Goal: Task Accomplishment & Management: Manage account settings

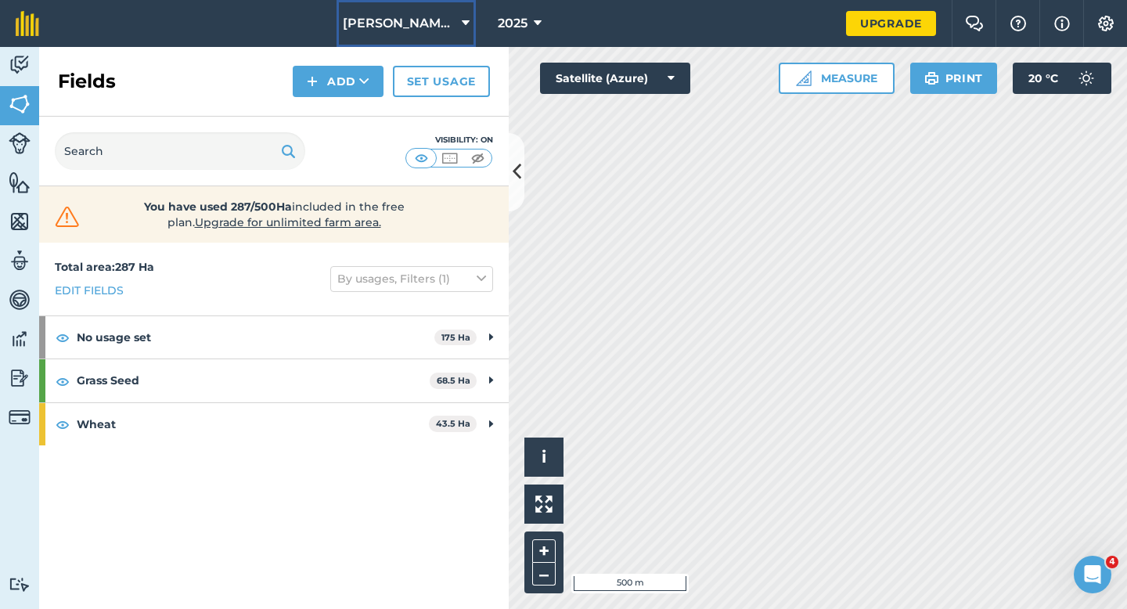
click at [426, 23] on span "[PERSON_NAME] Farming LTD" at bounding box center [399, 23] width 113 height 19
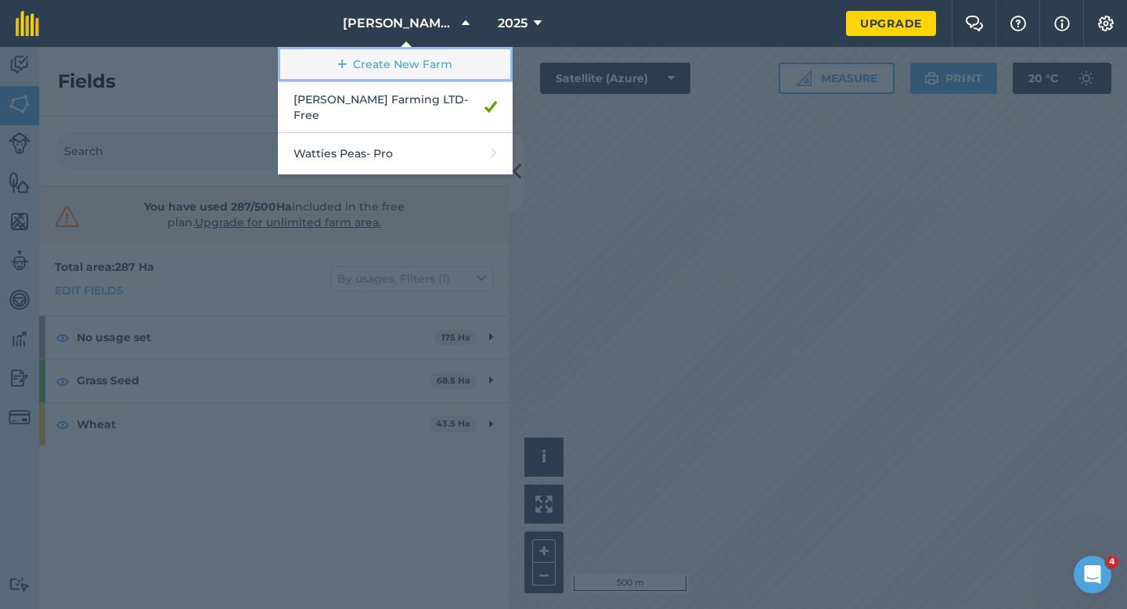
click at [401, 75] on link "Create New Farm" at bounding box center [395, 64] width 235 height 35
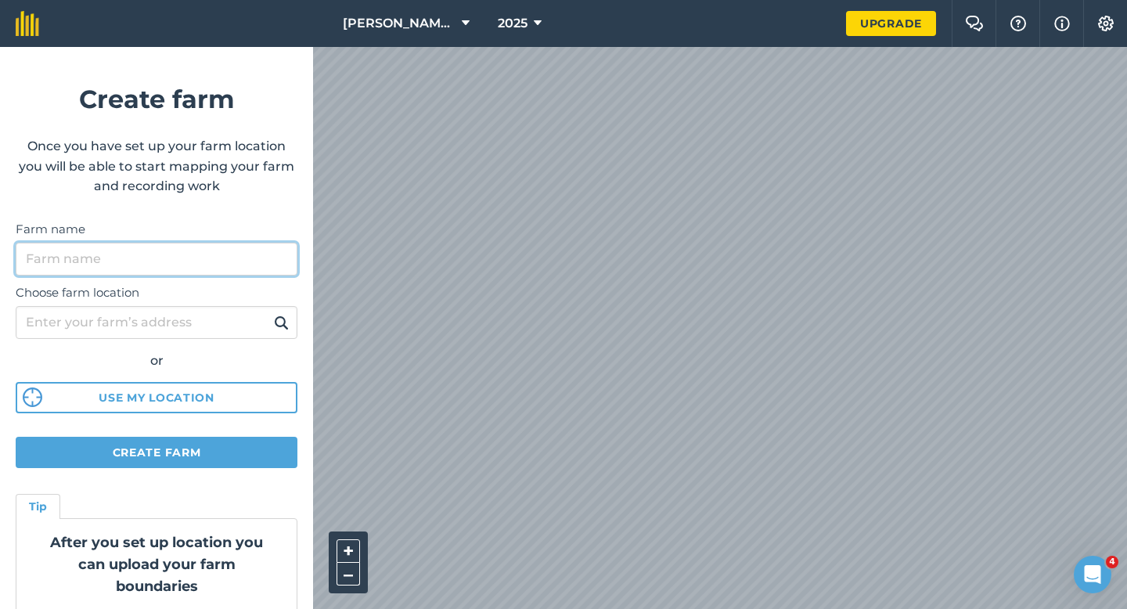
click at [219, 249] on input "Farm name" at bounding box center [157, 259] width 282 height 33
type input "[PERSON_NAME] & Sons"
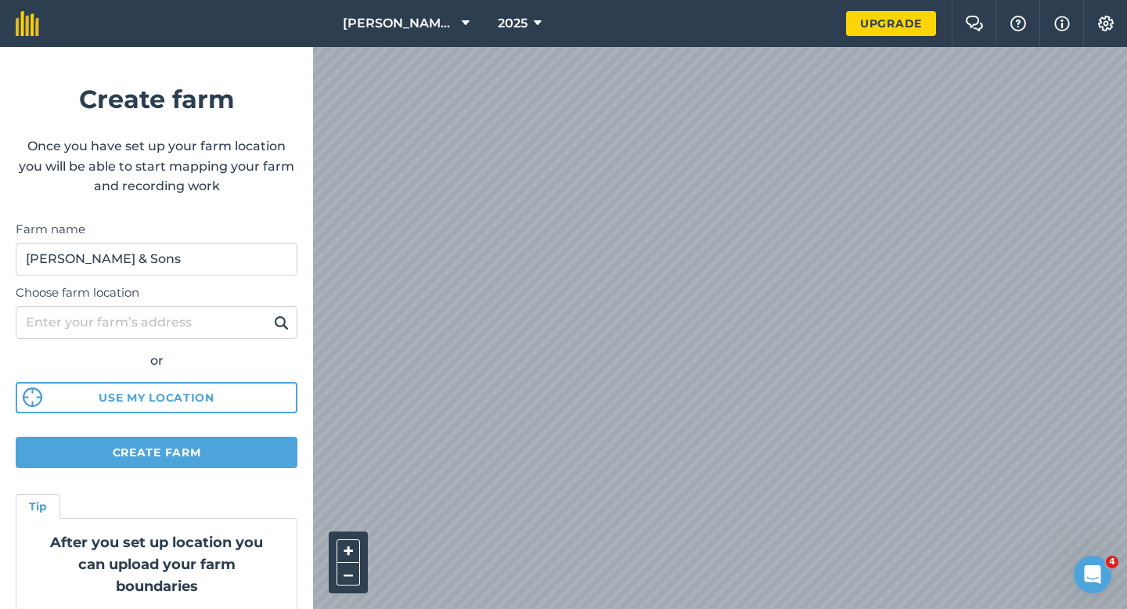
click at [604, 37] on div "[PERSON_NAME] Farming LTD 2025 Upgrade Farm Chat Help Info Settings Create farm…" at bounding box center [563, 23] width 1127 height 47
click at [484, 34] on div "[PERSON_NAME] Farming LTD 2025 Upgrade Farm Chat Help Info Settings Create farm…" at bounding box center [563, 23] width 1127 height 47
click at [631, 0] on html "[PERSON_NAME] Farming LTD 2025 Upgrade Farm Chat Help Info Settings Create farm…" at bounding box center [563, 304] width 1127 height 609
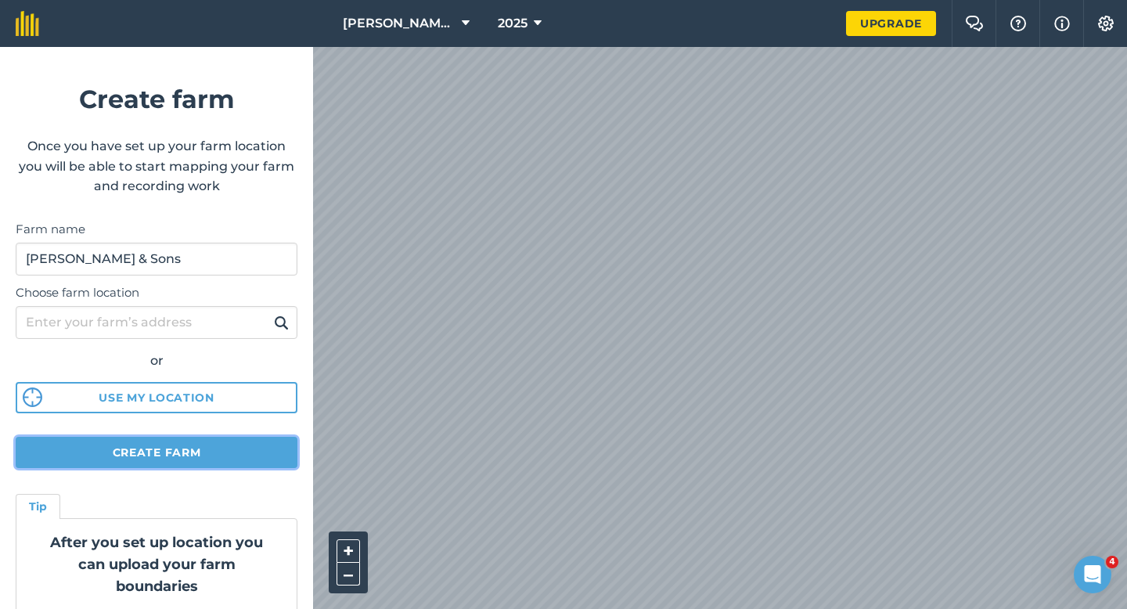
click at [267, 458] on button "Create farm" at bounding box center [157, 452] width 282 height 31
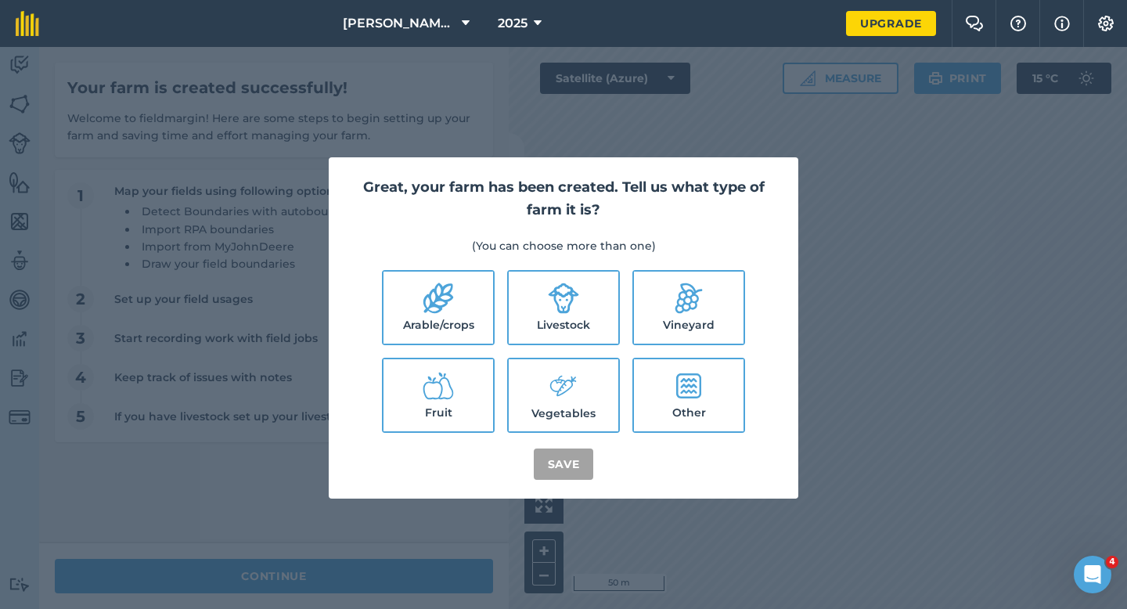
click at [435, 304] on icon at bounding box center [438, 298] width 30 height 31
checkbox input "true"
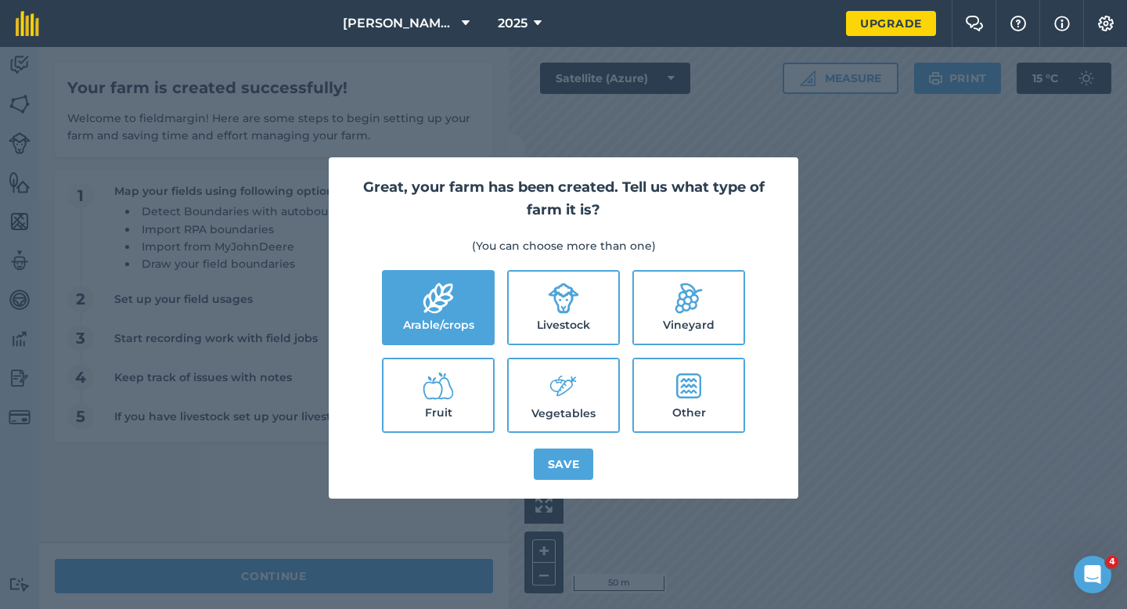
click at [563, 304] on icon at bounding box center [563, 297] width 31 height 31
checkbox input "true"
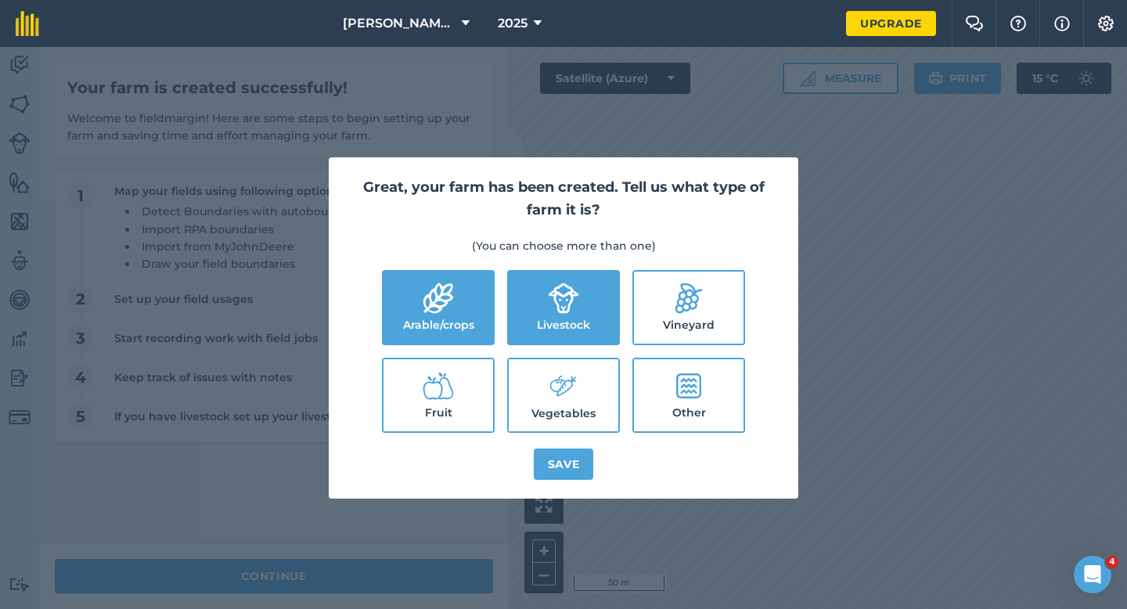
click at [563, 386] on icon at bounding box center [563, 386] width 31 height 34
checkbox input "true"
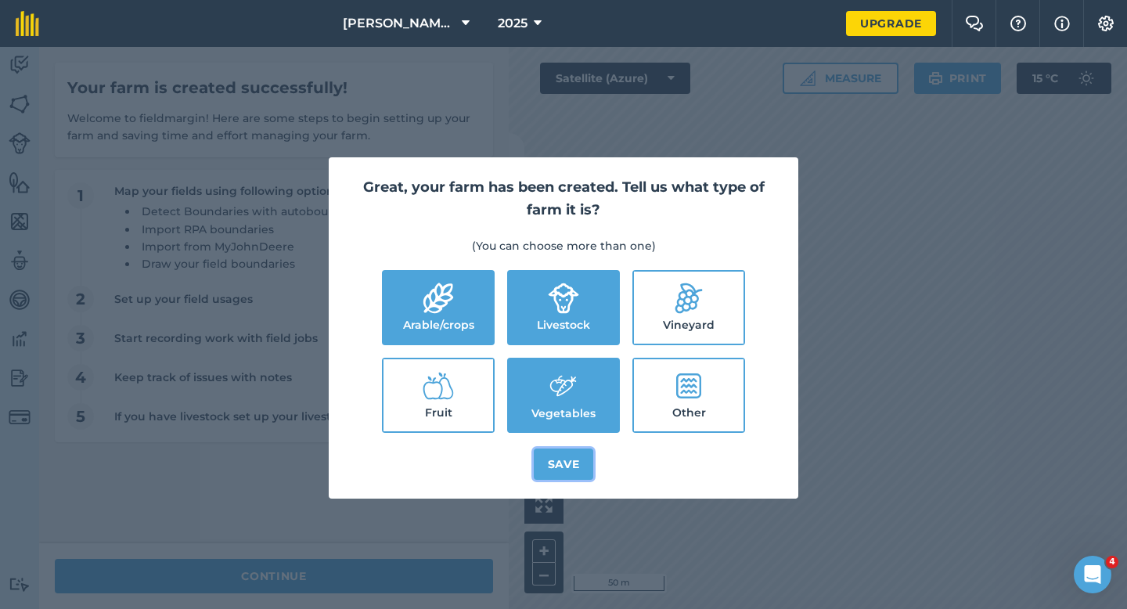
click at [568, 471] on button "Save" at bounding box center [564, 463] width 60 height 31
click at [450, 575] on div "Great, your farm has been created. Tell us what type of farm it is? (You can ch…" at bounding box center [563, 328] width 1127 height 562
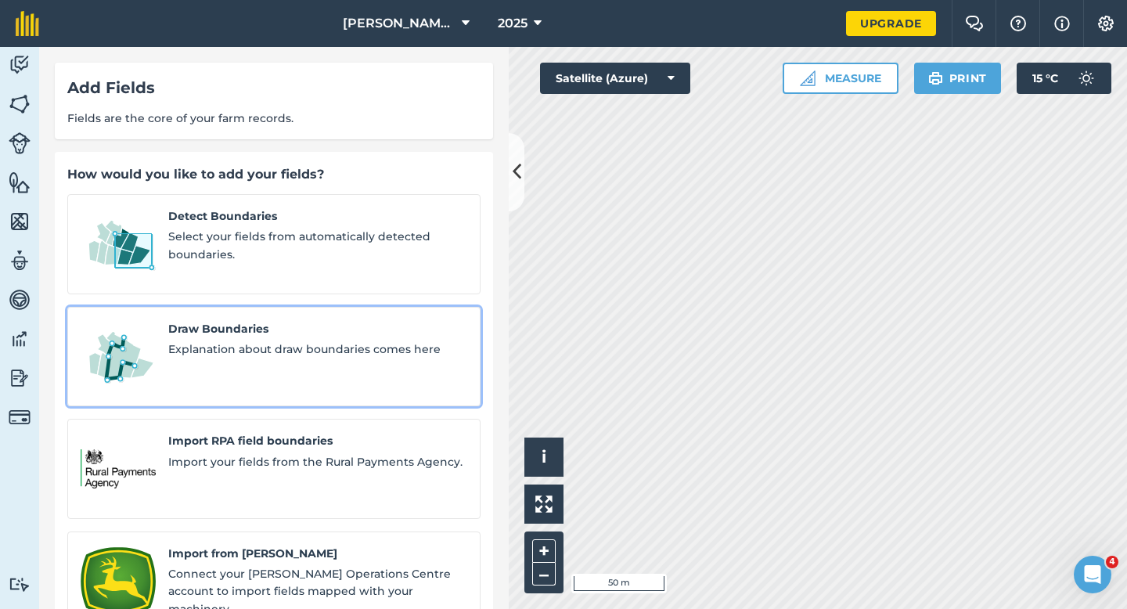
click at [308, 320] on span "Draw Boundaries" at bounding box center [317, 328] width 299 height 17
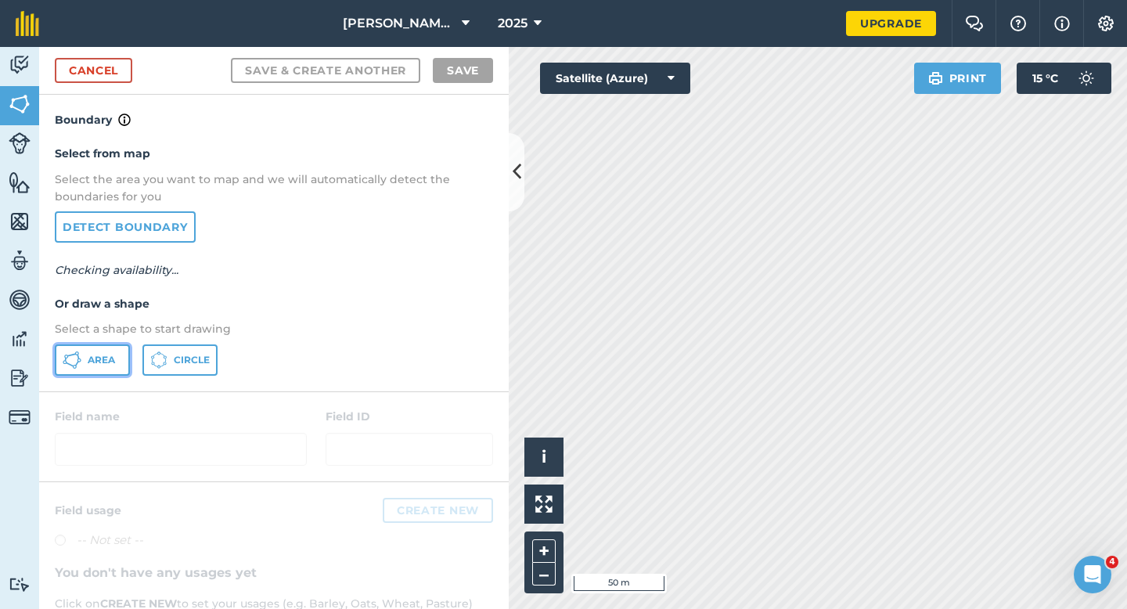
click at [113, 354] on span "Area" at bounding box center [101, 360] width 27 height 13
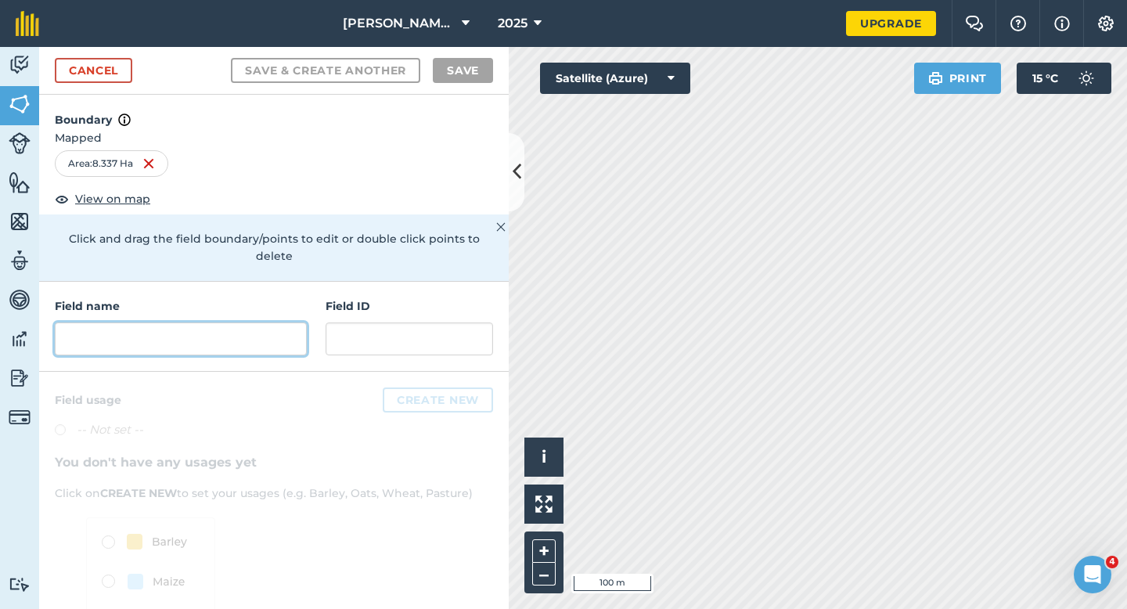
click at [248, 325] on input "text" at bounding box center [181, 338] width 252 height 33
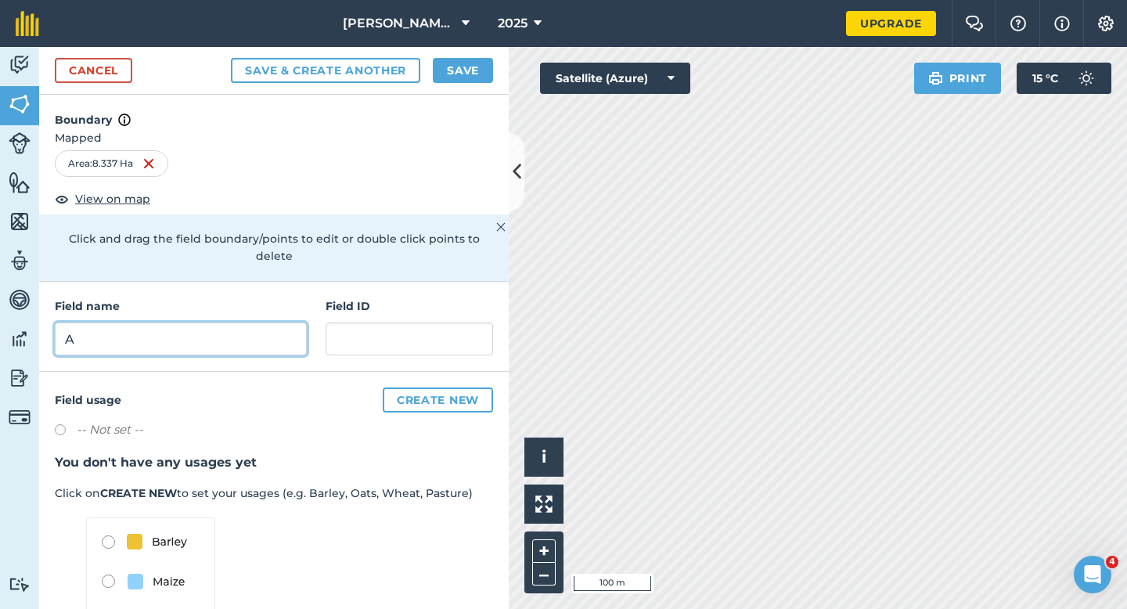
type input "A"
click at [472, 74] on button "Save" at bounding box center [463, 70] width 60 height 25
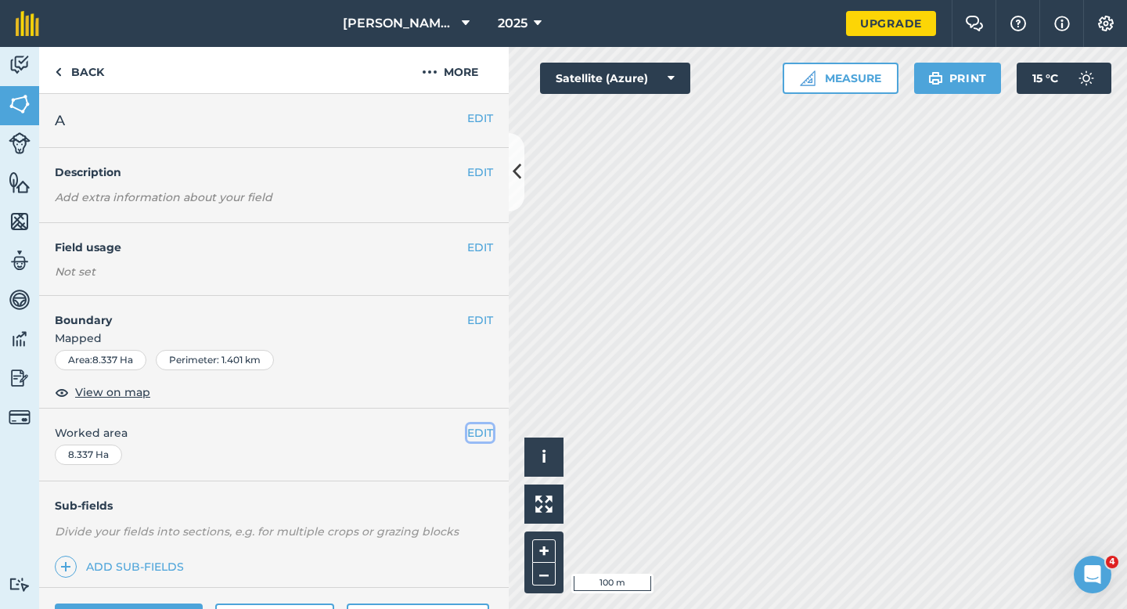
click at [471, 427] on button "EDIT" at bounding box center [480, 432] width 26 height 17
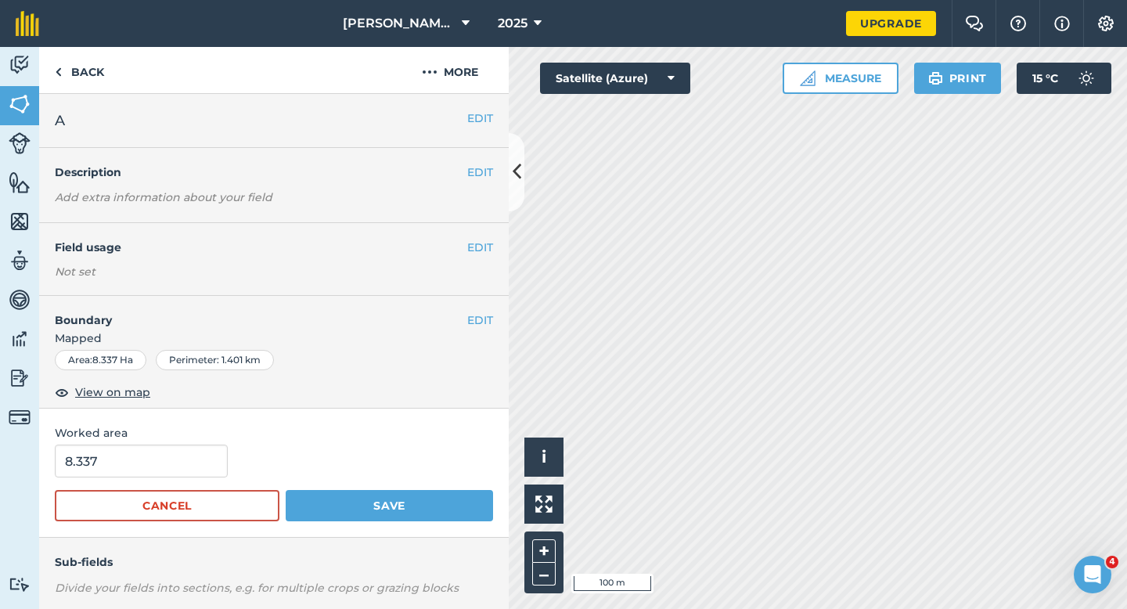
click at [143, 486] on form "8.337 Cancel Save" at bounding box center [274, 482] width 438 height 77
click at [143, 459] on input "8.337" at bounding box center [141, 460] width 173 height 33
type input "8.3"
click at [286, 490] on button "Save" at bounding box center [389, 505] width 207 height 31
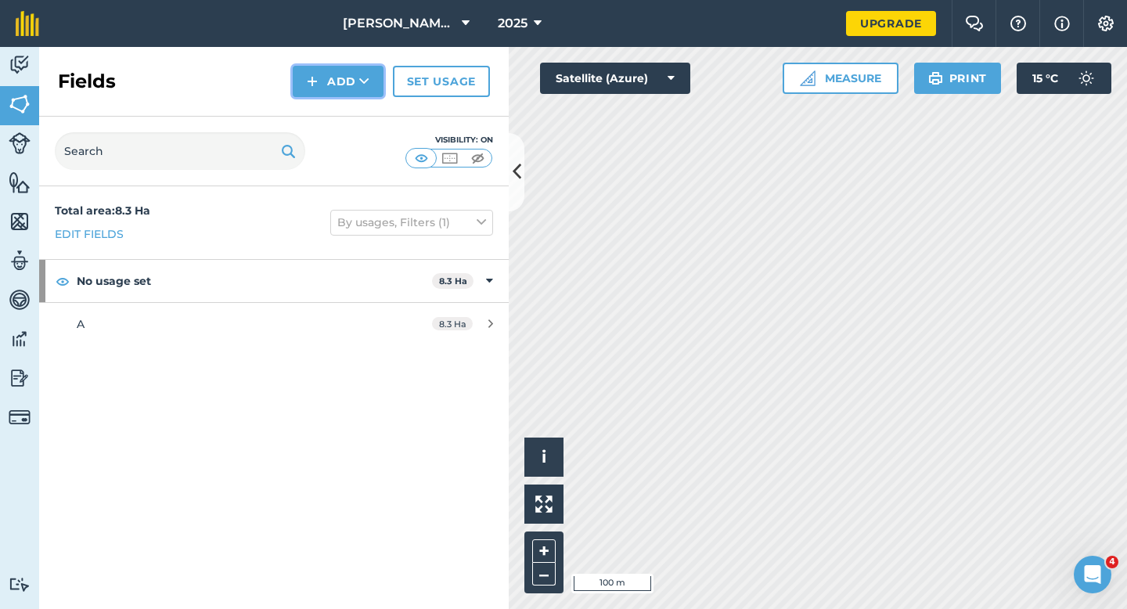
click at [319, 84] on button "Add" at bounding box center [338, 81] width 91 height 31
click at [319, 114] on link "Draw" at bounding box center [338, 116] width 86 height 34
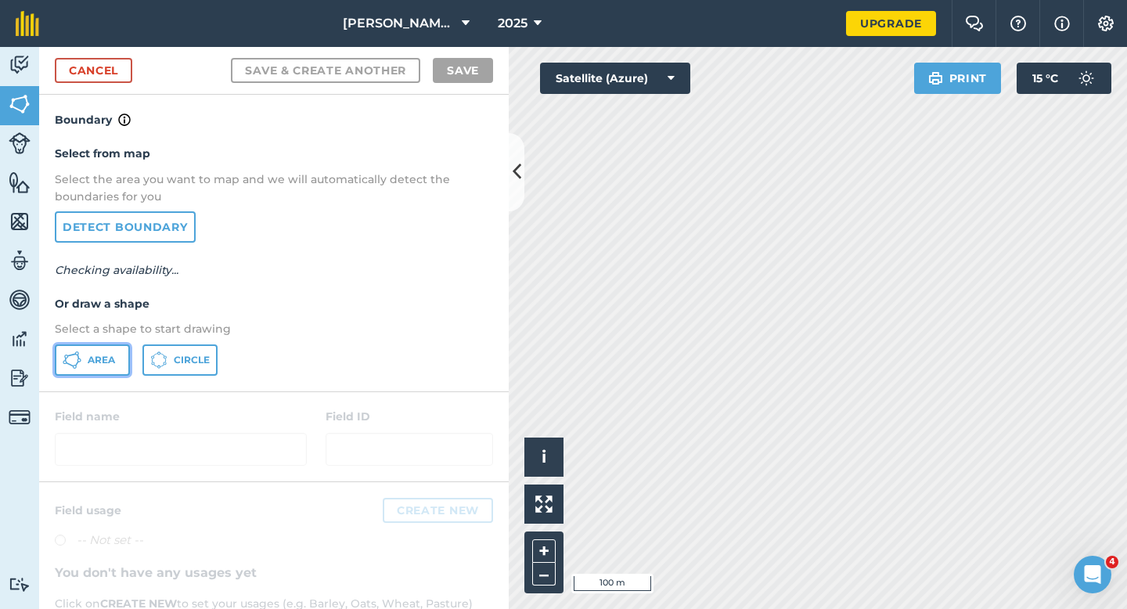
click at [107, 358] on span "Area" at bounding box center [101, 360] width 27 height 13
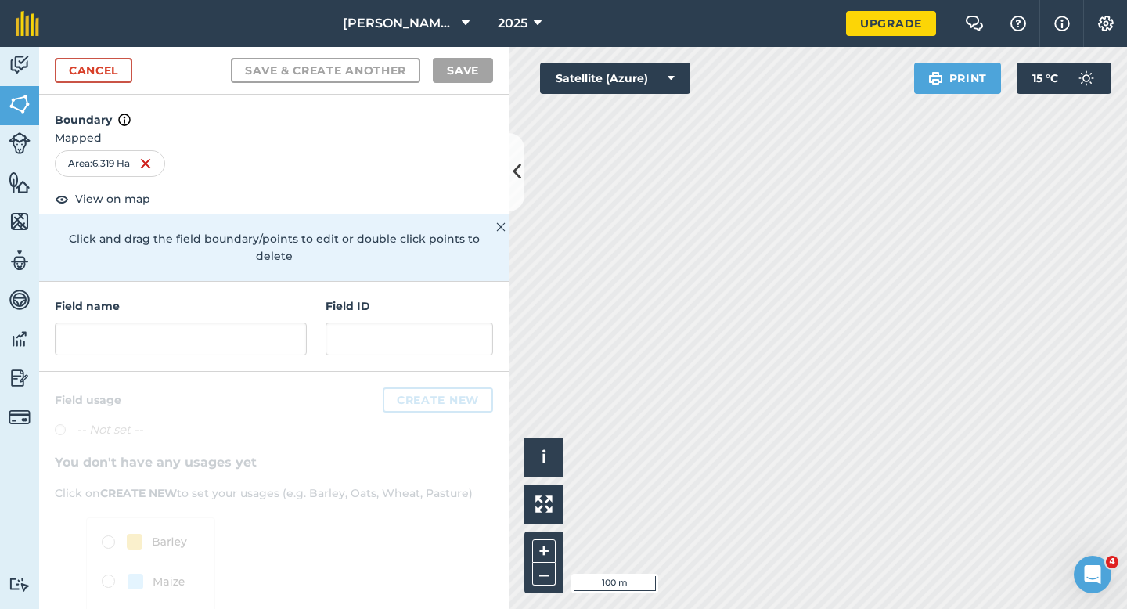
click at [261, 346] on div "Field name Field ID" at bounding box center [273, 327] width 469 height 90
click at [261, 322] on input "text" at bounding box center [181, 338] width 252 height 33
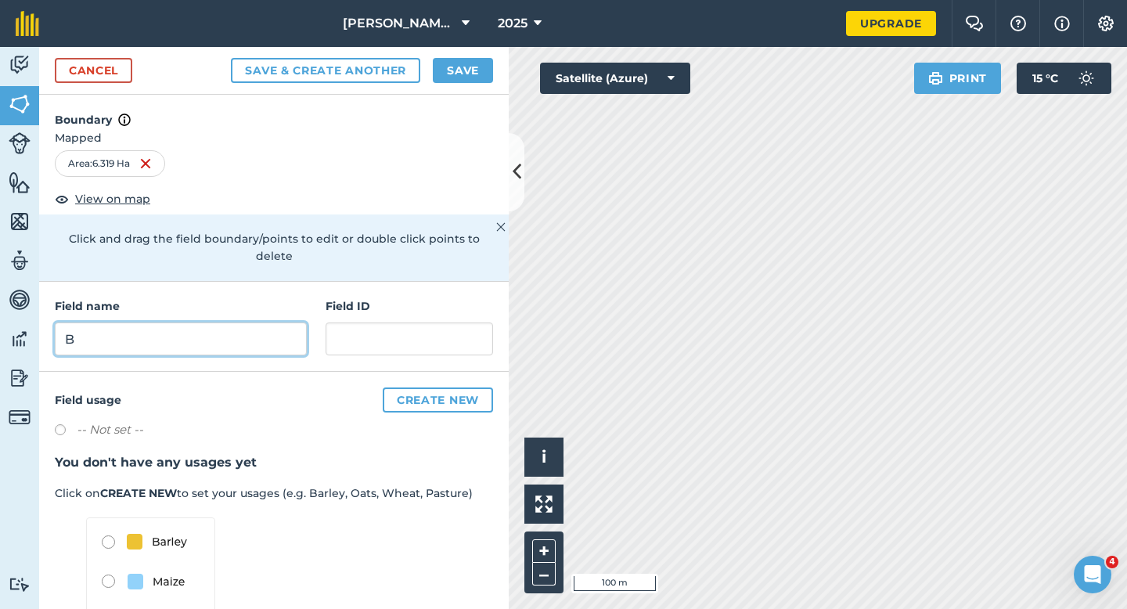
type input "B"
click at [484, 72] on button "Save" at bounding box center [463, 70] width 60 height 25
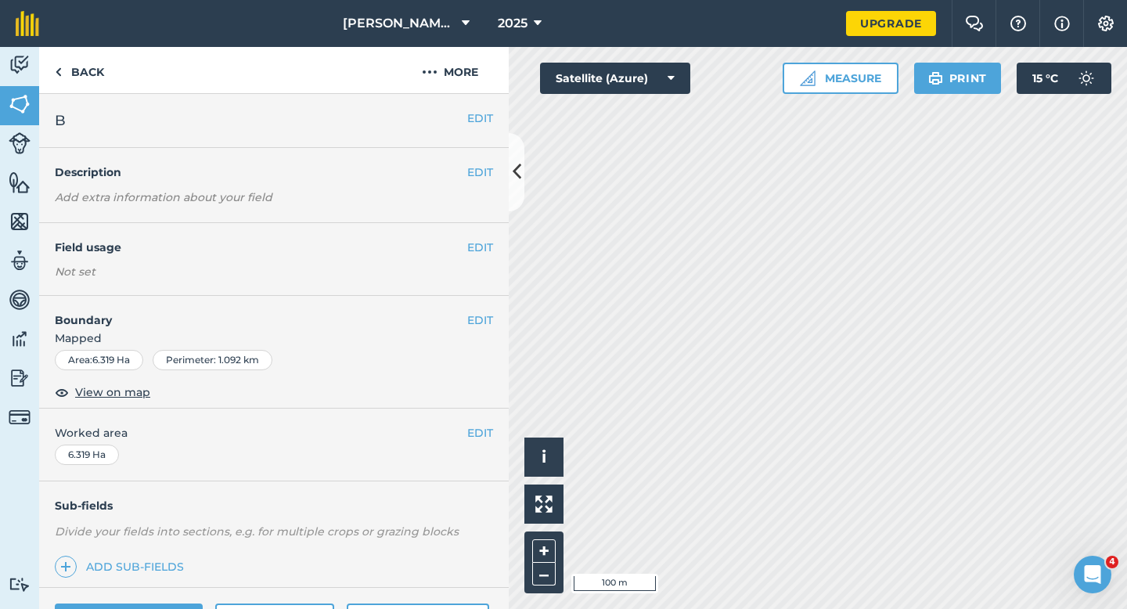
click at [461, 439] on span "Worked area" at bounding box center [274, 432] width 438 height 17
click at [475, 437] on button "EDIT" at bounding box center [480, 432] width 26 height 17
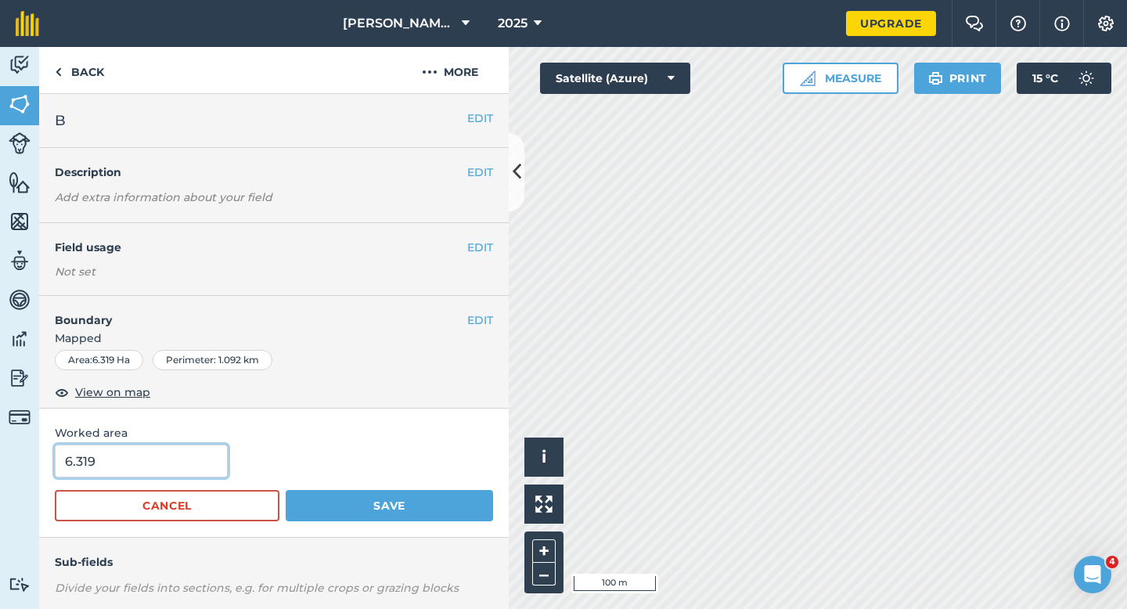
click at [117, 455] on input "6.319" at bounding box center [141, 460] width 173 height 33
type input "6.3"
click at [286, 490] on button "Save" at bounding box center [389, 505] width 207 height 31
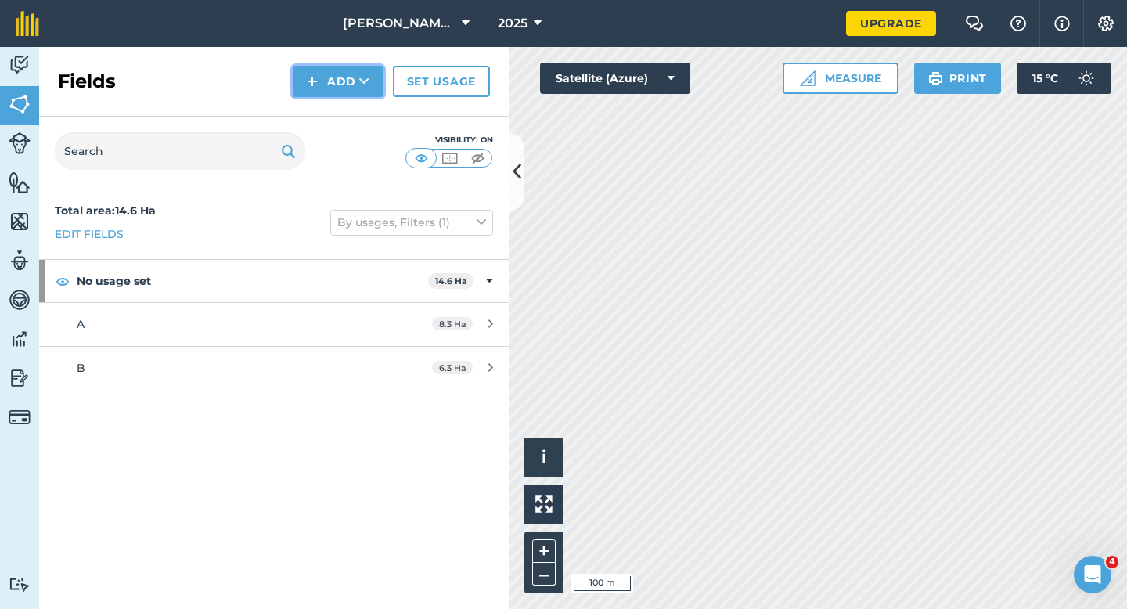
click at [309, 79] on img at bounding box center [312, 81] width 11 height 19
click at [309, 143] on link "Import" at bounding box center [338, 152] width 86 height 34
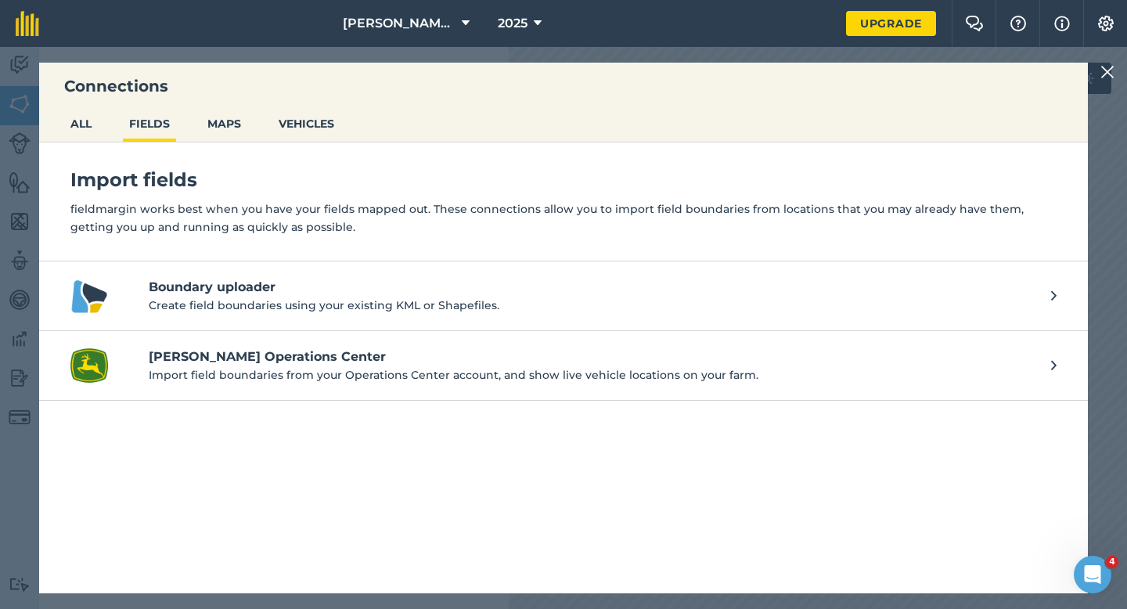
click at [1098, 79] on div "Connections ALL FIELDS MAPS VEHICLES Import fields fieldmargin works best when …" at bounding box center [563, 328] width 1127 height 562
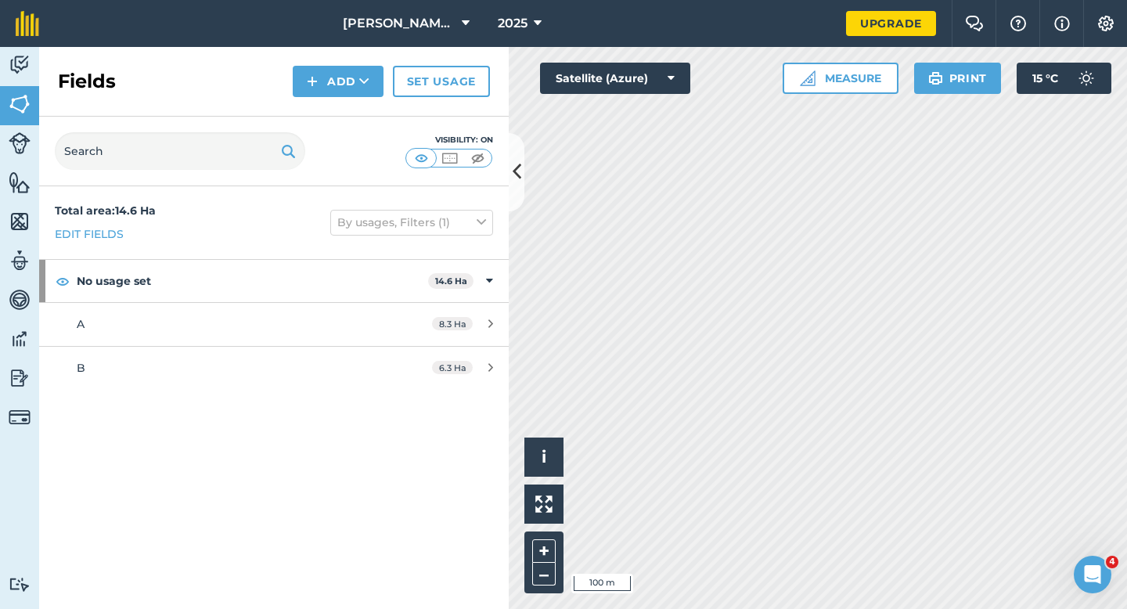
click at [311, 98] on div "Fields Add Set usage" at bounding box center [273, 82] width 469 height 70
click at [311, 88] on img at bounding box center [312, 81] width 11 height 19
click at [311, 102] on link "Draw" at bounding box center [338, 116] width 86 height 34
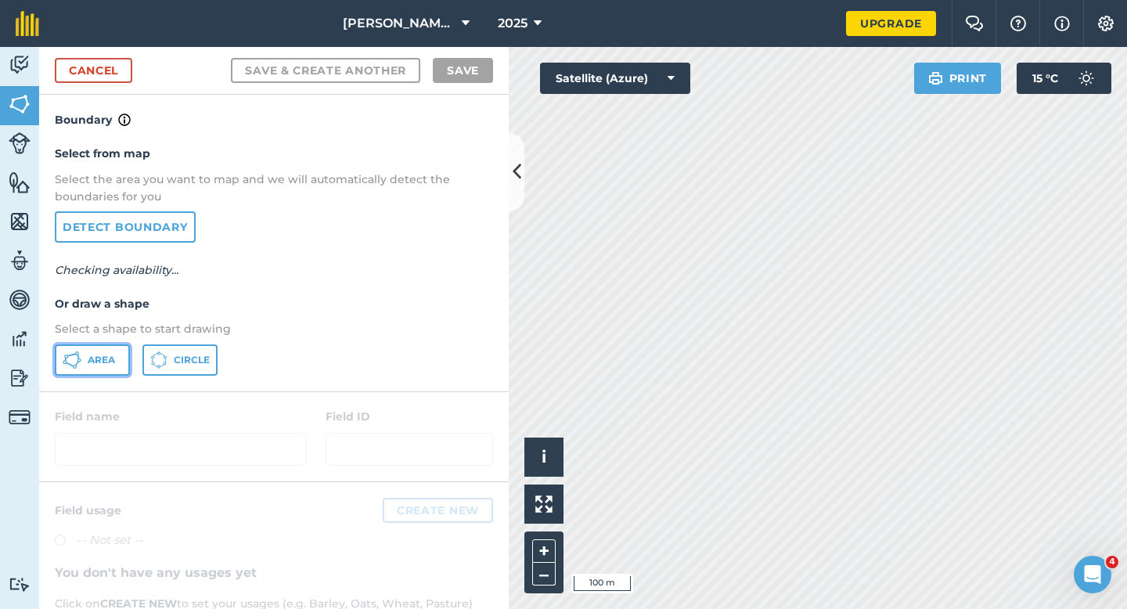
click at [106, 367] on button "Area" at bounding box center [92, 359] width 75 height 31
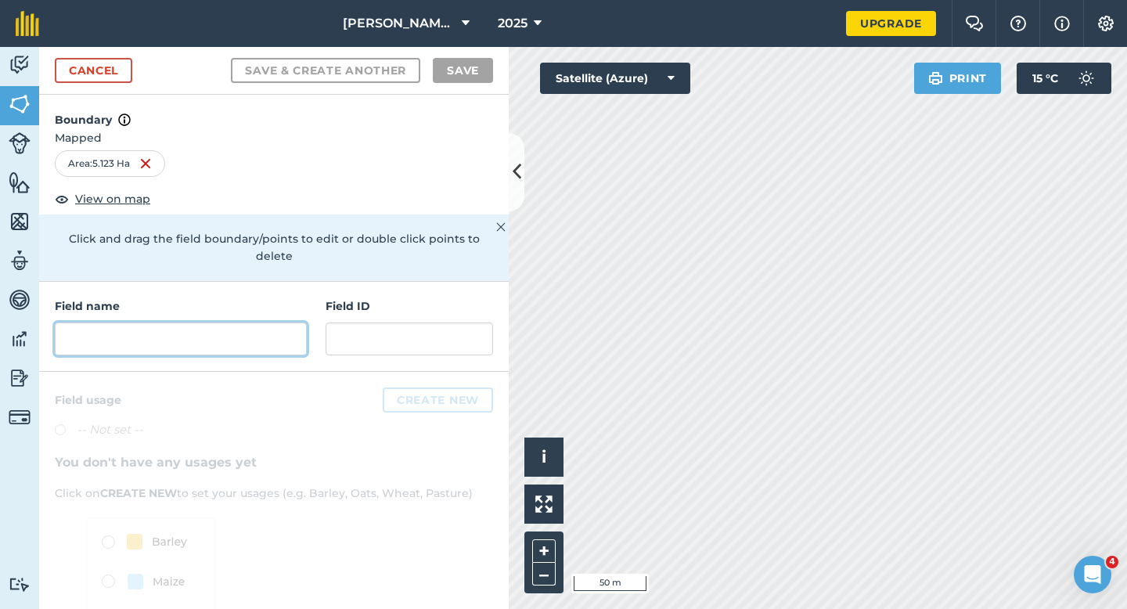
click at [161, 328] on input "text" at bounding box center [181, 338] width 252 height 33
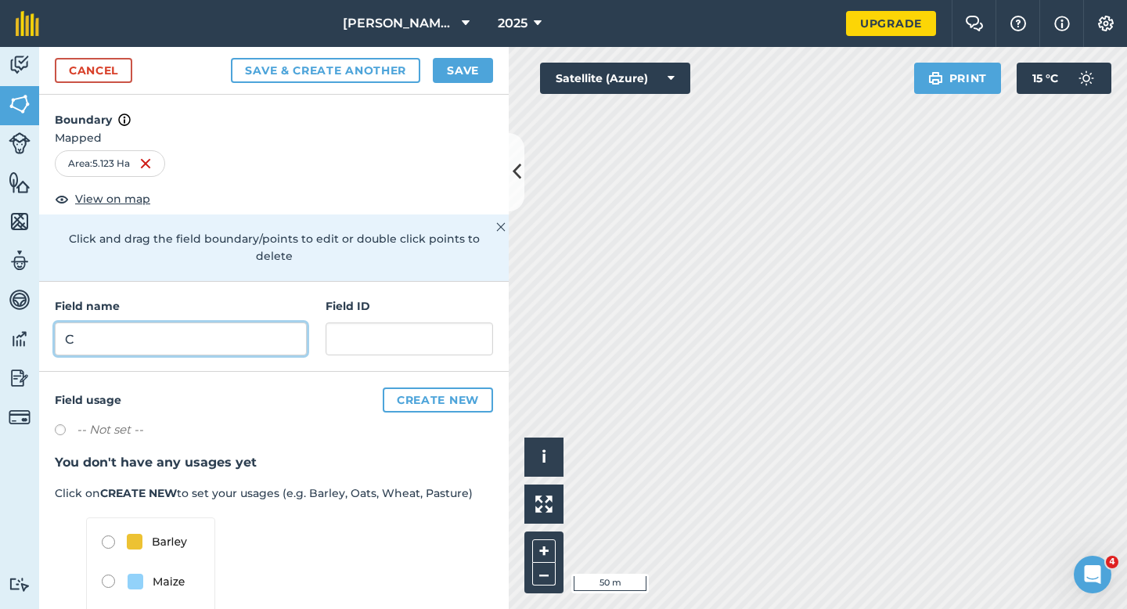
type input "C"
click at [495, 59] on div "Cancel Save & Create Another Save" at bounding box center [273, 71] width 469 height 48
click at [480, 64] on button "Save" at bounding box center [463, 70] width 60 height 25
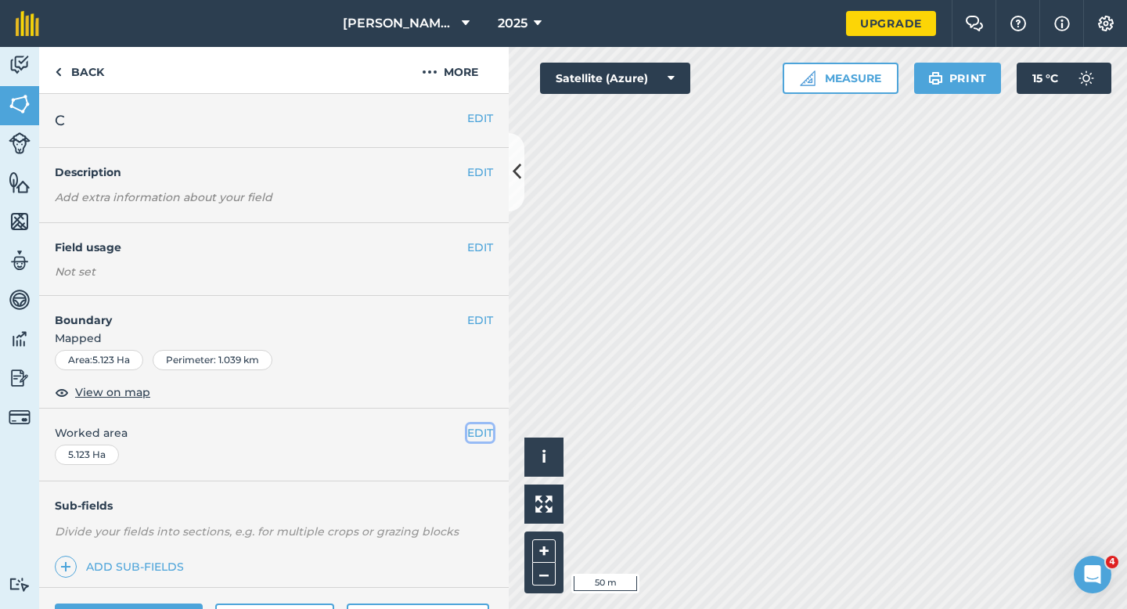
click at [483, 440] on button "EDIT" at bounding box center [480, 432] width 26 height 17
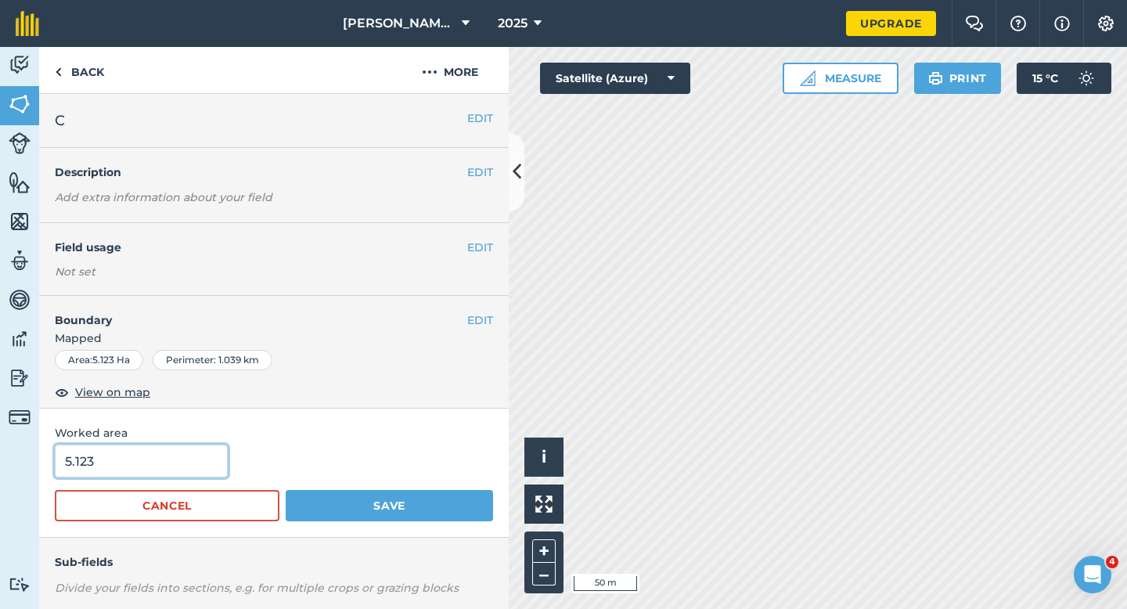
click at [158, 462] on input "5.123" at bounding box center [141, 460] width 173 height 33
type input "5.3"
click at [286, 490] on button "Save" at bounding box center [389, 505] width 207 height 31
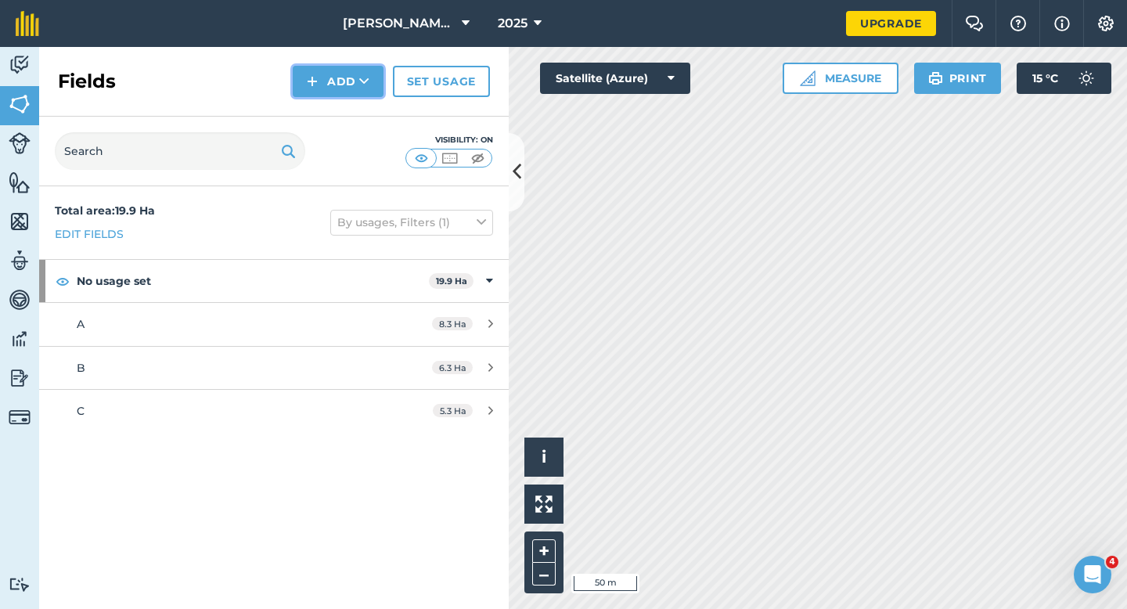
click at [340, 86] on button "Add" at bounding box center [338, 81] width 91 height 31
click at [340, 103] on link "Draw" at bounding box center [338, 116] width 86 height 34
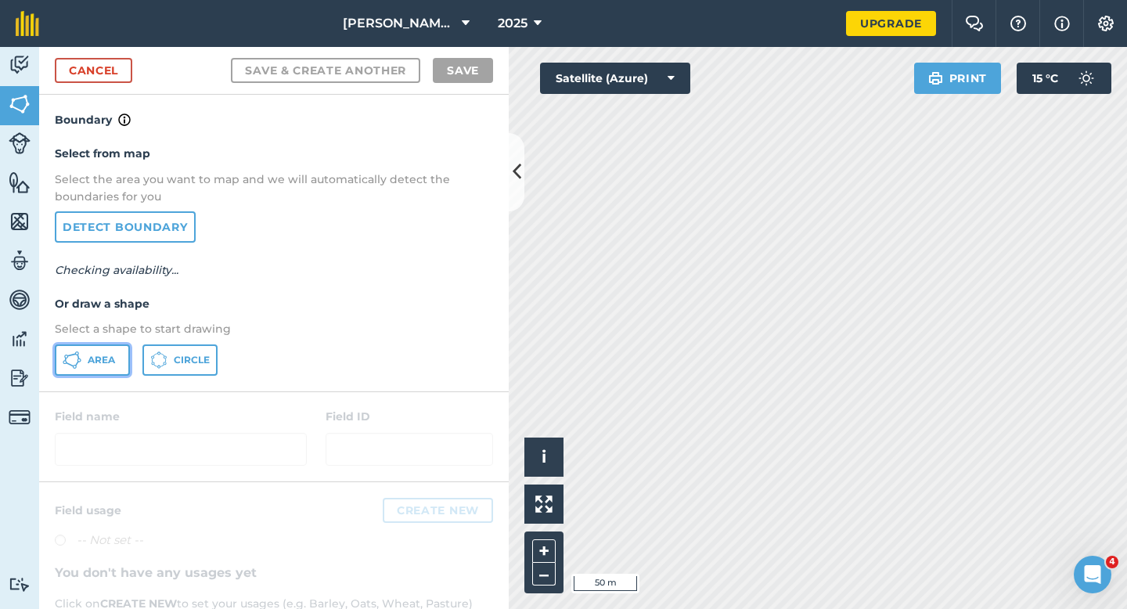
click at [114, 361] on span "Area" at bounding box center [101, 360] width 27 height 13
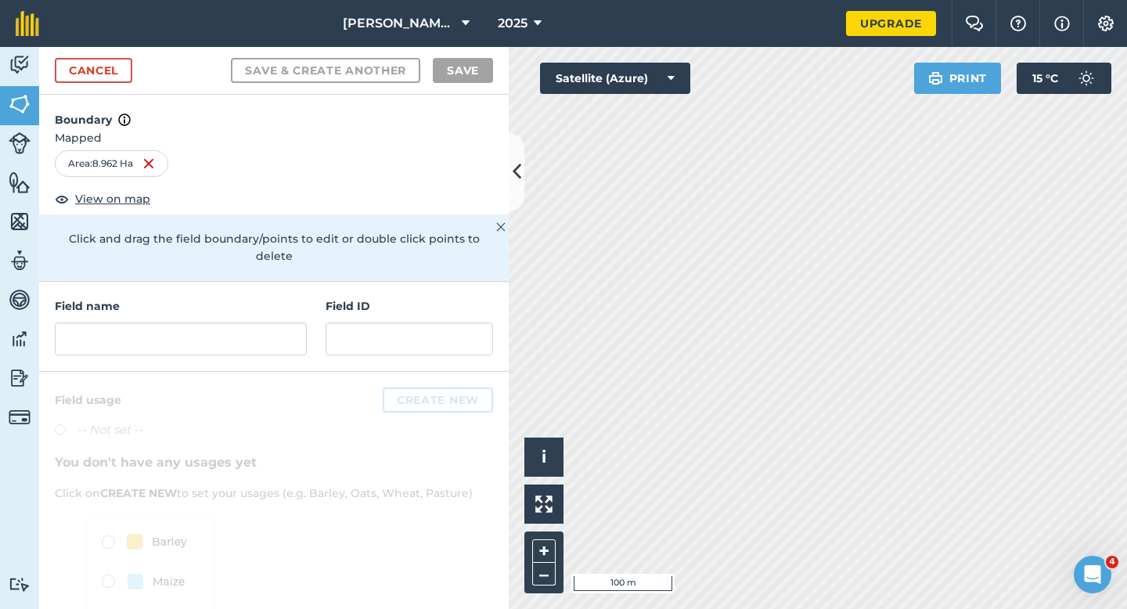
click at [83, 342] on div "Field name Field ID" at bounding box center [273, 327] width 469 height 90
click at [83, 336] on input "text" at bounding box center [181, 338] width 252 height 33
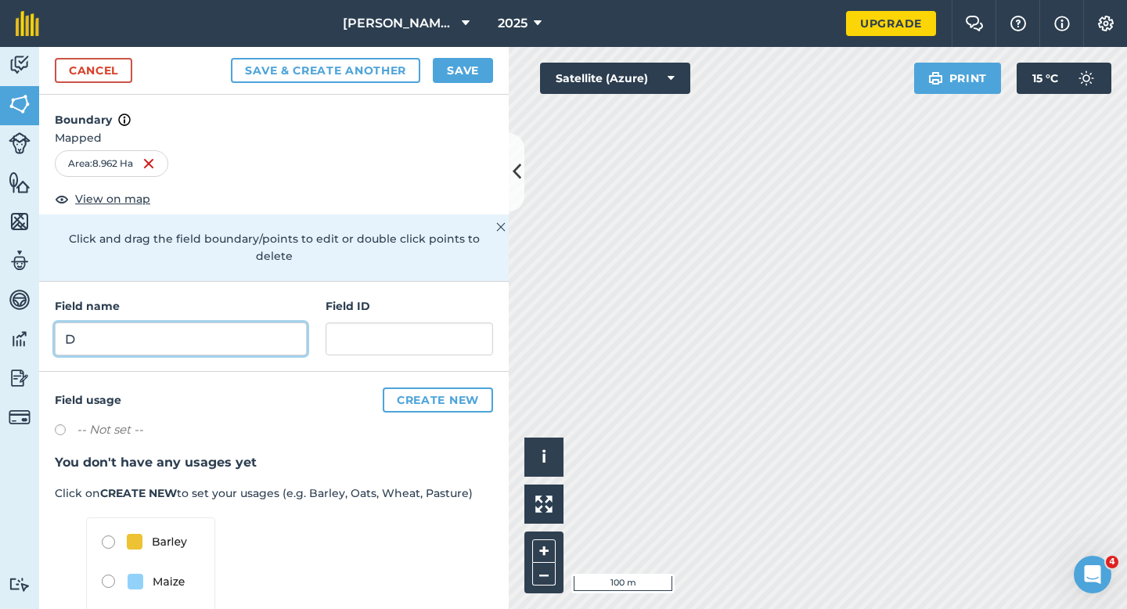
type input "D"
click at [455, 59] on button "Save" at bounding box center [463, 70] width 60 height 25
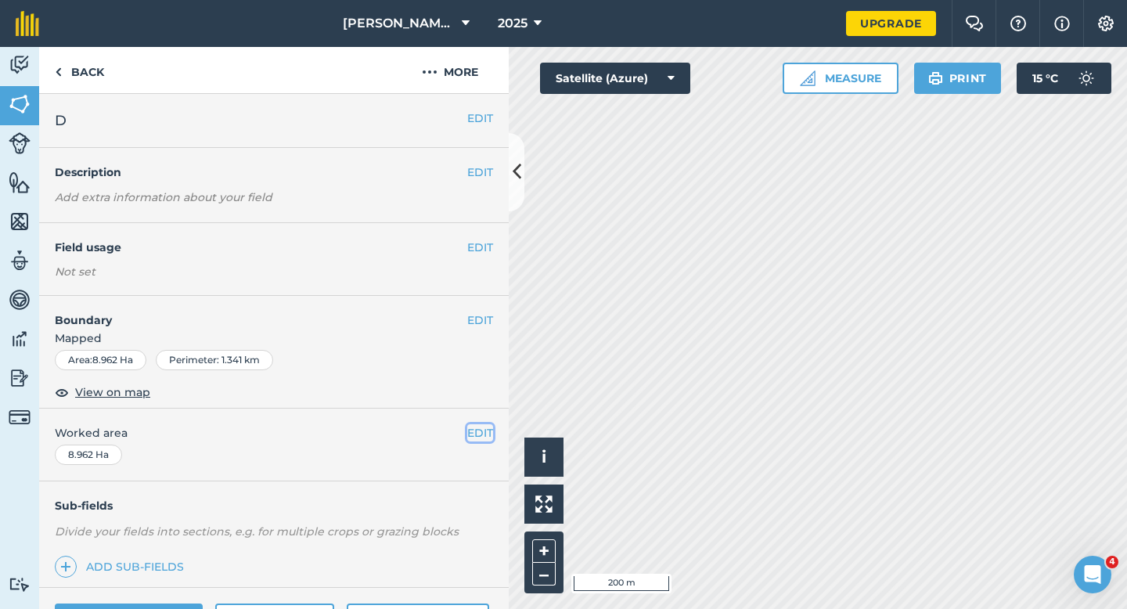
click at [475, 437] on button "EDIT" at bounding box center [480, 432] width 26 height 17
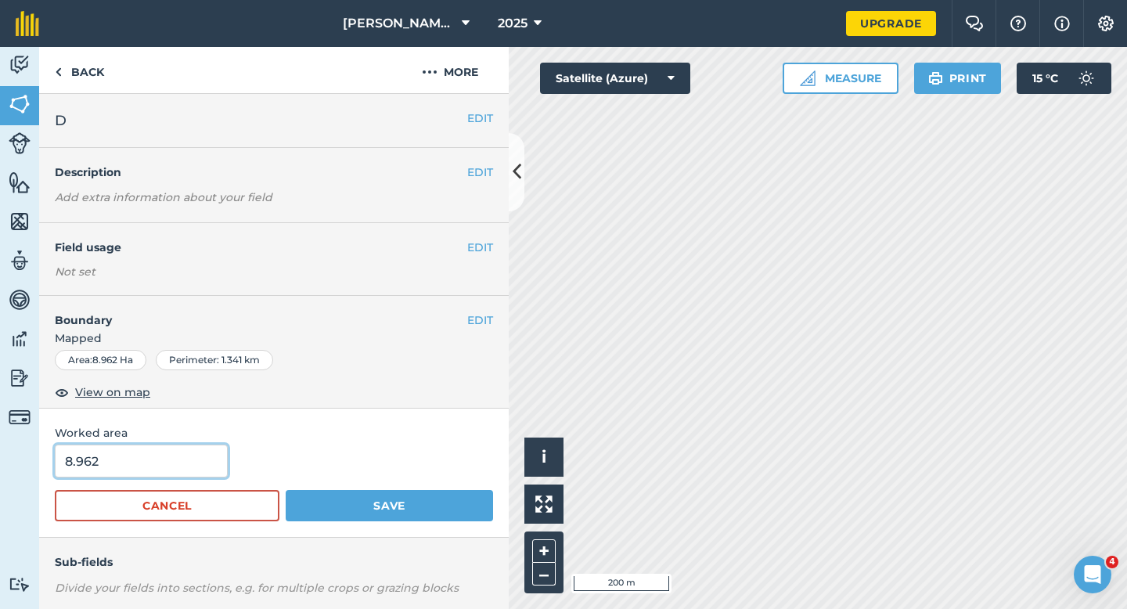
click at [134, 469] on input "8.962" at bounding box center [141, 460] width 173 height 33
type input "9"
click at [286, 490] on button "Save" at bounding box center [389, 505] width 207 height 31
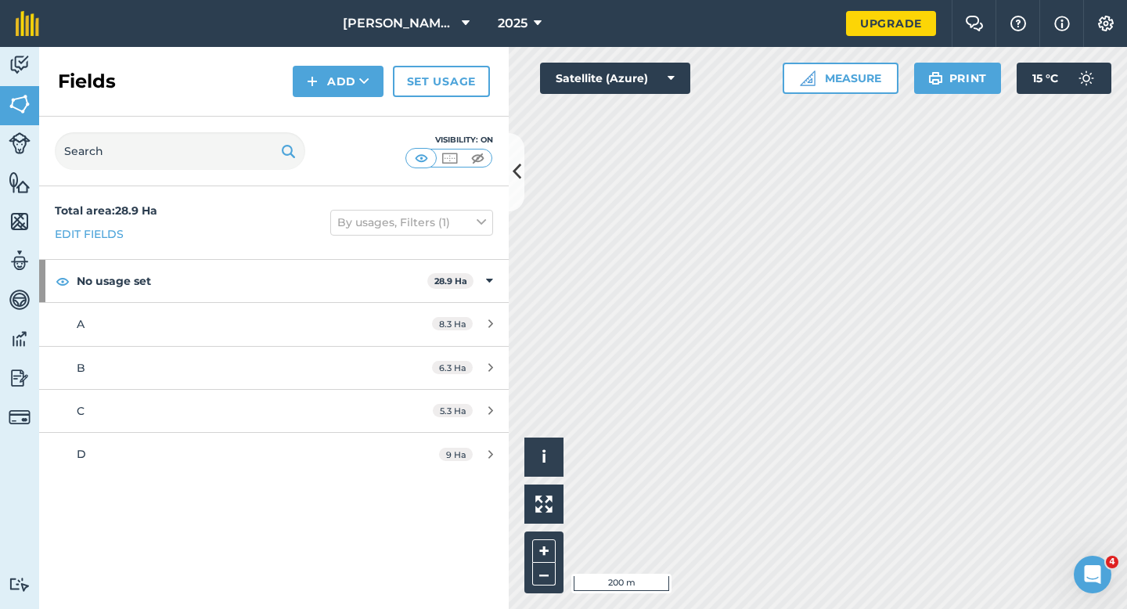
click at [309, 61] on div "Fields Add Set usage" at bounding box center [273, 82] width 469 height 70
click at [316, 86] on img at bounding box center [312, 81] width 11 height 19
click at [316, 108] on link "Draw" at bounding box center [338, 116] width 86 height 34
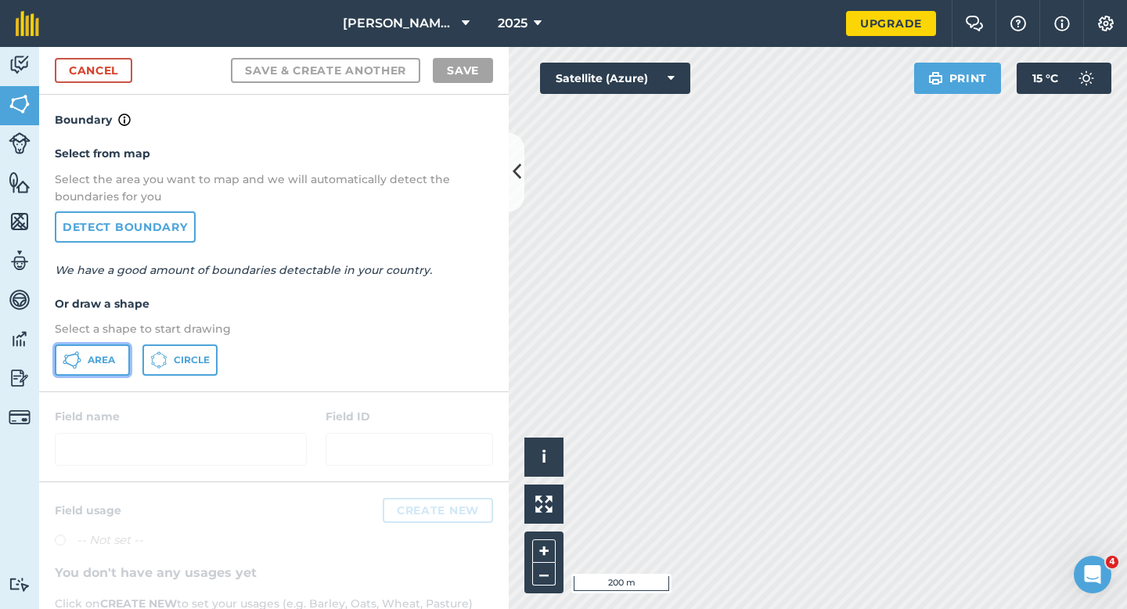
click at [81, 359] on button "Area" at bounding box center [92, 359] width 75 height 31
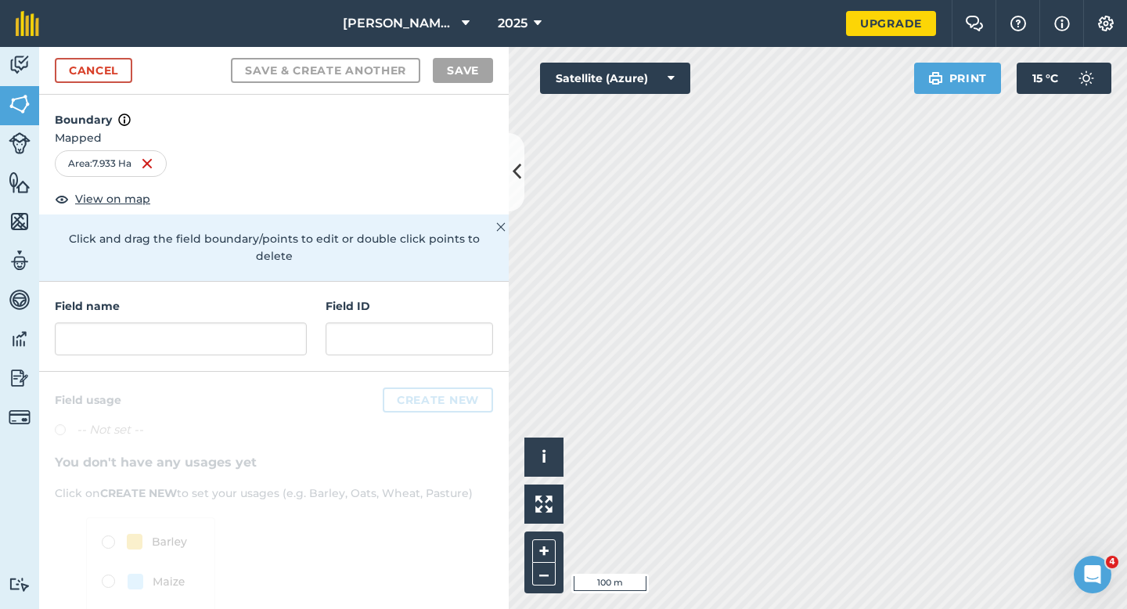
click at [313, 330] on div "Field name Field ID" at bounding box center [273, 327] width 469 height 90
click at [304, 332] on input "text" at bounding box center [181, 338] width 252 height 33
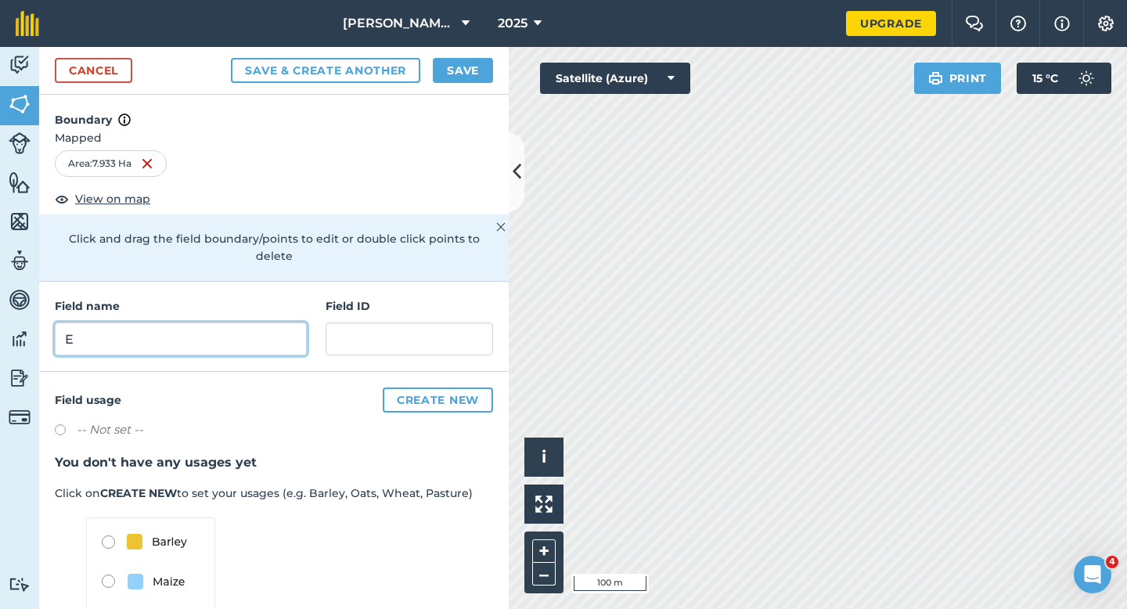
type input "E"
click at [465, 71] on button "Save" at bounding box center [463, 70] width 60 height 25
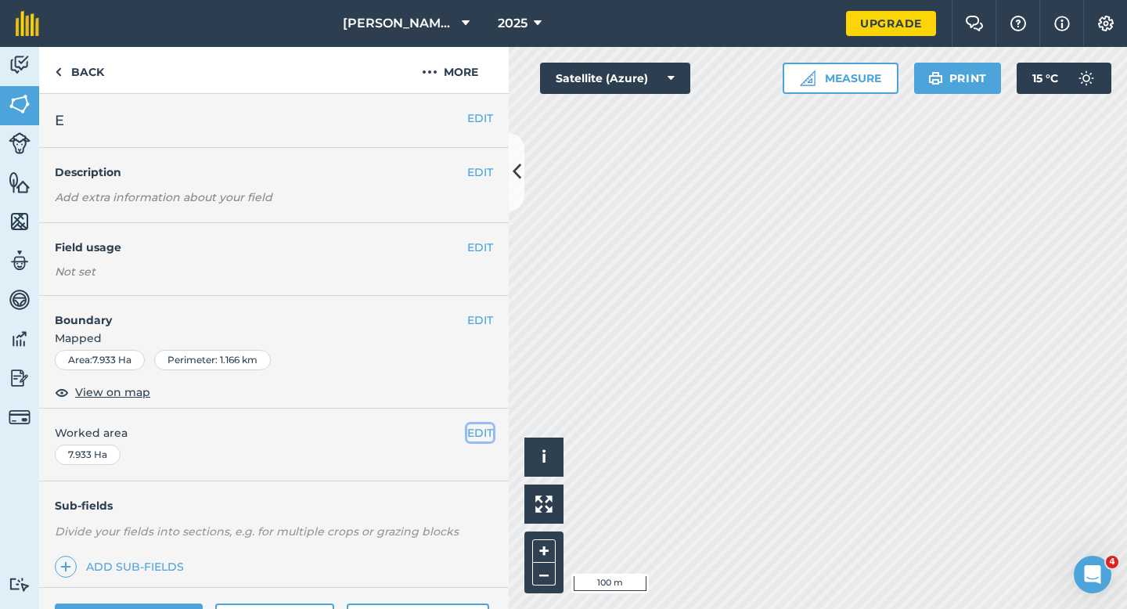
click at [482, 425] on button "EDIT" at bounding box center [480, 432] width 26 height 17
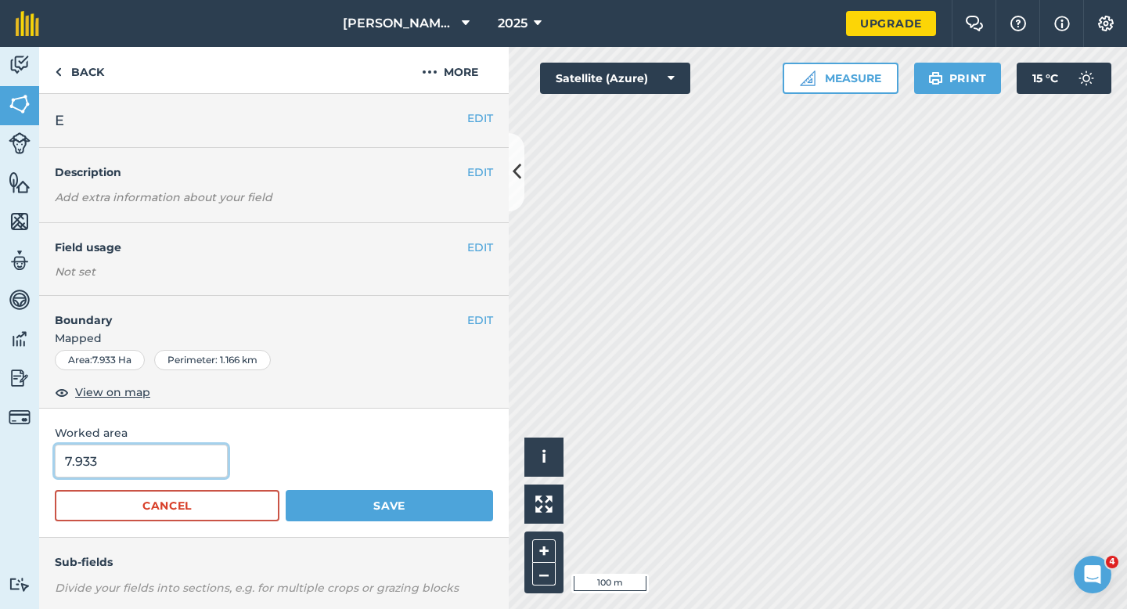
click at [153, 469] on input "7.933" at bounding box center [141, 460] width 173 height 33
type input "8"
click at [286, 490] on button "Save" at bounding box center [389, 505] width 207 height 31
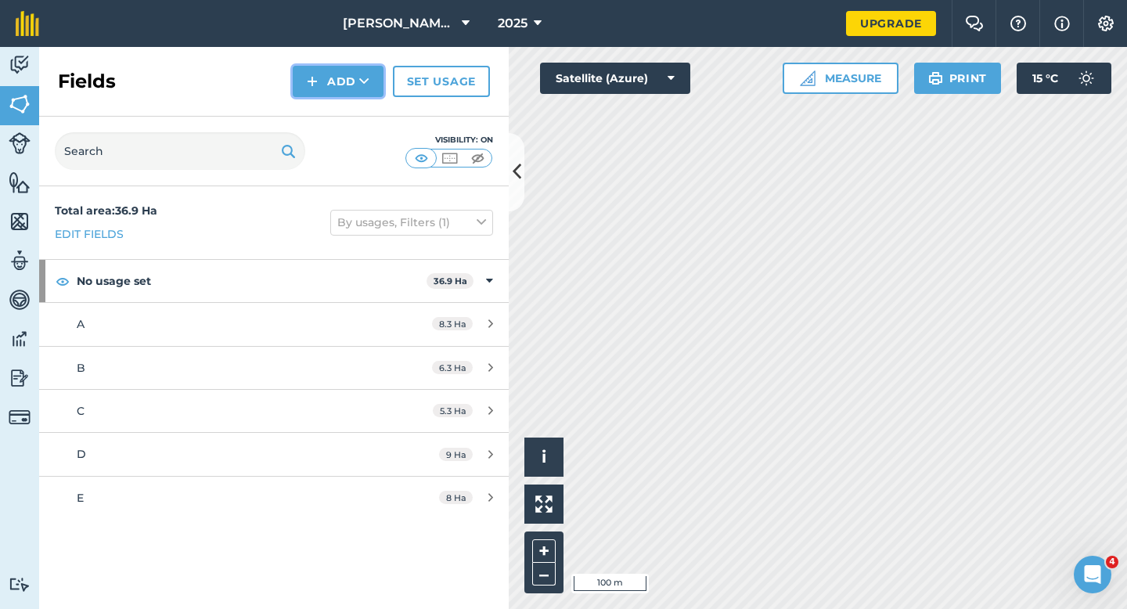
click at [344, 95] on button "Add" at bounding box center [338, 81] width 91 height 31
click at [344, 120] on link "Draw" at bounding box center [338, 116] width 86 height 34
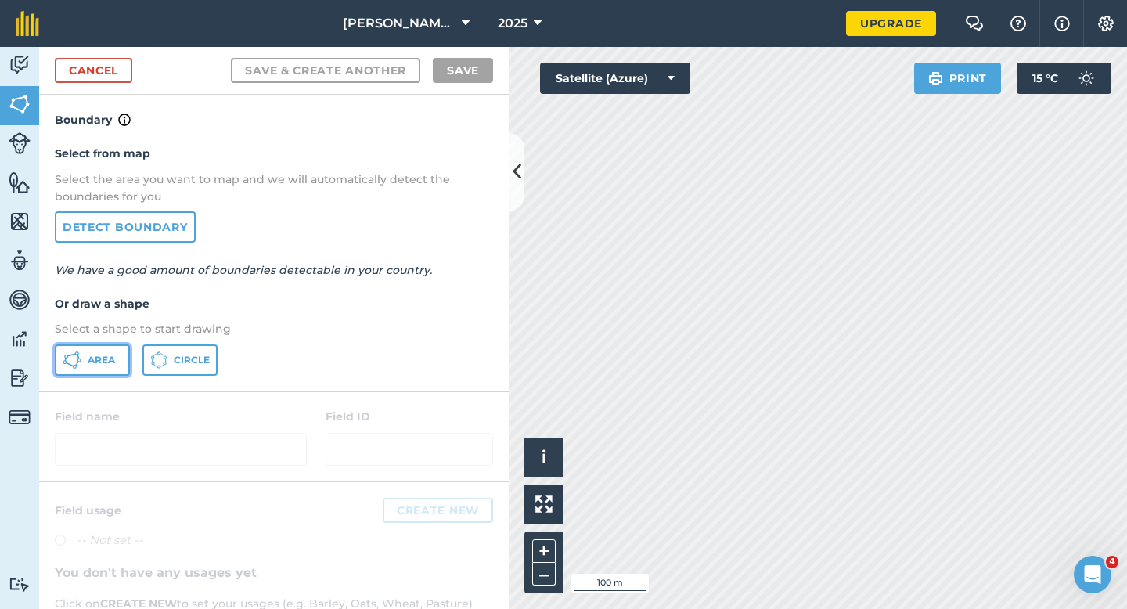
click at [85, 364] on button "Area" at bounding box center [92, 359] width 75 height 31
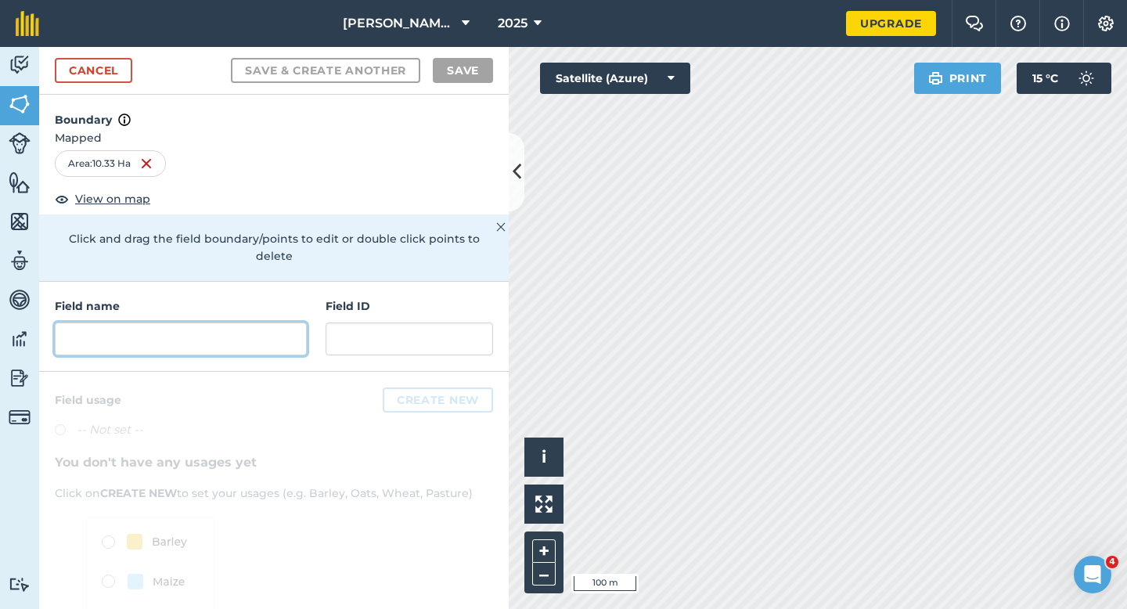
click at [261, 334] on input "text" at bounding box center [181, 338] width 252 height 33
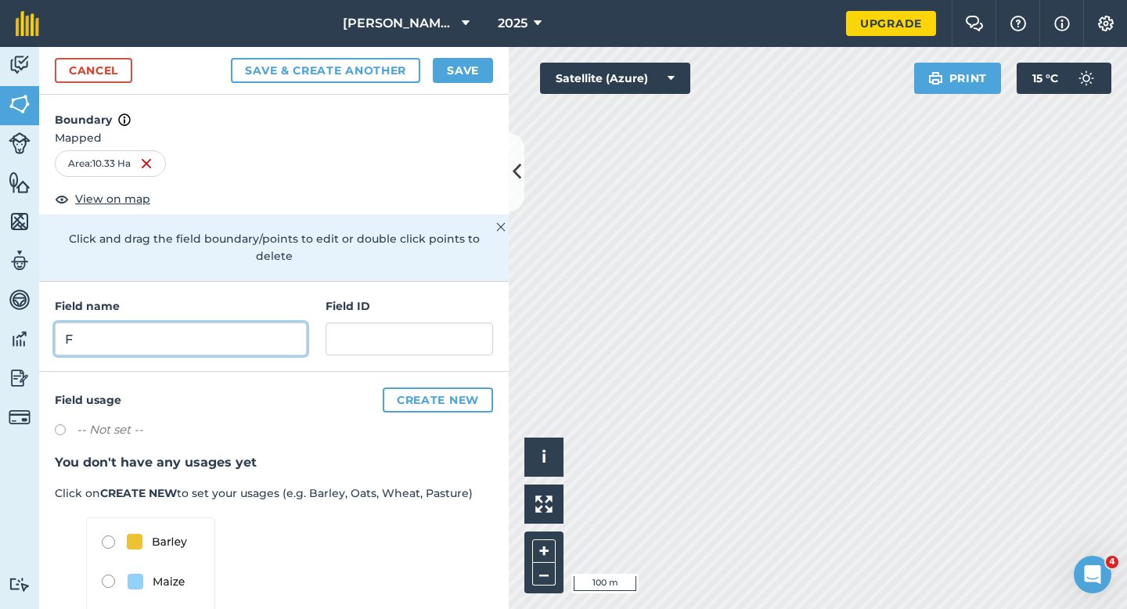
type input "F"
click at [457, 79] on button "Save" at bounding box center [463, 70] width 60 height 25
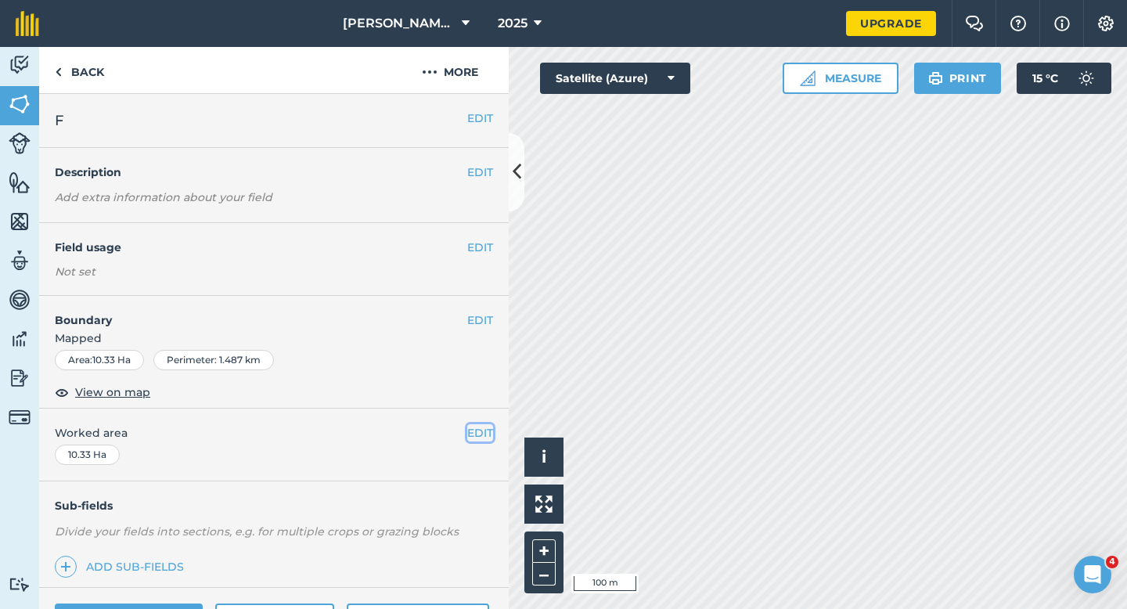
click at [490, 437] on button "EDIT" at bounding box center [480, 432] width 26 height 17
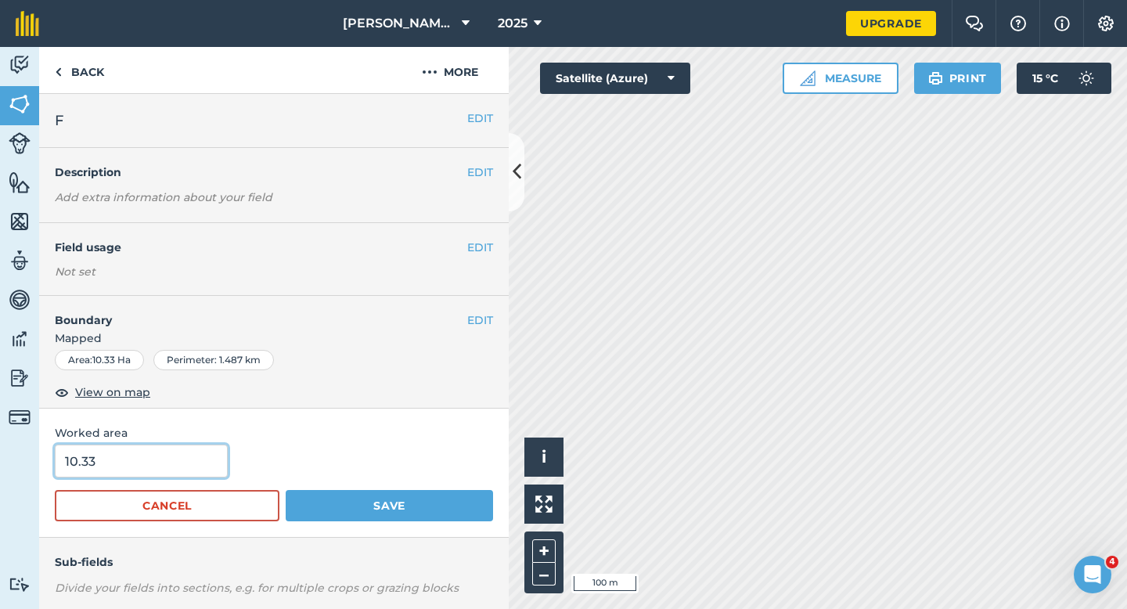
click at [131, 455] on input "10.33" at bounding box center [141, 460] width 173 height 33
type input "10.3"
click at [286, 490] on button "Save" at bounding box center [389, 505] width 207 height 31
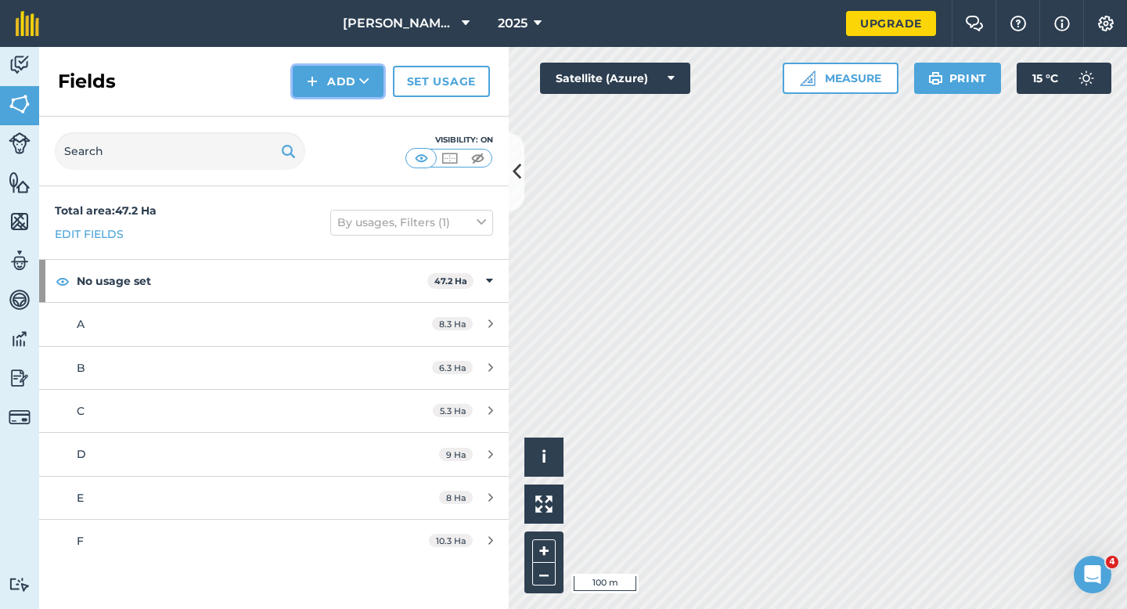
click at [339, 83] on button "Add" at bounding box center [338, 81] width 91 height 31
click at [339, 103] on link "Draw" at bounding box center [338, 116] width 86 height 34
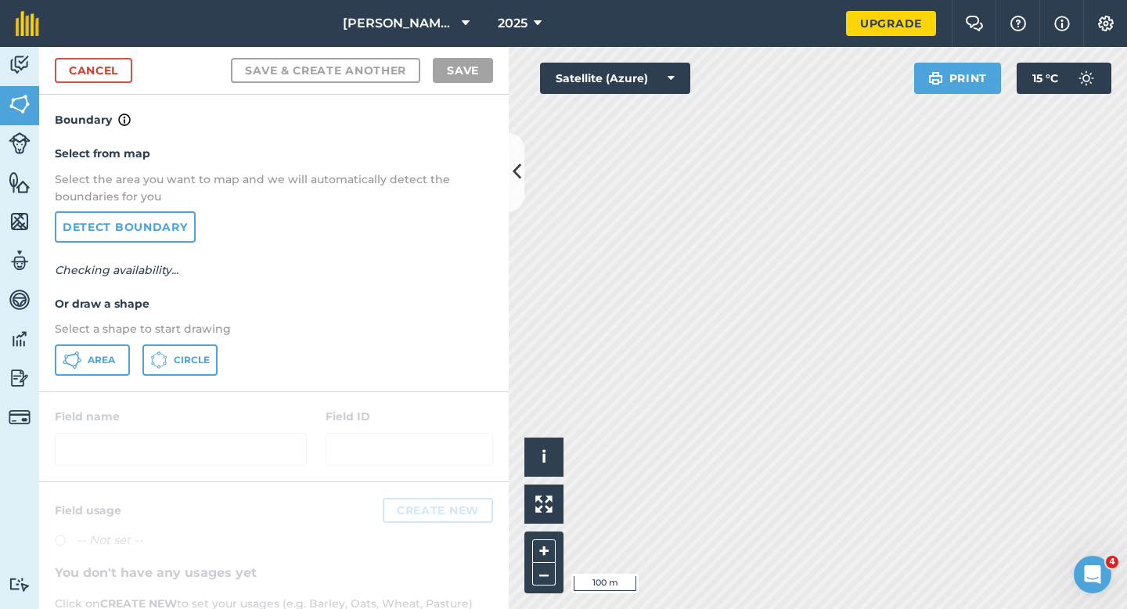
click at [137, 347] on div "Area Circle" at bounding box center [274, 359] width 438 height 31
click at [116, 347] on button "Area" at bounding box center [92, 359] width 75 height 31
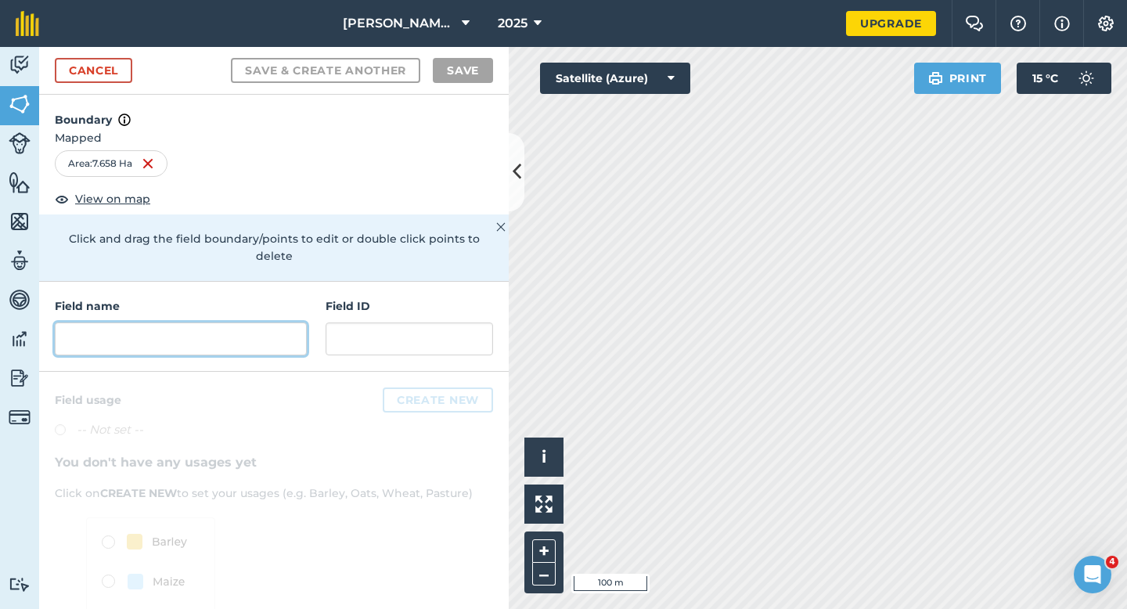
click at [270, 325] on input "text" at bounding box center [181, 338] width 252 height 33
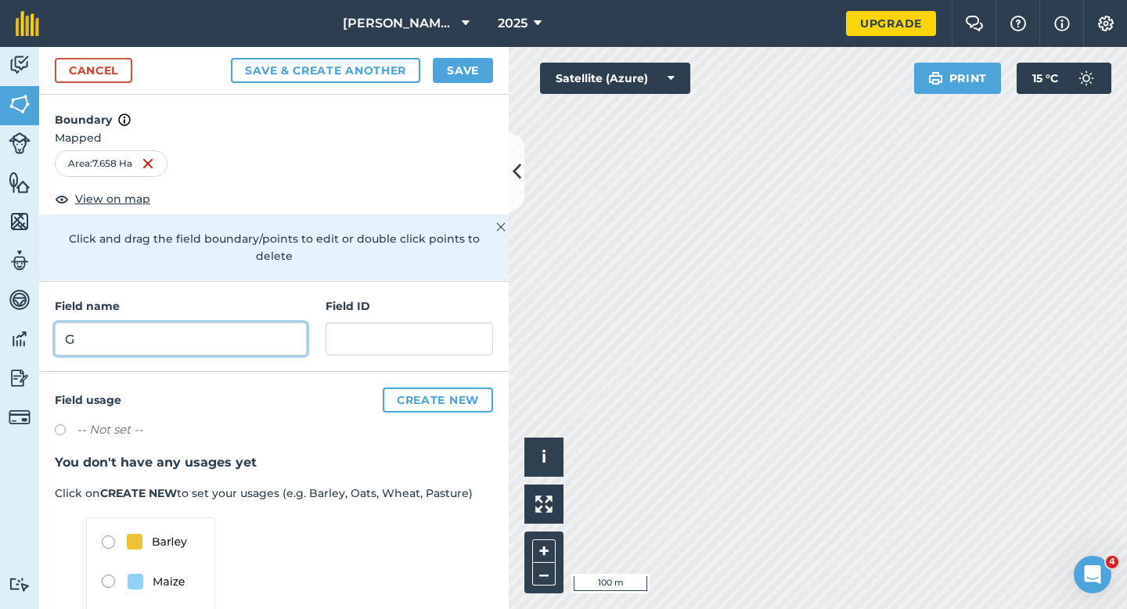
type input "G"
click at [462, 70] on button "Save" at bounding box center [463, 70] width 60 height 25
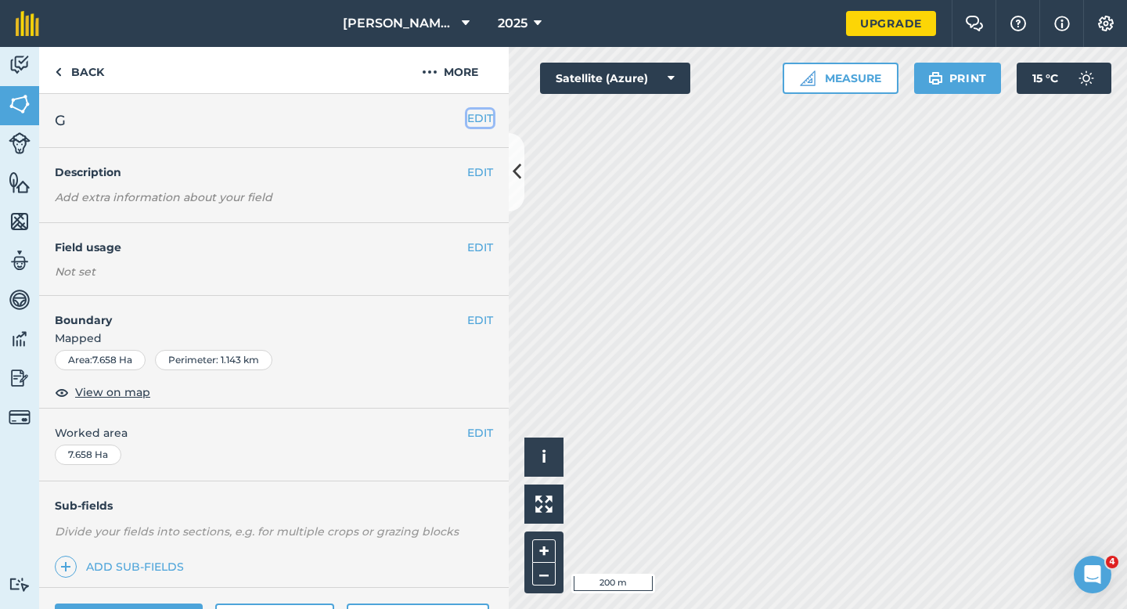
click at [486, 118] on button "EDIT" at bounding box center [480, 118] width 26 height 17
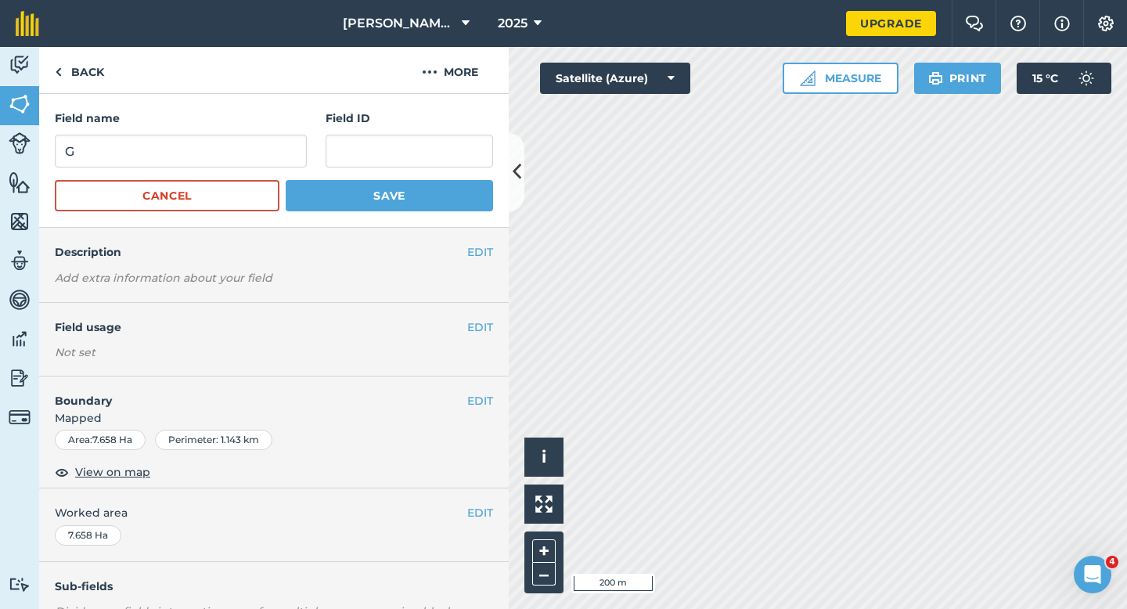
click at [307, 138] on div "Field name G Field ID" at bounding box center [274, 139] width 438 height 58
click at [288, 138] on input "G" at bounding box center [181, 151] width 252 height 33
type input "H"
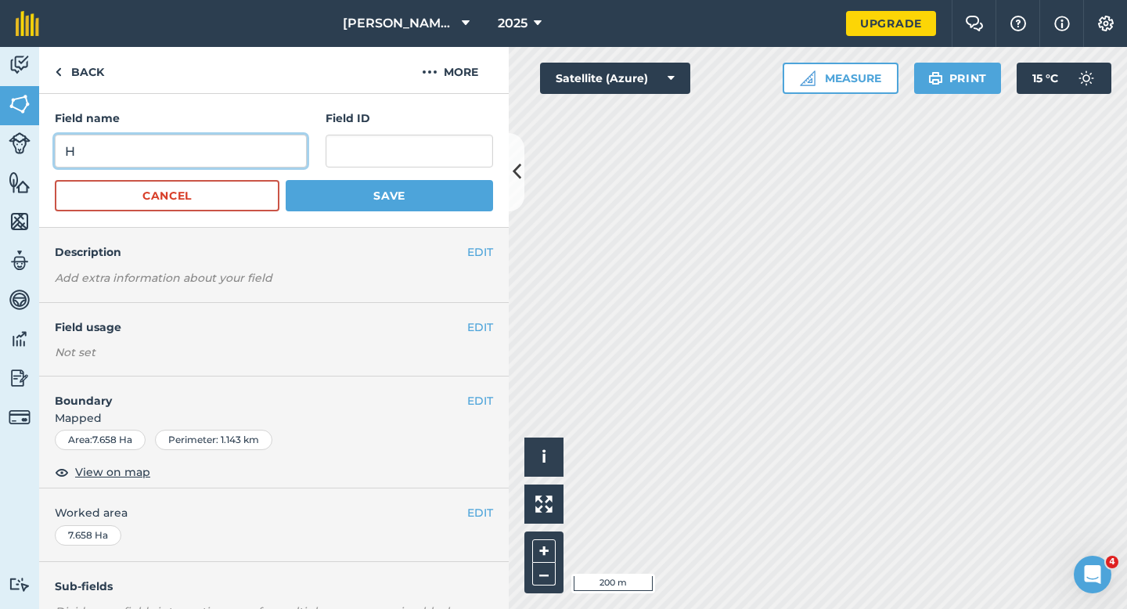
click at [286, 180] on button "Save" at bounding box center [389, 195] width 207 height 31
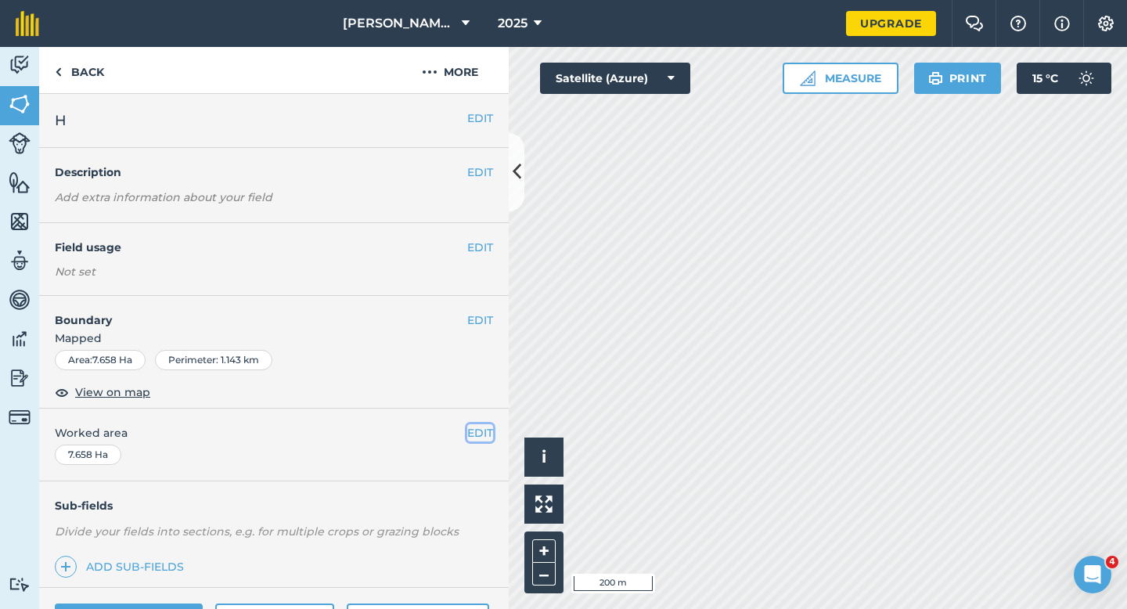
click at [485, 427] on button "EDIT" at bounding box center [480, 432] width 26 height 17
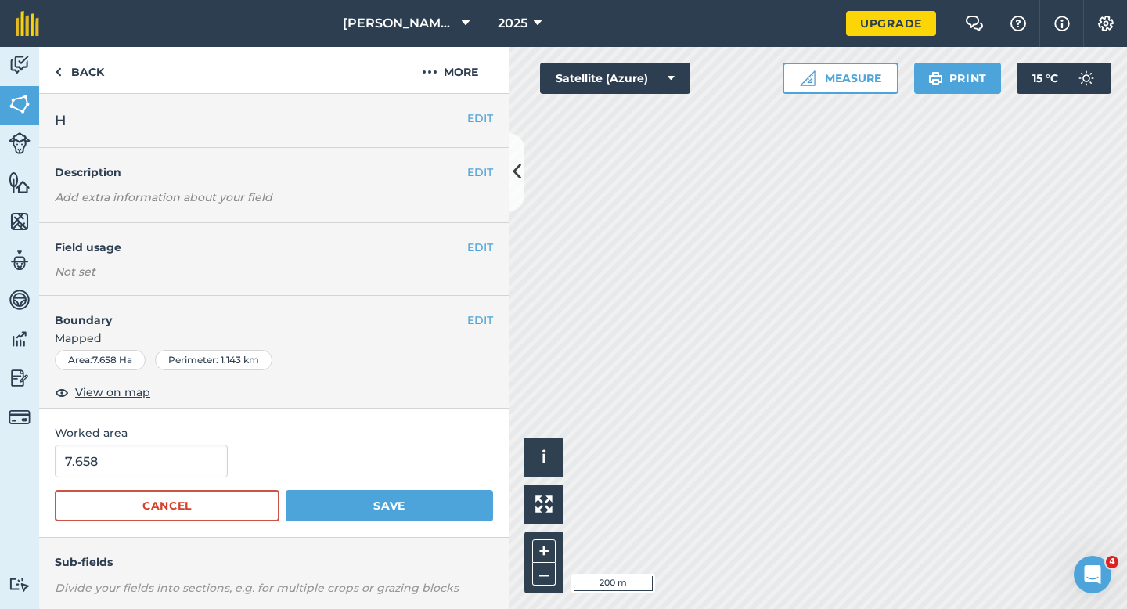
click at [173, 480] on form "7.658 Cancel Save" at bounding box center [274, 482] width 438 height 77
click at [173, 475] on input "7.658" at bounding box center [141, 460] width 173 height 33
type input "7.7"
click at [286, 490] on button "Save" at bounding box center [389, 505] width 207 height 31
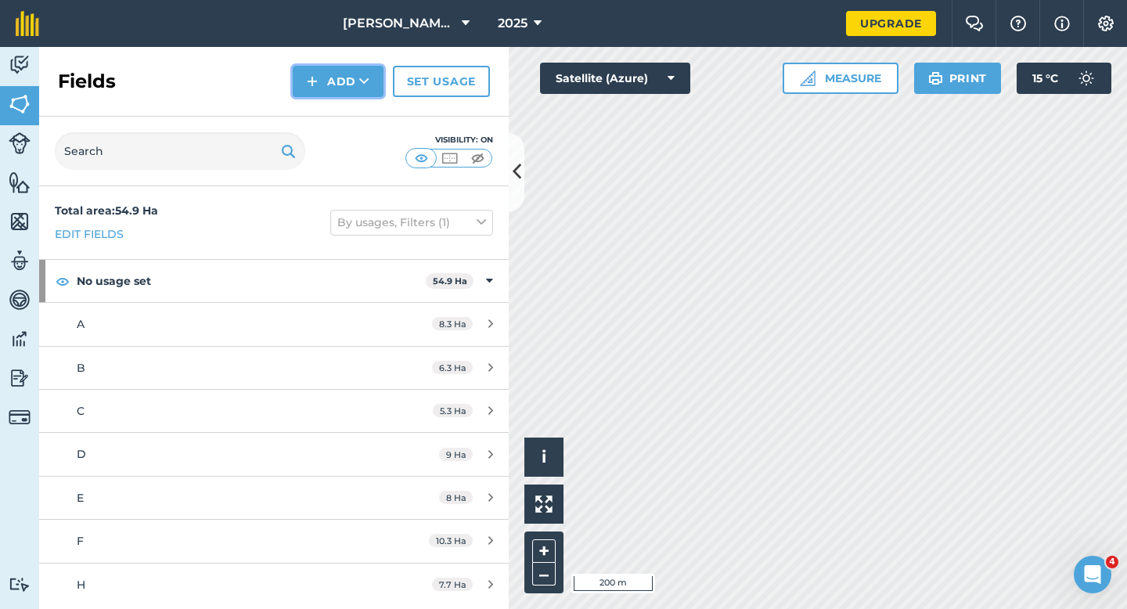
click at [332, 89] on button "Add" at bounding box center [338, 81] width 91 height 31
click at [332, 117] on link "Draw" at bounding box center [338, 116] width 86 height 34
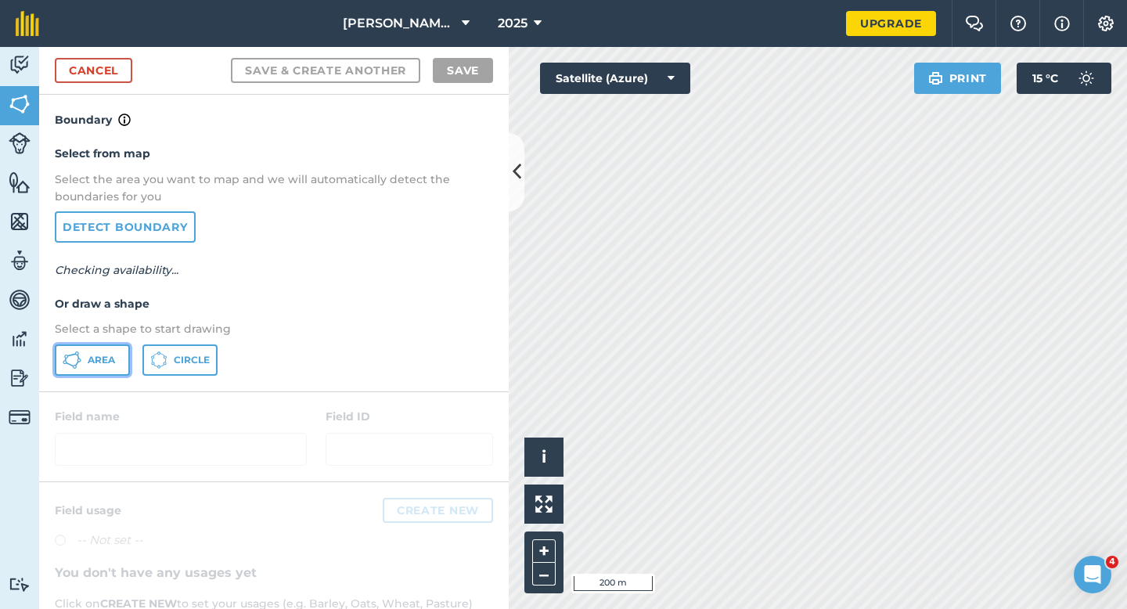
click at [102, 358] on span "Area" at bounding box center [101, 360] width 27 height 13
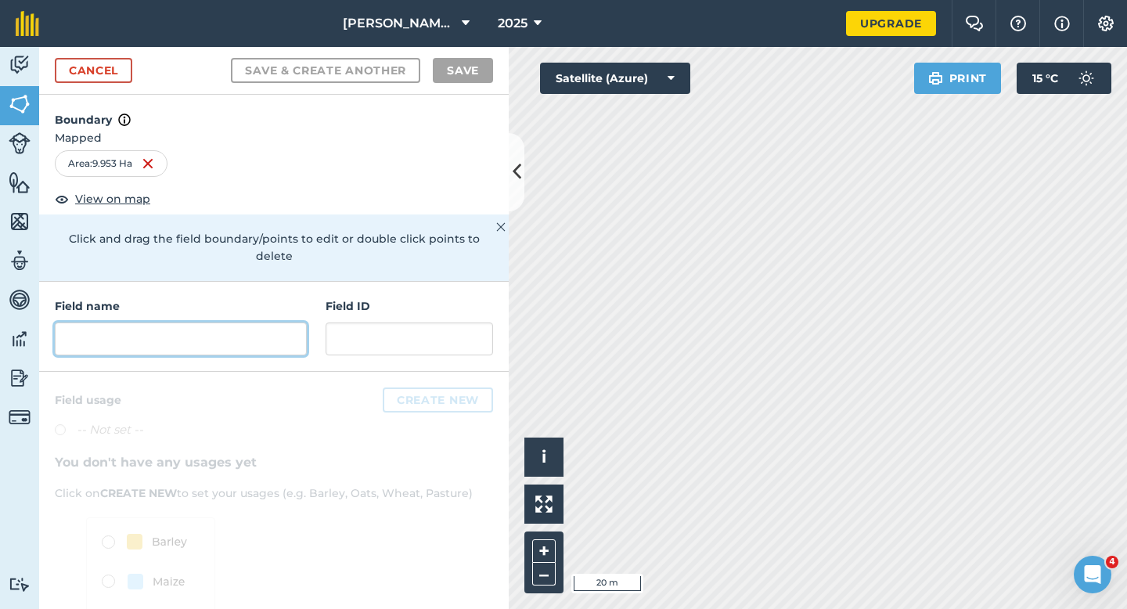
click at [179, 335] on input "text" at bounding box center [181, 338] width 252 height 33
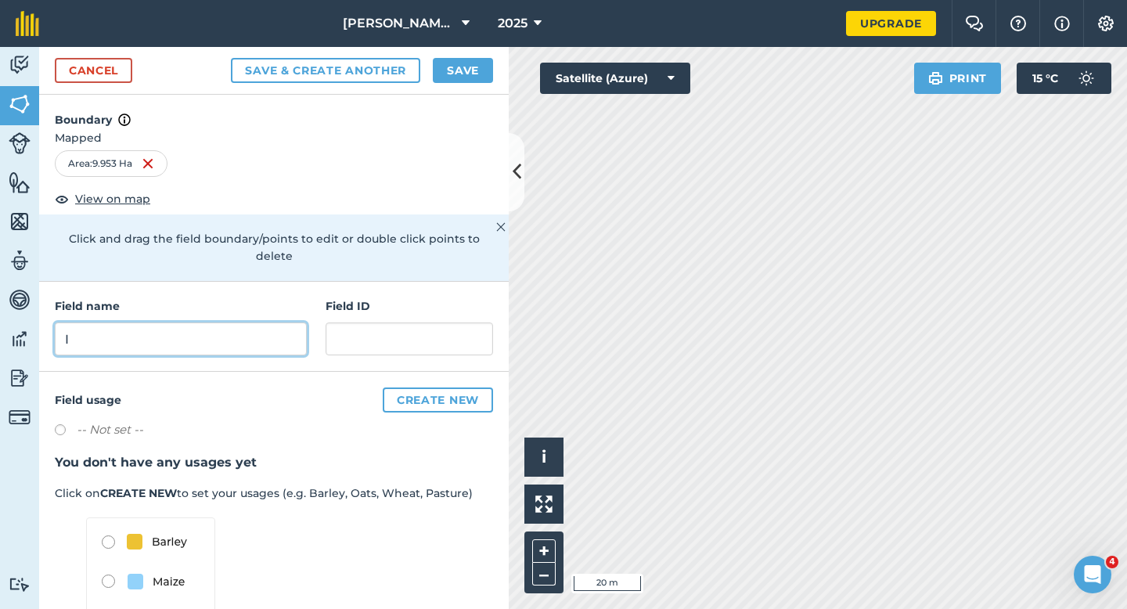
type input "I"
click at [446, 74] on button "Save" at bounding box center [463, 70] width 60 height 25
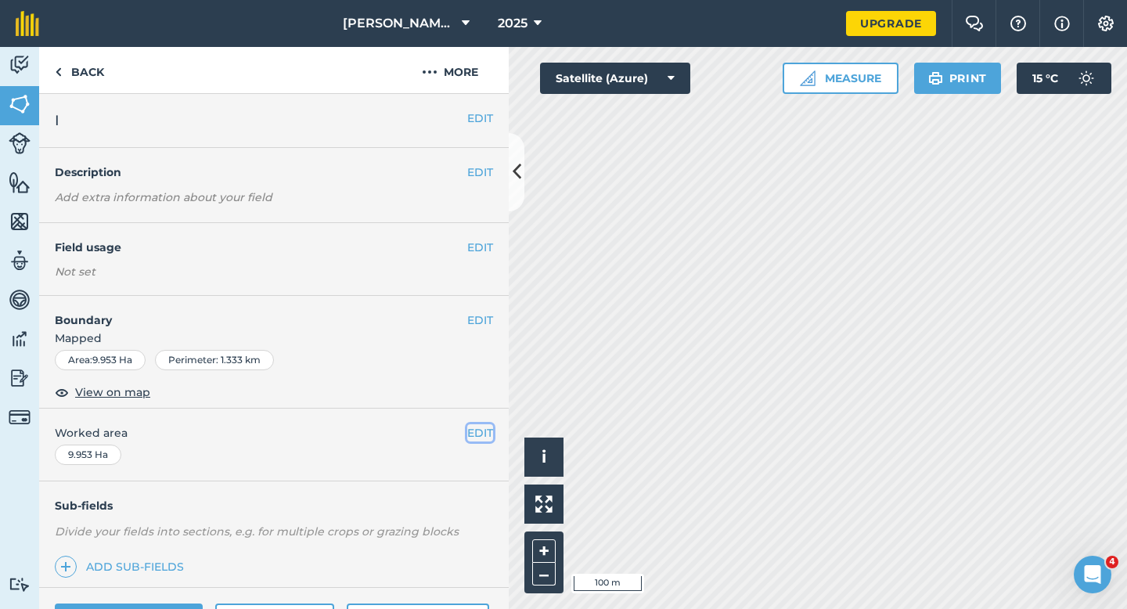
click at [478, 437] on button "EDIT" at bounding box center [480, 432] width 26 height 17
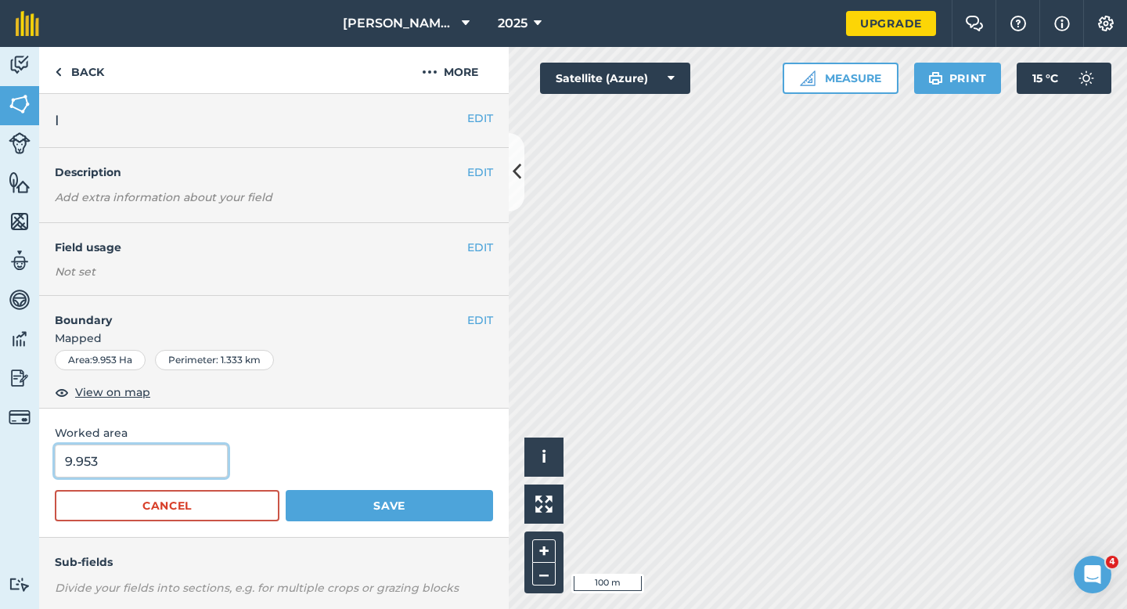
click at [133, 462] on input "9.953" at bounding box center [141, 460] width 173 height 33
type input "10"
click at [286, 490] on button "Save" at bounding box center [389, 505] width 207 height 31
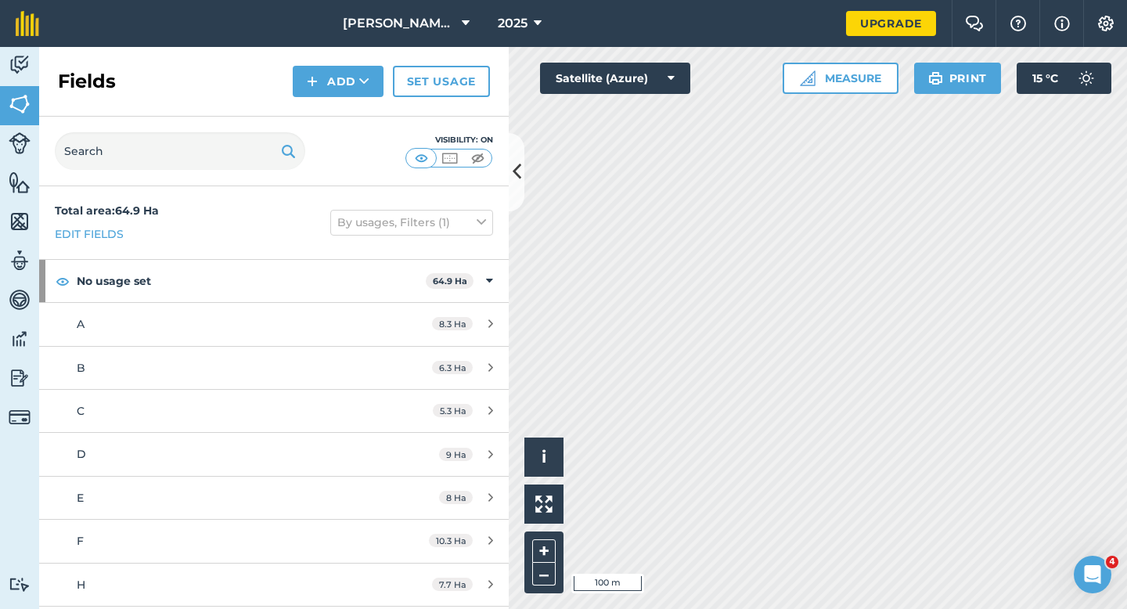
click at [329, 99] on div "Fields Add Set usage" at bounding box center [273, 82] width 469 height 70
click at [329, 89] on button "Add" at bounding box center [338, 81] width 91 height 31
click at [329, 112] on link "Draw" at bounding box center [338, 116] width 86 height 34
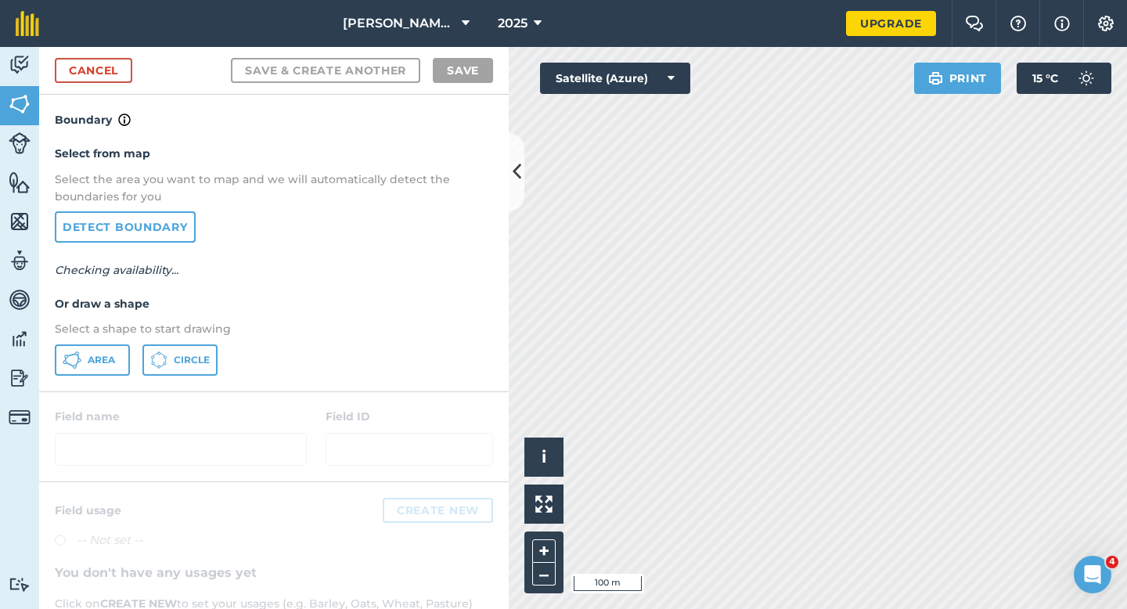
click at [131, 347] on div "Area Circle" at bounding box center [274, 359] width 438 height 31
click at [81, 354] on button "Area" at bounding box center [92, 359] width 75 height 31
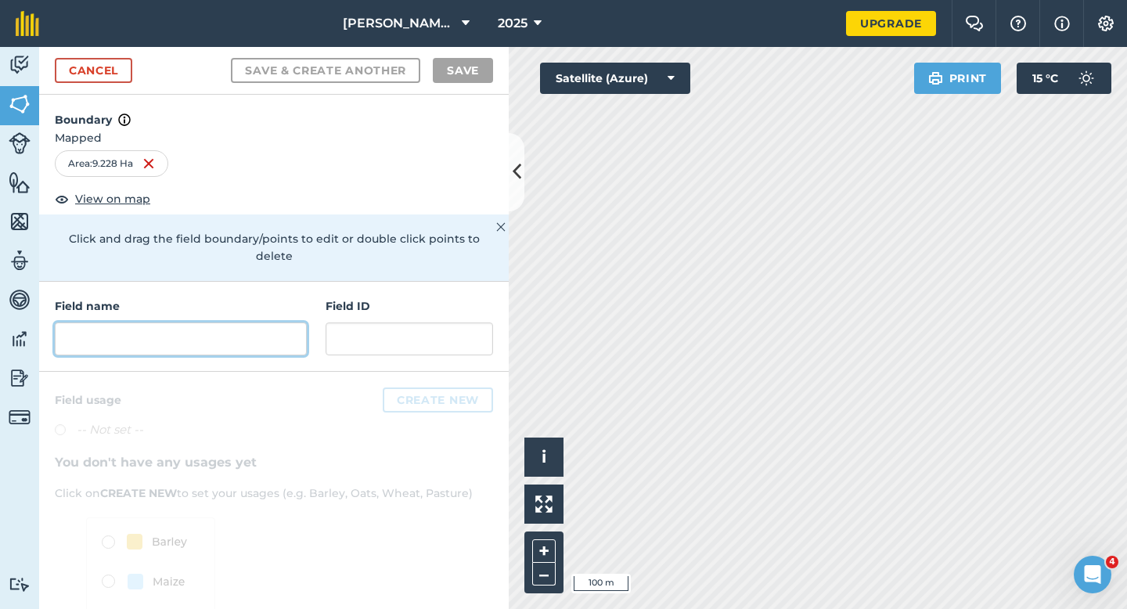
click at [292, 322] on input "text" at bounding box center [181, 338] width 252 height 33
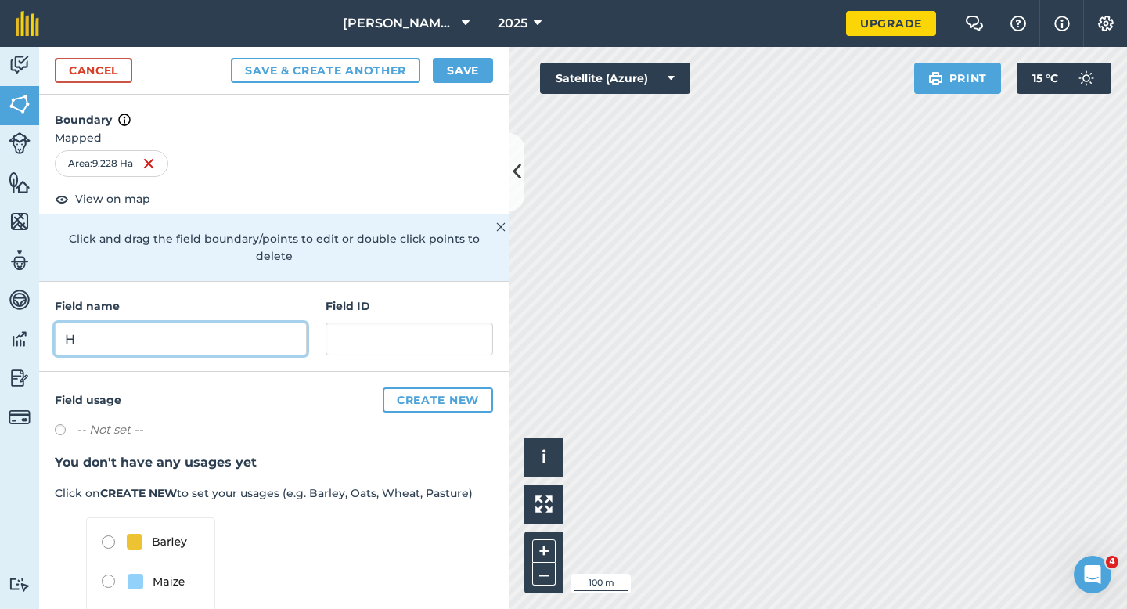
type input "H"
click at [439, 83] on div "Cancel Save & Create Another Save" at bounding box center [273, 71] width 469 height 48
click at [484, 78] on button "Save" at bounding box center [463, 70] width 60 height 25
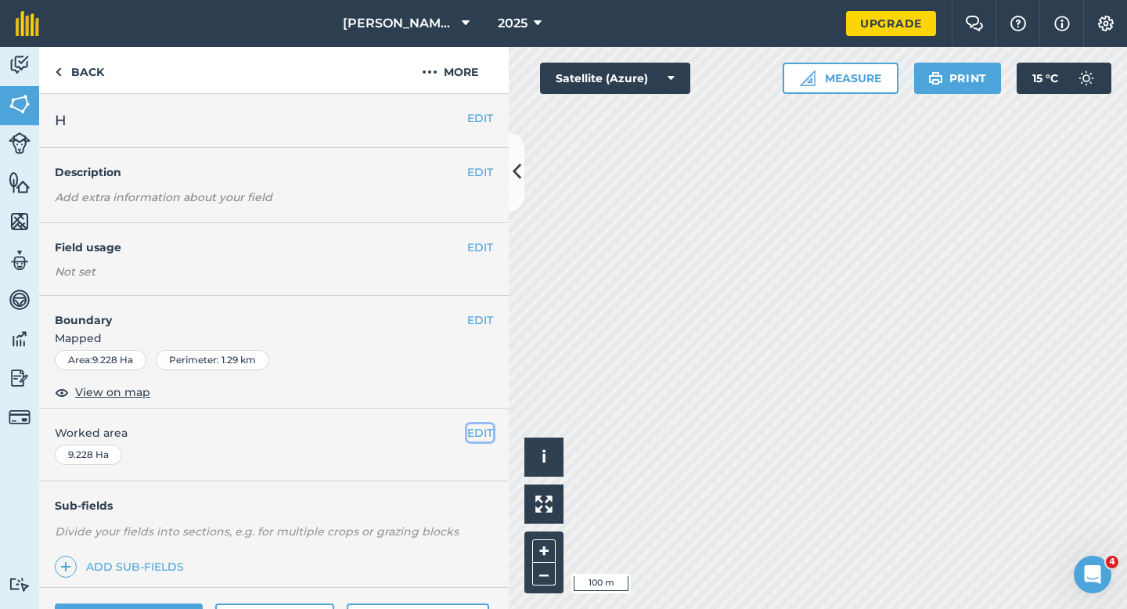
click at [483, 434] on button "EDIT" at bounding box center [480, 432] width 26 height 17
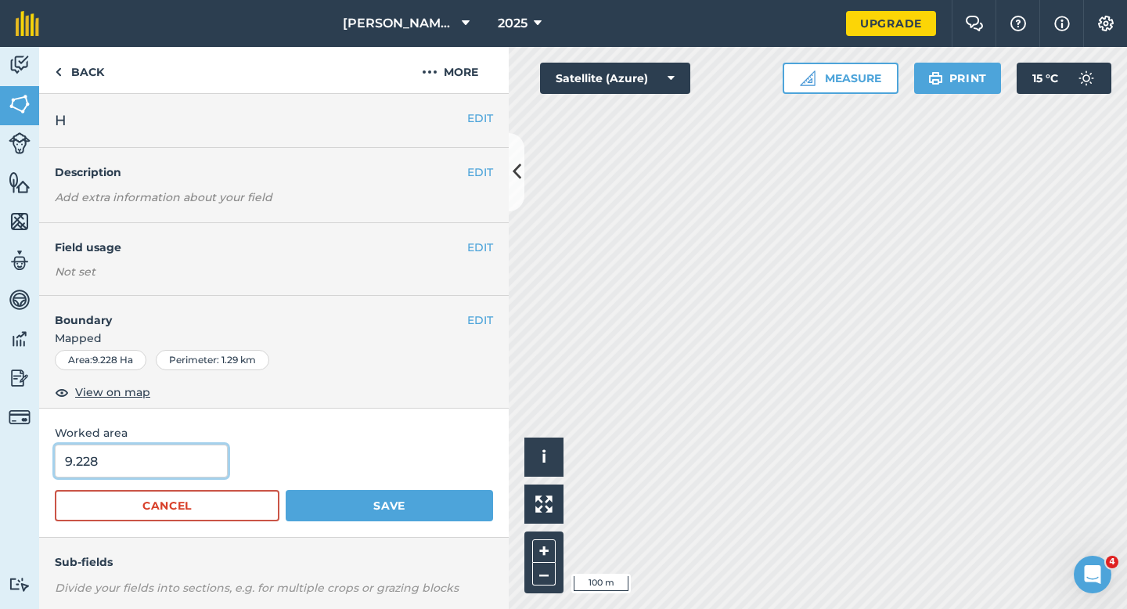
click at [59, 468] on input "9.228" at bounding box center [141, 460] width 173 height 33
click at [118, 468] on input "9.228" at bounding box center [141, 460] width 173 height 33
type input "9.2"
click at [286, 490] on button "Save" at bounding box center [389, 505] width 207 height 31
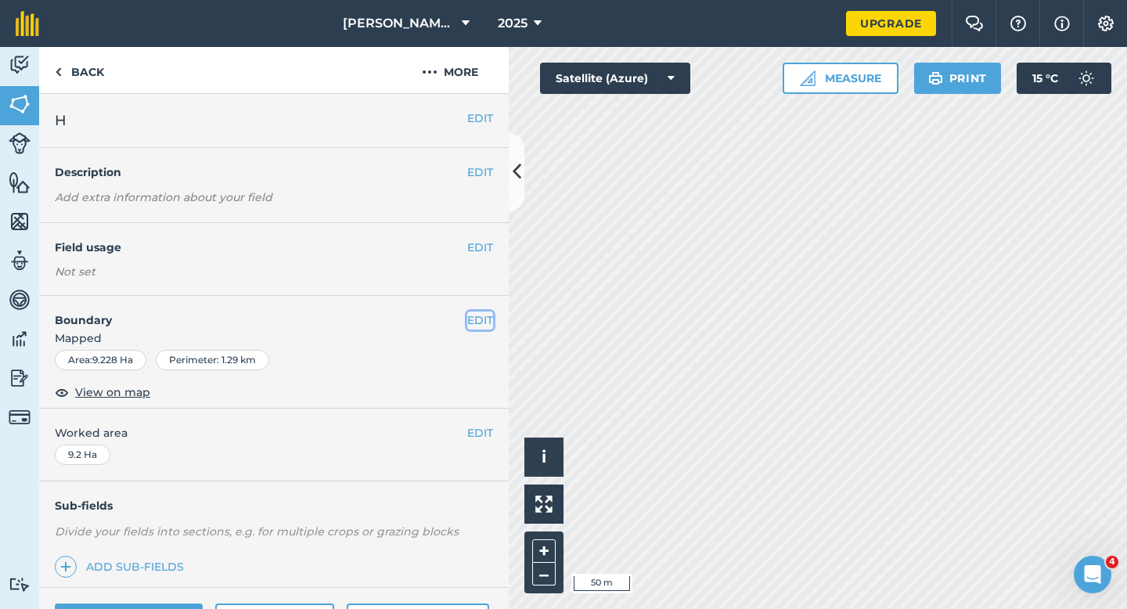
click at [481, 318] on button "EDIT" at bounding box center [480, 319] width 26 height 17
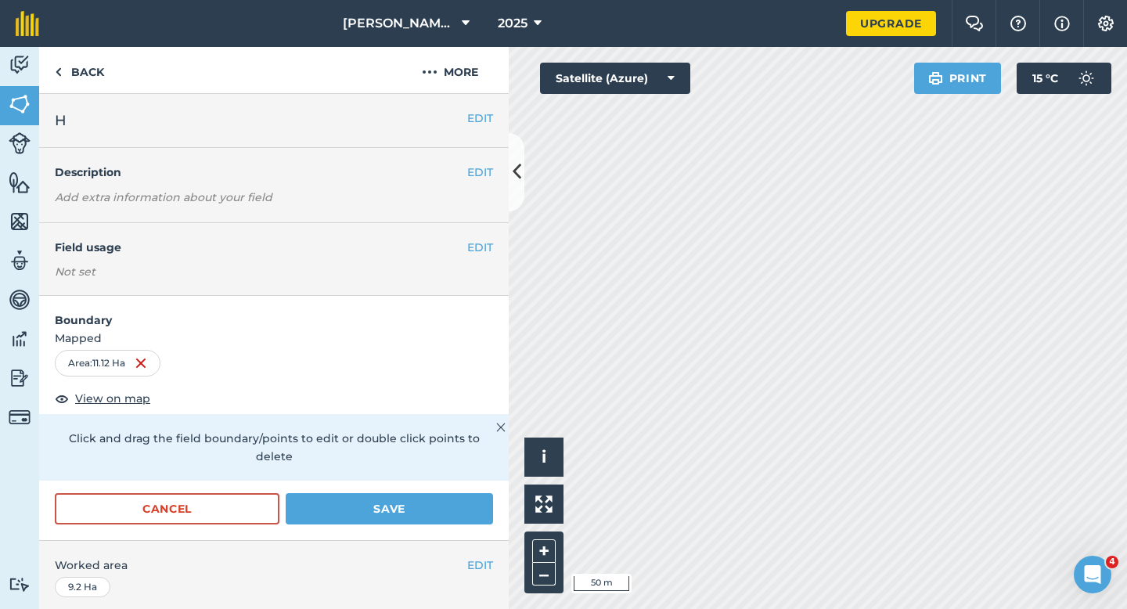
click at [351, 513] on div "Cancel Save" at bounding box center [273, 516] width 469 height 47
click at [351, 505] on button "Save" at bounding box center [389, 508] width 207 height 31
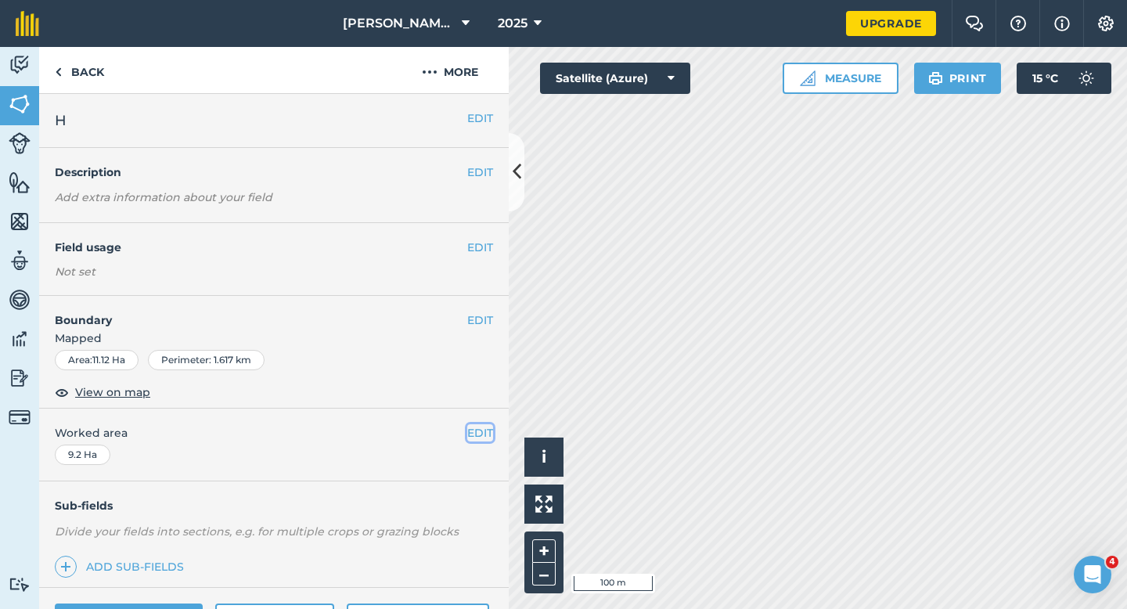
click at [478, 433] on button "EDIT" at bounding box center [480, 432] width 26 height 17
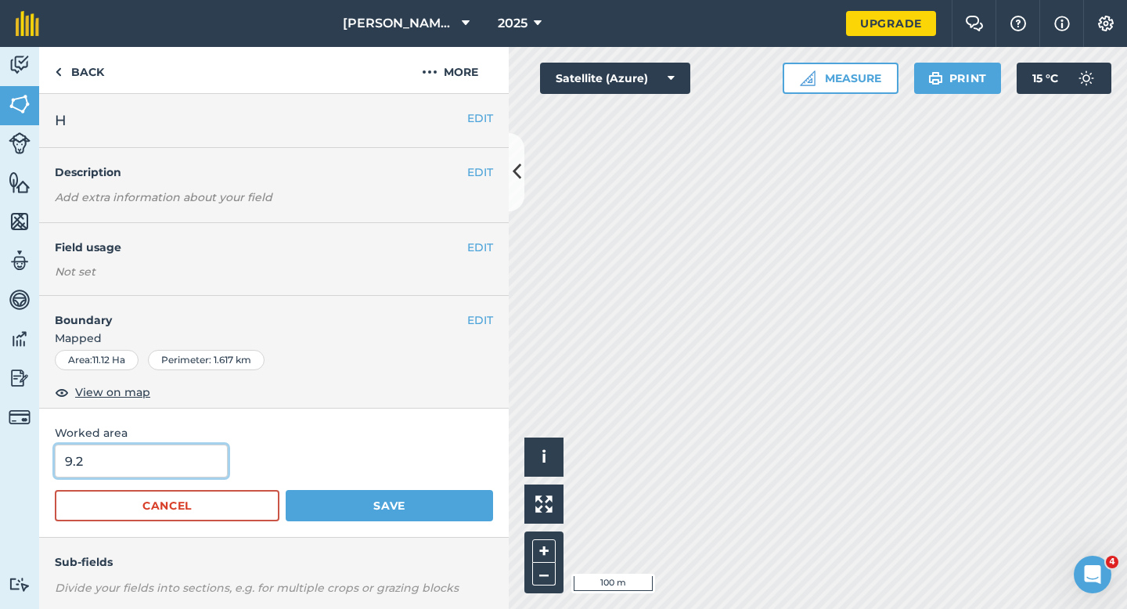
click at [135, 469] on input "9.2" at bounding box center [141, 460] width 173 height 33
type input "11.2"
click at [286, 490] on button "Save" at bounding box center [389, 505] width 207 height 31
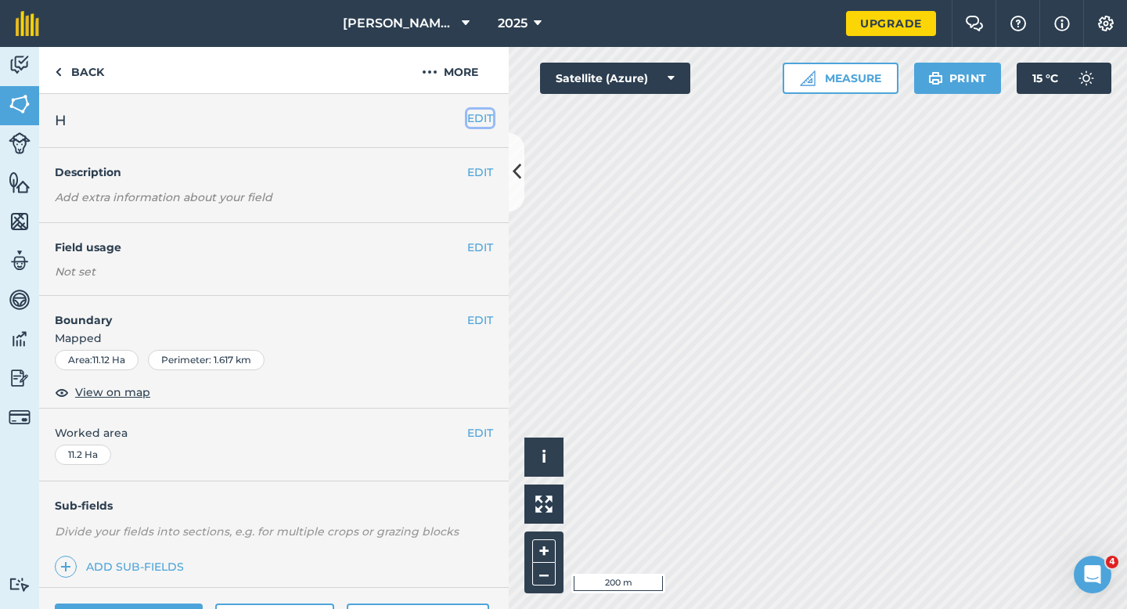
click at [476, 121] on button "EDIT" at bounding box center [480, 118] width 26 height 17
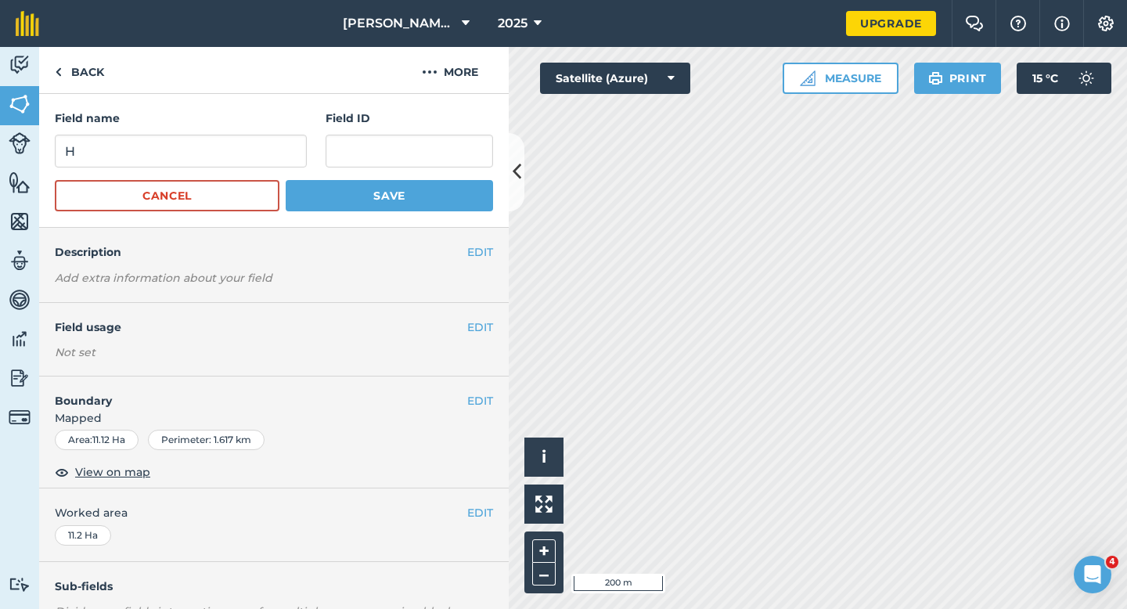
click at [217, 132] on div "Field name H" at bounding box center [181, 139] width 252 height 58
click at [217, 148] on input "H" at bounding box center [181, 151] width 252 height 33
type input "G"
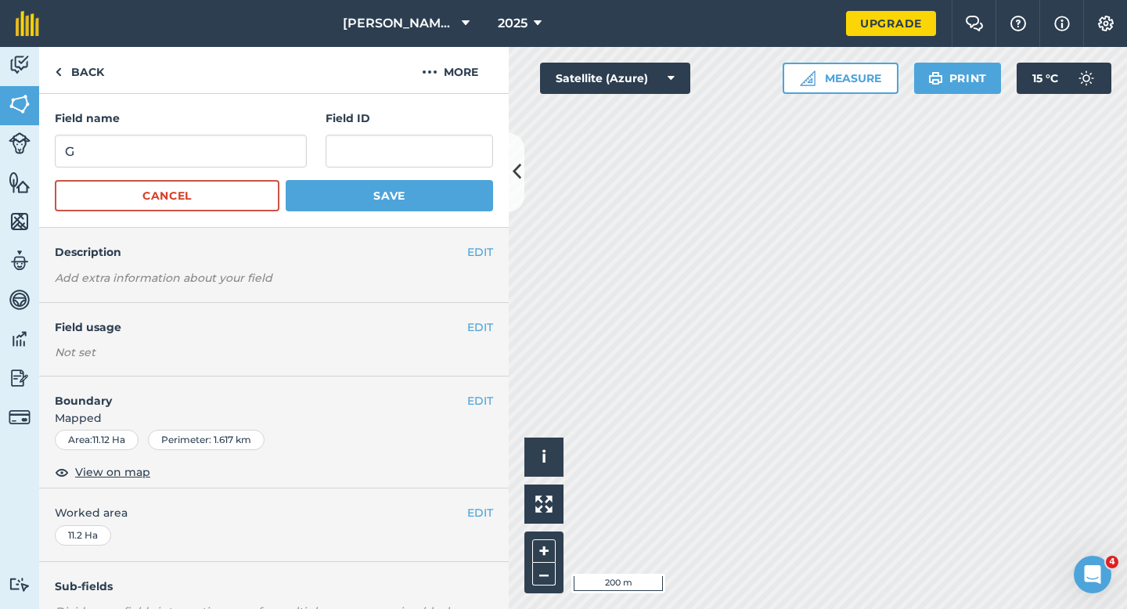
click at [318, 213] on div "Field name G Field ID Cancel Save" at bounding box center [273, 161] width 469 height 134
click at [318, 198] on button "Save" at bounding box center [389, 195] width 207 height 31
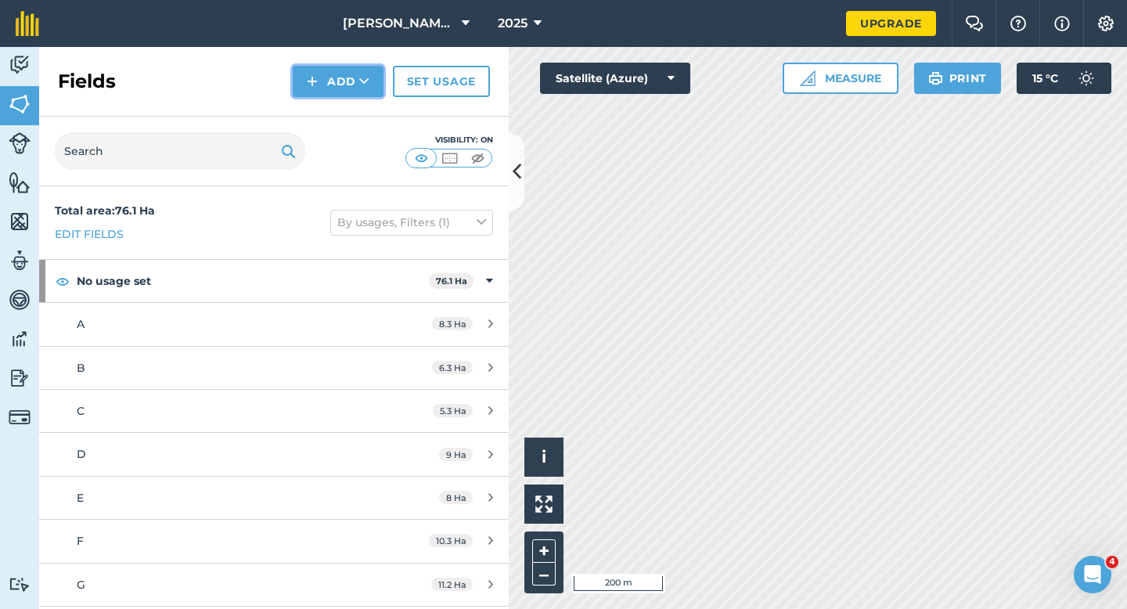
click at [325, 85] on button "Add" at bounding box center [338, 81] width 91 height 31
click at [325, 109] on link "Draw" at bounding box center [338, 116] width 86 height 34
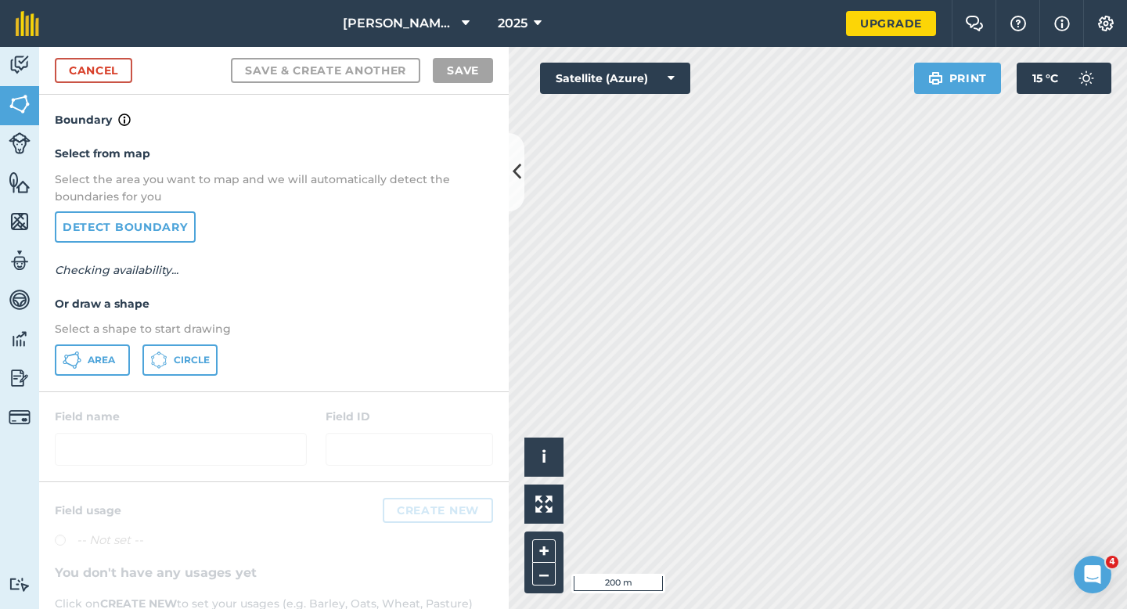
click at [95, 336] on p "Select a shape to start drawing" at bounding box center [274, 328] width 438 height 17
click at [95, 354] on span "Area" at bounding box center [101, 360] width 27 height 13
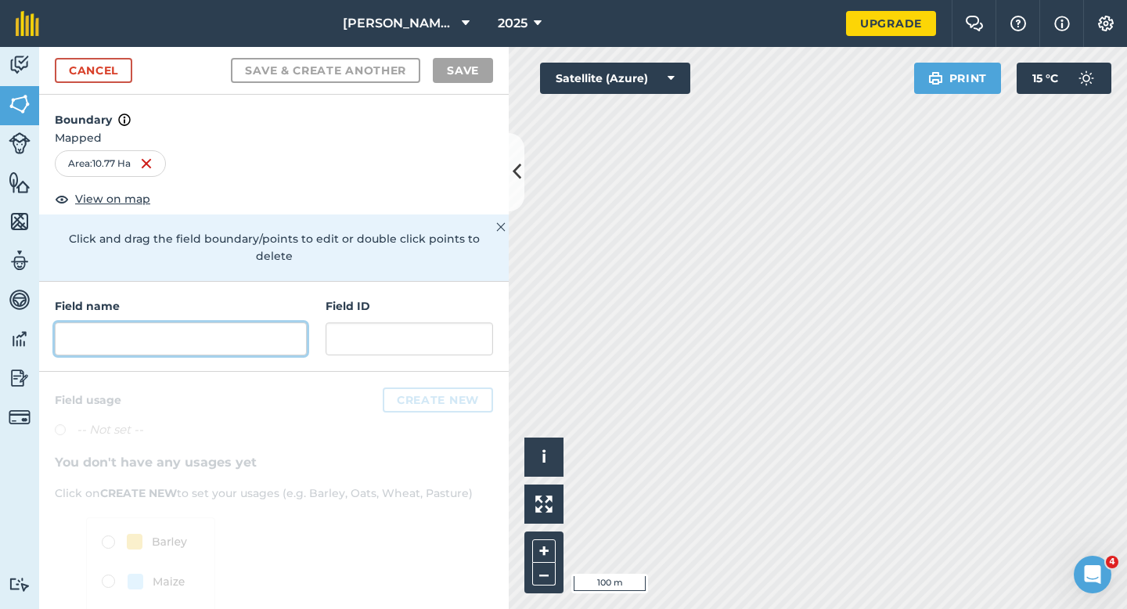
click at [158, 328] on input "text" at bounding box center [181, 338] width 252 height 33
click at [174, 322] on input "text" at bounding box center [181, 338] width 252 height 33
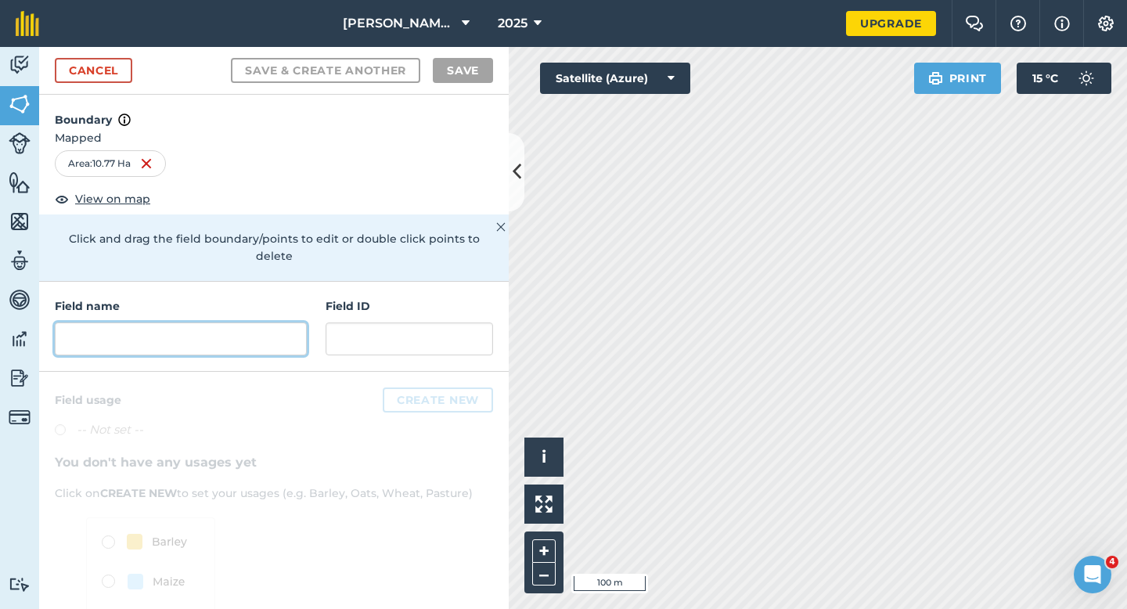
click at [174, 322] on input "text" at bounding box center [181, 338] width 252 height 33
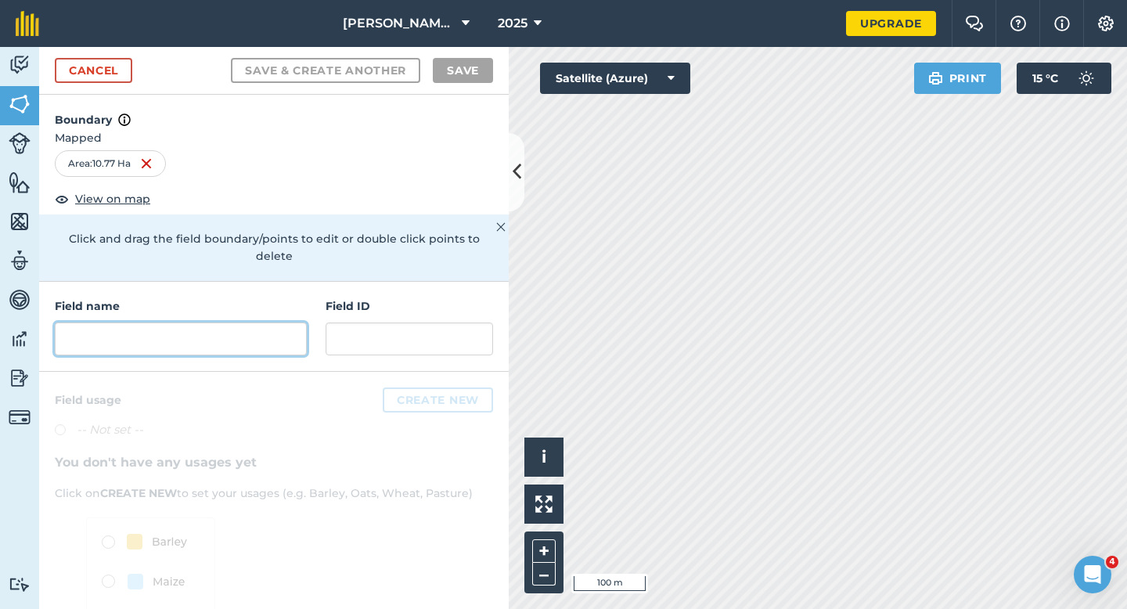
click at [174, 322] on input "text" at bounding box center [181, 338] width 252 height 33
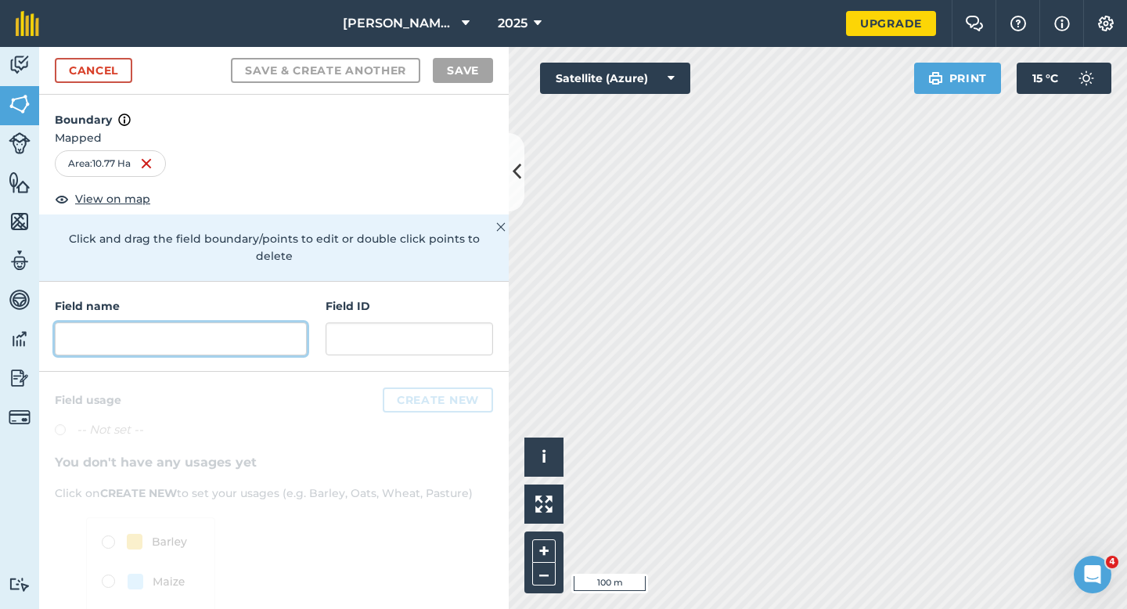
click at [174, 322] on input "text" at bounding box center [181, 338] width 252 height 33
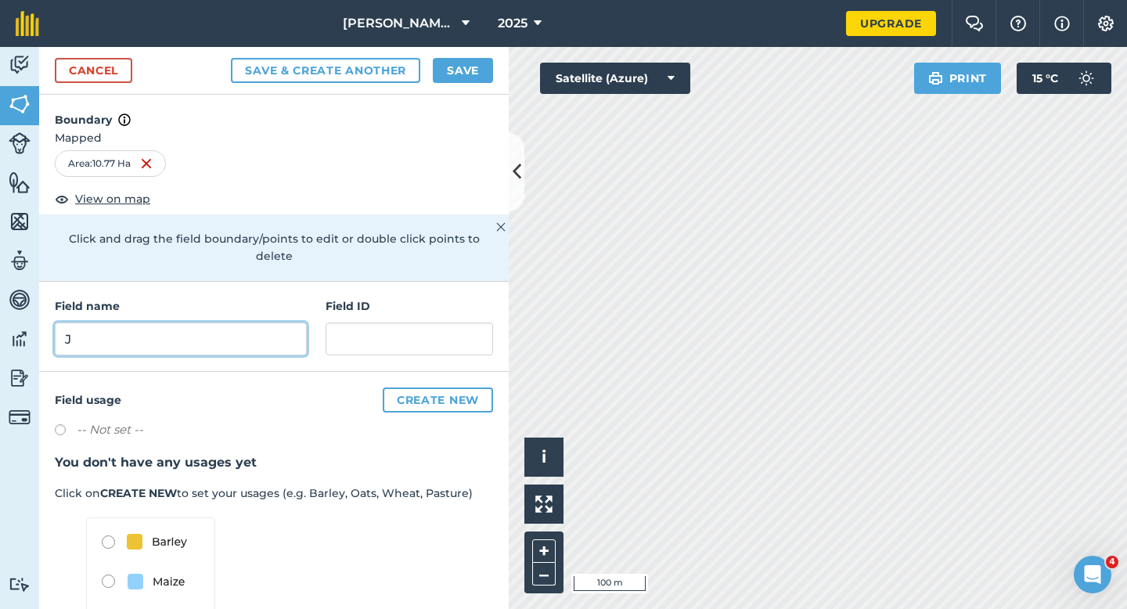
type input "J"
click at [450, 75] on button "Save" at bounding box center [463, 70] width 60 height 25
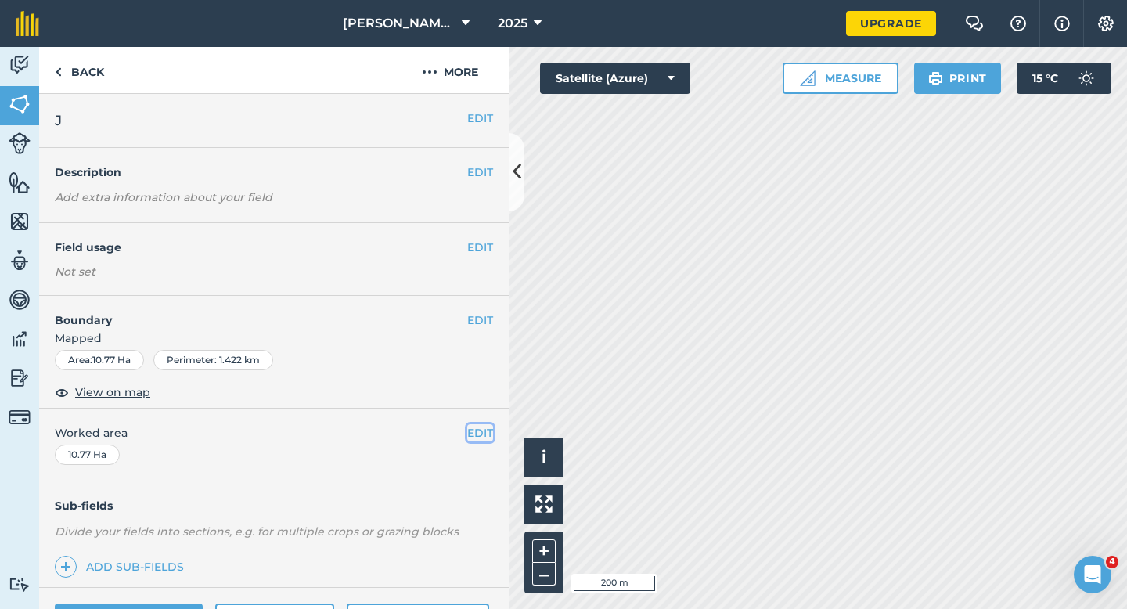
click at [473, 430] on button "EDIT" at bounding box center [480, 432] width 26 height 17
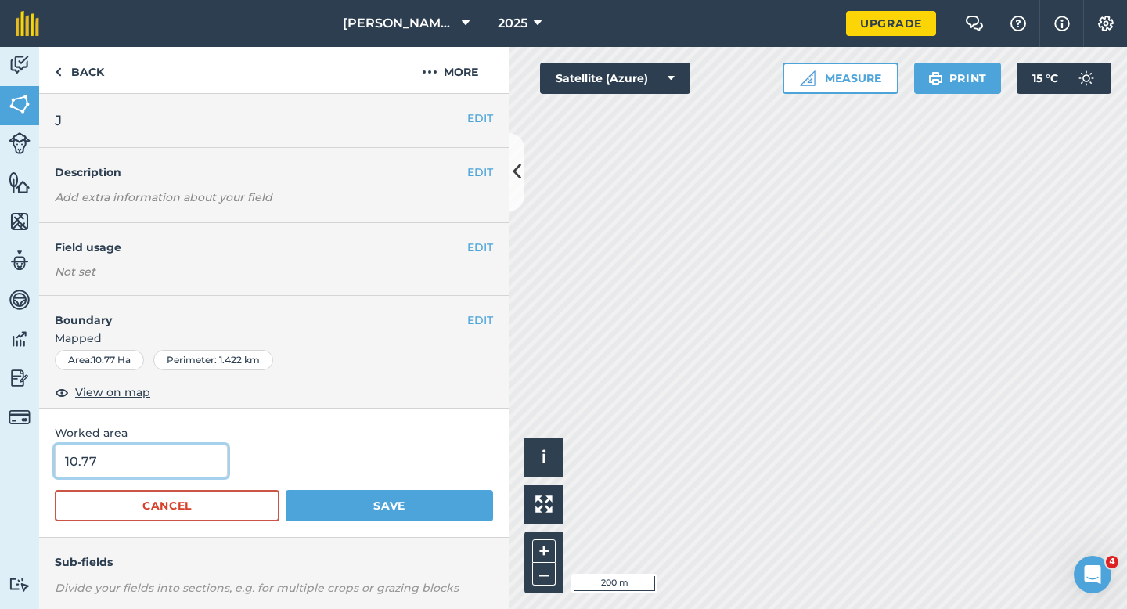
click at [188, 455] on input "10.77" at bounding box center [141, 460] width 173 height 33
type input "10.8"
click at [286, 490] on button "Save" at bounding box center [389, 505] width 207 height 31
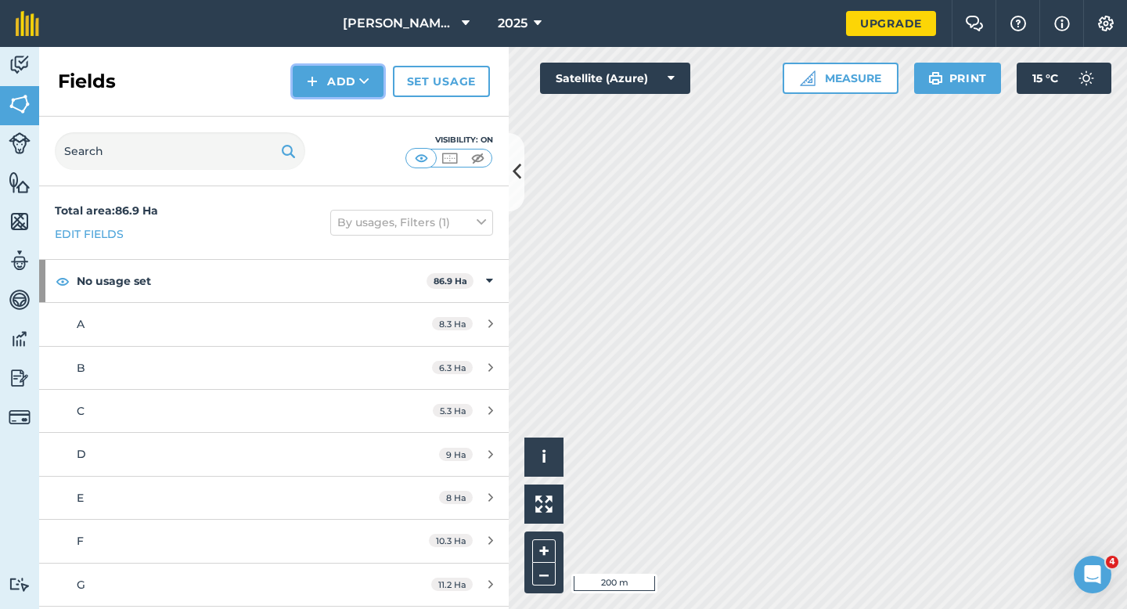
click at [305, 67] on button "Add" at bounding box center [338, 81] width 91 height 31
click at [308, 98] on div "Fields Add Draw Import Set usage" at bounding box center [273, 82] width 469 height 70
click at [316, 75] on img at bounding box center [312, 81] width 11 height 19
click at [316, 121] on link "Draw" at bounding box center [338, 116] width 86 height 34
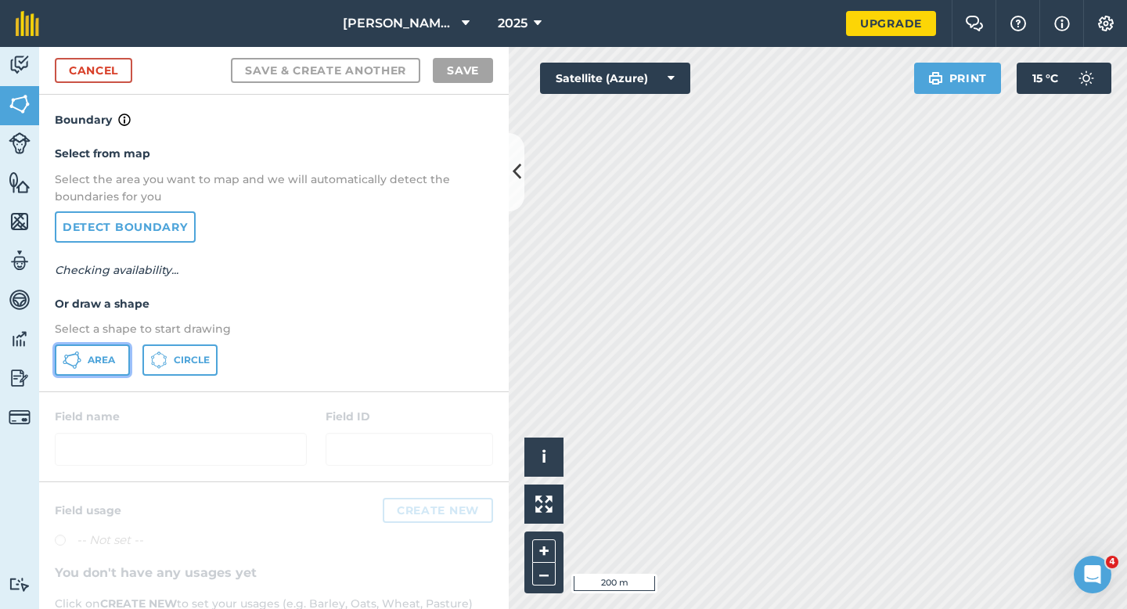
click at [113, 356] on span "Area" at bounding box center [101, 360] width 27 height 13
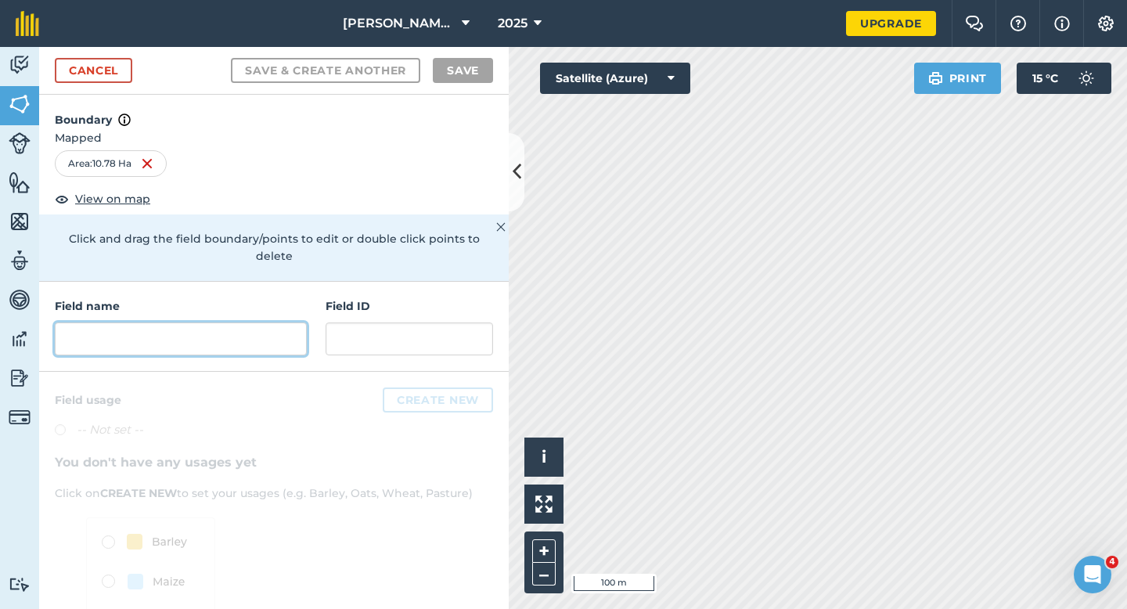
click at [191, 334] on input "text" at bounding box center [181, 338] width 252 height 33
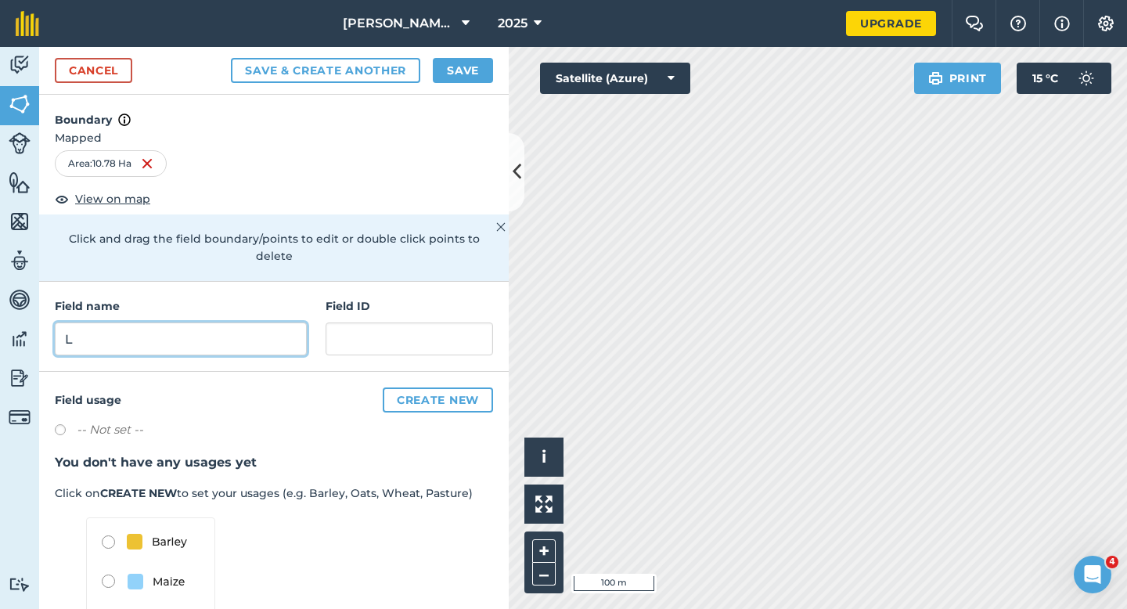
type input "L"
click at [460, 67] on button "Save" at bounding box center [463, 70] width 60 height 25
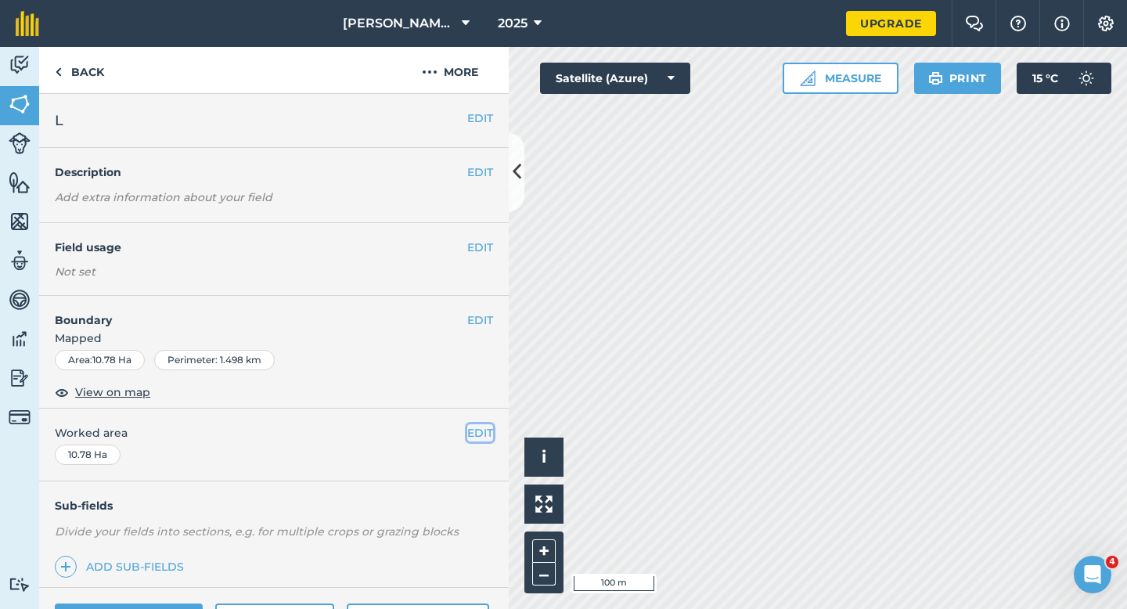
click at [473, 428] on button "EDIT" at bounding box center [480, 432] width 26 height 17
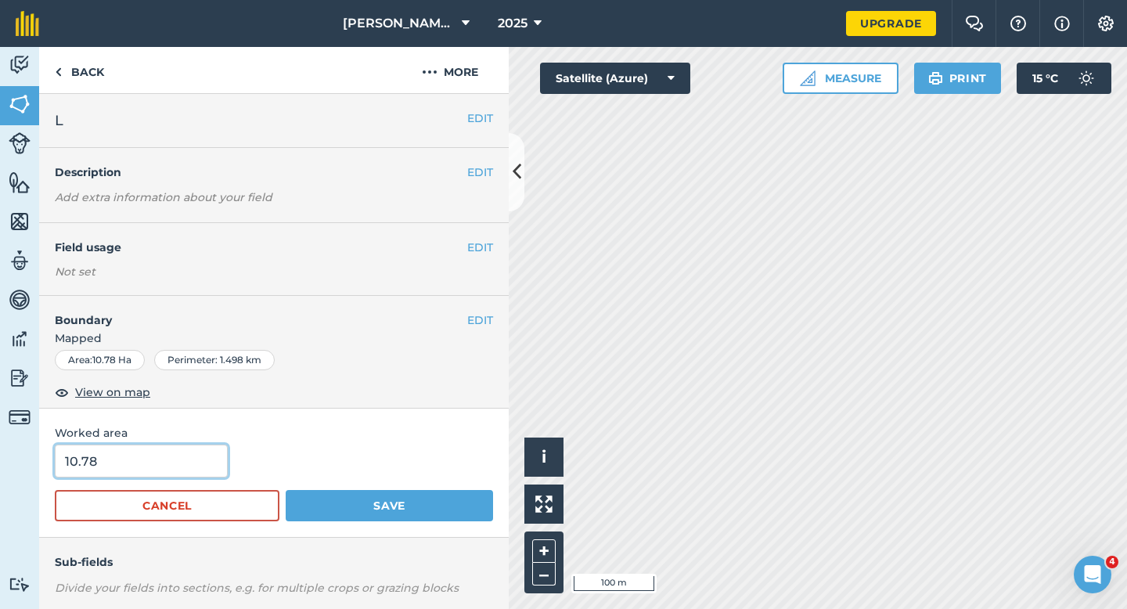
click at [186, 451] on input "10.78" at bounding box center [141, 460] width 173 height 33
click at [185, 462] on input "10.78" at bounding box center [141, 460] width 173 height 33
type input "10.8"
click at [286, 490] on button "Save" at bounding box center [389, 505] width 207 height 31
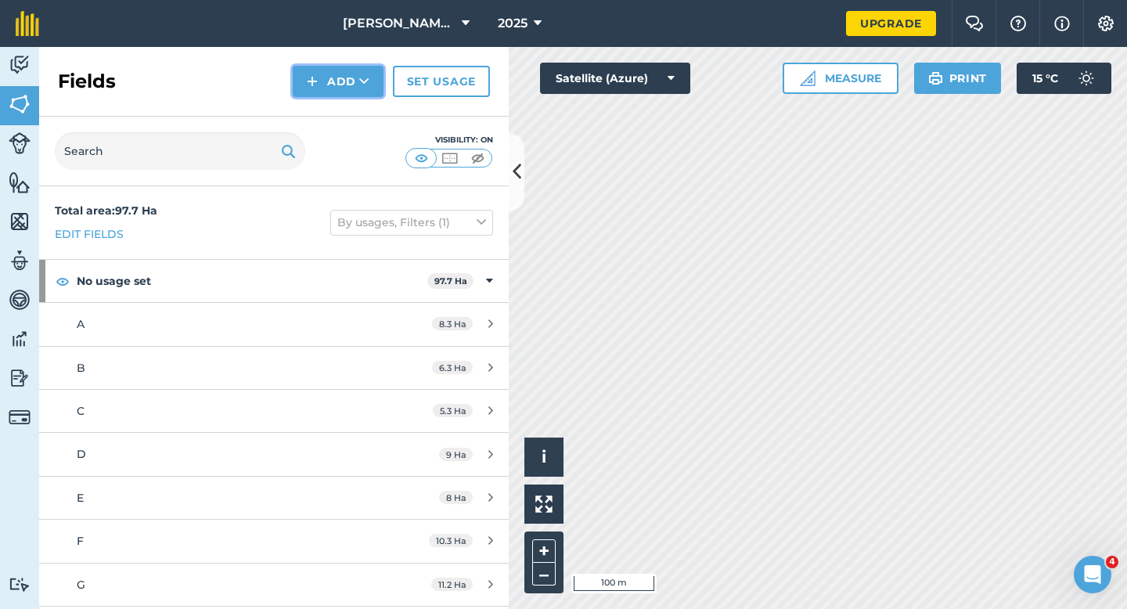
click at [349, 67] on button "Add" at bounding box center [338, 81] width 91 height 31
click at [349, 106] on link "Draw" at bounding box center [338, 116] width 86 height 34
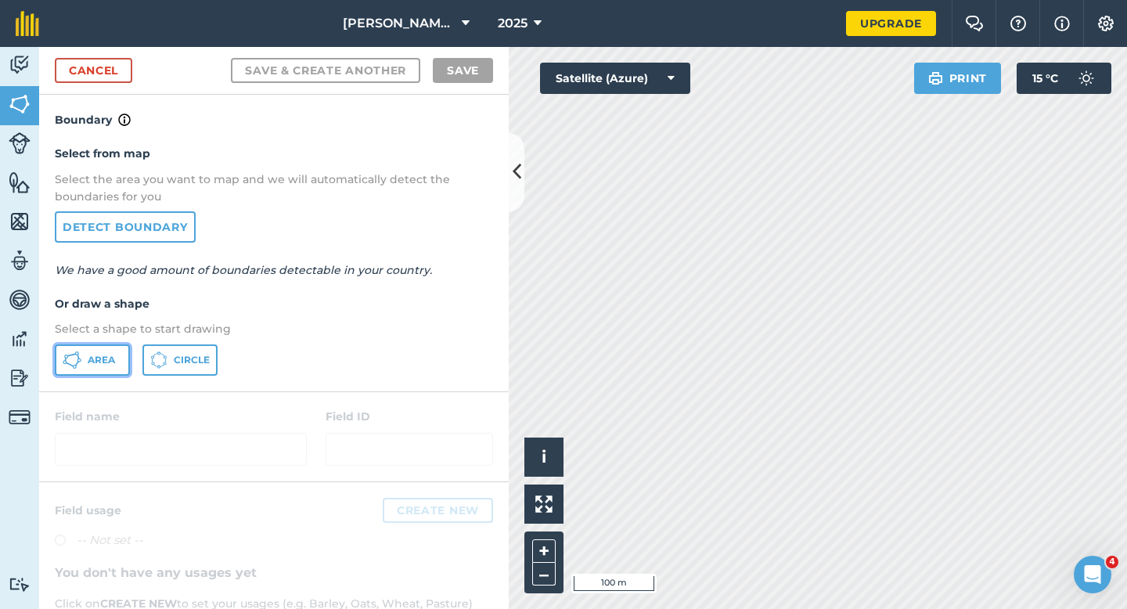
click at [102, 358] on span "Area" at bounding box center [101, 360] width 27 height 13
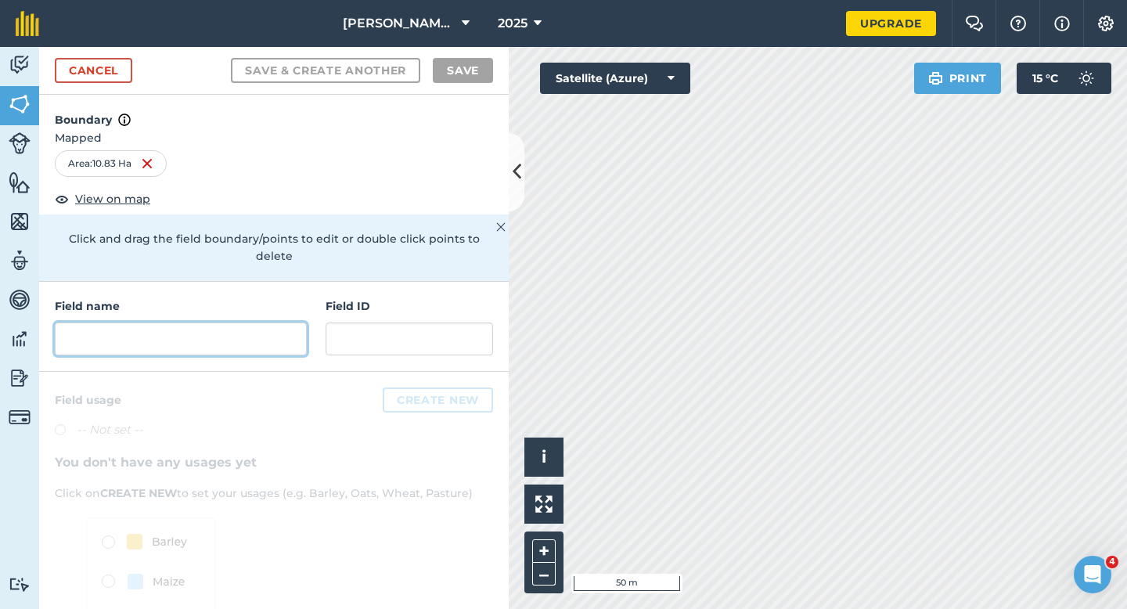
click at [266, 322] on input "text" at bounding box center [181, 338] width 252 height 33
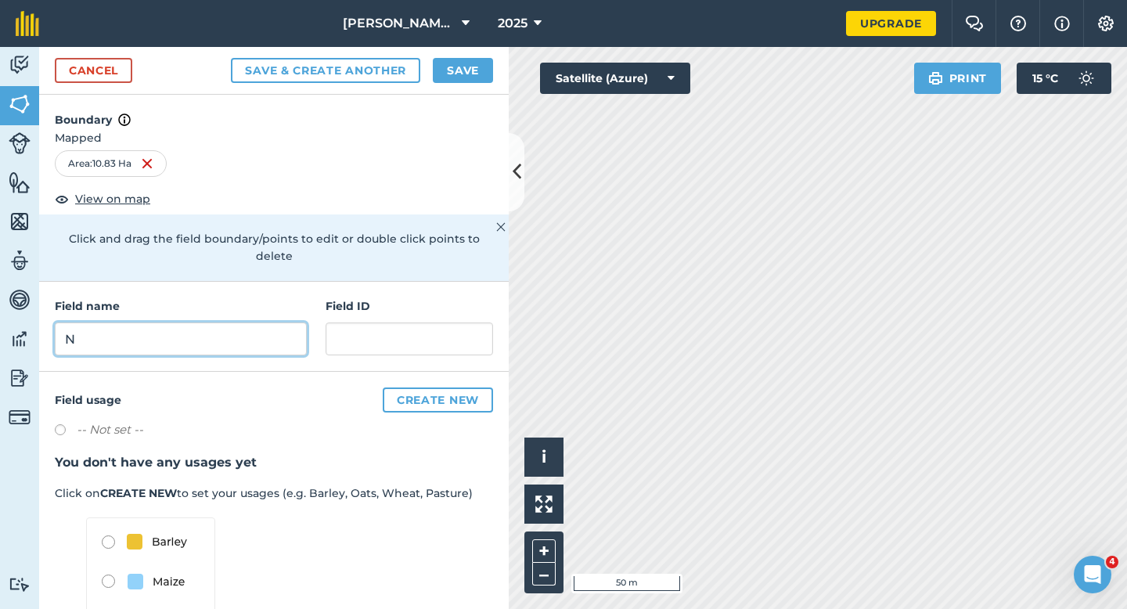
type input "N"
click at [466, 77] on button "Save" at bounding box center [463, 70] width 60 height 25
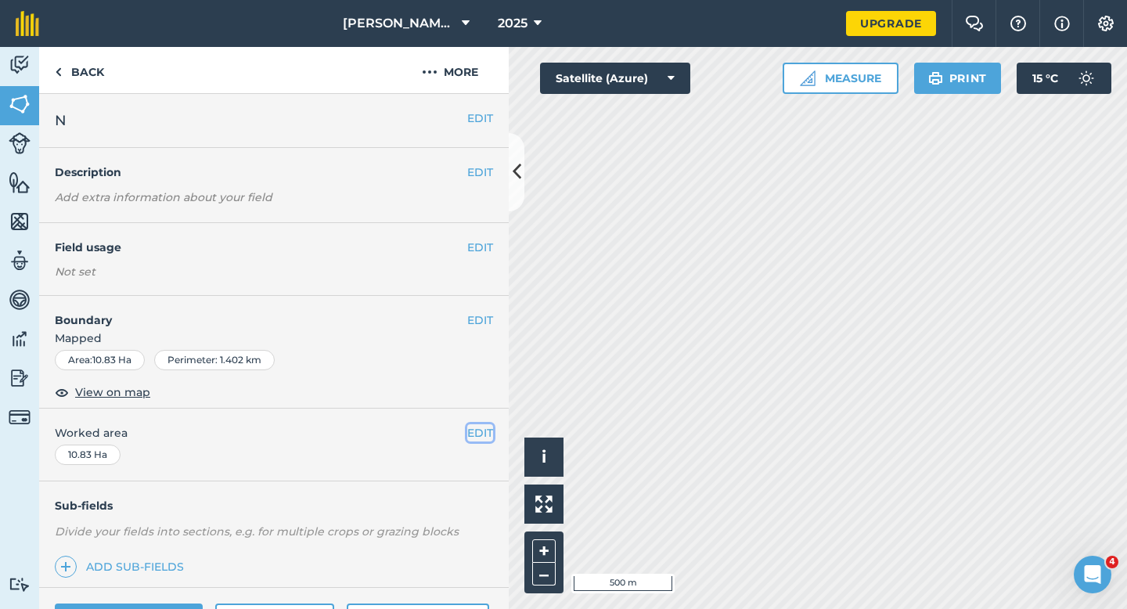
click at [480, 428] on button "EDIT" at bounding box center [480, 432] width 26 height 17
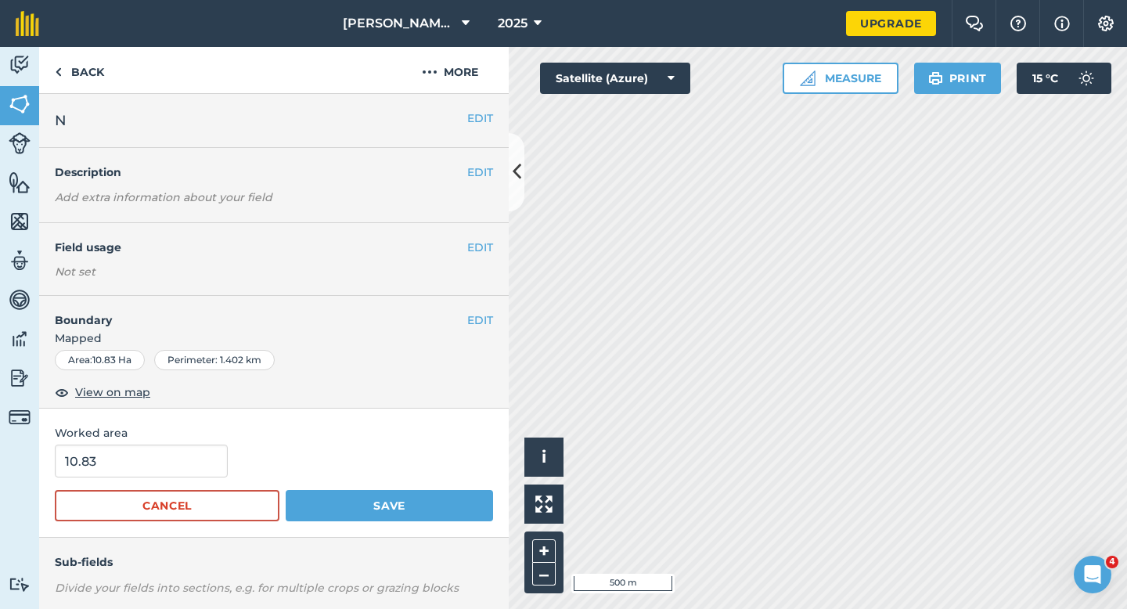
click at [192, 485] on form "10.83 Cancel Save" at bounding box center [274, 482] width 438 height 77
click at [191, 478] on form "10.83 Cancel Save" at bounding box center [274, 482] width 438 height 77
click at [191, 469] on input "10.83" at bounding box center [141, 460] width 173 height 33
type input "10.8"
click at [286, 490] on button "Save" at bounding box center [389, 505] width 207 height 31
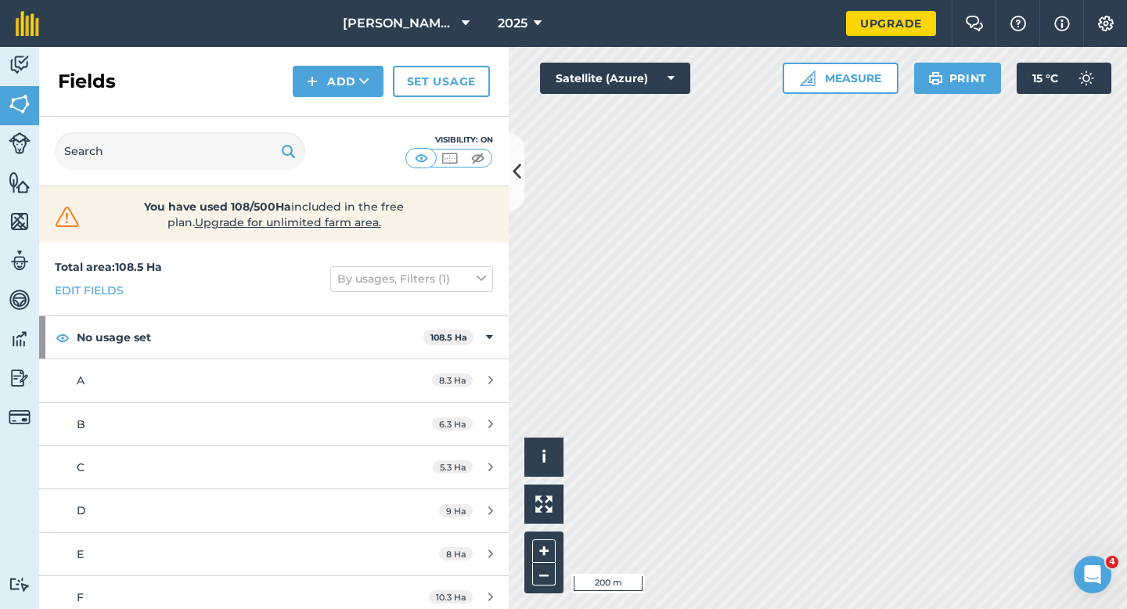
click at [354, 110] on div "Fields Add Set usage" at bounding box center [273, 82] width 469 height 70
click at [354, 92] on button "Add" at bounding box center [338, 81] width 91 height 31
click at [354, 110] on link "Draw" at bounding box center [338, 116] width 86 height 34
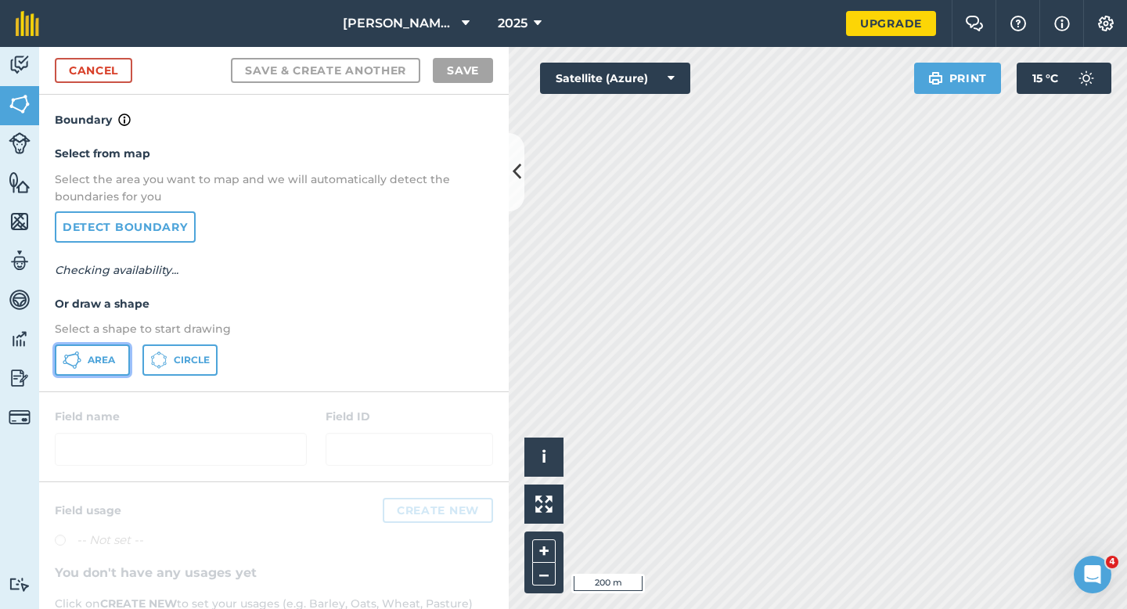
click at [124, 355] on button "Area" at bounding box center [92, 359] width 75 height 31
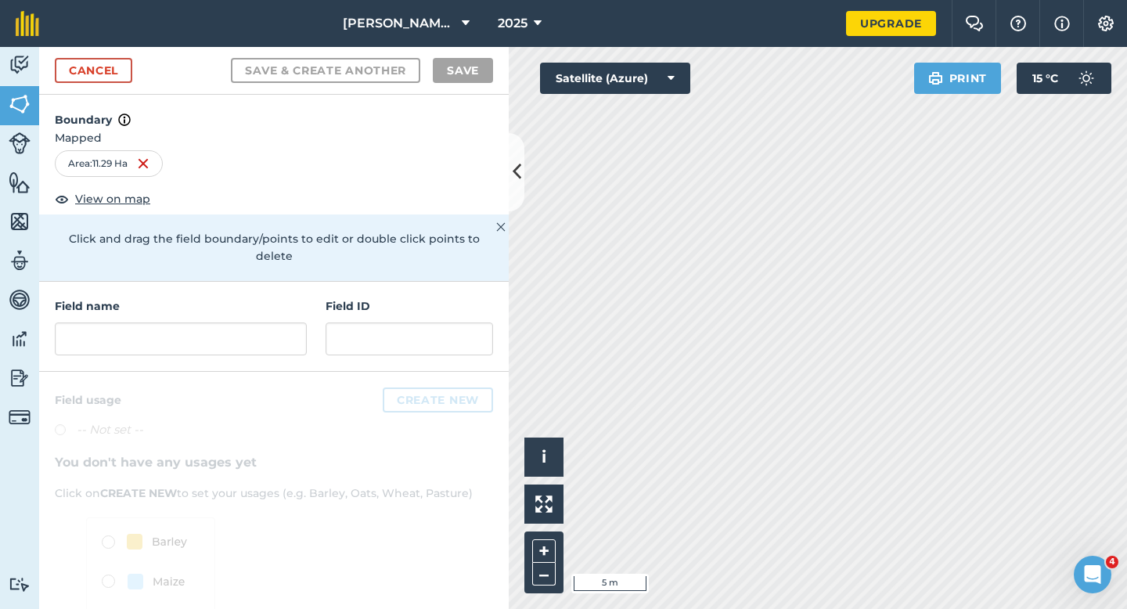
click at [189, 302] on div "Field name" at bounding box center [181, 326] width 252 height 58
click at [189, 304] on div "Field name" at bounding box center [181, 326] width 252 height 58
click at [221, 322] on input "K" at bounding box center [181, 338] width 252 height 33
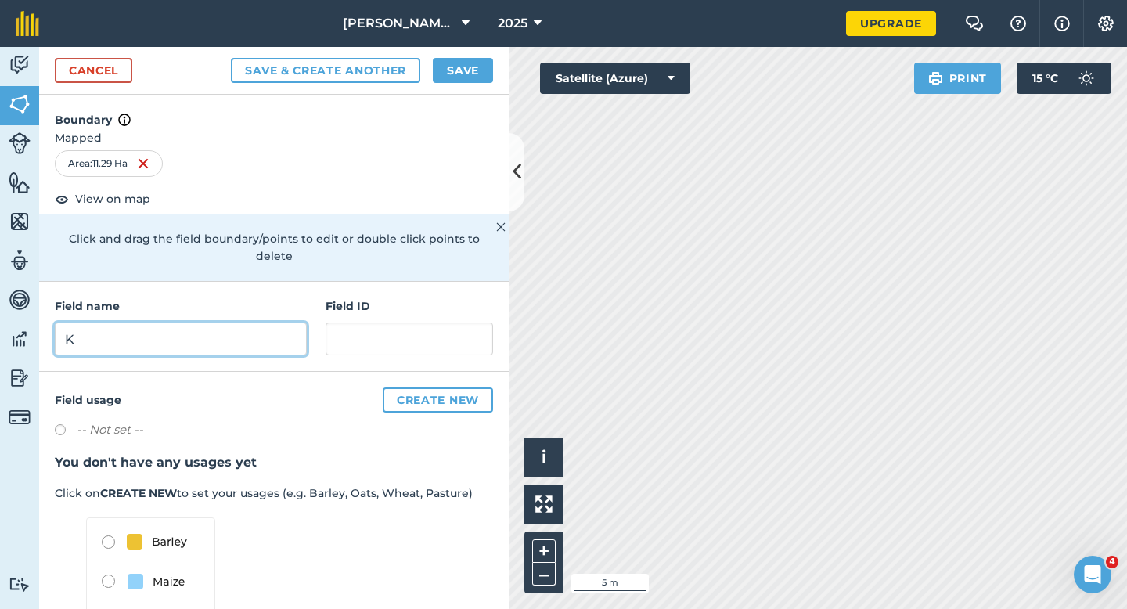
type input "K"
click at [459, 84] on div "Cancel Save & Create Another Save" at bounding box center [273, 71] width 469 height 48
click at [461, 74] on button "Save" at bounding box center [463, 70] width 60 height 25
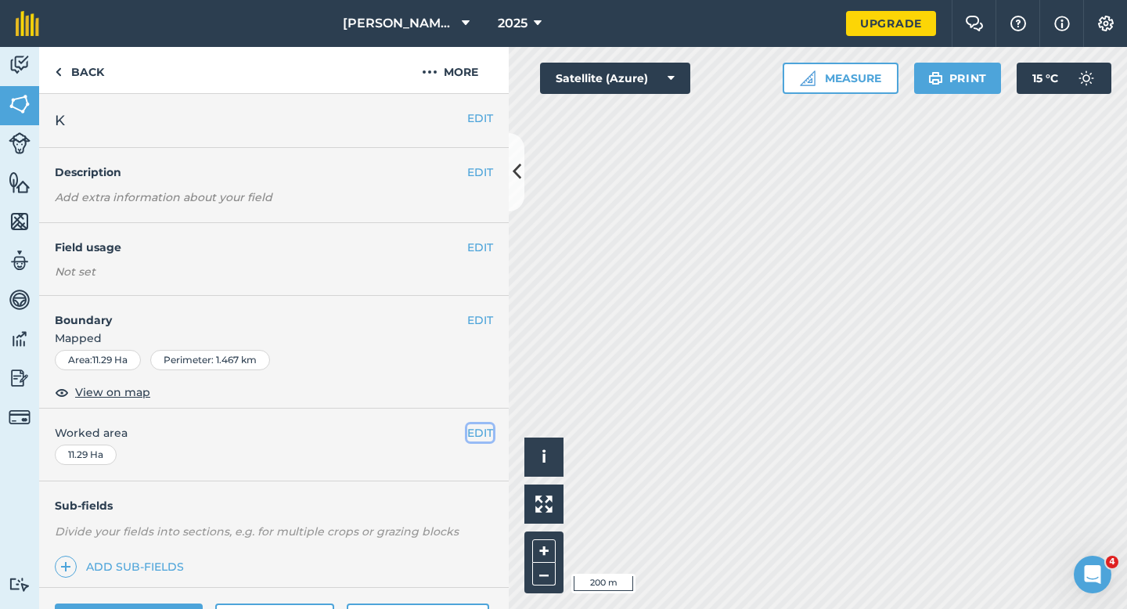
click at [480, 430] on button "EDIT" at bounding box center [480, 432] width 26 height 17
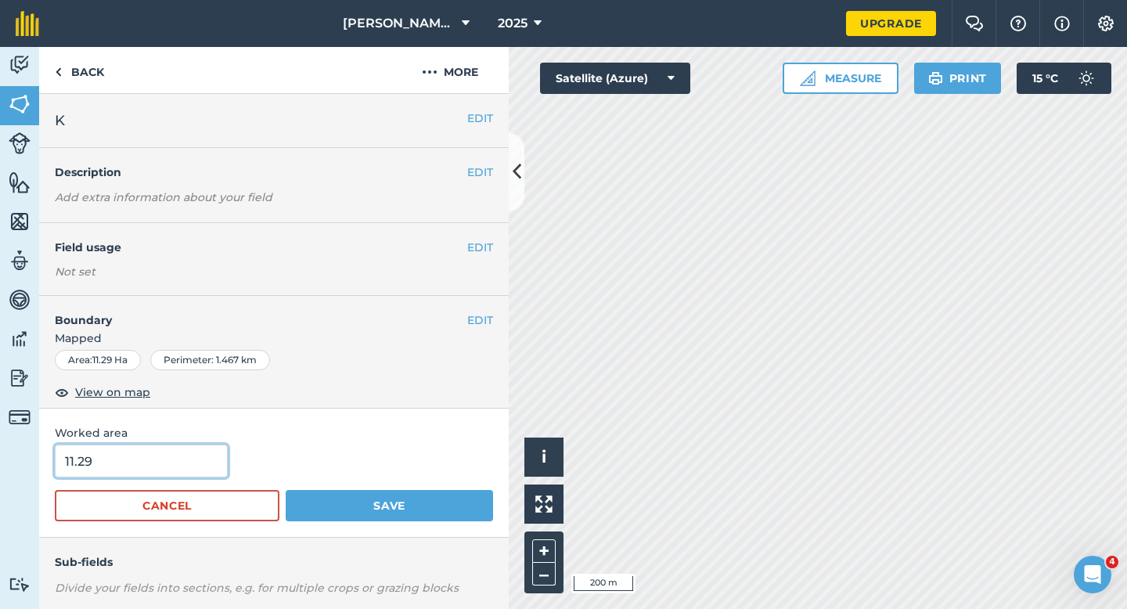
click at [185, 456] on input "11.29" at bounding box center [141, 460] width 173 height 33
type input "11.3"
click at [286, 490] on button "Save" at bounding box center [389, 505] width 207 height 31
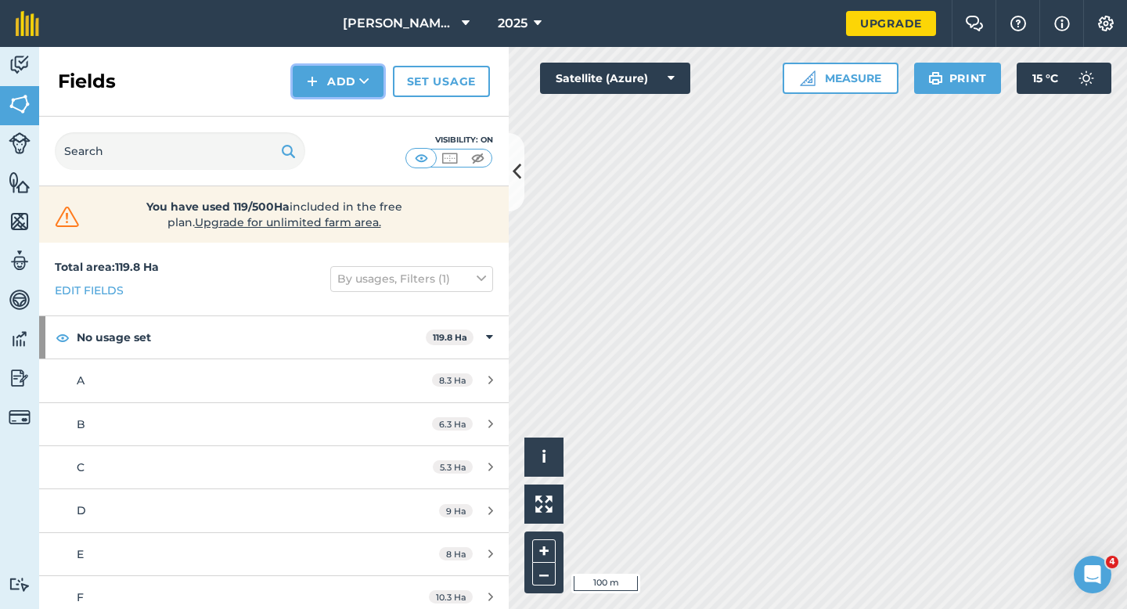
click at [311, 76] on img at bounding box center [312, 81] width 11 height 19
click at [317, 105] on link "Draw" at bounding box center [338, 116] width 86 height 34
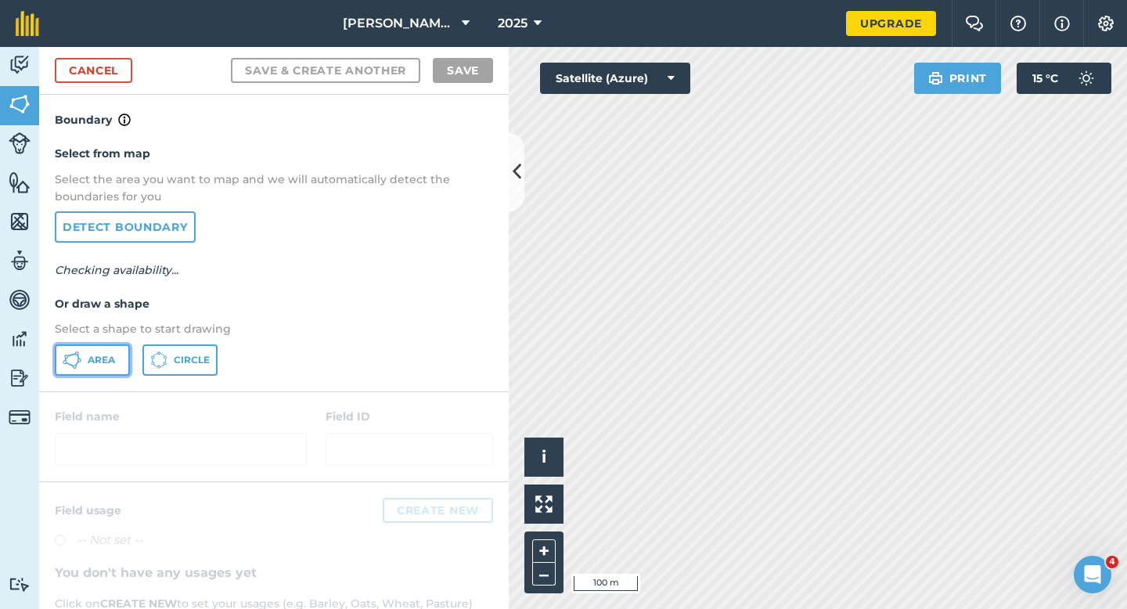
click at [105, 355] on span "Area" at bounding box center [101, 360] width 27 height 13
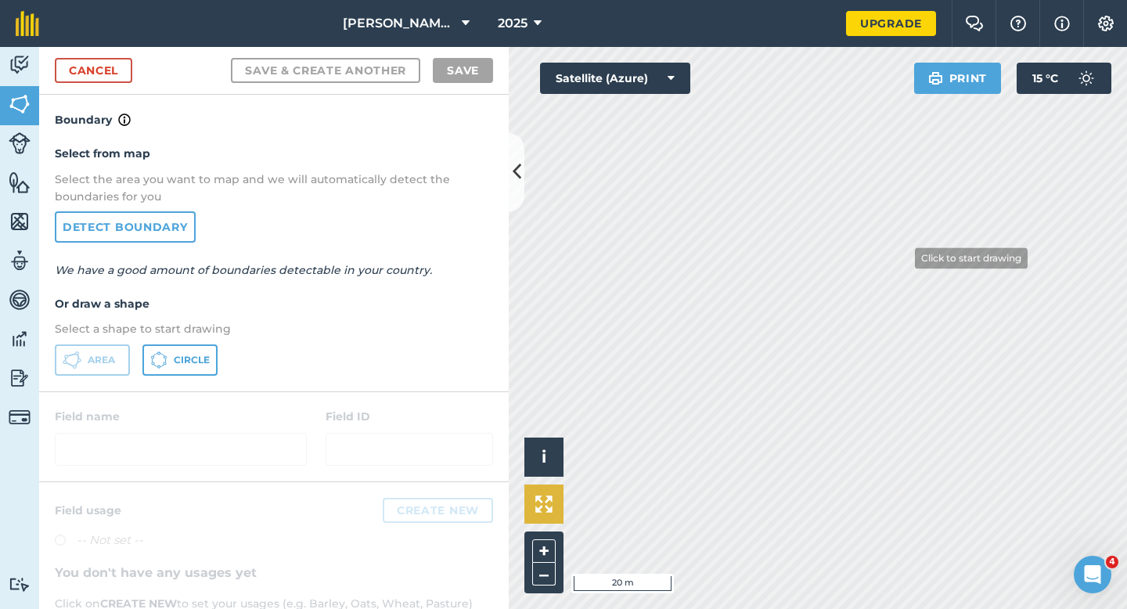
click at [543, 490] on div "Click to start drawing i © 2025 TomTom, Microsoft 20 m + – Satellite (Azure) Pr…" at bounding box center [818, 328] width 618 height 562
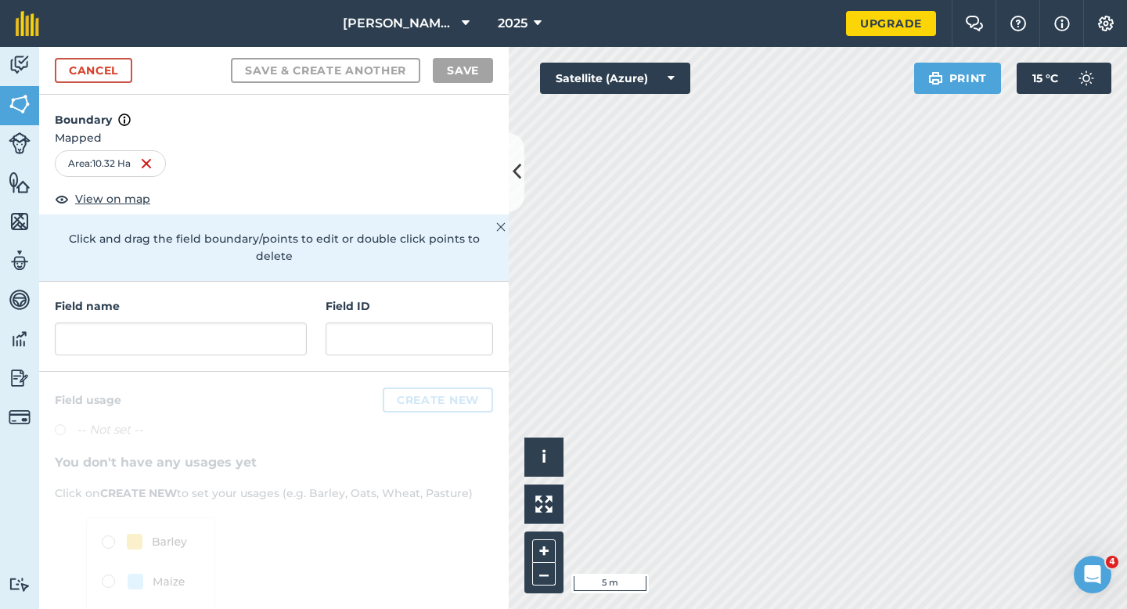
click at [257, 372] on div at bounding box center [273, 541] width 469 height 339
click at [257, 340] on div "Field name Field ID" at bounding box center [273, 327] width 469 height 90
click at [258, 326] on input "text" at bounding box center [181, 338] width 252 height 33
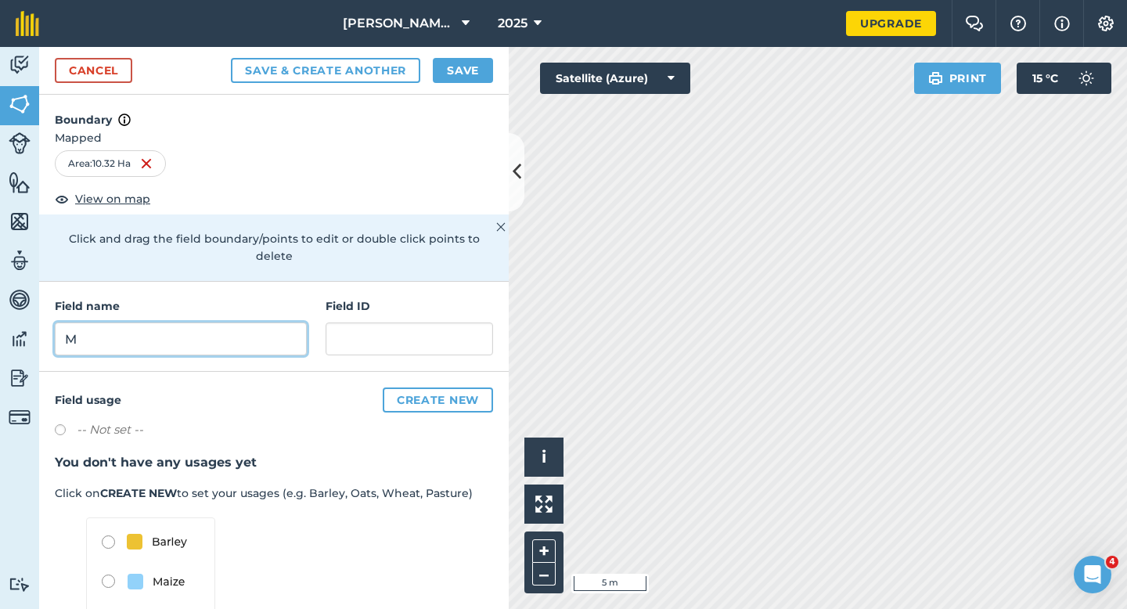
type input "M"
click at [462, 70] on button "Save" at bounding box center [463, 70] width 60 height 25
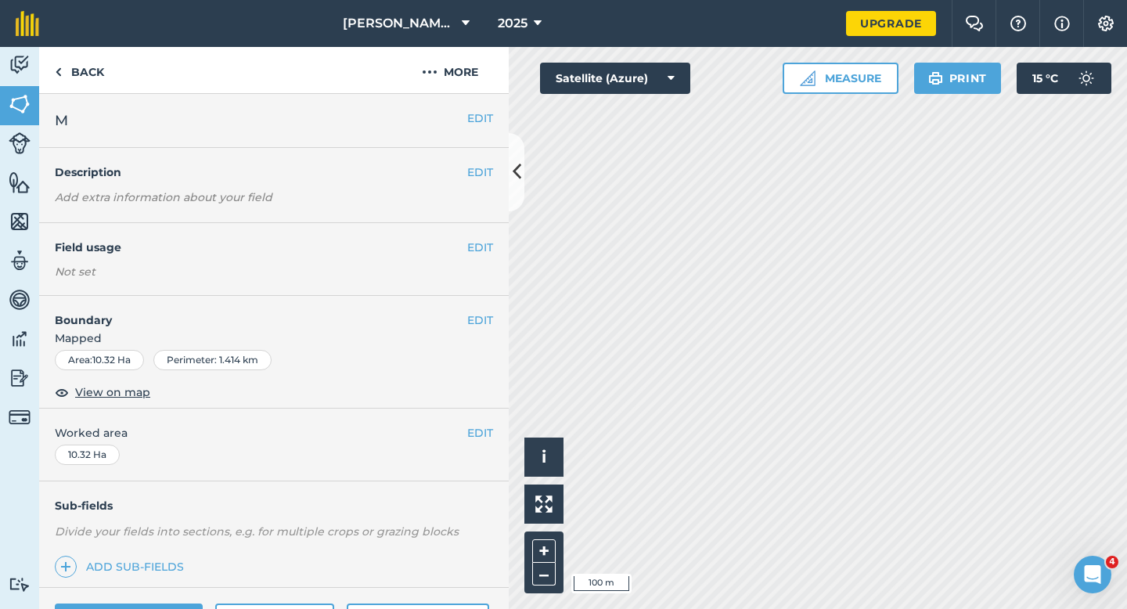
click at [493, 432] on div "EDIT Worked area 10.32 Ha" at bounding box center [273, 444] width 469 height 73
click at [465, 432] on span "Worked area" at bounding box center [274, 432] width 438 height 17
click at [467, 432] on button "EDIT" at bounding box center [480, 432] width 26 height 17
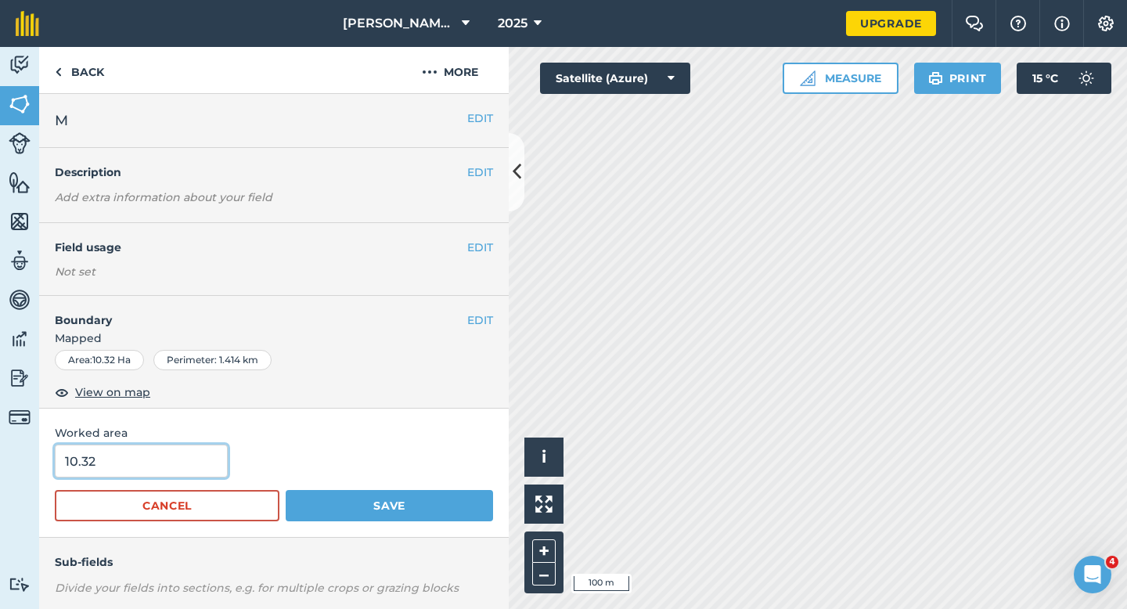
click at [177, 473] on input "10.32" at bounding box center [141, 460] width 173 height 33
type input "10.3"
click at [286, 490] on button "Save" at bounding box center [389, 505] width 207 height 31
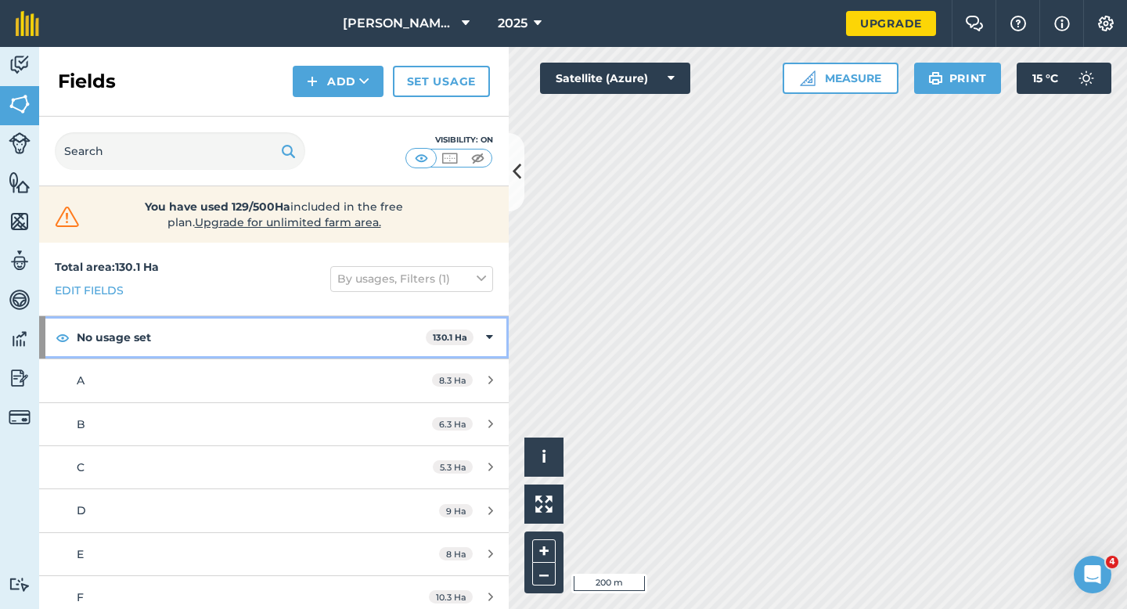
click at [458, 334] on strong "130.1 Ha" at bounding box center [450, 337] width 34 height 11
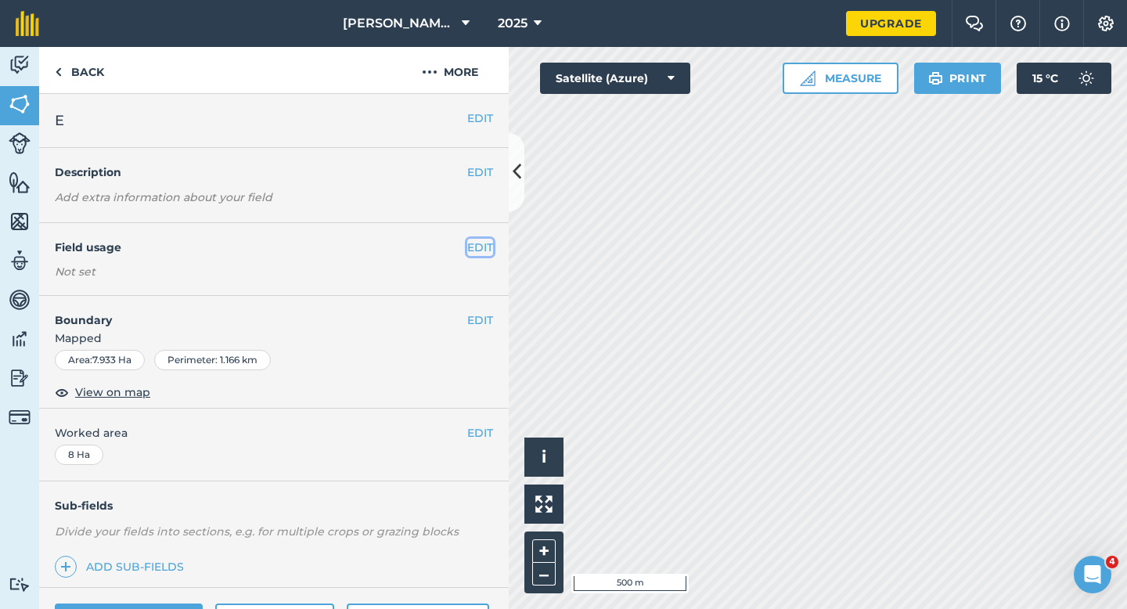
click at [475, 248] on button "EDIT" at bounding box center [480, 247] width 26 height 17
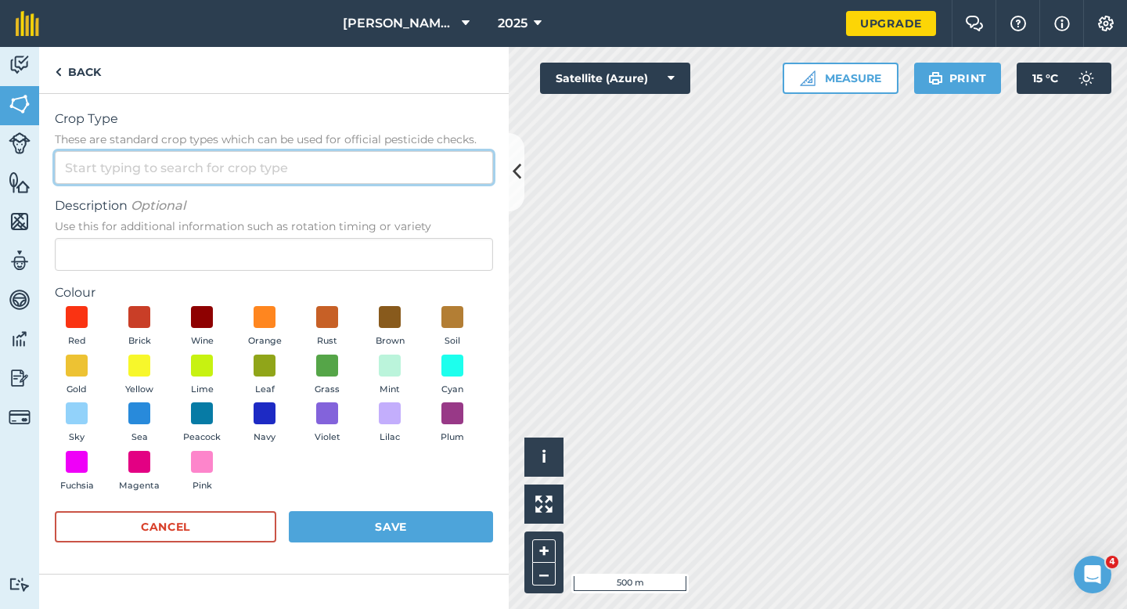
click at [468, 182] on input "Crop Type These are standard crop types which can be used for official pesticid…" at bounding box center [274, 167] width 438 height 33
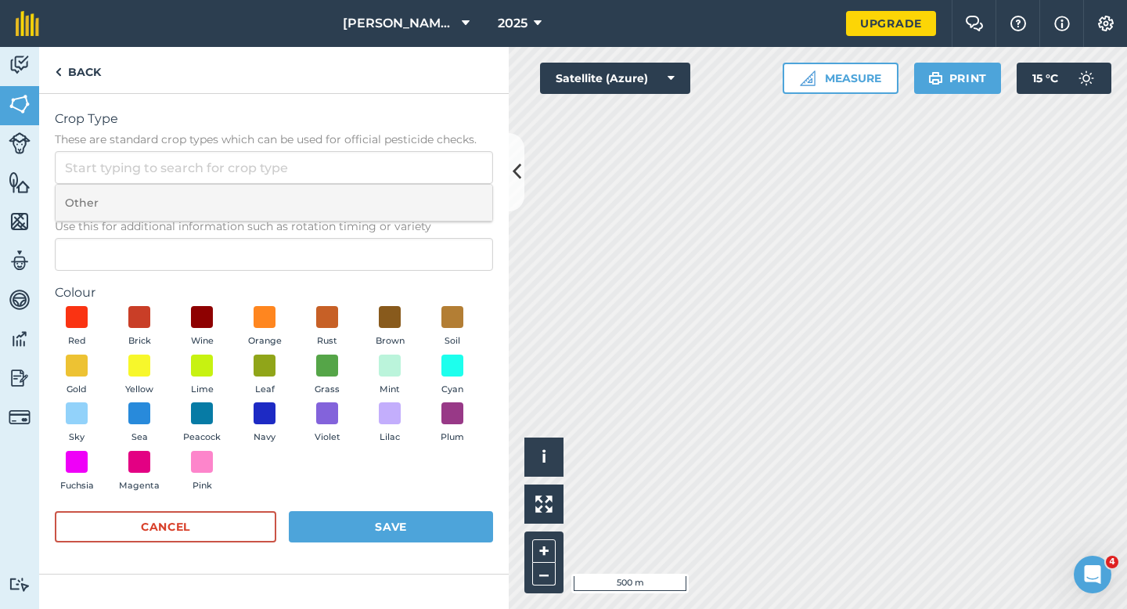
click at [468, 186] on li "Other" at bounding box center [274, 203] width 437 height 37
type input "Other"
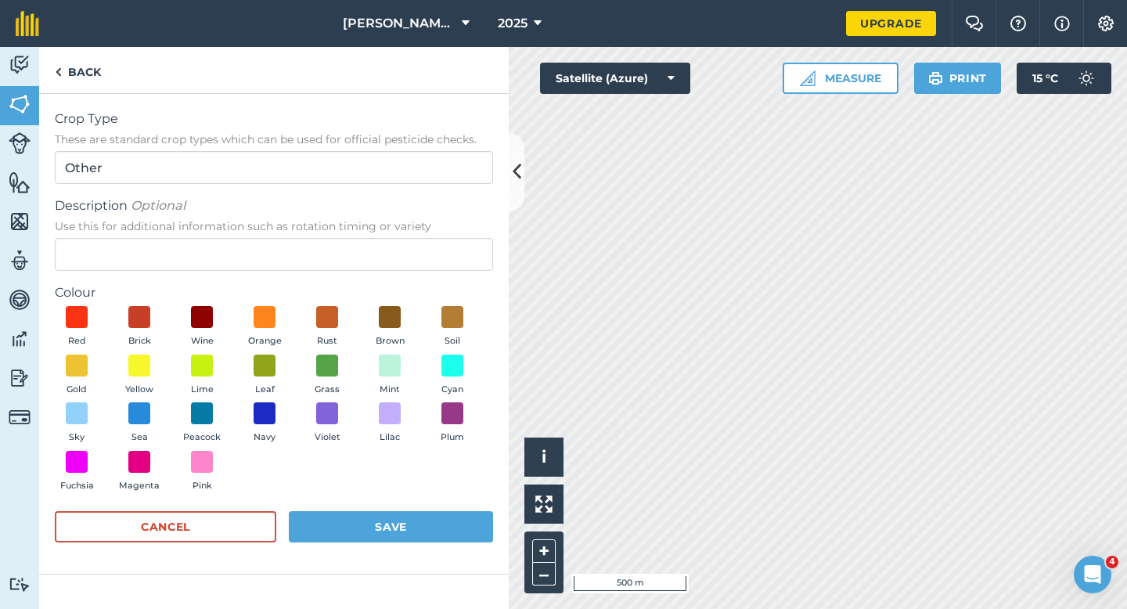
click at [466, 231] on span "Use this for additional information such as rotation timing or variety" at bounding box center [274, 226] width 438 height 16
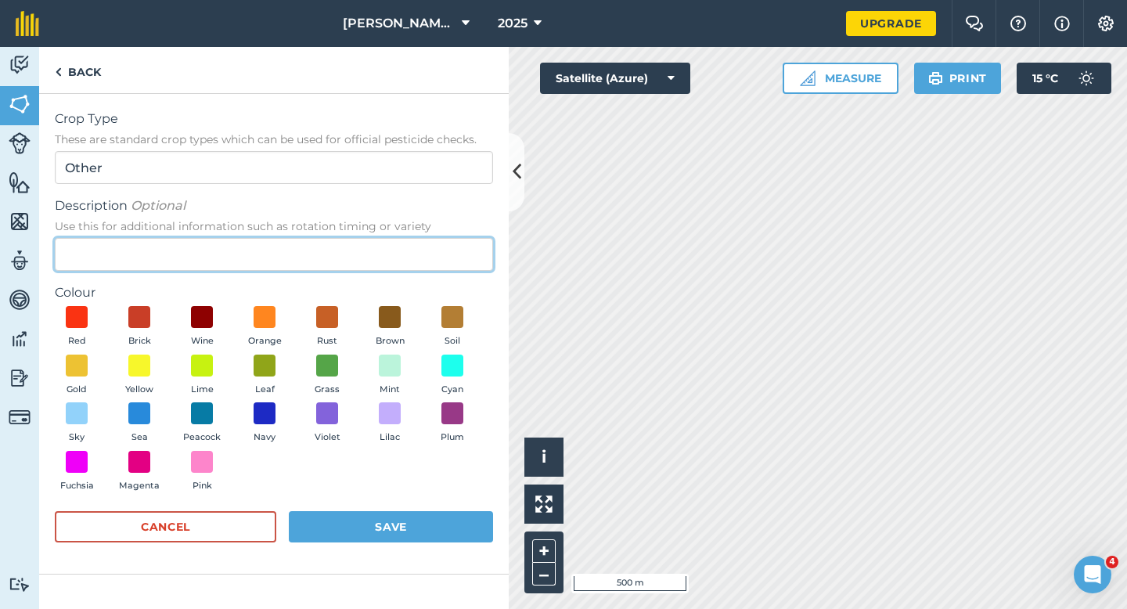
click at [466, 238] on input "Description Optional Use this for additional information such as rotation timin…" at bounding box center [274, 254] width 438 height 33
click at [466, 250] on input "Description Optional Use this for additional information such as rotation timin…" at bounding box center [274, 254] width 438 height 33
type input "Radish Seed"
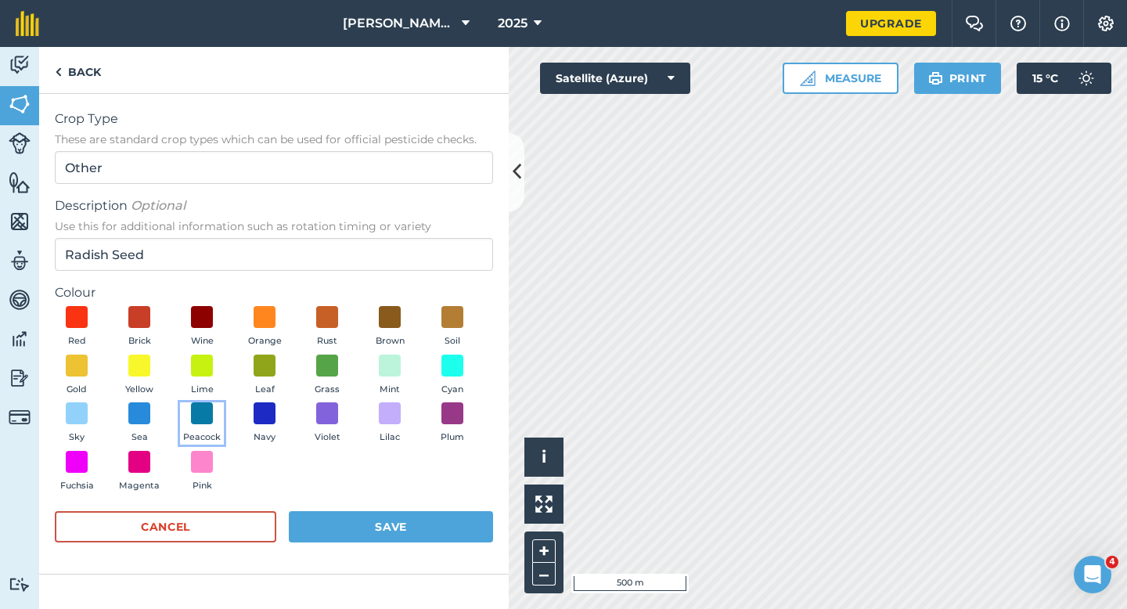
click at [214, 418] on button "Peacock" at bounding box center [202, 423] width 44 height 42
click at [397, 541] on button "Save" at bounding box center [391, 526] width 204 height 31
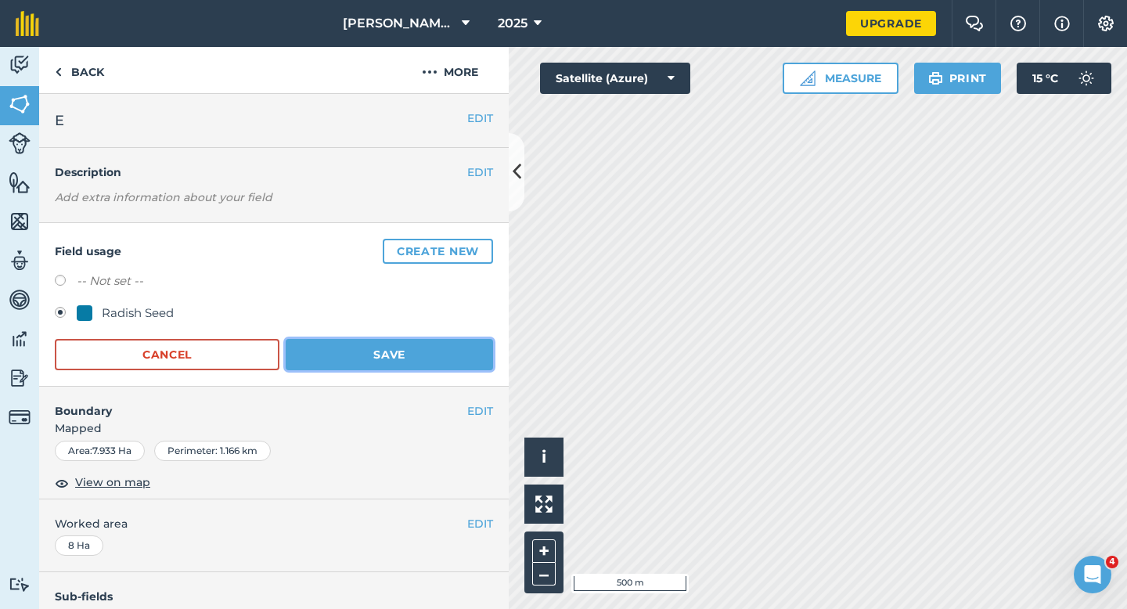
click at [422, 352] on button "Save" at bounding box center [389, 354] width 207 height 31
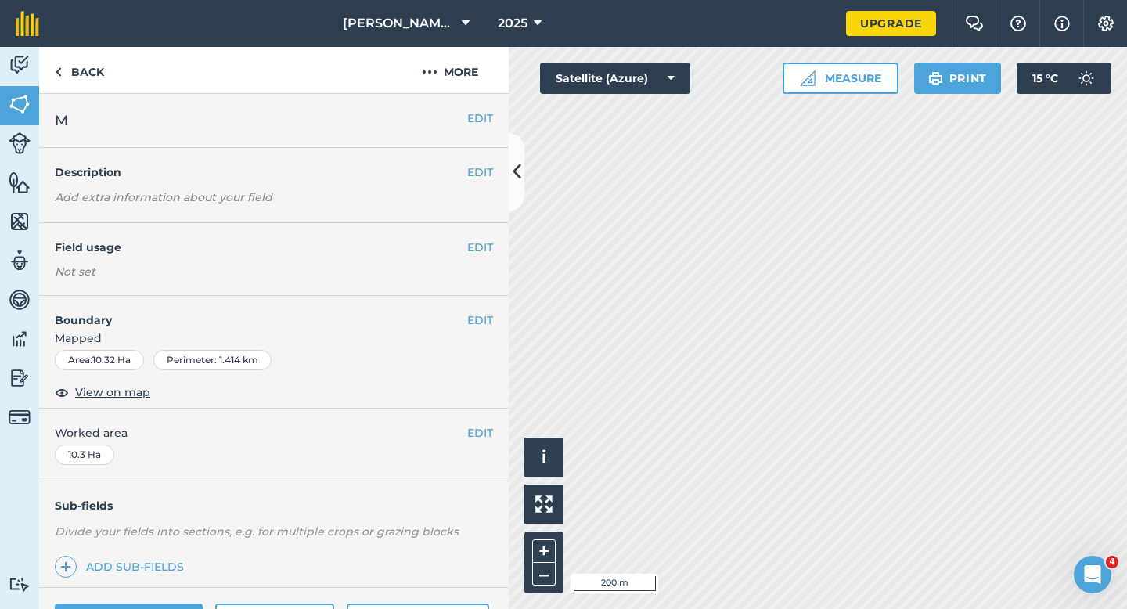
click at [485, 256] on div "EDIT Field usage Not set" at bounding box center [273, 259] width 469 height 73
click at [480, 243] on button "EDIT" at bounding box center [480, 247] width 26 height 17
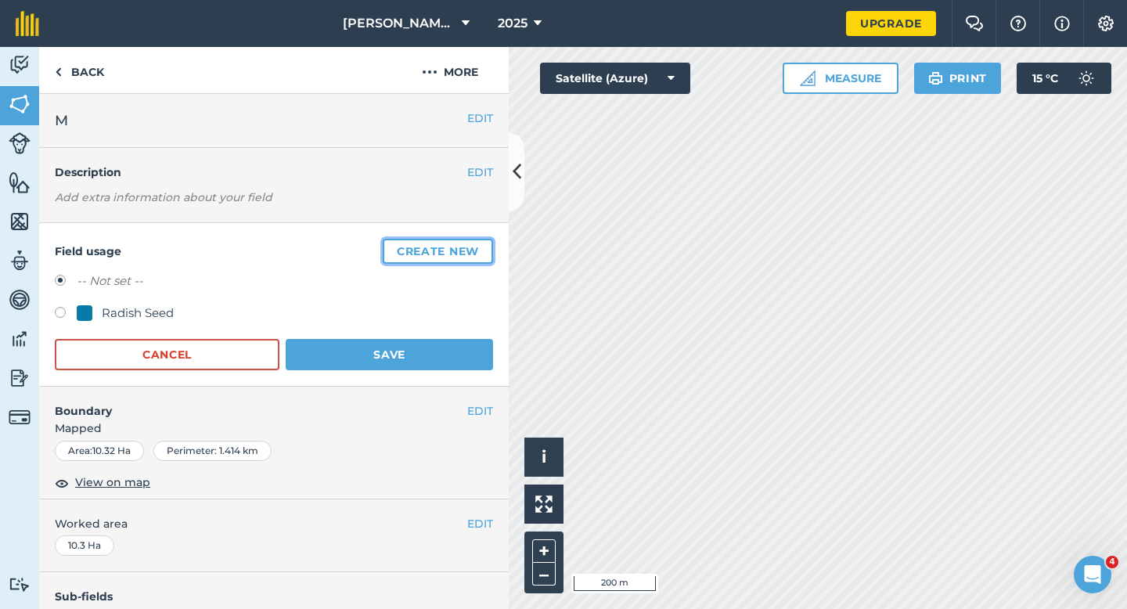
click at [473, 261] on button "Create new" at bounding box center [438, 251] width 110 height 25
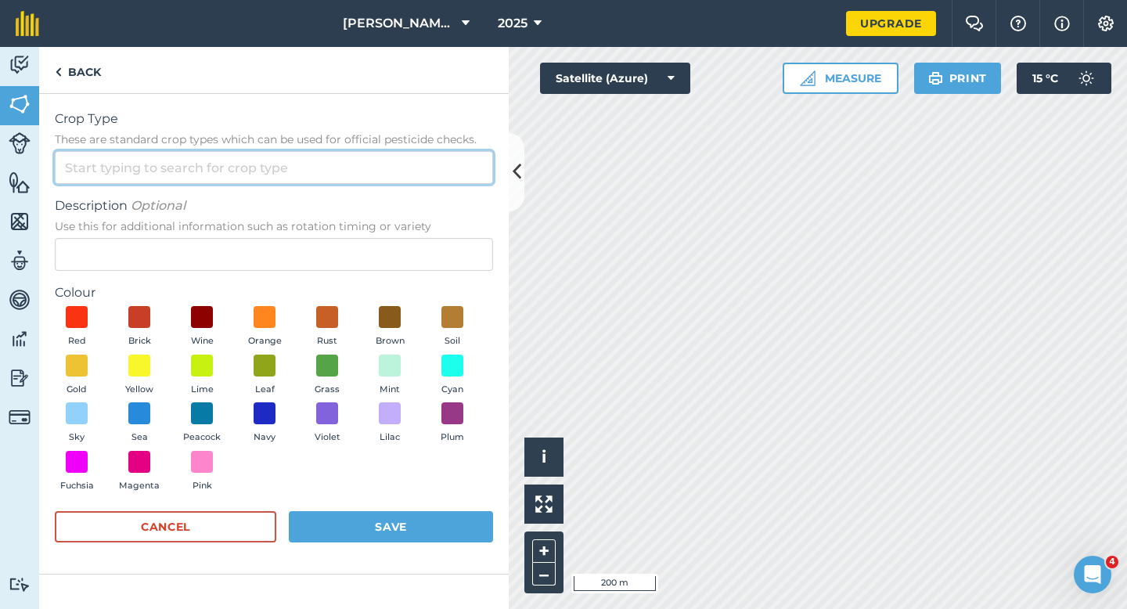
click at [448, 178] on input "Crop Type These are standard crop types which can be used for official pesticid…" at bounding box center [274, 167] width 438 height 33
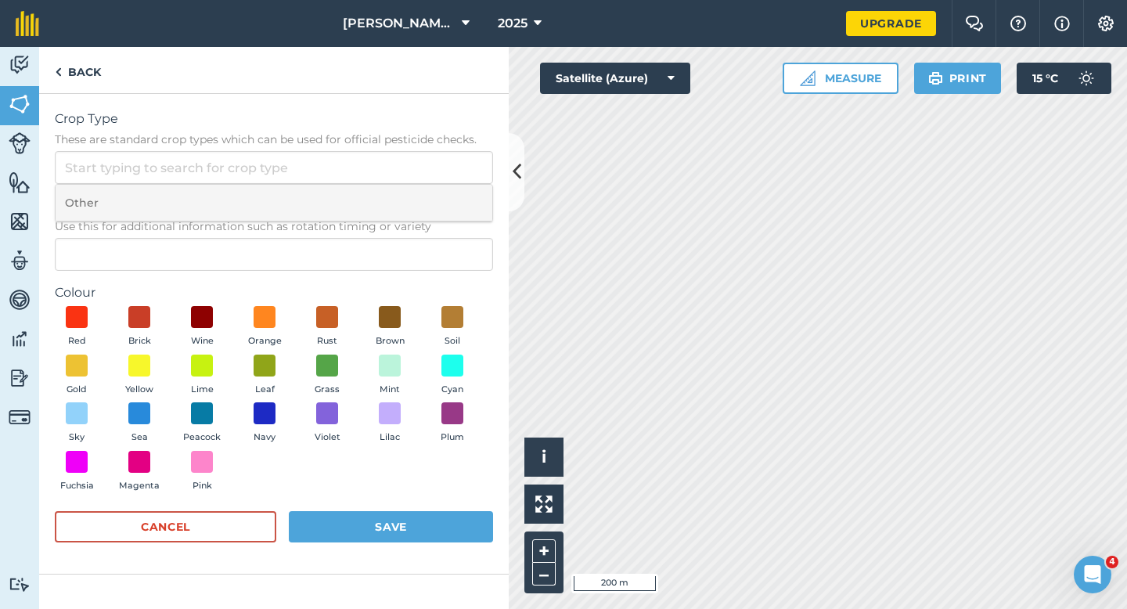
click at [448, 190] on li "Other" at bounding box center [274, 203] width 437 height 37
type input "Other"
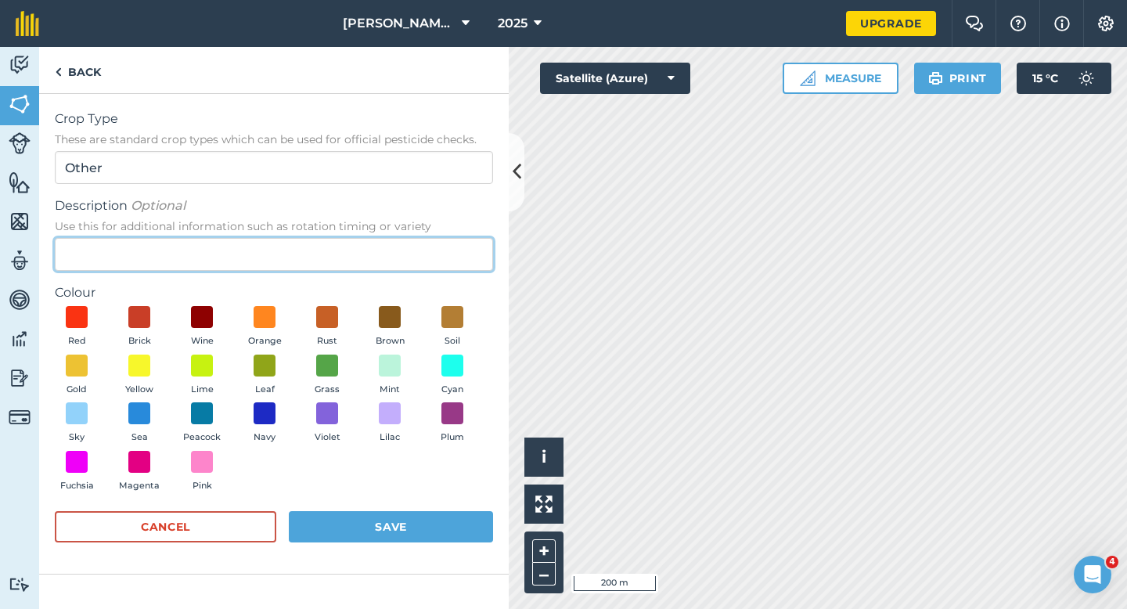
click at [448, 257] on input "Description Optional Use this for additional information such as rotation timin…" at bounding box center [274, 254] width 438 height 33
type input "Wheat"
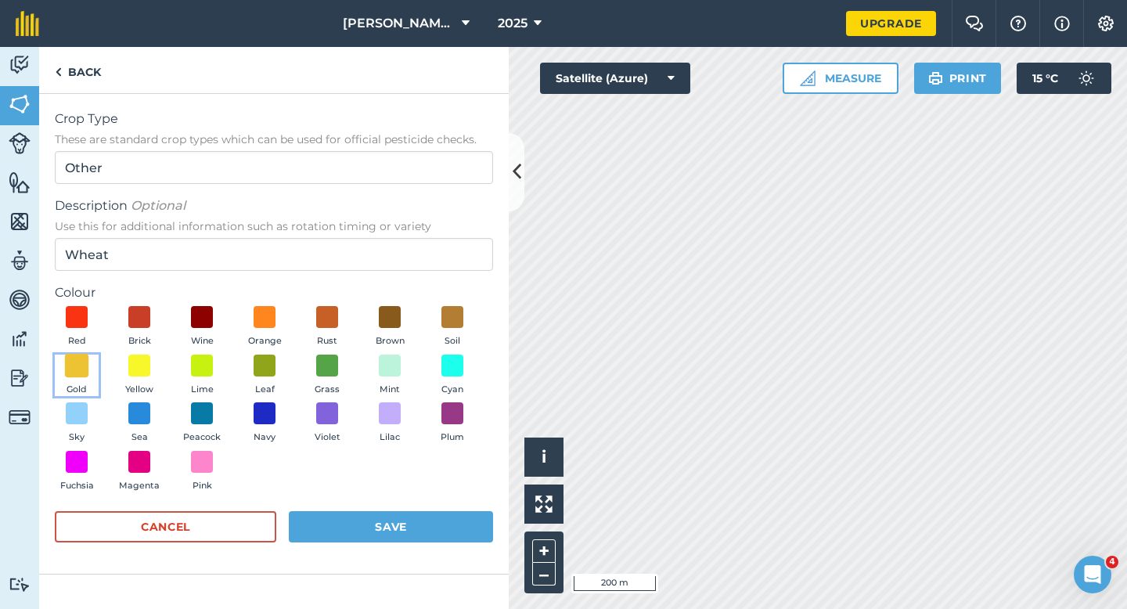
click at [84, 360] on span at bounding box center [77, 365] width 24 height 24
click at [412, 524] on button "Save" at bounding box center [391, 526] width 204 height 31
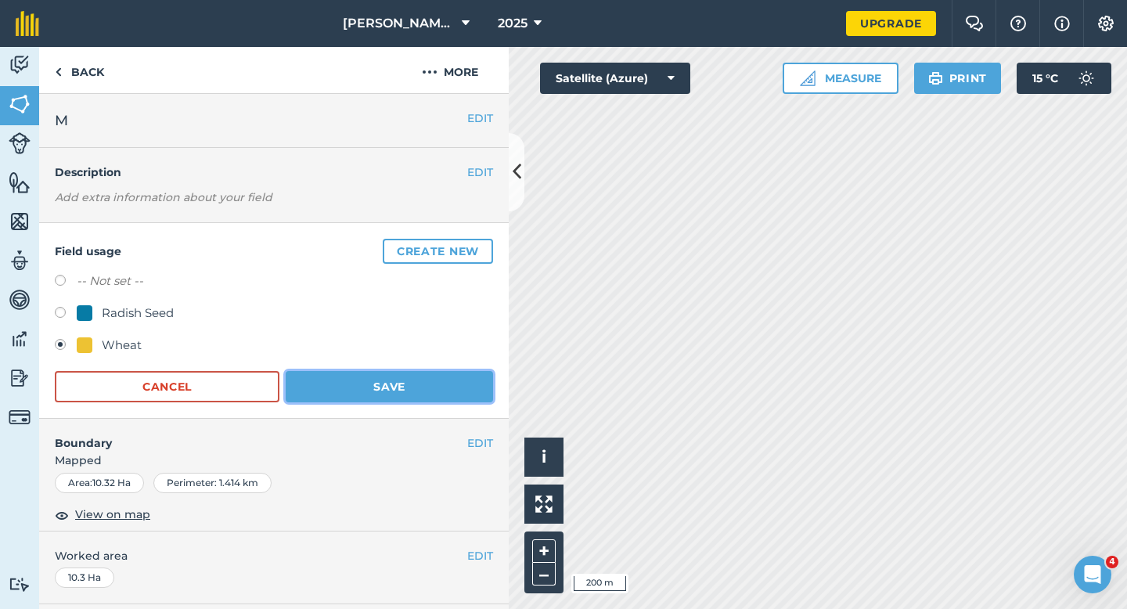
click at [444, 385] on button "Save" at bounding box center [389, 386] width 207 height 31
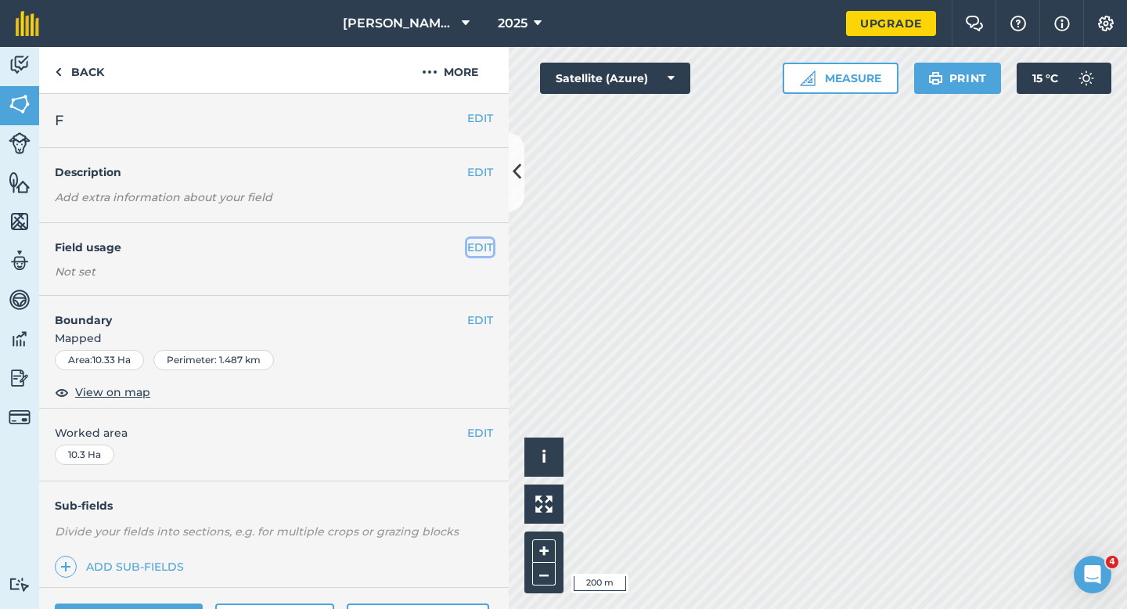
click at [484, 249] on button "EDIT" at bounding box center [480, 247] width 26 height 17
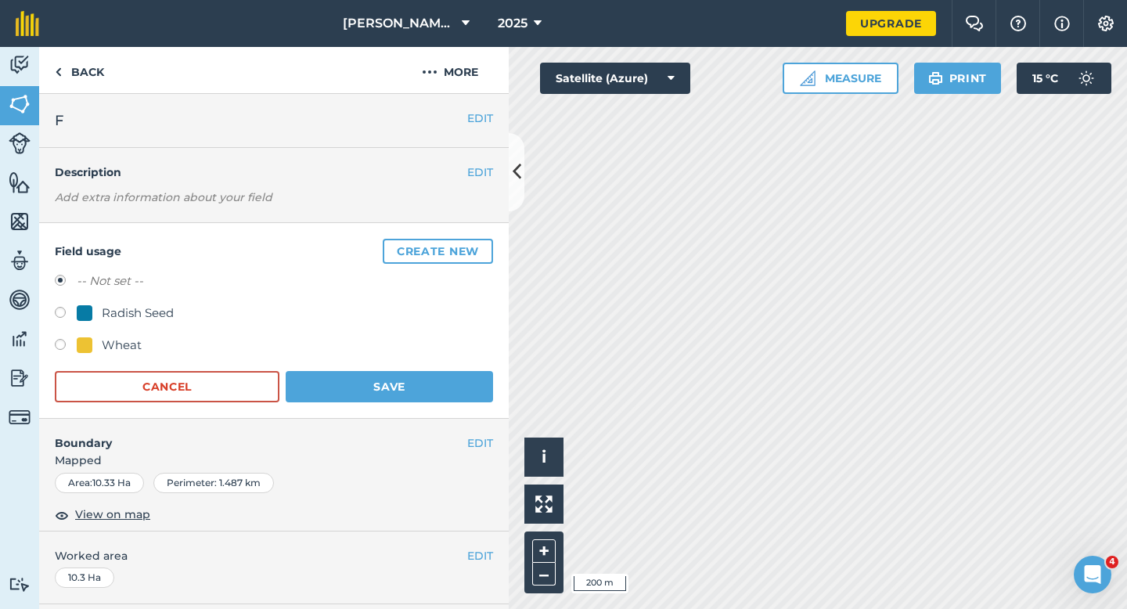
click at [128, 343] on div "Wheat" at bounding box center [122, 345] width 40 height 19
radio input "true"
radio input "false"
click at [462, 393] on button "Save" at bounding box center [389, 386] width 207 height 31
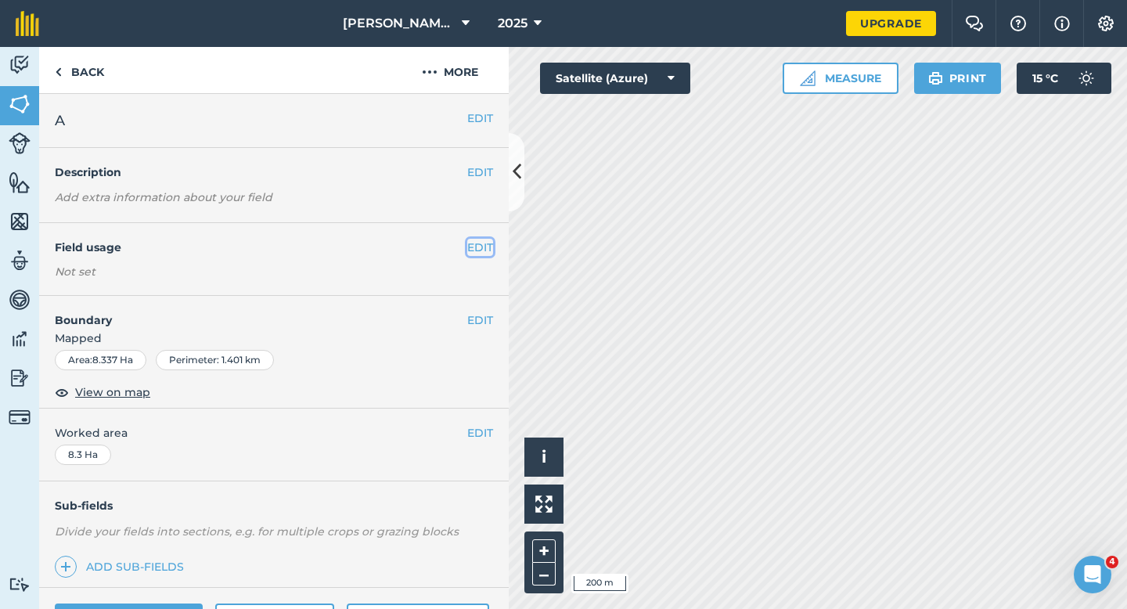
click at [486, 246] on button "EDIT" at bounding box center [480, 247] width 26 height 17
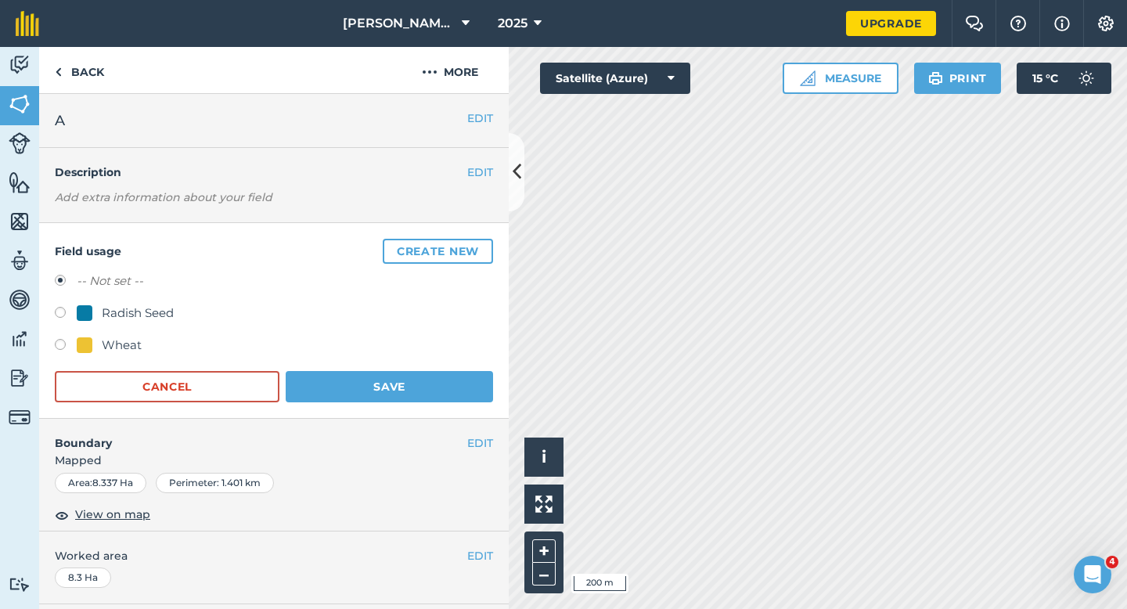
click at [131, 351] on div "Wheat" at bounding box center [122, 345] width 40 height 19
radio input "true"
radio input "false"
click at [327, 369] on form "-- Not set -- Radish Seed Wheat Cancel Save" at bounding box center [274, 336] width 438 height 131
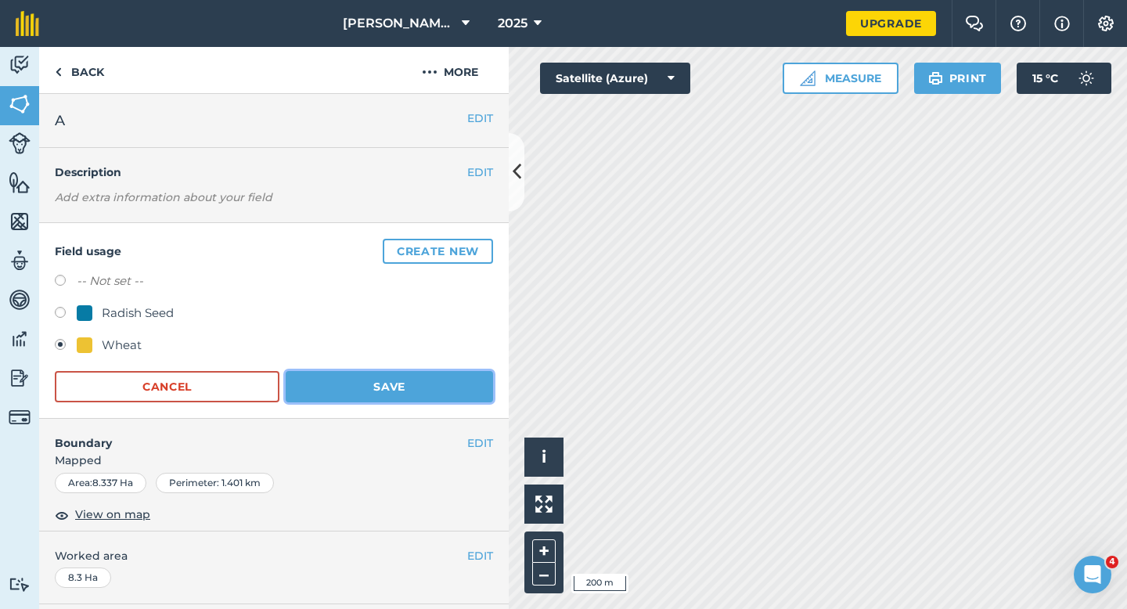
click at [329, 376] on button "Save" at bounding box center [389, 386] width 207 height 31
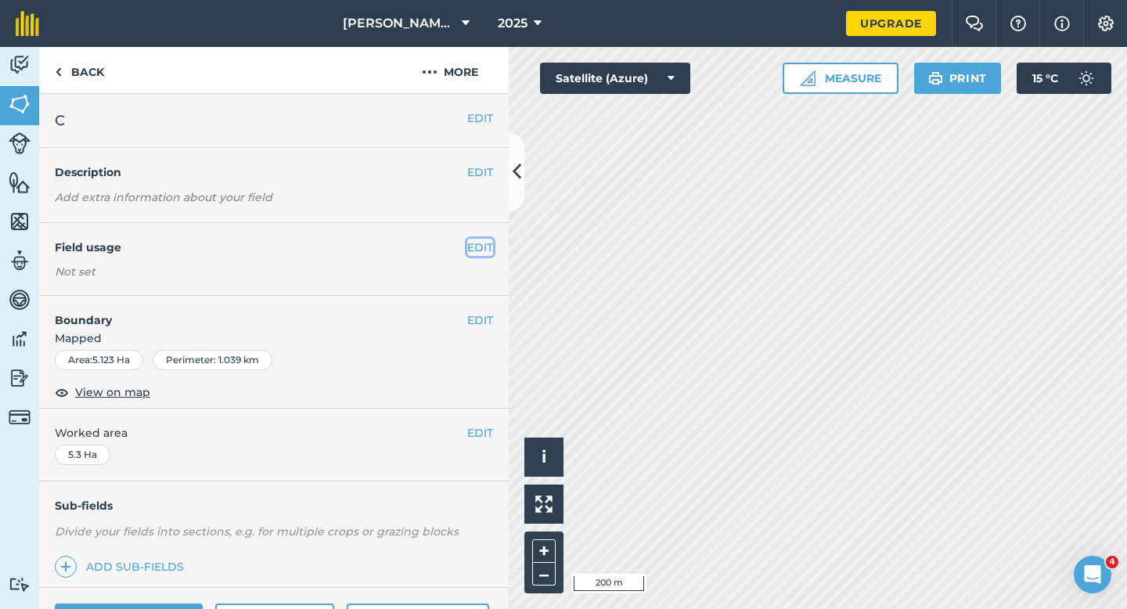
click at [487, 243] on button "EDIT" at bounding box center [480, 247] width 26 height 17
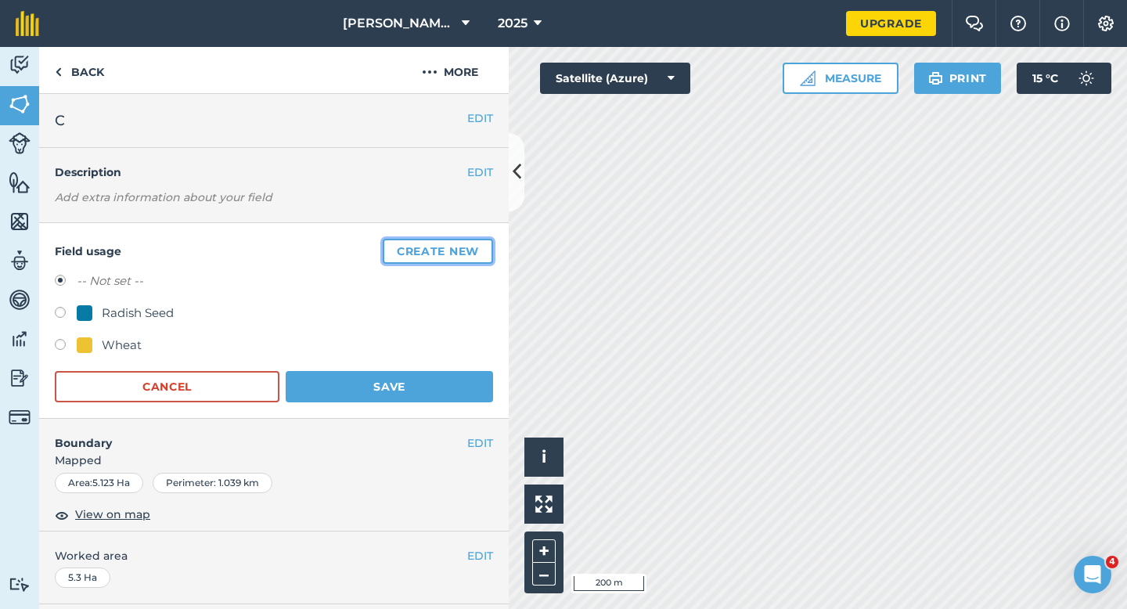
click at [487, 243] on button "Create new" at bounding box center [438, 251] width 110 height 25
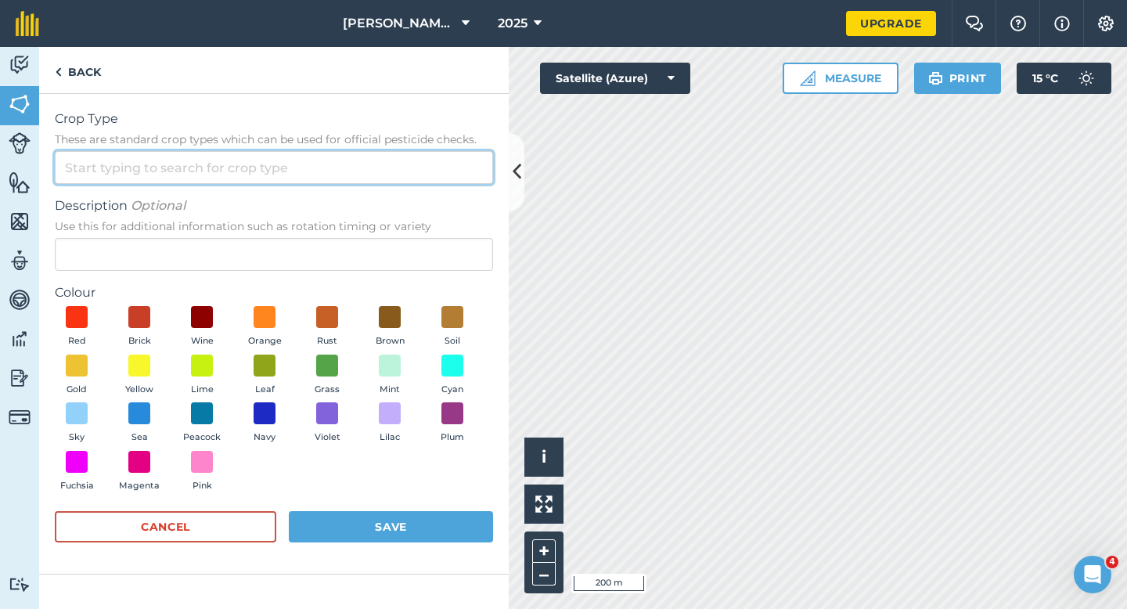
click at [426, 182] on input "Crop Type These are standard crop types which can be used for official pesticid…" at bounding box center [274, 167] width 438 height 33
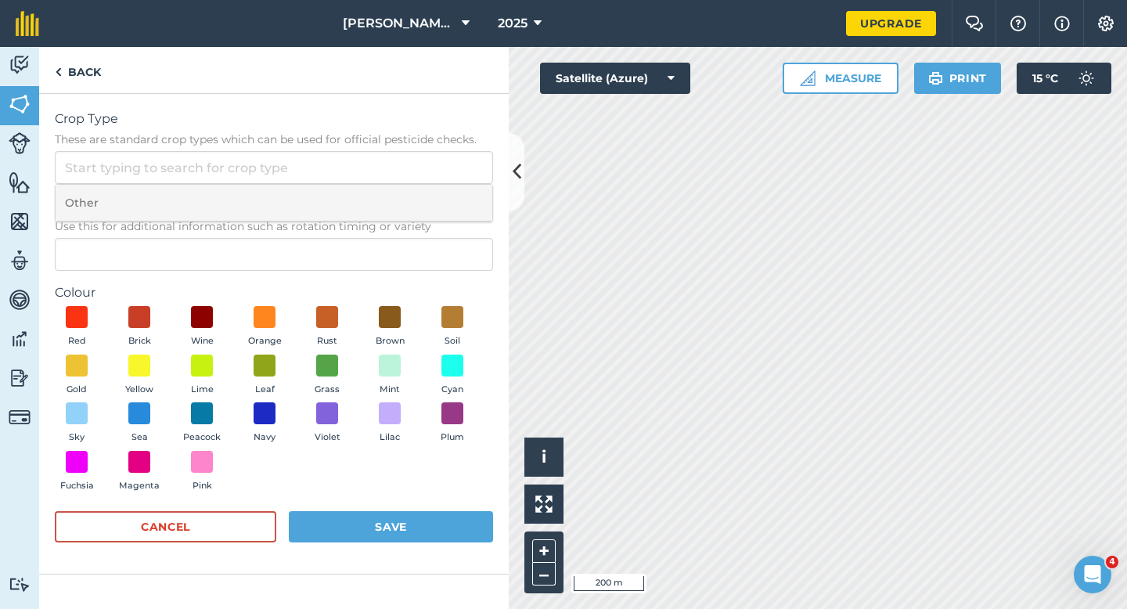
click at [426, 196] on li "Other" at bounding box center [274, 203] width 437 height 37
type input "Other"
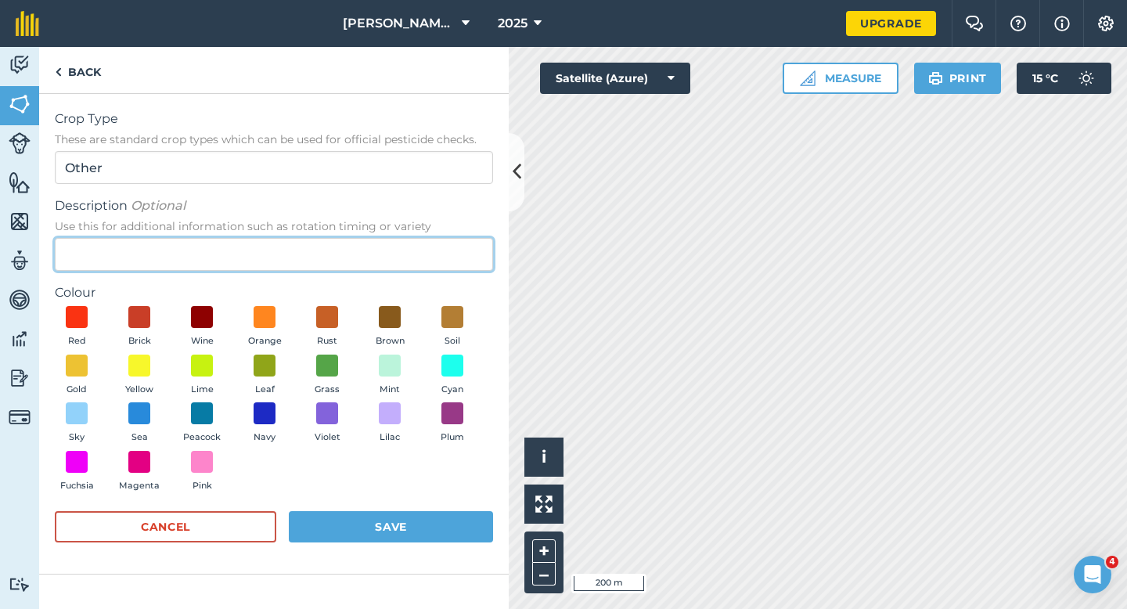
click at [426, 250] on input "Description Optional Use this for additional information such as rotation timin…" at bounding box center [274, 254] width 438 height 33
type input "Clover Seed"
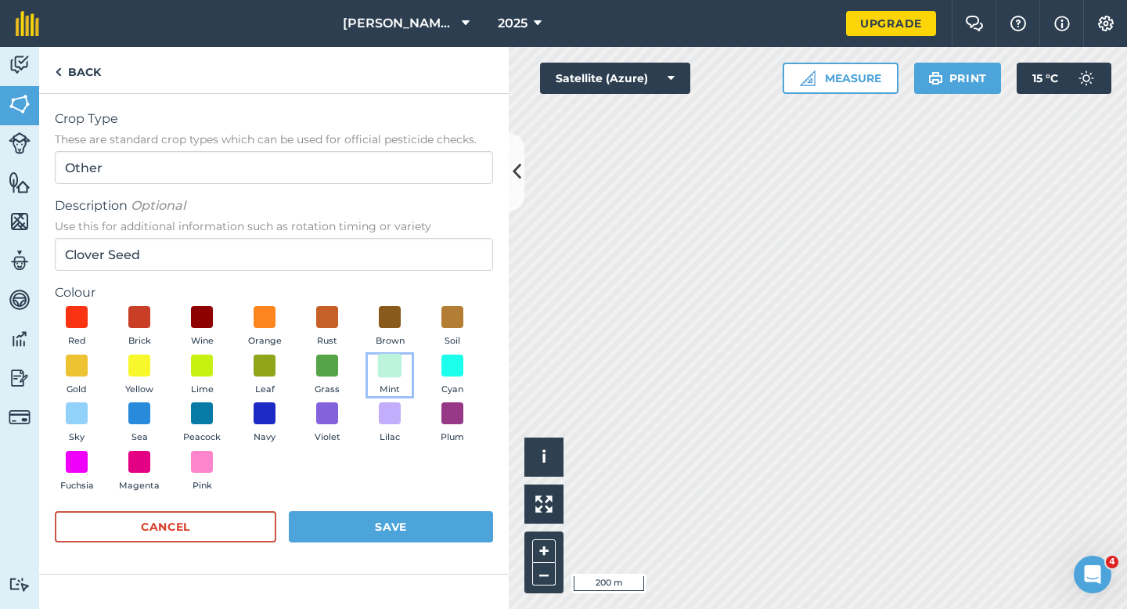
click at [385, 365] on span at bounding box center [390, 365] width 24 height 24
click at [384, 543] on div "Cancel Save" at bounding box center [274, 534] width 438 height 47
click at [372, 527] on button "Save" at bounding box center [391, 526] width 204 height 31
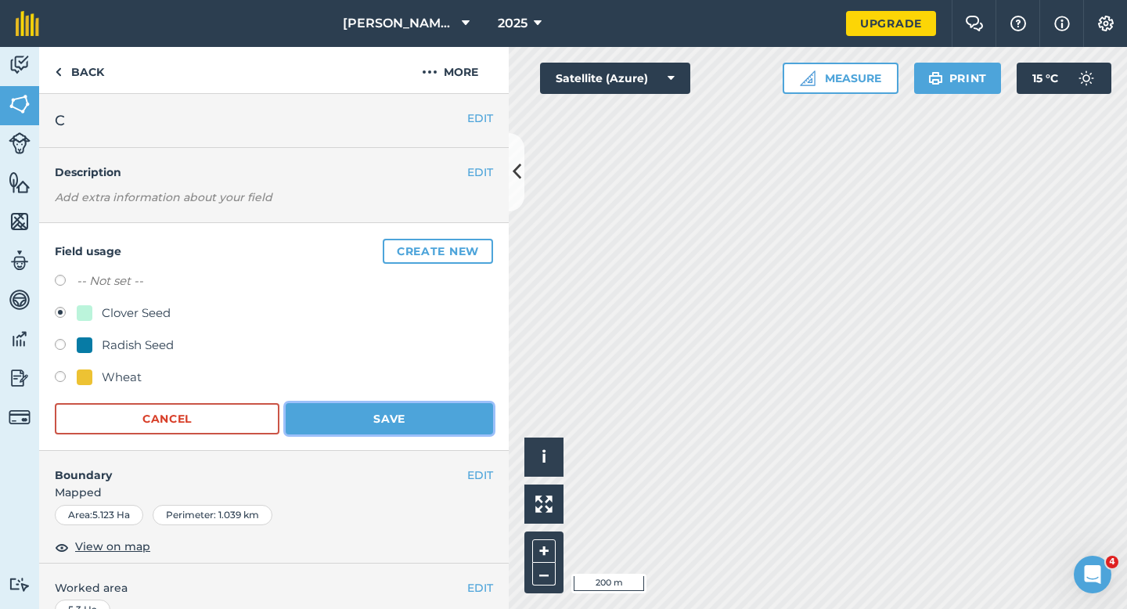
click at [427, 404] on button "Save" at bounding box center [389, 418] width 207 height 31
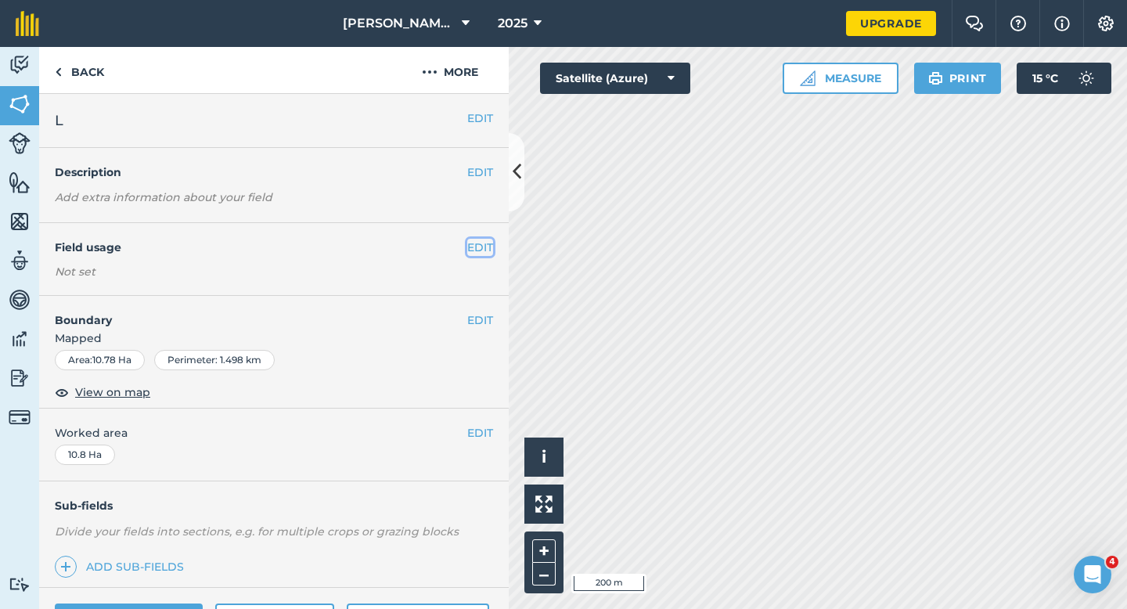
click at [480, 246] on button "EDIT" at bounding box center [480, 247] width 26 height 17
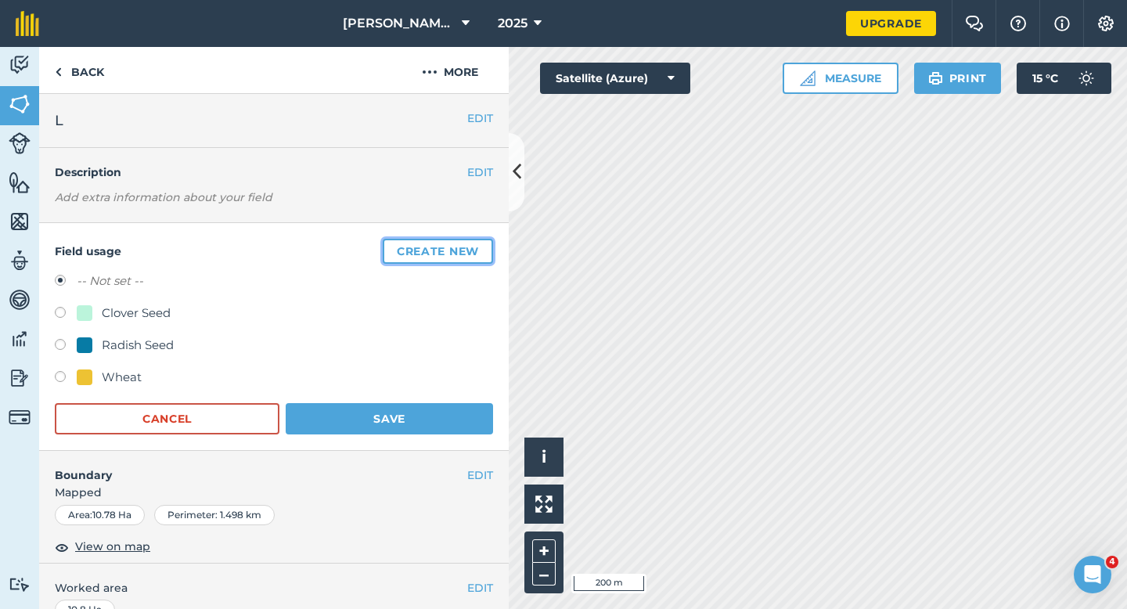
click at [480, 246] on button "Create new" at bounding box center [438, 251] width 110 height 25
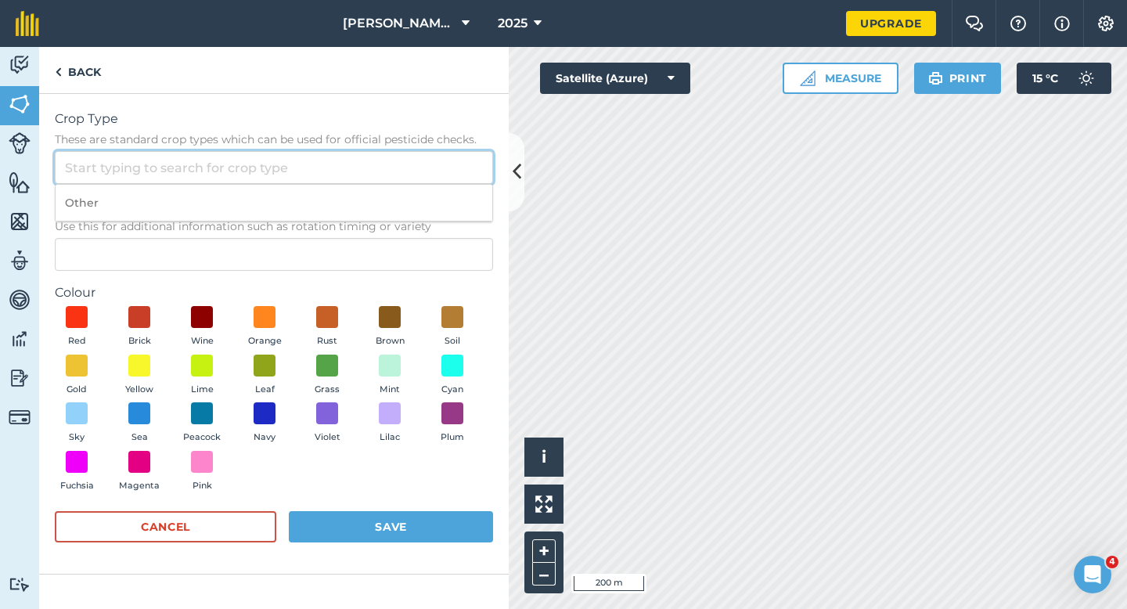
click at [422, 176] on input "Crop Type These are standard crop types which can be used for official pesticid…" at bounding box center [274, 167] width 438 height 33
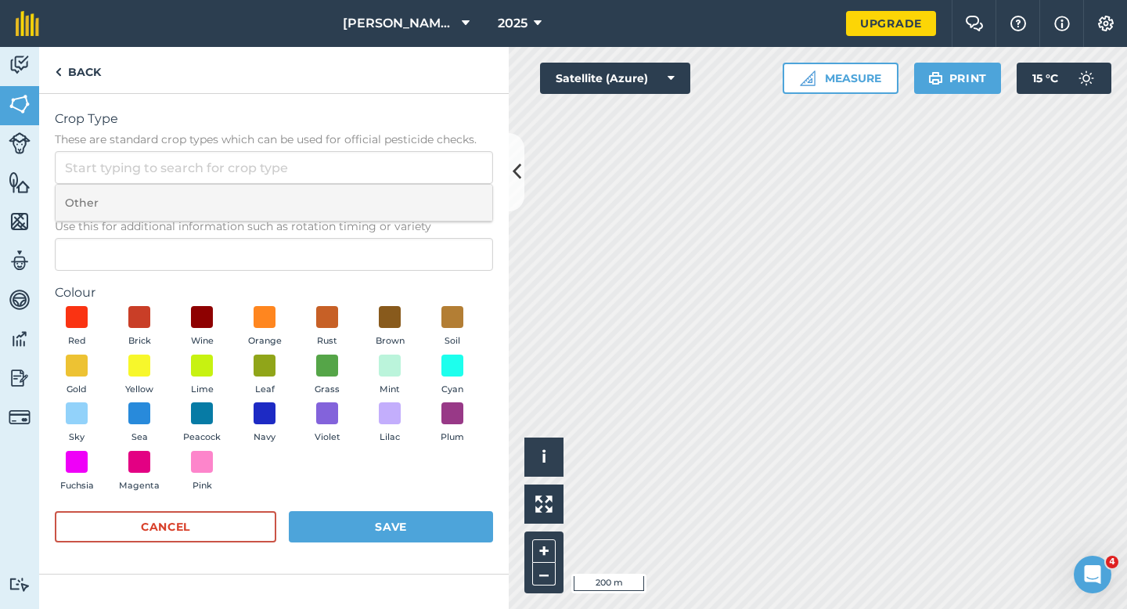
click at [422, 189] on li "Other" at bounding box center [274, 203] width 437 height 37
type input "Other"
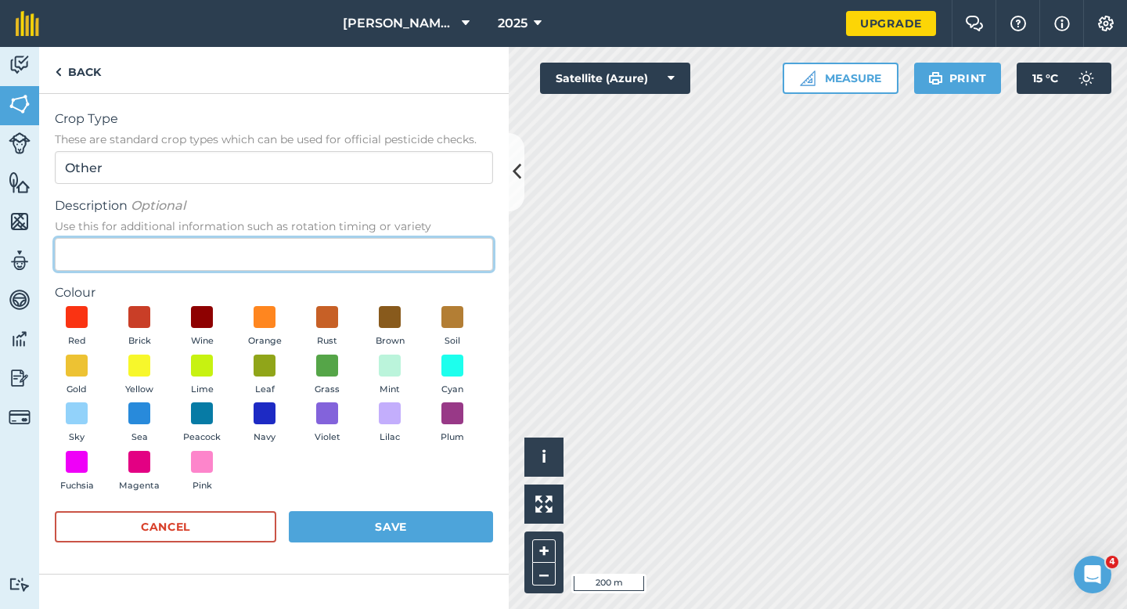
click at [422, 263] on input "Description Optional Use this for additional information such as rotation timin…" at bounding box center [274, 254] width 438 height 33
type input "Watties Peas"
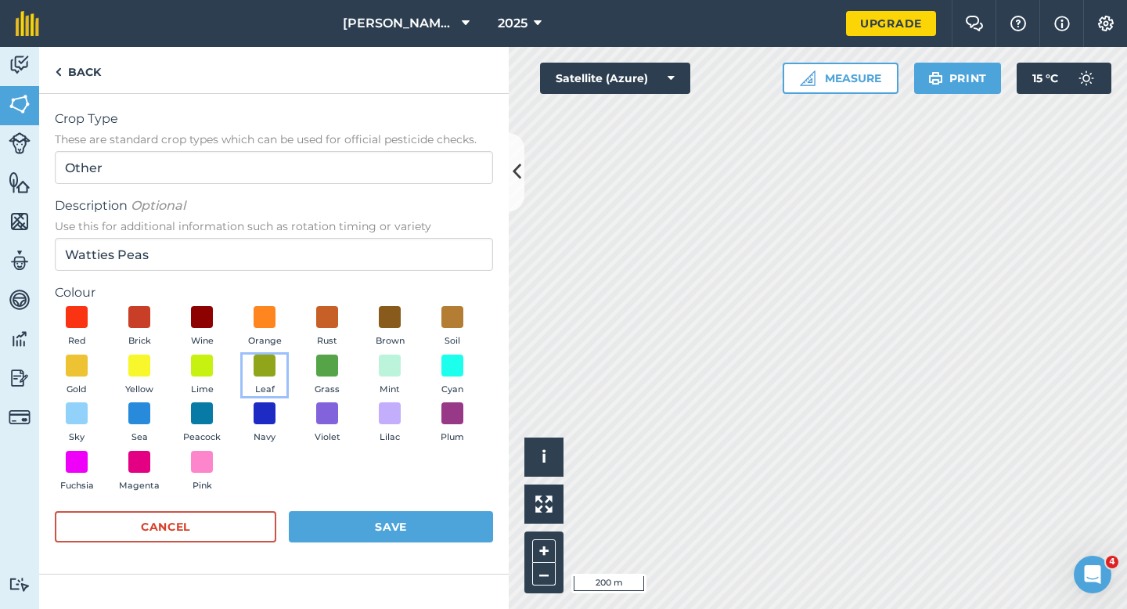
click at [261, 381] on button "Leaf" at bounding box center [265, 375] width 44 height 42
click at [365, 473] on div "Red Brick Wine Orange Rust Brown Soil Gold Yellow Lime Leaf Grass Mint Cyan Sky…" at bounding box center [274, 402] width 438 height 192
click at [394, 514] on button "Save" at bounding box center [391, 526] width 204 height 31
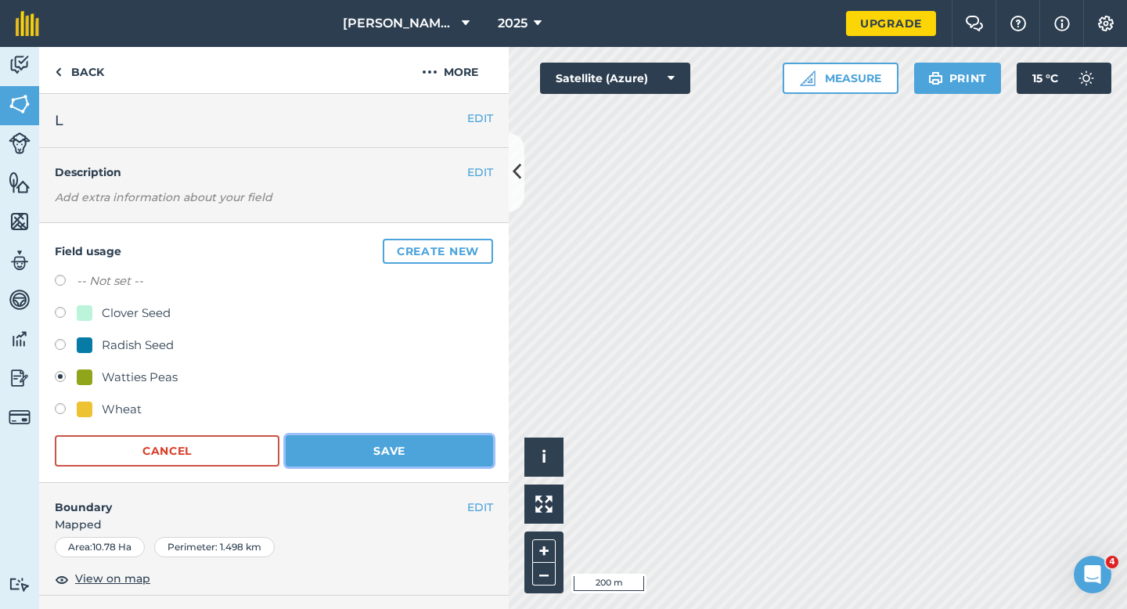
click at [455, 436] on button "Save" at bounding box center [389, 450] width 207 height 31
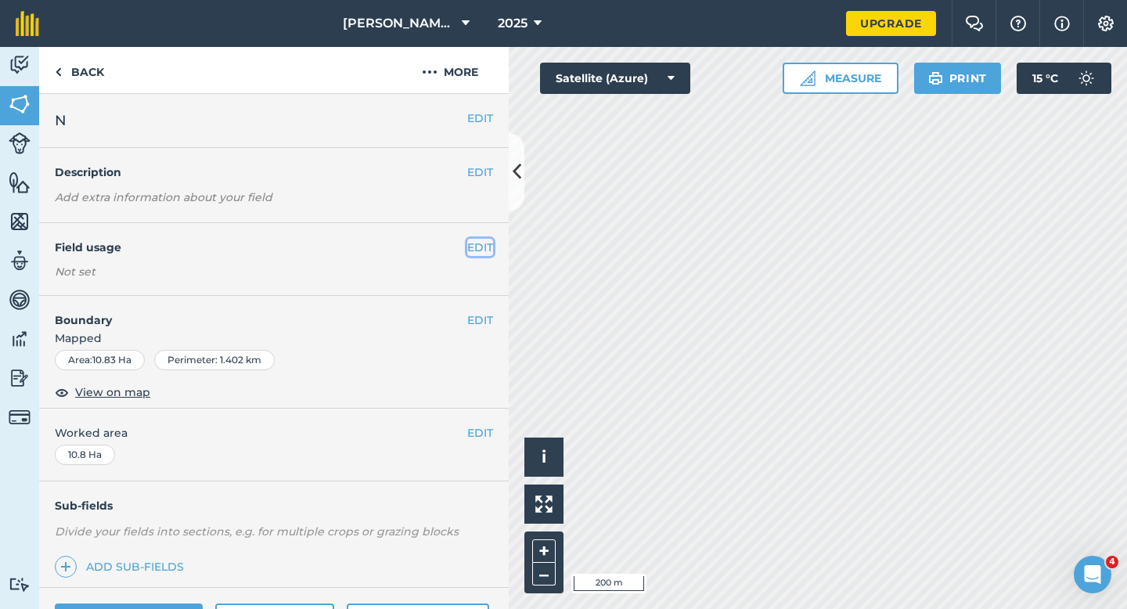
click at [480, 248] on button "EDIT" at bounding box center [480, 247] width 26 height 17
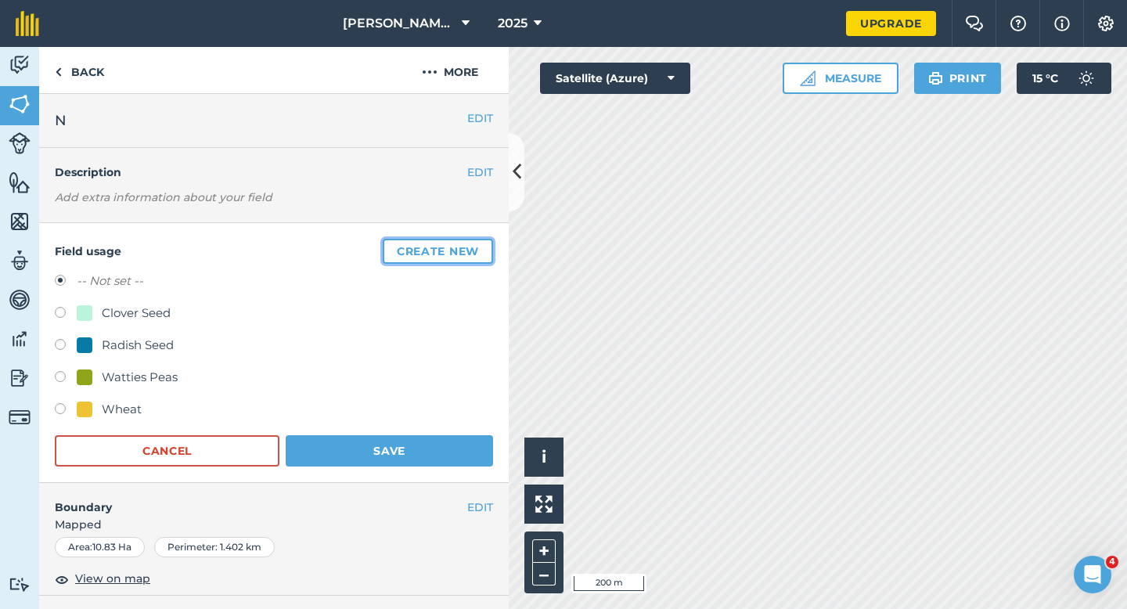
click at [480, 248] on button "Create new" at bounding box center [438, 251] width 110 height 25
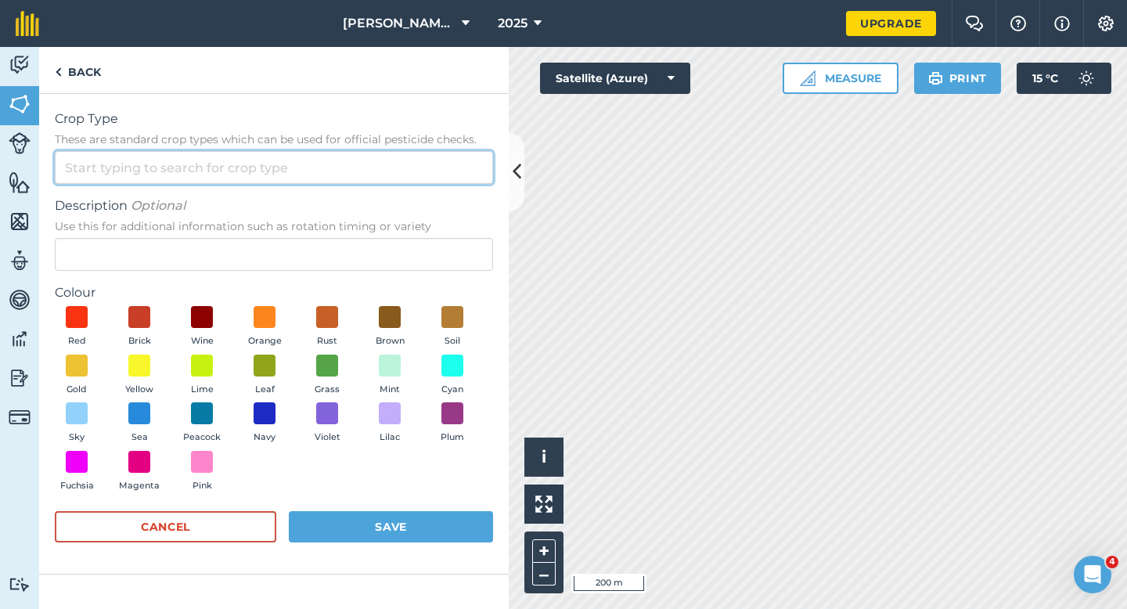
click at [434, 178] on input "Crop Type These are standard crop types which can be used for official pesticid…" at bounding box center [274, 167] width 438 height 33
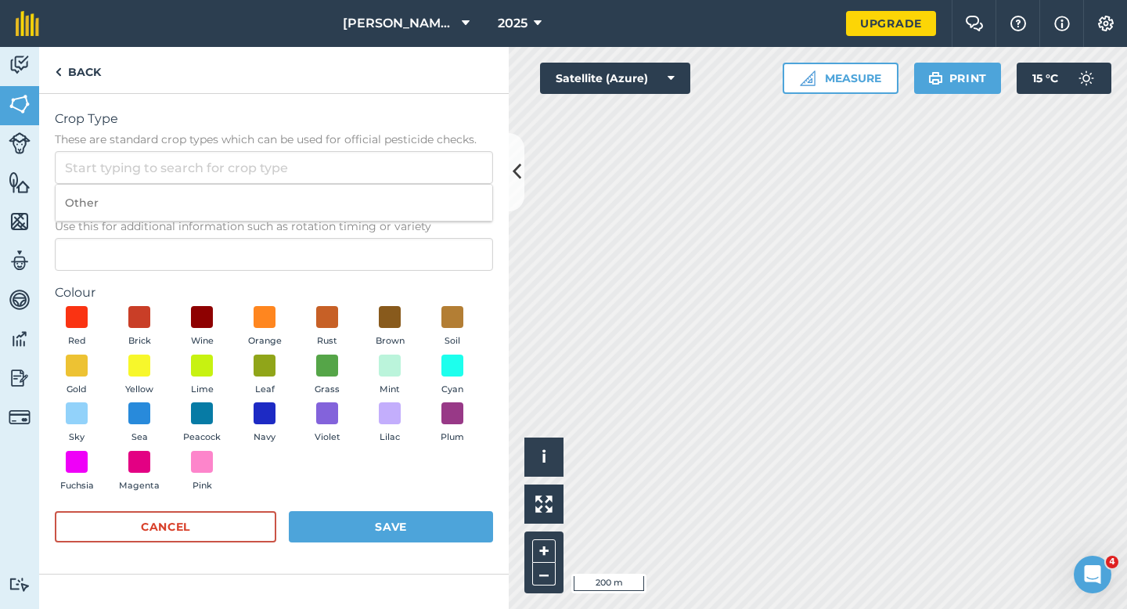
click at [434, 200] on li "Other" at bounding box center [274, 203] width 437 height 37
type input "Other"
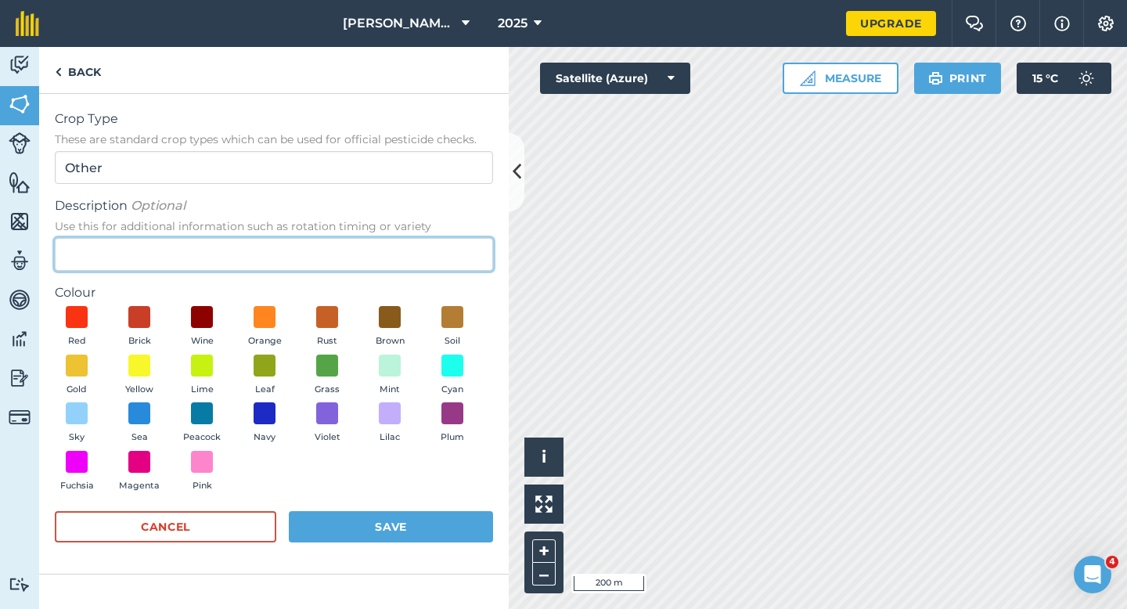
click at [434, 239] on input "Description Optional Use this for additional information such as rotation timin…" at bounding box center [274, 254] width 438 height 33
type input "Chard Seed"
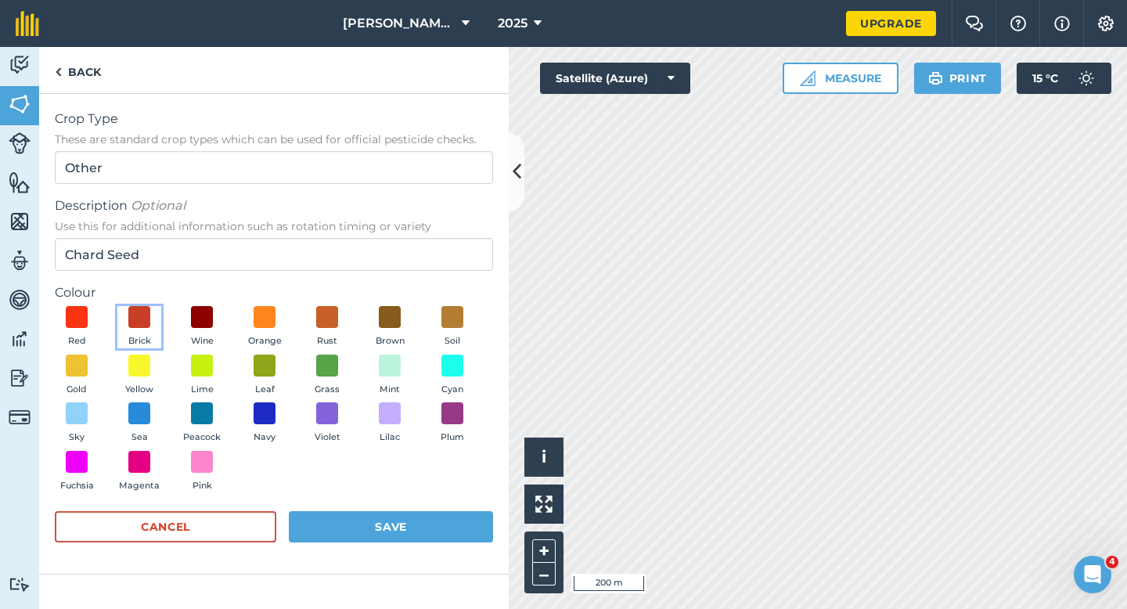
click at [123, 307] on button "Brick" at bounding box center [139, 327] width 44 height 42
click at [370, 516] on button "Save" at bounding box center [391, 526] width 204 height 31
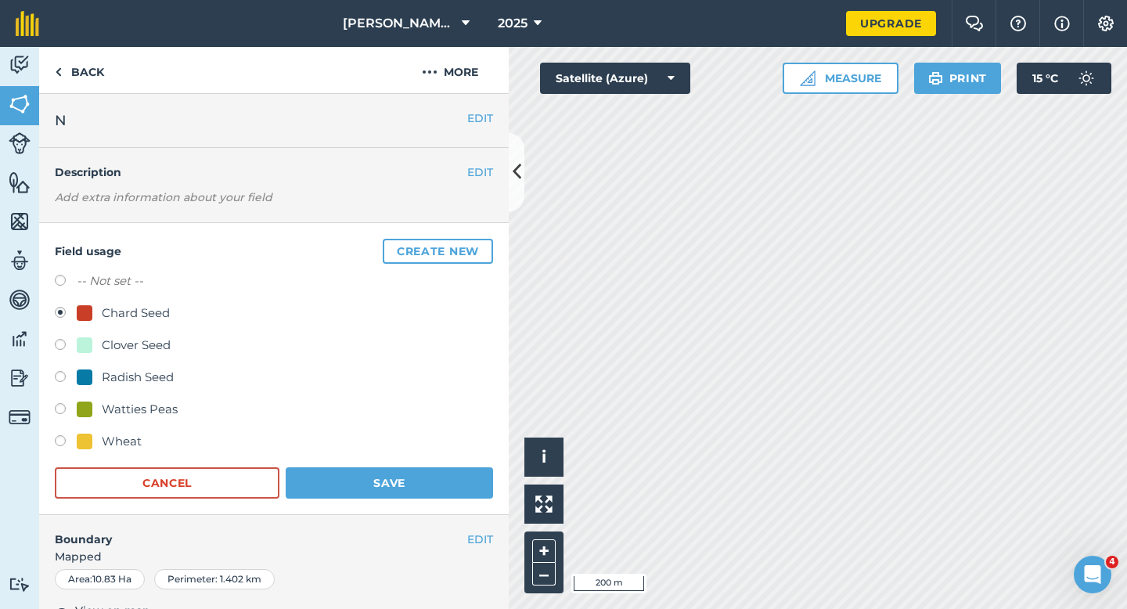
click at [443, 465] on form "-- Not set -- Chard Seed Clover Seed Radish Seed Watties Peas Wheat Cancel Save" at bounding box center [274, 384] width 438 height 227
click at [445, 477] on button "Save" at bounding box center [389, 482] width 207 height 31
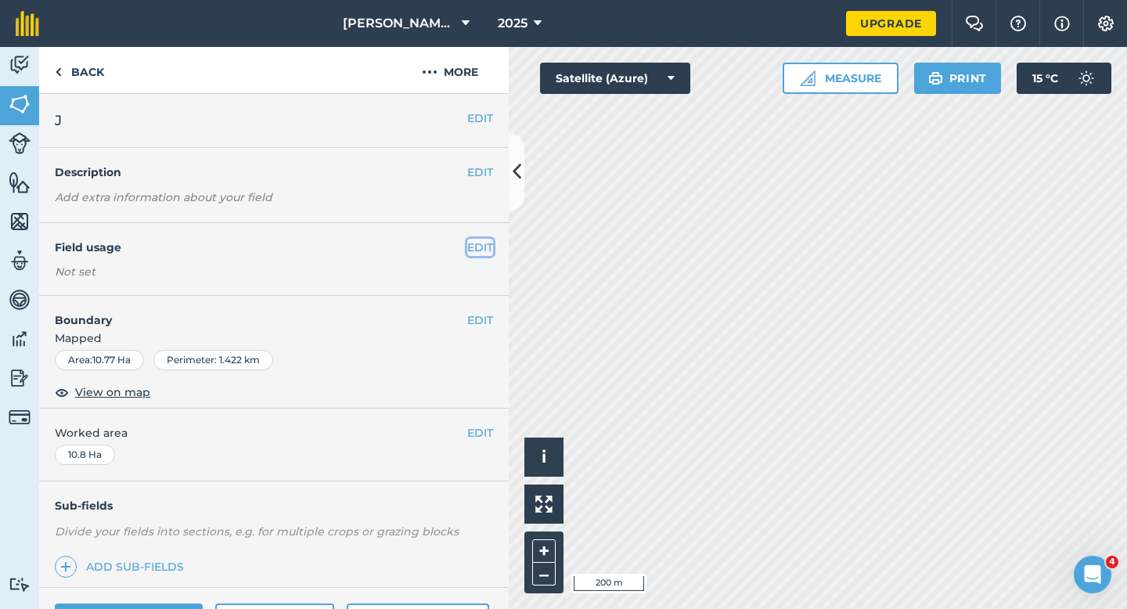
click at [489, 248] on button "EDIT" at bounding box center [480, 247] width 26 height 17
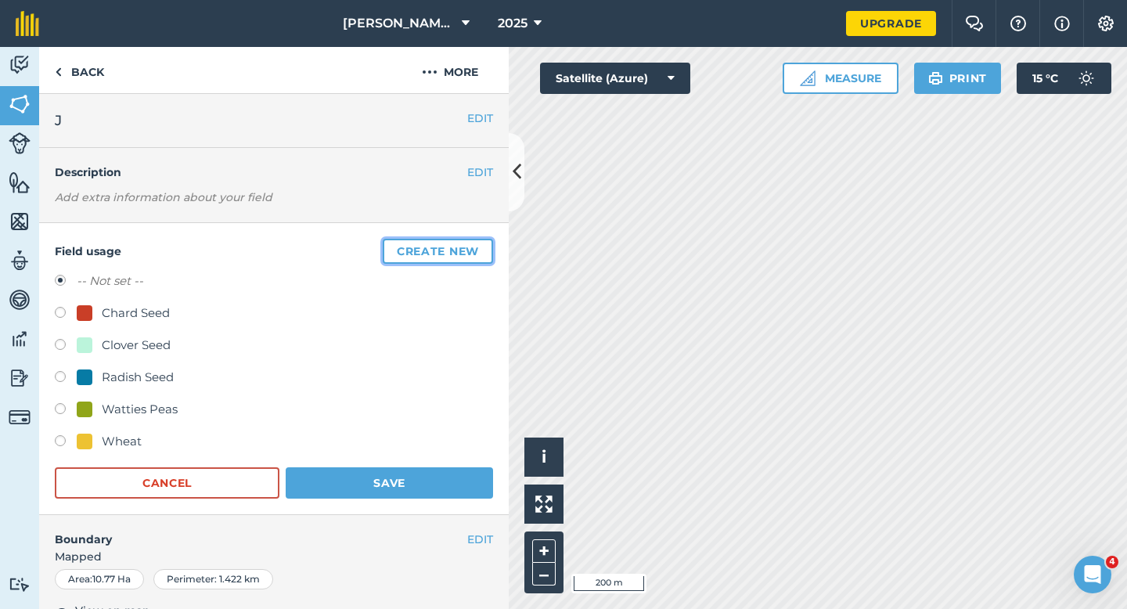
click at [488, 249] on button "Create new" at bounding box center [438, 251] width 110 height 25
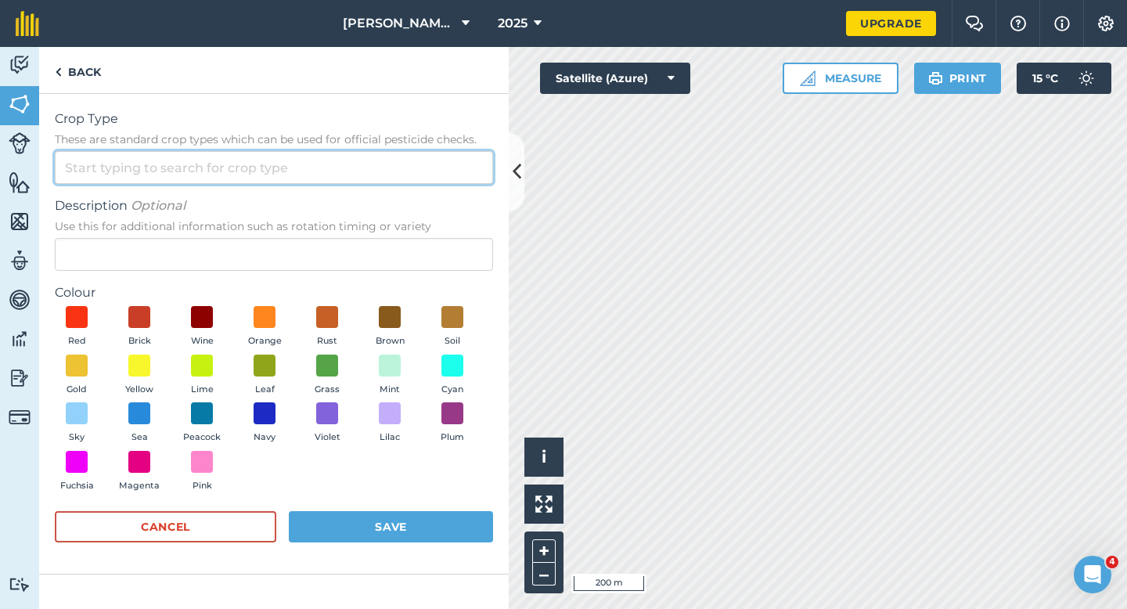
click at [445, 177] on input "Crop Type These are standard crop types which can be used for official pesticid…" at bounding box center [274, 167] width 438 height 33
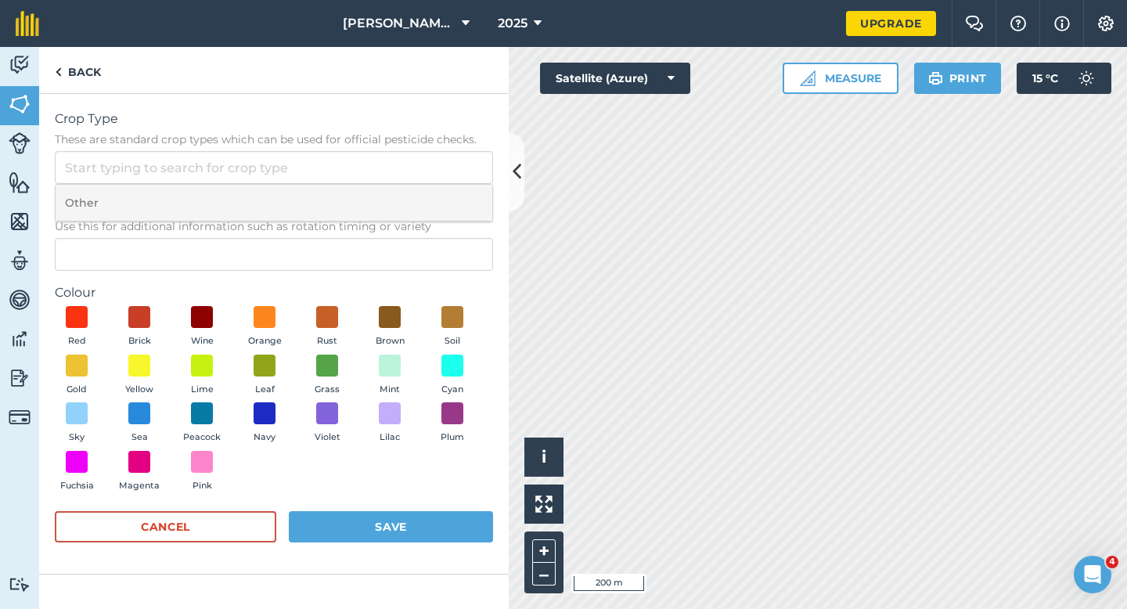
click at [445, 189] on li "Other" at bounding box center [274, 203] width 437 height 37
type input "Other"
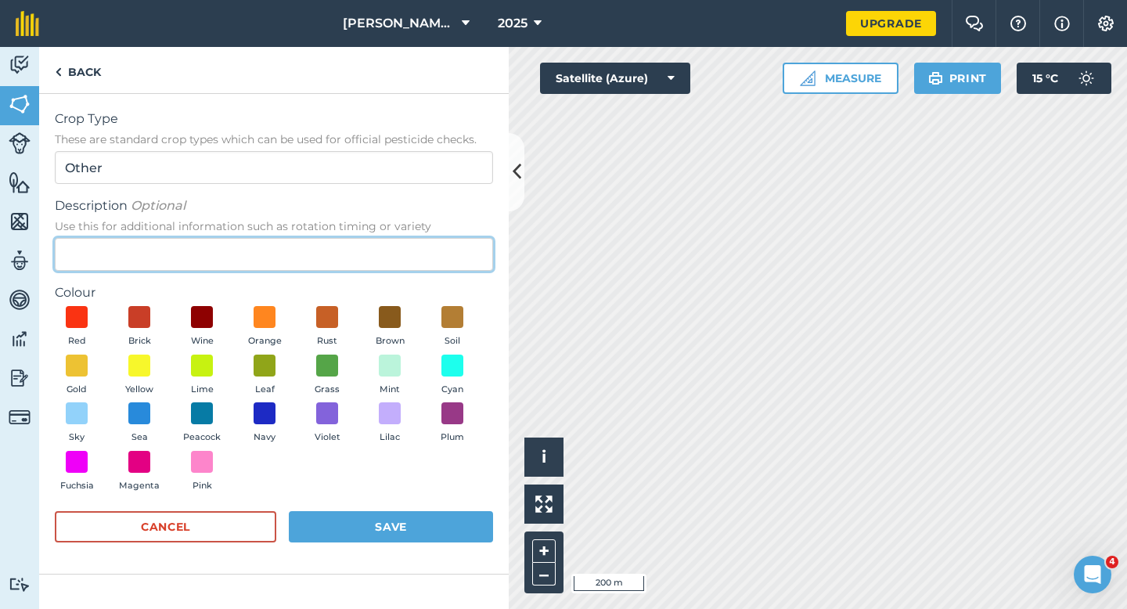
click at [445, 270] on input "Description Optional Use this for additional information such as rotation timin…" at bounding box center [274, 254] width 438 height 33
type input "Grass Seed"
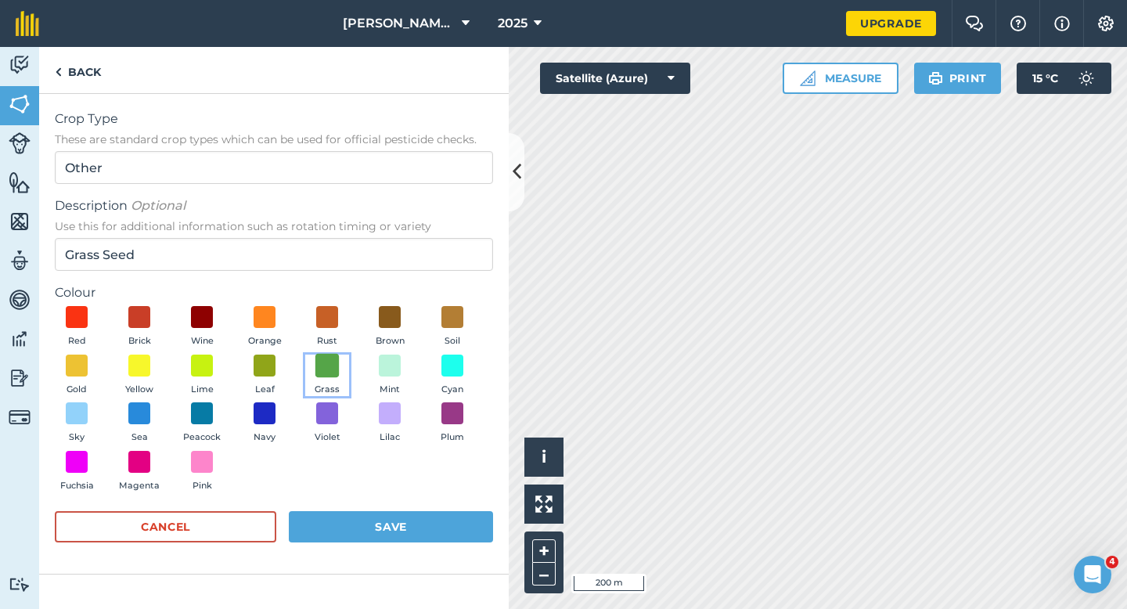
click at [315, 365] on span at bounding box center [327, 365] width 24 height 24
click at [363, 519] on button "Save" at bounding box center [391, 526] width 204 height 31
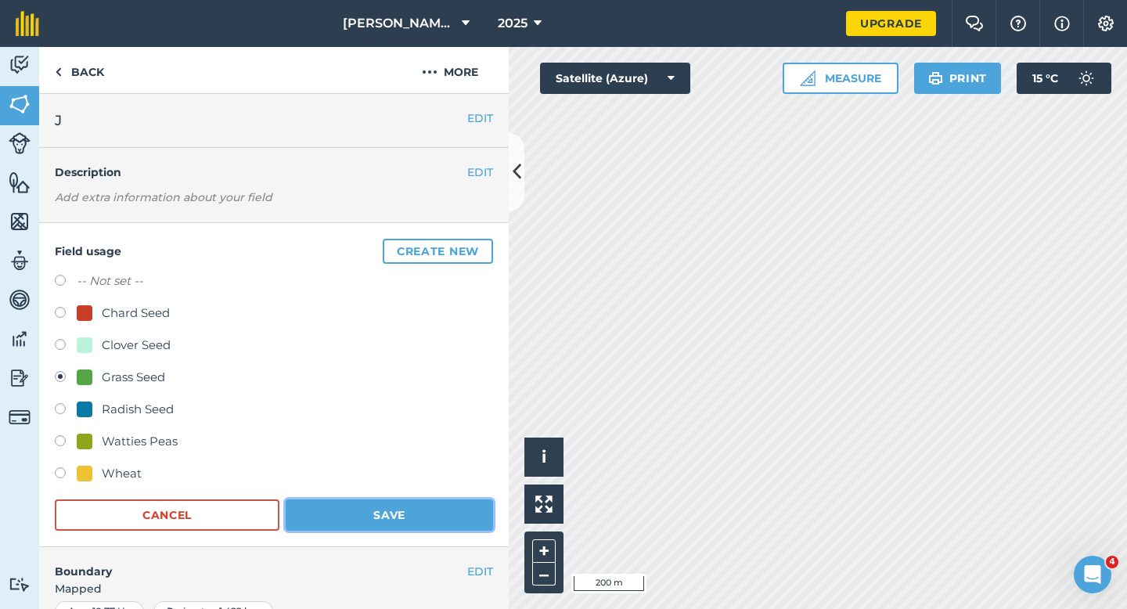
click at [414, 527] on button "Save" at bounding box center [389, 514] width 207 height 31
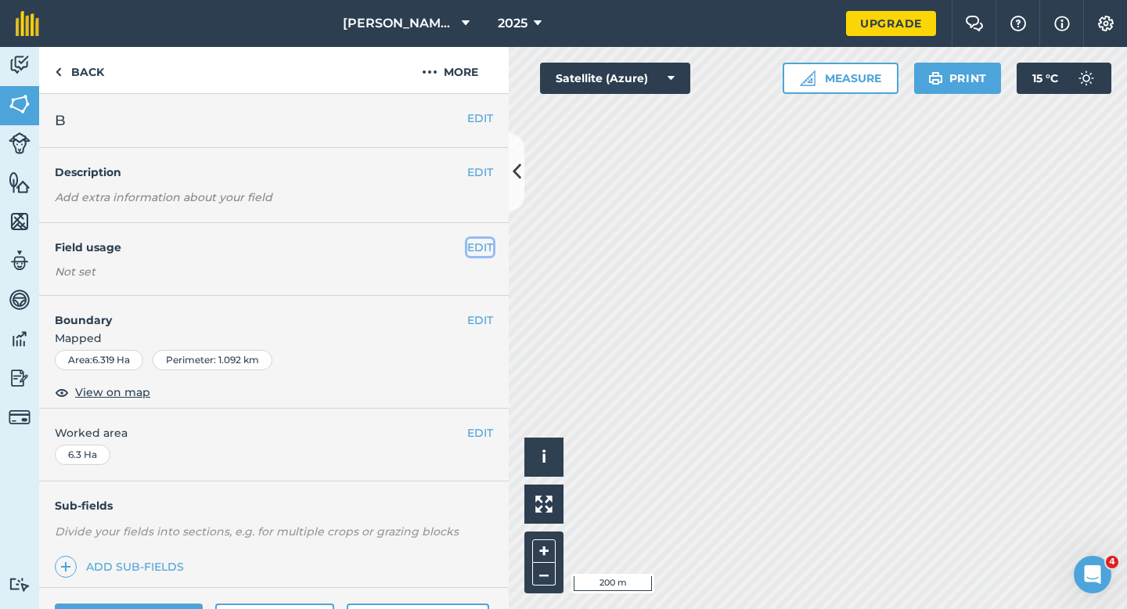
click at [469, 250] on button "EDIT" at bounding box center [480, 247] width 26 height 17
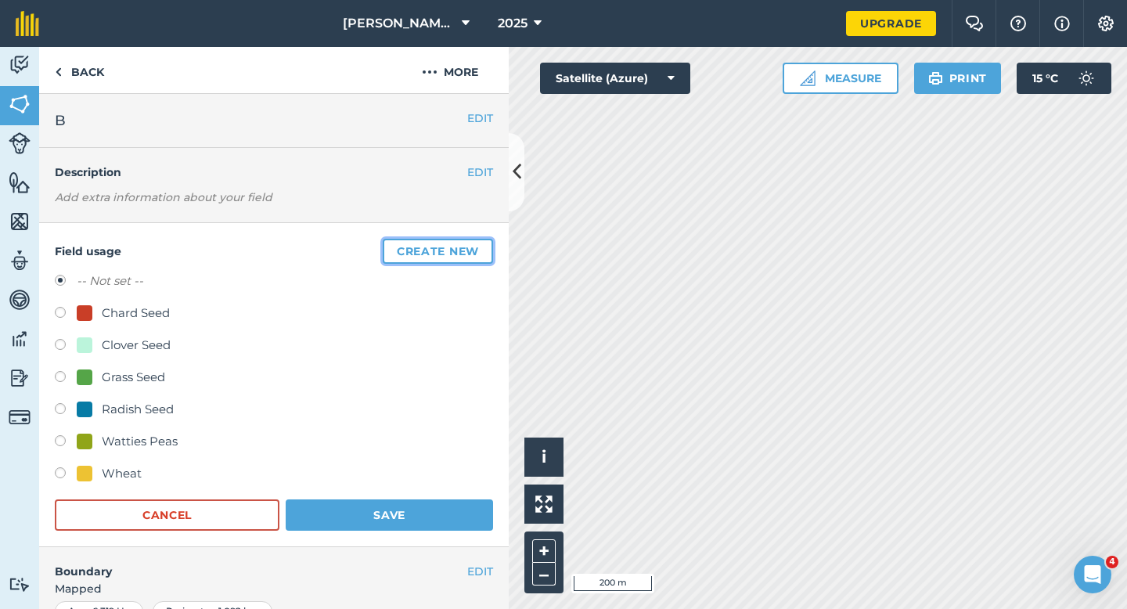
click at [469, 250] on button "Create new" at bounding box center [438, 251] width 110 height 25
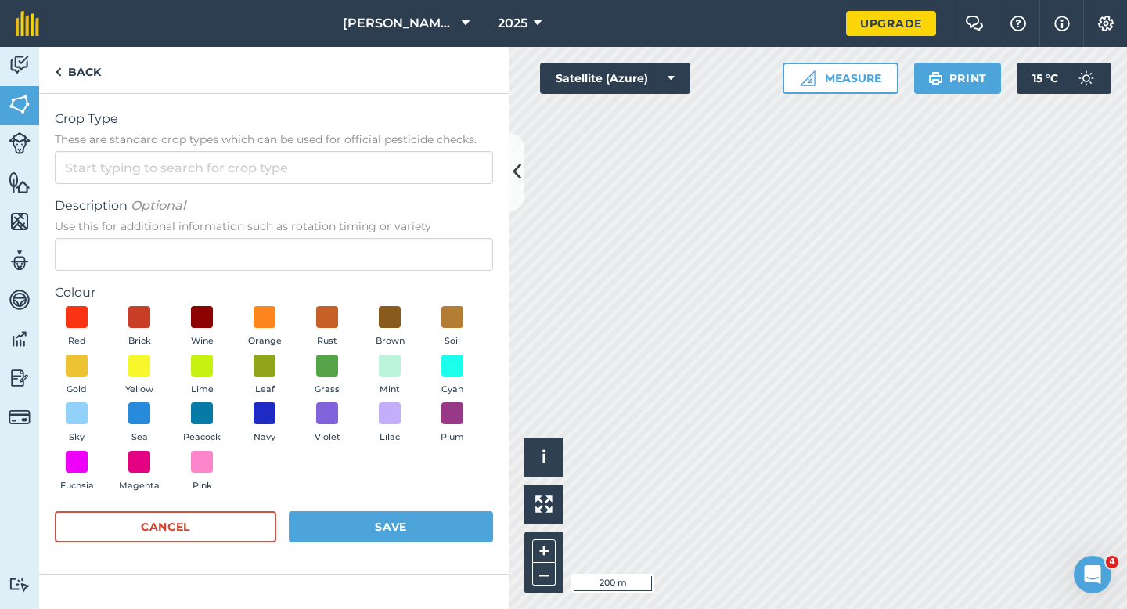
click at [439, 149] on div "Crop Type These are standard crop types which can be used for official pesticid…" at bounding box center [274, 147] width 438 height 74
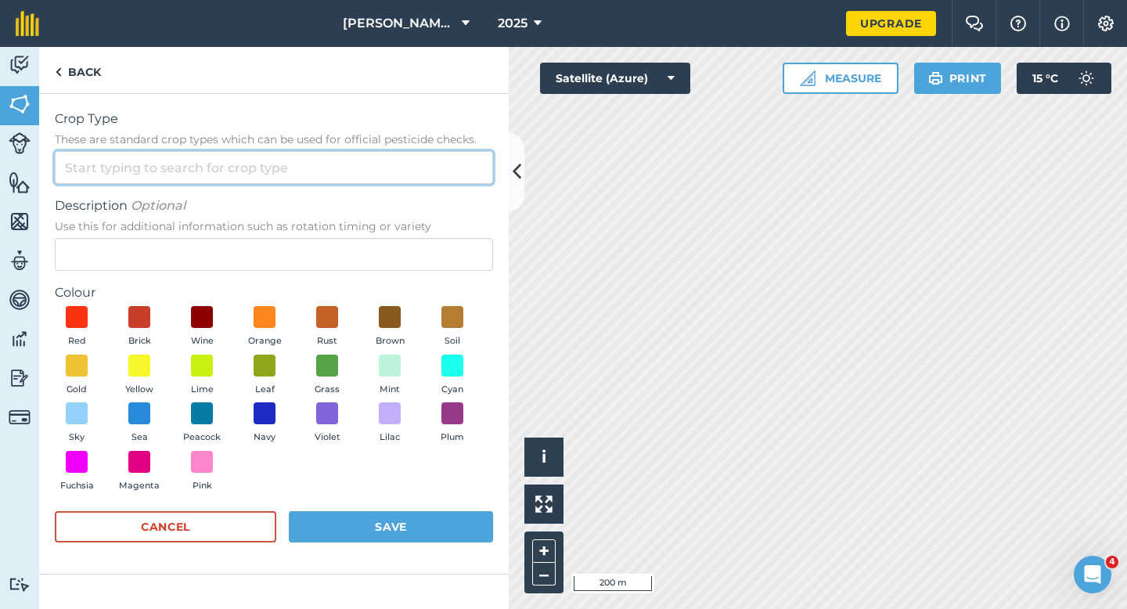
click at [439, 179] on input "Crop Type These are standard crop types which can be used for official pesticid…" at bounding box center [274, 167] width 438 height 33
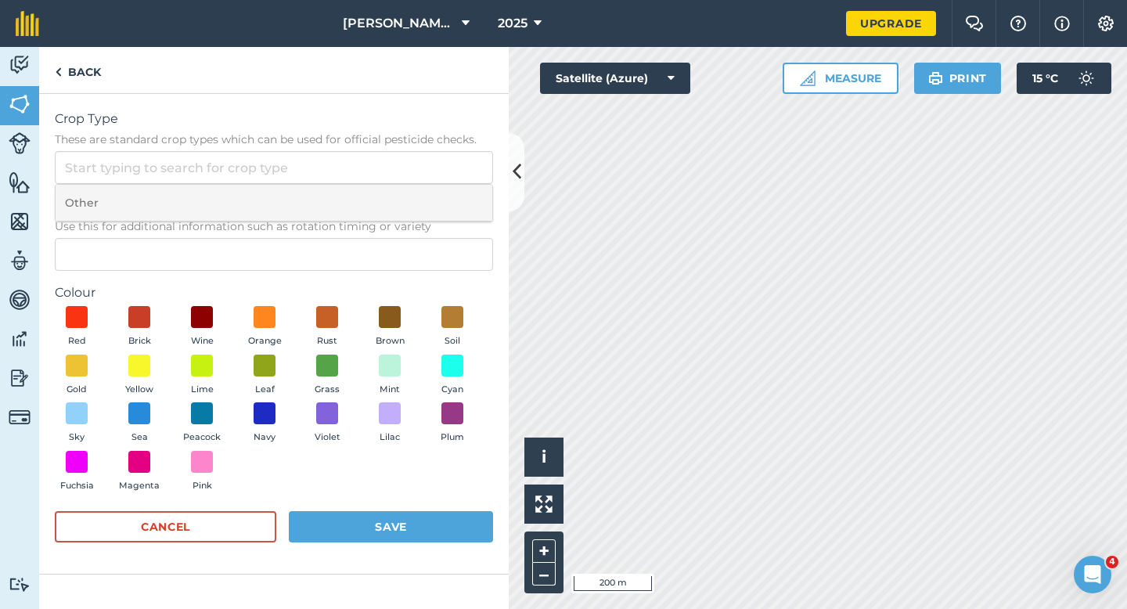
click at [439, 202] on li "Other" at bounding box center [274, 203] width 437 height 37
type input "Other"
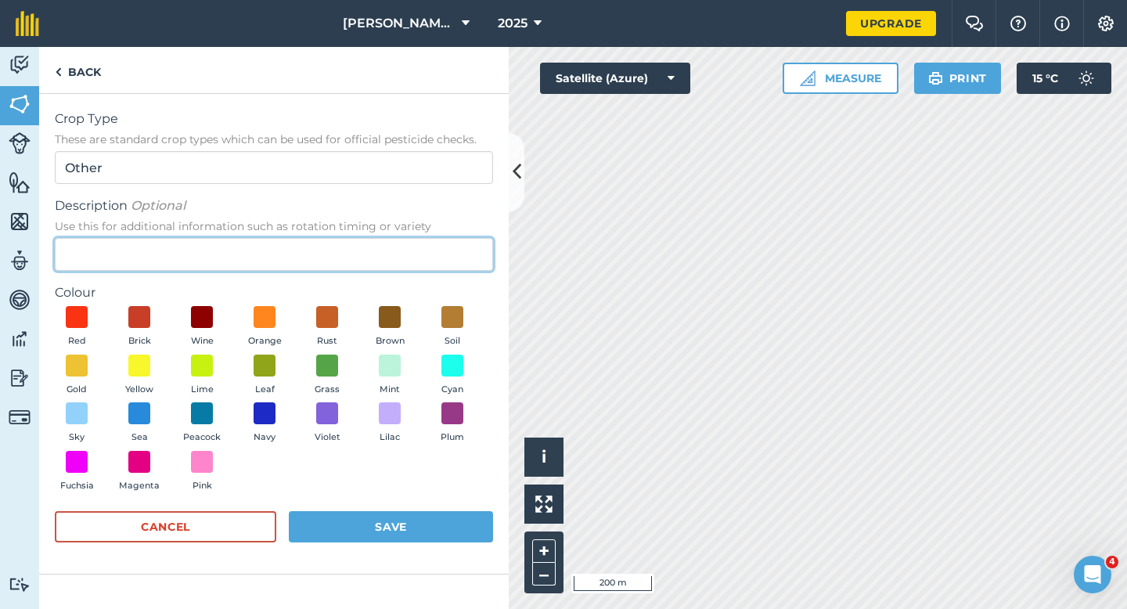
click at [440, 244] on input "Description Optional Use this for additional information such as rotation timin…" at bounding box center [274, 254] width 438 height 33
type input "Barley"
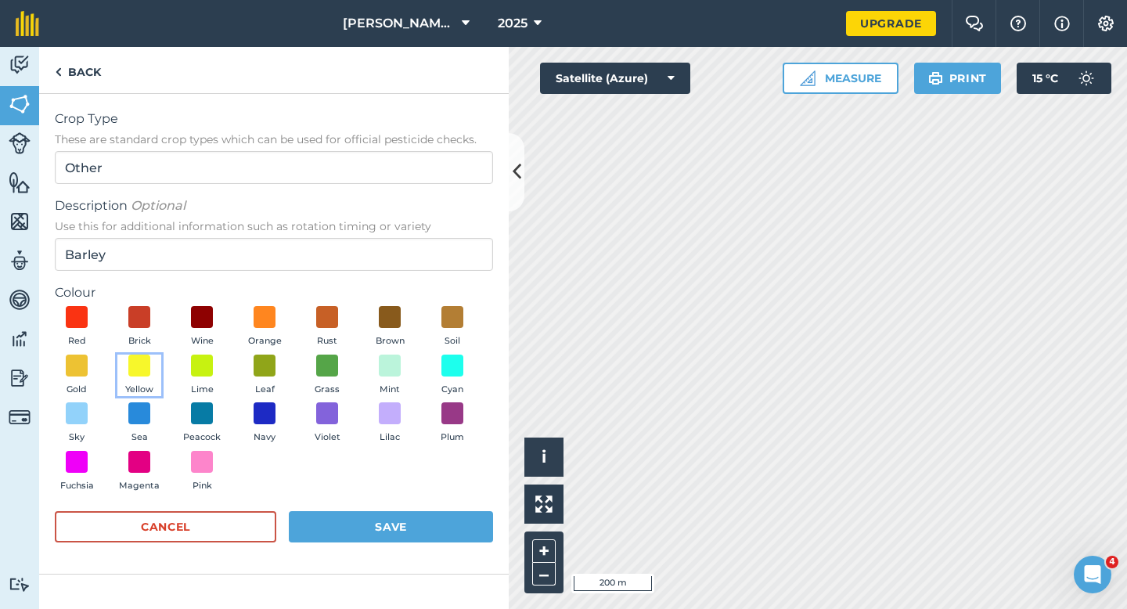
click at [152, 370] on button "Yellow" at bounding box center [139, 375] width 44 height 42
click at [416, 505] on form "Crop Type These are standard crop types which can be used for official pesticid…" at bounding box center [274, 334] width 438 height 448
click at [416, 518] on button "Save" at bounding box center [391, 526] width 204 height 31
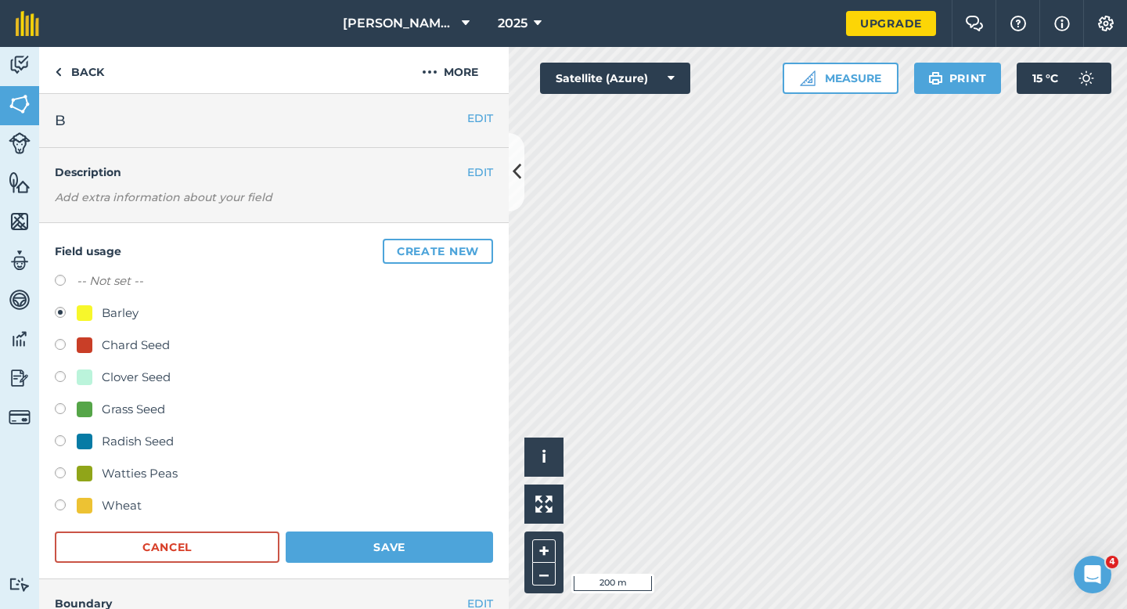
click at [440, 562] on div "Field usage Create new -- Not set -- Barley Chard Seed Clover Seed Grass Seed R…" at bounding box center [273, 401] width 469 height 356
click at [440, 562] on button "Save" at bounding box center [389, 546] width 207 height 31
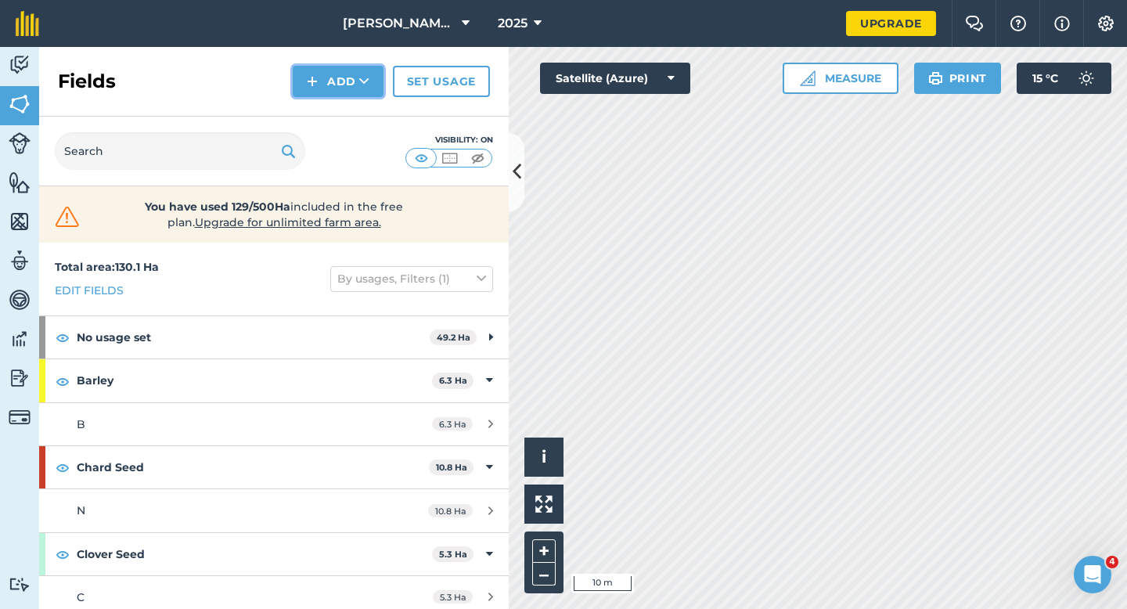
click at [349, 85] on button "Add" at bounding box center [338, 81] width 91 height 31
click at [349, 115] on link "Draw" at bounding box center [338, 116] width 86 height 34
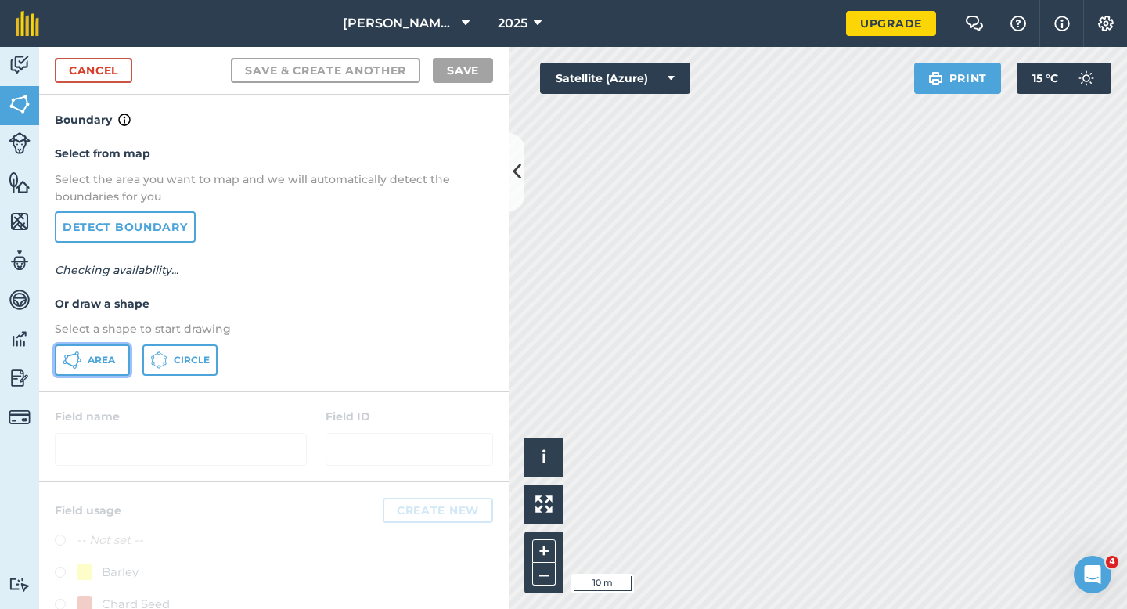
click at [99, 349] on button "Area" at bounding box center [92, 359] width 75 height 31
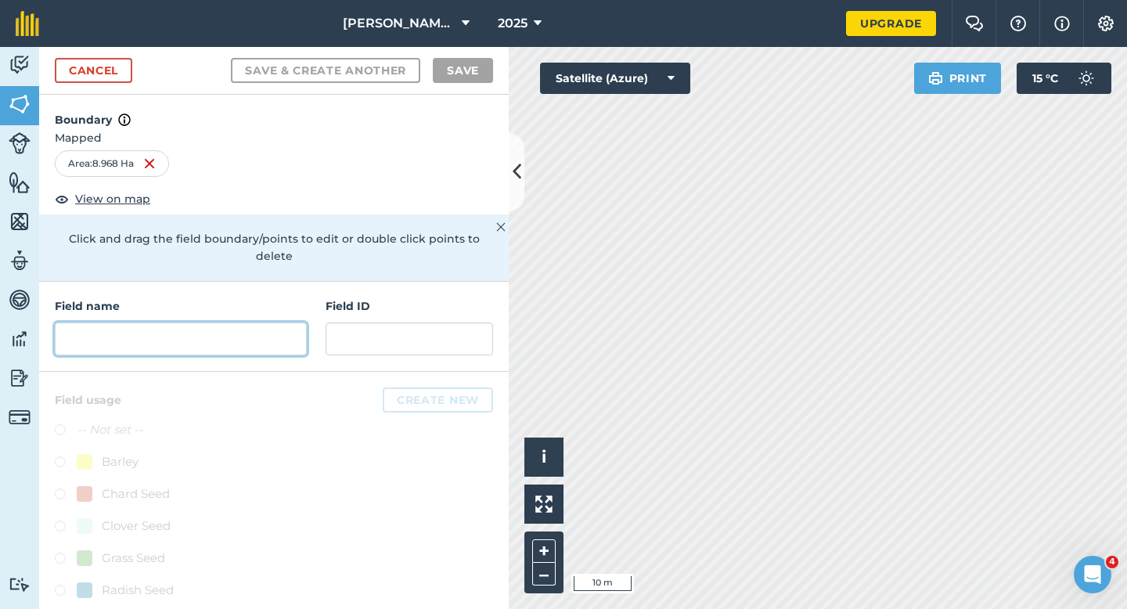
click at [198, 322] on input "text" at bounding box center [181, 338] width 252 height 33
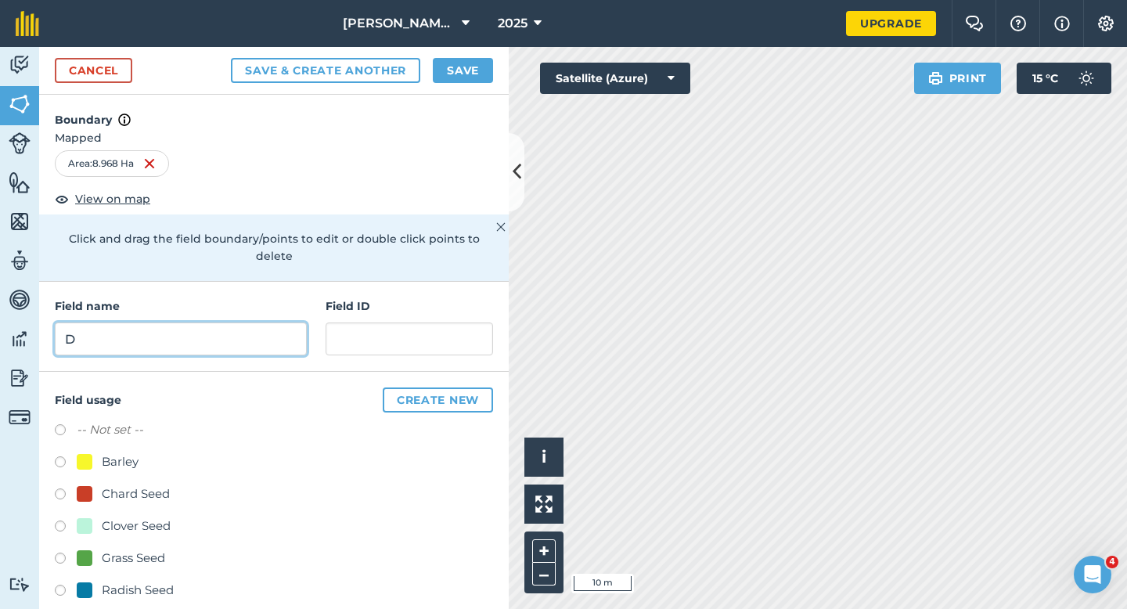
type input "D"
click at [458, 75] on button "Save" at bounding box center [463, 70] width 60 height 25
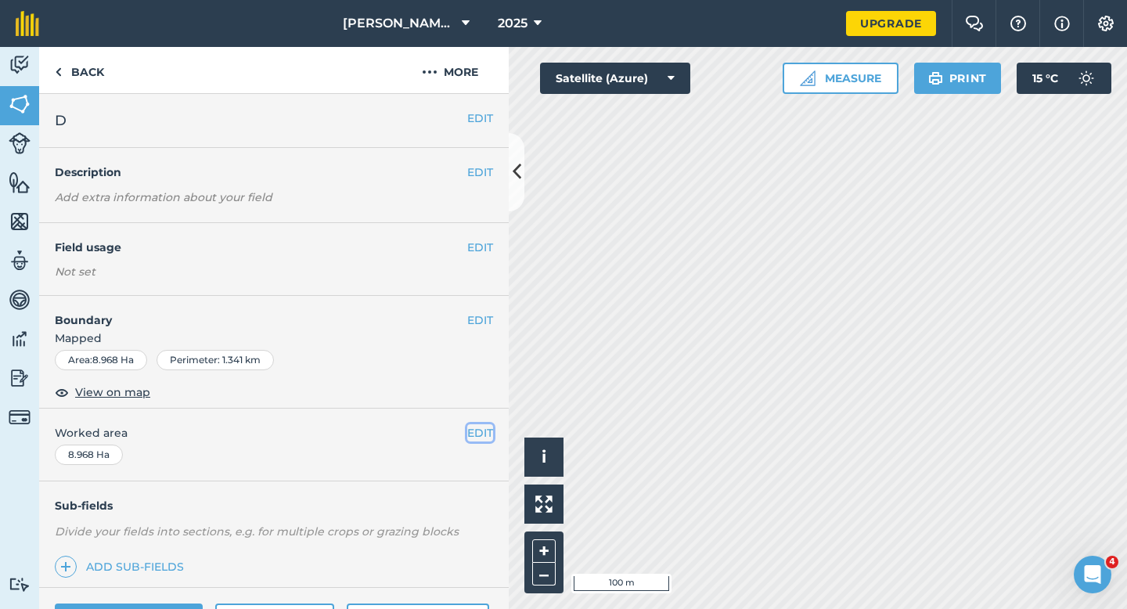
click at [484, 437] on button "EDIT" at bounding box center [480, 432] width 26 height 17
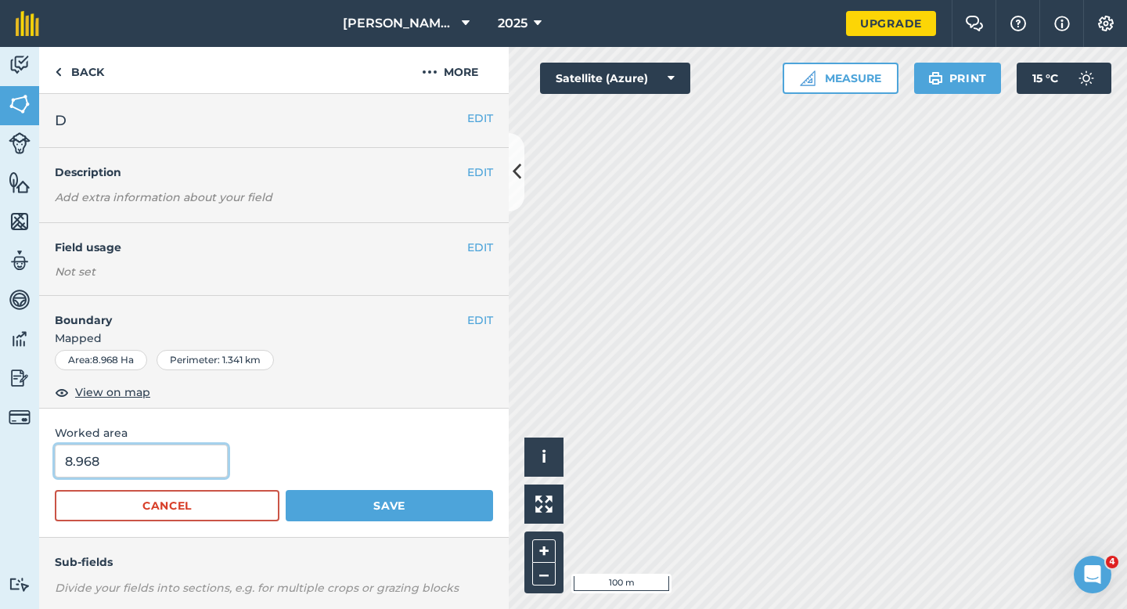
click at [201, 462] on input "8.968" at bounding box center [141, 460] width 173 height 33
type input "9"
click at [286, 490] on button "Save" at bounding box center [389, 505] width 207 height 31
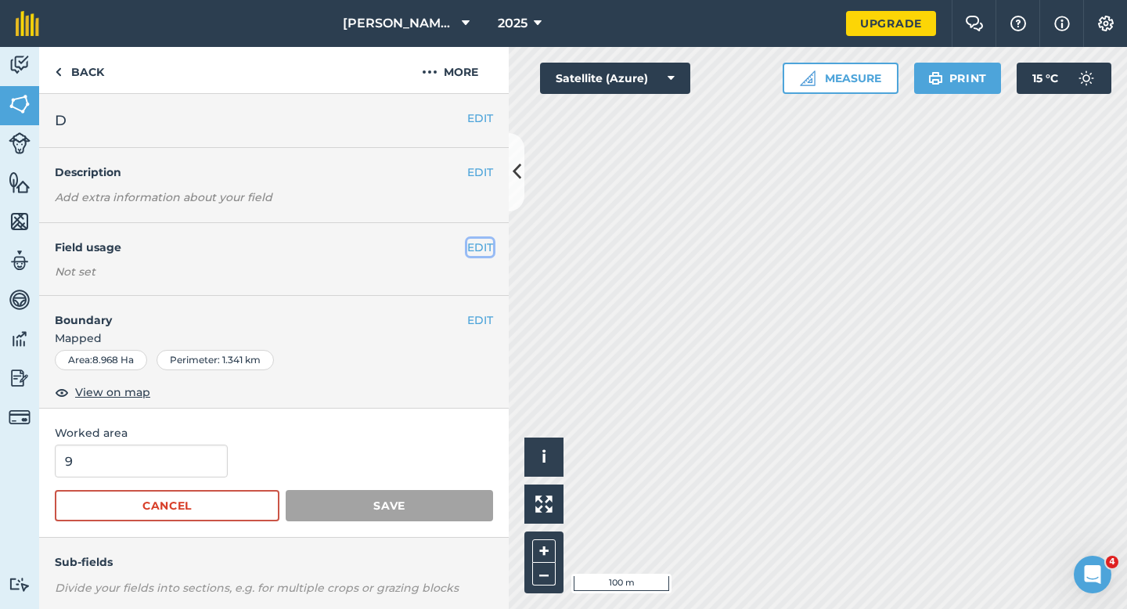
click at [480, 245] on button "EDIT" at bounding box center [480, 247] width 26 height 17
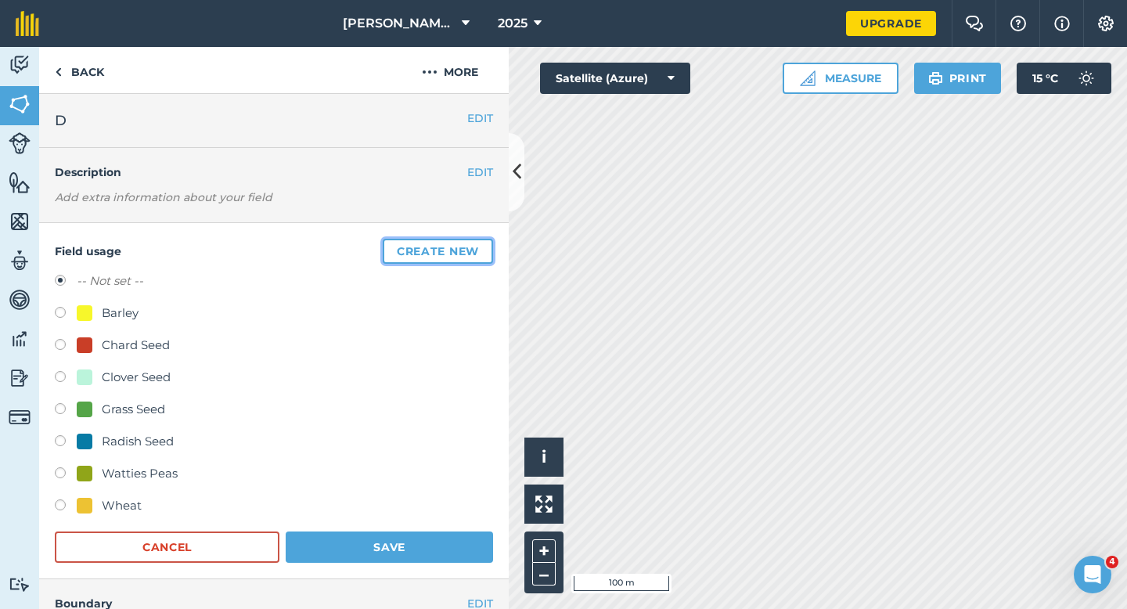
click at [480, 245] on button "Create new" at bounding box center [438, 251] width 110 height 25
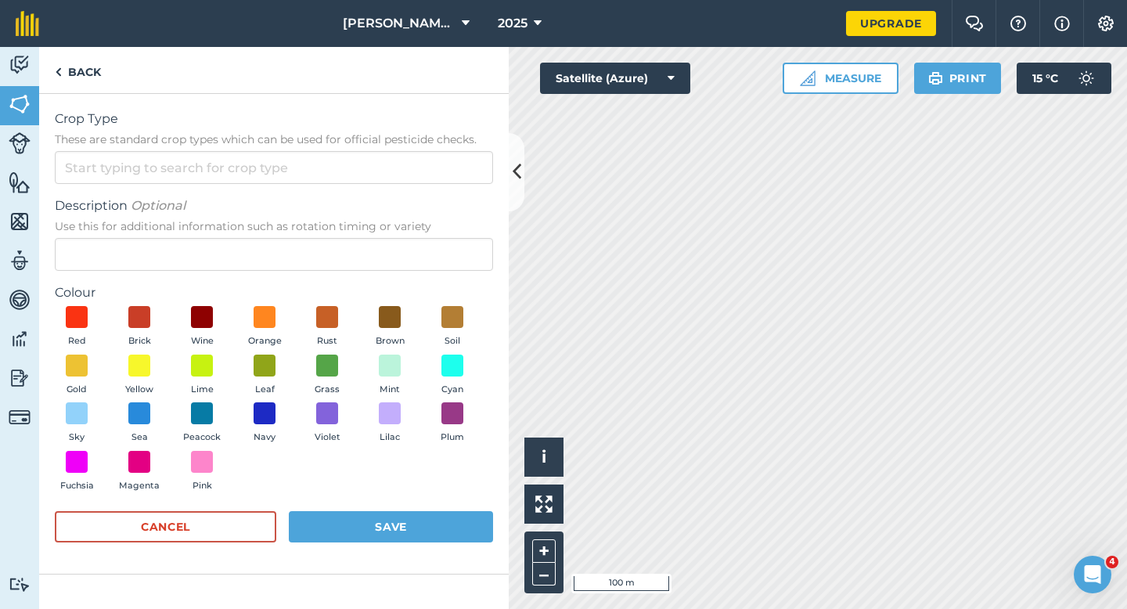
click at [430, 140] on span "These are standard crop types which can be used for official pesticide checks." at bounding box center [274, 139] width 438 height 16
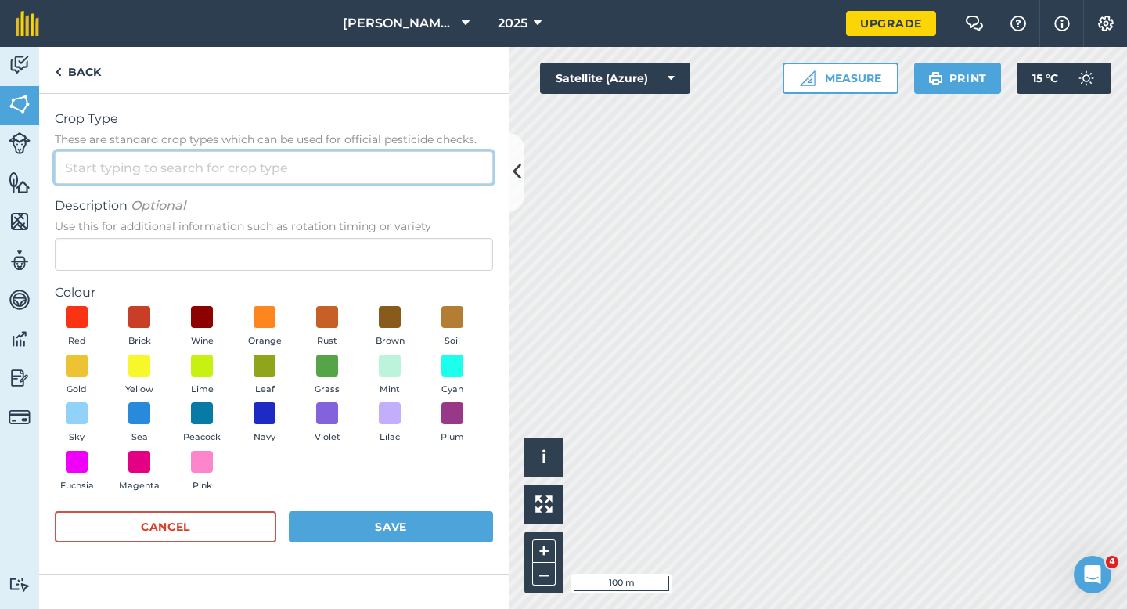
click at [430, 151] on input "Crop Type These are standard crop types which can be used for official pesticid…" at bounding box center [274, 167] width 438 height 33
click at [430, 168] on input "Crop Type These are standard crop types which can be used for official pesticid…" at bounding box center [274, 167] width 438 height 33
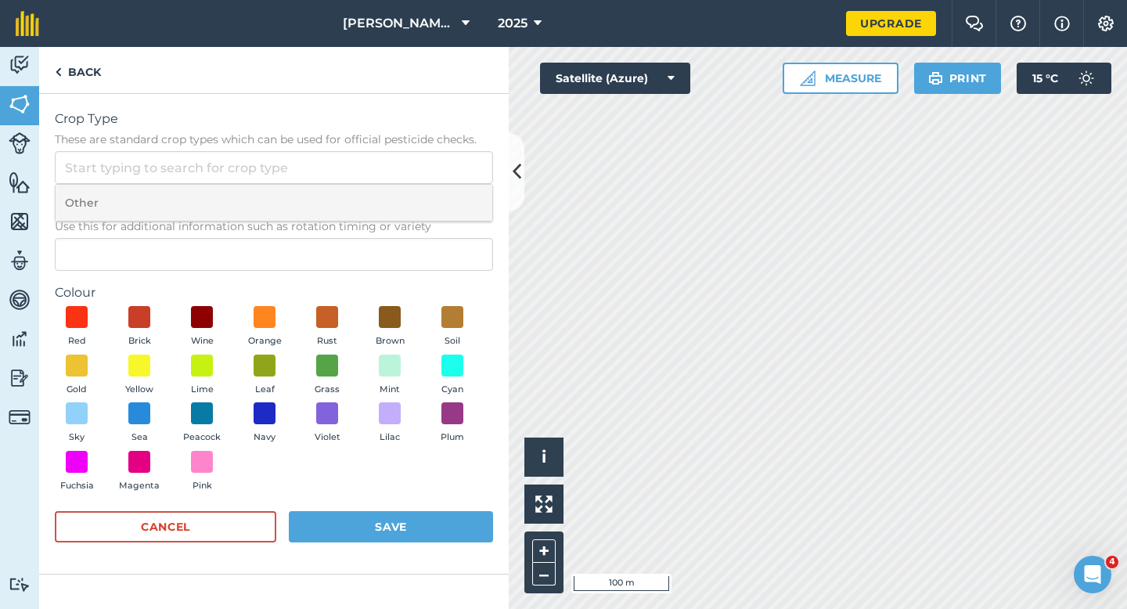
click at [430, 192] on li "Other" at bounding box center [274, 203] width 437 height 37
type input "Other"
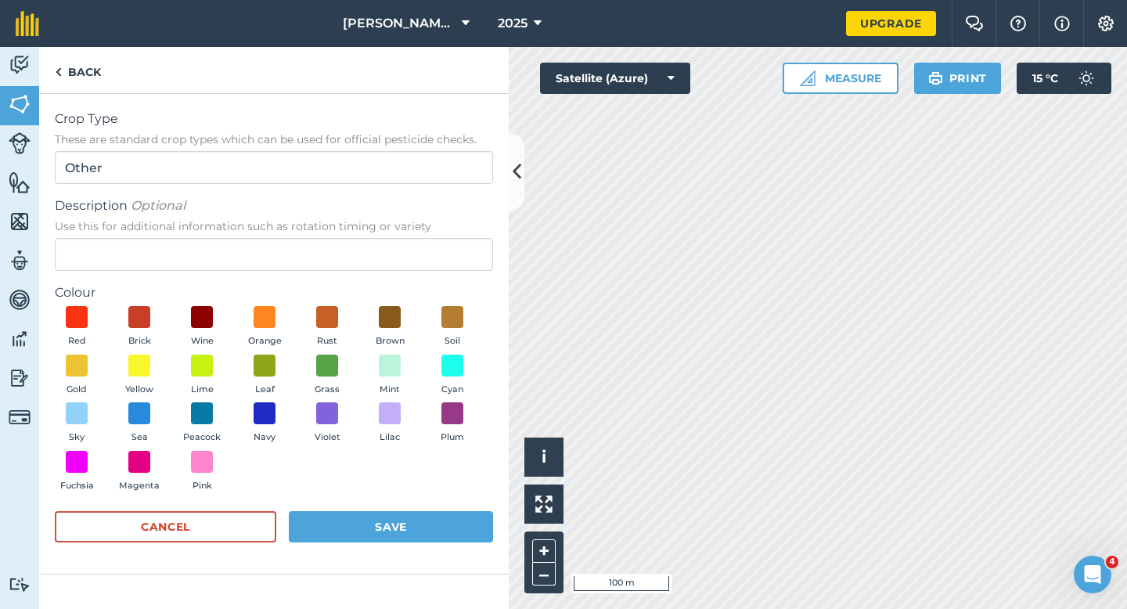
click at [430, 237] on div "Description Optional Use this for additional information such as rotation timin…" at bounding box center [274, 233] width 438 height 74
click at [430, 234] on div "Description Optional Use this for additional information such as rotation timin…" at bounding box center [274, 233] width 438 height 74
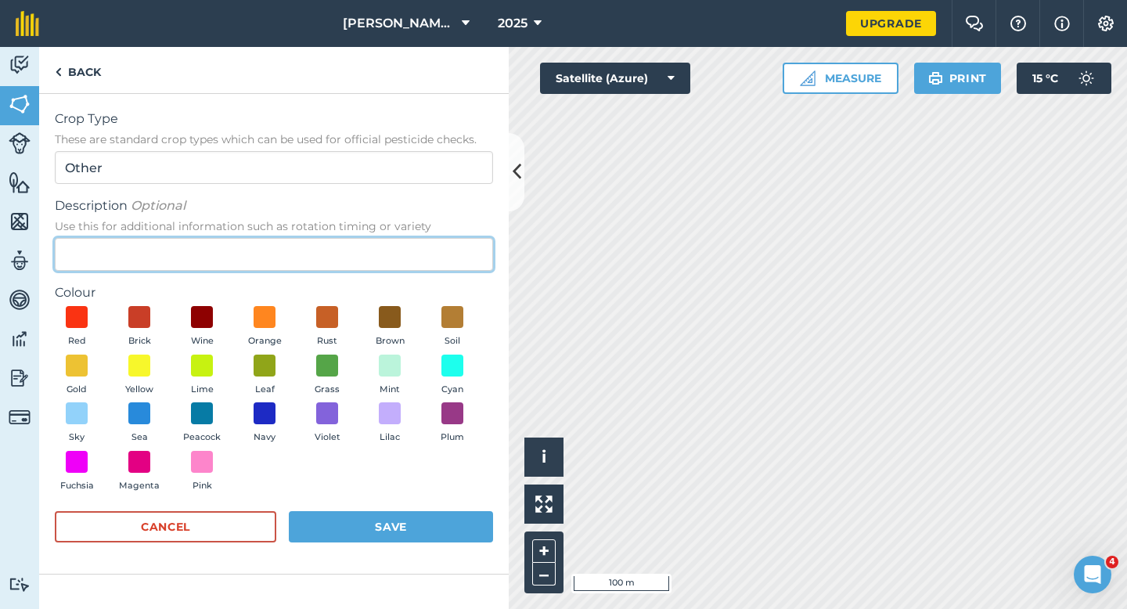
click at [430, 239] on input "Description Optional Use this for additional information such as rotation timin…" at bounding box center [274, 254] width 438 height 33
type input "Watties Broad Beans"
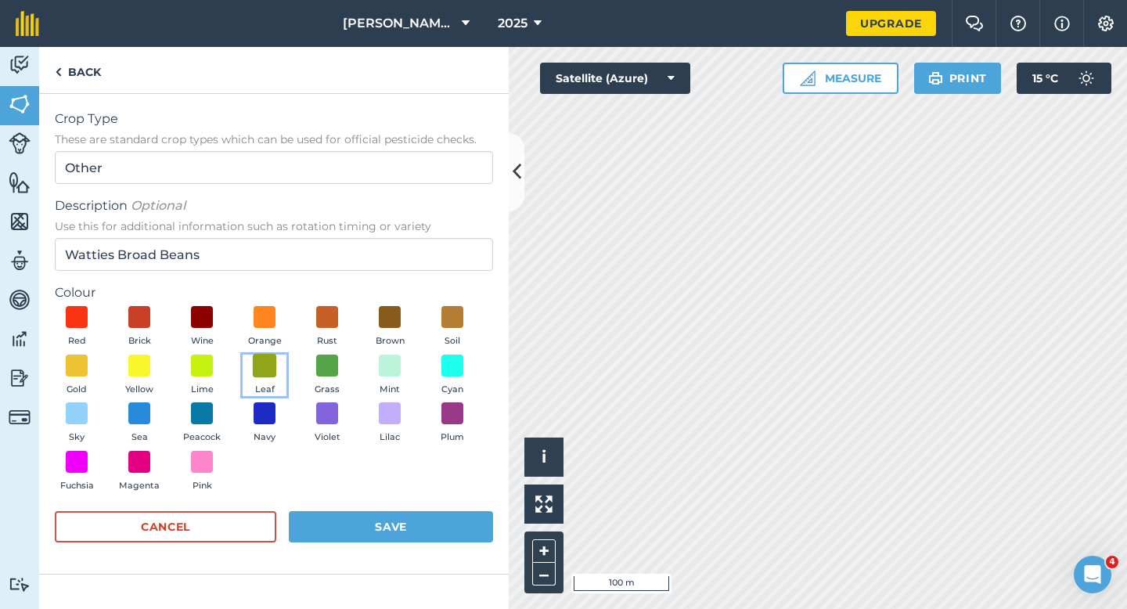
click at [253, 361] on span at bounding box center [265, 365] width 24 height 24
click at [340, 500] on form "Crop Type These are standard crop types which can be used for official pesticid…" at bounding box center [274, 334] width 438 height 448
click at [354, 519] on button "Save" at bounding box center [391, 526] width 204 height 31
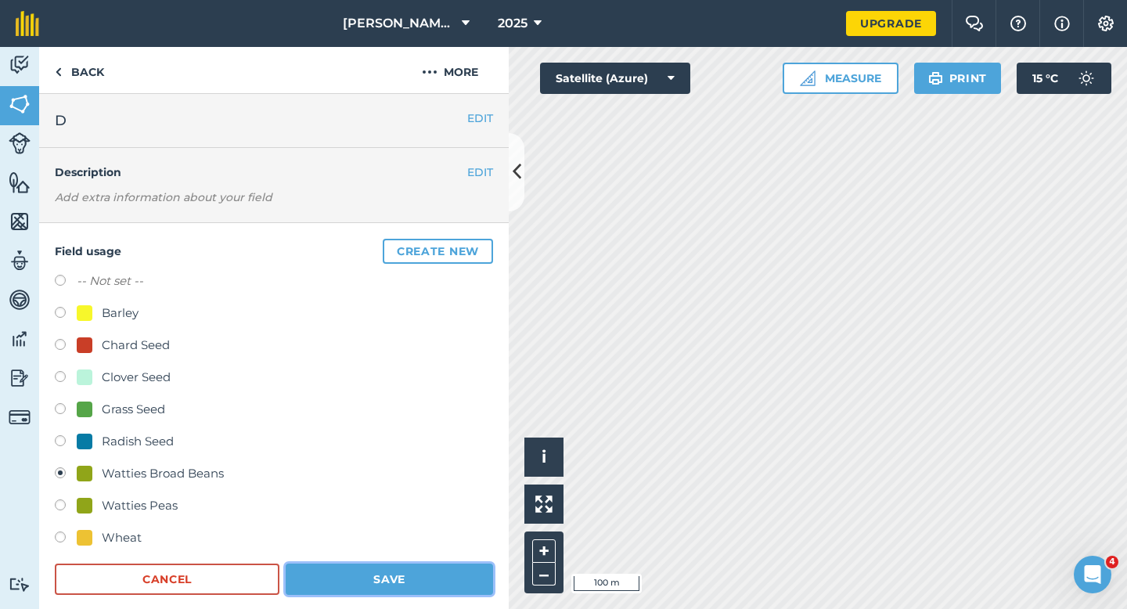
click at [409, 590] on button "Save" at bounding box center [389, 578] width 207 height 31
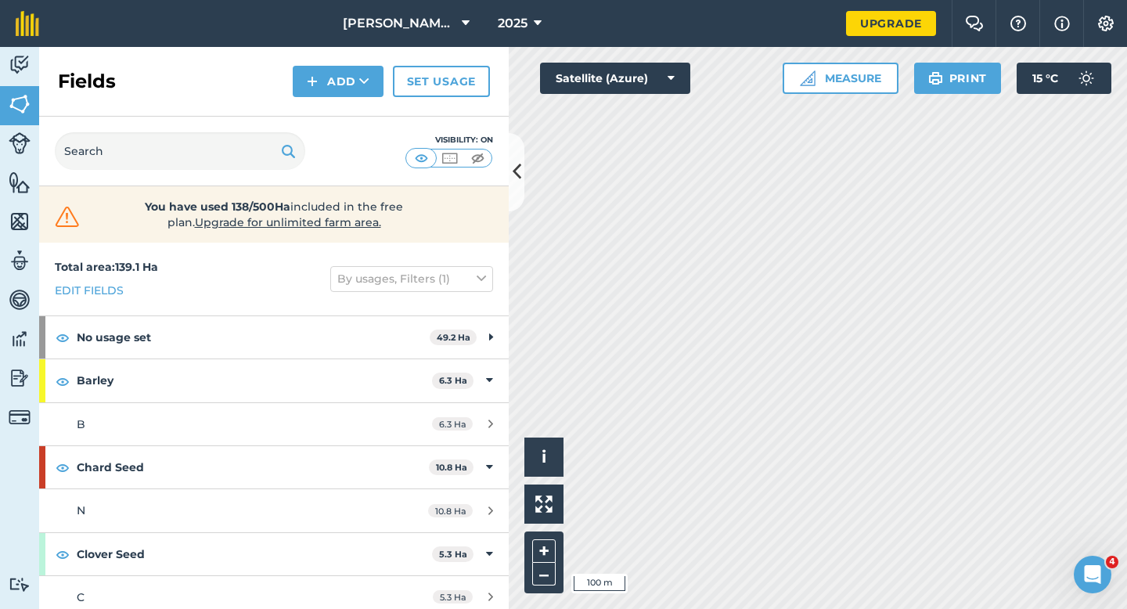
click at [206, 174] on div "Visibility: On" at bounding box center [273, 152] width 469 height 70
click at [207, 155] on input "text" at bounding box center [180, 151] width 250 height 38
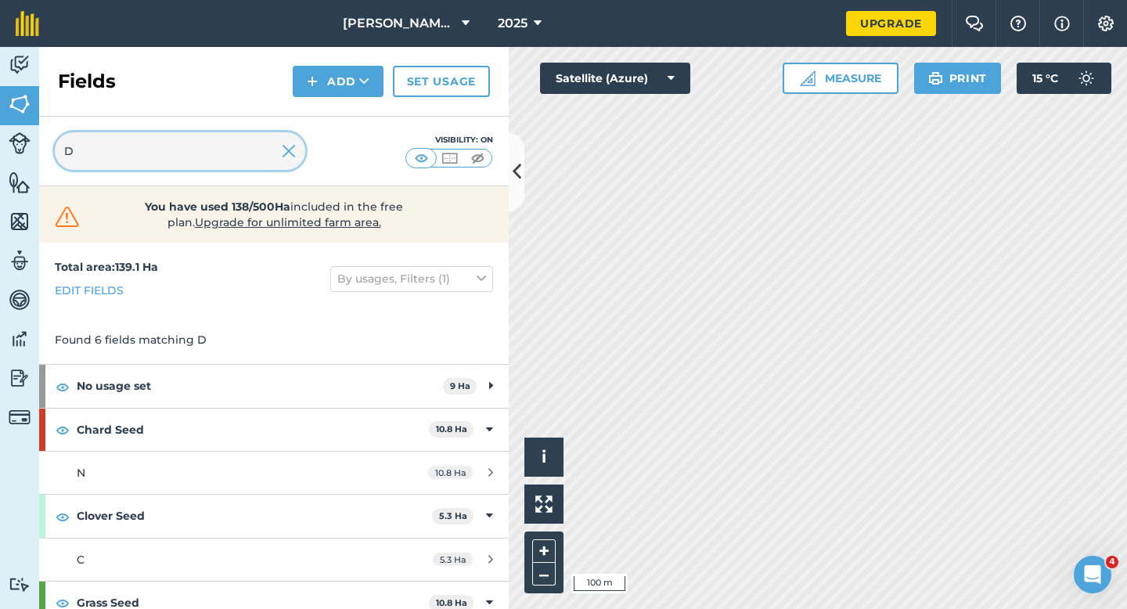
type input "D"
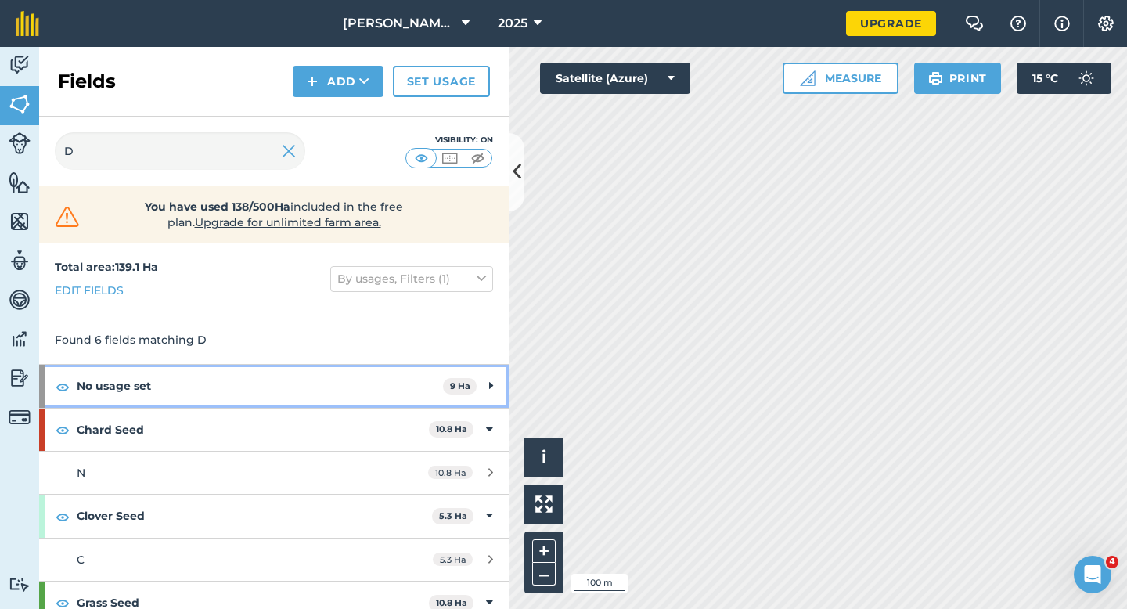
click at [343, 399] on strong "No usage set" at bounding box center [260, 386] width 366 height 42
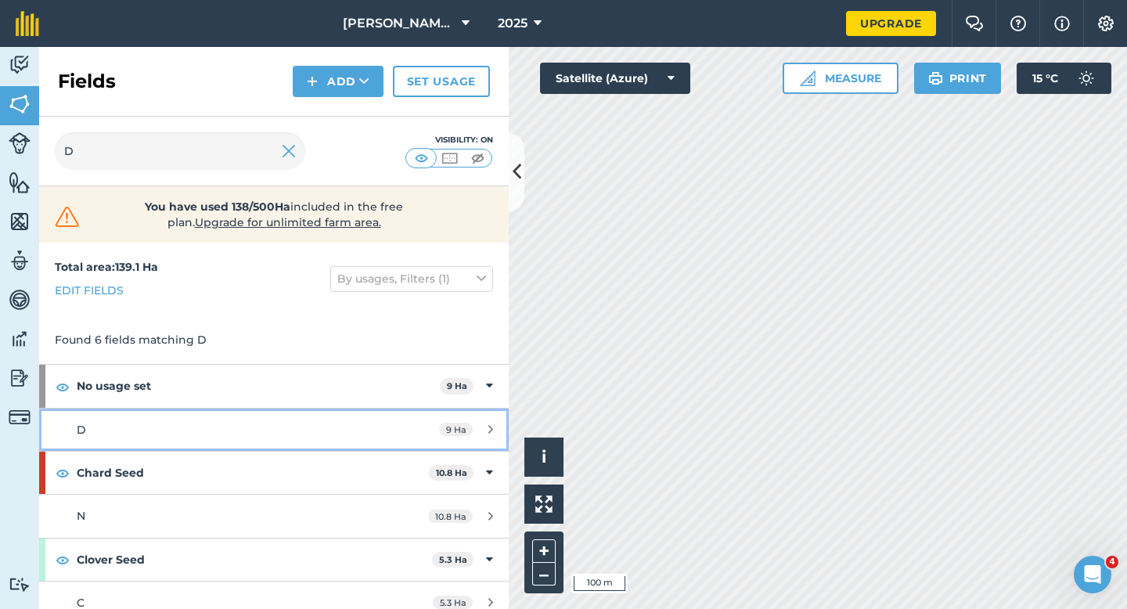
click at [339, 417] on link "D 9 Ha" at bounding box center [273, 429] width 469 height 42
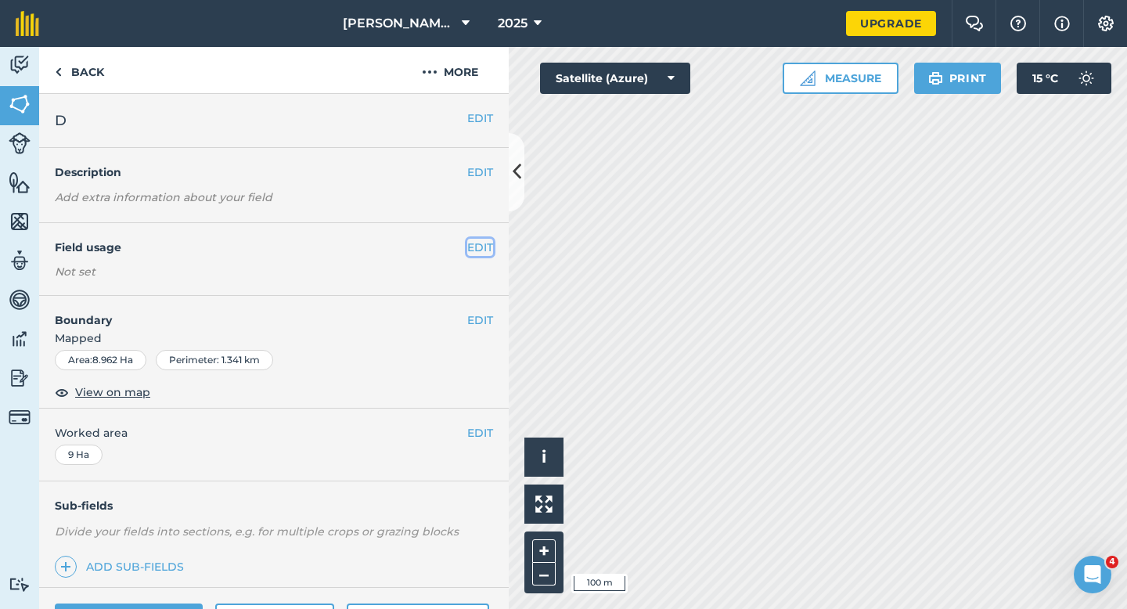
click at [487, 250] on button "EDIT" at bounding box center [480, 247] width 26 height 17
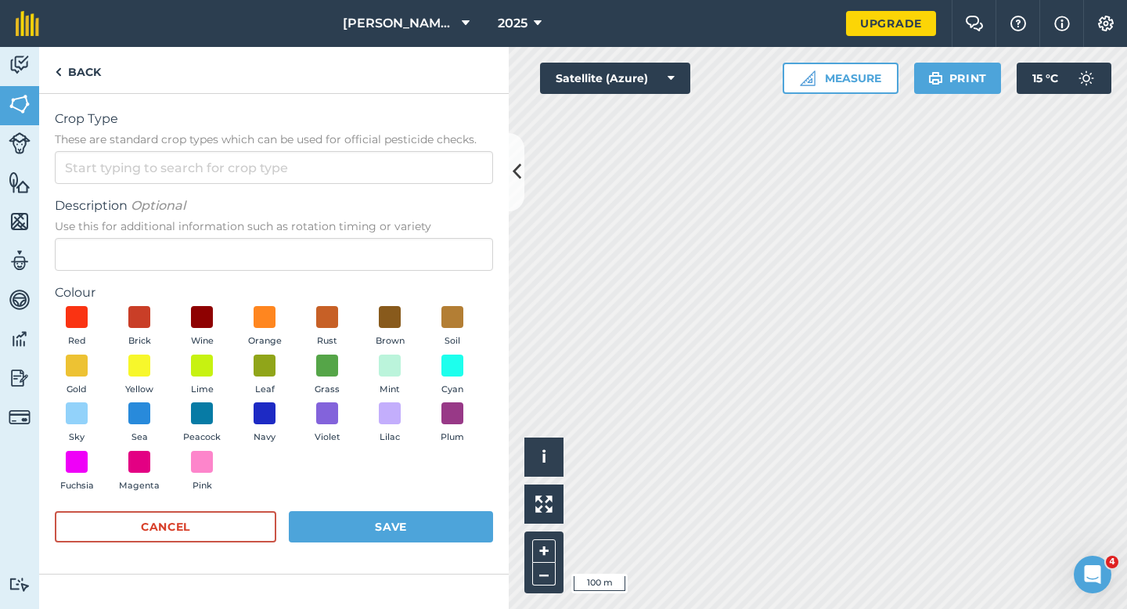
click at [413, 143] on span "These are standard crop types which can be used for official pesticide checks." at bounding box center [274, 139] width 438 height 16
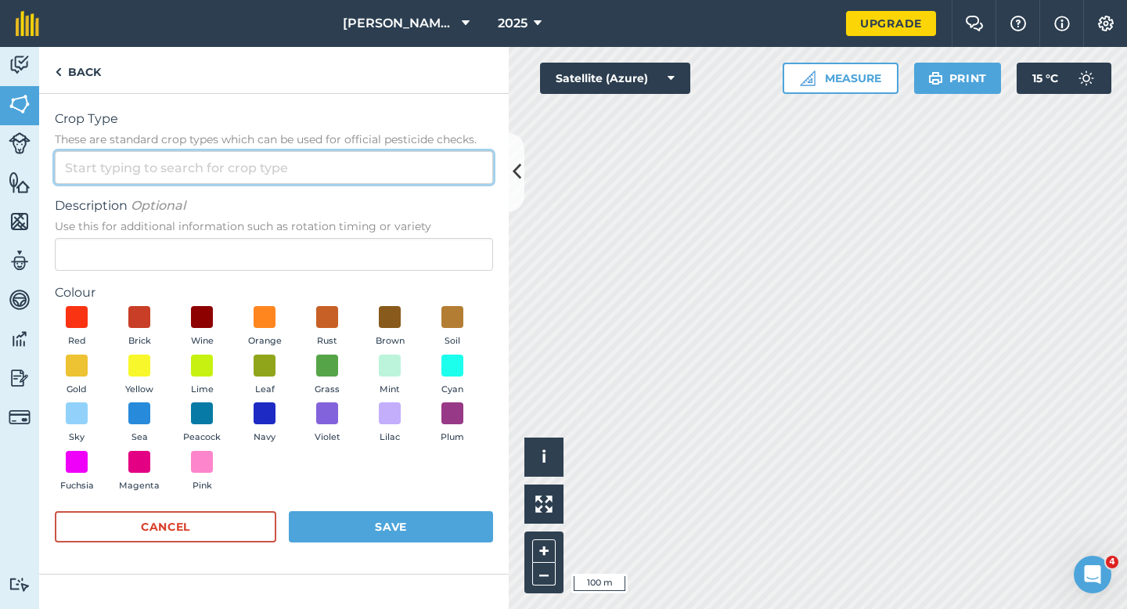
click at [413, 151] on input "Crop Type These are standard crop types which can be used for official pesticid…" at bounding box center [274, 167] width 438 height 33
click at [413, 175] on input "Crop Type These are standard crop types which can be used for official pesticid…" at bounding box center [274, 167] width 438 height 33
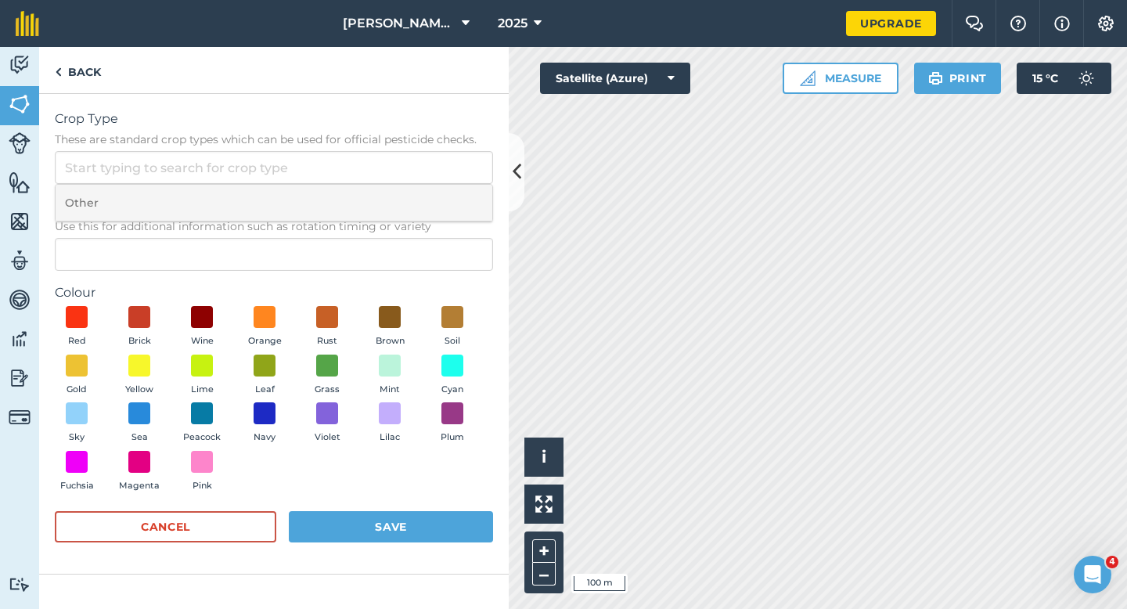
click at [413, 198] on li "Other" at bounding box center [274, 203] width 437 height 37
type input "Other"
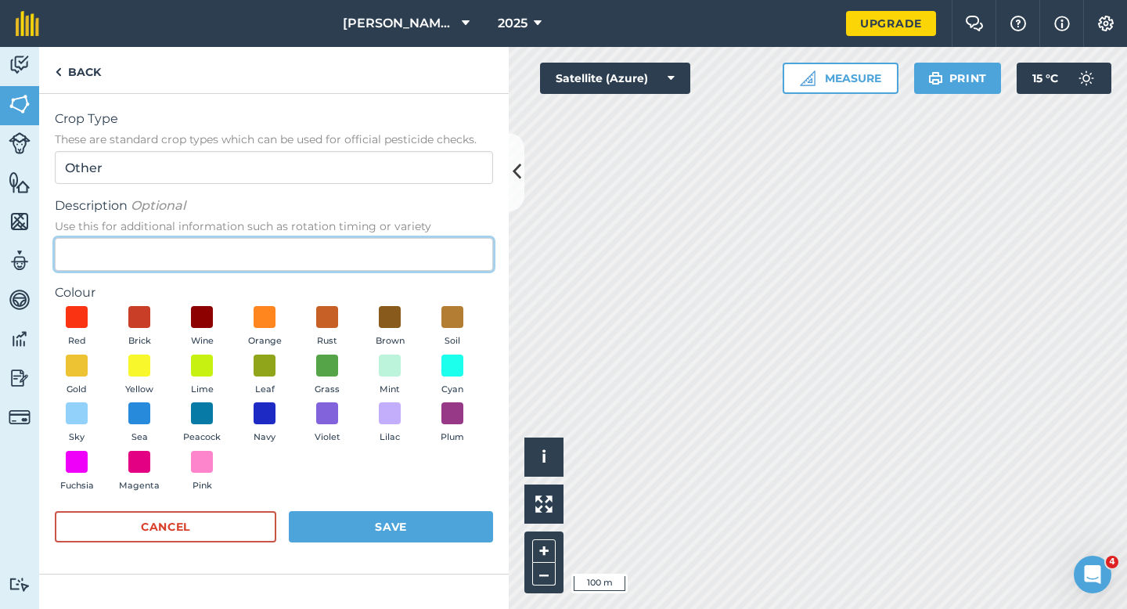
click at [410, 265] on input "Description Optional Use this for additional information such as rotation timin…" at bounding box center [274, 254] width 438 height 33
type input "Watties Beans"
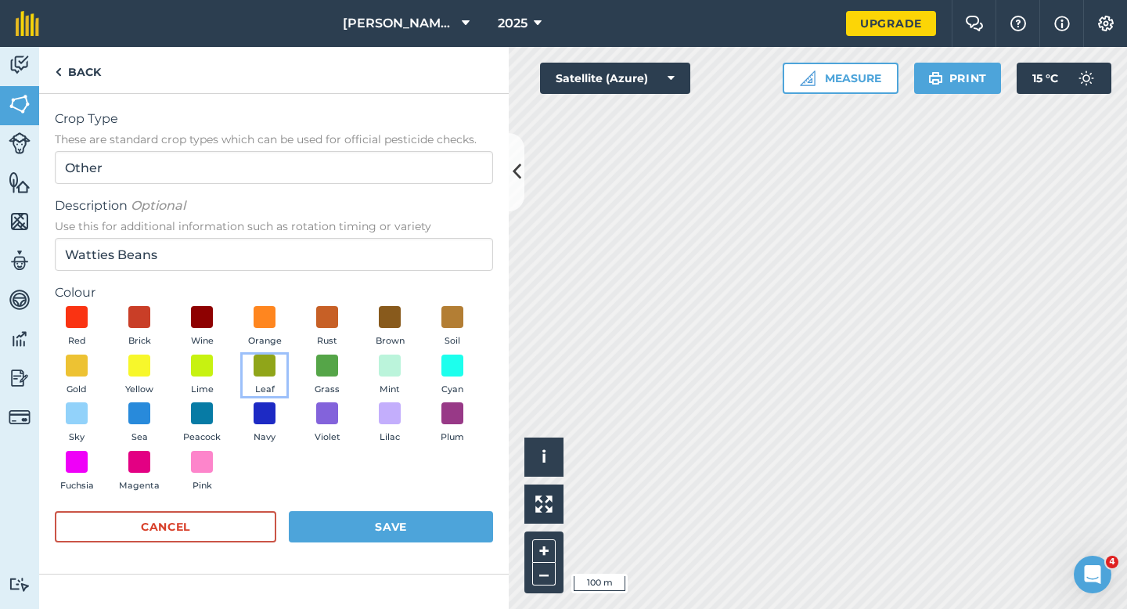
click at [276, 375] on button "Leaf" at bounding box center [265, 375] width 44 height 42
click at [391, 554] on div "Cancel Save" at bounding box center [274, 534] width 438 height 47
click at [394, 535] on button "Save" at bounding box center [391, 526] width 204 height 31
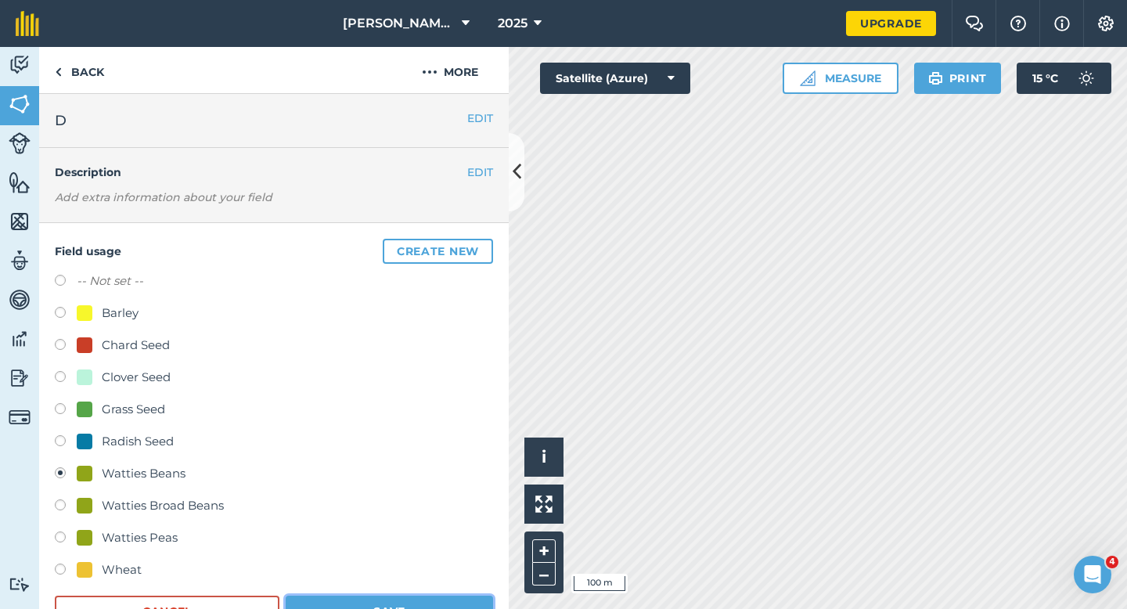
click at [397, 608] on button "Save" at bounding box center [389, 610] width 207 height 31
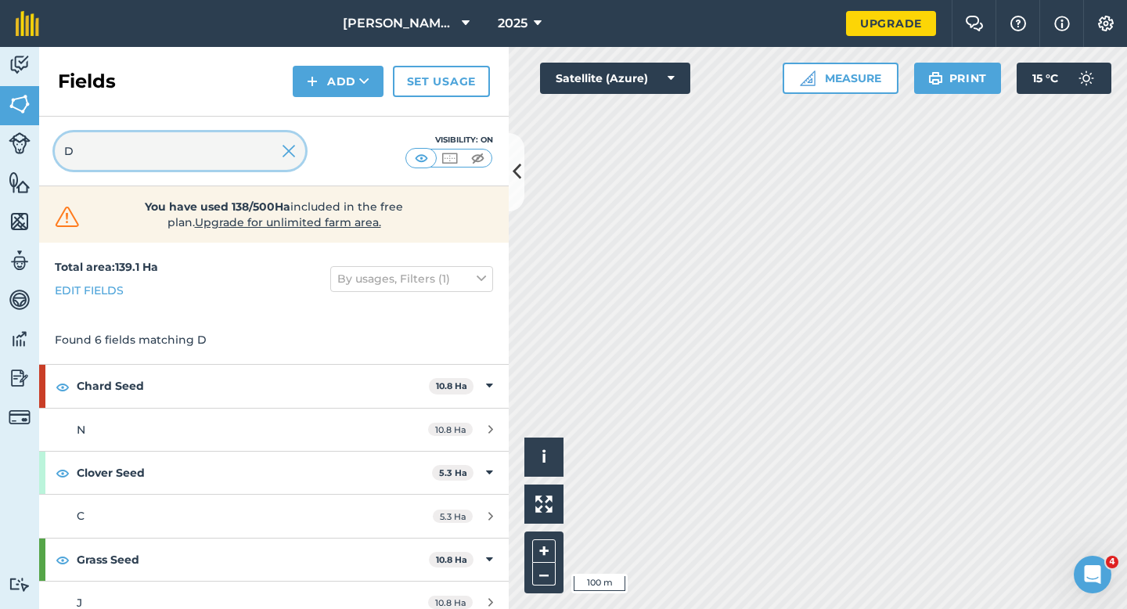
click at [297, 155] on input "D" at bounding box center [180, 151] width 250 height 38
click at [292, 149] on img at bounding box center [289, 151] width 14 height 19
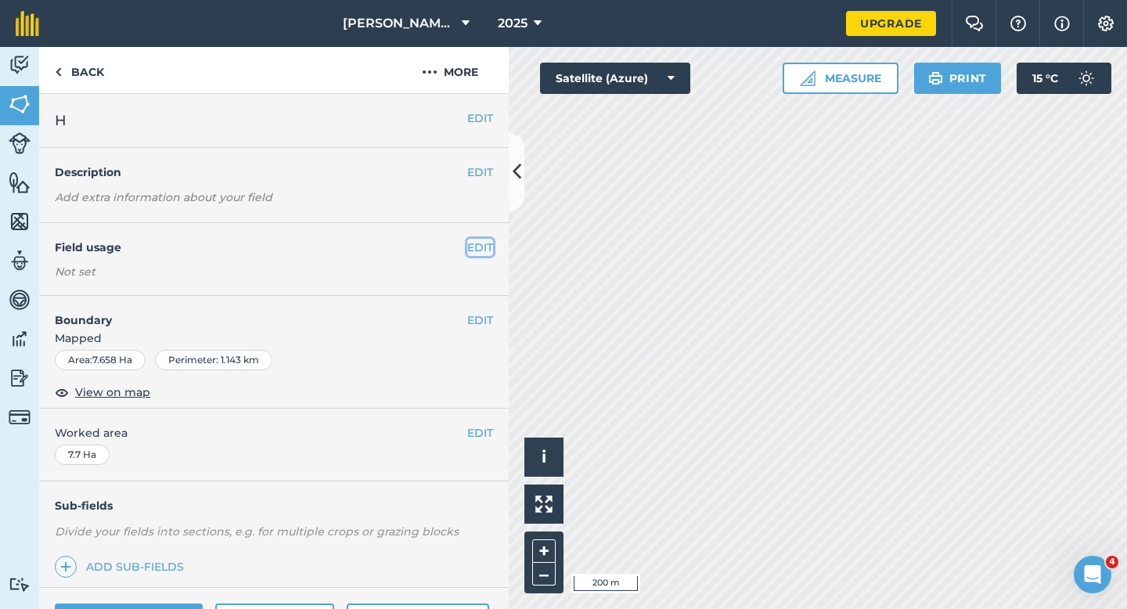
click at [473, 248] on button "EDIT" at bounding box center [480, 247] width 26 height 17
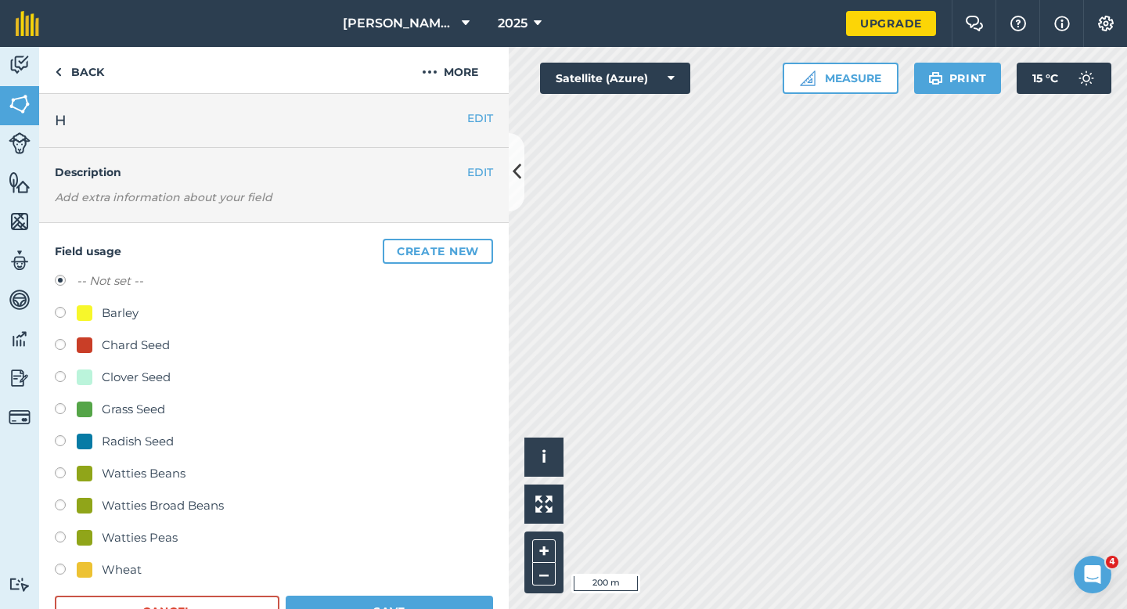
click at [135, 541] on div "Watties Peas" at bounding box center [140, 537] width 76 height 19
radio input "true"
radio input "false"
click at [423, 604] on button "Save" at bounding box center [389, 610] width 207 height 31
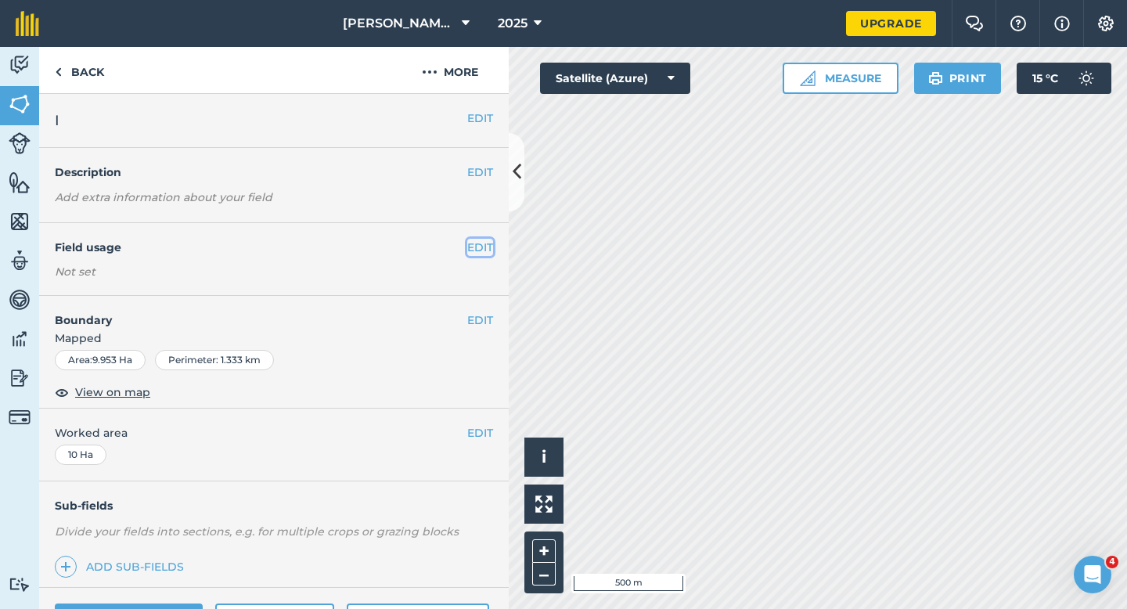
click at [483, 246] on button "EDIT" at bounding box center [480, 247] width 26 height 17
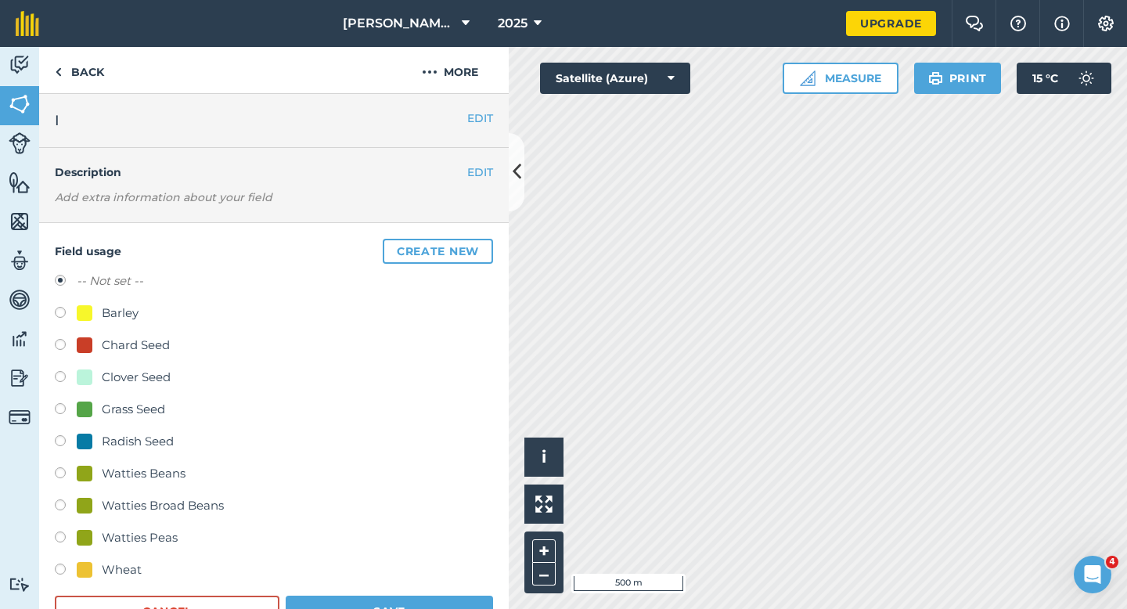
click at [137, 382] on div "Clover Seed" at bounding box center [136, 377] width 69 height 19
radio input "true"
radio input "false"
click at [125, 300] on div "-- Not set -- Barley Chard Seed Clover Seed Grass Seed Radish Seed Watties Bean…" at bounding box center [274, 426] width 438 height 311
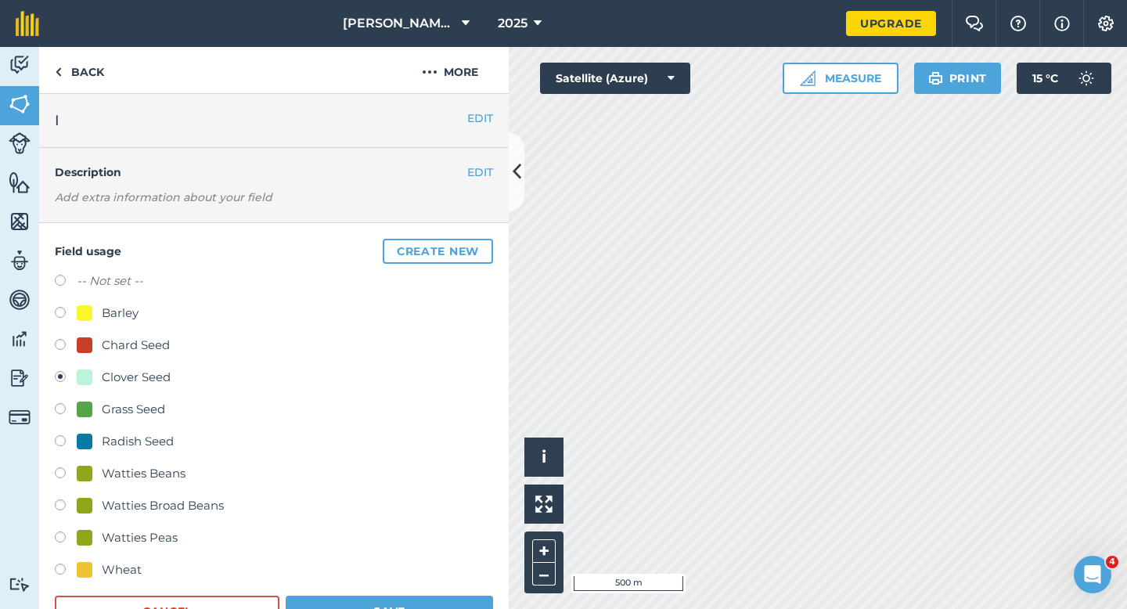
click at [125, 307] on div "Barley" at bounding box center [120, 313] width 37 height 19
radio input "true"
radio input "false"
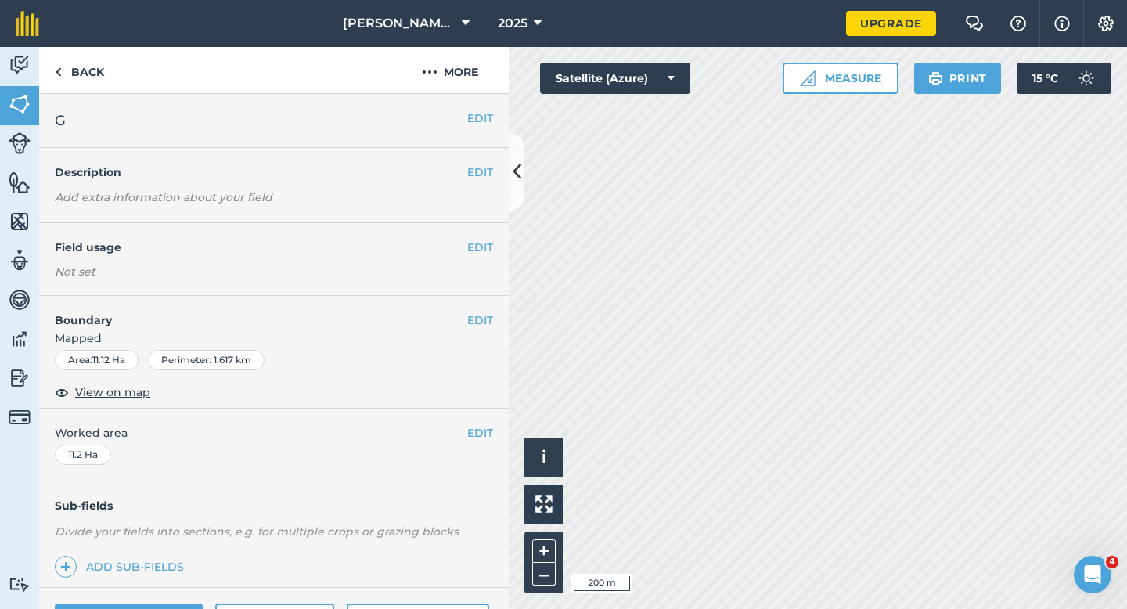
click at [477, 257] on div "EDIT Field usage Not set" at bounding box center [273, 259] width 469 height 73
click at [479, 243] on button "EDIT" at bounding box center [480, 247] width 26 height 17
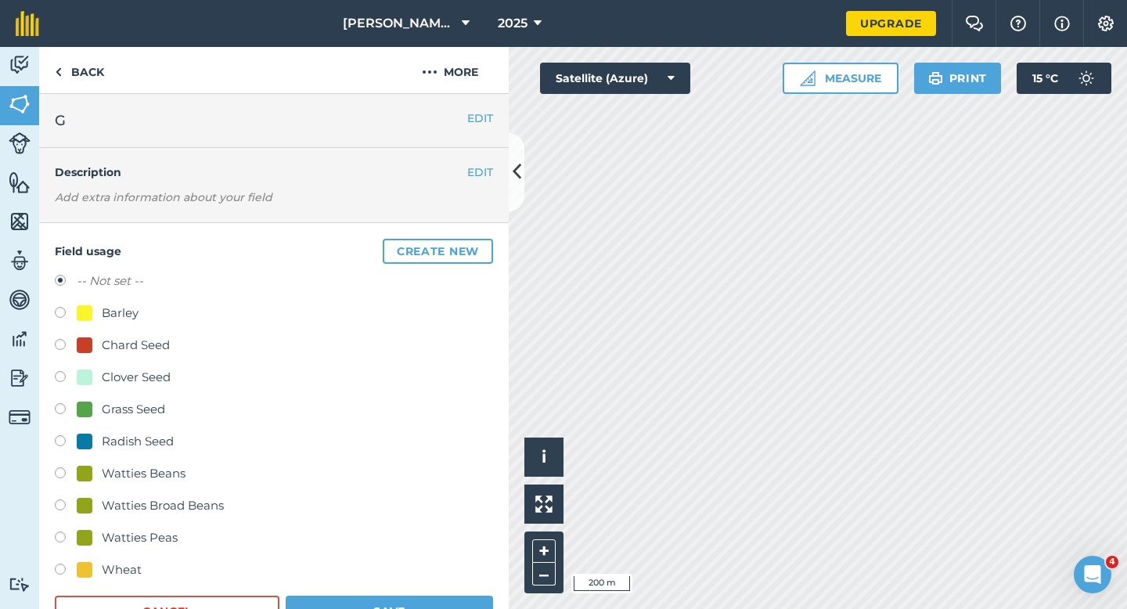
click at [131, 380] on div "Clover Seed" at bounding box center [136, 377] width 69 height 19
radio input "true"
radio input "false"
click at [487, 608] on button "Save" at bounding box center [389, 610] width 207 height 31
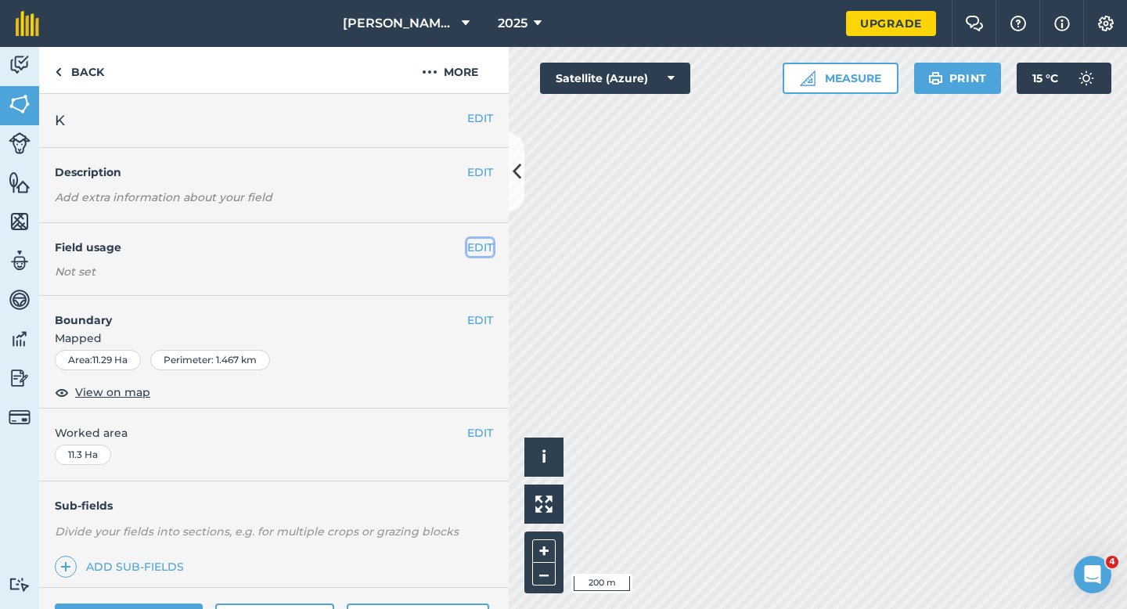
click at [484, 242] on button "EDIT" at bounding box center [480, 247] width 26 height 17
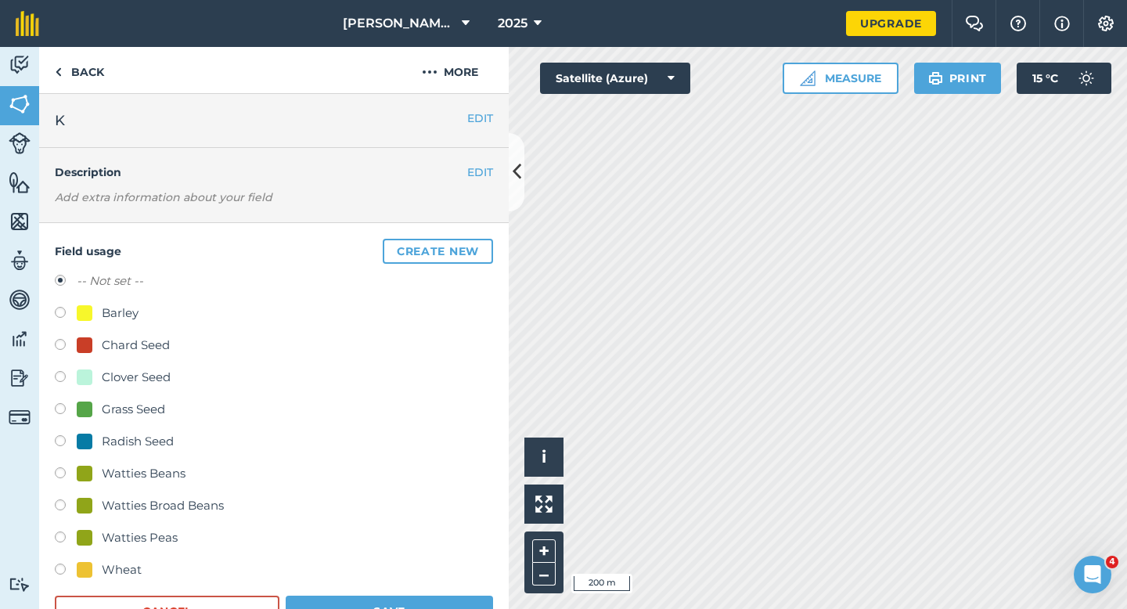
click at [102, 318] on div "Barley" at bounding box center [120, 313] width 37 height 19
radio input "true"
radio input "false"
click at [415, 608] on button "Save" at bounding box center [389, 610] width 207 height 31
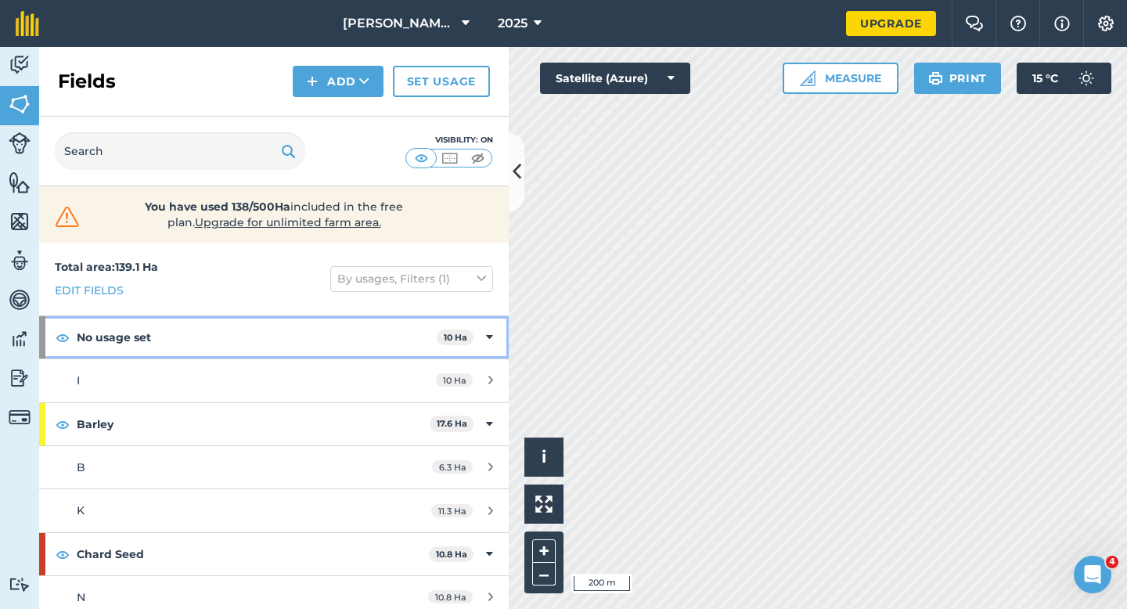
click at [405, 331] on strong "No usage set" at bounding box center [257, 337] width 360 height 42
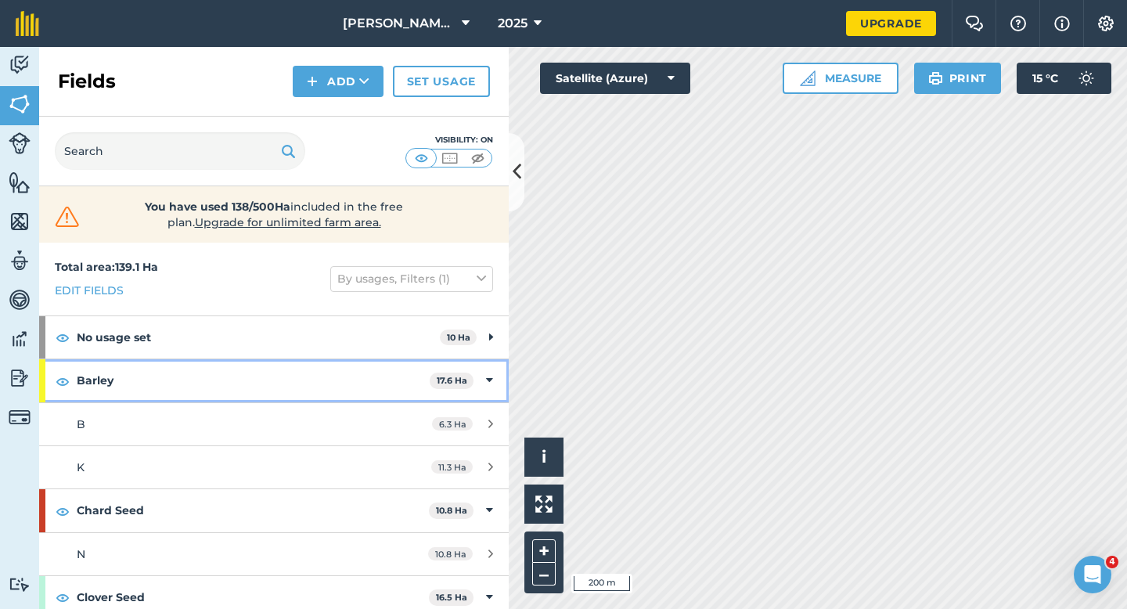
click at [419, 374] on strong "Barley" at bounding box center [253, 380] width 353 height 42
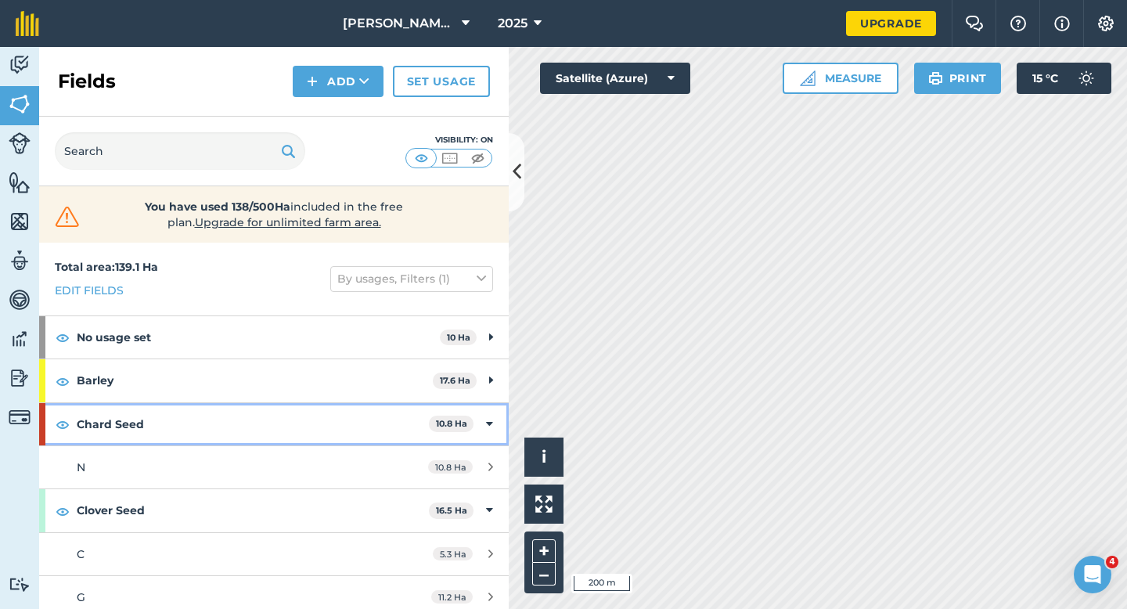
click at [419, 426] on strong "Chard Seed" at bounding box center [253, 424] width 352 height 42
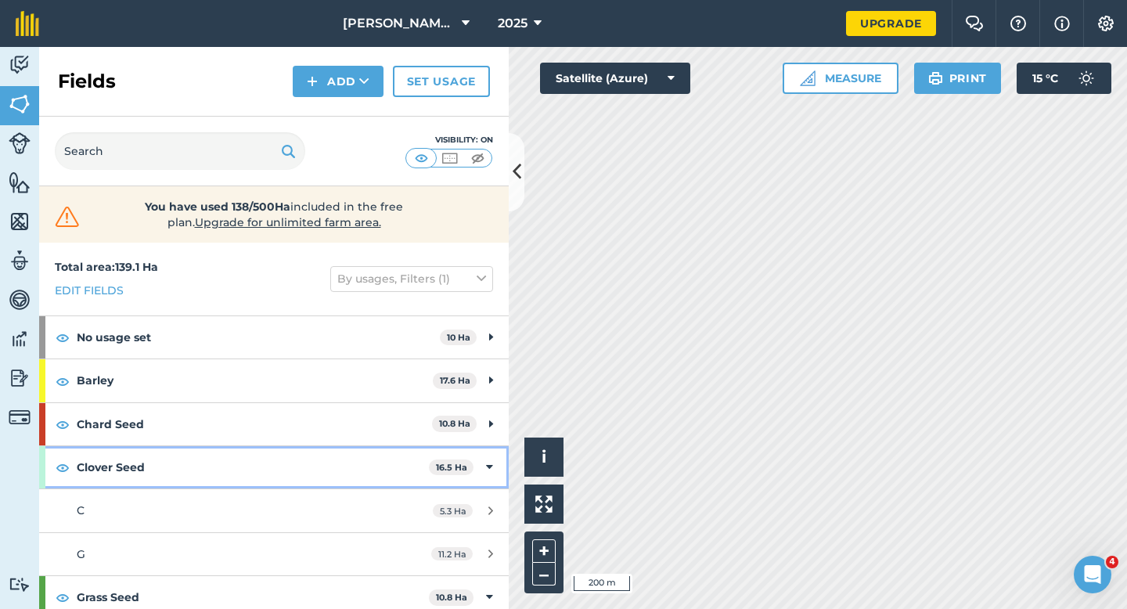
click at [419, 463] on strong "Clover Seed" at bounding box center [253, 467] width 352 height 42
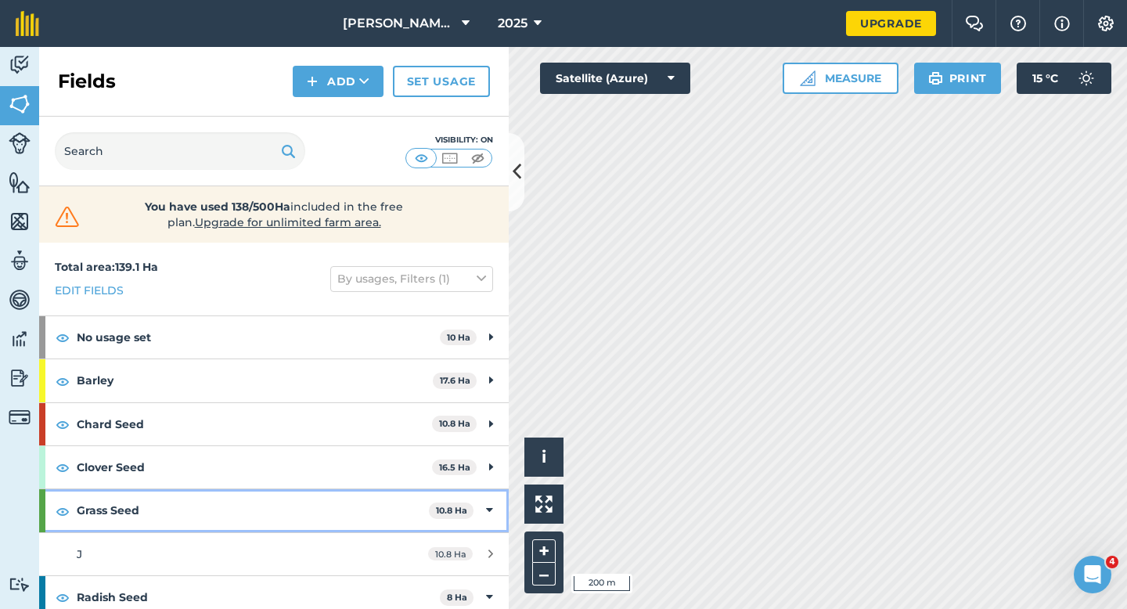
click at [417, 497] on strong "Grass Seed" at bounding box center [253, 510] width 352 height 42
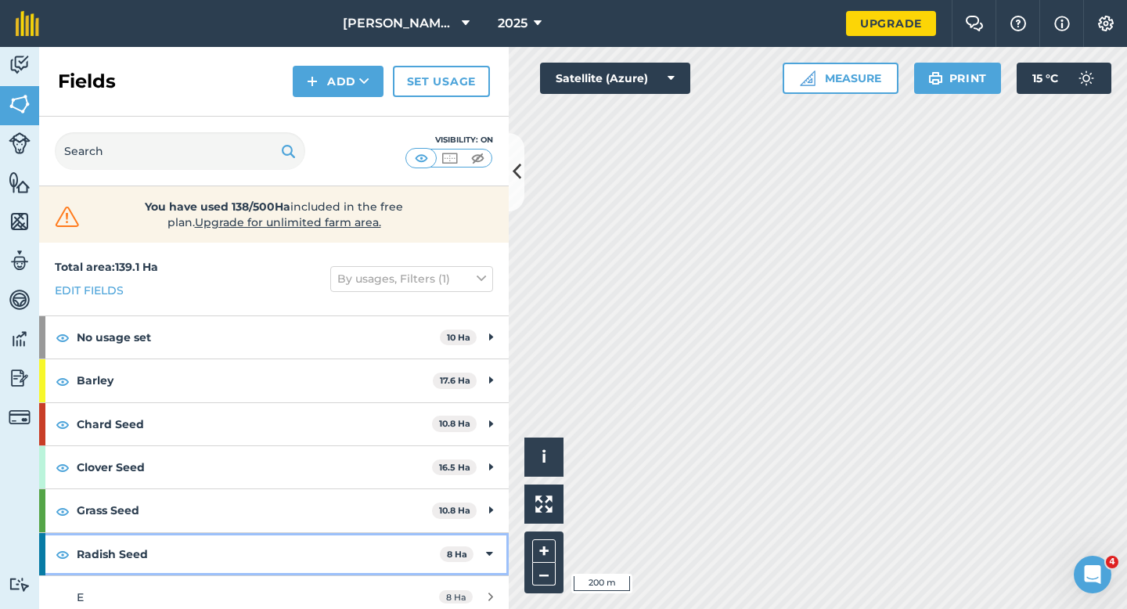
click at [418, 538] on strong "Radish Seed" at bounding box center [258, 554] width 363 height 42
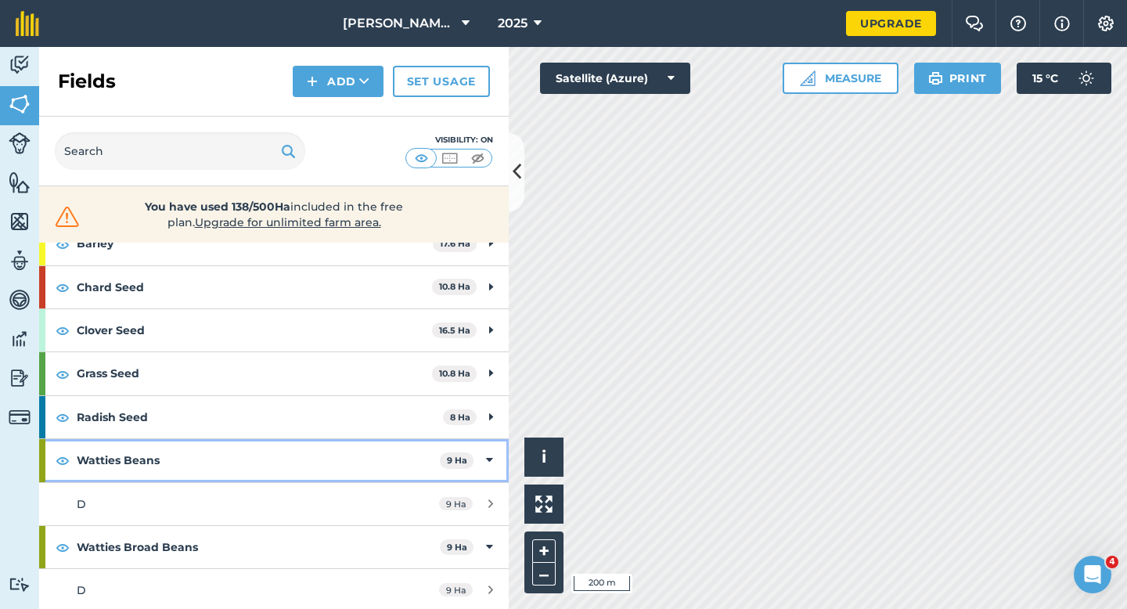
click at [422, 460] on strong "Watties Beans" at bounding box center [258, 460] width 363 height 42
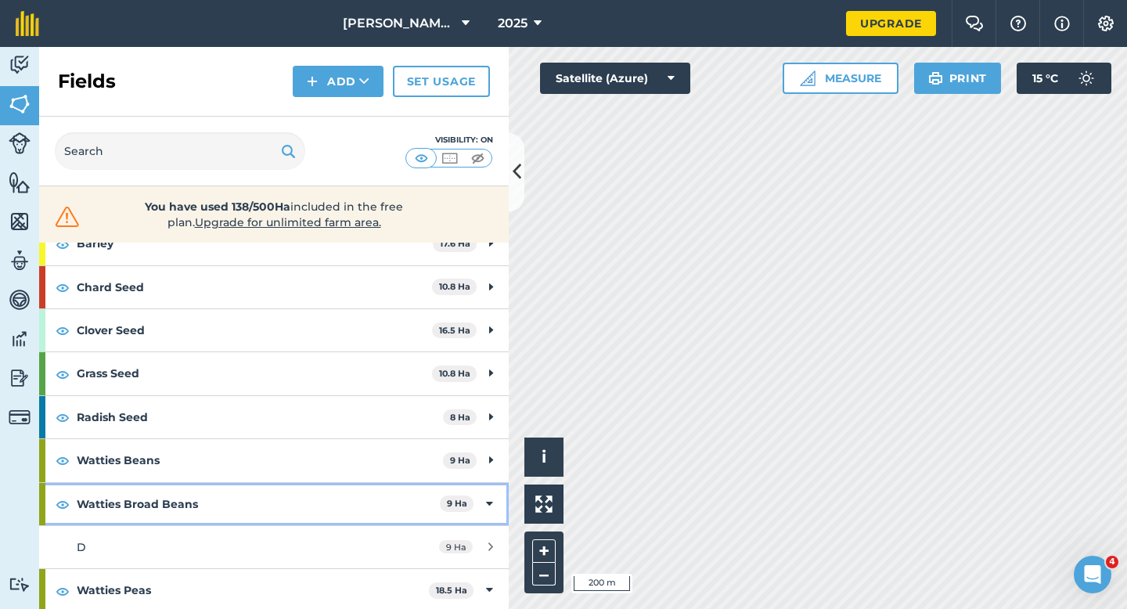
click at [421, 508] on strong "Watties Broad Beans" at bounding box center [258, 504] width 363 height 42
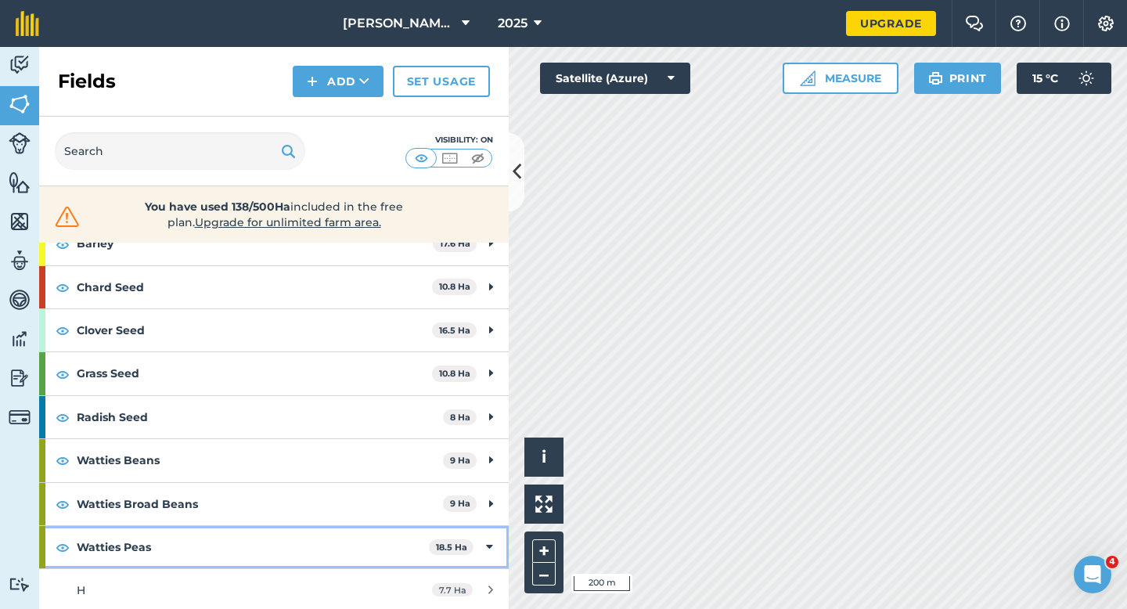
click at [418, 545] on strong "Watties Peas" at bounding box center [253, 547] width 352 height 42
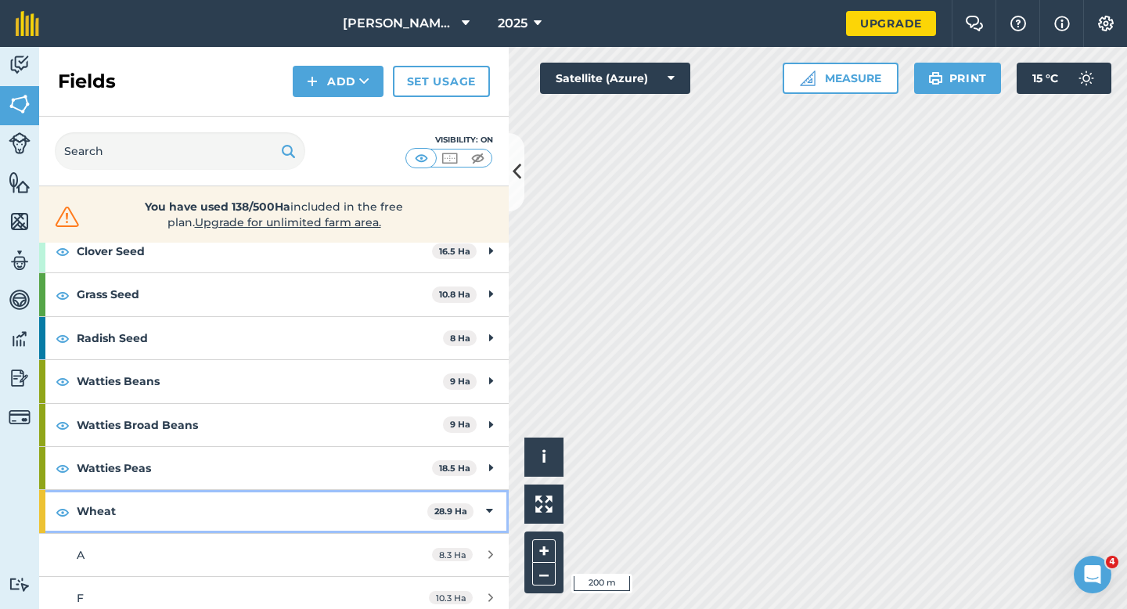
click at [426, 521] on strong "Wheat" at bounding box center [252, 511] width 351 height 42
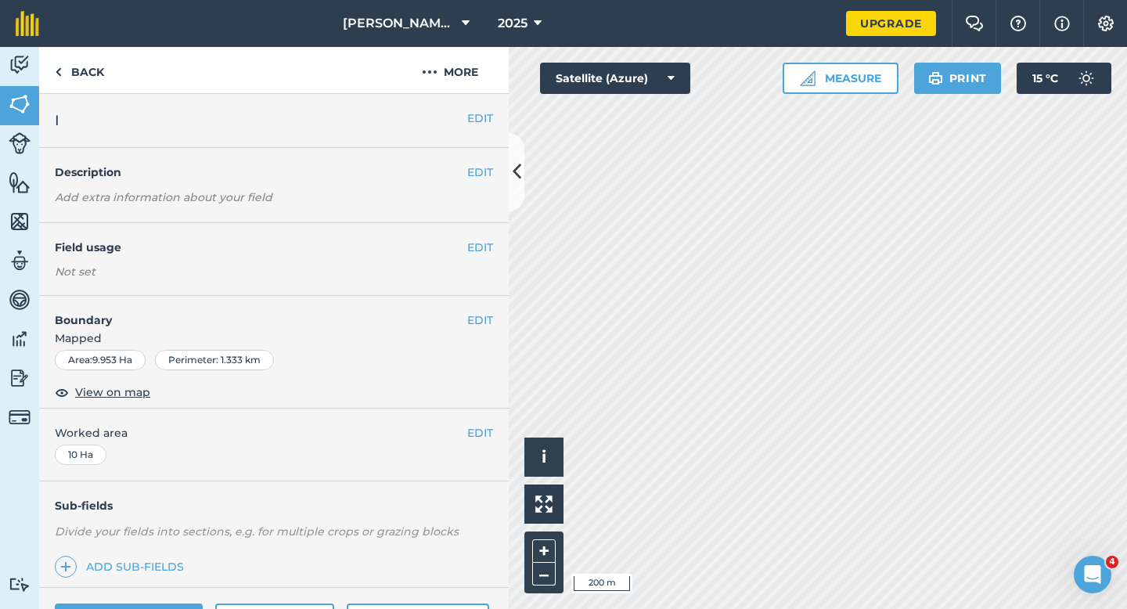
click at [488, 238] on div "EDIT Field usage Not set" at bounding box center [273, 259] width 469 height 73
click at [486, 242] on button "EDIT" at bounding box center [480, 247] width 26 height 17
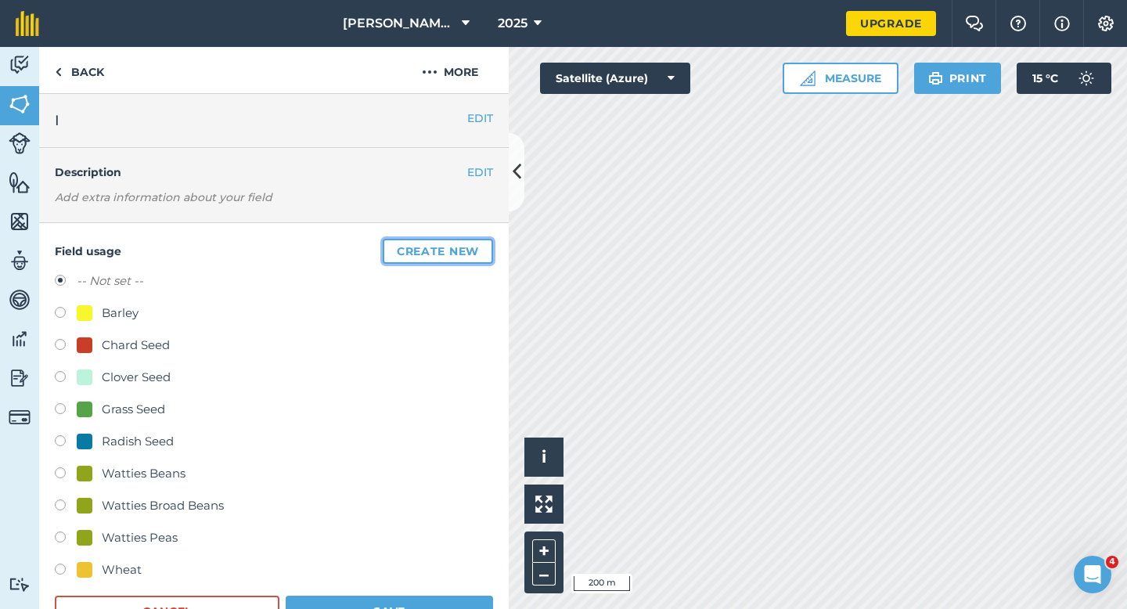
click at [486, 242] on button "Create new" at bounding box center [438, 251] width 110 height 25
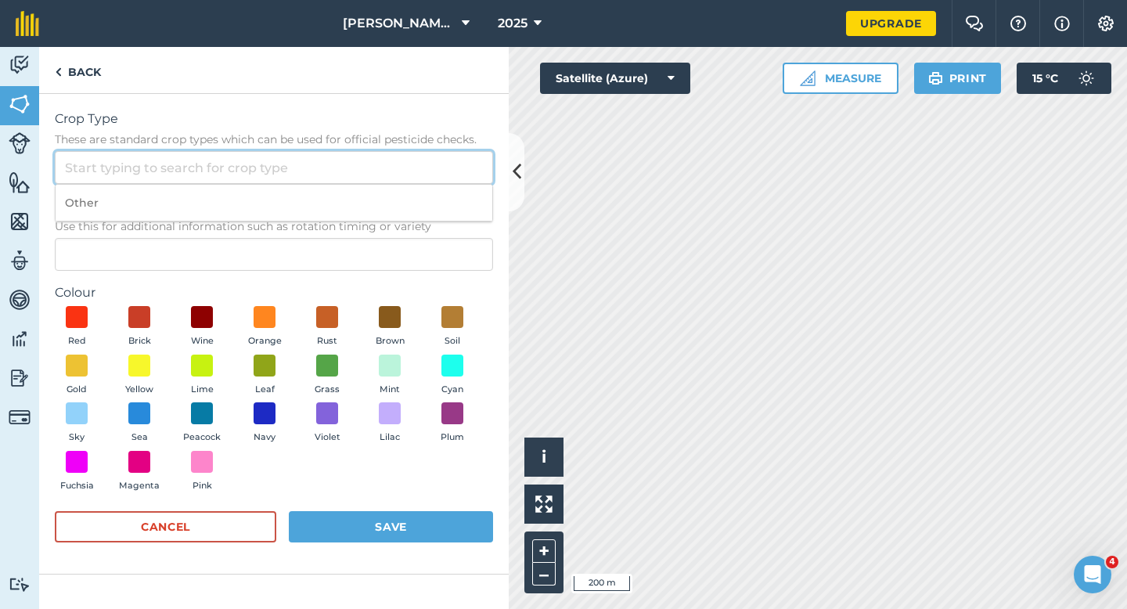
click at [472, 165] on input "Crop Type These are standard crop types which can be used for official pesticid…" at bounding box center [274, 167] width 438 height 33
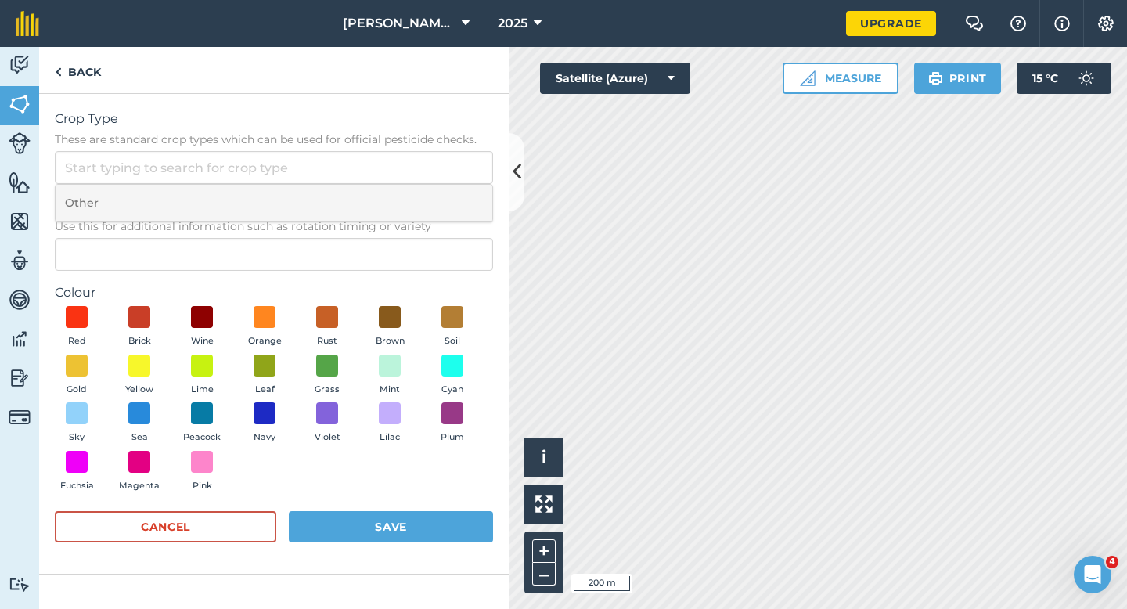
click at [472, 189] on li "Other" at bounding box center [274, 203] width 437 height 37
type input "Other"
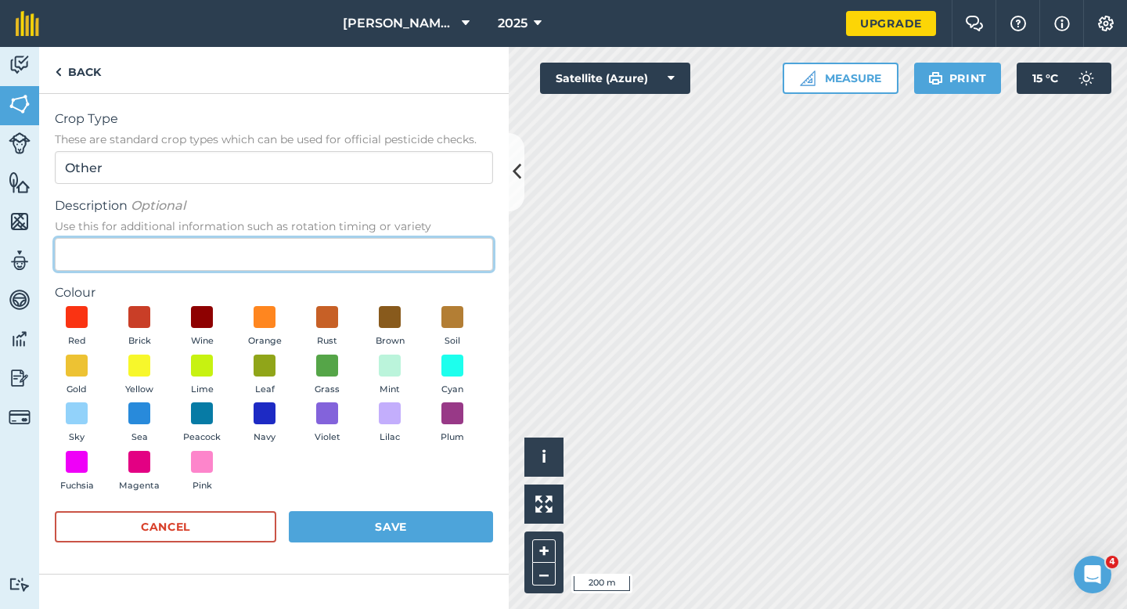
click at [472, 250] on input "Description Optional Use this for additional information such as rotation timin…" at bounding box center [274, 254] width 438 height 33
type input "Broad Bean Seed"
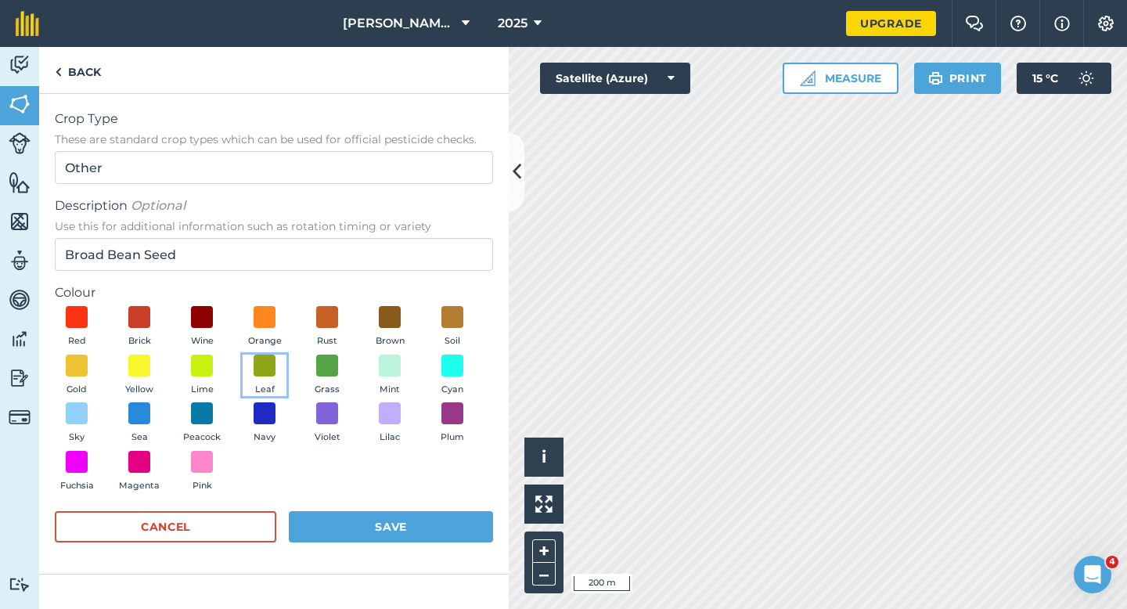
click at [255, 383] on span "Leaf" at bounding box center [265, 390] width 20 height 14
click at [336, 525] on button "Save" at bounding box center [391, 526] width 204 height 31
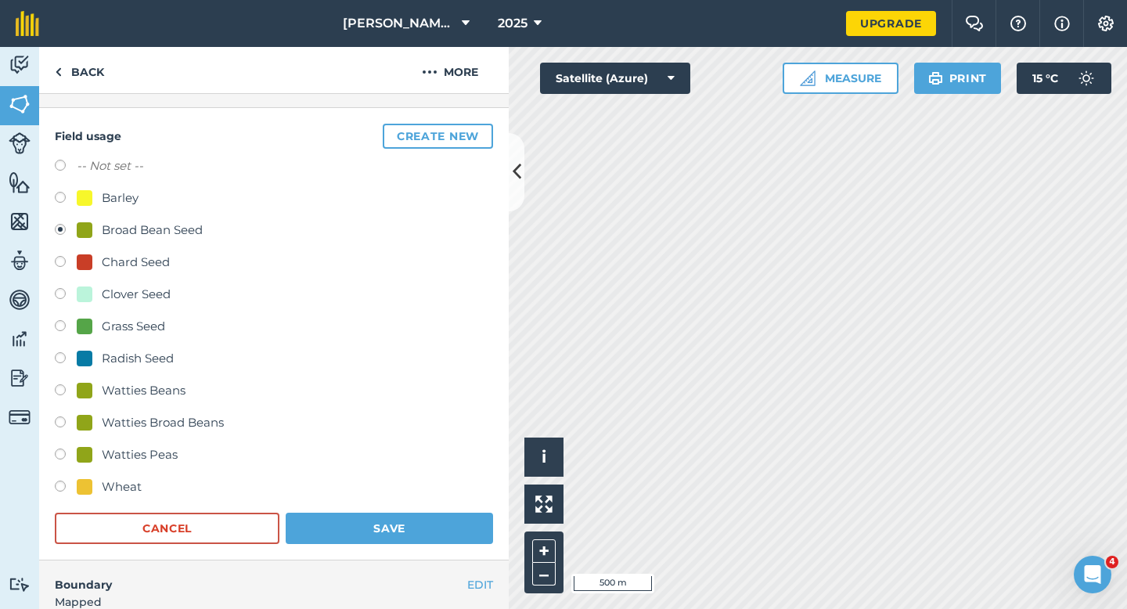
scroll to position [167, 0]
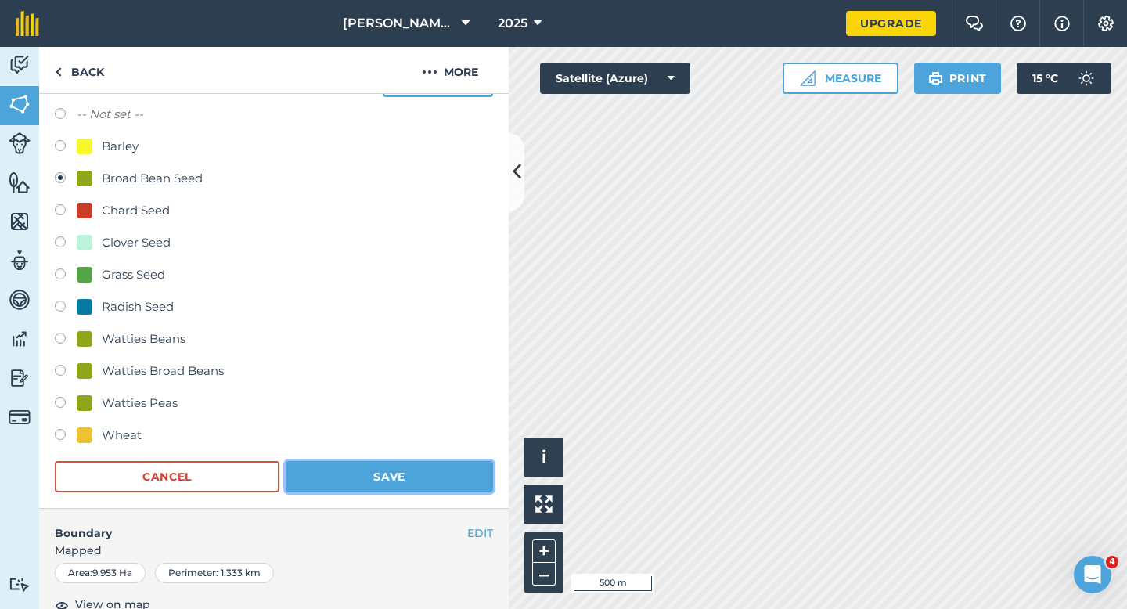
click at [372, 486] on button "Save" at bounding box center [389, 476] width 207 height 31
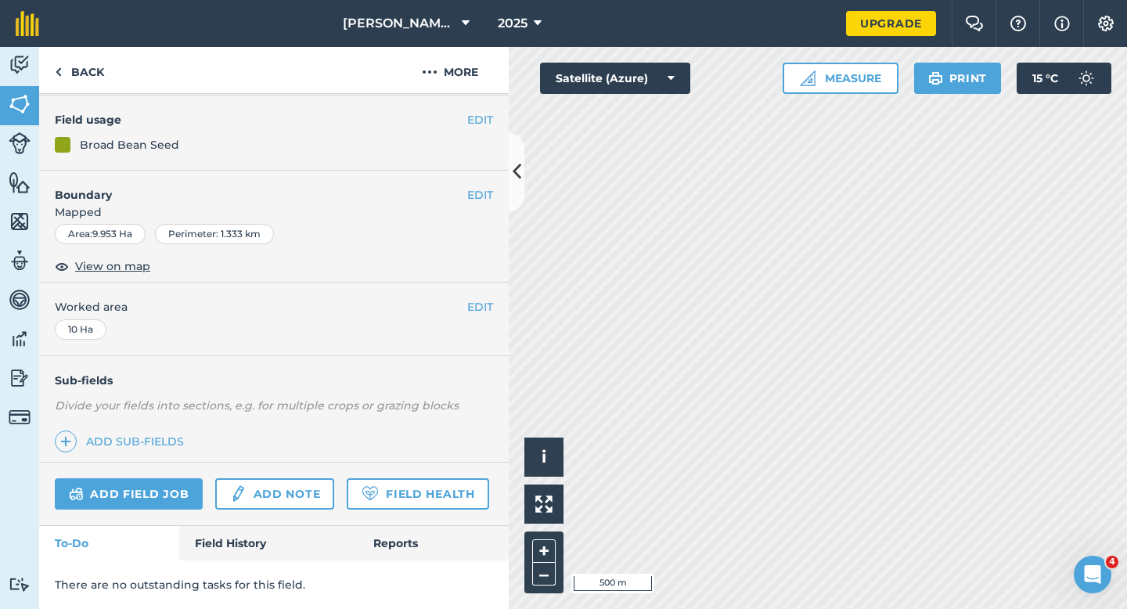
scroll to position [128, 0]
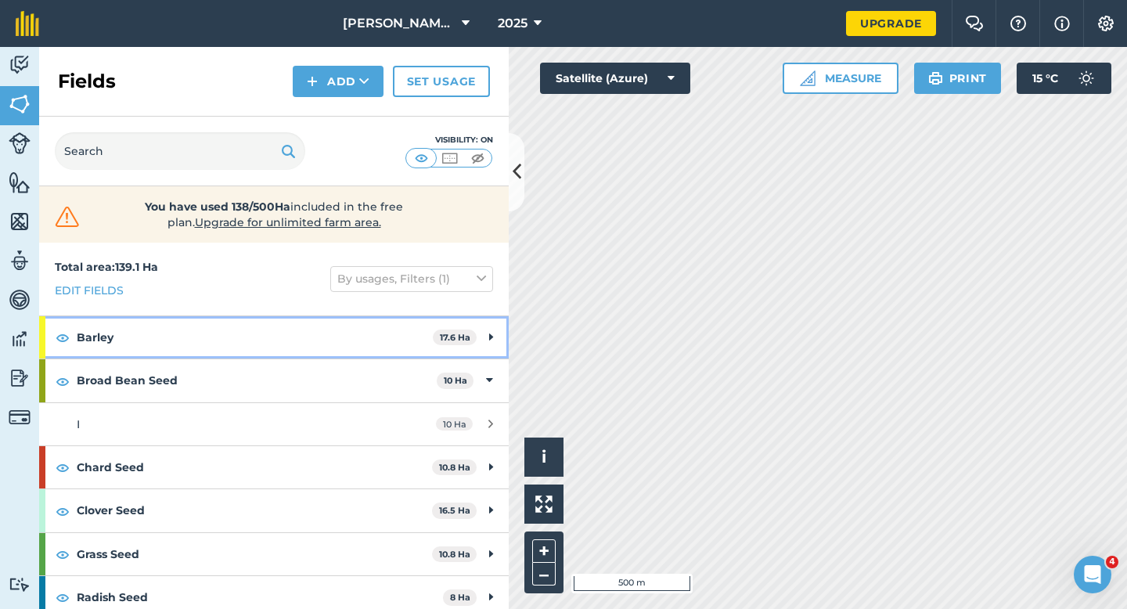
click at [501, 353] on div "Barley 17.6 Ha" at bounding box center [273, 337] width 469 height 42
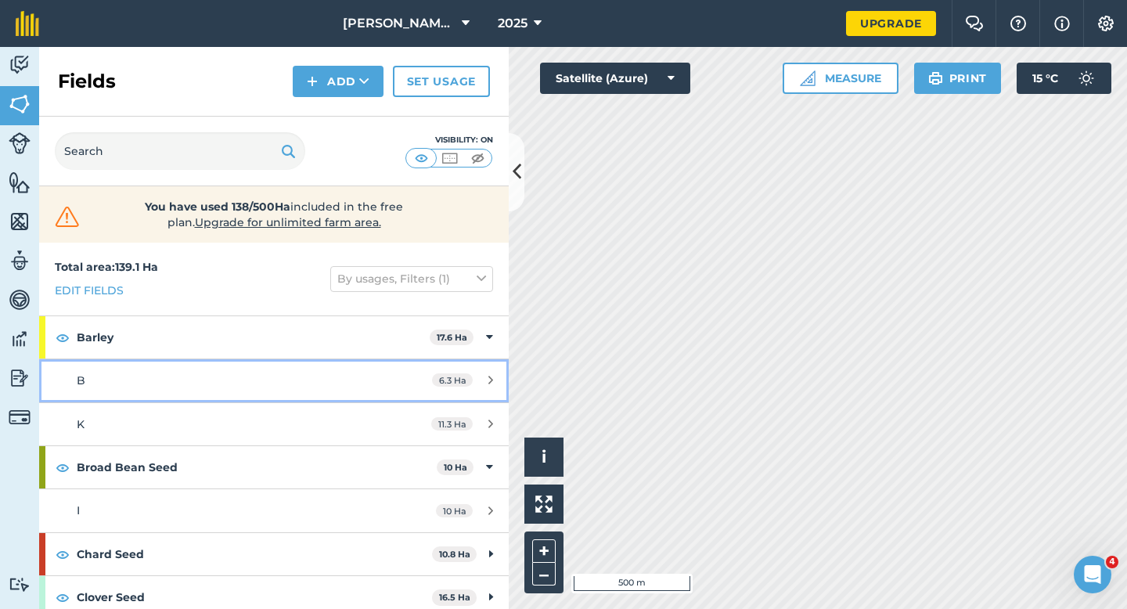
click at [496, 369] on link "B 6.3 Ha" at bounding box center [273, 380] width 469 height 42
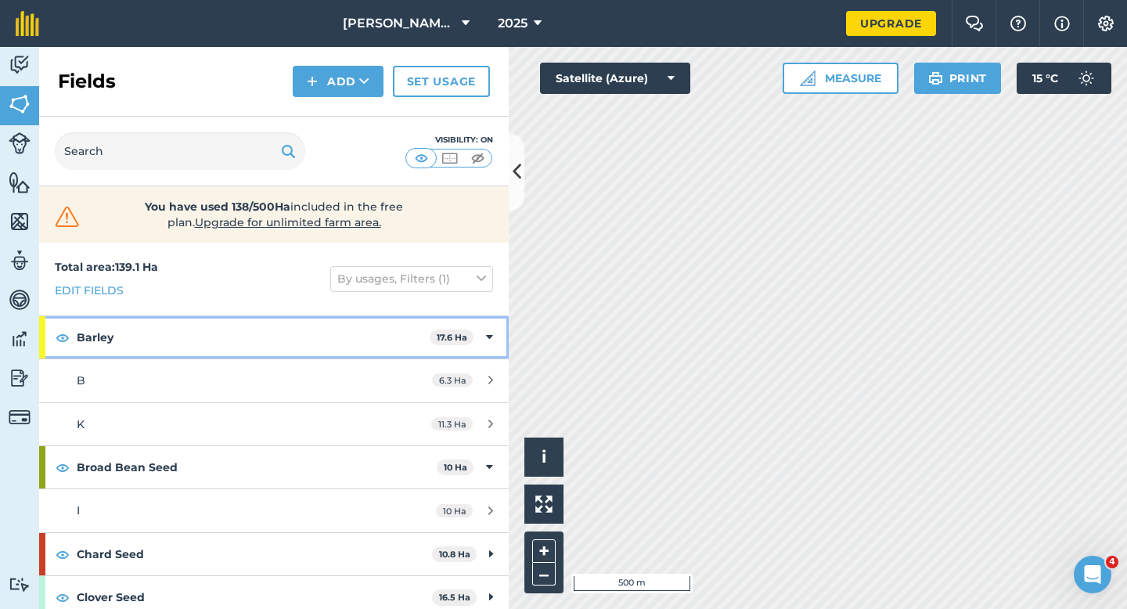
click at [484, 331] on div "Barley 17.6 Ha" at bounding box center [273, 337] width 469 height 42
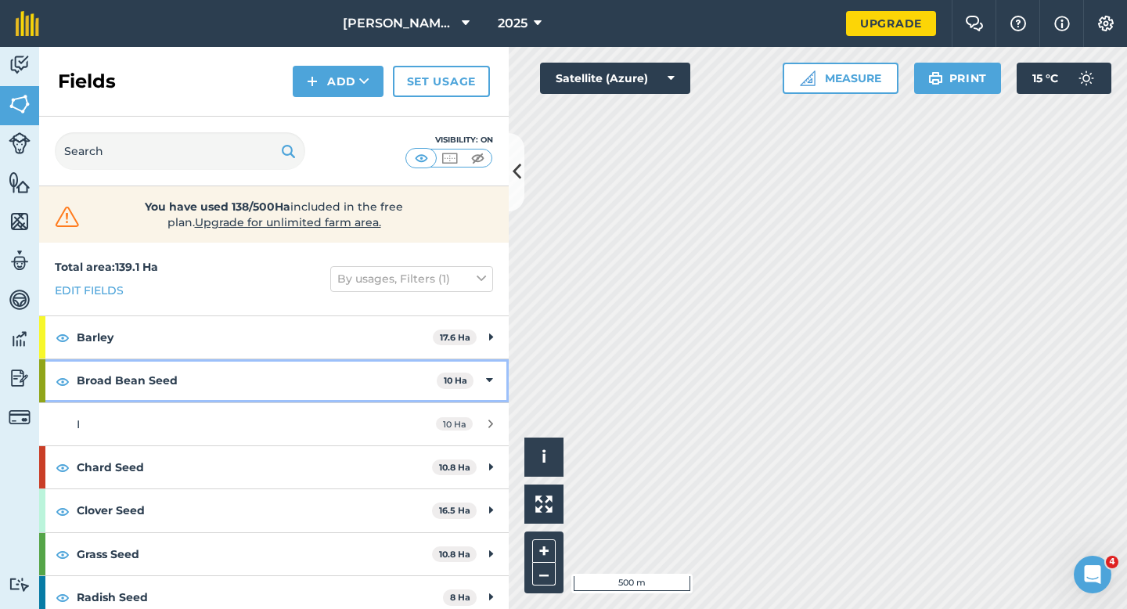
click at [488, 369] on div "Broad Bean Seed 10 Ha" at bounding box center [273, 380] width 469 height 42
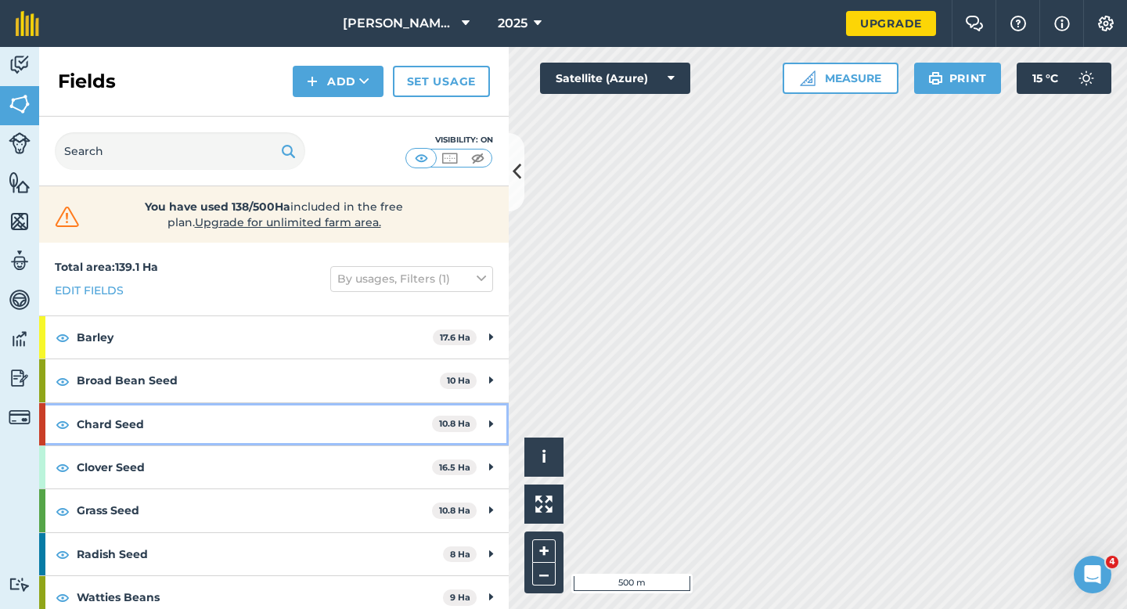
click at [483, 424] on div "Chard Seed 10.8 Ha" at bounding box center [273, 424] width 469 height 42
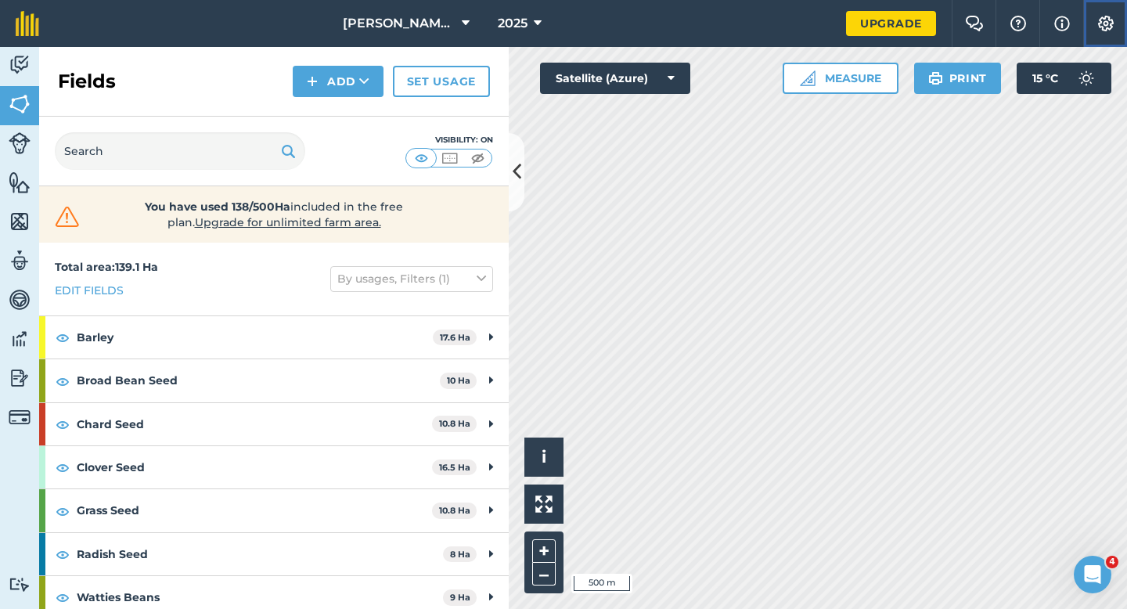
click at [1089, 29] on button "Settings" at bounding box center [1105, 23] width 44 height 47
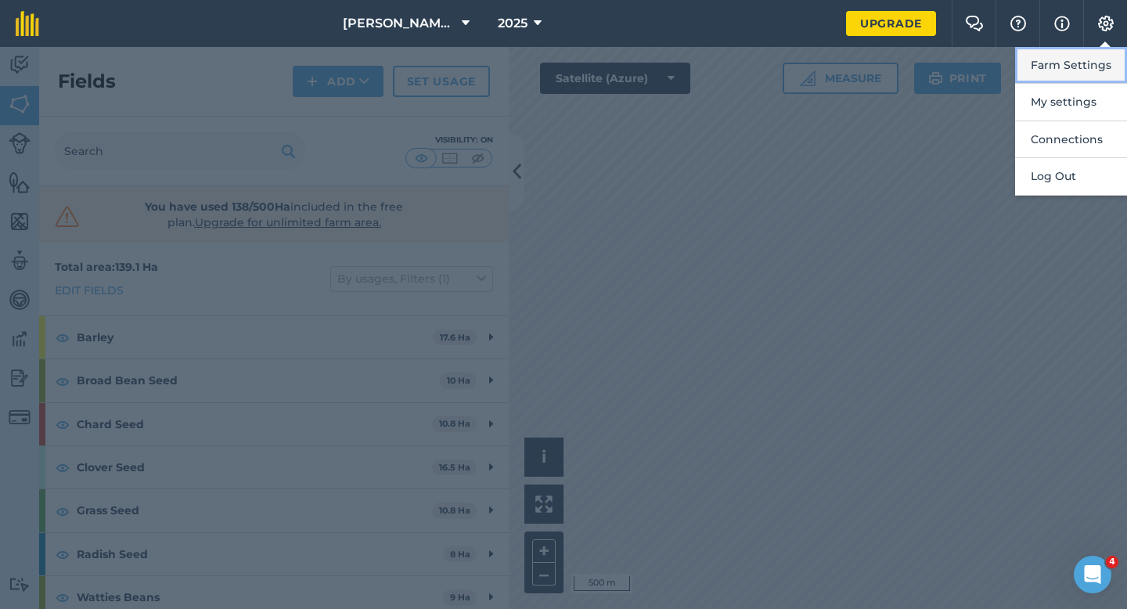
click at [1085, 62] on button "Farm Settings" at bounding box center [1071, 65] width 112 height 37
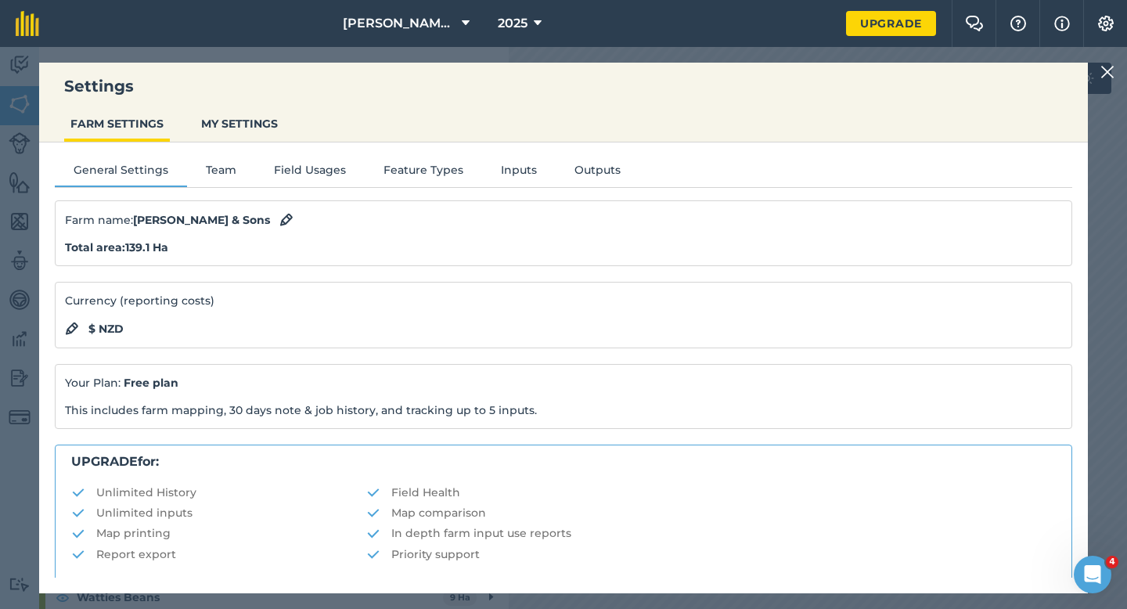
scroll to position [300, 0]
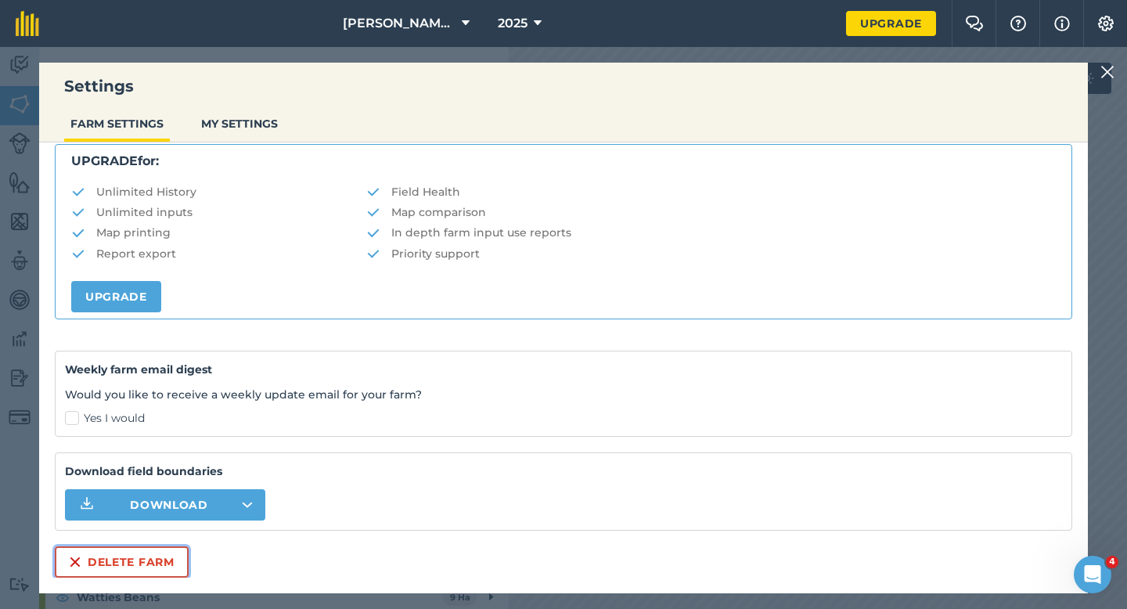
click at [160, 562] on button "Delete farm" at bounding box center [122, 561] width 134 height 31
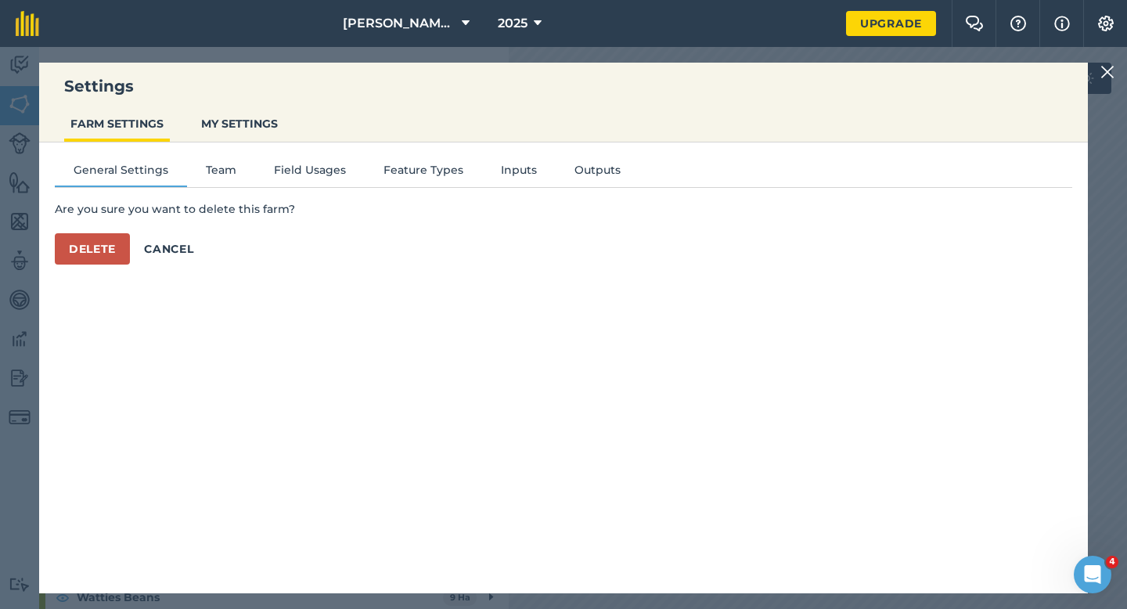
scroll to position [0, 0]
click at [99, 234] on button "Delete" at bounding box center [92, 248] width 75 height 31
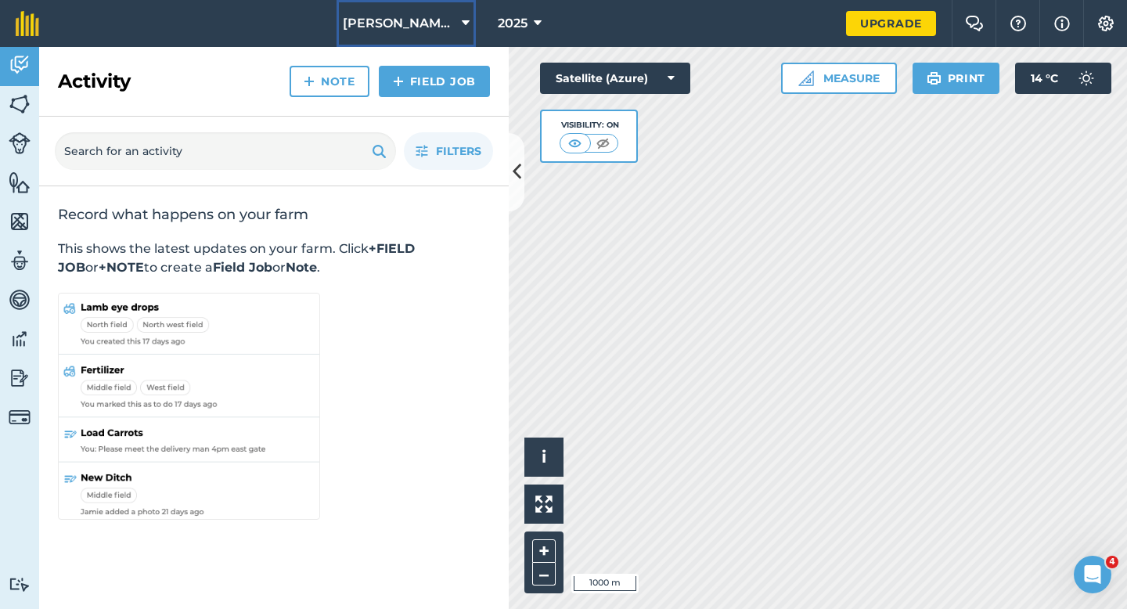
click at [445, 25] on span "[PERSON_NAME] Farming LTD" at bounding box center [399, 23] width 113 height 19
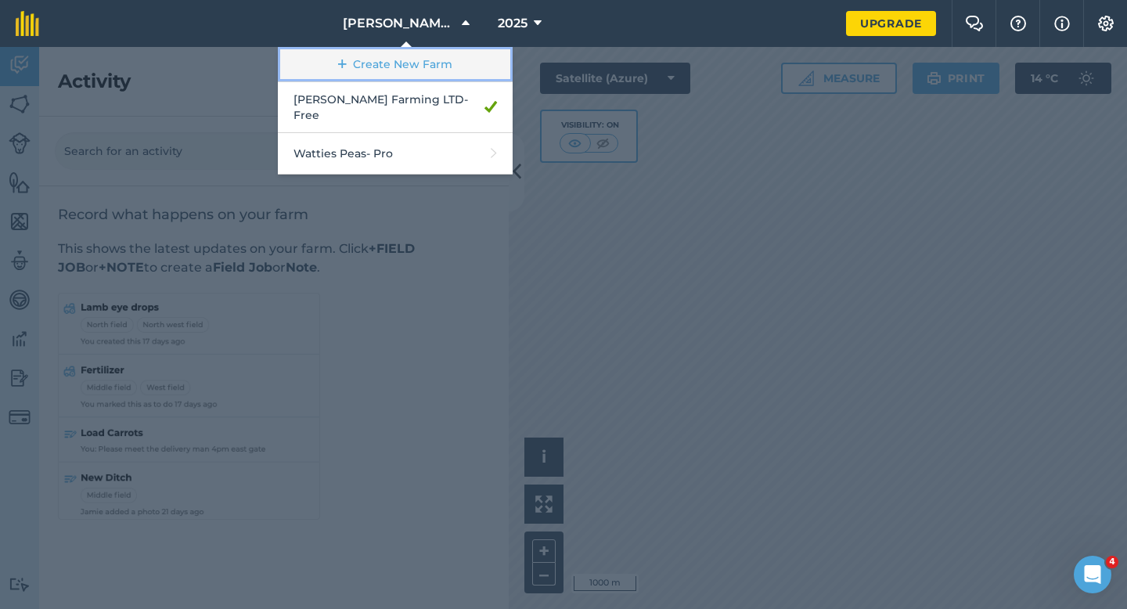
click at [444, 53] on link "Create New Farm" at bounding box center [395, 64] width 235 height 35
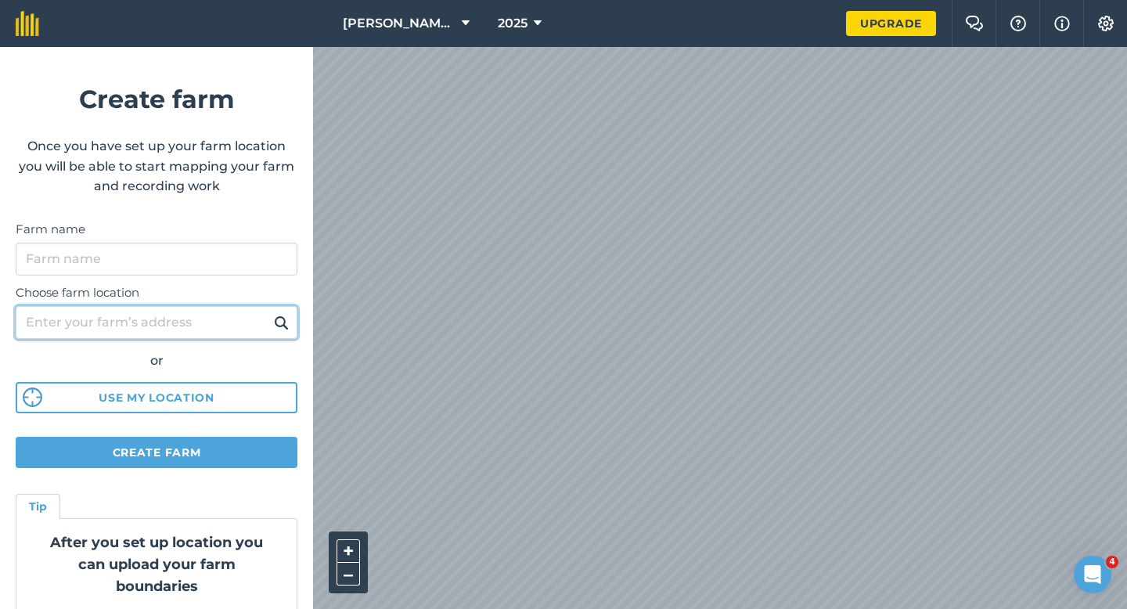
click at [179, 312] on input "Choose farm location" at bounding box center [157, 322] width 282 height 33
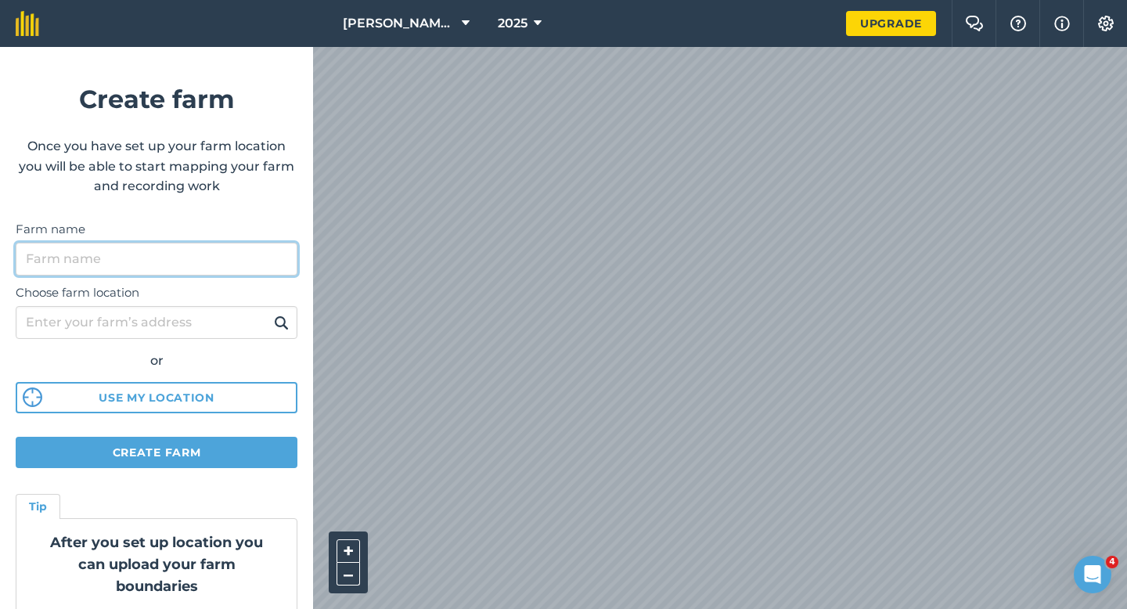
click at [179, 265] on input "Farm name" at bounding box center [157, 259] width 282 height 33
type input "[PERSON_NAME] & Sons Farming LTD"
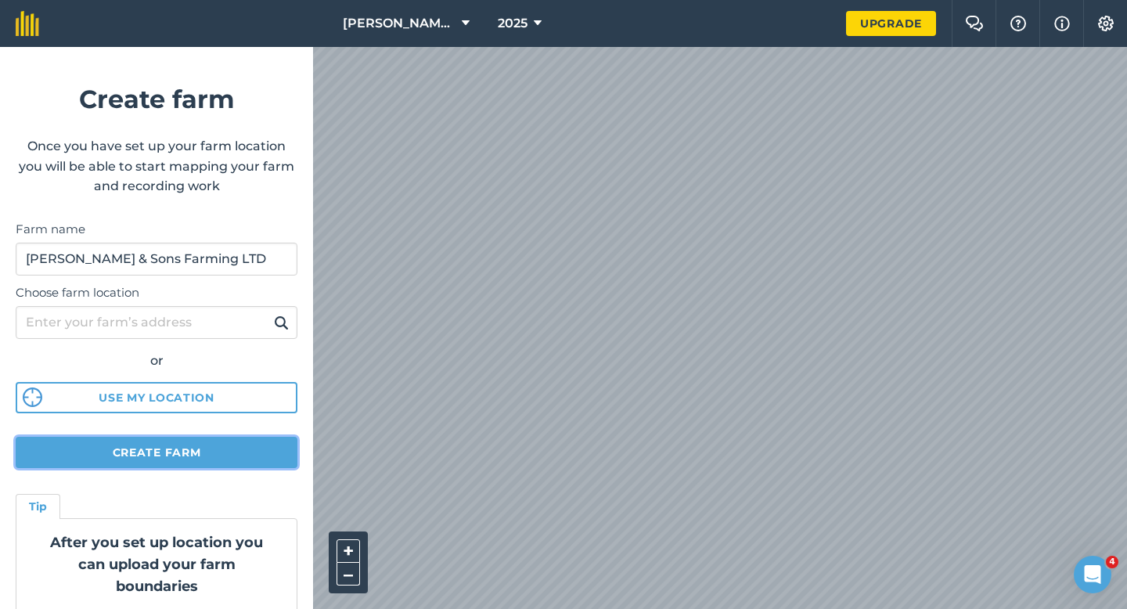
click at [286, 453] on button "Create farm" at bounding box center [157, 452] width 282 height 31
click at [99, 459] on button "Create farm" at bounding box center [157, 452] width 282 height 31
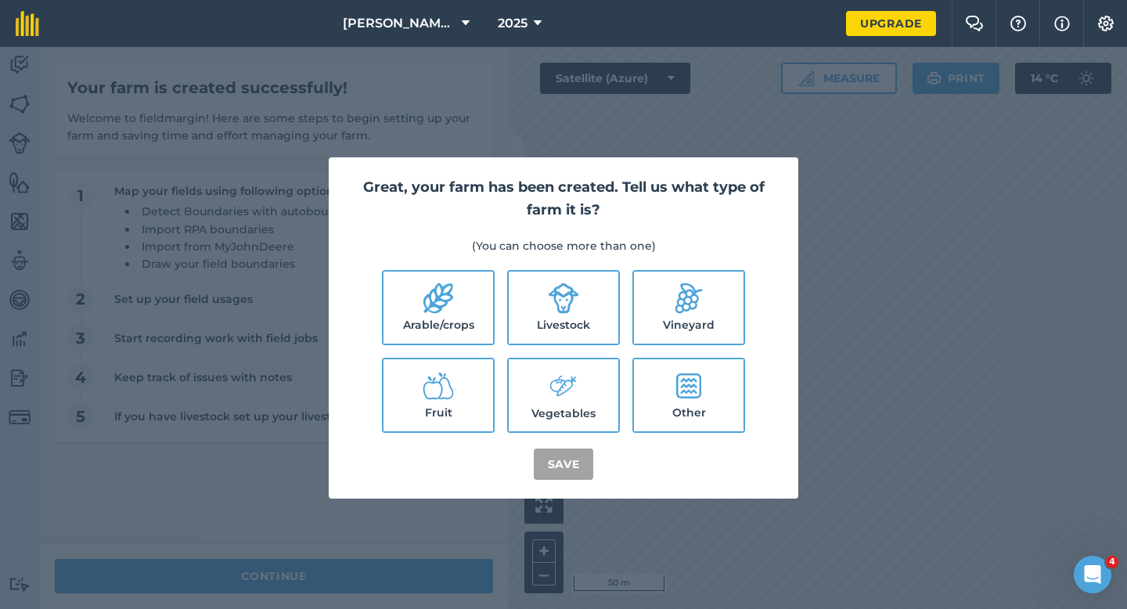
click at [455, 297] on label "Arable/crops" at bounding box center [438, 307] width 110 height 72
checkbox input "true"
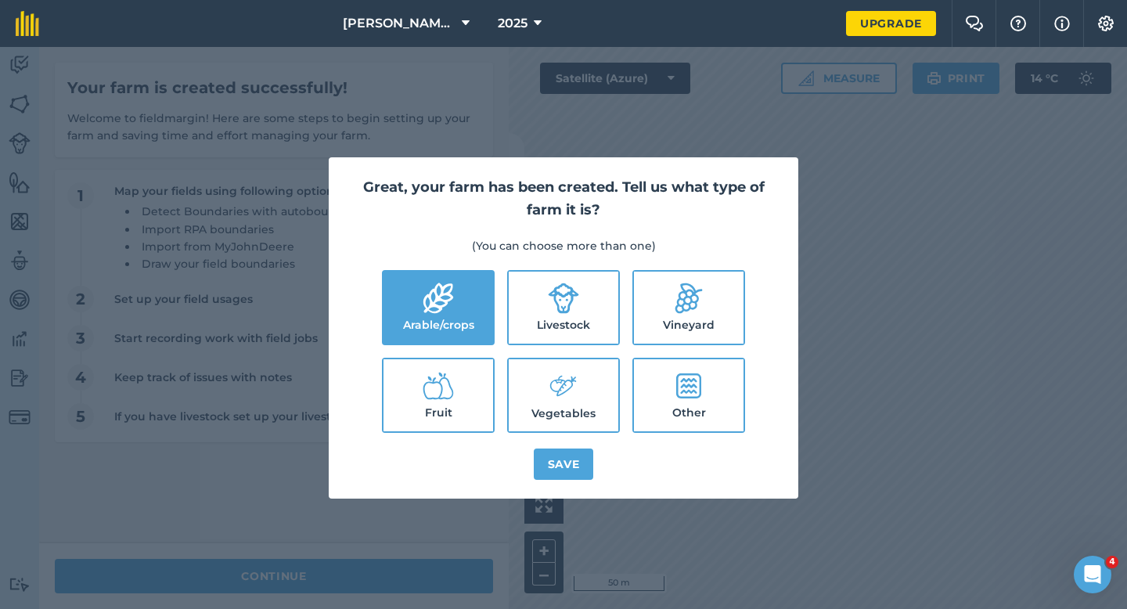
click at [529, 299] on label "Livestock" at bounding box center [564, 307] width 110 height 72
checkbox input "true"
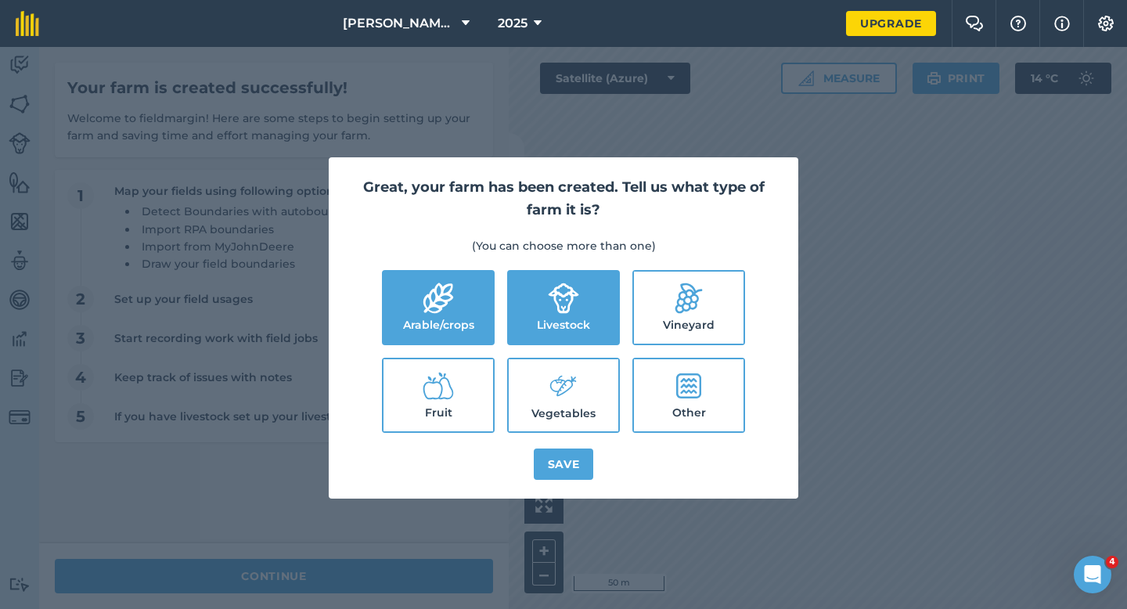
click at [555, 387] on icon at bounding box center [563, 386] width 31 height 34
checkbox input "true"
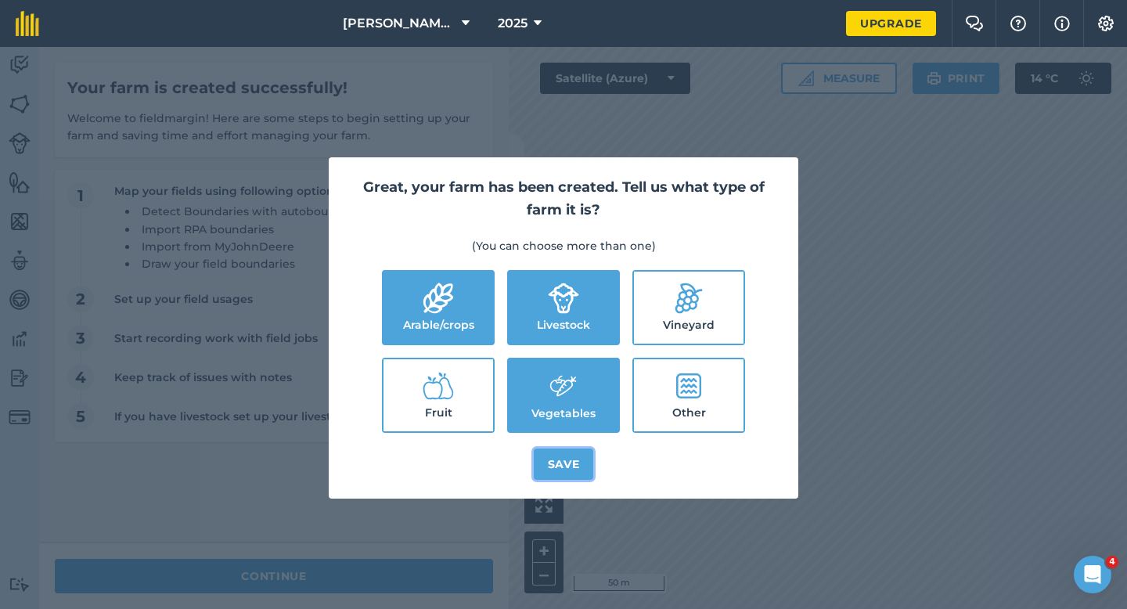
click at [559, 469] on button "Save" at bounding box center [564, 463] width 60 height 31
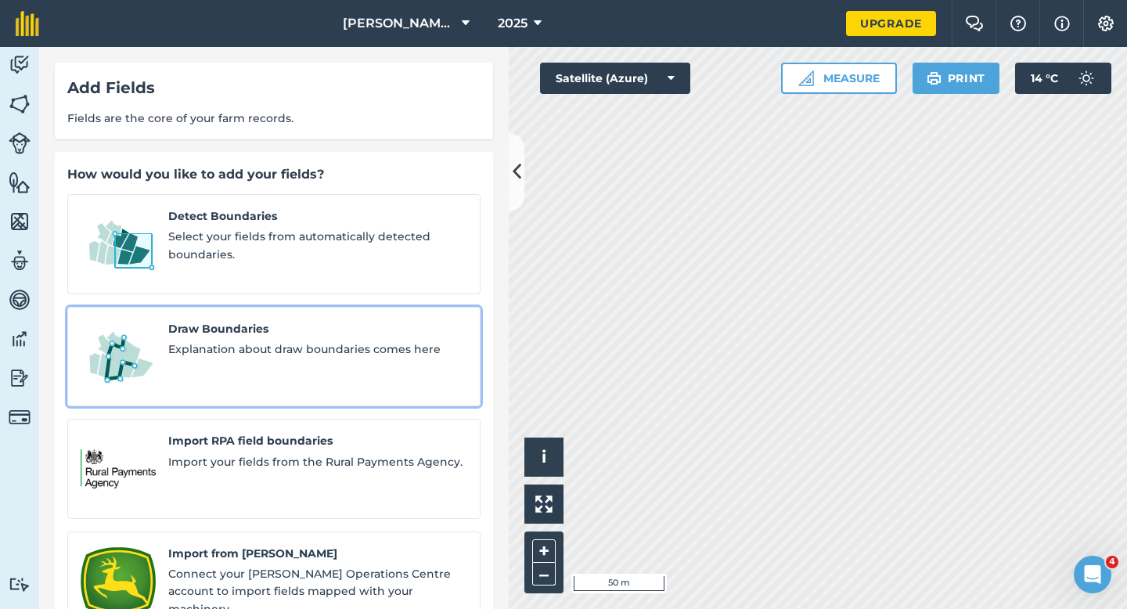
click at [195, 345] on div "Draw Boundaries Explanation about draw boundaries comes here" at bounding box center [317, 357] width 299 height 74
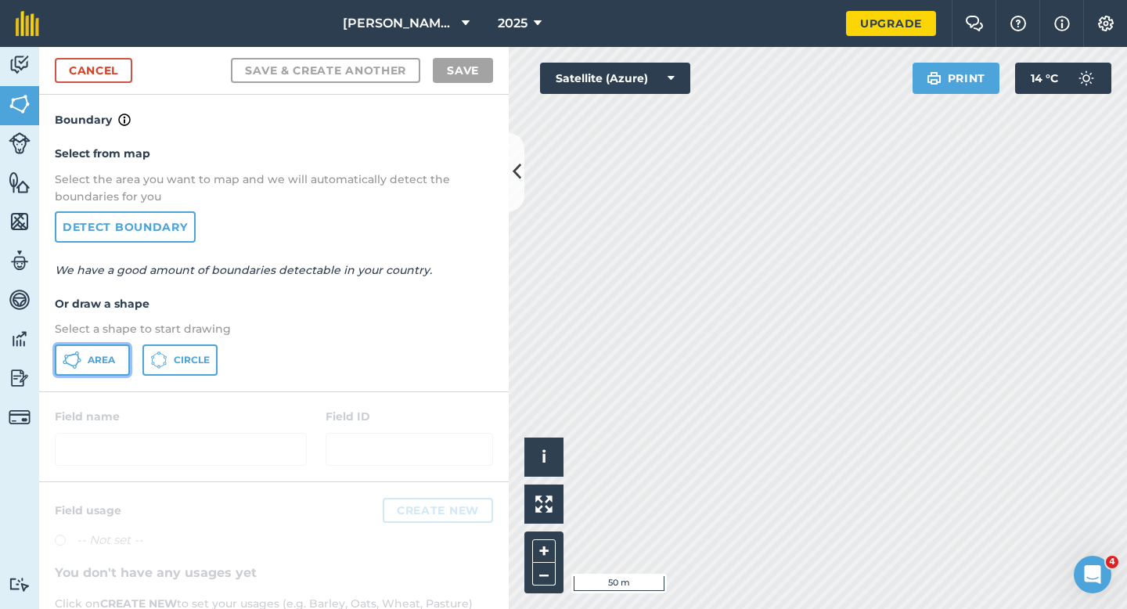
click at [120, 351] on button "Area" at bounding box center [92, 359] width 75 height 31
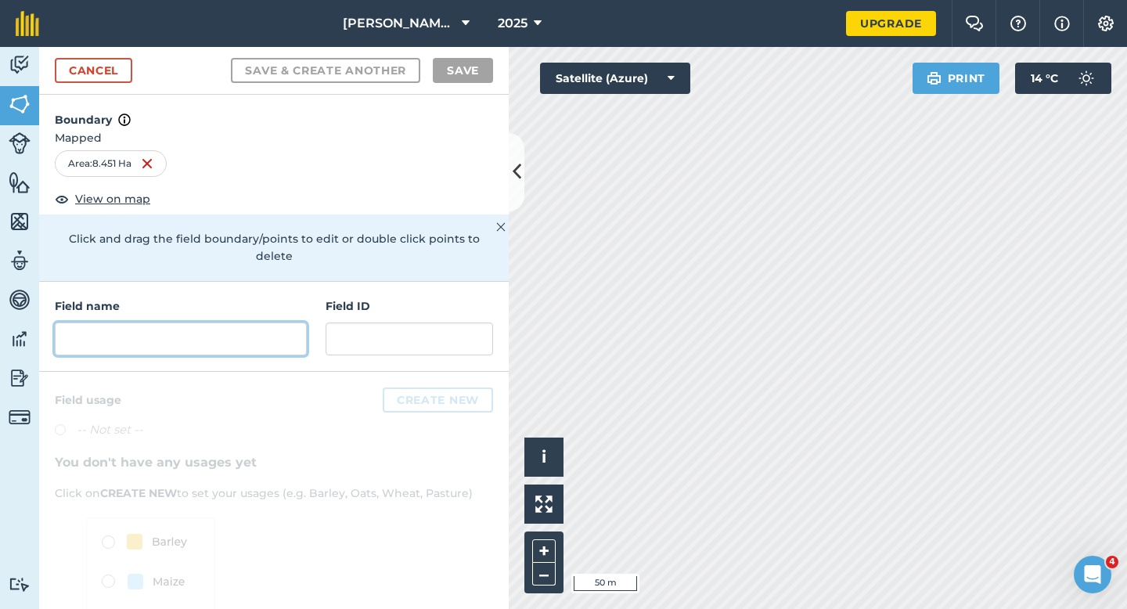
click at [263, 325] on input "text" at bounding box center [181, 338] width 252 height 33
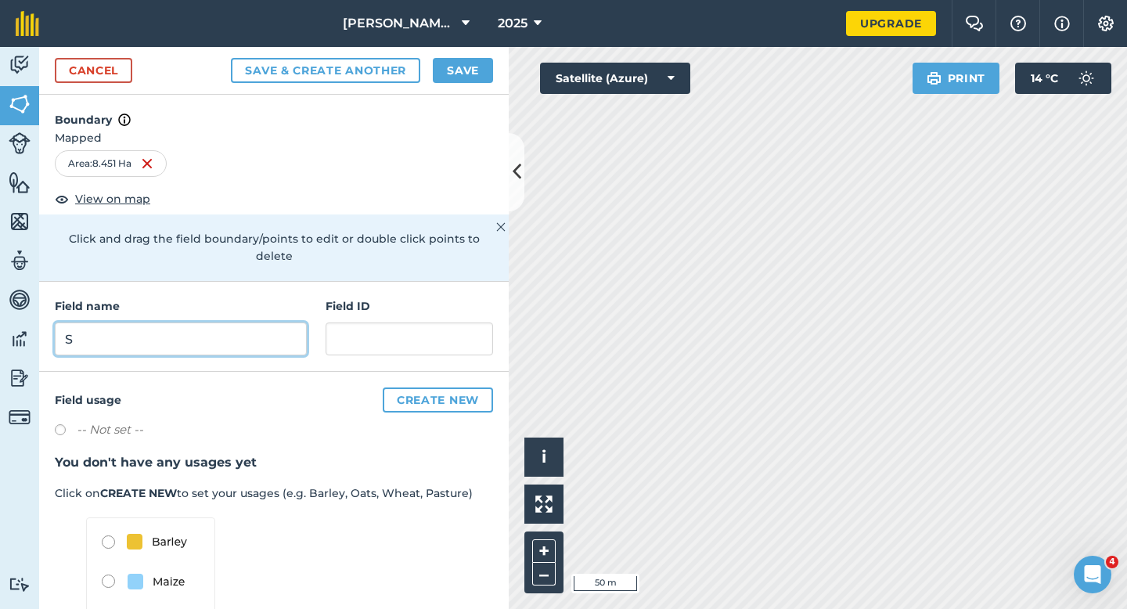
click at [263, 325] on input "S" at bounding box center [181, 338] width 252 height 33
type input "A"
click at [481, 77] on button "Save" at bounding box center [463, 70] width 60 height 25
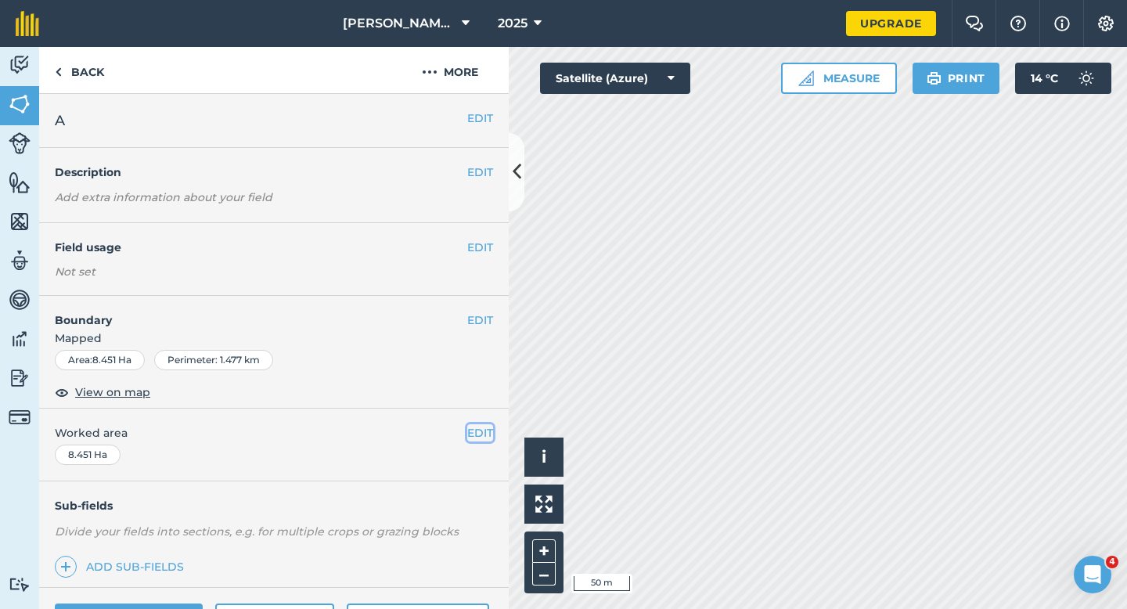
click at [483, 431] on button "EDIT" at bounding box center [480, 432] width 26 height 17
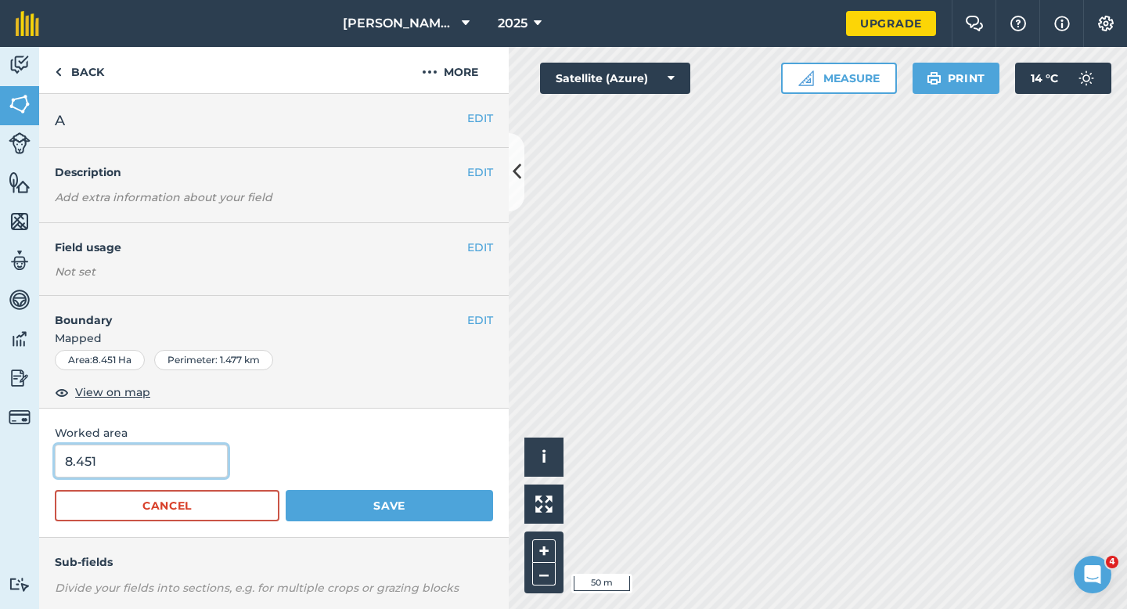
click at [138, 466] on input "8.451" at bounding box center [141, 460] width 173 height 33
type input "8.5"
click at [286, 490] on button "Save" at bounding box center [389, 505] width 207 height 31
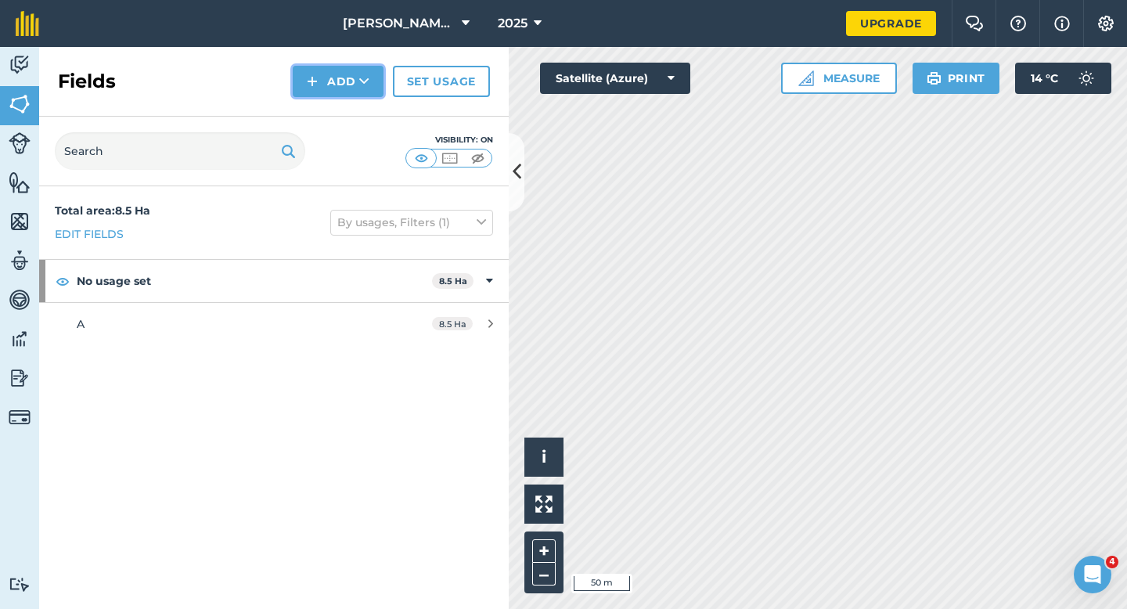
click at [330, 74] on button "Add" at bounding box center [338, 81] width 91 height 31
click at [330, 102] on link "Draw" at bounding box center [338, 116] width 86 height 34
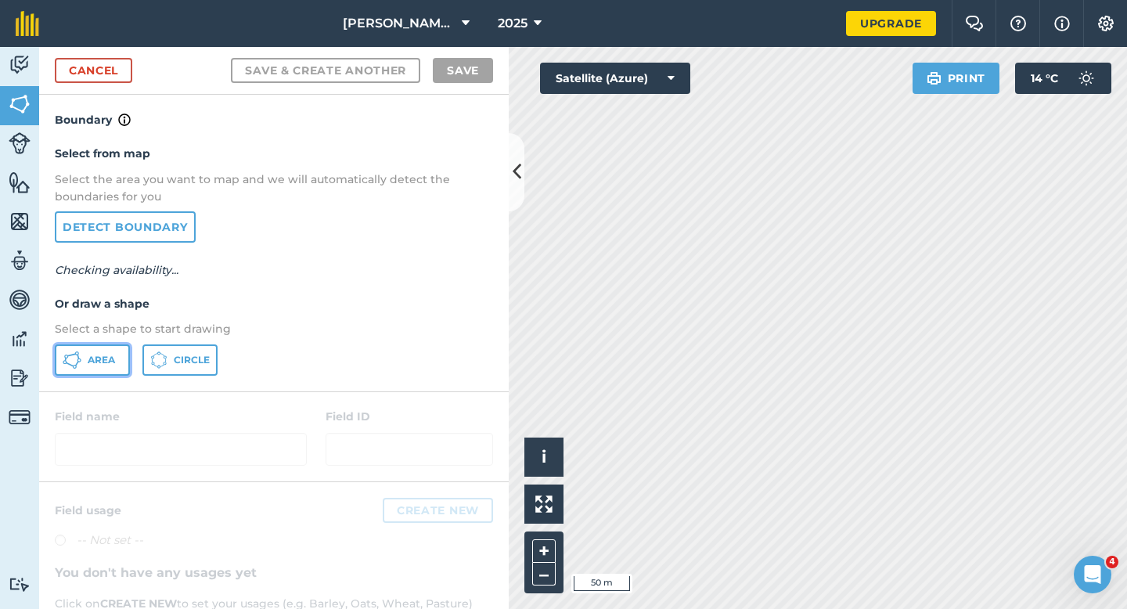
click at [91, 354] on span "Area" at bounding box center [101, 360] width 27 height 13
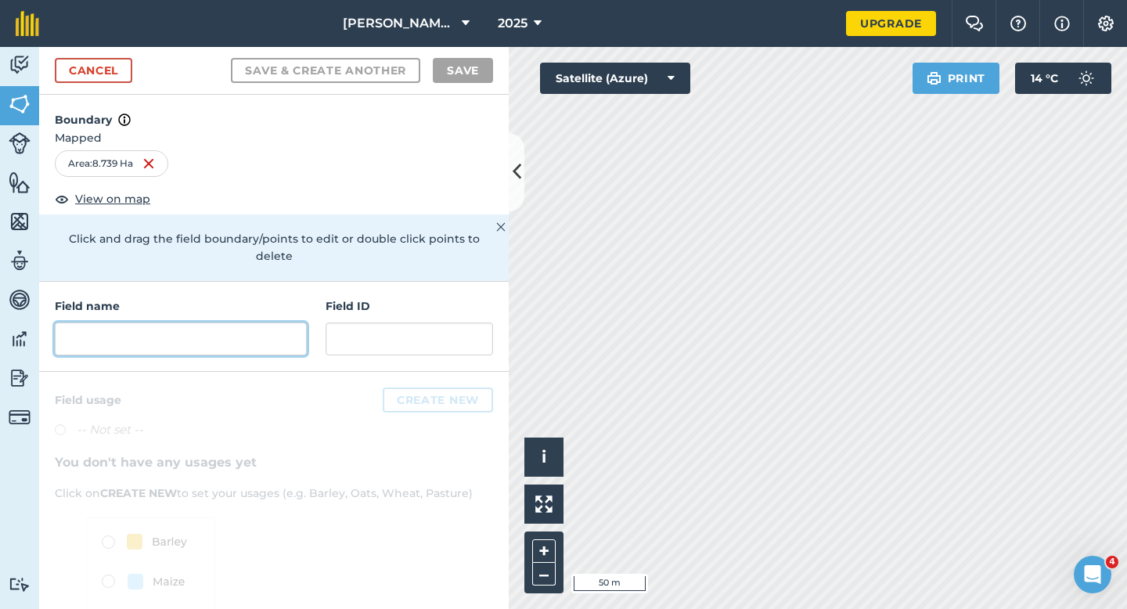
click at [200, 334] on input "text" at bounding box center [181, 338] width 252 height 33
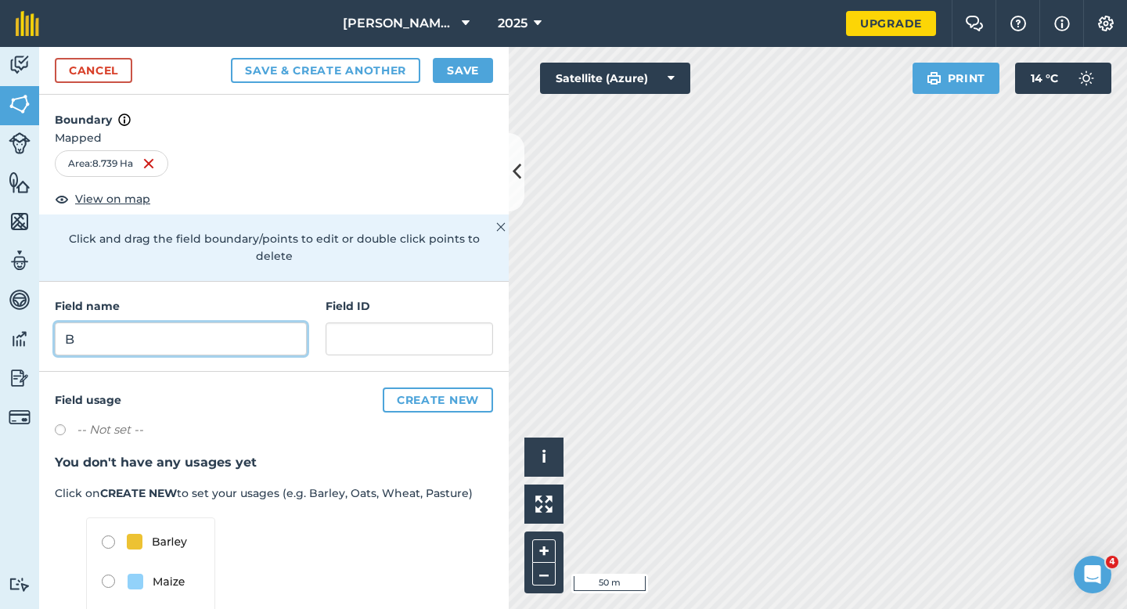
type input "B"
click at [462, 75] on button "Save" at bounding box center [463, 70] width 60 height 25
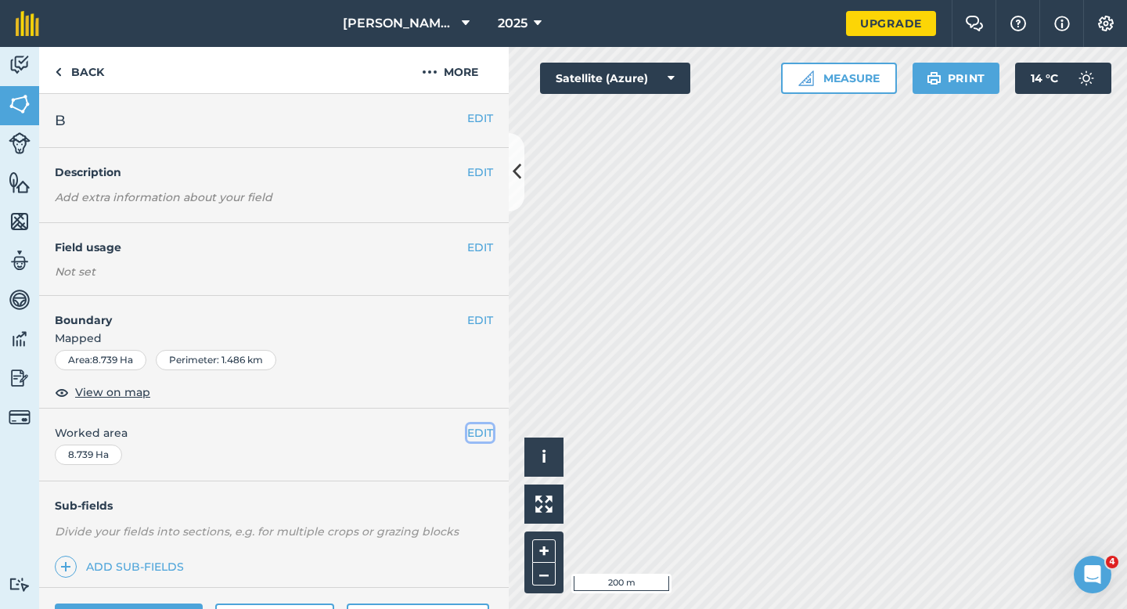
click at [483, 431] on button "EDIT" at bounding box center [480, 432] width 26 height 17
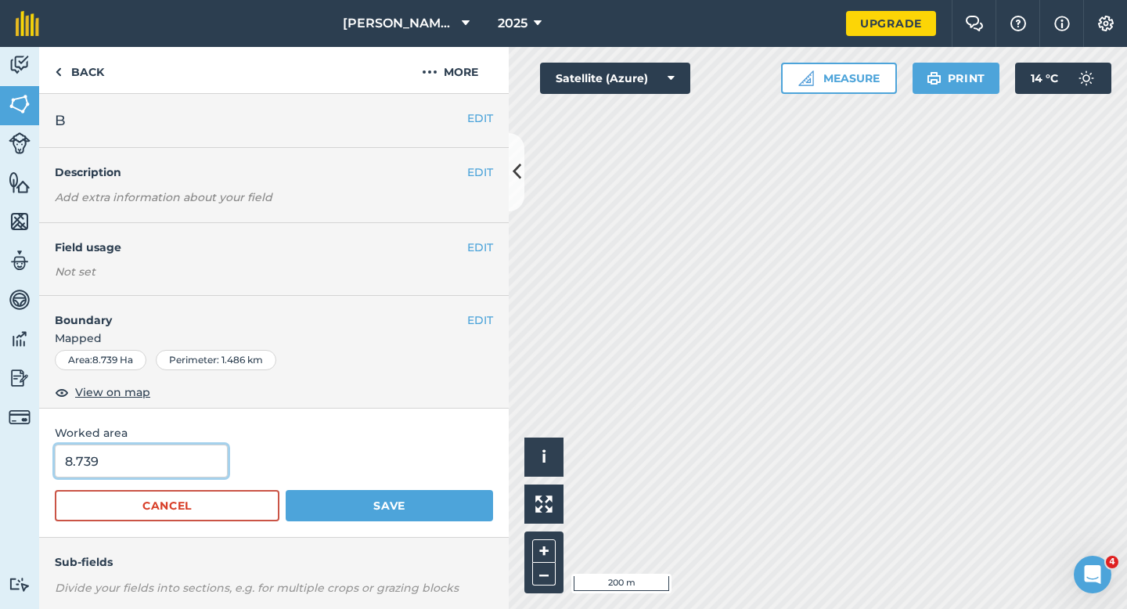
click at [189, 467] on input "8.739" at bounding box center [141, 460] width 173 height 33
type input "8.8"
click at [286, 490] on button "Save" at bounding box center [389, 505] width 207 height 31
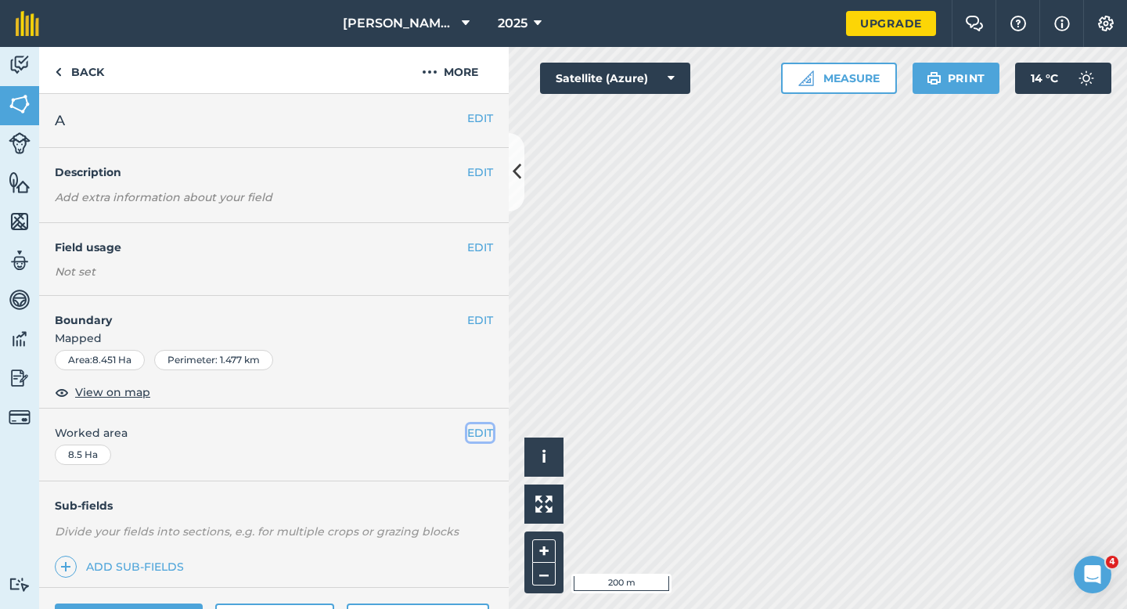
click at [473, 440] on button "EDIT" at bounding box center [480, 432] width 26 height 17
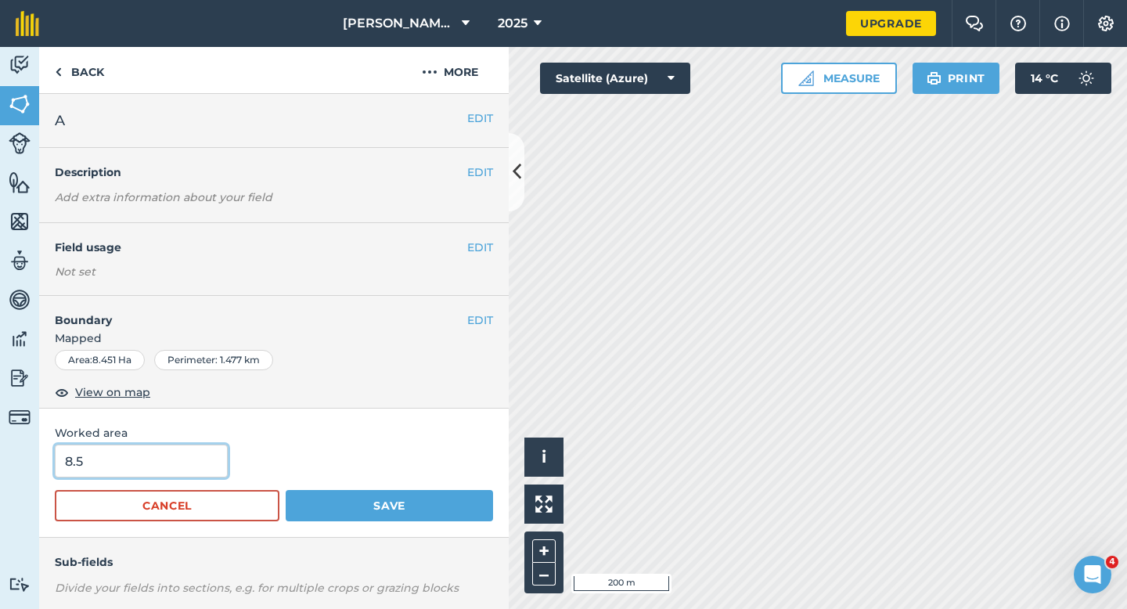
click at [189, 456] on input "8.5" at bounding box center [141, 460] width 173 height 33
type input "8.8"
click at [286, 490] on button "Save" at bounding box center [389, 505] width 207 height 31
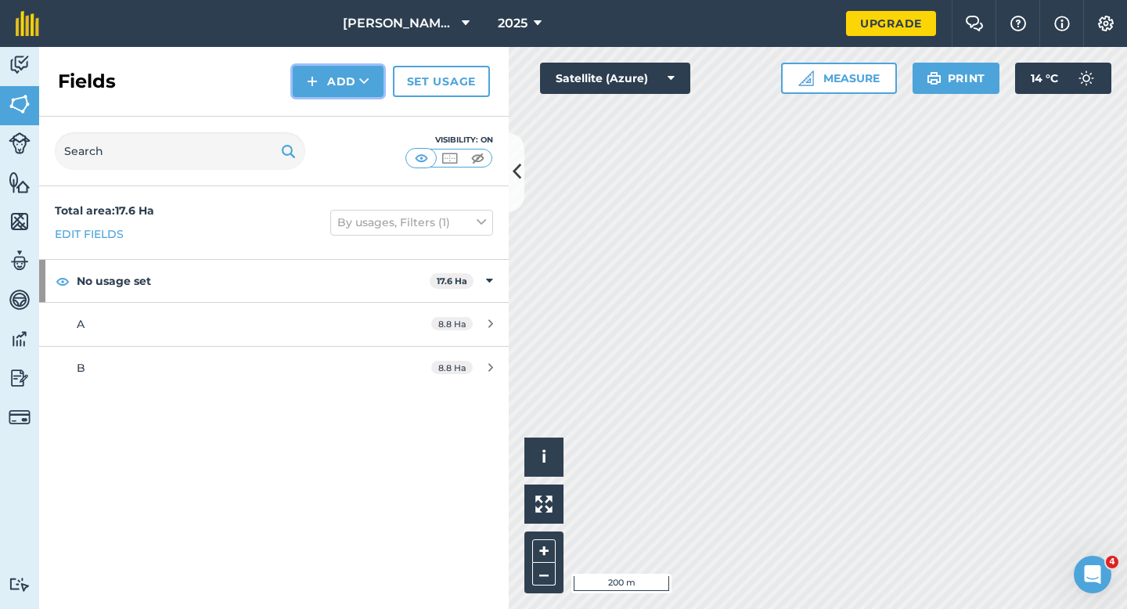
click at [318, 81] on img at bounding box center [312, 81] width 11 height 19
click at [318, 106] on link "Draw" at bounding box center [338, 116] width 86 height 34
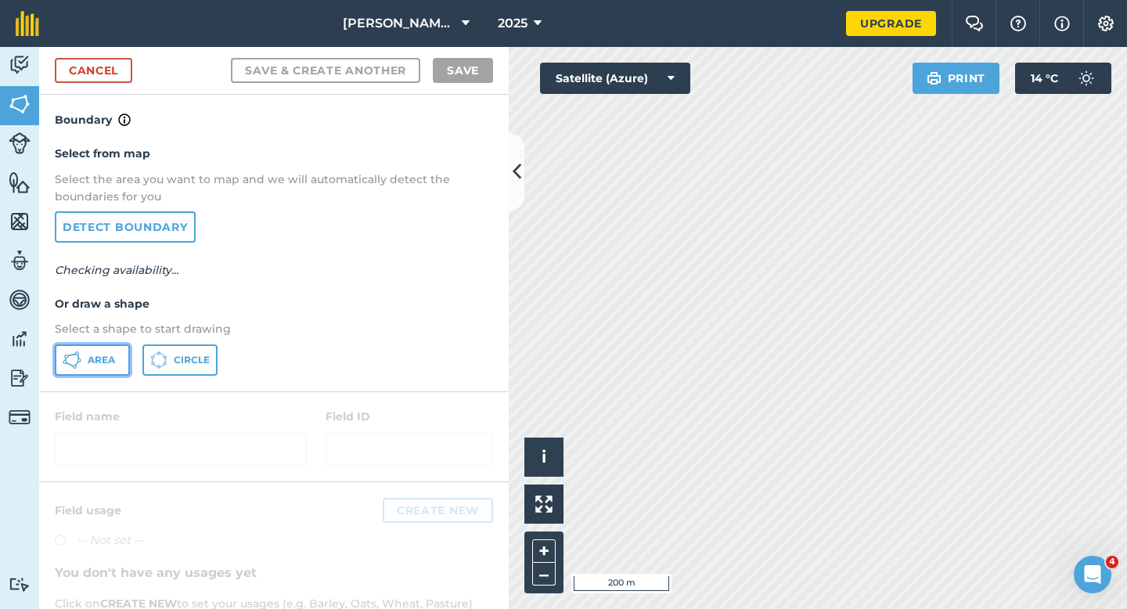
click at [104, 370] on button "Area" at bounding box center [92, 359] width 75 height 31
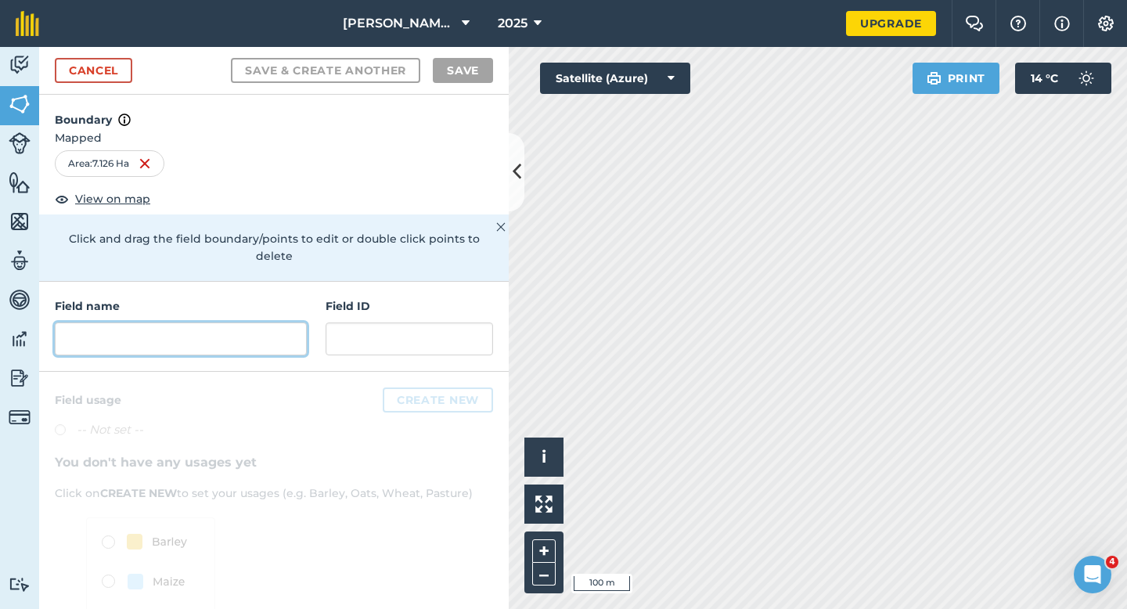
click at [289, 323] on input "text" at bounding box center [181, 338] width 252 height 33
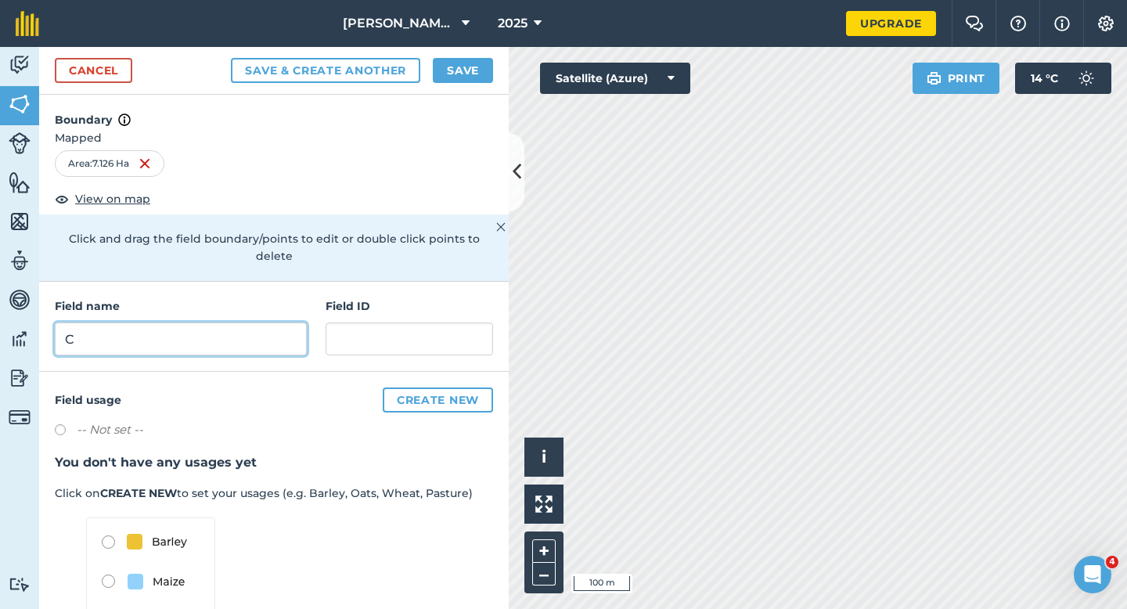
type input "C"
click at [460, 60] on button "Save" at bounding box center [463, 70] width 60 height 25
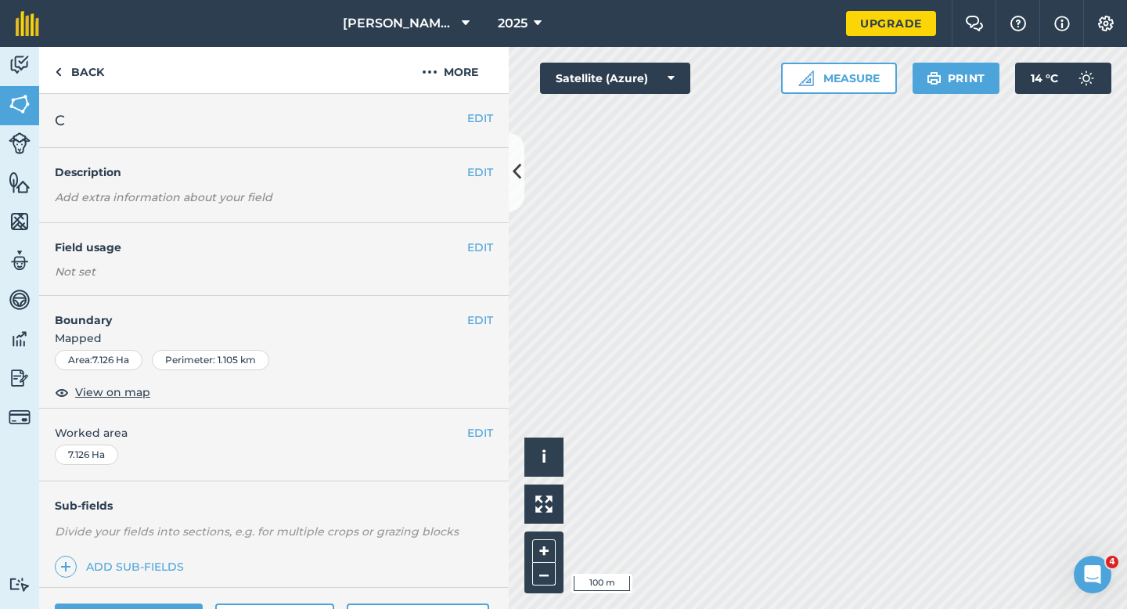
click at [482, 441] on div "EDIT Worked area 7.126 Ha" at bounding box center [273, 444] width 469 height 73
click at [474, 430] on button "EDIT" at bounding box center [480, 432] width 26 height 17
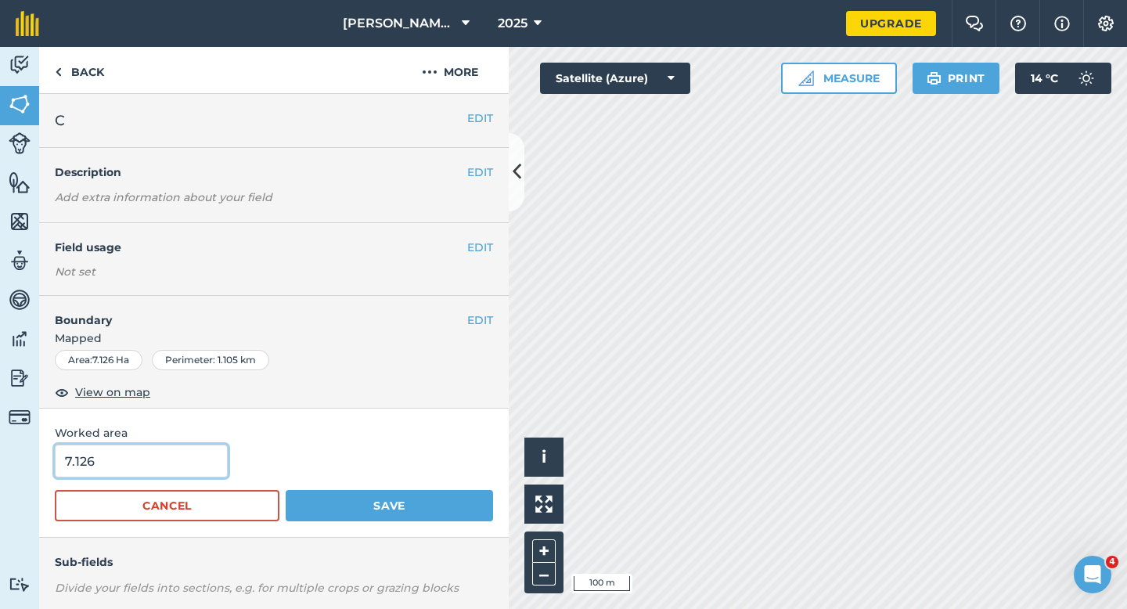
click at [207, 468] on input "7.126" at bounding box center [141, 460] width 173 height 33
type input "7.2"
click at [286, 490] on button "Save" at bounding box center [389, 505] width 207 height 31
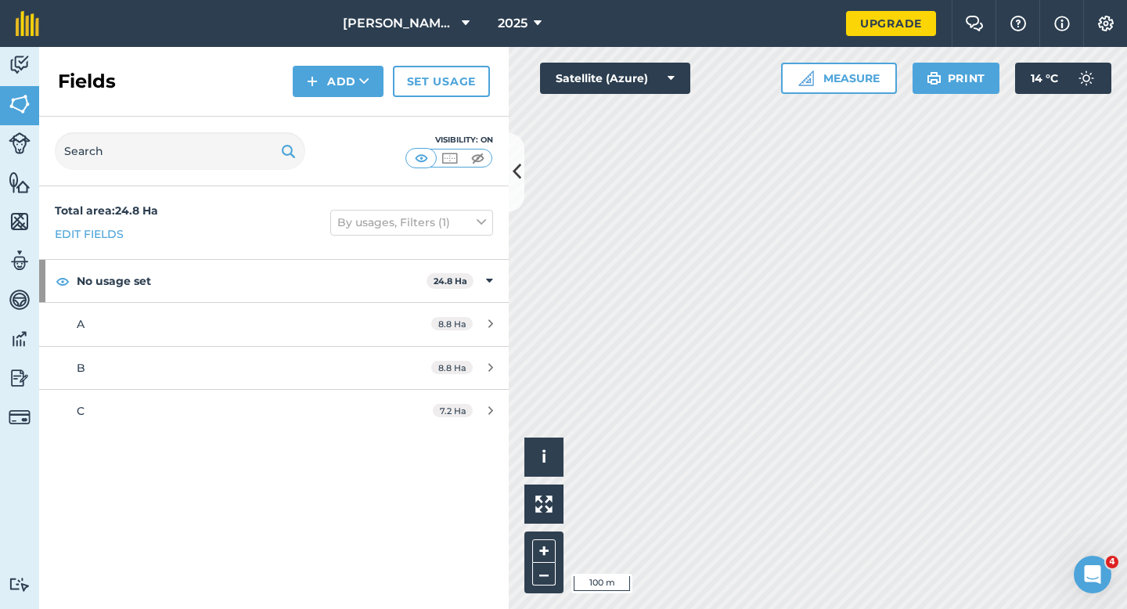
click at [339, 102] on div "Fields Add Set usage" at bounding box center [273, 82] width 469 height 70
click at [339, 117] on div "Visibility: On" at bounding box center [273, 152] width 469 height 70
click at [334, 92] on button "Add" at bounding box center [338, 81] width 91 height 31
click at [334, 104] on link "Draw" at bounding box center [338, 116] width 86 height 34
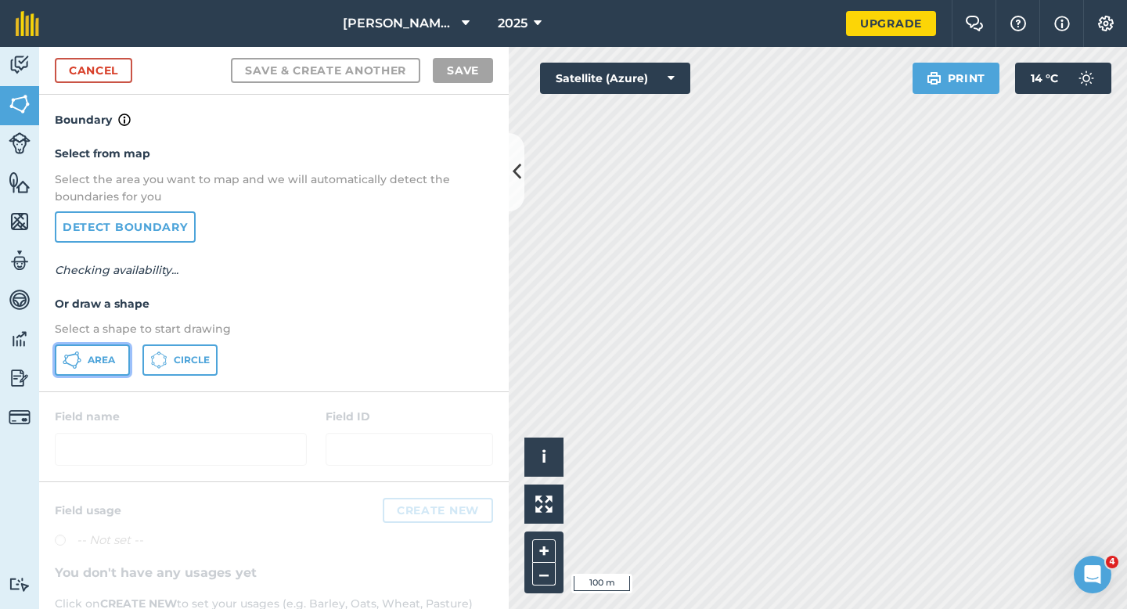
click at [106, 354] on span "Area" at bounding box center [101, 360] width 27 height 13
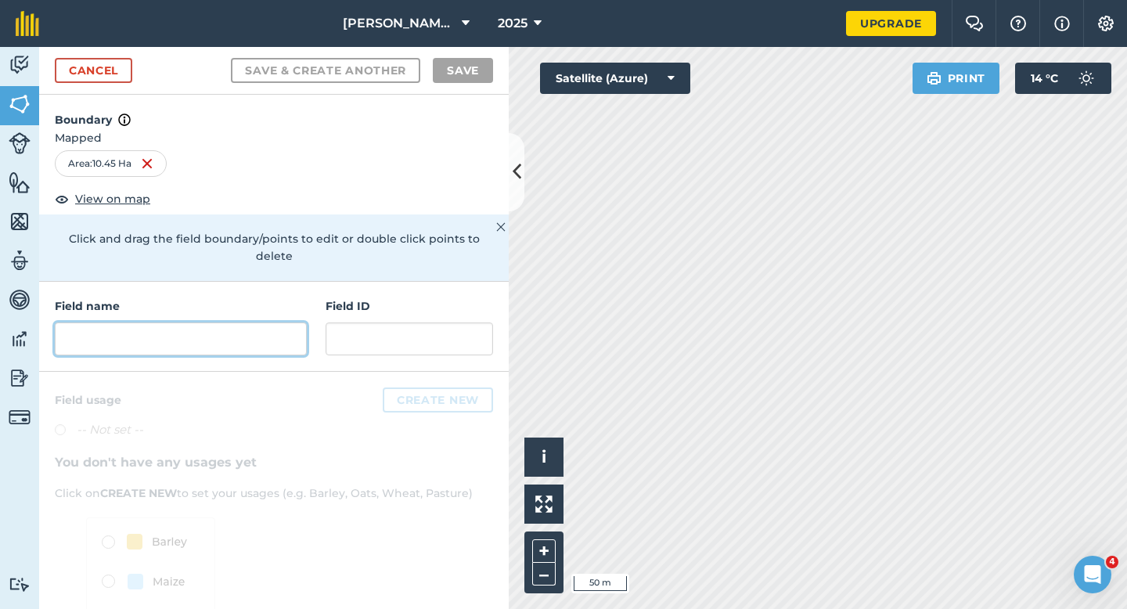
click at [275, 322] on input "text" at bounding box center [181, 338] width 252 height 33
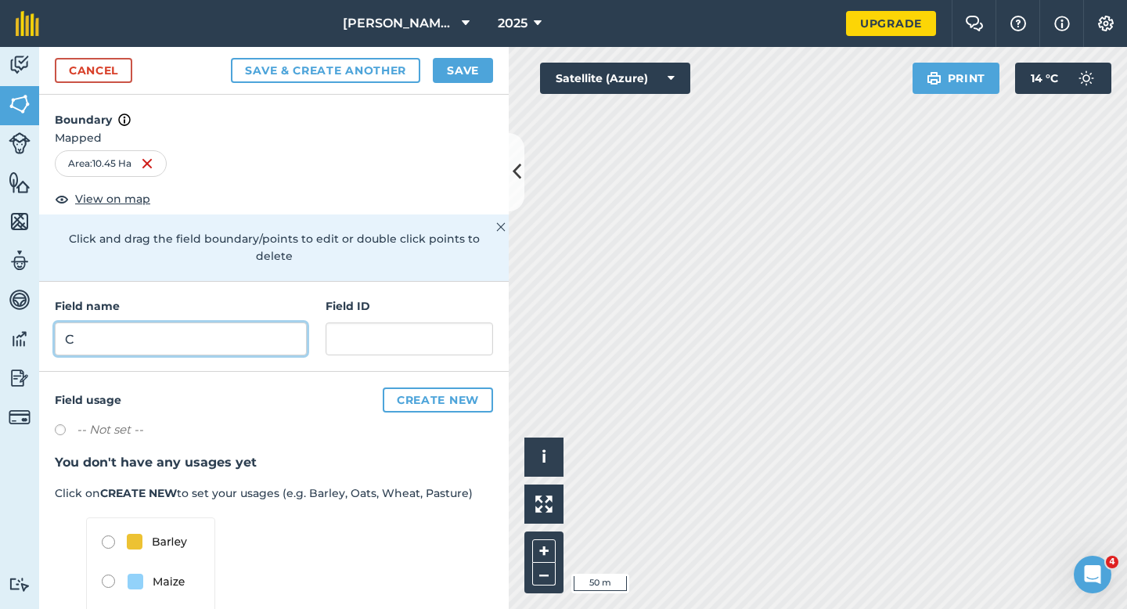
click at [275, 322] on input "C" at bounding box center [181, 338] width 252 height 33
type input "D"
click at [458, 64] on button "Save" at bounding box center [463, 70] width 60 height 25
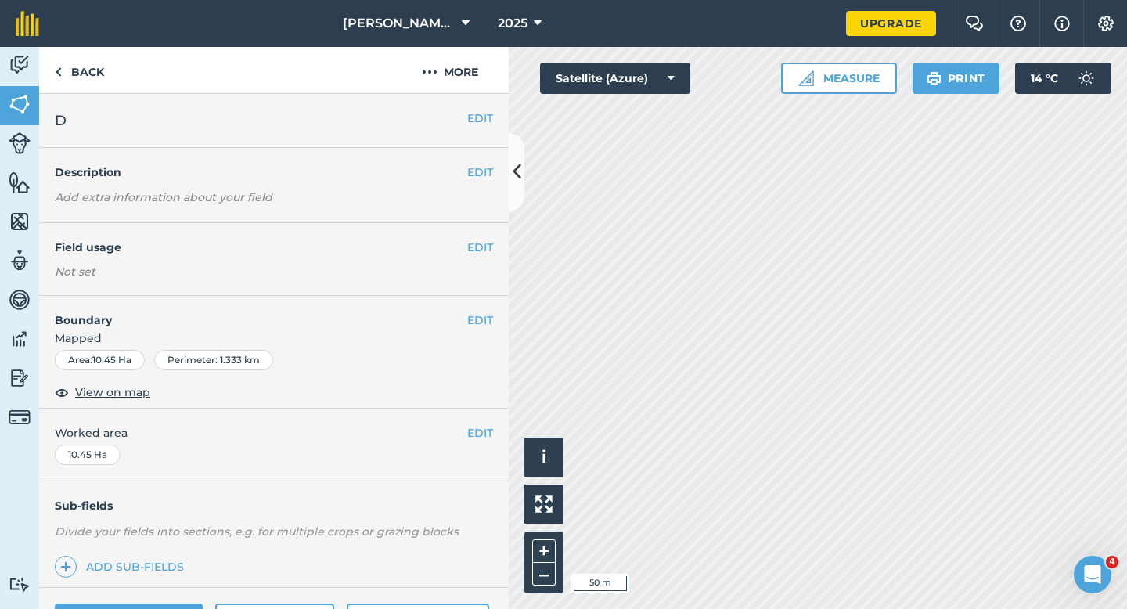
click at [473, 419] on div "EDIT Worked area 10.45 Ha" at bounding box center [273, 444] width 469 height 73
click at [474, 428] on button "EDIT" at bounding box center [480, 432] width 26 height 17
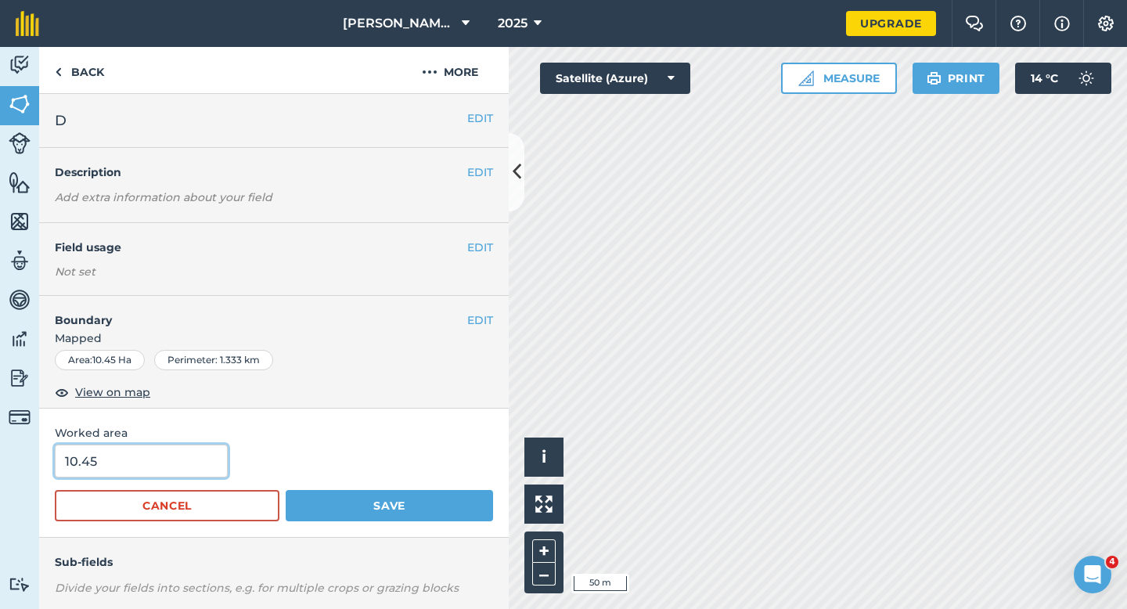
click at [134, 475] on input "10.45" at bounding box center [141, 460] width 173 height 33
type input "10.5"
click at [286, 490] on button "Save" at bounding box center [389, 505] width 207 height 31
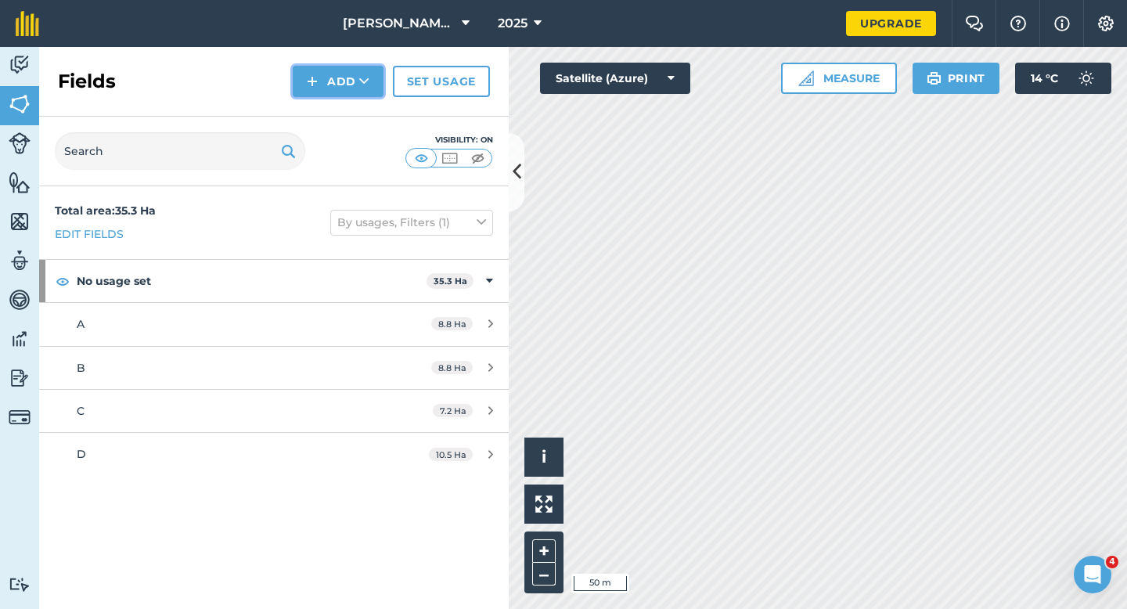
click at [317, 67] on button "Add" at bounding box center [338, 81] width 91 height 31
click at [321, 119] on link "Draw" at bounding box center [338, 116] width 86 height 34
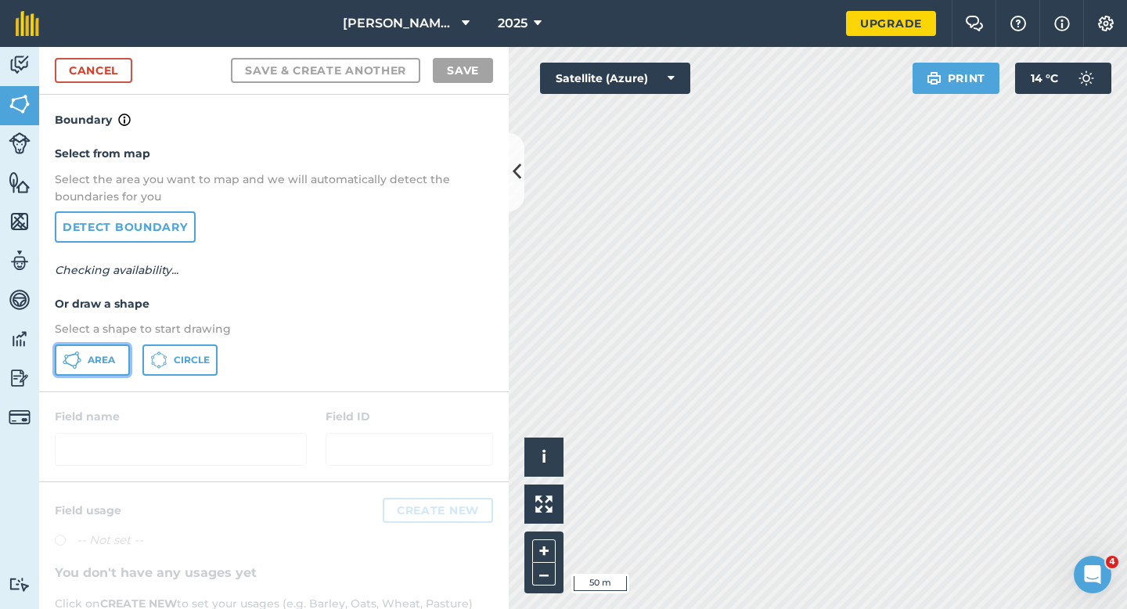
click at [109, 364] on span "Area" at bounding box center [101, 360] width 27 height 13
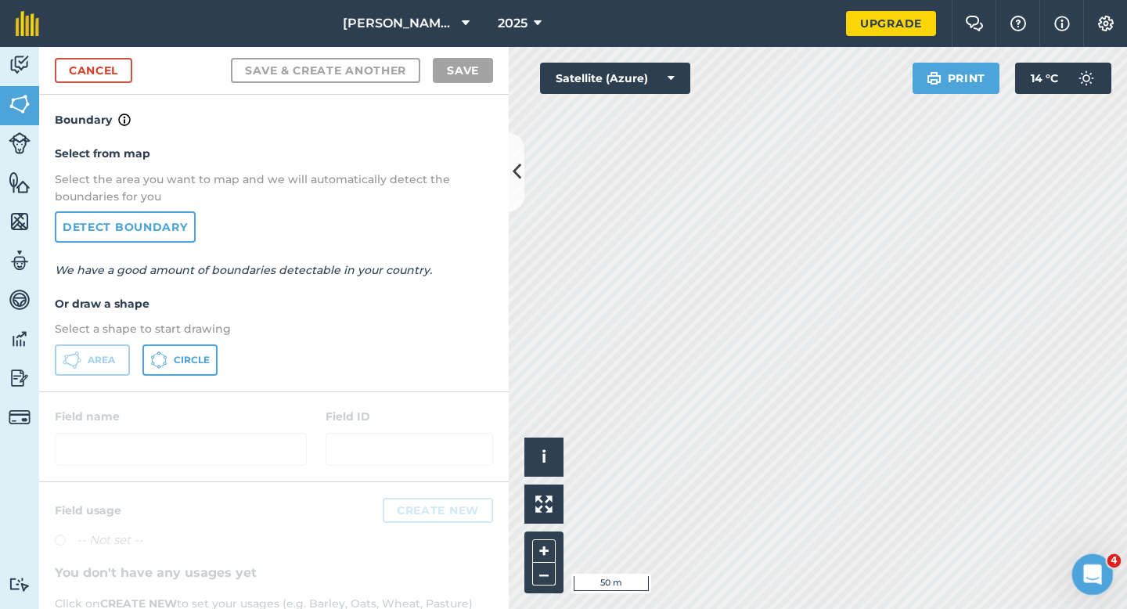
drag, startPoint x: 1073, startPoint y: 557, endPoint x: 879, endPoint y: 402, distance: 247.7
click at [1071, 553] on html at bounding box center [1090, 572] width 38 height 38
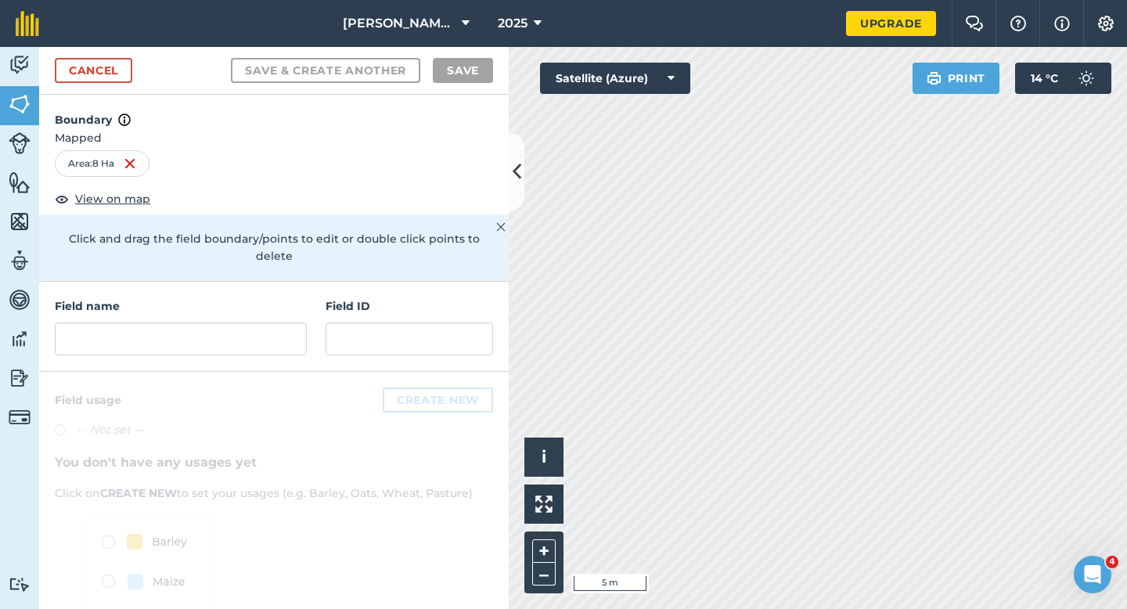
click at [296, 322] on div at bounding box center [181, 338] width 252 height 33
click at [293, 322] on input "text" at bounding box center [181, 338] width 252 height 33
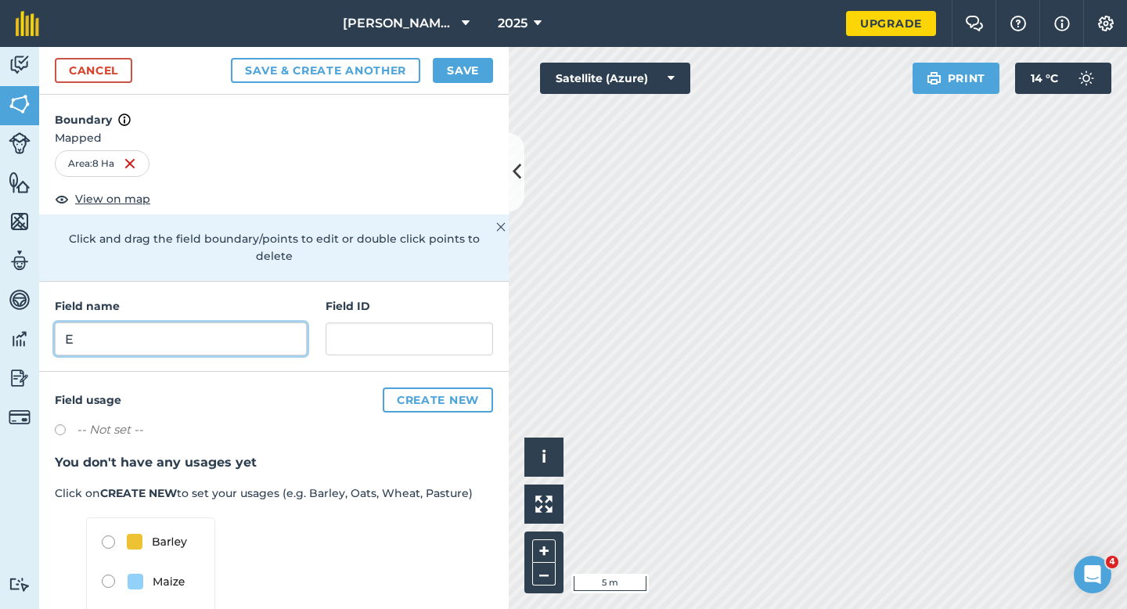
type input "E"
click at [444, 63] on button "Save" at bounding box center [463, 70] width 60 height 25
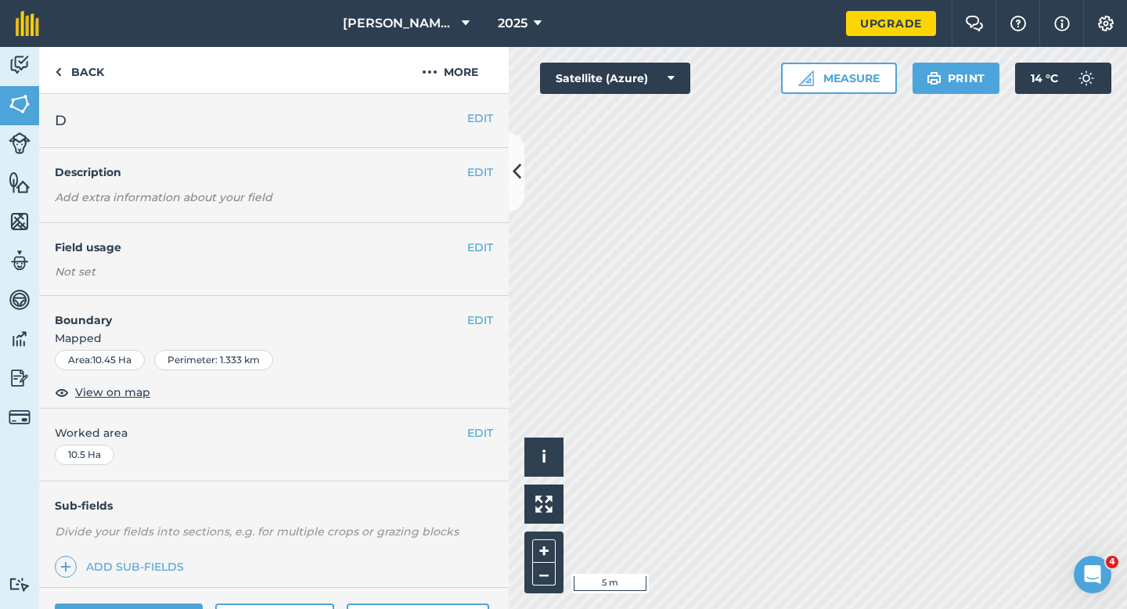
click at [500, 322] on div "EDIT Boundary Mapped Area : 10.45 Ha Perimeter : 1.333 km View on map" at bounding box center [273, 352] width 469 height 113
click at [485, 322] on button "EDIT" at bounding box center [480, 319] width 26 height 17
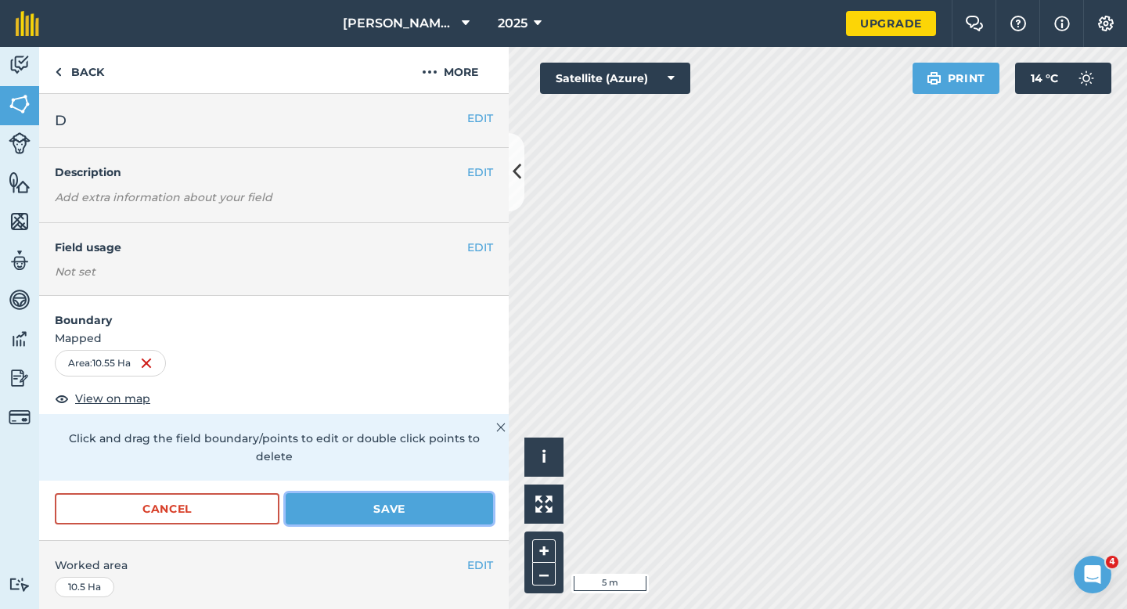
click at [414, 493] on button "Save" at bounding box center [389, 508] width 207 height 31
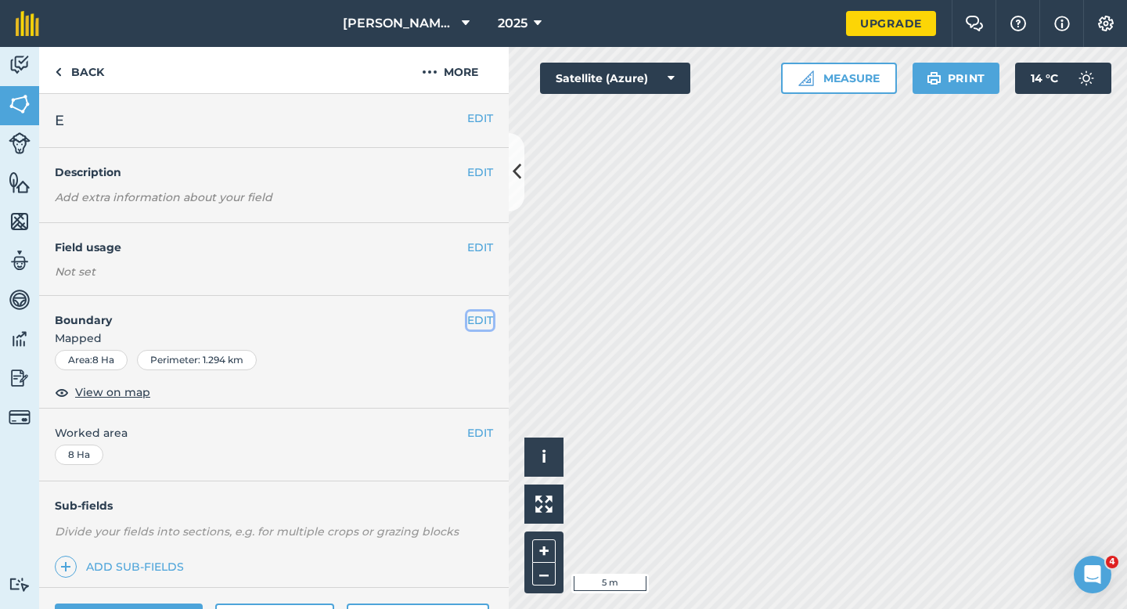
click at [474, 319] on button "EDIT" at bounding box center [480, 319] width 26 height 17
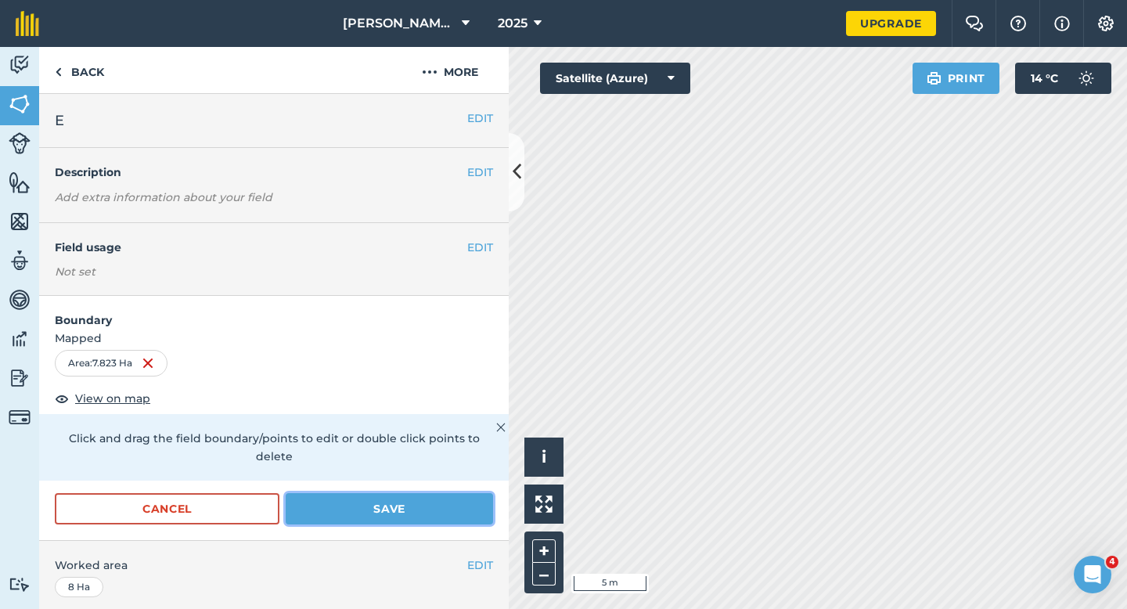
click at [412, 493] on button "Save" at bounding box center [389, 508] width 207 height 31
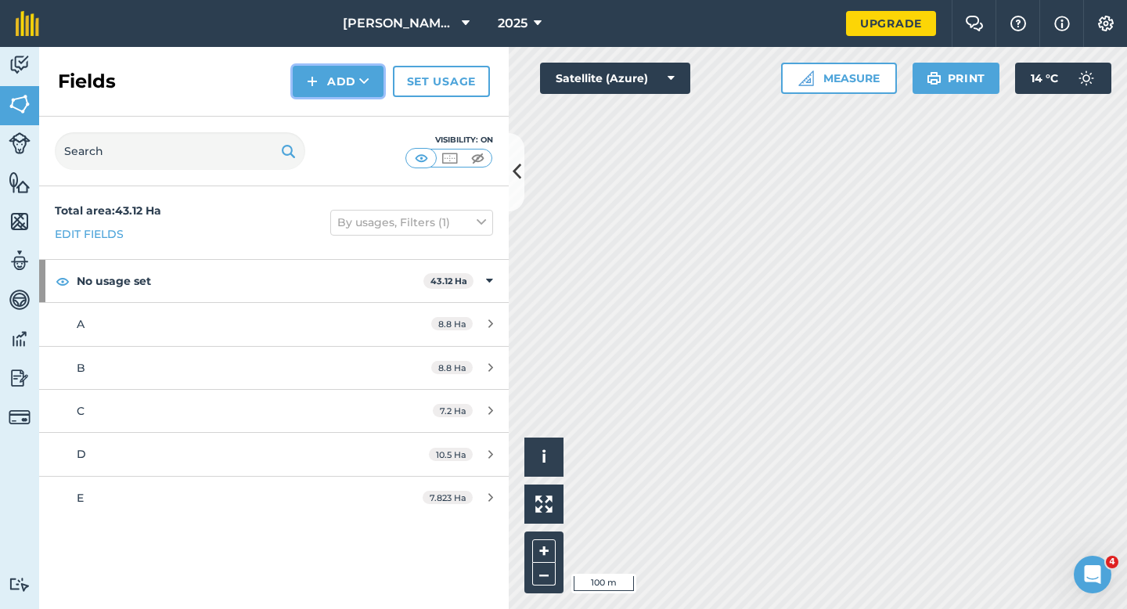
click at [330, 83] on button "Add" at bounding box center [338, 81] width 91 height 31
click at [332, 121] on link "Draw" at bounding box center [338, 116] width 86 height 34
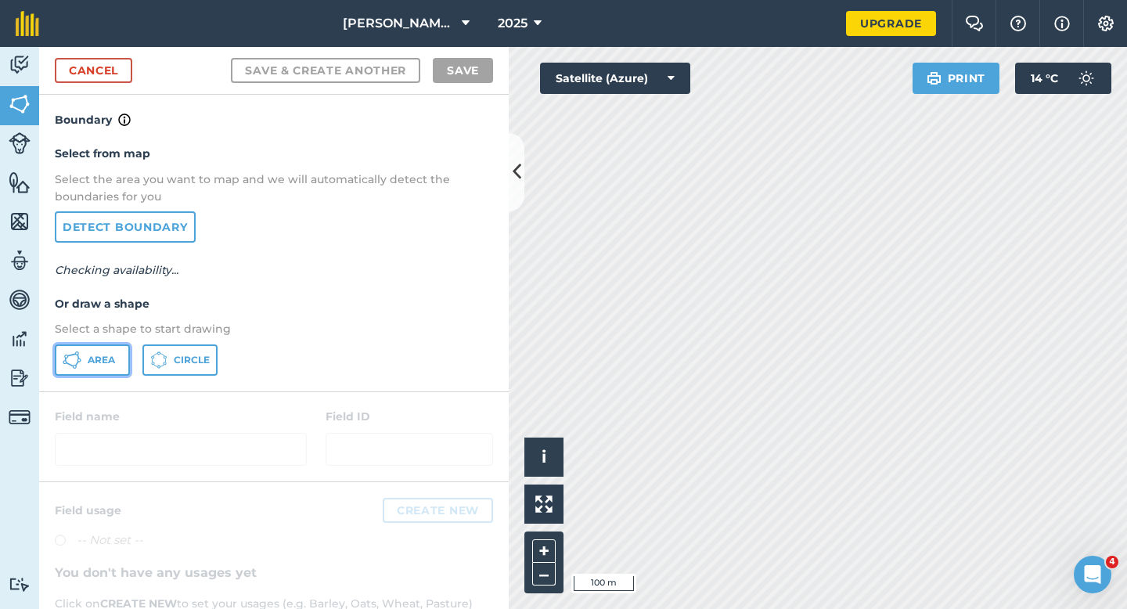
click at [106, 351] on button "Area" at bounding box center [92, 359] width 75 height 31
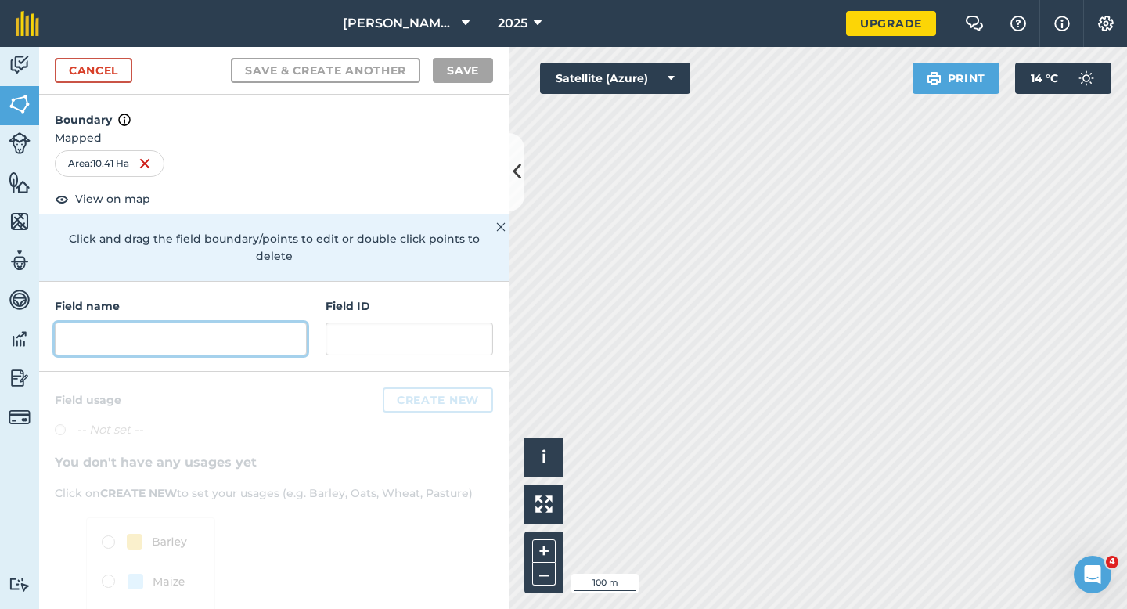
click at [285, 322] on input "text" at bounding box center [181, 338] width 252 height 33
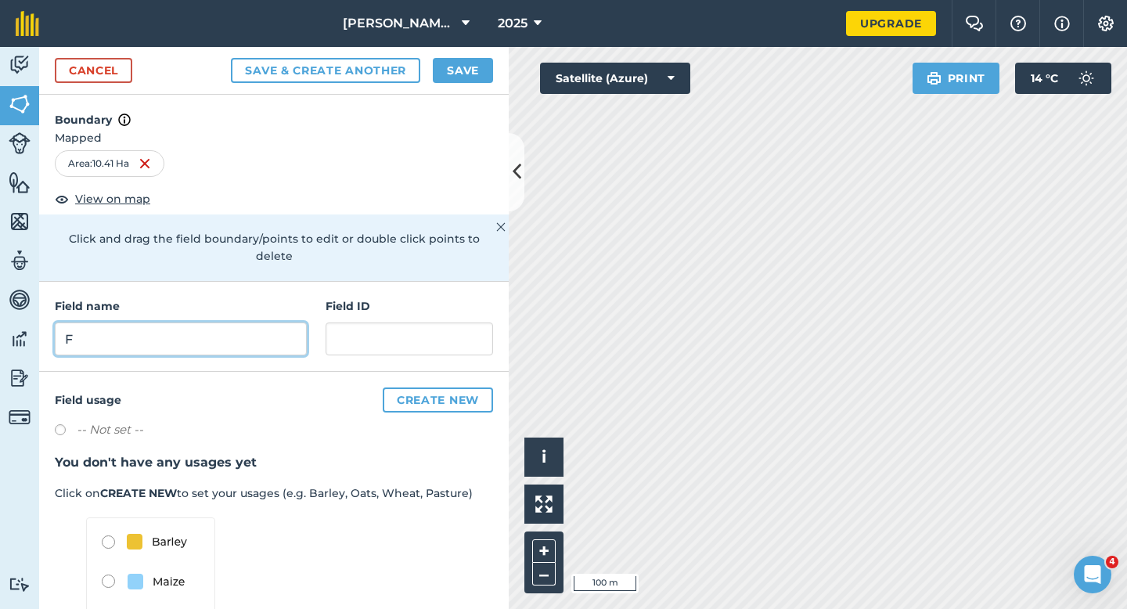
type input "F"
click at [488, 63] on button "Save" at bounding box center [463, 70] width 60 height 25
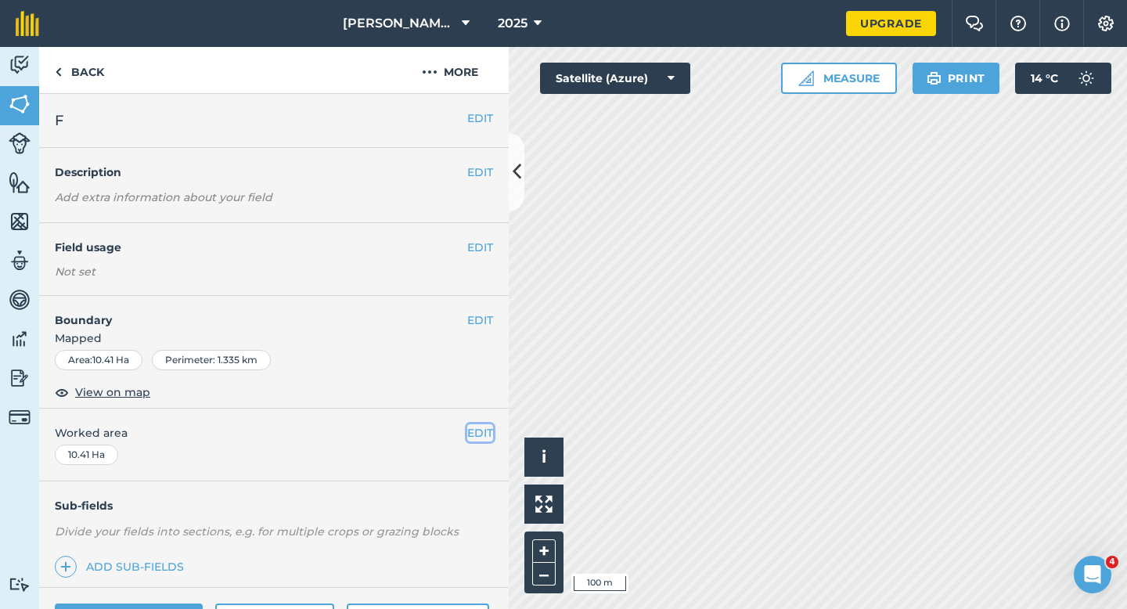
click at [487, 432] on button "EDIT" at bounding box center [480, 432] width 26 height 17
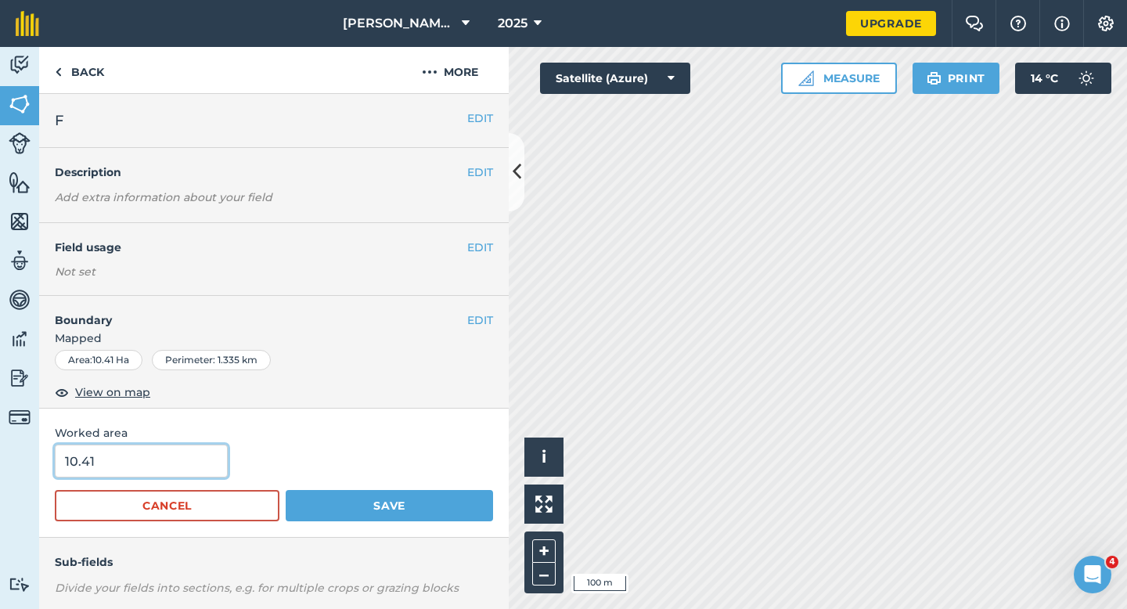
click at [164, 448] on input "10.41" at bounding box center [141, 460] width 173 height 33
click at [190, 465] on input "10.41" at bounding box center [141, 460] width 173 height 33
type input "10.4"
click at [286, 490] on button "Save" at bounding box center [389, 505] width 207 height 31
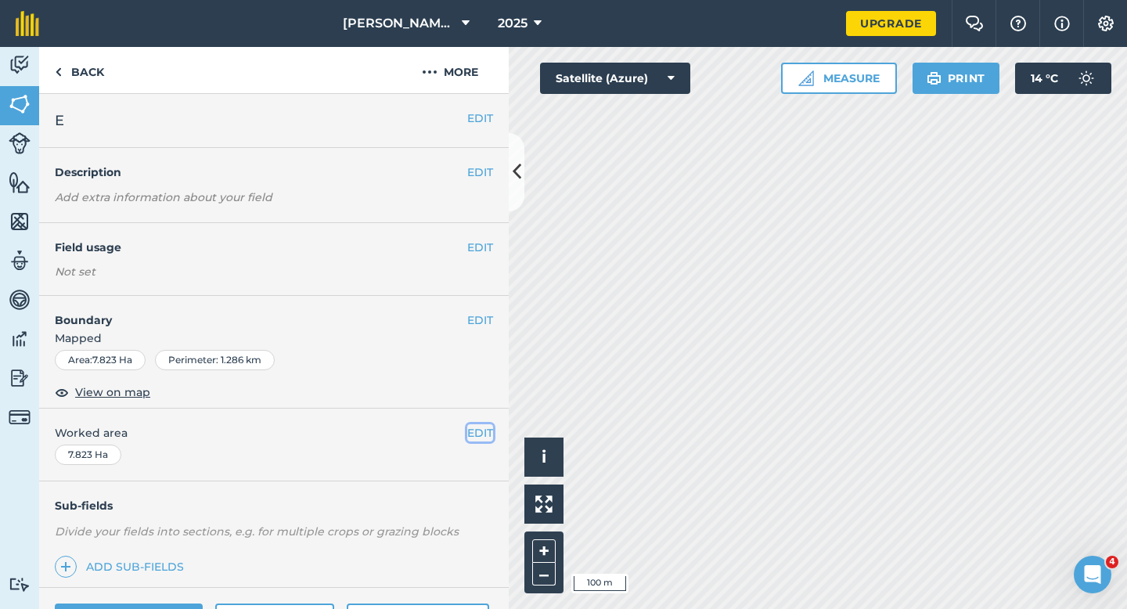
click at [487, 429] on button "EDIT" at bounding box center [480, 432] width 26 height 17
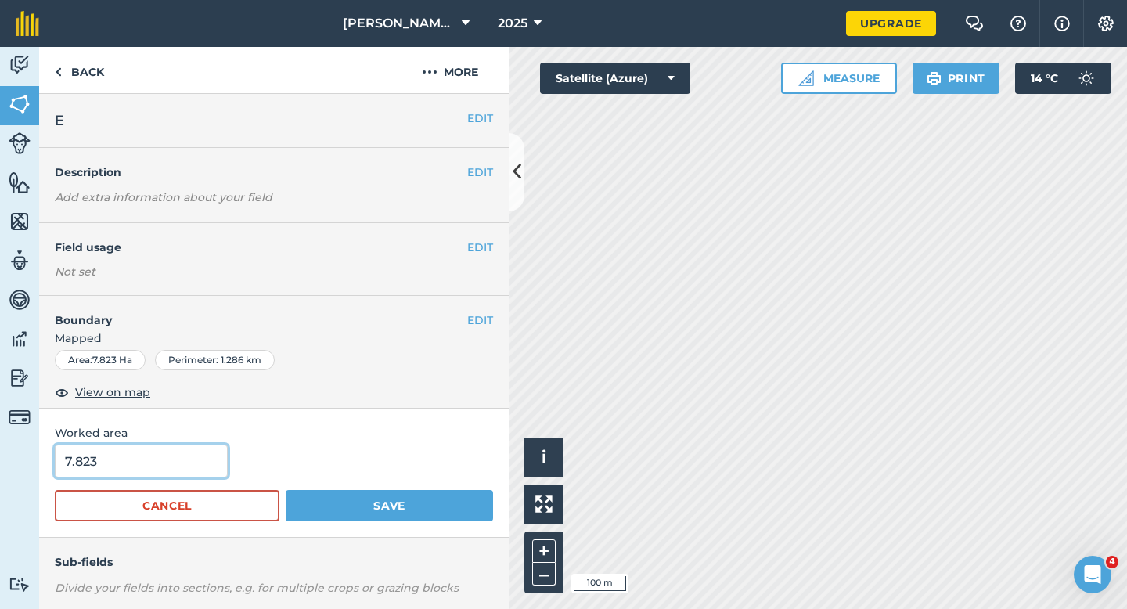
click at [167, 462] on input "7.823" at bounding box center [141, 460] width 173 height 33
type input "7.8"
click at [286, 490] on button "Save" at bounding box center [389, 505] width 207 height 31
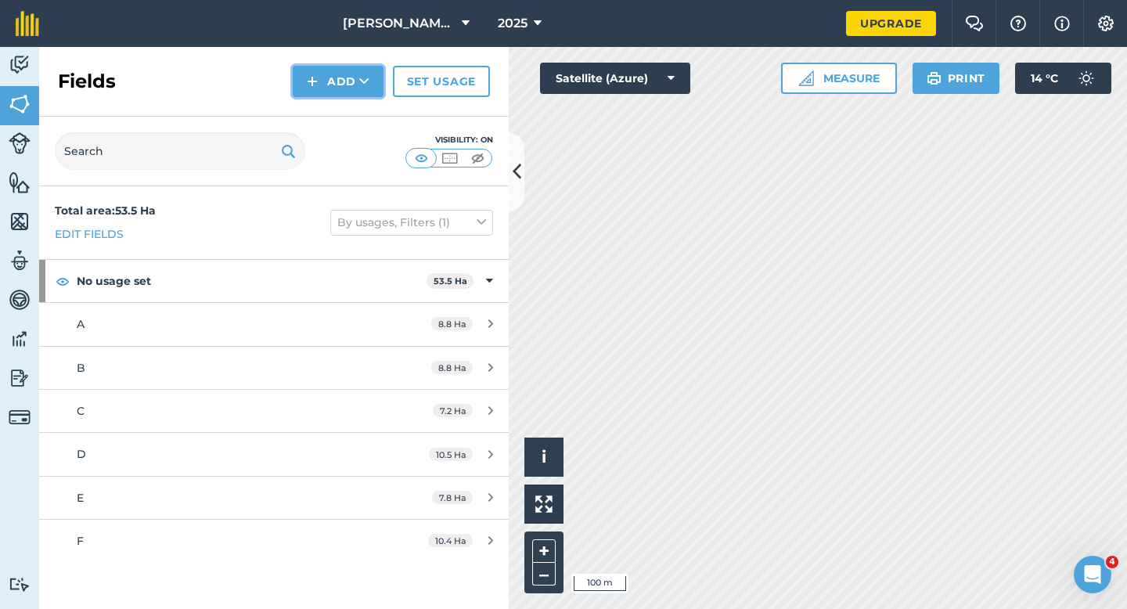
click at [342, 95] on button "Add" at bounding box center [338, 81] width 91 height 31
click at [342, 112] on link "Draw" at bounding box center [338, 116] width 86 height 34
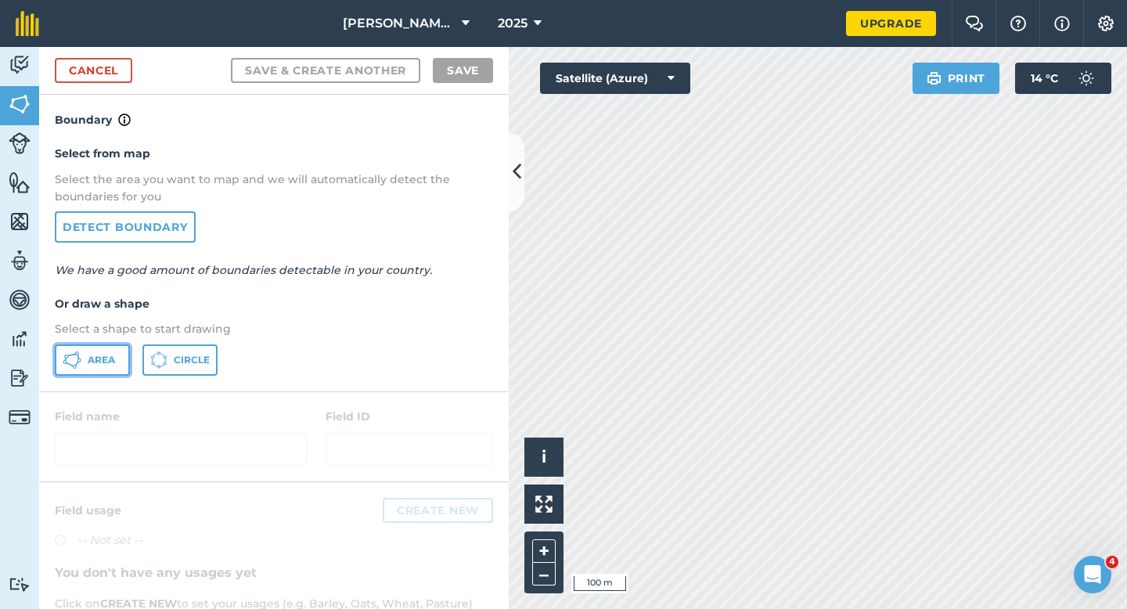
click at [119, 347] on button "Area" at bounding box center [92, 359] width 75 height 31
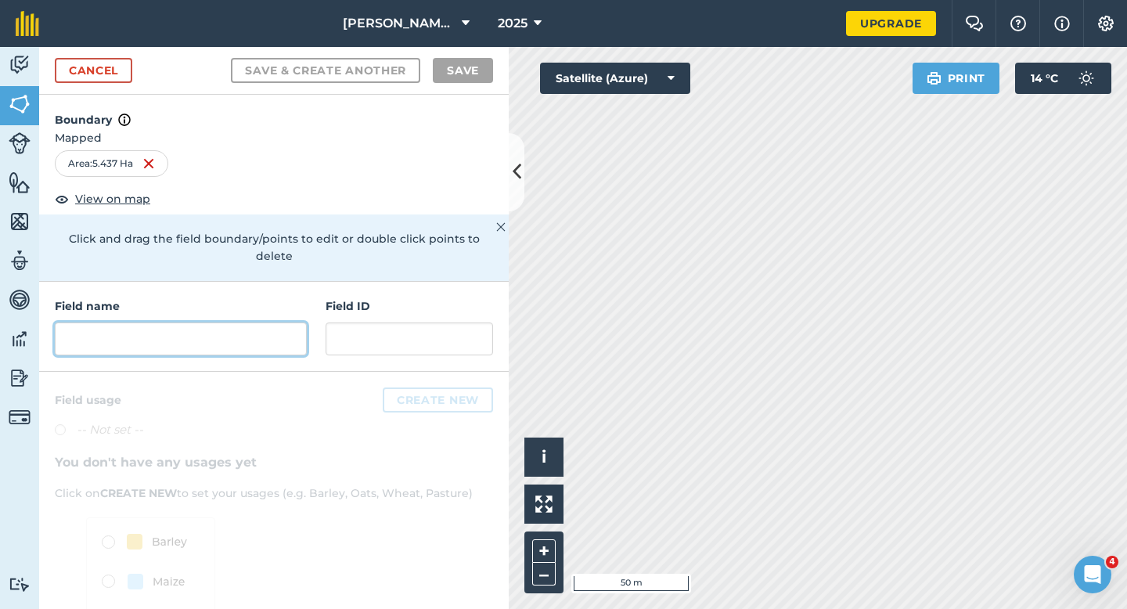
click at [201, 329] on input "text" at bounding box center [181, 338] width 252 height 33
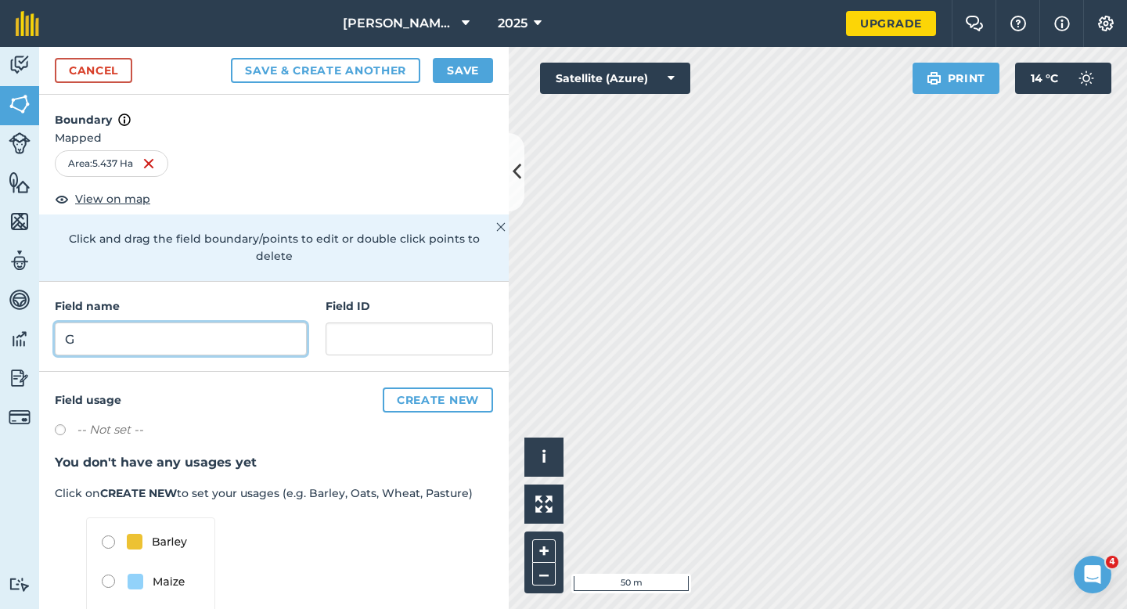
type input "G"
click at [439, 90] on div "Cancel Save & Create Another Save" at bounding box center [273, 71] width 469 height 48
click at [451, 69] on button "Save" at bounding box center [463, 70] width 60 height 25
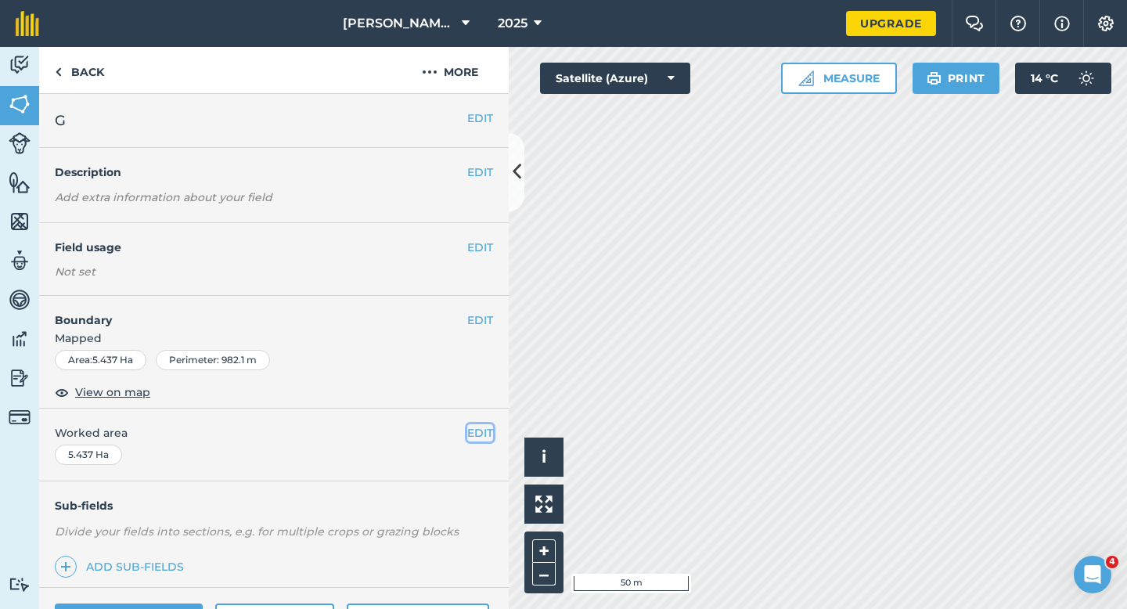
click at [475, 430] on button "EDIT" at bounding box center [480, 432] width 26 height 17
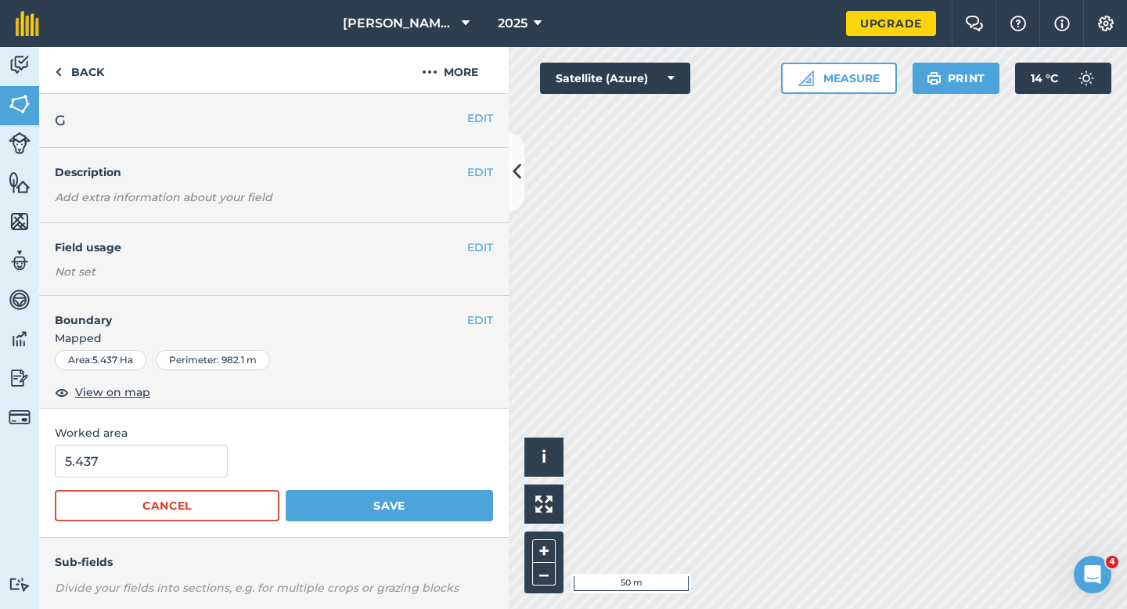
click at [189, 480] on form "5.437 Cancel Save" at bounding box center [274, 482] width 438 height 77
click at [189, 475] on input "5.437" at bounding box center [141, 460] width 173 height 33
type input "5.5"
click at [286, 490] on button "Save" at bounding box center [389, 505] width 207 height 31
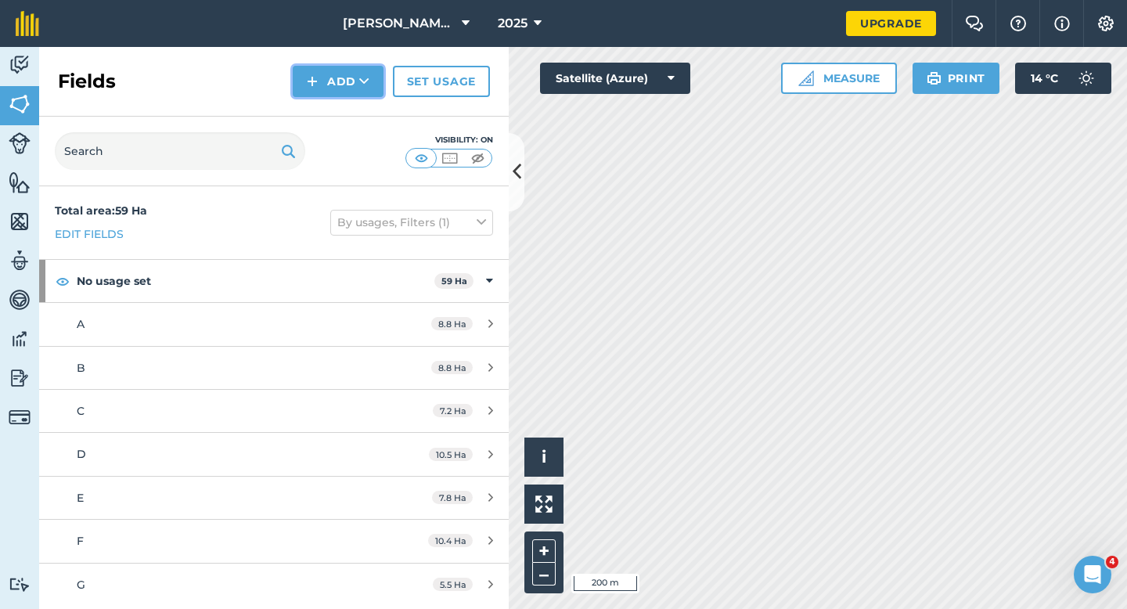
click at [315, 77] on img at bounding box center [312, 81] width 11 height 19
click at [315, 113] on link "Draw" at bounding box center [338, 116] width 86 height 34
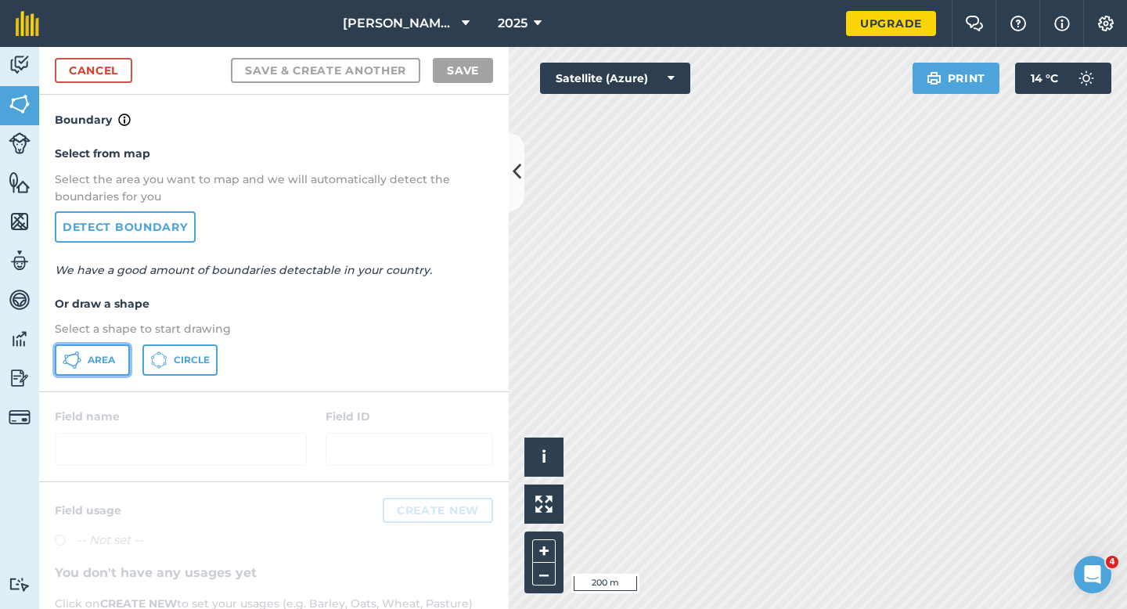
click at [71, 357] on icon at bounding box center [72, 360] width 19 height 19
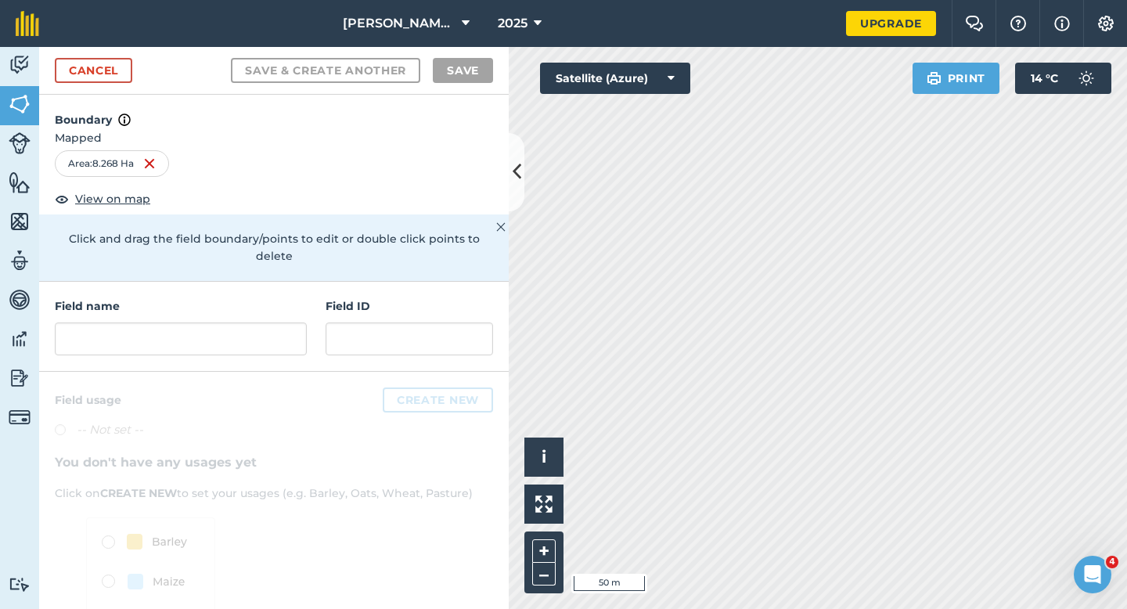
click at [207, 302] on div "Field name" at bounding box center [181, 326] width 252 height 58
click at [218, 327] on input "text" at bounding box center [181, 338] width 252 height 33
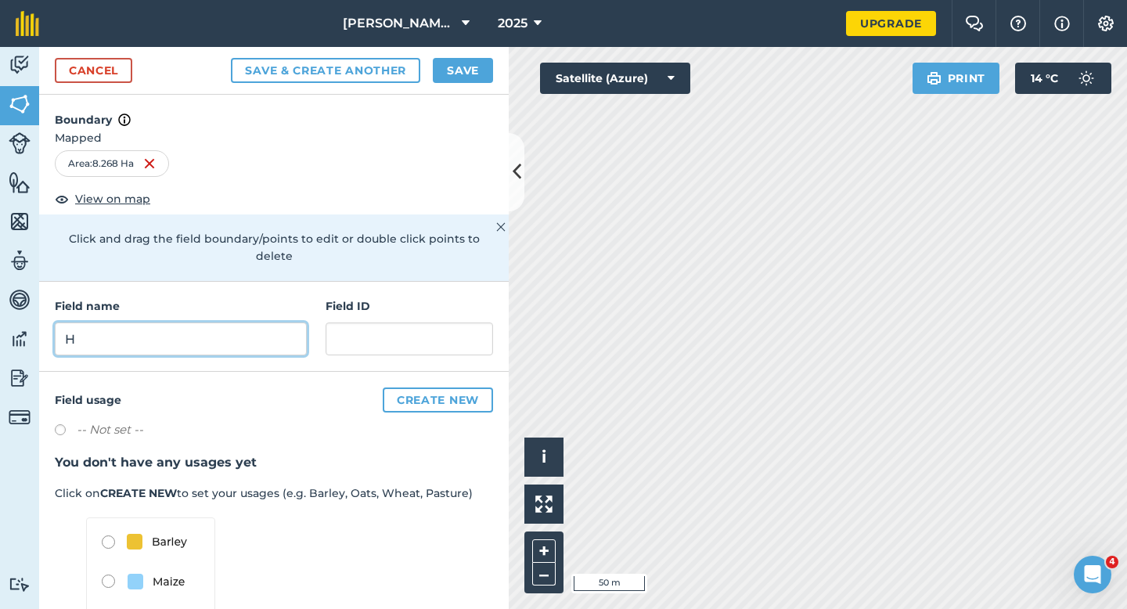
type input "H"
click at [452, 70] on button "Save" at bounding box center [463, 70] width 60 height 25
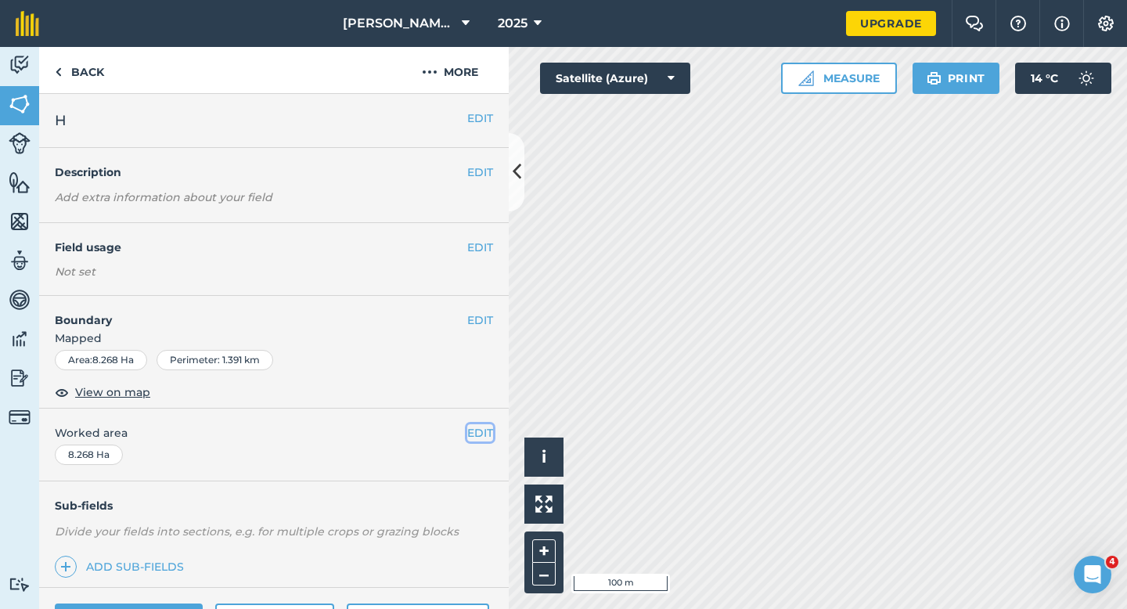
click at [478, 438] on button "EDIT" at bounding box center [480, 432] width 26 height 17
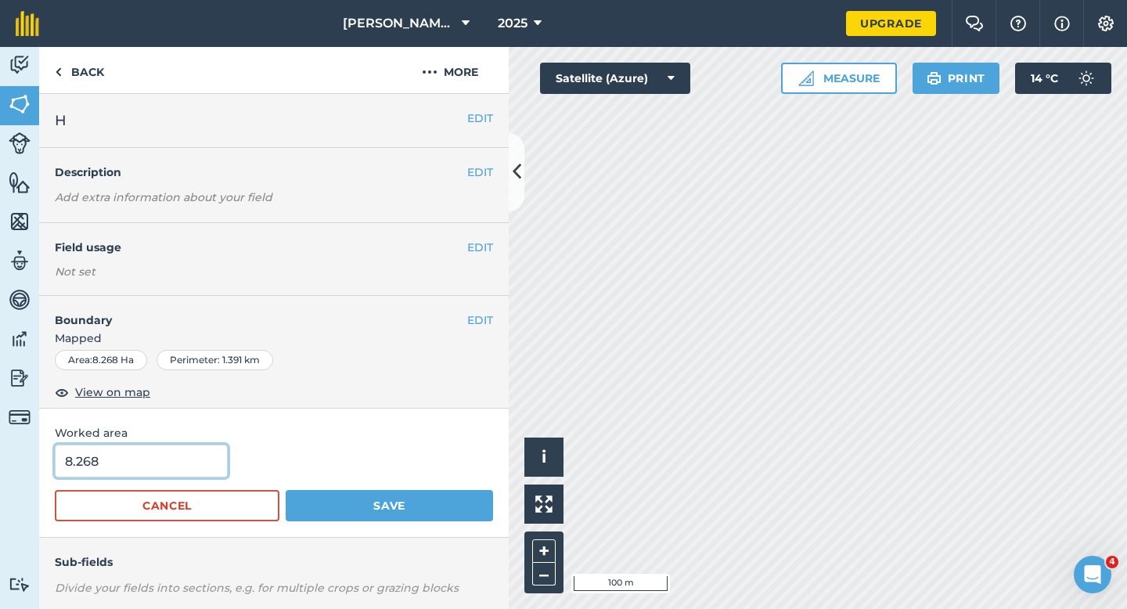
click at [177, 458] on input "8.268" at bounding box center [141, 460] width 173 height 33
type input "8.3"
click at [286, 490] on button "Save" at bounding box center [389, 505] width 207 height 31
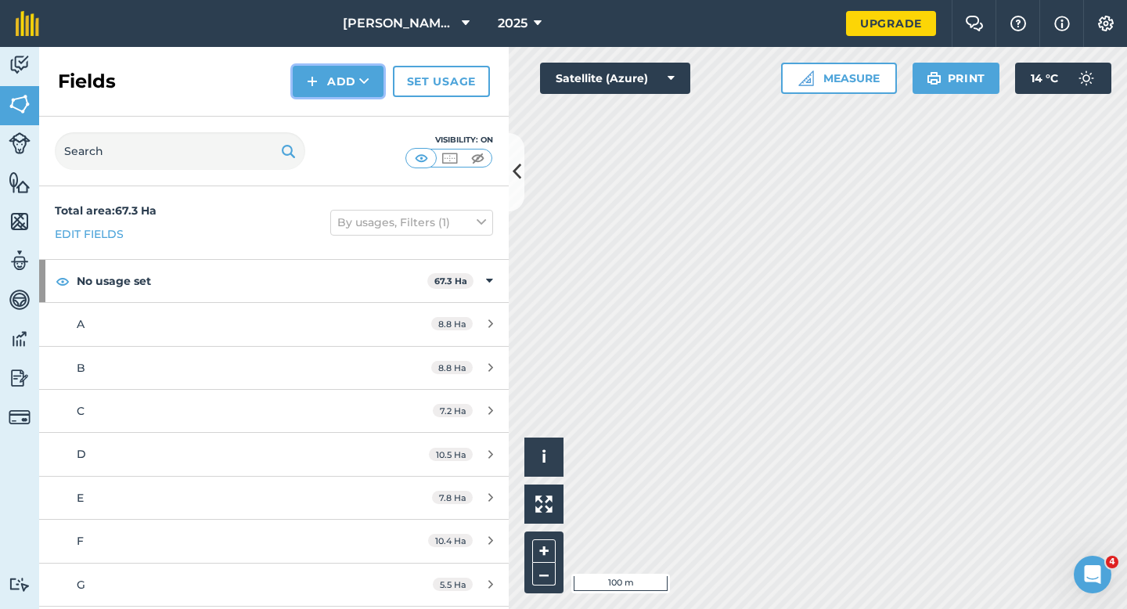
click at [343, 85] on button "Add" at bounding box center [338, 81] width 91 height 31
click at [343, 108] on link "Draw" at bounding box center [338, 116] width 86 height 34
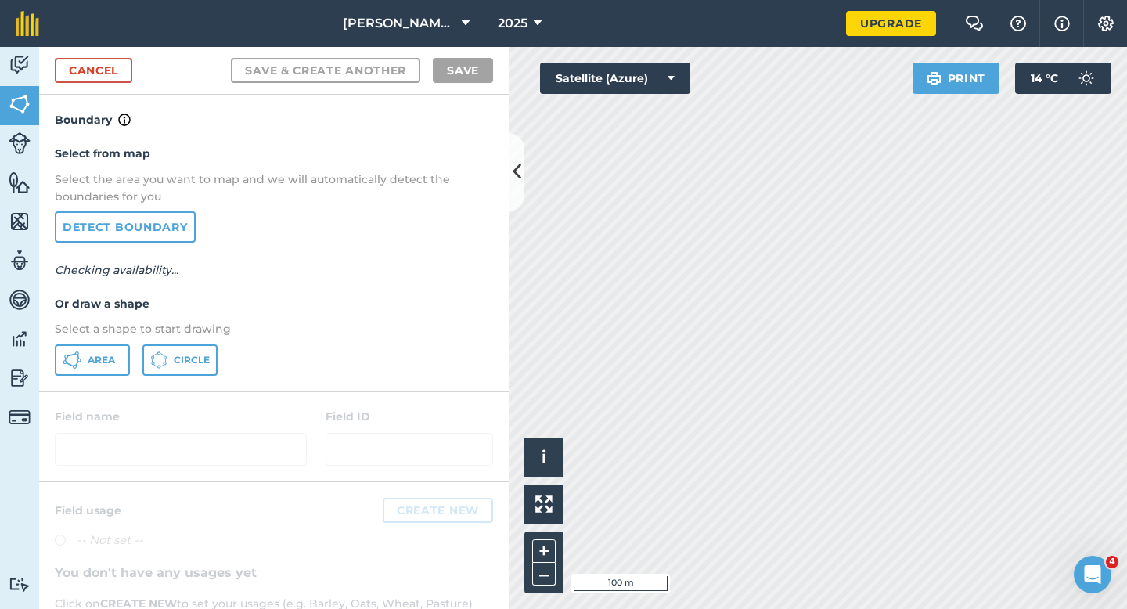
click at [96, 333] on p "Select a shape to start drawing" at bounding box center [274, 328] width 438 height 17
click at [74, 368] on icon at bounding box center [75, 367] width 4 height 4
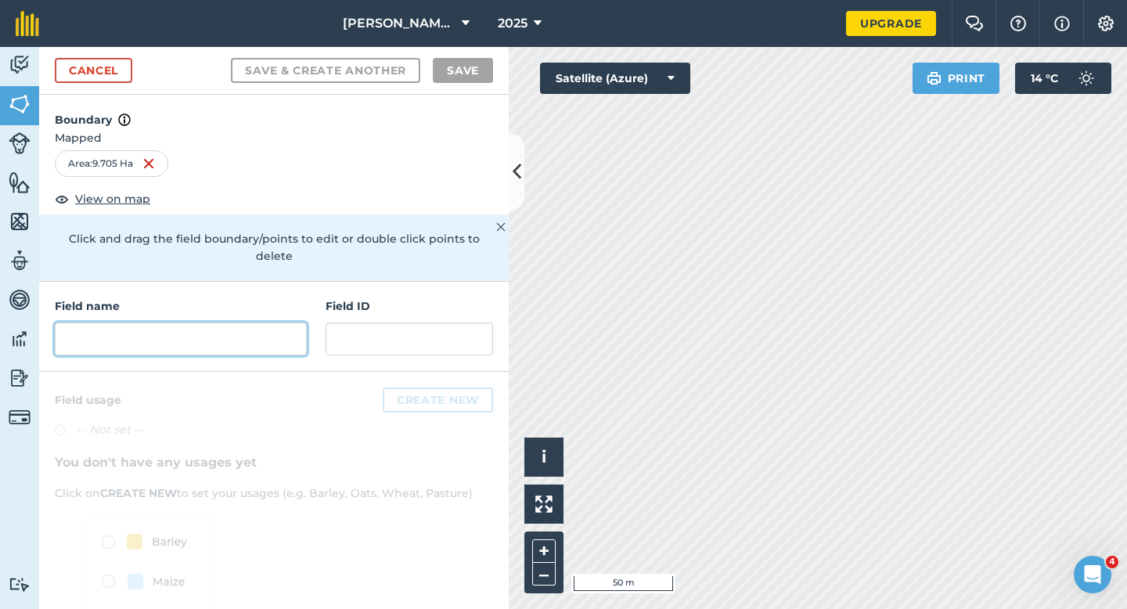
click at [255, 327] on input "text" at bounding box center [181, 338] width 252 height 33
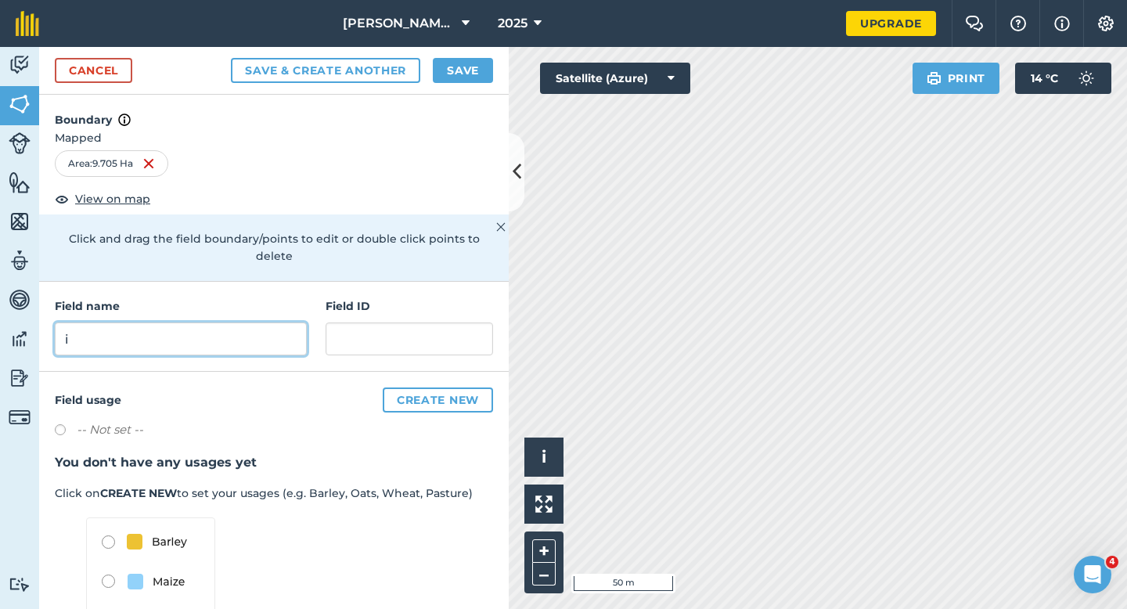
type input "i"
click at [456, 88] on div "Cancel Save & Create Another Save" at bounding box center [273, 71] width 469 height 48
click at [458, 62] on button "Save" at bounding box center [463, 70] width 60 height 25
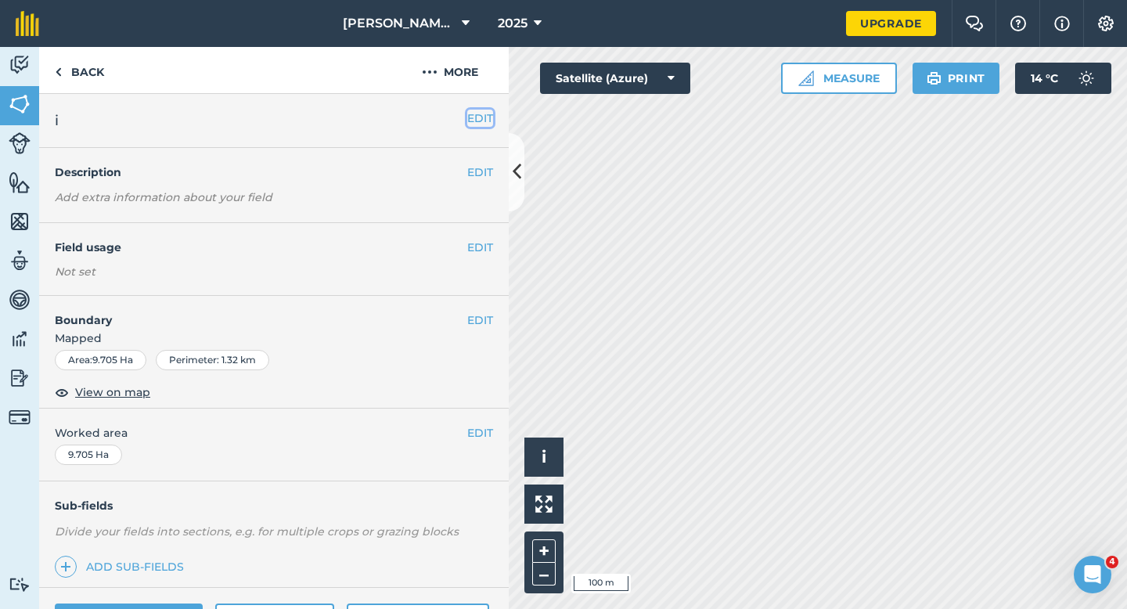
click at [480, 120] on button "EDIT" at bounding box center [480, 118] width 26 height 17
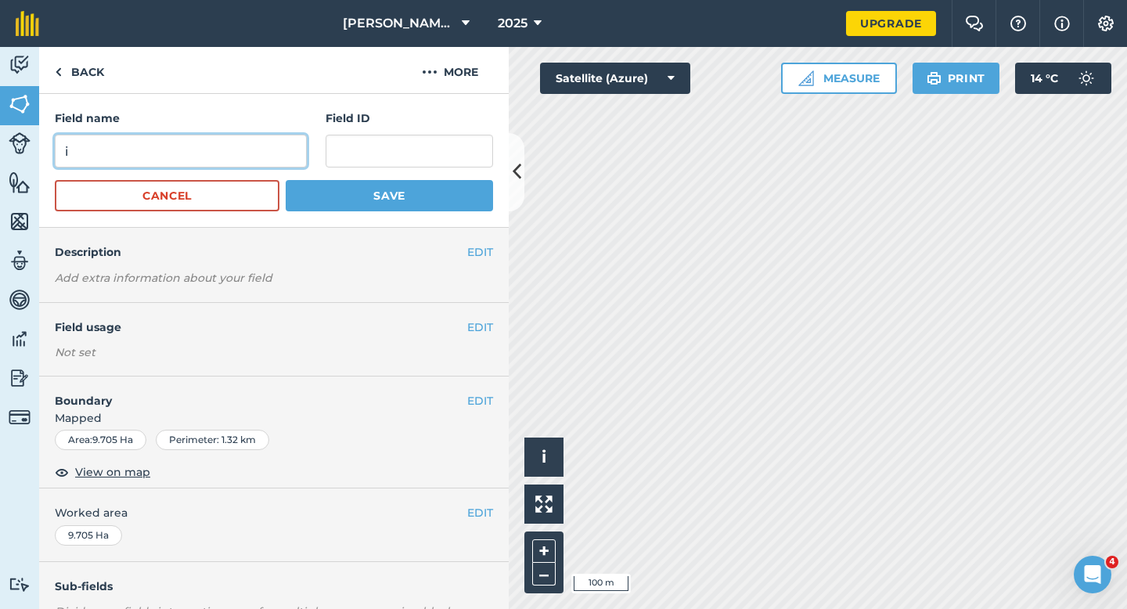
click at [252, 151] on input "i" at bounding box center [181, 151] width 252 height 33
type input "I"
click at [286, 180] on button "Save" at bounding box center [389, 195] width 207 height 31
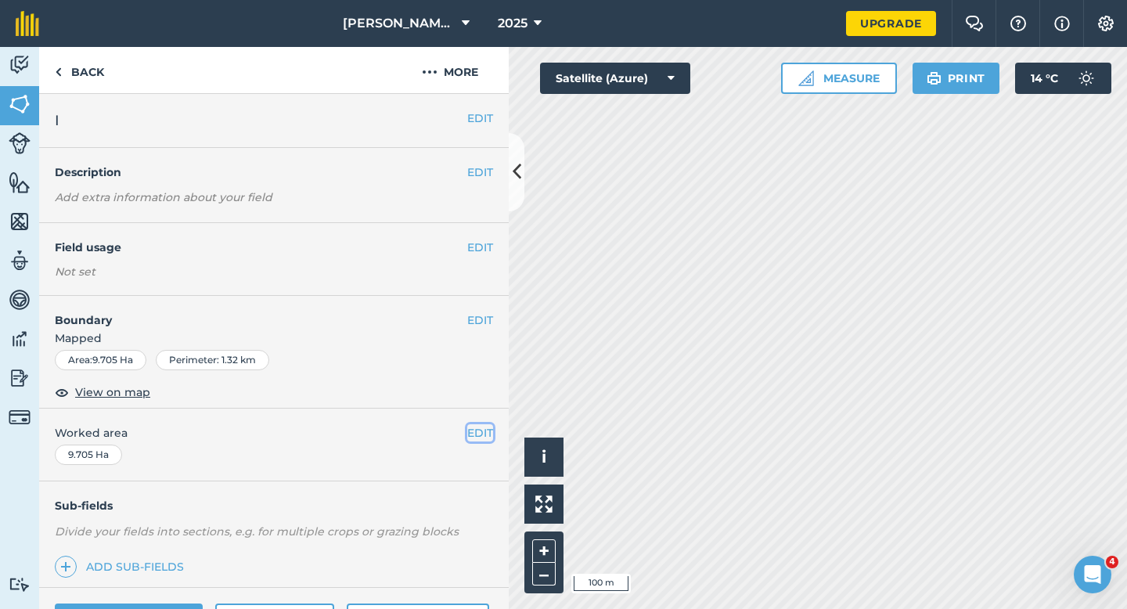
click at [480, 439] on button "EDIT" at bounding box center [480, 432] width 26 height 17
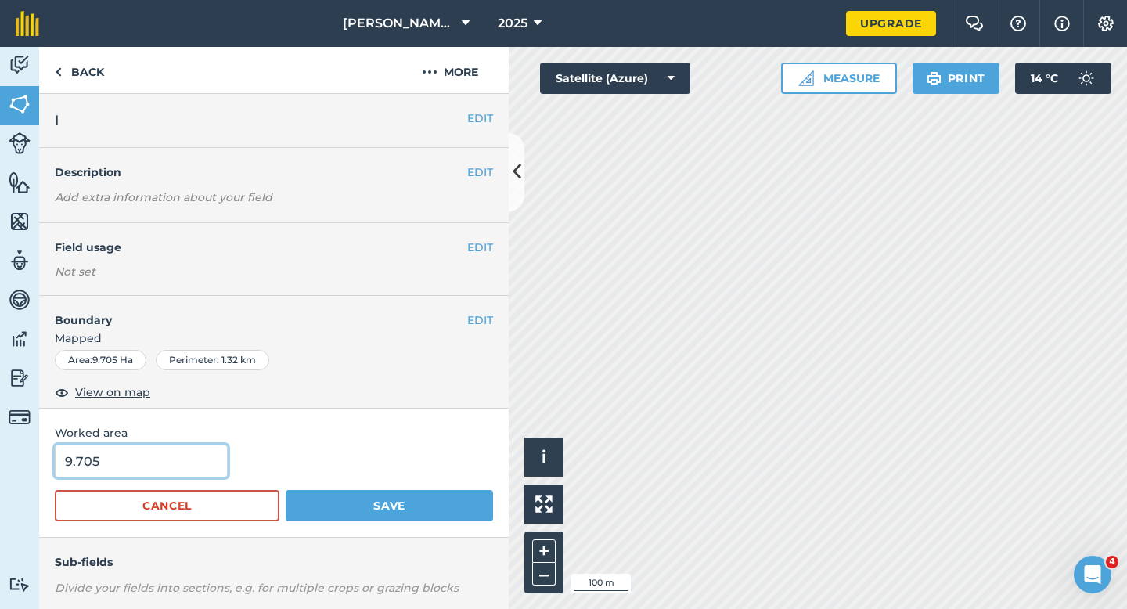
click at [149, 448] on input "9.705" at bounding box center [141, 460] width 173 height 33
type input "10"
click at [286, 490] on button "Save" at bounding box center [389, 505] width 207 height 31
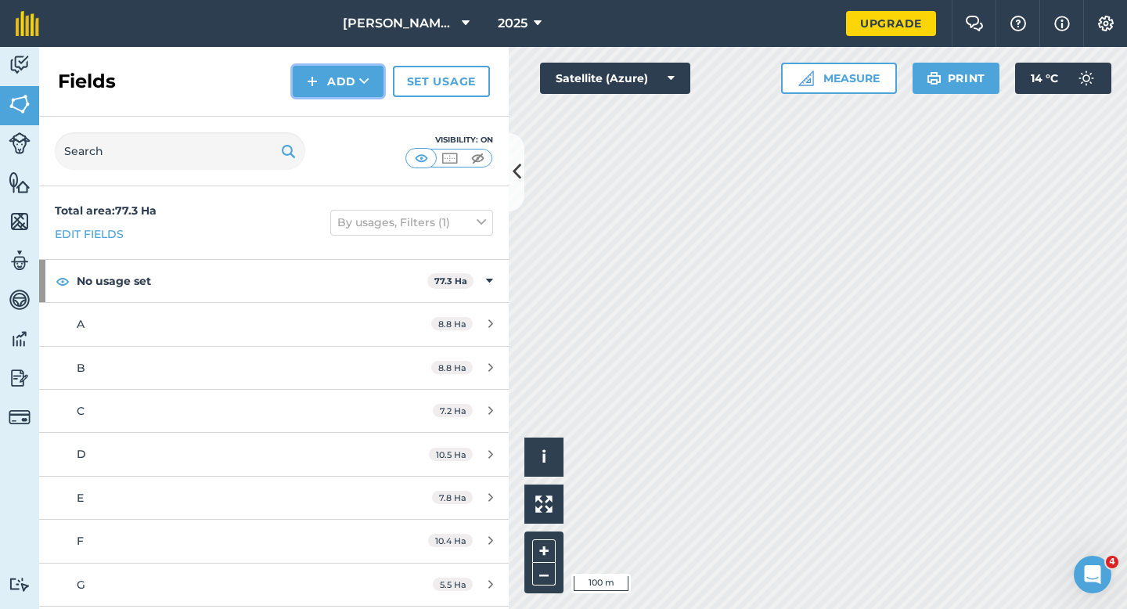
click at [322, 88] on button "Add" at bounding box center [338, 81] width 91 height 31
click at [322, 102] on link "Draw" at bounding box center [338, 116] width 86 height 34
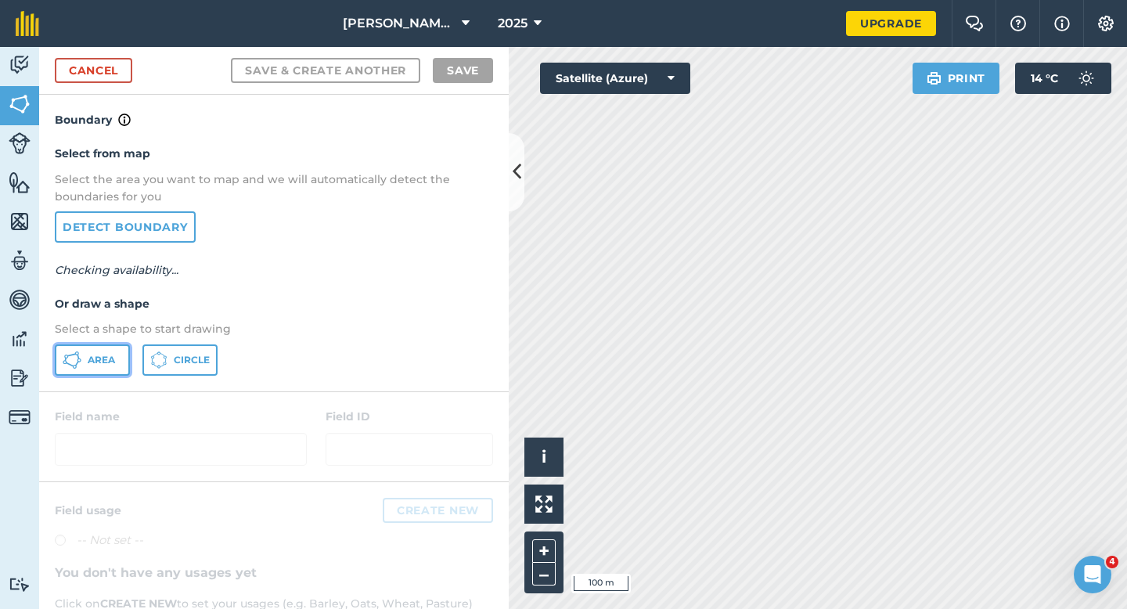
click at [115, 345] on button "Area" at bounding box center [92, 359] width 75 height 31
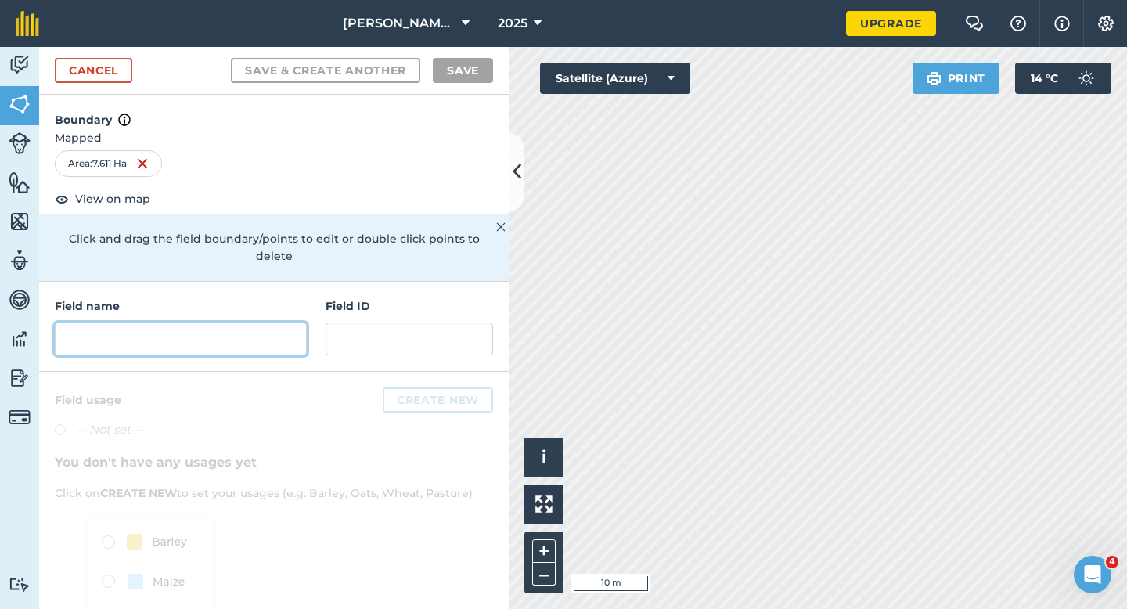
click at [160, 322] on input "text" at bounding box center [181, 338] width 252 height 33
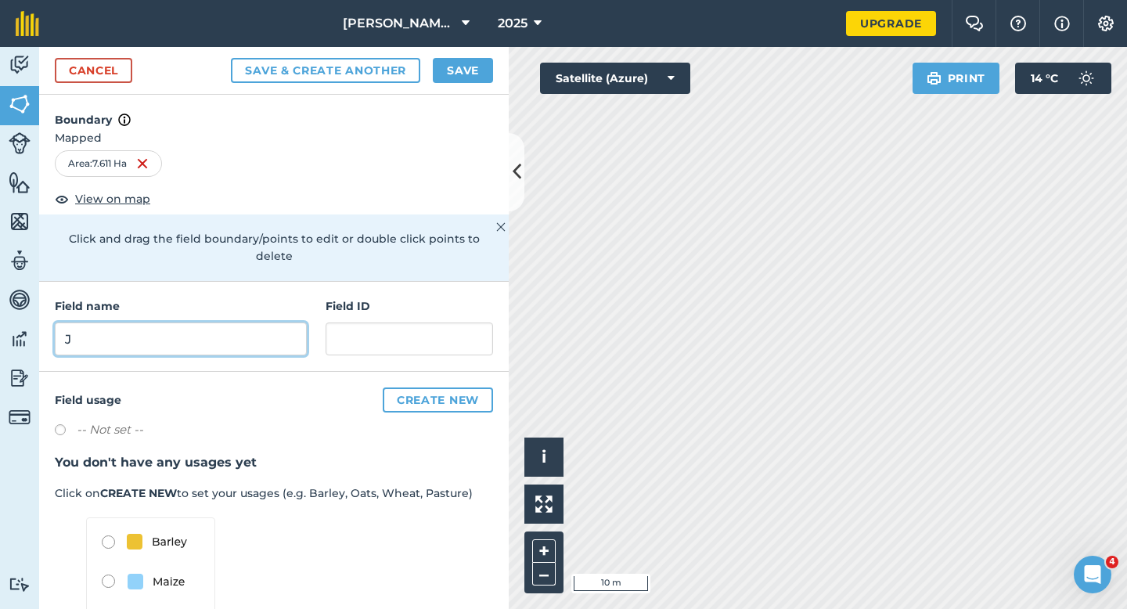
type input "J"
click at [440, 61] on button "Save" at bounding box center [463, 70] width 60 height 25
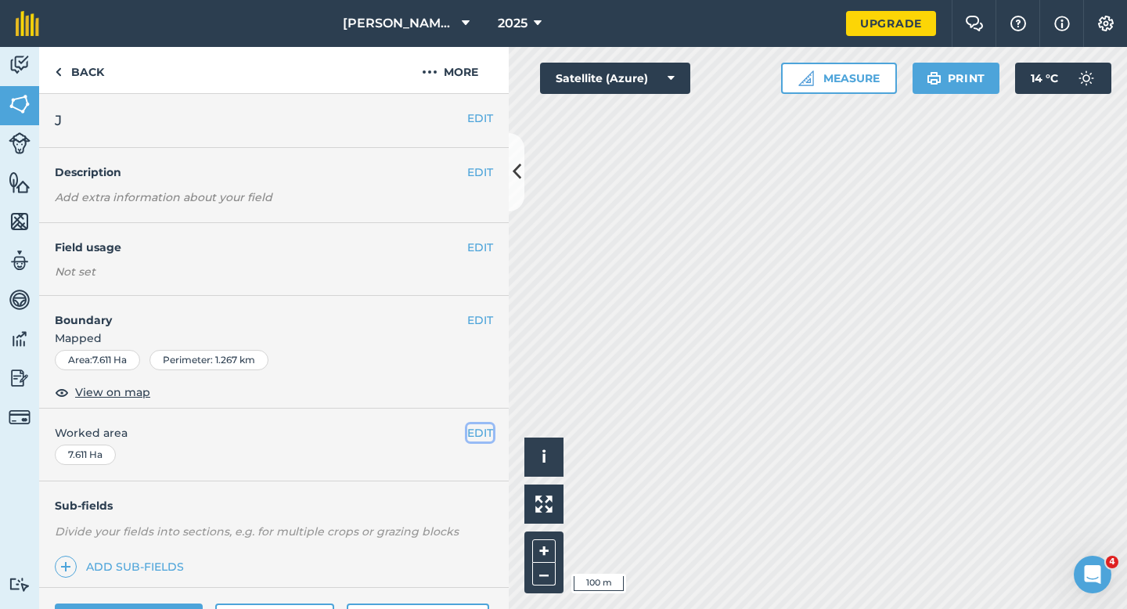
click at [469, 432] on button "EDIT" at bounding box center [480, 432] width 26 height 17
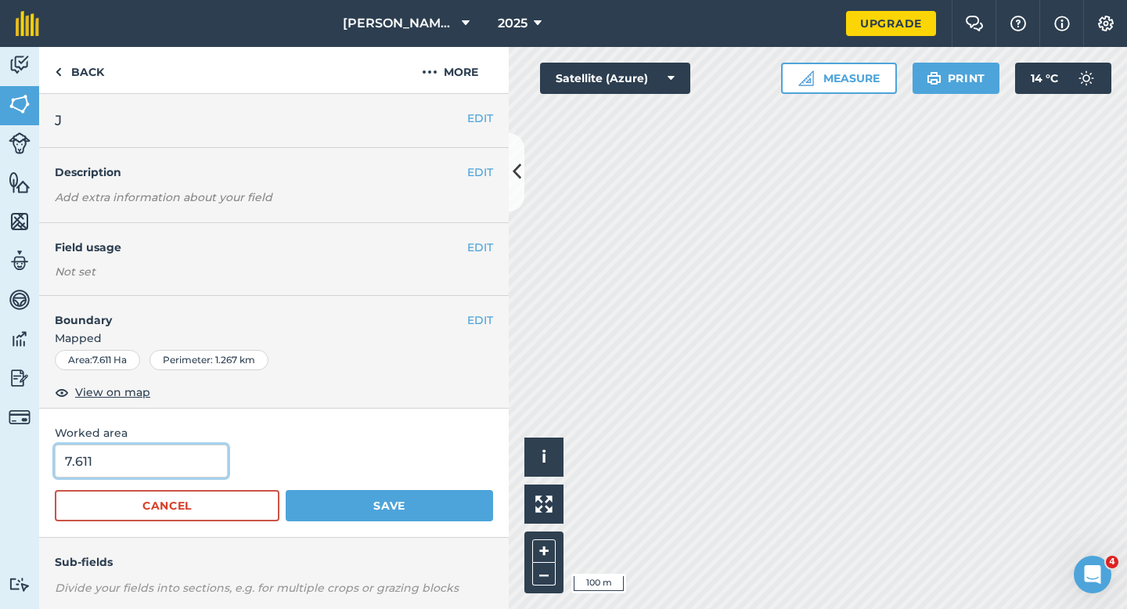
click at [175, 463] on input "7.611" at bounding box center [141, 460] width 173 height 33
click at [477, 324] on button "EDIT" at bounding box center [480, 319] width 26 height 17
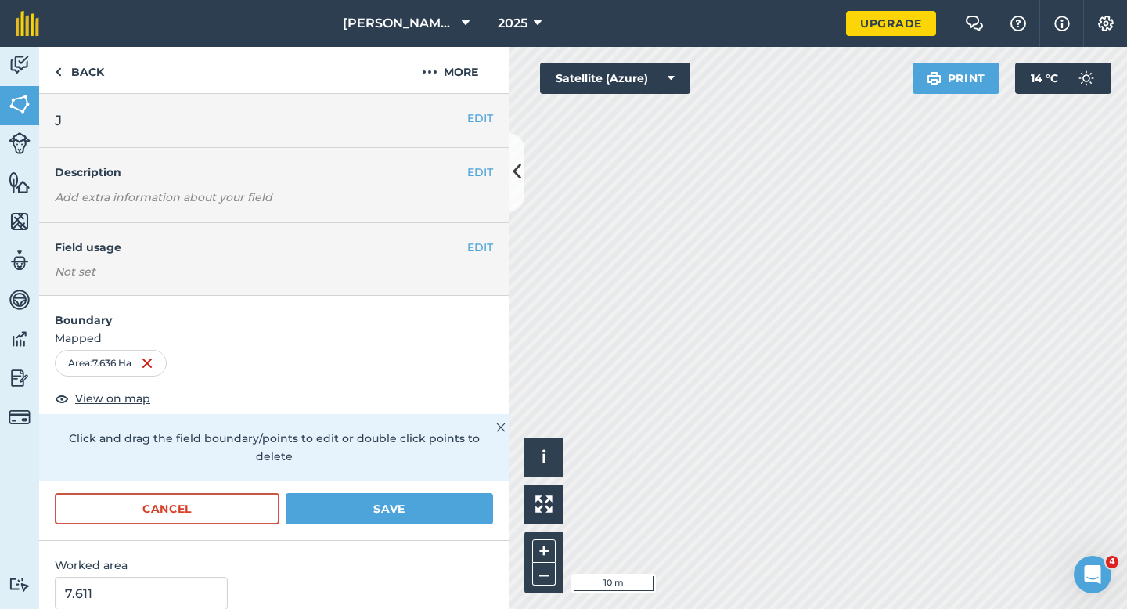
click at [409, 515] on div "Cancel Save" at bounding box center [273, 516] width 469 height 47
click at [411, 498] on button "Save" at bounding box center [389, 508] width 207 height 31
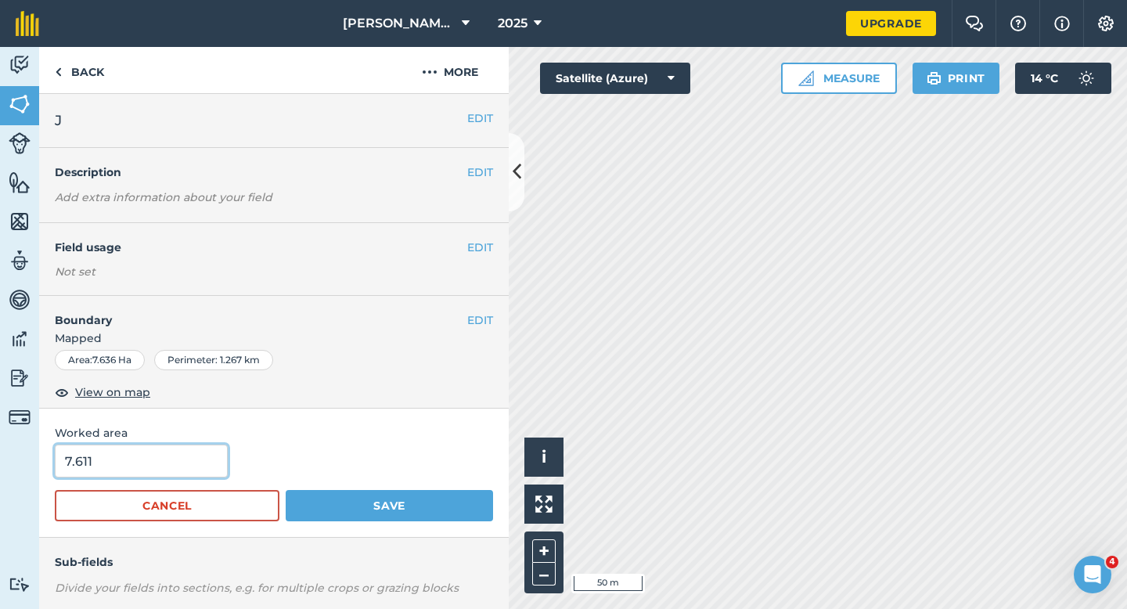
click at [158, 452] on input "7.611" at bounding box center [141, 460] width 173 height 33
click at [158, 466] on input "7.611" at bounding box center [141, 460] width 173 height 33
type input "7.7"
click at [286, 490] on button "Save" at bounding box center [389, 505] width 207 height 31
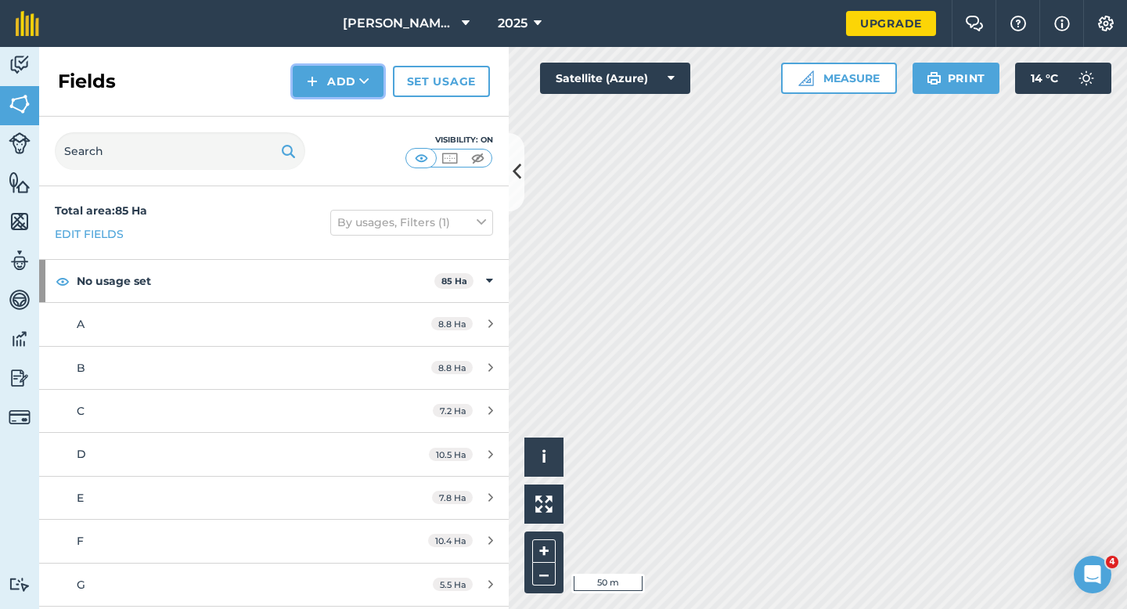
click at [342, 78] on button "Add" at bounding box center [338, 81] width 91 height 31
click at [342, 113] on link "Draw" at bounding box center [338, 116] width 86 height 34
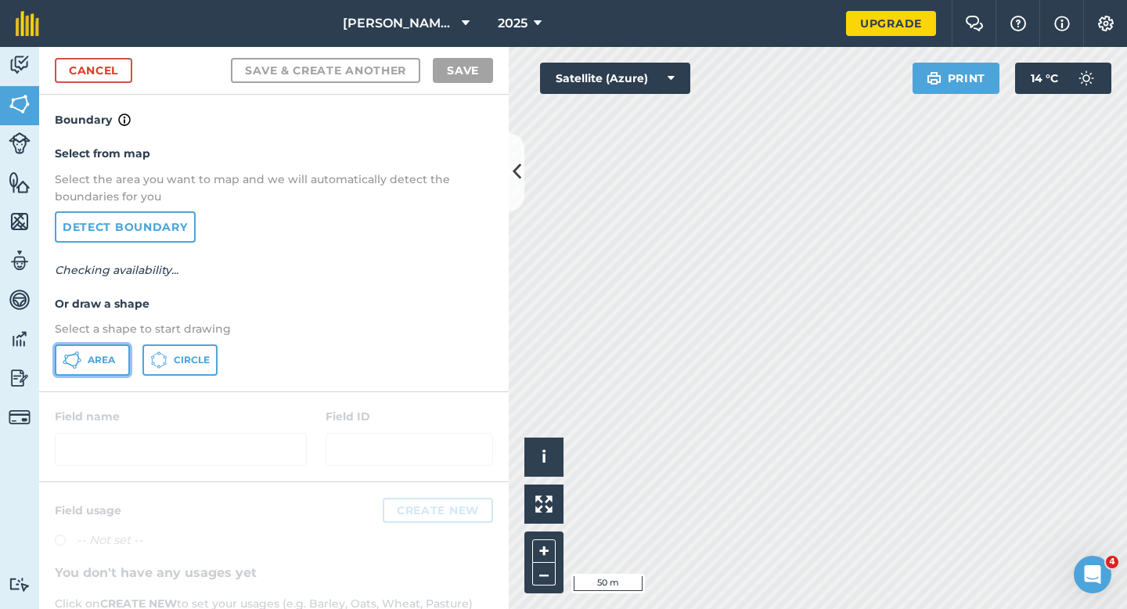
click at [92, 365] on button "Area" at bounding box center [92, 359] width 75 height 31
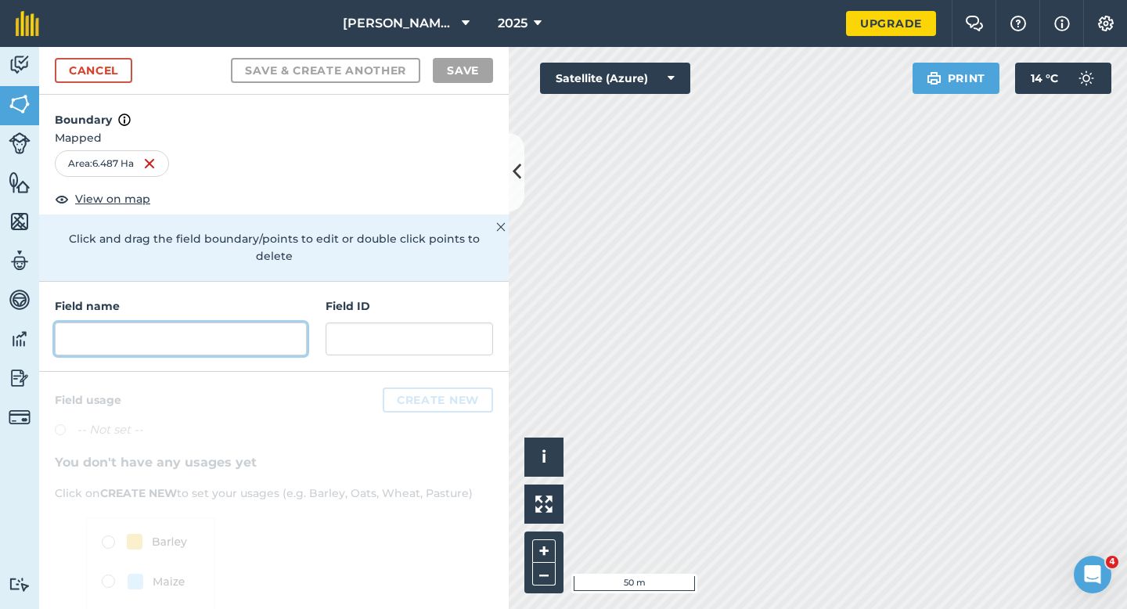
click at [226, 328] on input "text" at bounding box center [181, 338] width 252 height 33
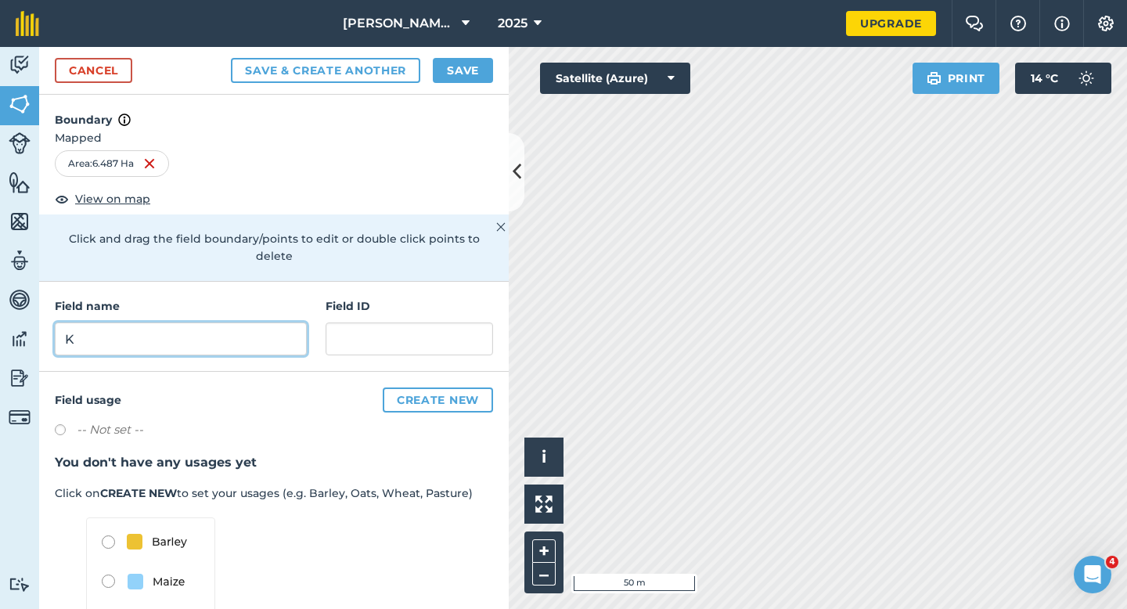
type input "K"
click at [464, 72] on button "Save" at bounding box center [463, 70] width 60 height 25
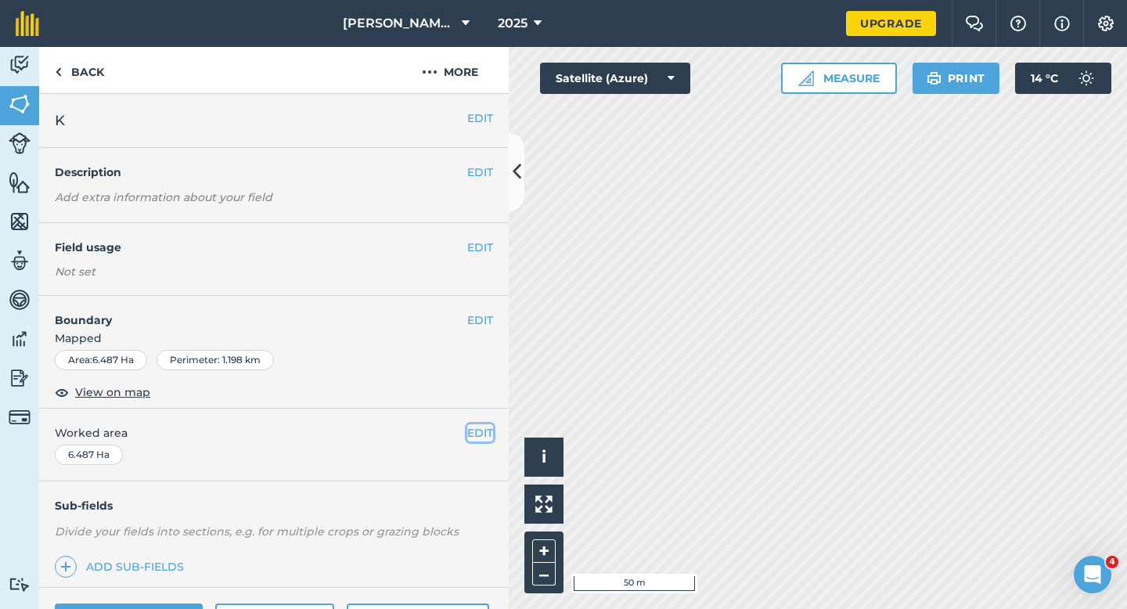
click at [484, 426] on button "EDIT" at bounding box center [480, 432] width 26 height 17
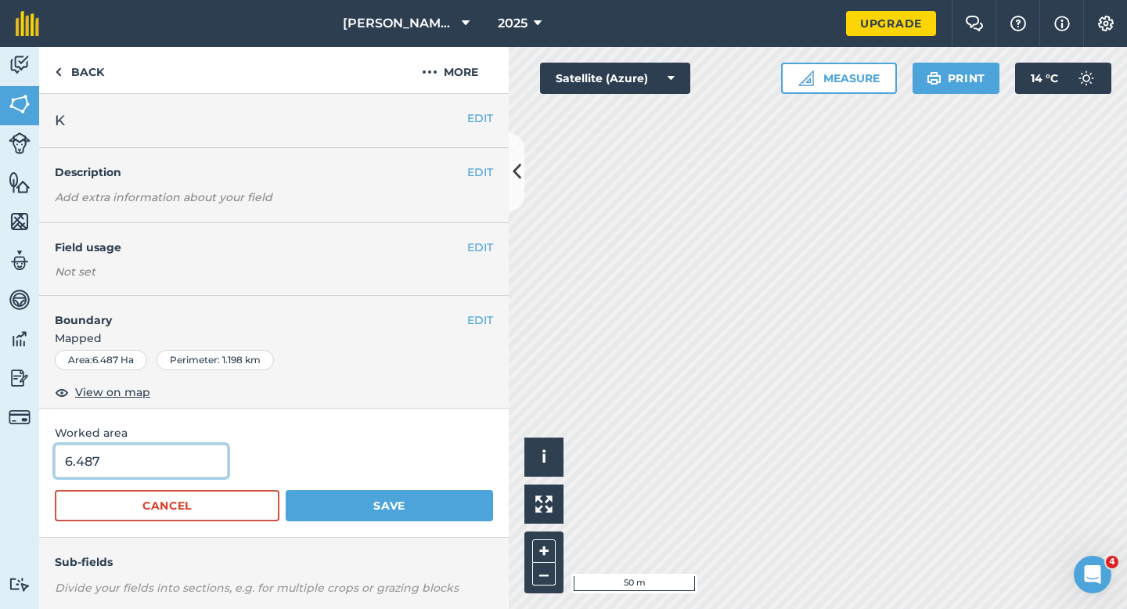
click at [106, 459] on input "6.487" at bounding box center [141, 460] width 173 height 33
type input "6.6"
click at [286, 490] on button "Save" at bounding box center [389, 505] width 207 height 31
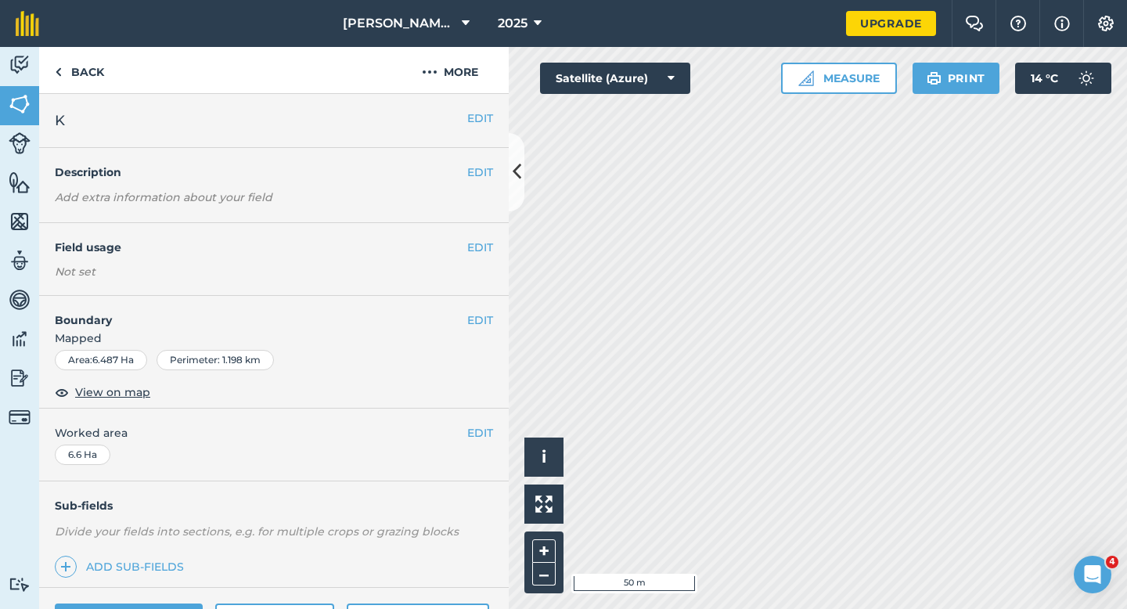
scroll to position [125, 0]
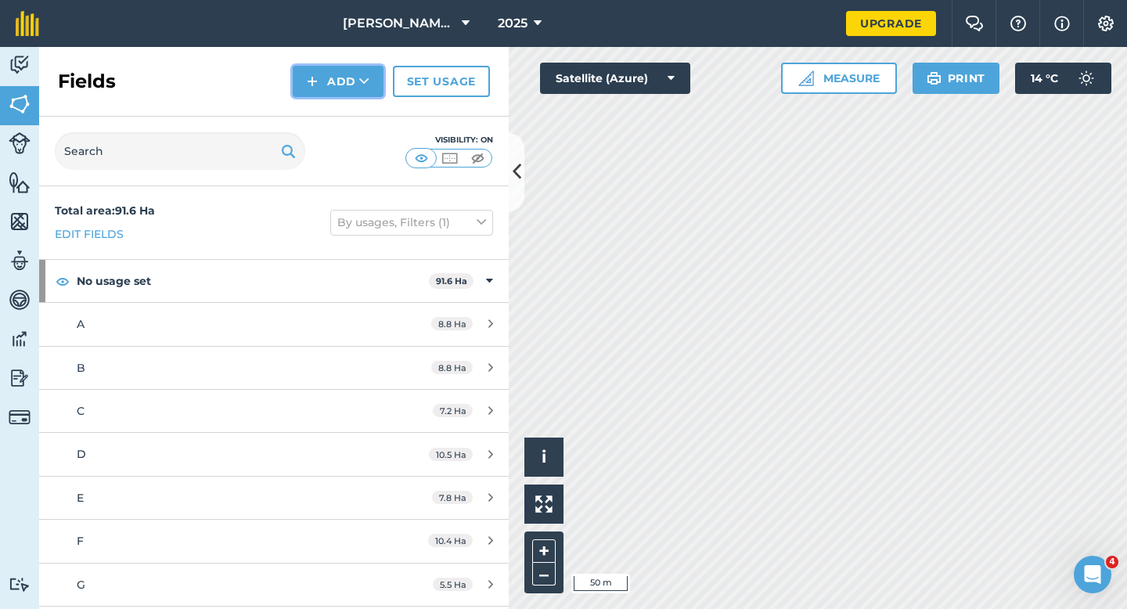
click at [326, 86] on button "Add" at bounding box center [338, 81] width 91 height 31
click at [326, 106] on link "Draw" at bounding box center [338, 116] width 86 height 34
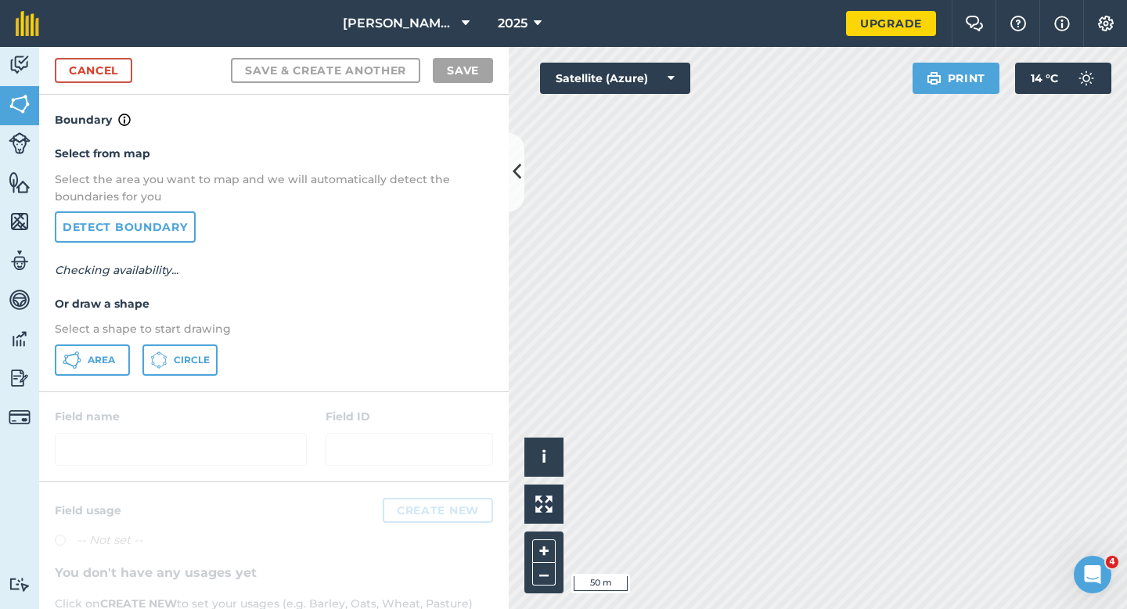
click at [94, 340] on div "Select from map Select the area you want to map and we will automatically detec…" at bounding box center [273, 259] width 469 height 261
click at [94, 361] on span "Area" at bounding box center [101, 360] width 27 height 13
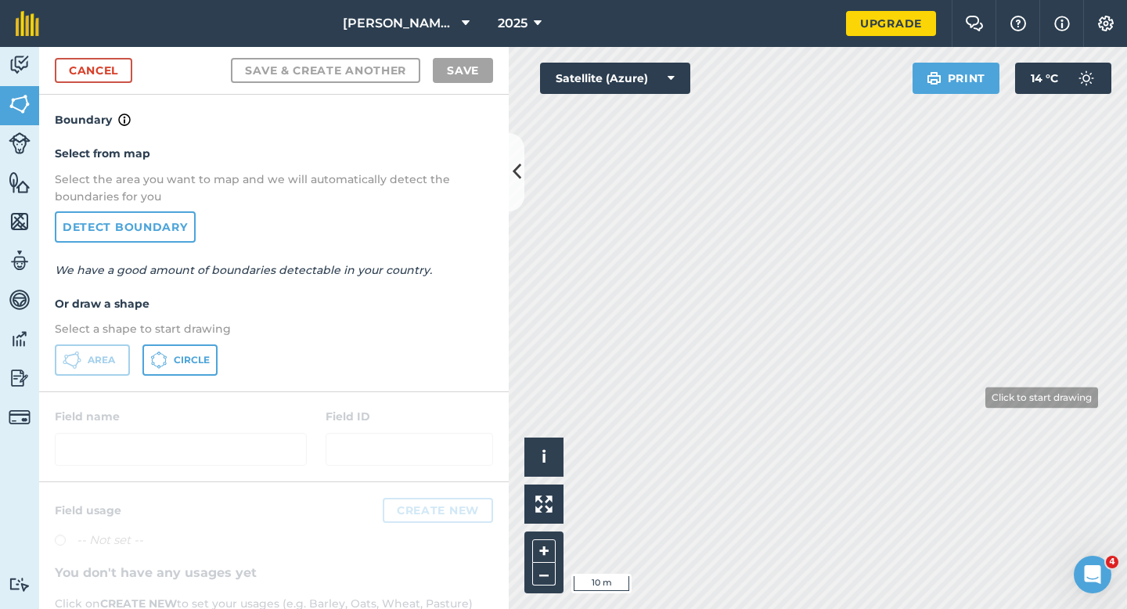
click at [404, 132] on div "Activity Fields Livestock Features Maps Team Vehicles Data Reporting Billing Tu…" at bounding box center [563, 328] width 1127 height 562
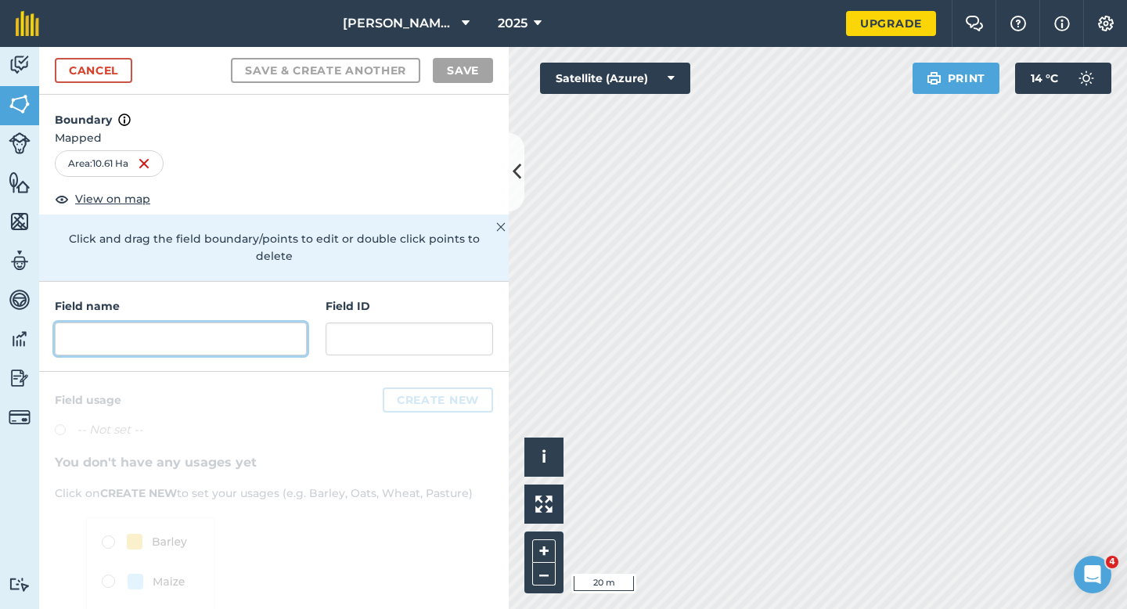
click at [285, 322] on input "text" at bounding box center [181, 338] width 252 height 33
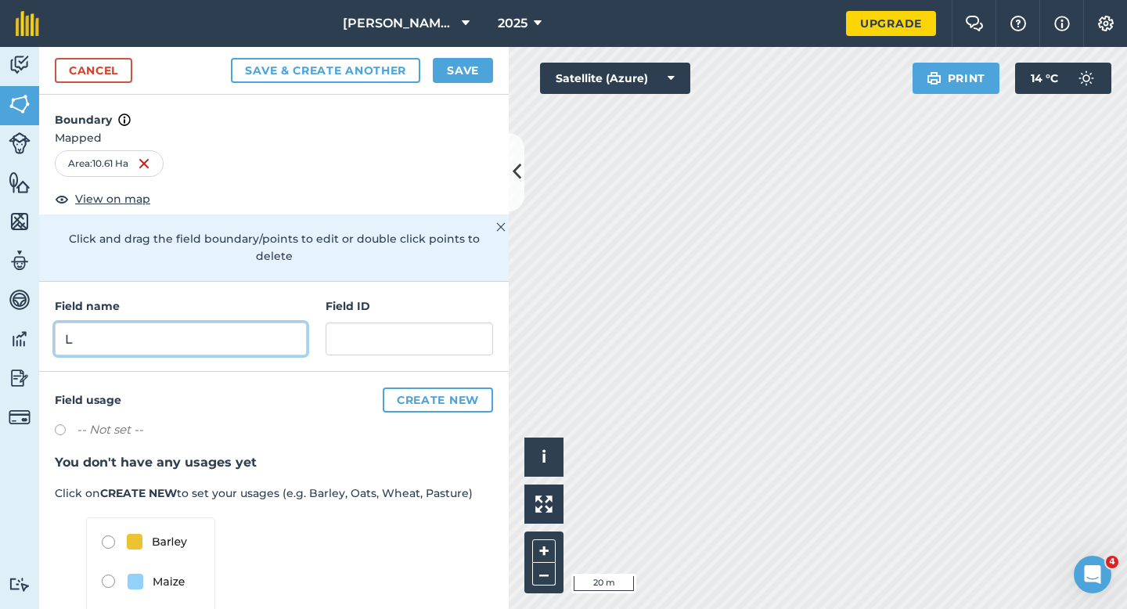
type input "L"
click at [452, 63] on button "Save" at bounding box center [463, 70] width 60 height 25
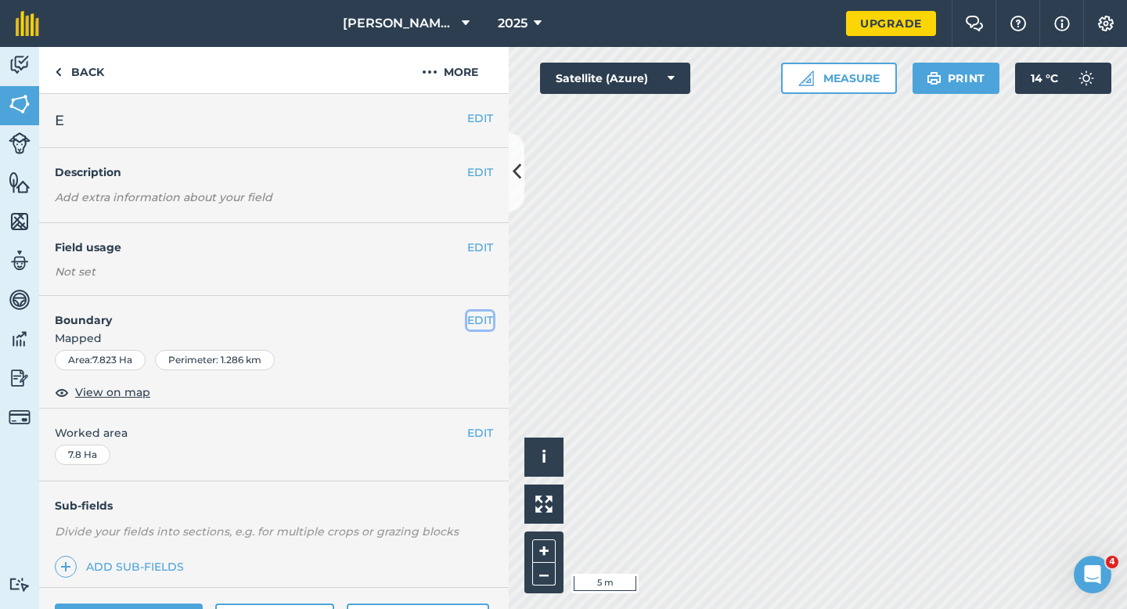
click at [469, 311] on button "EDIT" at bounding box center [480, 319] width 26 height 17
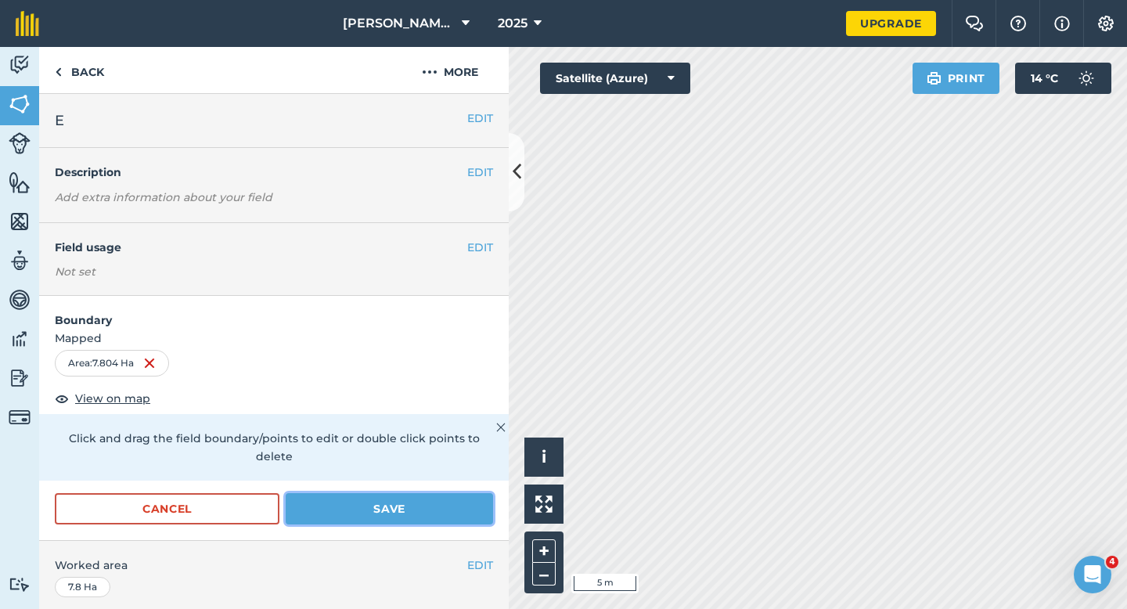
click at [378, 493] on button "Save" at bounding box center [389, 508] width 207 height 31
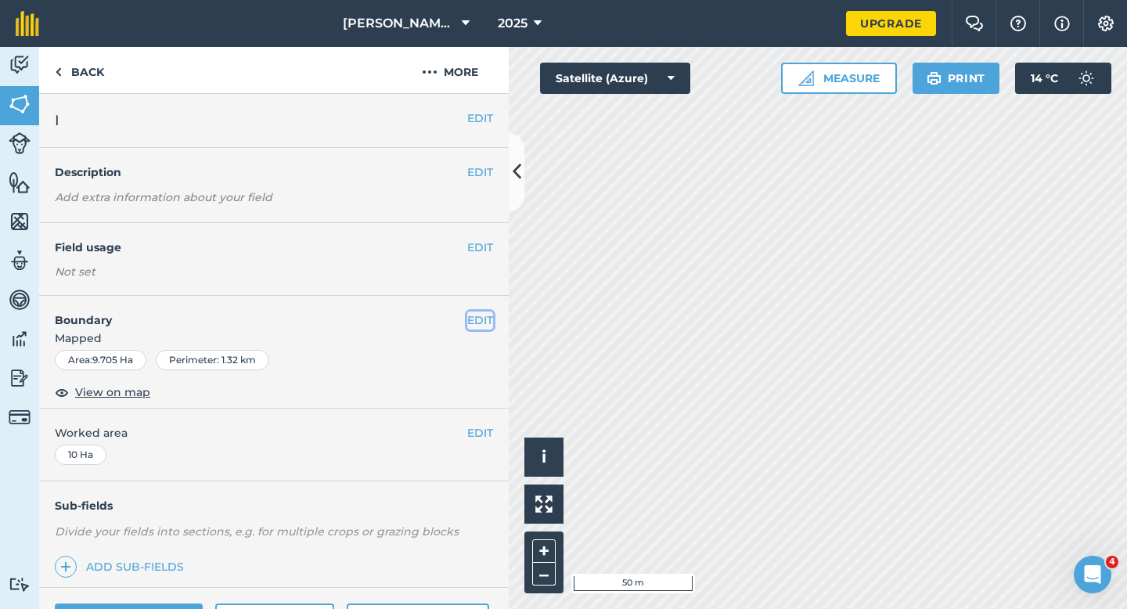
click at [476, 322] on button "EDIT" at bounding box center [480, 319] width 26 height 17
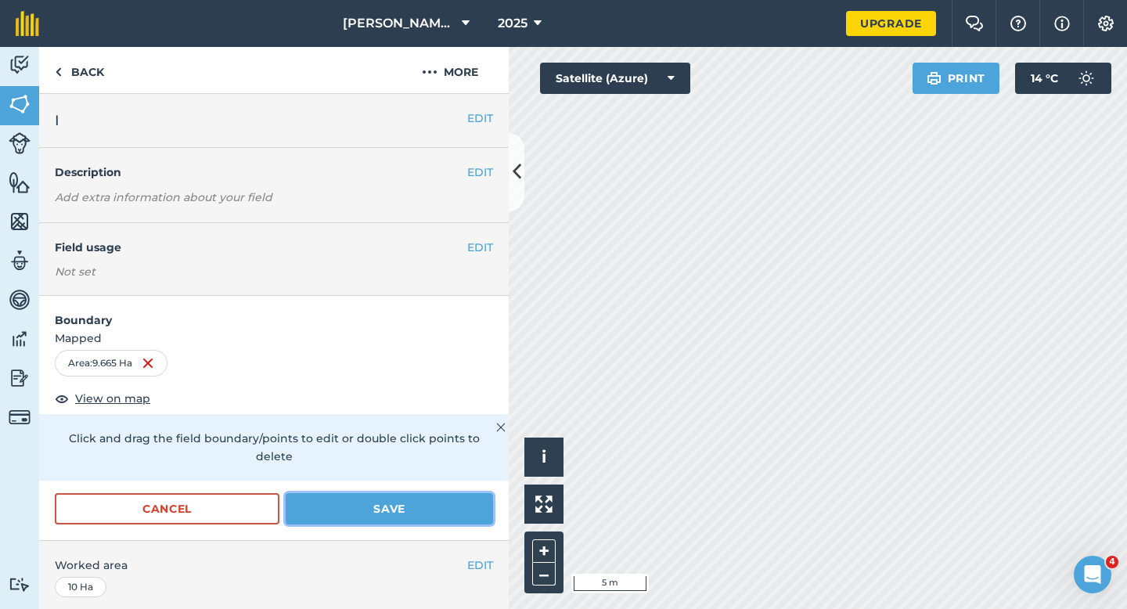
click at [424, 505] on button "Save" at bounding box center [389, 508] width 207 height 31
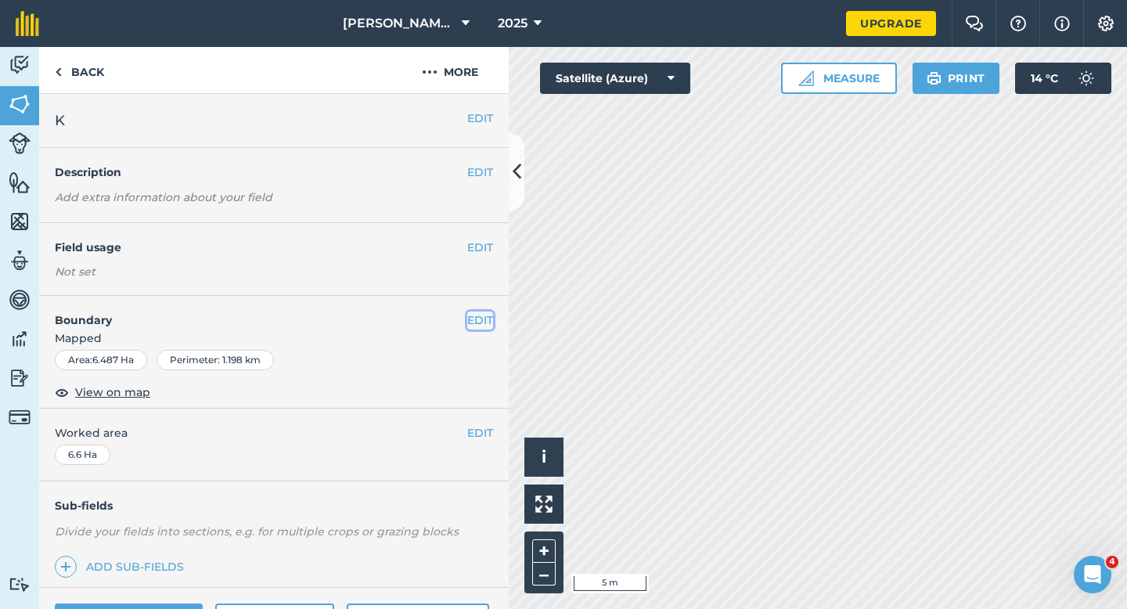
click at [475, 318] on button "EDIT" at bounding box center [480, 319] width 26 height 17
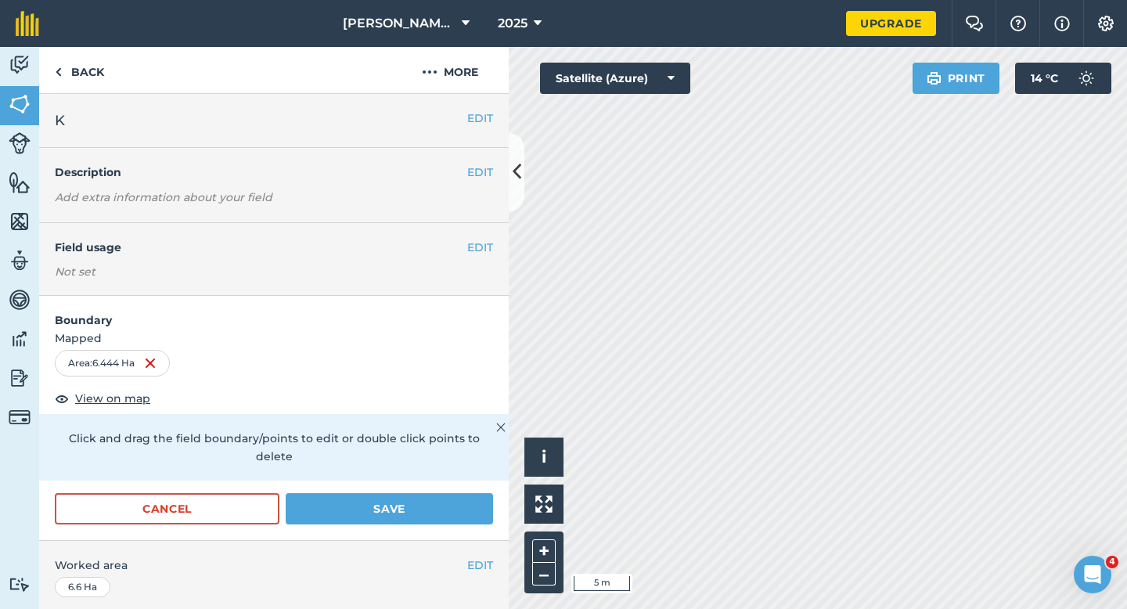
click at [429, 521] on div "Cancel Save" at bounding box center [273, 516] width 469 height 47
click at [433, 508] on div "Cancel Save" at bounding box center [273, 516] width 469 height 47
click at [447, 503] on button "Save" at bounding box center [389, 508] width 207 height 31
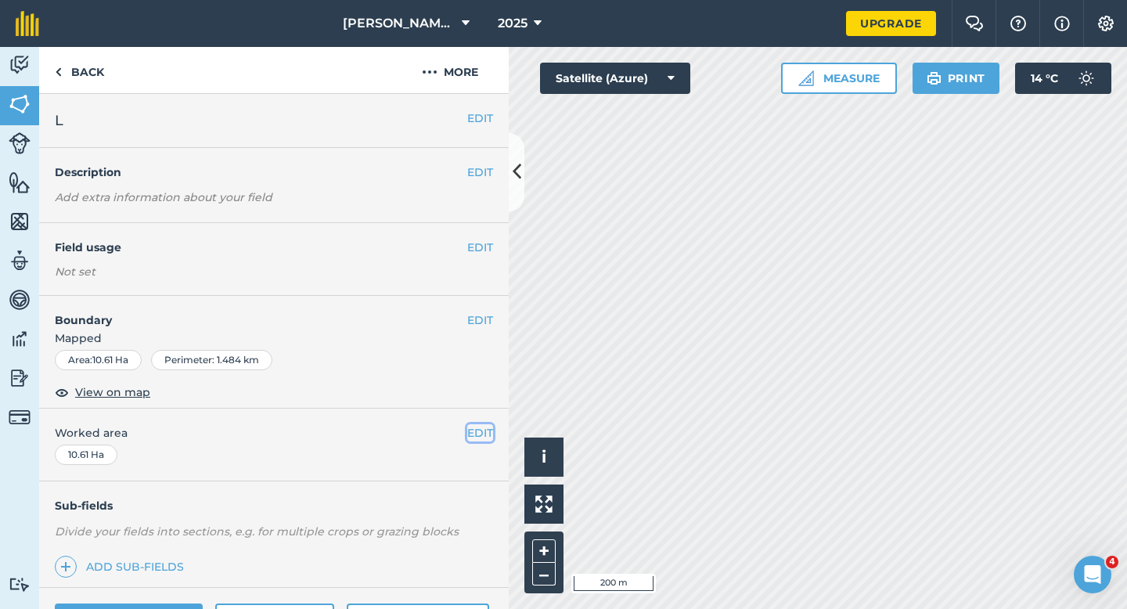
click at [469, 429] on button "EDIT" at bounding box center [480, 432] width 26 height 17
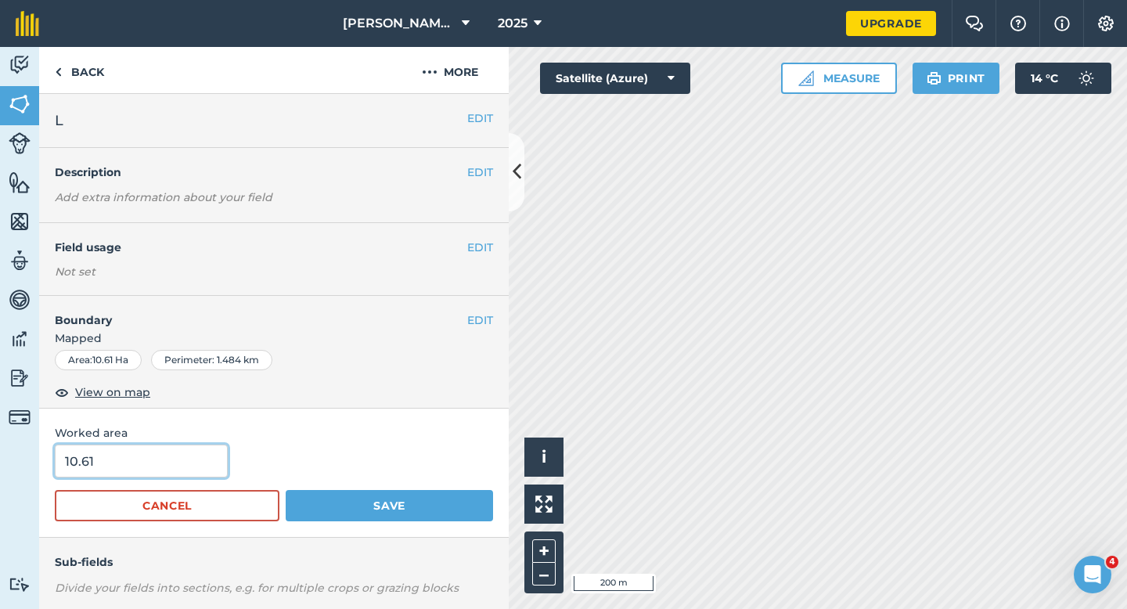
click at [141, 466] on input "10.61" at bounding box center [141, 460] width 173 height 33
type input "10.6"
click at [286, 490] on button "Save" at bounding box center [389, 505] width 207 height 31
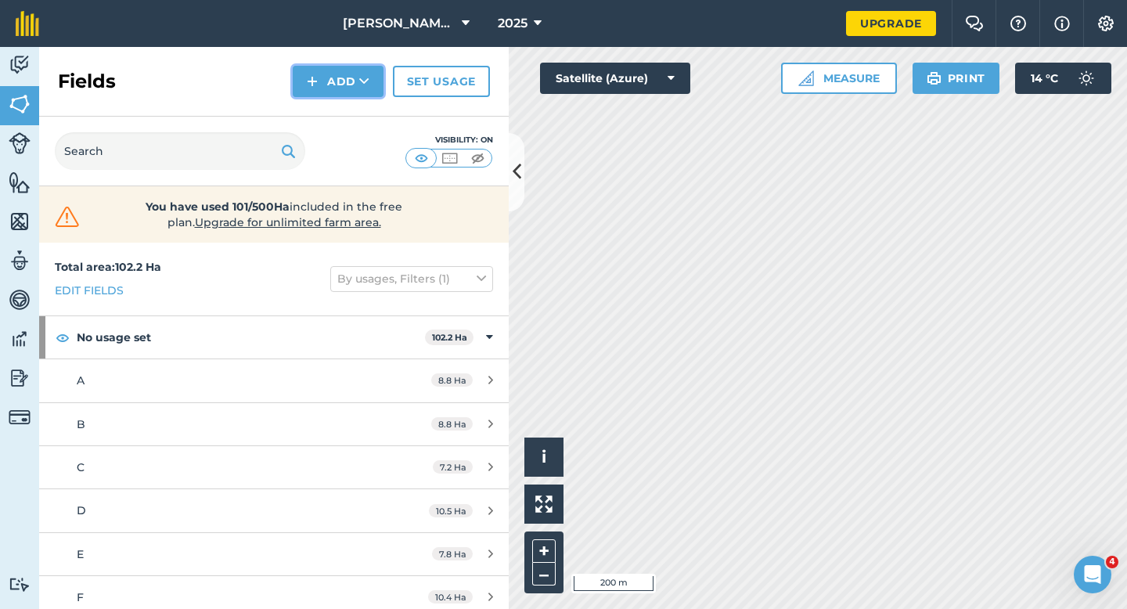
click at [325, 87] on button "Add" at bounding box center [338, 81] width 91 height 31
click at [321, 120] on link "Draw" at bounding box center [338, 116] width 86 height 34
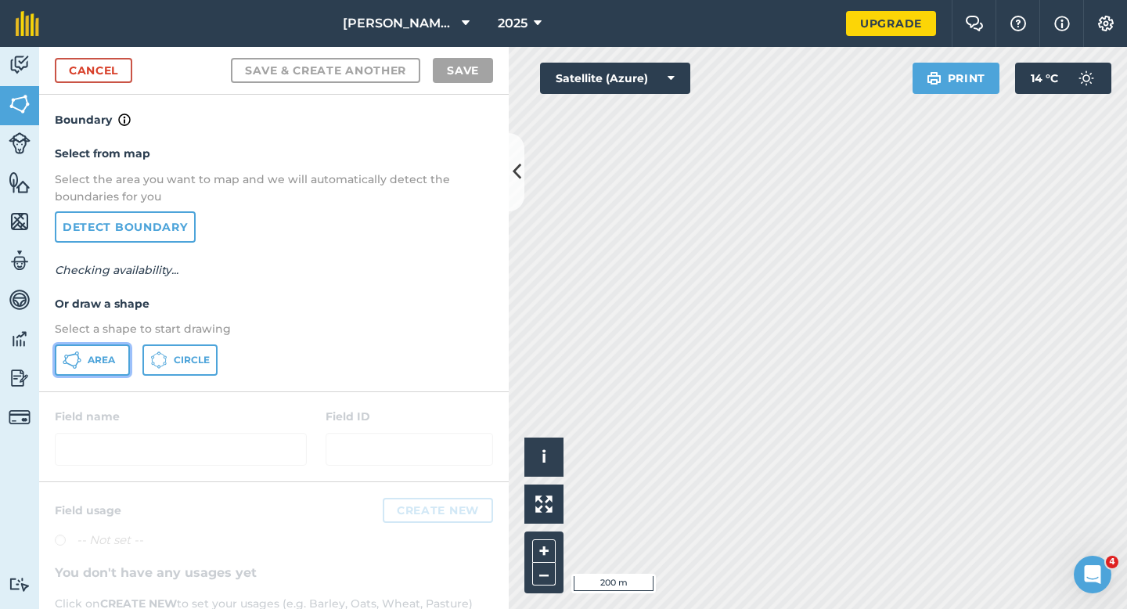
click at [112, 355] on span "Area" at bounding box center [101, 360] width 27 height 13
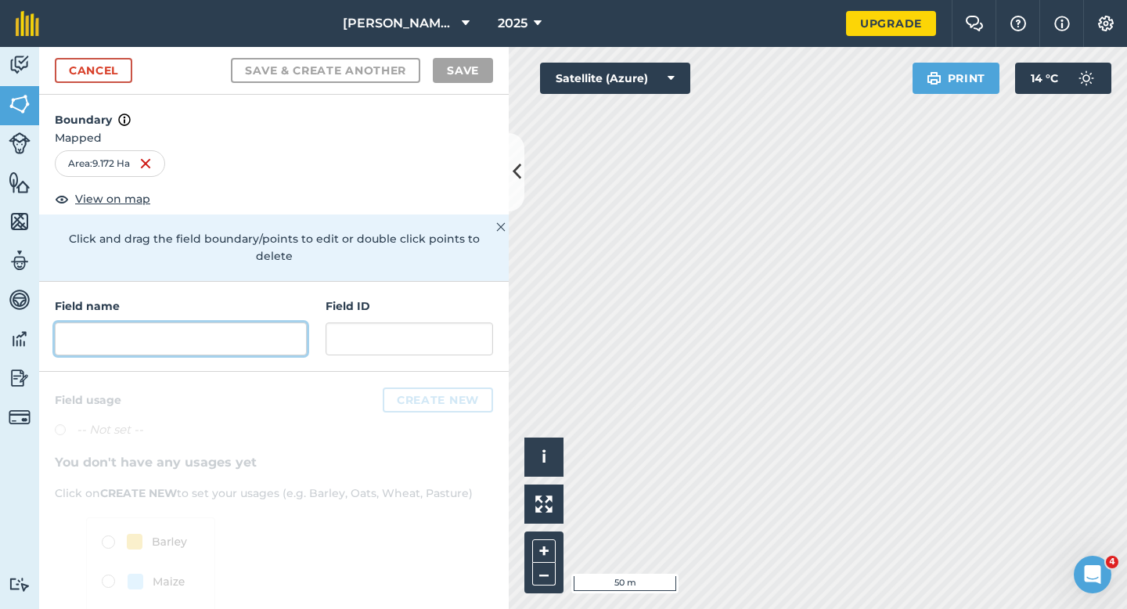
click at [244, 332] on input "text" at bounding box center [181, 338] width 252 height 33
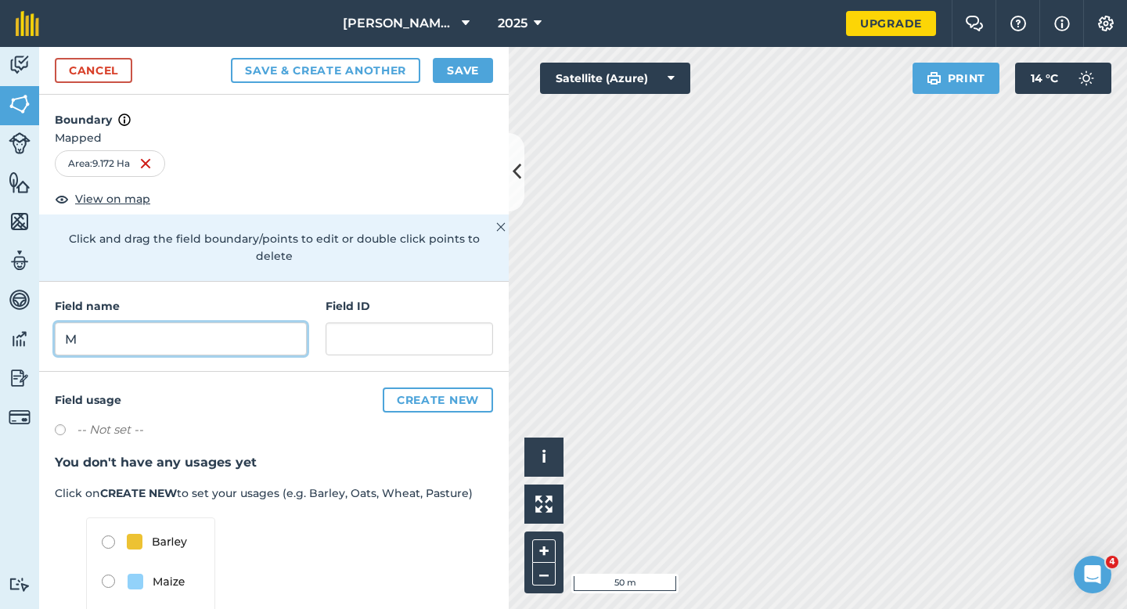
type input "M"
click at [474, 70] on button "Save" at bounding box center [463, 70] width 60 height 25
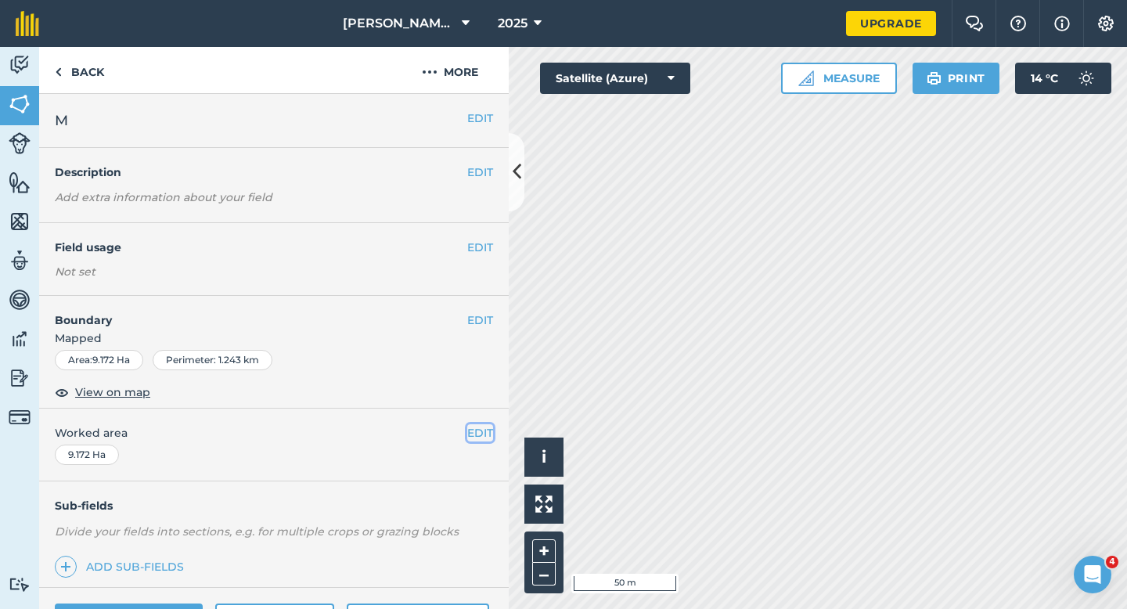
click at [485, 437] on button "EDIT" at bounding box center [480, 432] width 26 height 17
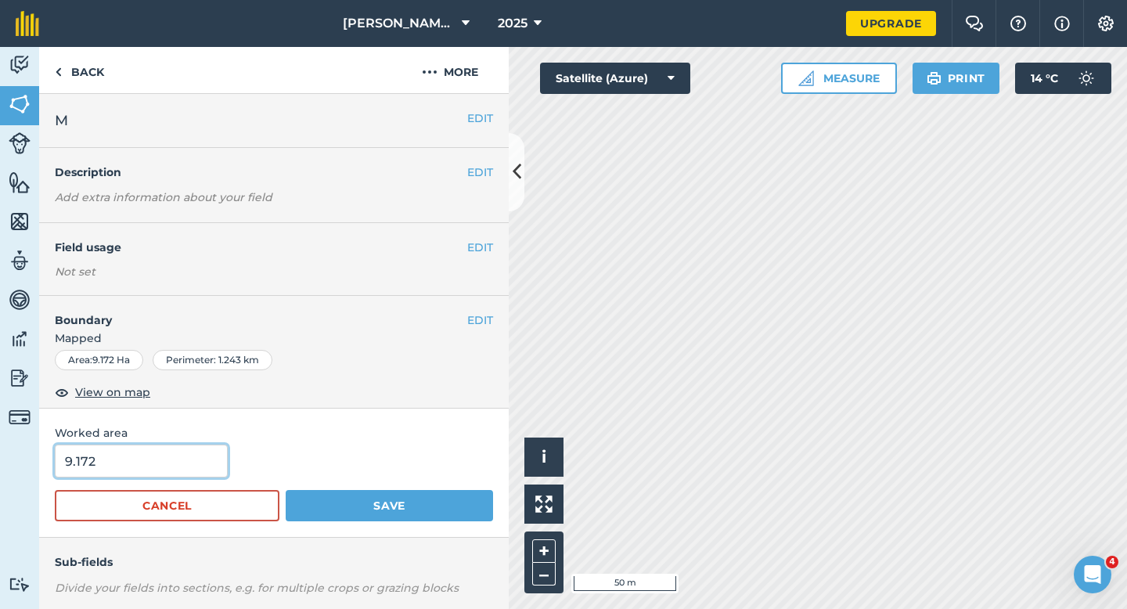
click at [119, 477] on input "9.172" at bounding box center [141, 460] width 173 height 33
type input "9.2"
click at [286, 490] on button "Save" at bounding box center [389, 505] width 207 height 31
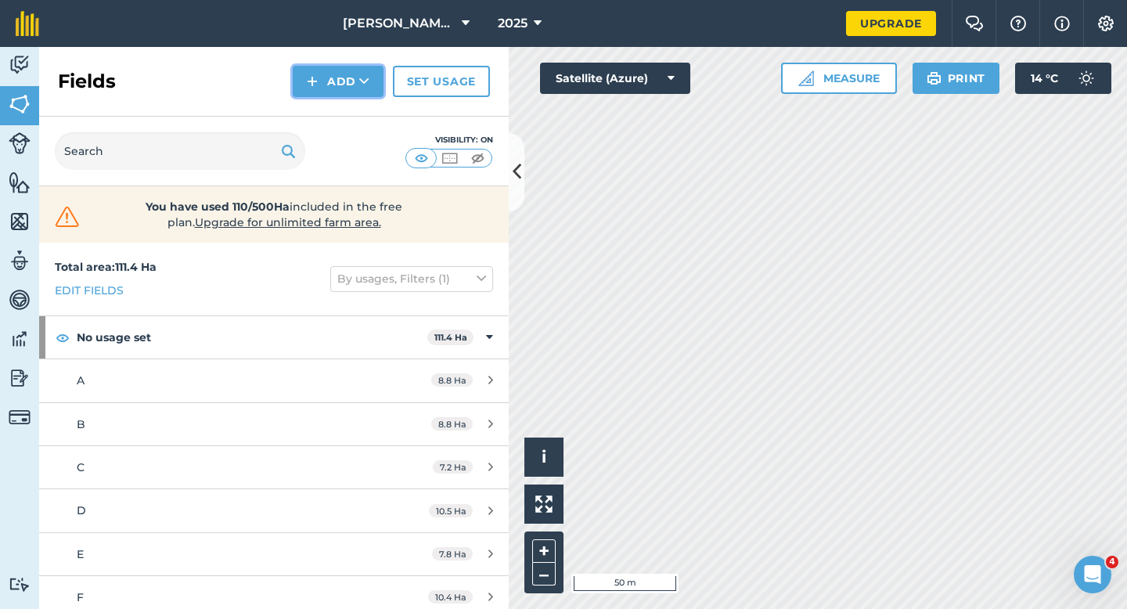
click at [318, 82] on img at bounding box center [312, 81] width 11 height 19
click at [318, 112] on link "Draw" at bounding box center [338, 116] width 86 height 34
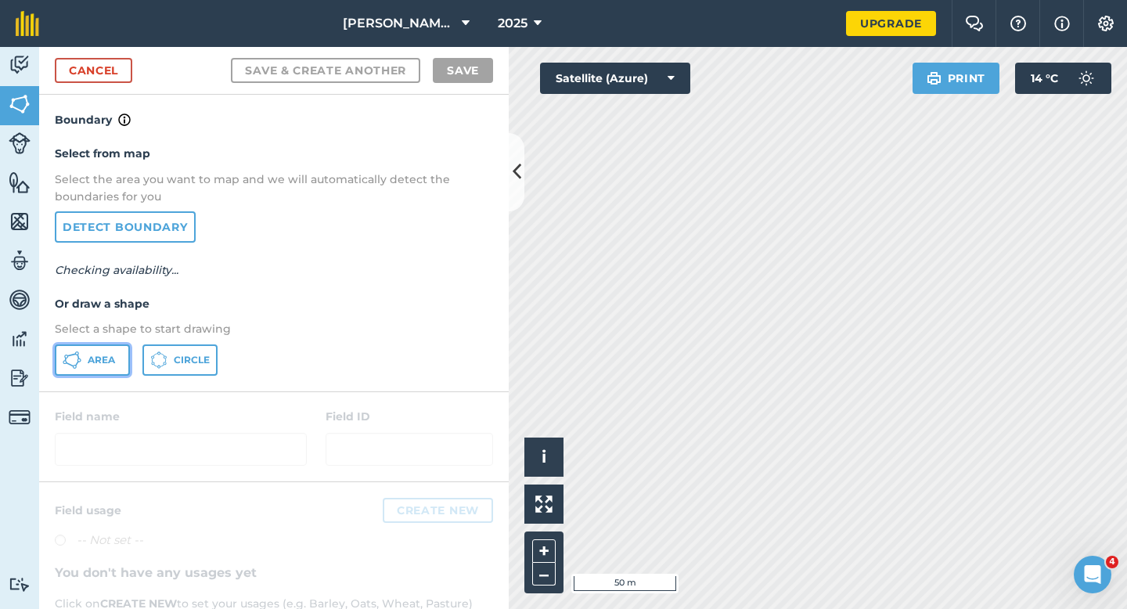
click at [88, 372] on button "Area" at bounding box center [92, 359] width 75 height 31
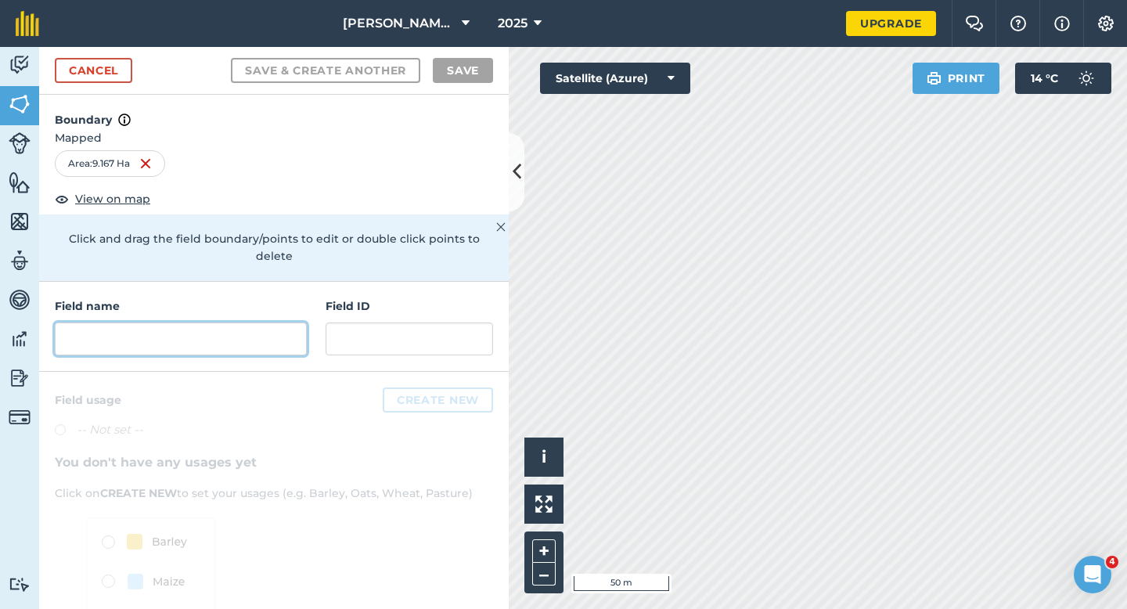
click at [217, 331] on input "text" at bounding box center [181, 338] width 252 height 33
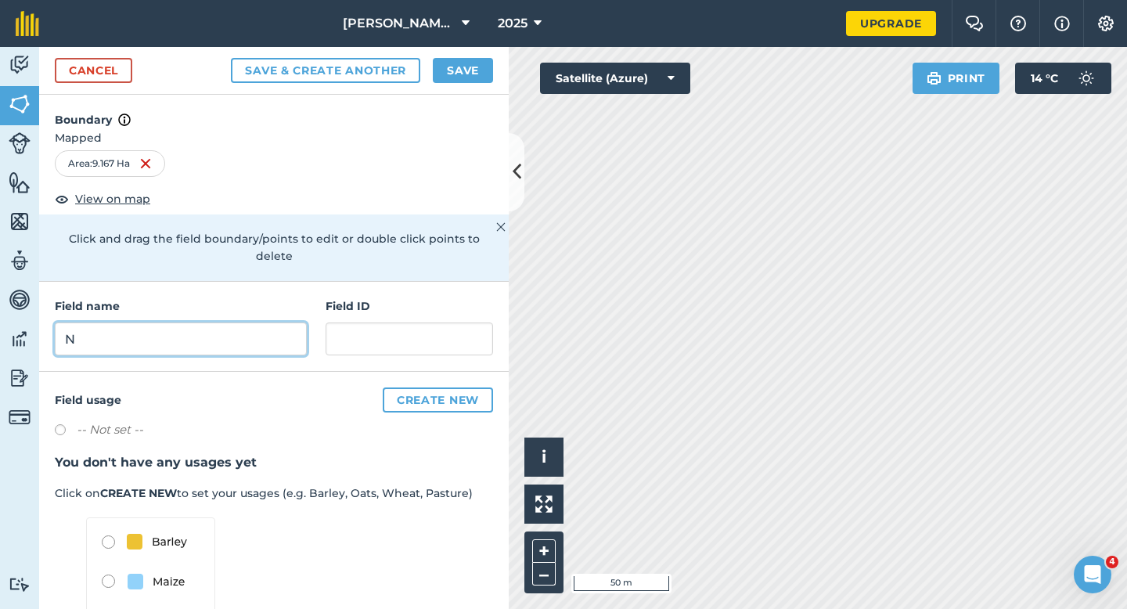
click at [69, 323] on input "N" at bounding box center [181, 338] width 252 height 33
type input "N"
click at [231, 58] on button "Save & Create Another" at bounding box center [325, 70] width 189 height 25
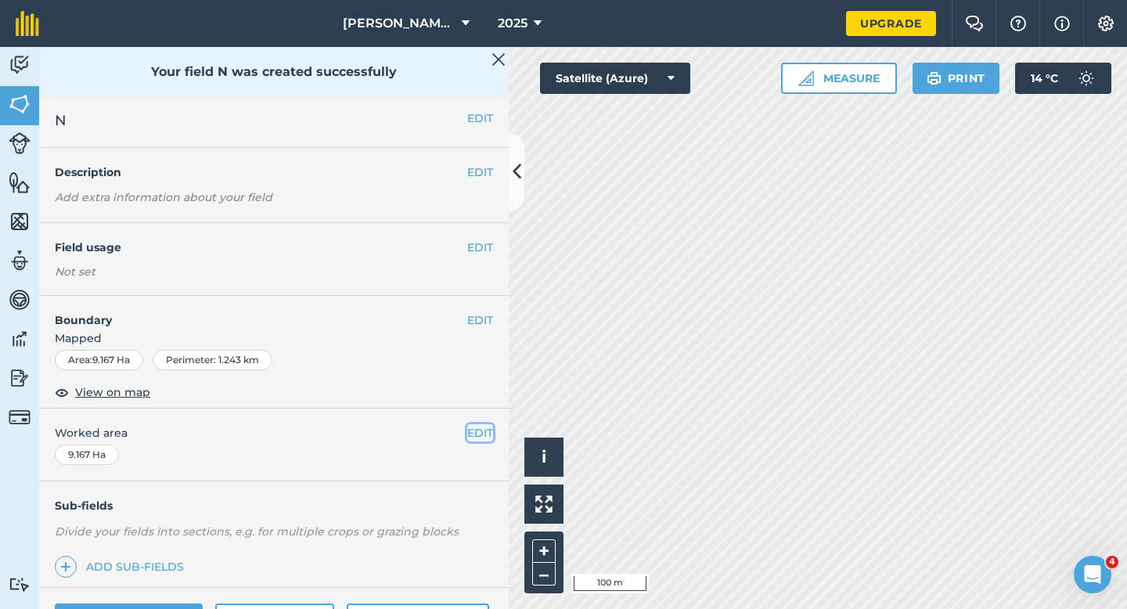
click at [473, 433] on button "EDIT" at bounding box center [480, 432] width 26 height 17
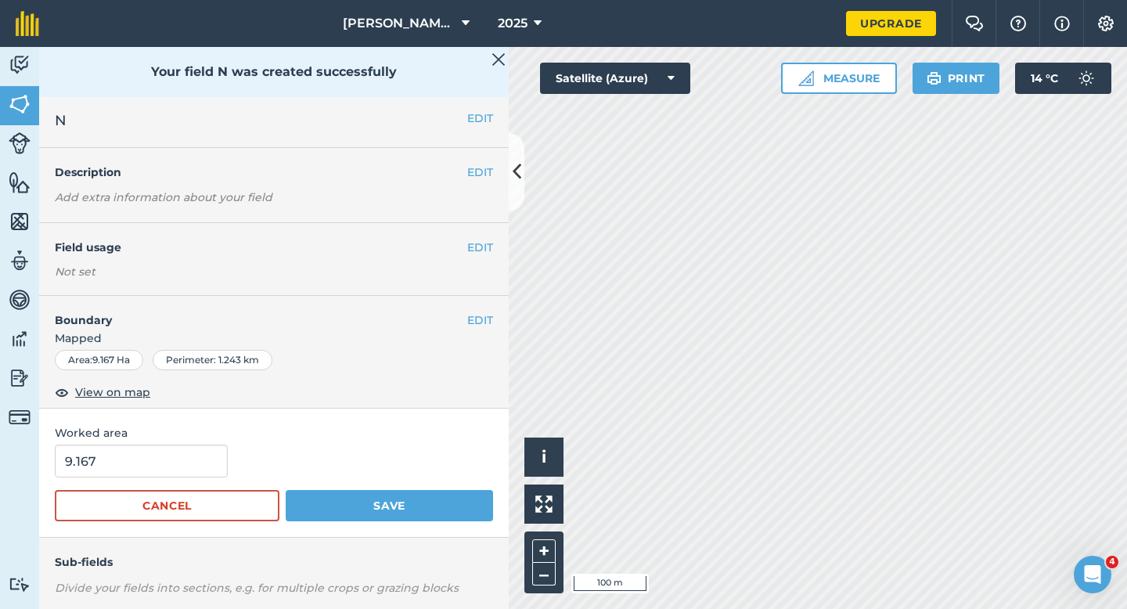
click at [154, 437] on span "Worked area" at bounding box center [274, 432] width 438 height 17
click at [154, 459] on input "9.167" at bounding box center [141, 460] width 173 height 33
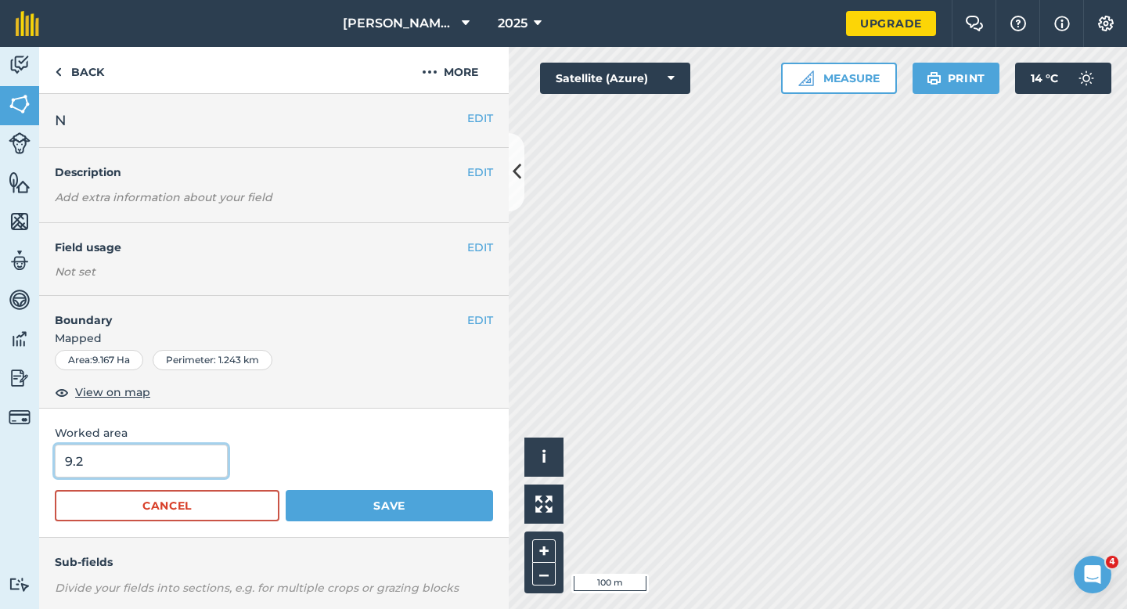
type input "9.2"
click at [286, 490] on button "Save" at bounding box center [389, 505] width 207 height 31
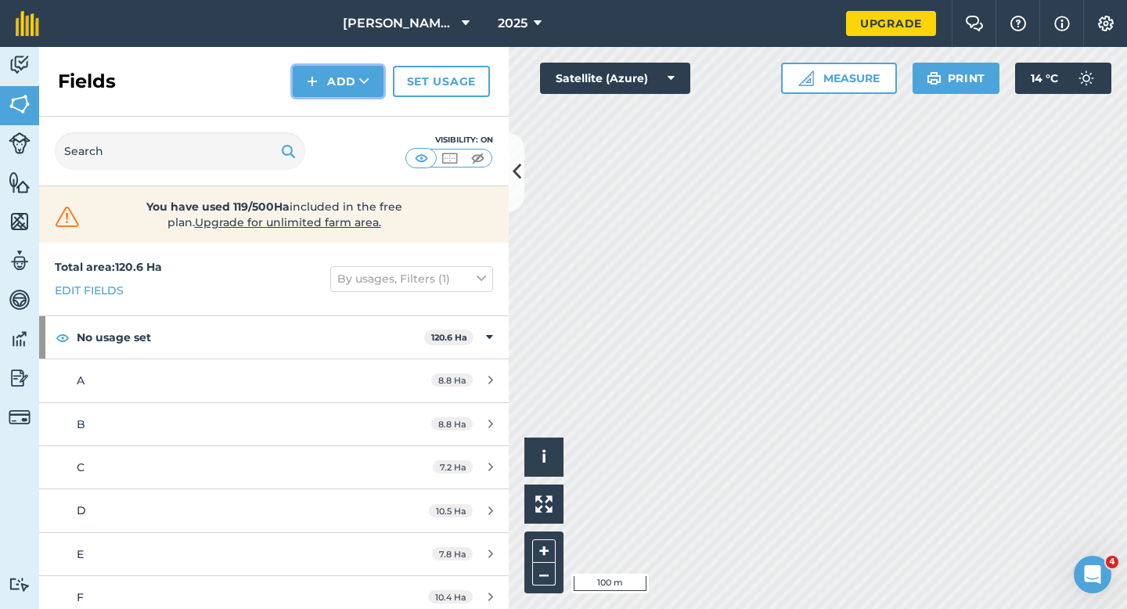
click at [351, 87] on button "Add" at bounding box center [338, 81] width 91 height 31
click at [351, 108] on link "Draw" at bounding box center [338, 116] width 86 height 34
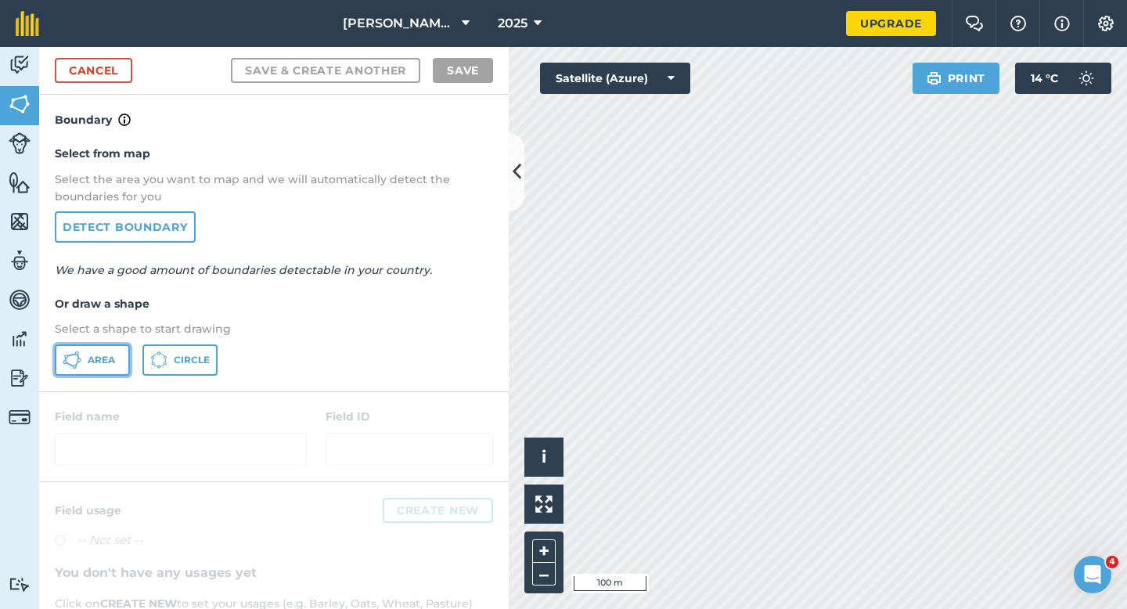
click at [117, 368] on button "Area" at bounding box center [92, 359] width 75 height 31
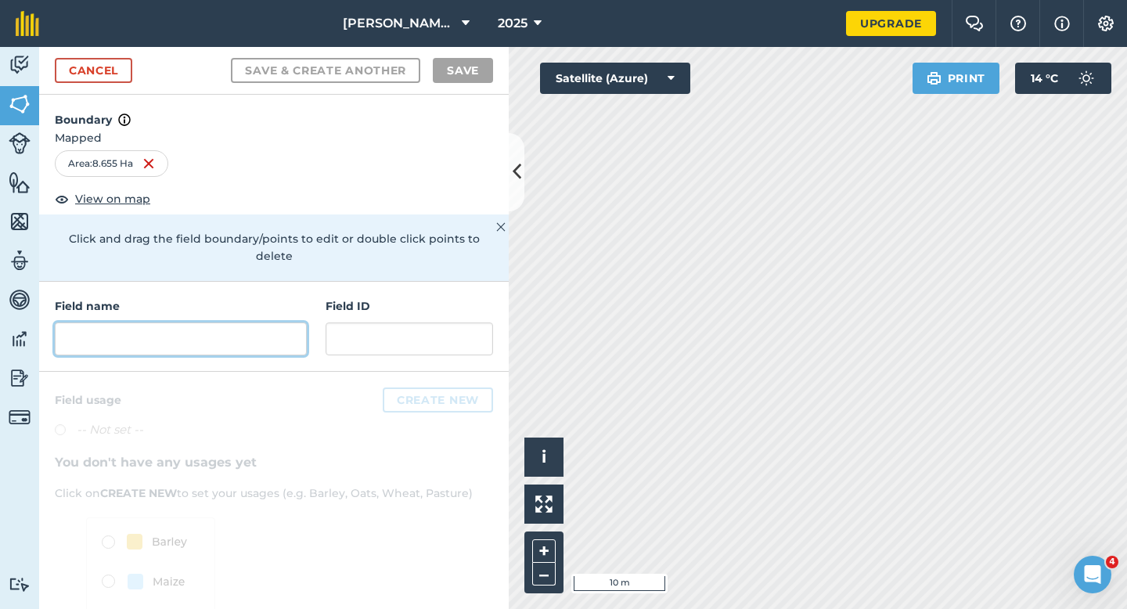
click at [286, 322] on input "text" at bounding box center [181, 338] width 252 height 33
type input "O"
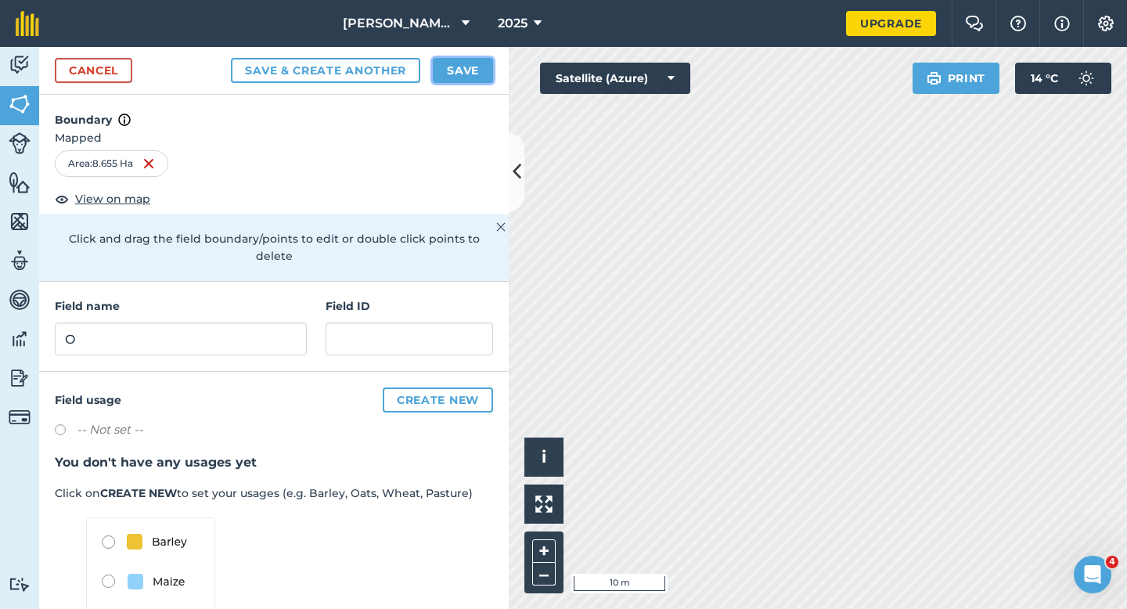
click at [460, 66] on button "Save" at bounding box center [463, 70] width 60 height 25
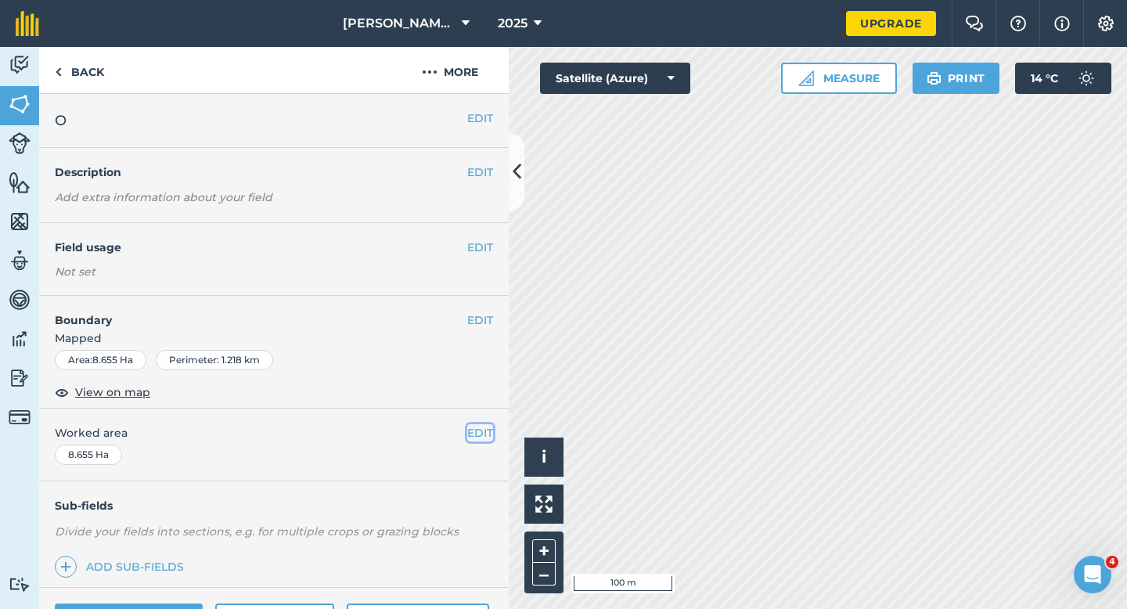
click at [491, 437] on button "EDIT" at bounding box center [480, 432] width 26 height 17
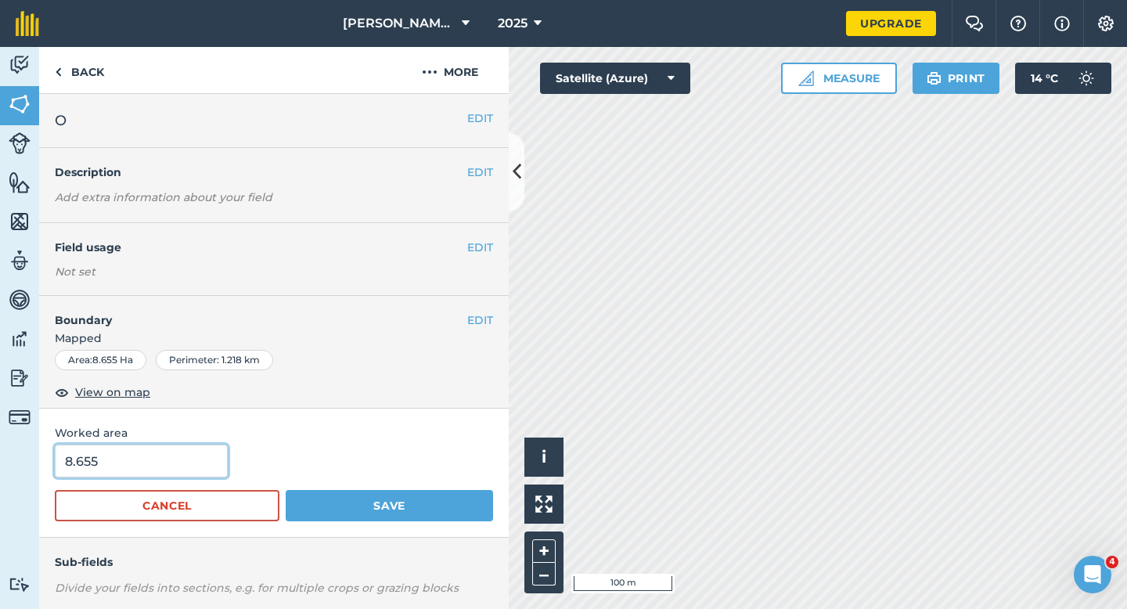
click at [106, 464] on input "8.655" at bounding box center [141, 460] width 173 height 33
type input "8.8"
click at [286, 490] on button "Save" at bounding box center [389, 505] width 207 height 31
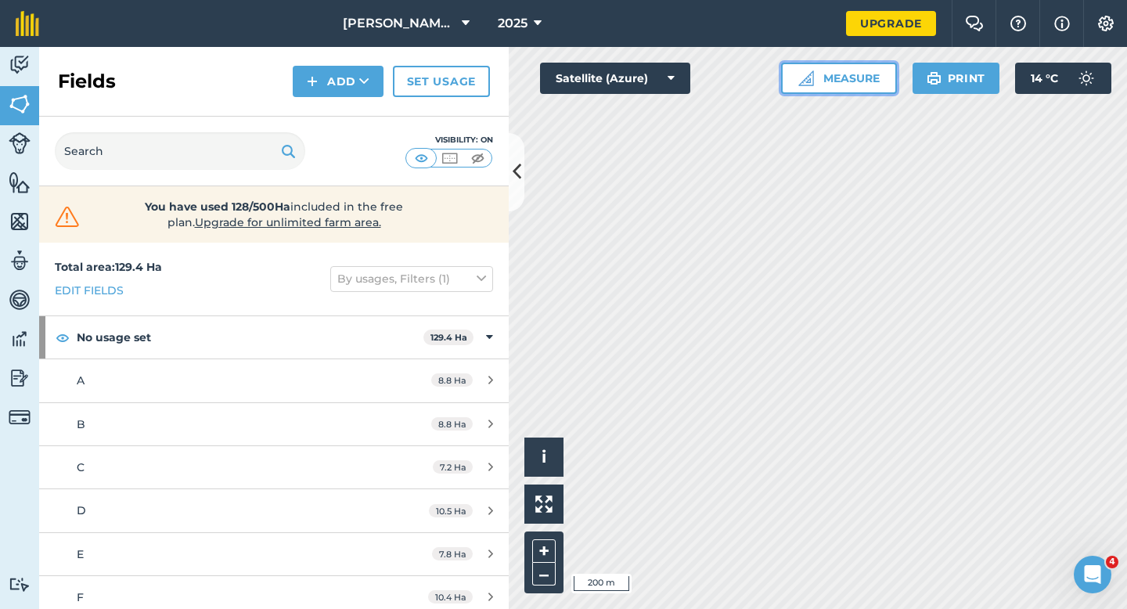
click at [826, 63] on button "Measure" at bounding box center [839, 78] width 116 height 31
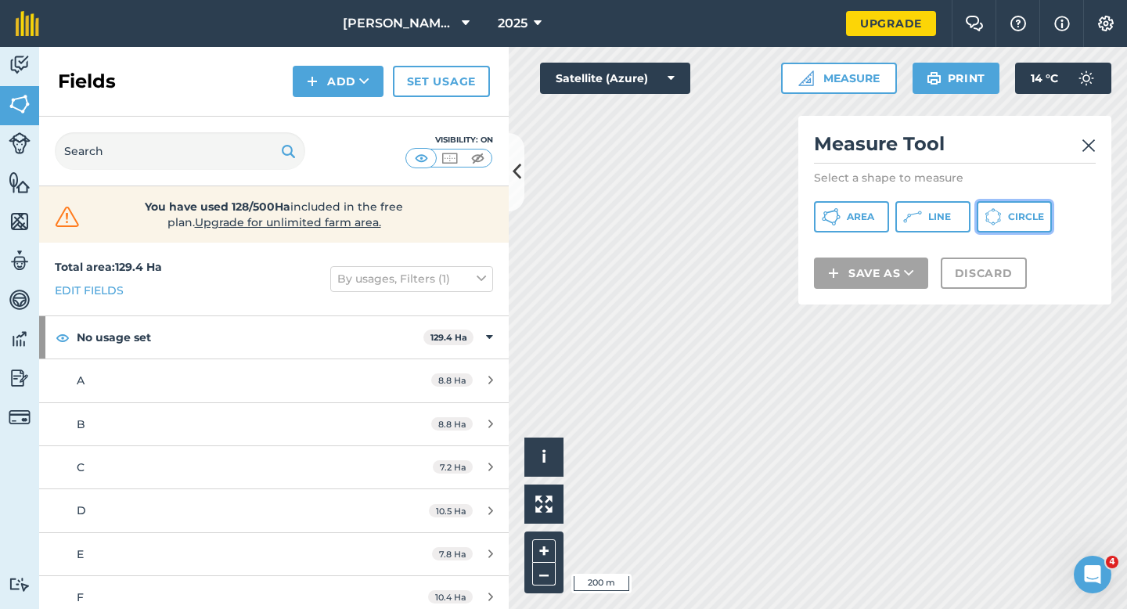
click at [1025, 231] on button "Circle" at bounding box center [1013, 216] width 75 height 31
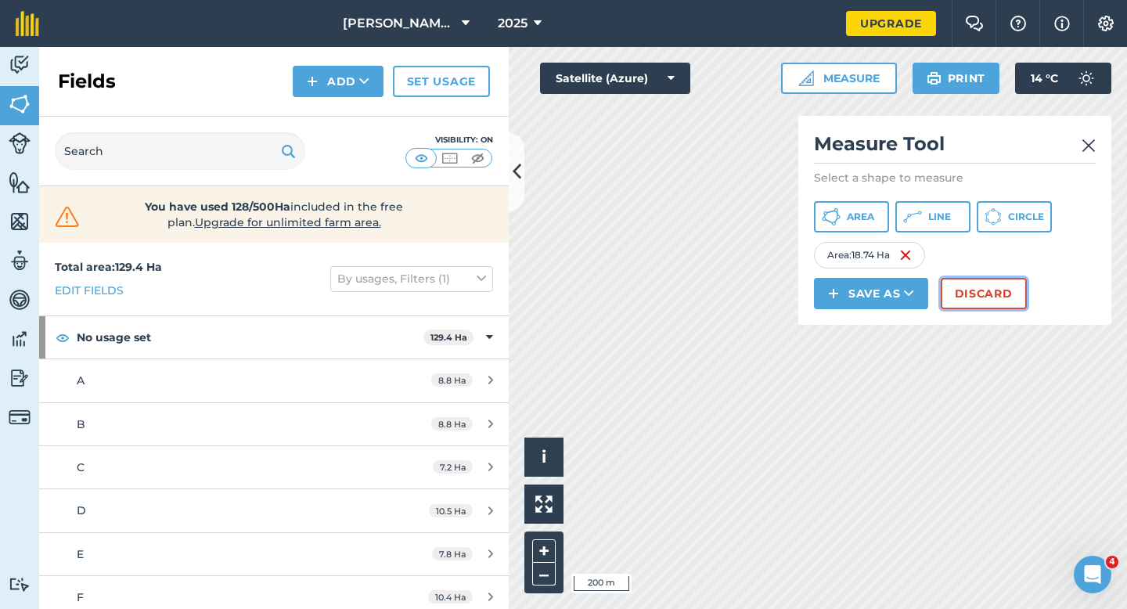
click at [970, 307] on button "Discard" at bounding box center [983, 293] width 86 height 31
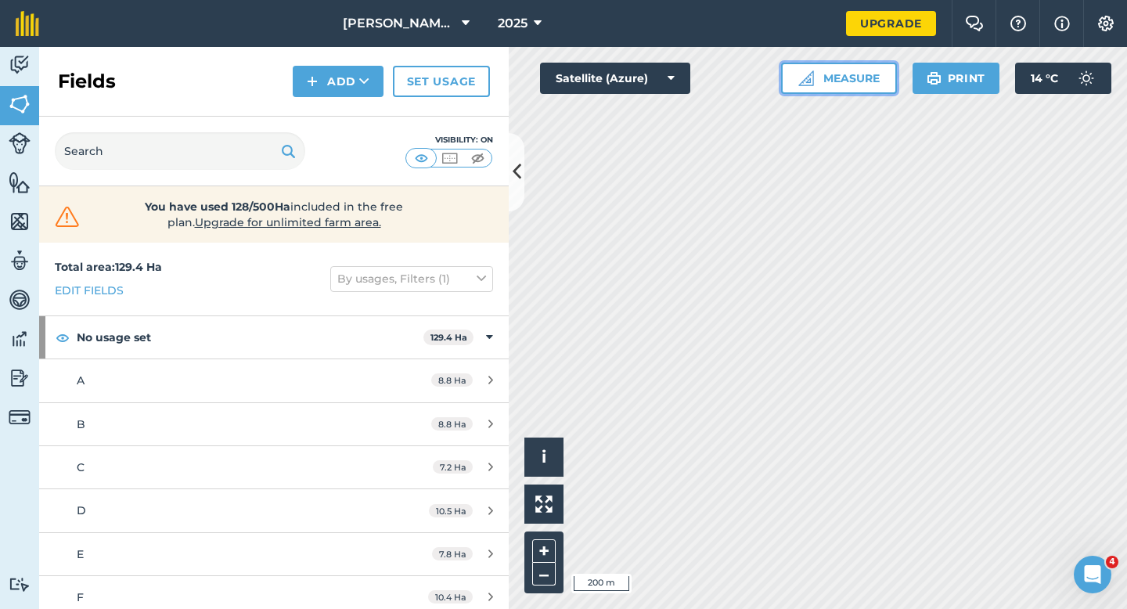
click at [824, 93] on button "Measure" at bounding box center [839, 78] width 116 height 31
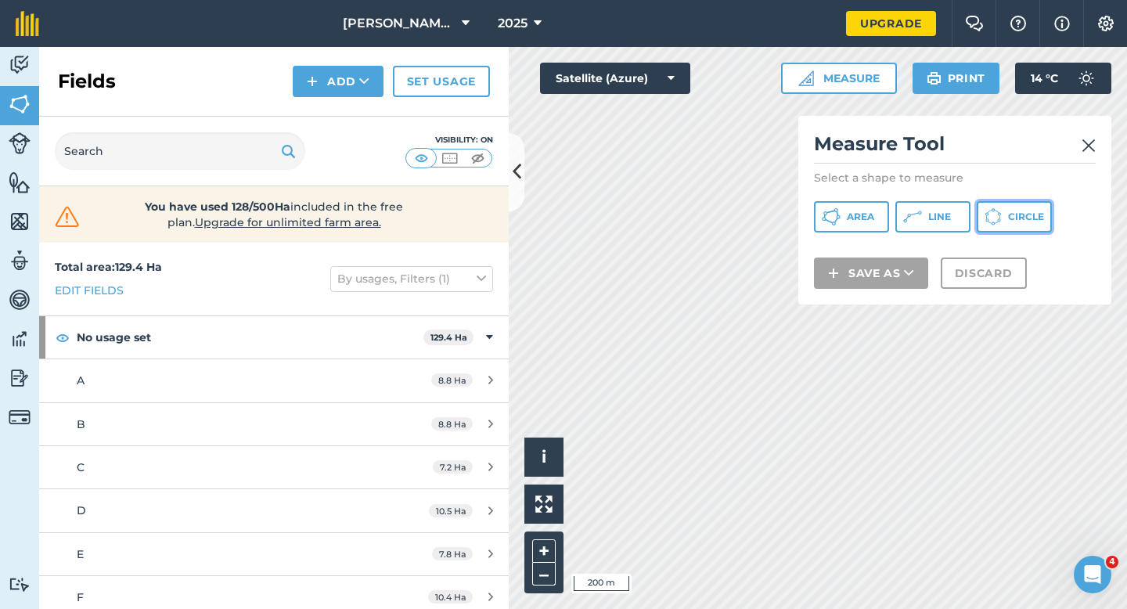
click at [983, 212] on button "Circle" at bounding box center [1013, 216] width 75 height 31
click at [1082, 137] on img at bounding box center [1088, 145] width 14 height 19
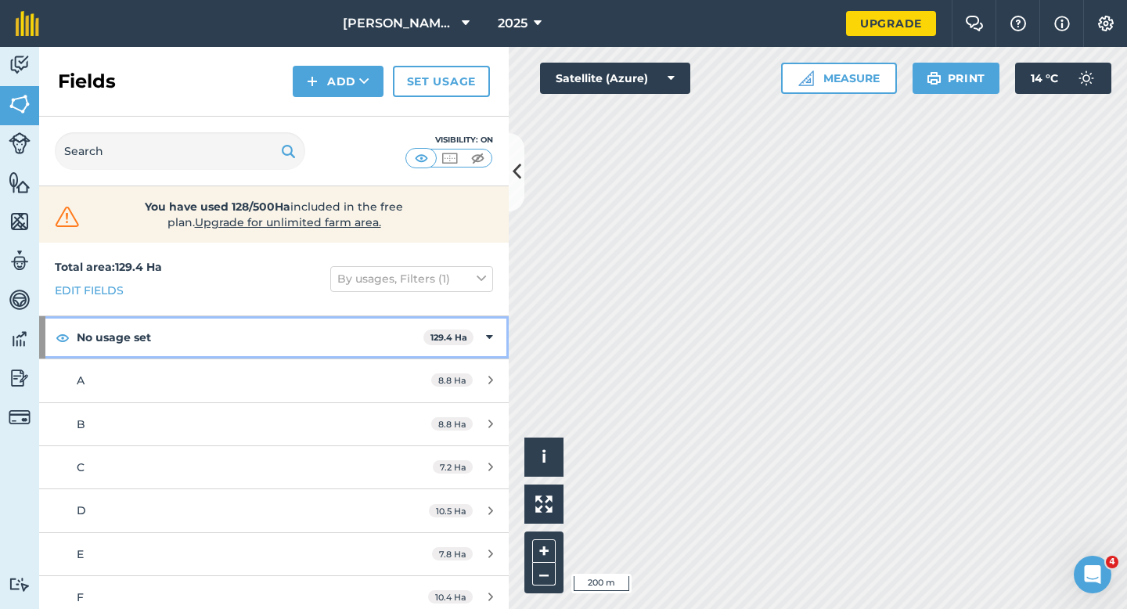
click at [489, 329] on icon at bounding box center [489, 337] width 7 height 17
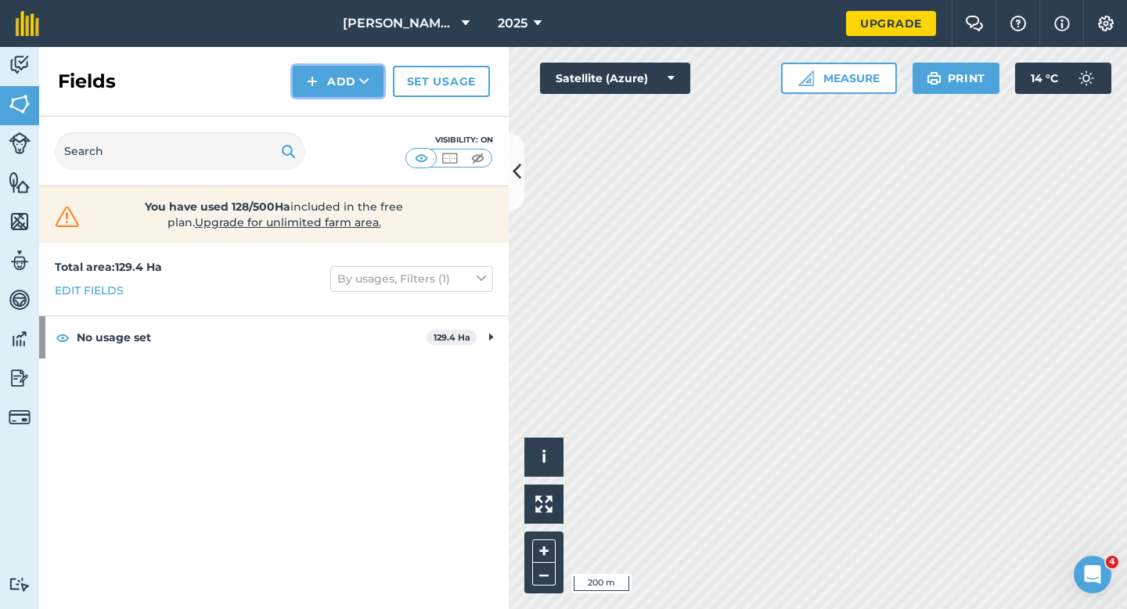
click at [349, 88] on button "Add" at bounding box center [338, 81] width 91 height 31
click at [349, 110] on link "Draw" at bounding box center [338, 116] width 86 height 34
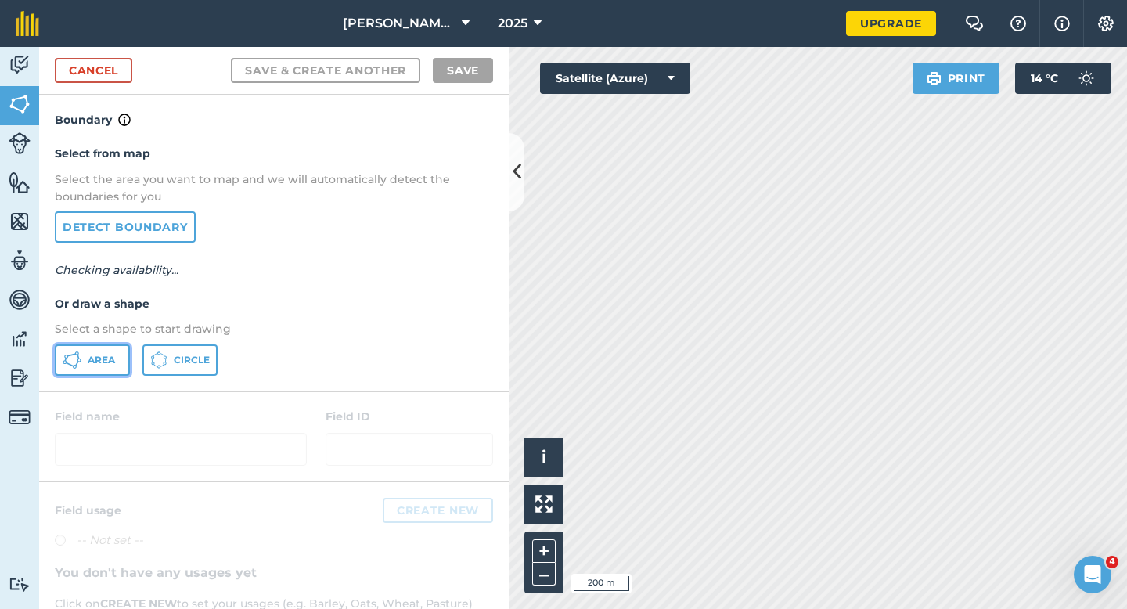
click at [105, 352] on button "Area" at bounding box center [92, 359] width 75 height 31
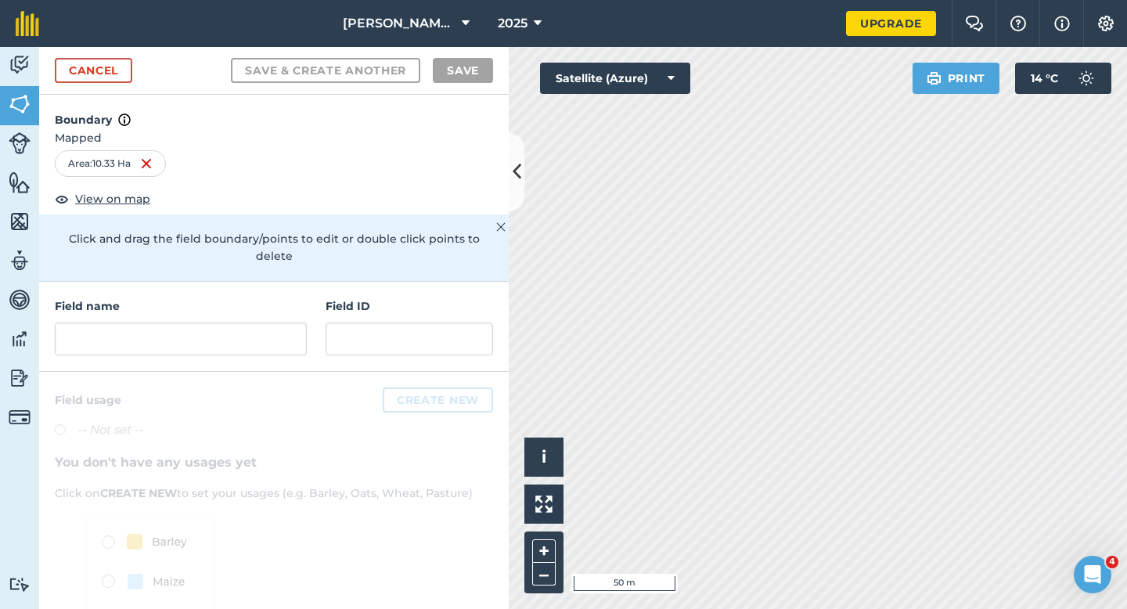
click at [195, 297] on h4 "Field name" at bounding box center [181, 305] width 252 height 17
click at [195, 322] on input "text" at bounding box center [181, 338] width 252 height 33
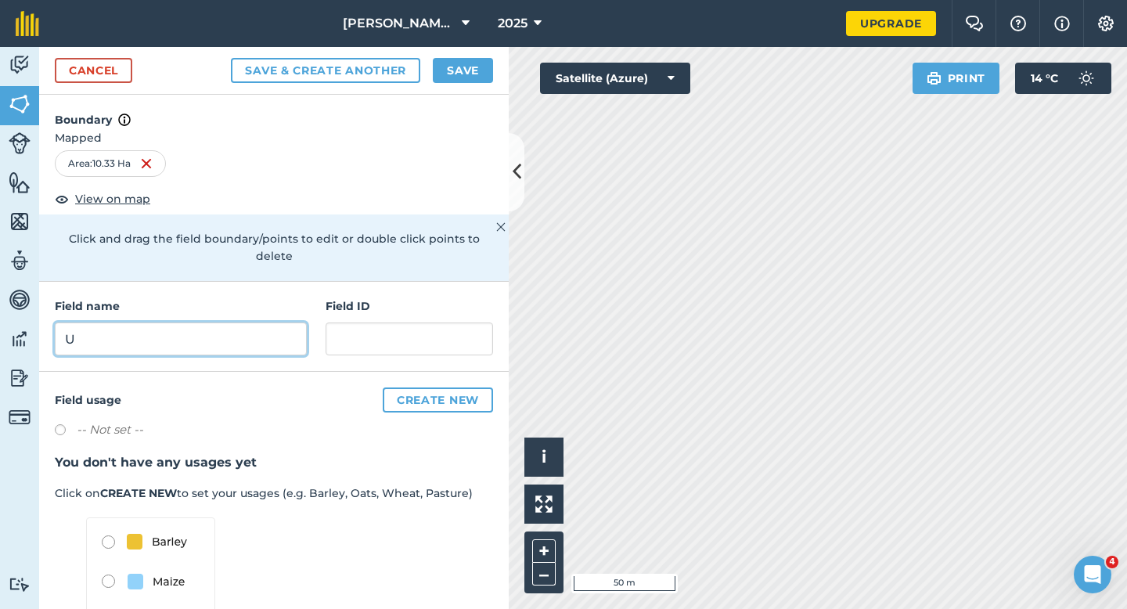
type input "U"
click at [462, 79] on button "Save" at bounding box center [463, 70] width 60 height 25
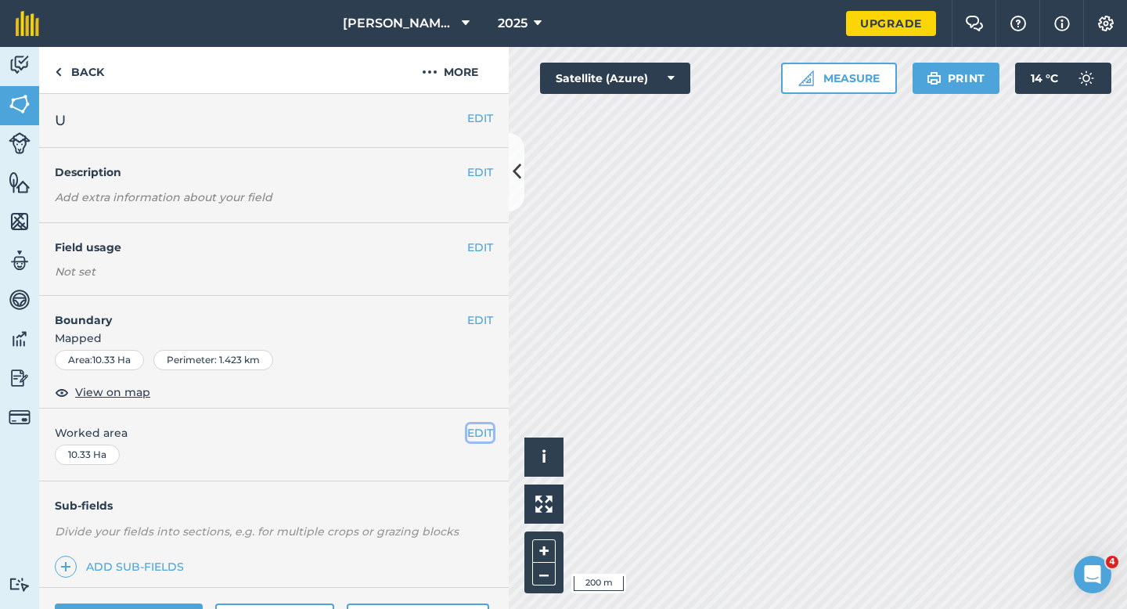
click at [483, 436] on button "EDIT" at bounding box center [480, 432] width 26 height 17
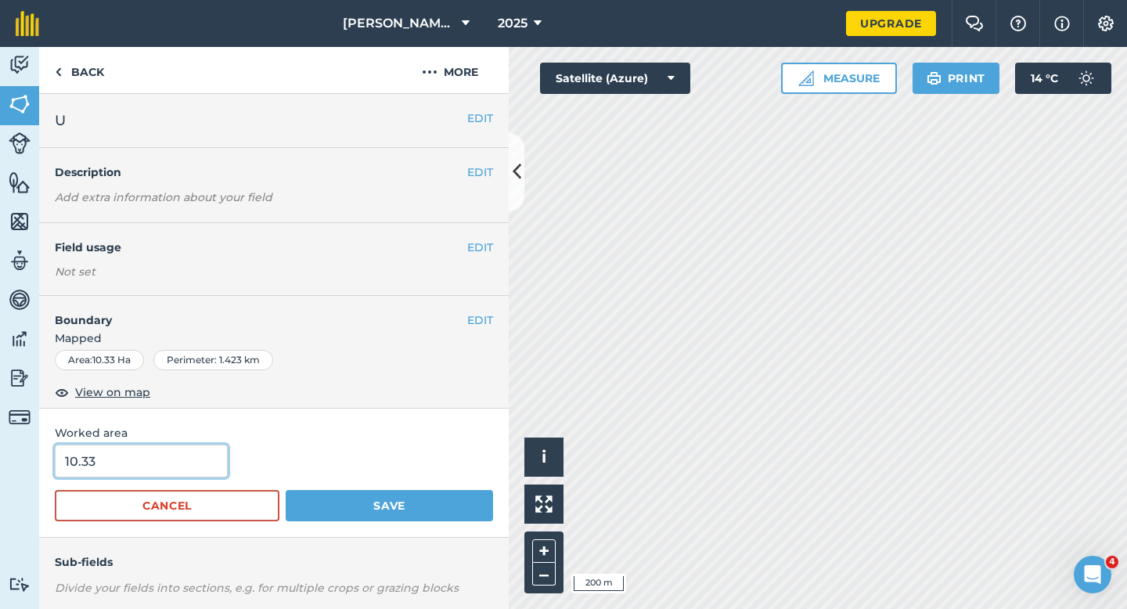
click at [149, 463] on input "10.33" at bounding box center [141, 460] width 173 height 33
type input "10.3"
click at [286, 490] on button "Save" at bounding box center [389, 505] width 207 height 31
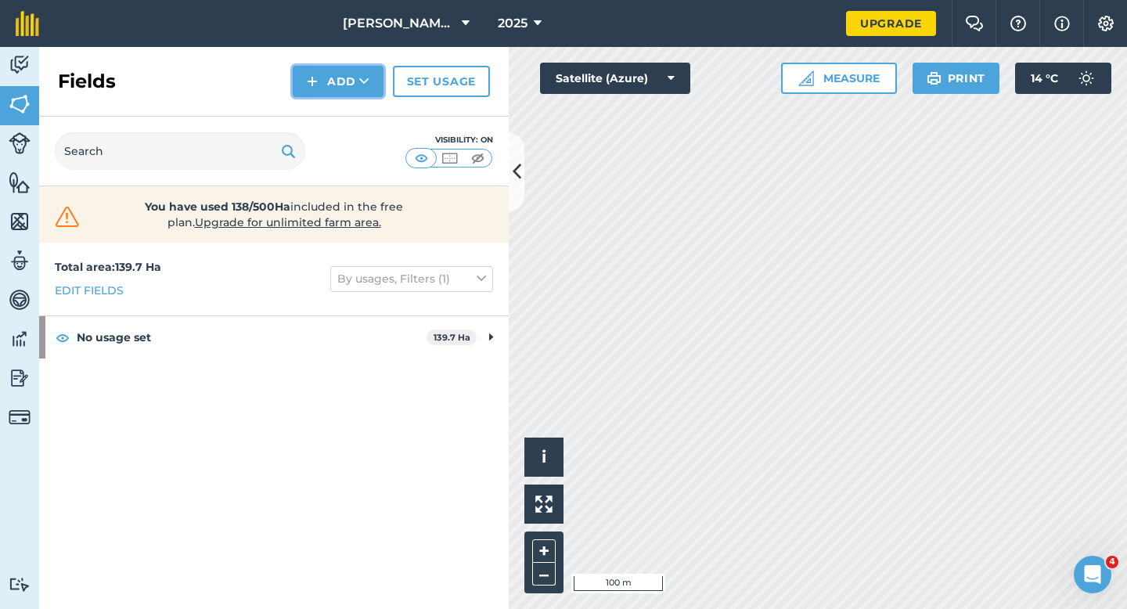
click at [335, 81] on button "Add" at bounding box center [338, 81] width 91 height 31
click at [335, 114] on link "Draw" at bounding box center [338, 116] width 86 height 34
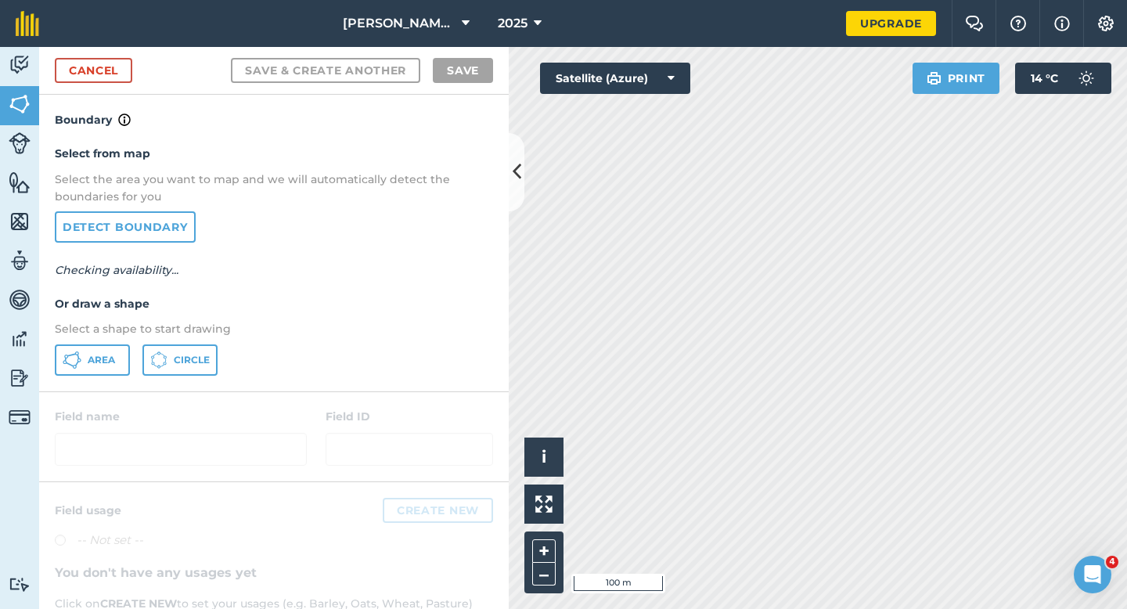
click at [111, 340] on div "Select from map Select the area you want to map and we will automatically detec…" at bounding box center [273, 259] width 469 height 261
click at [111, 351] on button "Area" at bounding box center [92, 359] width 75 height 31
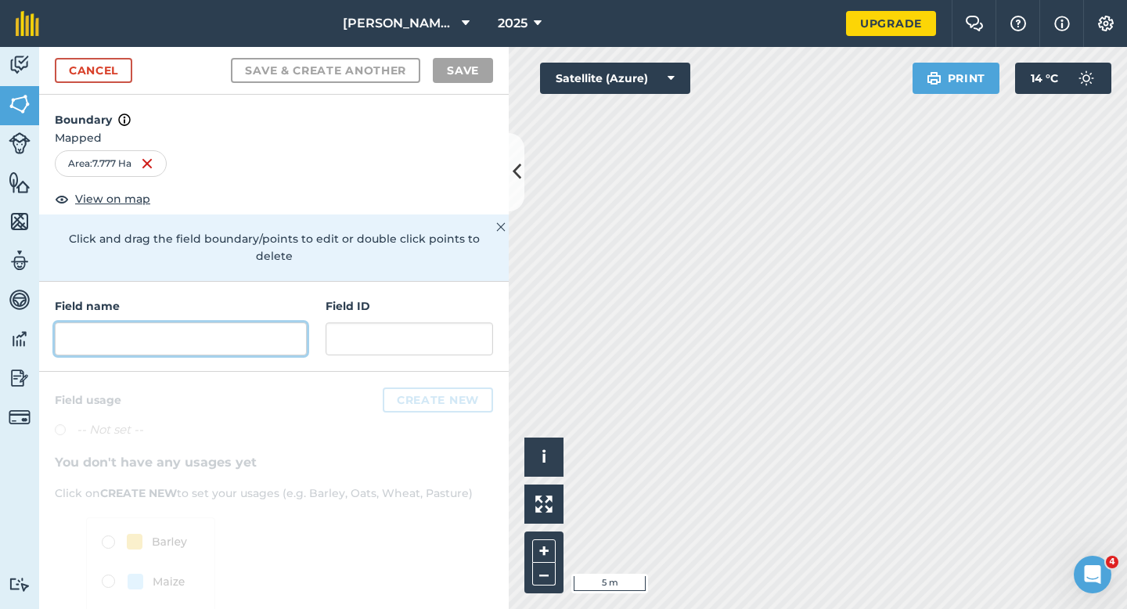
click at [254, 322] on input "text" at bounding box center [181, 338] width 252 height 33
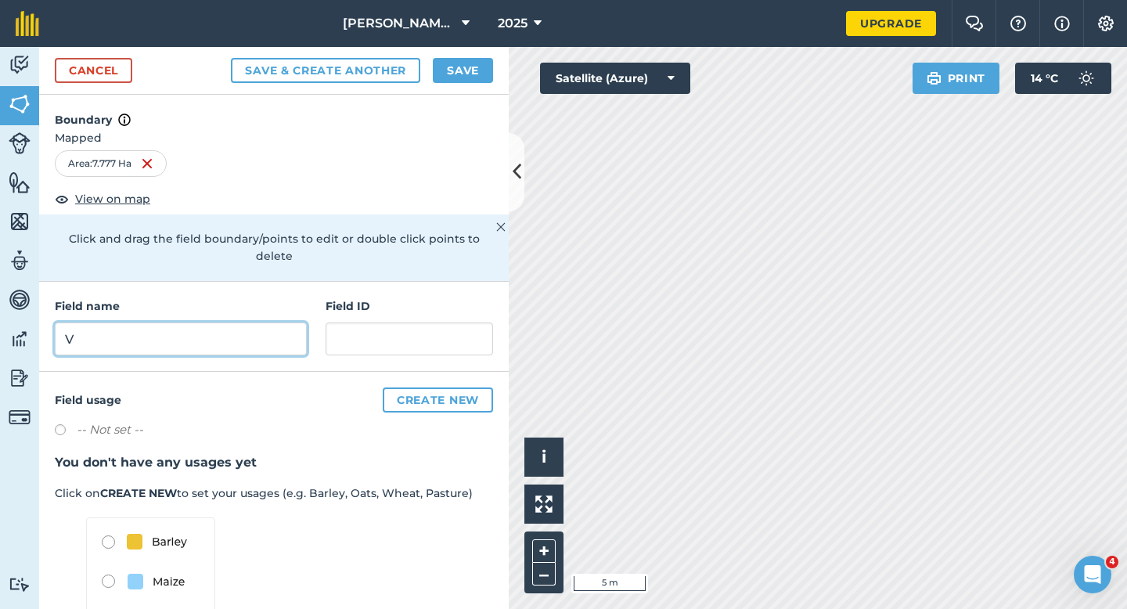
type input "V"
click at [461, 71] on button "Save" at bounding box center [463, 70] width 60 height 25
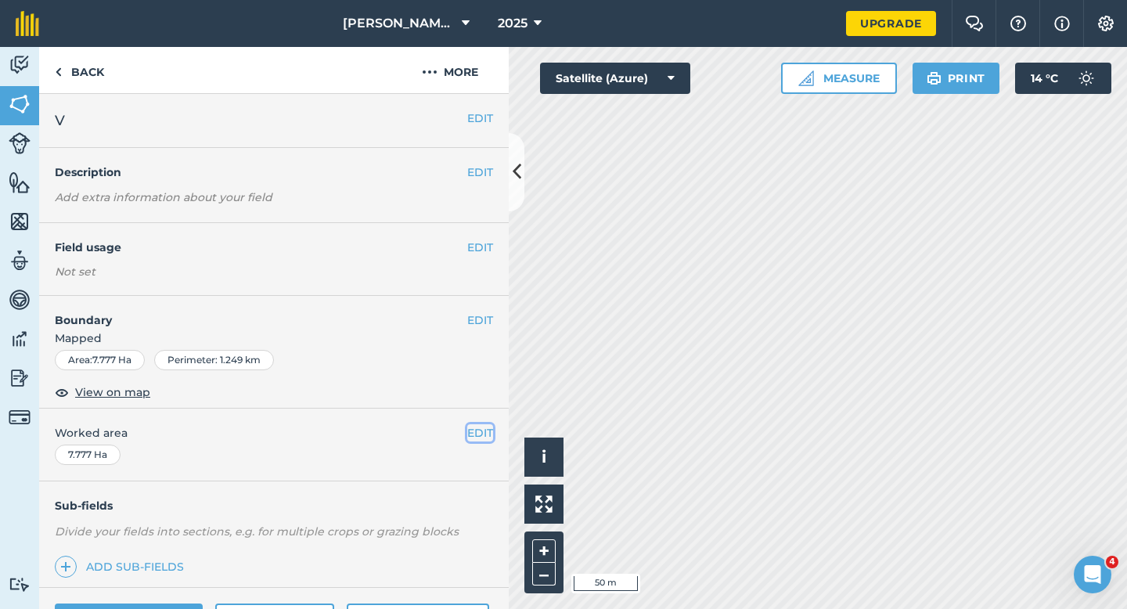
click at [479, 430] on button "EDIT" at bounding box center [480, 432] width 26 height 17
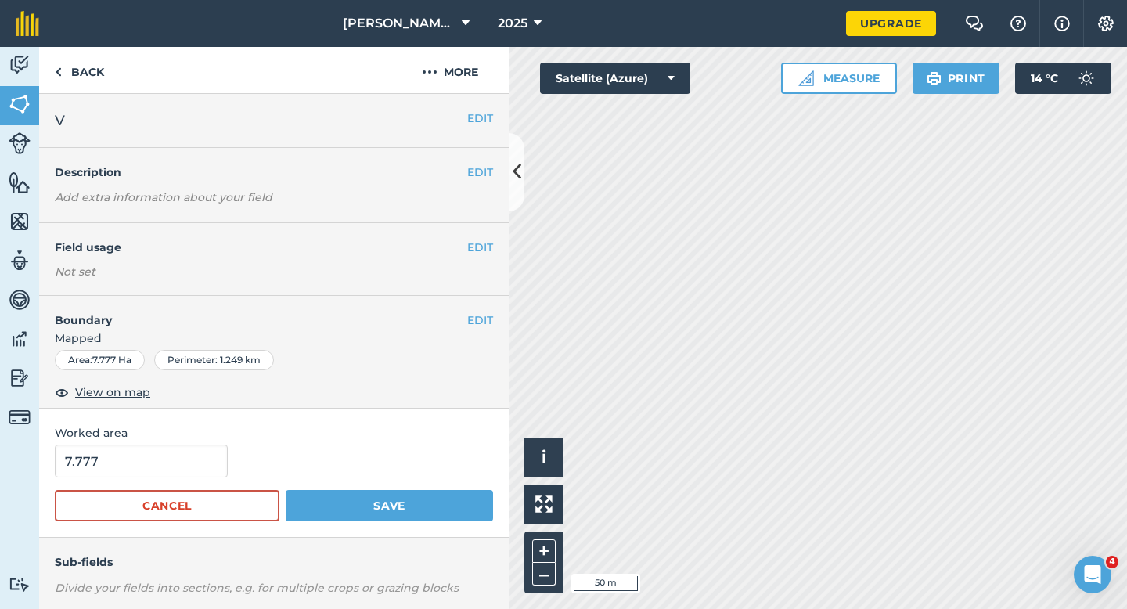
click at [178, 484] on form "7.777 Cancel Save" at bounding box center [274, 482] width 438 height 77
click at [178, 461] on input "7.777" at bounding box center [141, 460] width 173 height 33
type input "7.7"
click at [286, 490] on button "Save" at bounding box center [389, 505] width 207 height 31
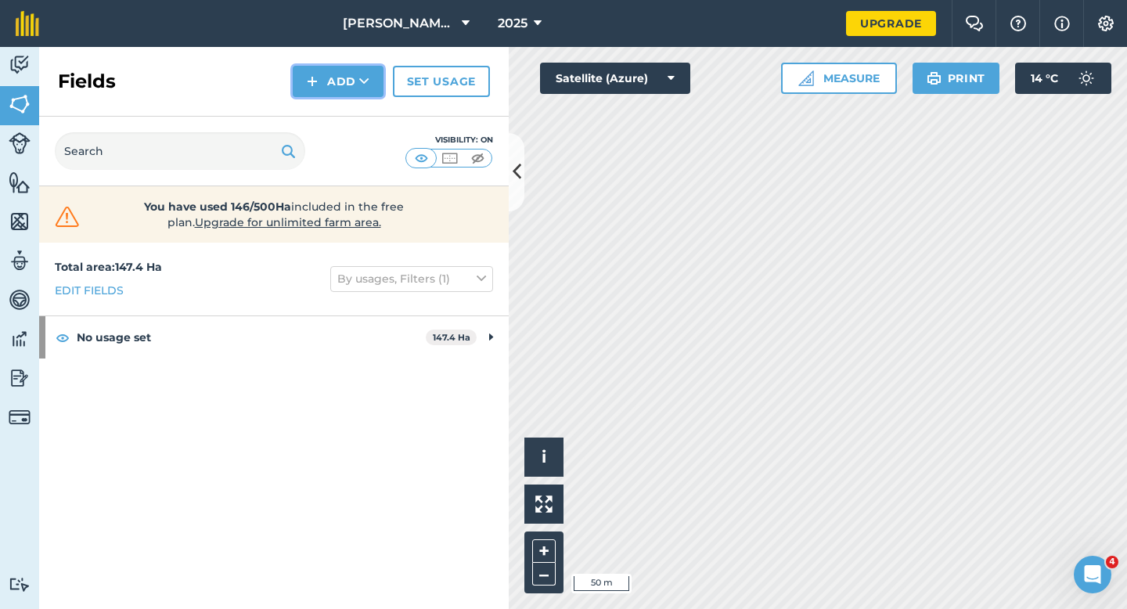
click at [354, 71] on button "Add" at bounding box center [338, 81] width 91 height 31
click at [354, 113] on link "Draw" at bounding box center [338, 116] width 86 height 34
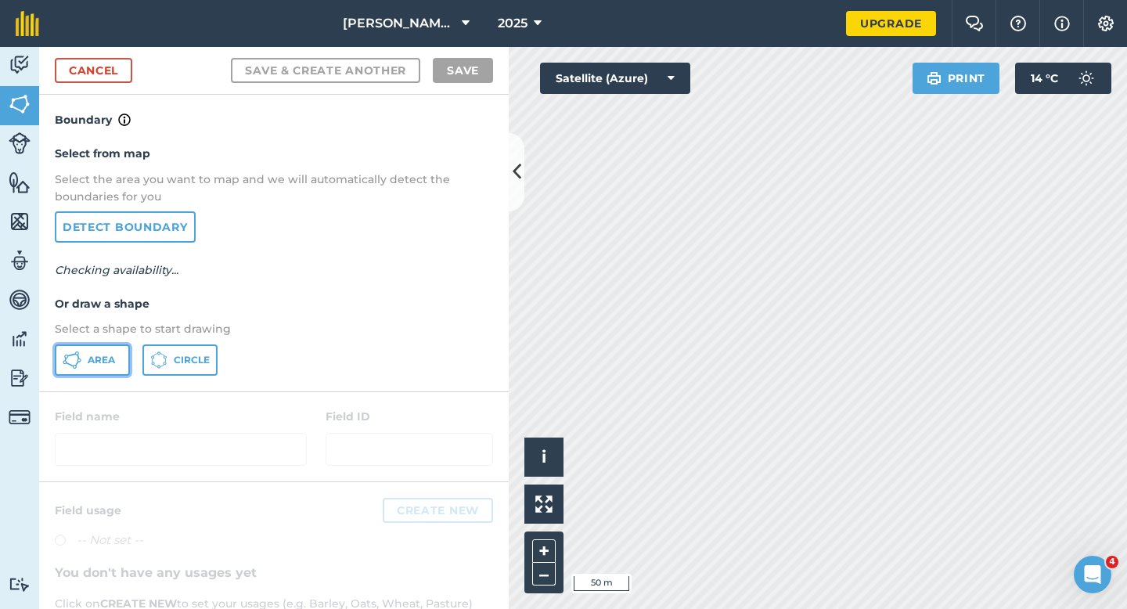
click at [78, 358] on icon at bounding box center [78, 356] width 2 height 5
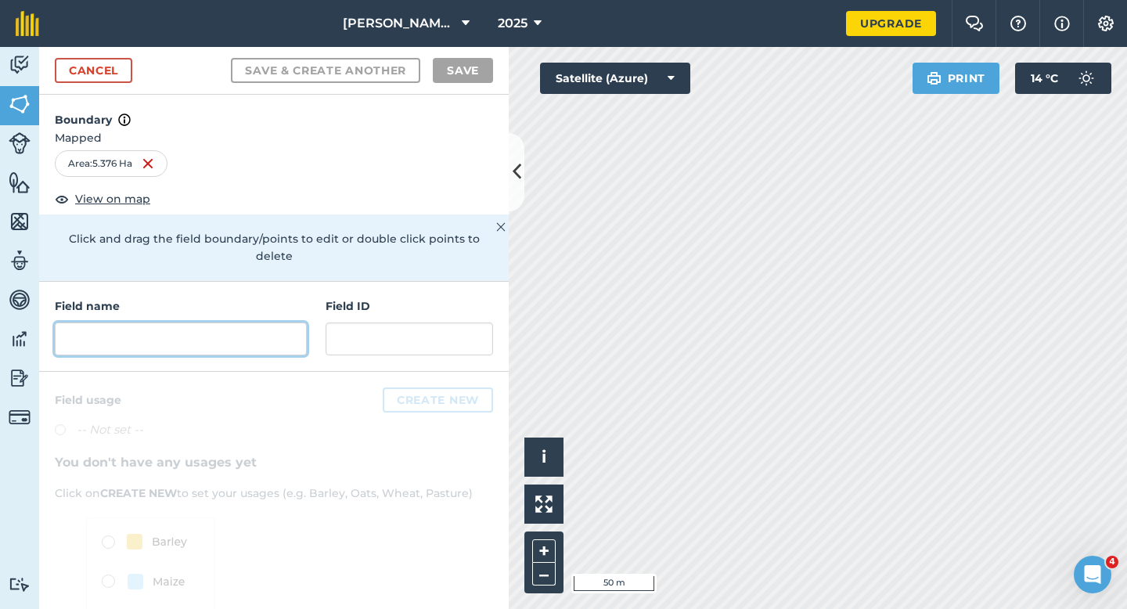
click at [260, 322] on input "text" at bounding box center [181, 338] width 252 height 33
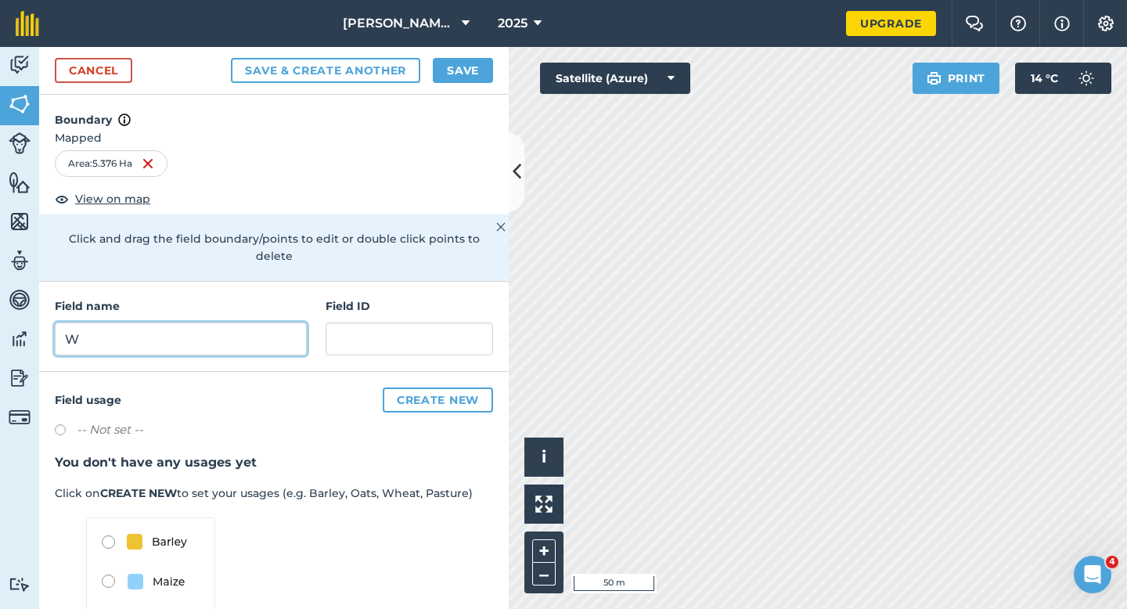
type input "W"
click at [476, 49] on div "Cancel Save & Create Another Save" at bounding box center [273, 71] width 469 height 48
click at [476, 70] on button "Save" at bounding box center [463, 70] width 60 height 25
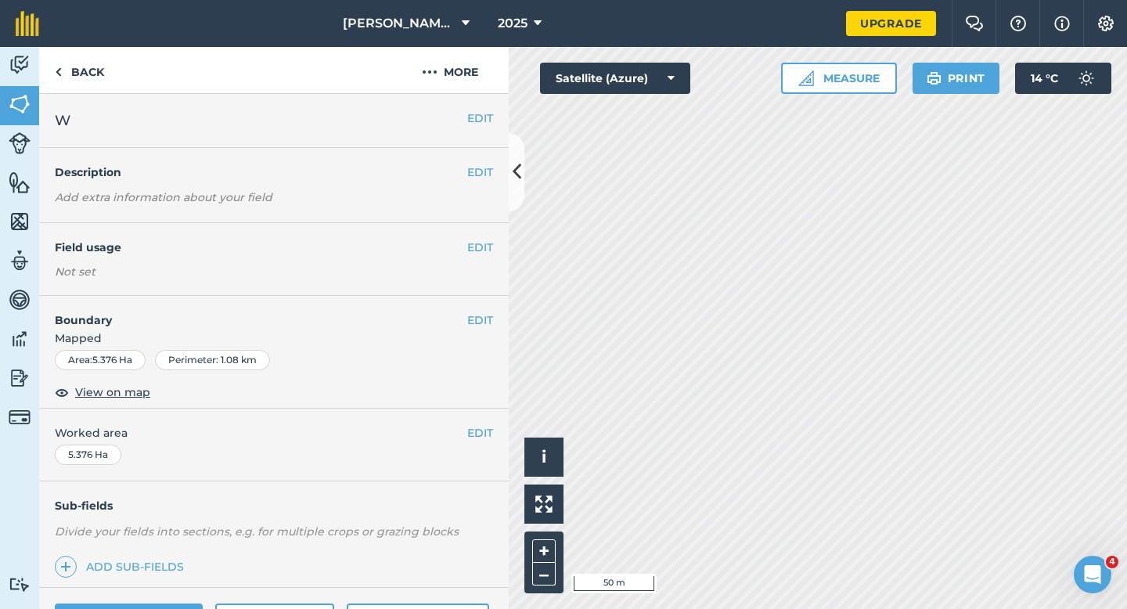
click at [480, 437] on button "EDIT" at bounding box center [480, 432] width 26 height 17
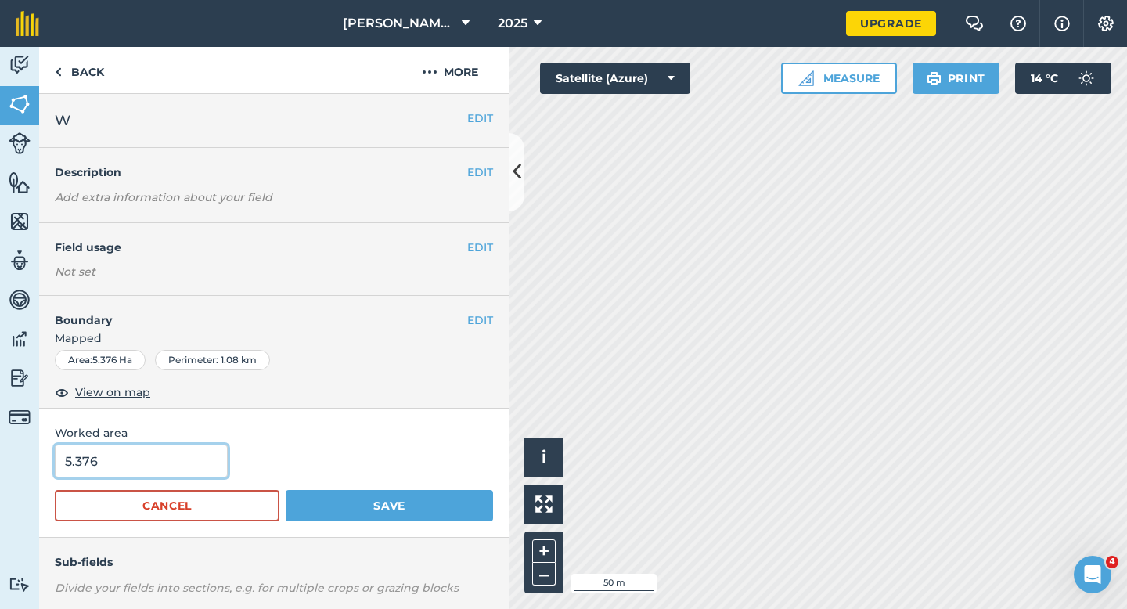
click at [171, 455] on input "5.376" at bounding box center [141, 460] width 173 height 33
type input "5.5"
click at [286, 490] on button "Save" at bounding box center [389, 505] width 207 height 31
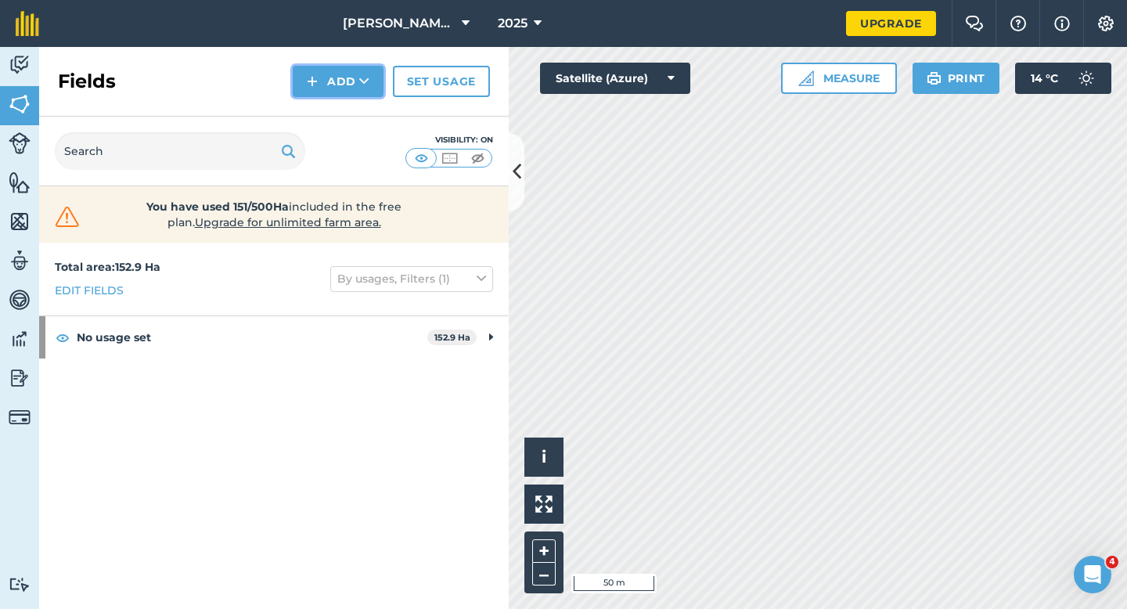
click at [335, 70] on button "Add" at bounding box center [338, 81] width 91 height 31
click at [335, 107] on link "Draw" at bounding box center [338, 116] width 86 height 34
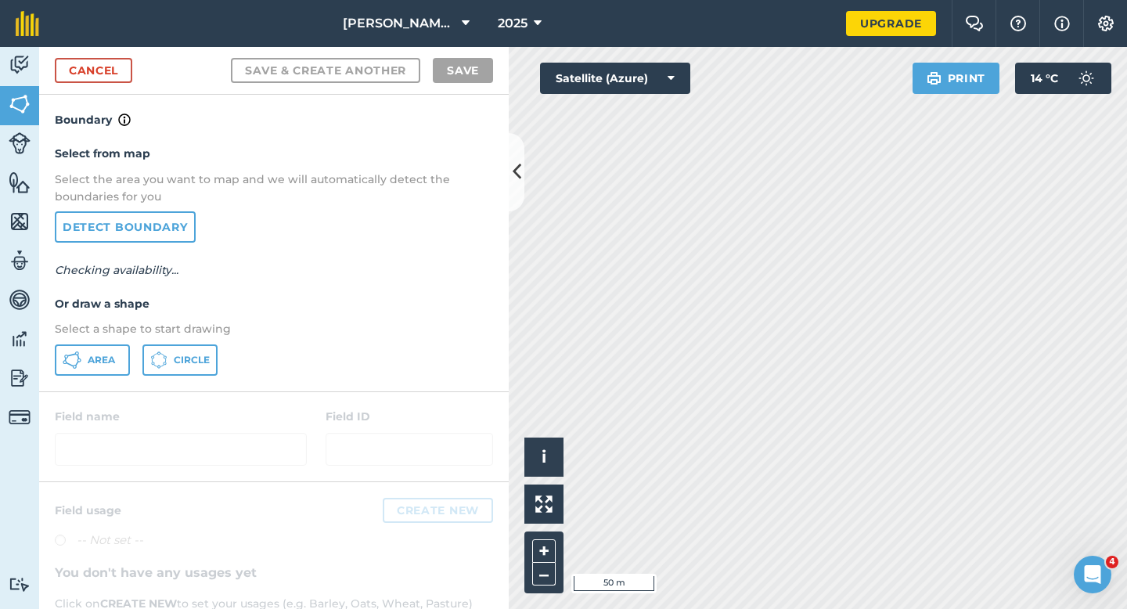
click at [90, 375] on div "Select from map Select the area you want to map and we will automatically detec…" at bounding box center [273, 259] width 469 height 261
click at [110, 372] on button "Area" at bounding box center [92, 359] width 75 height 31
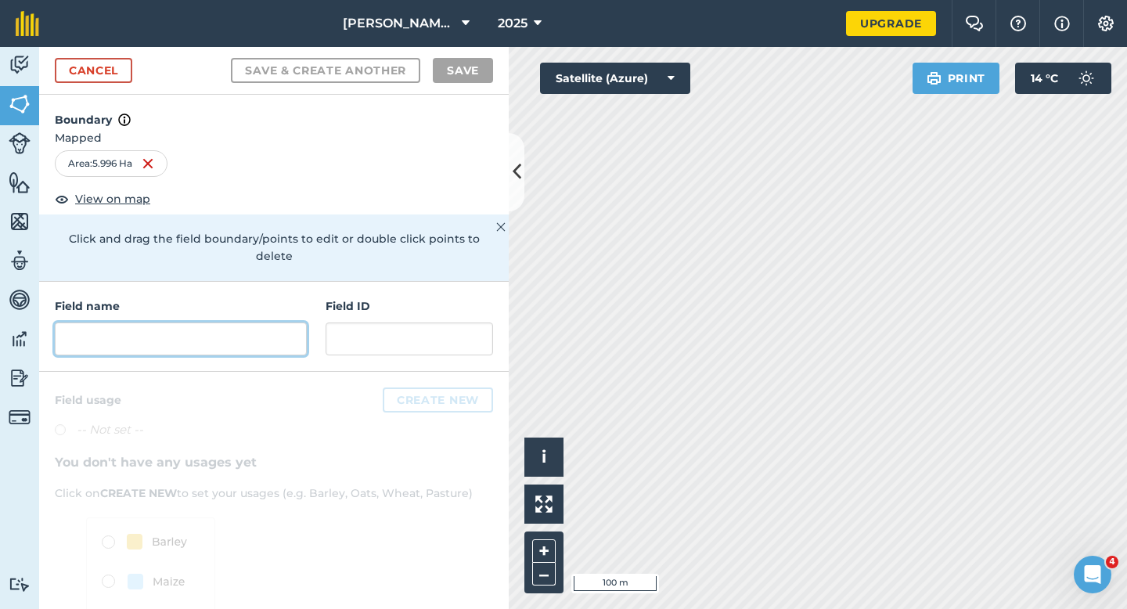
click at [289, 322] on input "text" at bounding box center [181, 338] width 252 height 33
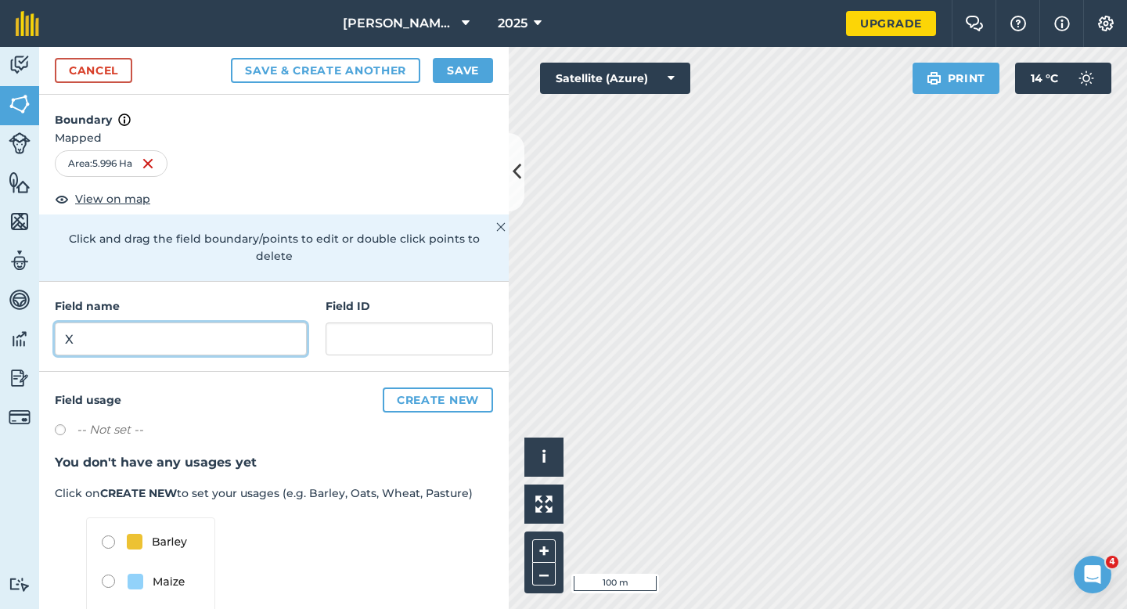
click at [289, 322] on input "X" at bounding box center [181, 338] width 252 height 33
type input "X"
click at [480, 75] on button "Save" at bounding box center [463, 70] width 60 height 25
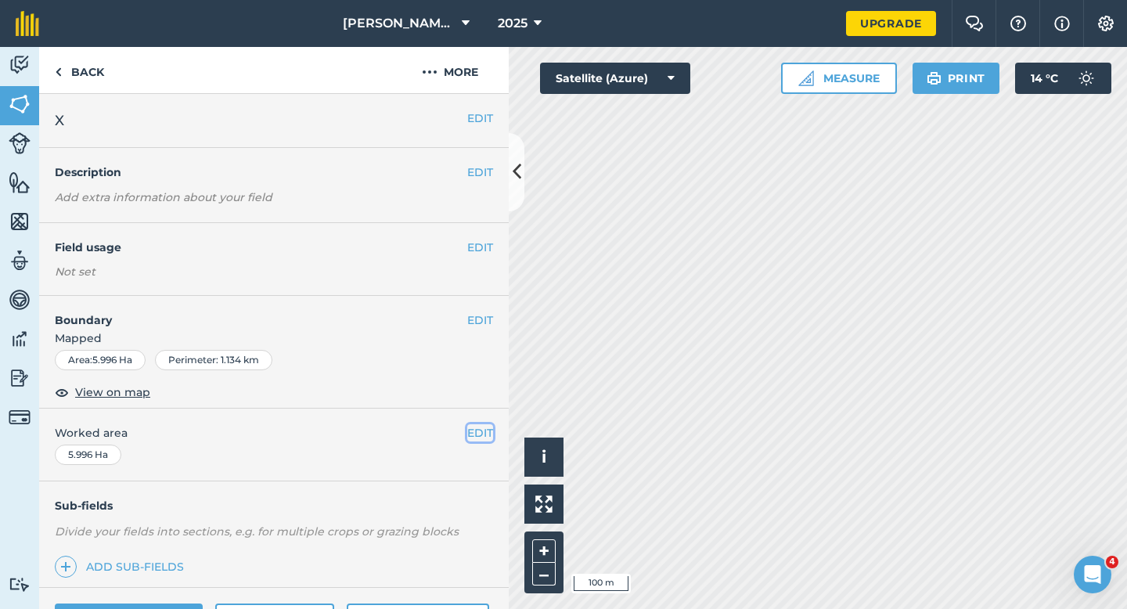
click at [473, 436] on button "EDIT" at bounding box center [480, 432] width 26 height 17
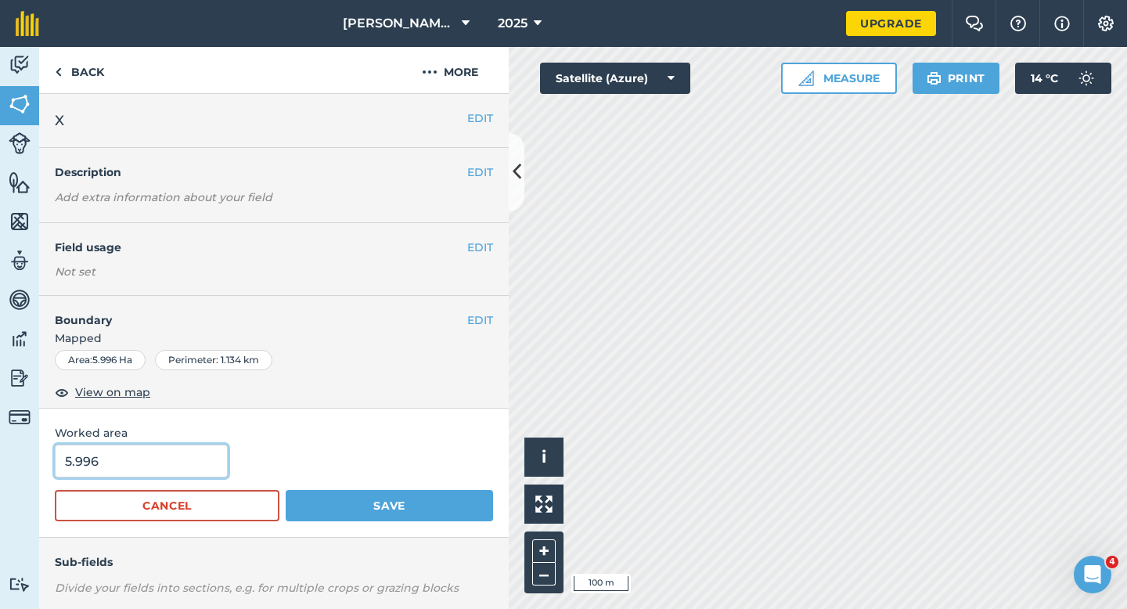
click at [148, 466] on input "5.996" at bounding box center [141, 460] width 173 height 33
type input "6"
click at [286, 490] on button "Save" at bounding box center [389, 505] width 207 height 31
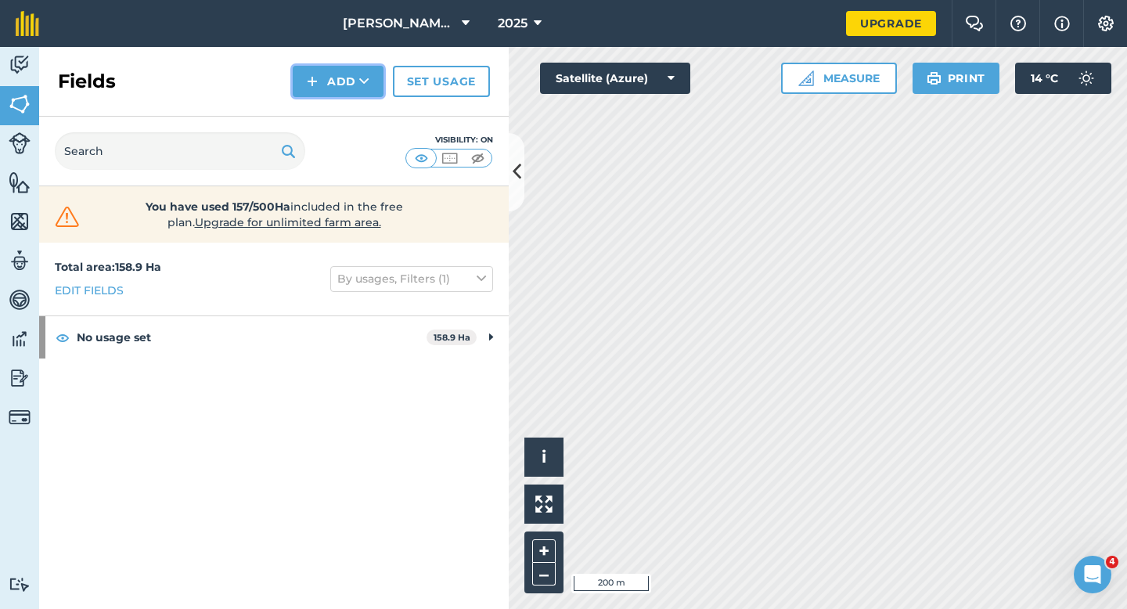
click at [341, 86] on button "Add" at bounding box center [338, 81] width 91 height 31
click at [341, 123] on link "Draw" at bounding box center [338, 116] width 86 height 34
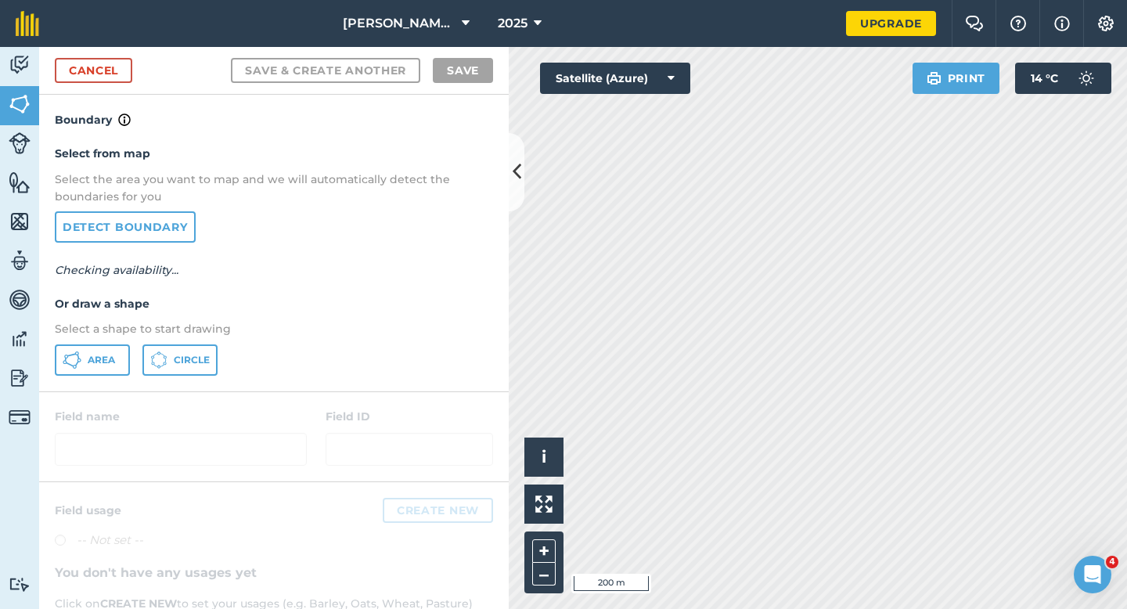
click at [95, 379] on div "Select from map Select the area you want to map and we will automatically detec…" at bounding box center [273, 259] width 469 height 261
click at [95, 368] on button "Area" at bounding box center [92, 359] width 75 height 31
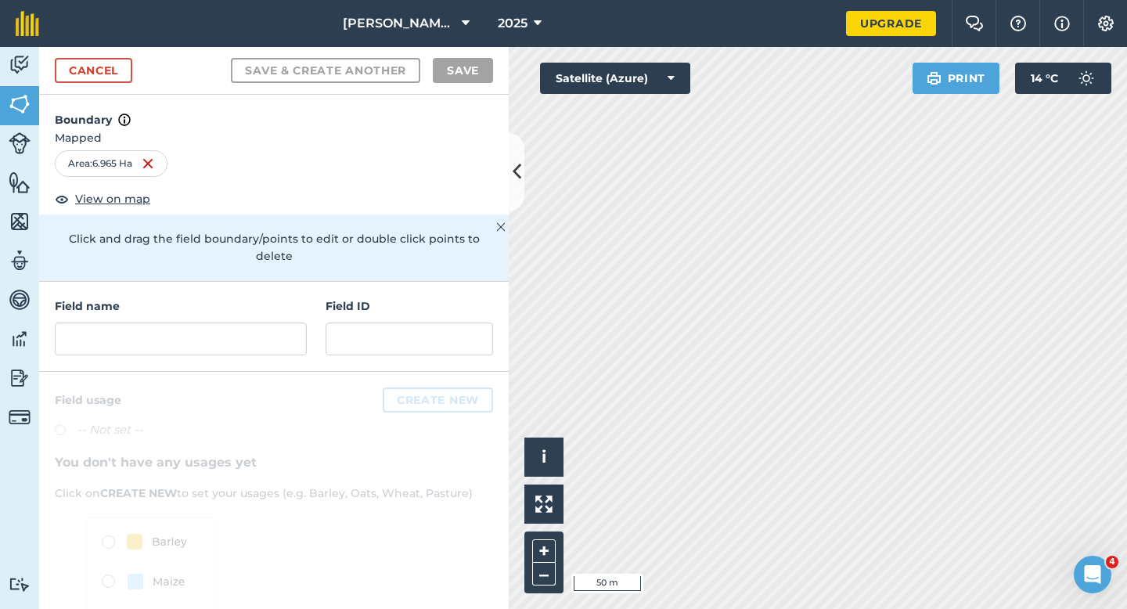
click at [243, 338] on div "Field name Field ID" at bounding box center [273, 327] width 469 height 90
click at [243, 335] on input "text" at bounding box center [181, 338] width 252 height 33
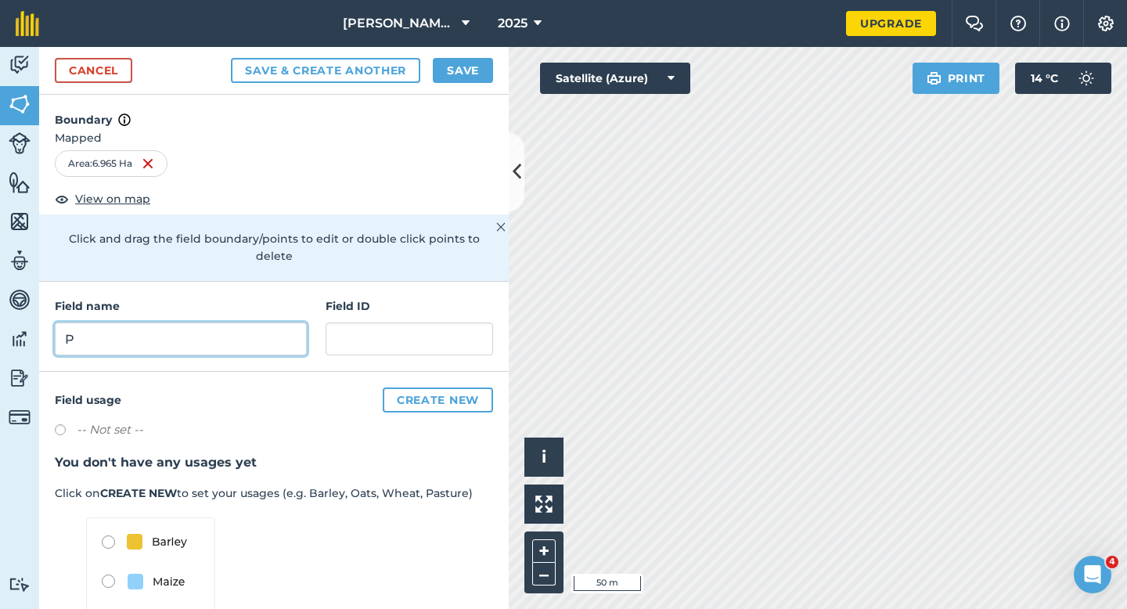
type input "P"
click at [473, 79] on button "Save" at bounding box center [463, 70] width 60 height 25
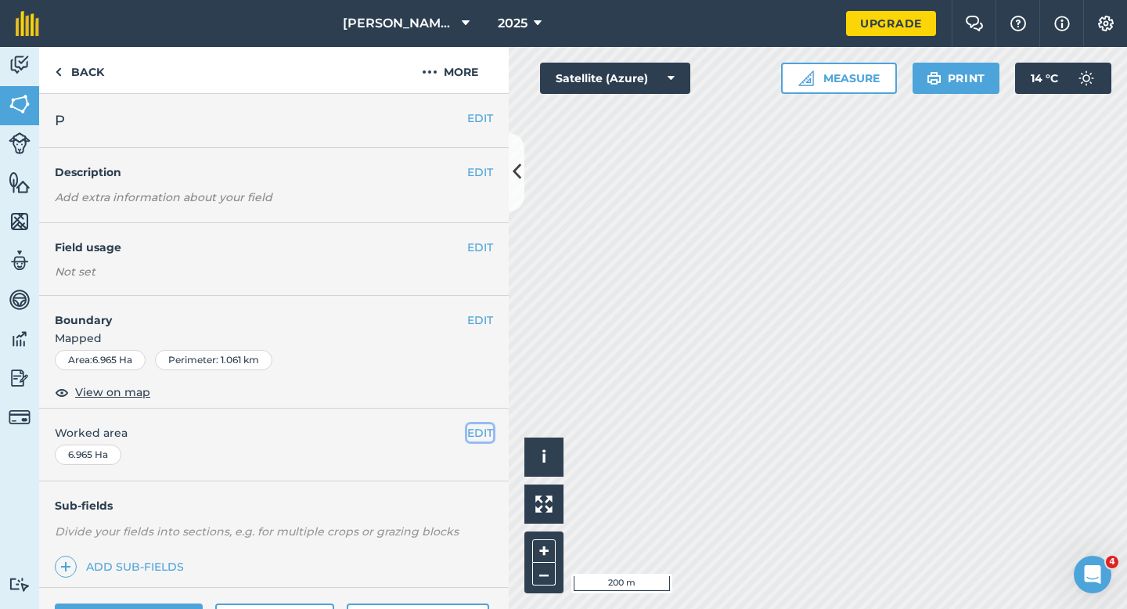
click at [484, 437] on button "EDIT" at bounding box center [480, 432] width 26 height 17
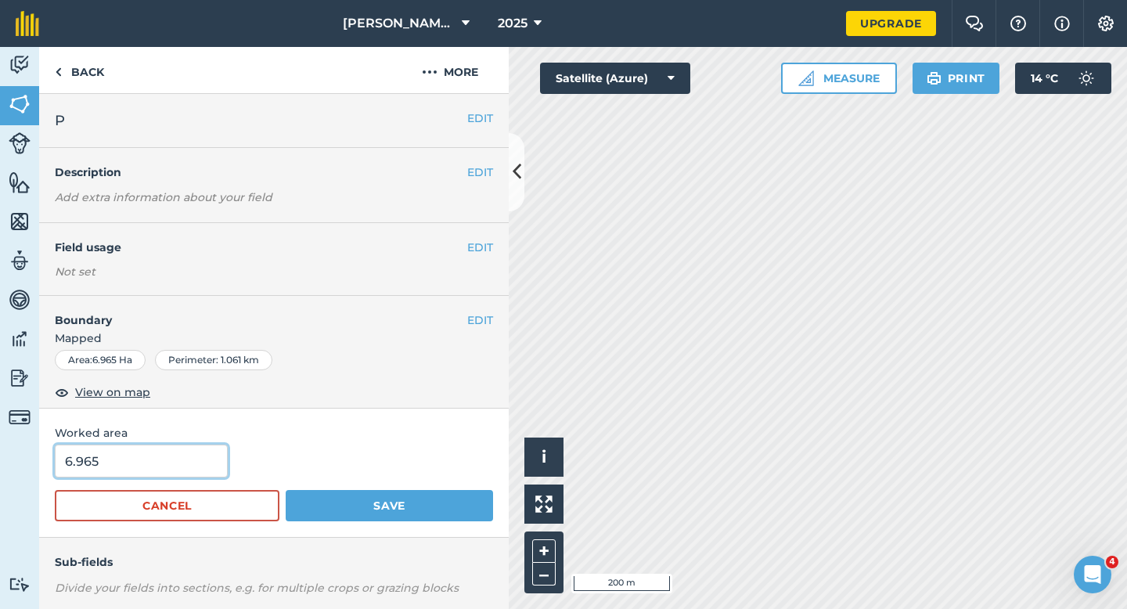
click at [145, 456] on input "6.965" at bounding box center [141, 460] width 173 height 33
type input "7"
click at [286, 490] on button "Save" at bounding box center [389, 505] width 207 height 31
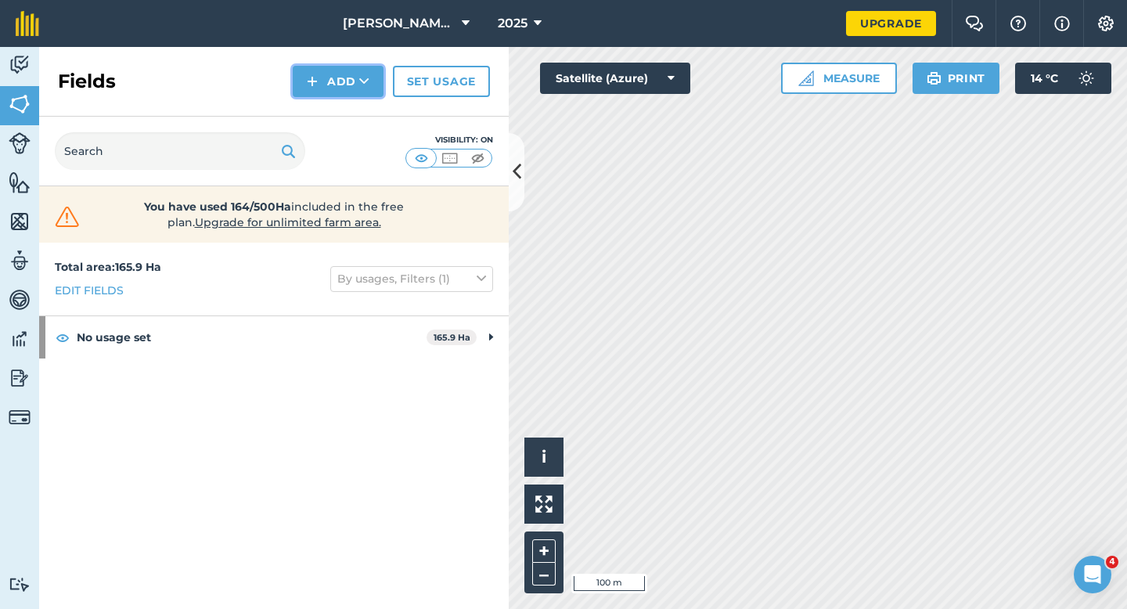
click at [355, 84] on button "Add" at bounding box center [338, 81] width 91 height 31
click at [355, 119] on link "Draw" at bounding box center [338, 116] width 86 height 34
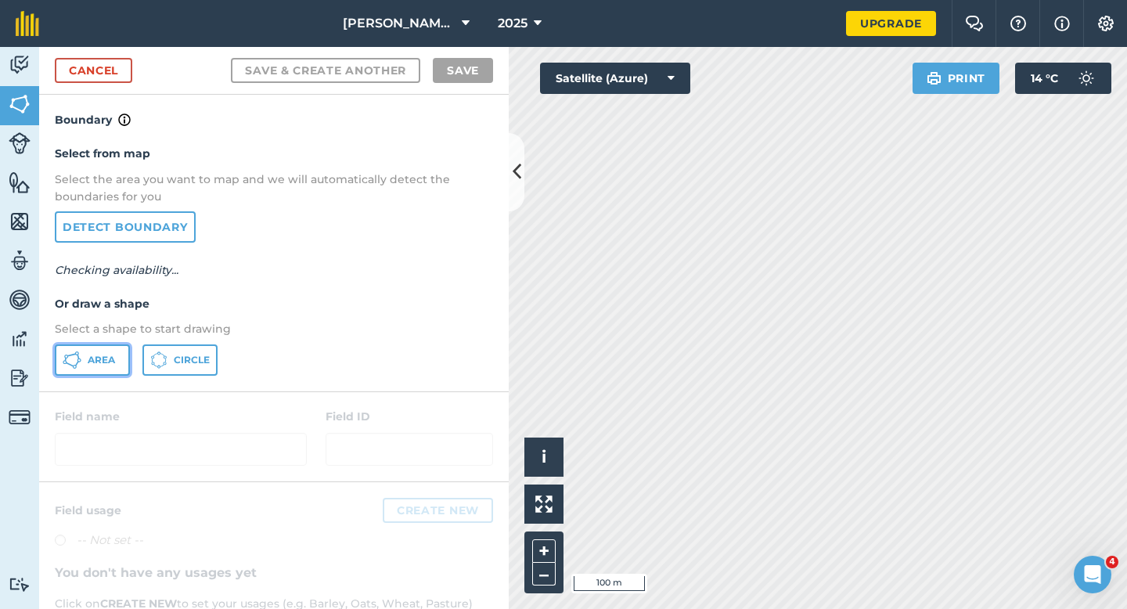
click at [100, 352] on button "Area" at bounding box center [92, 359] width 75 height 31
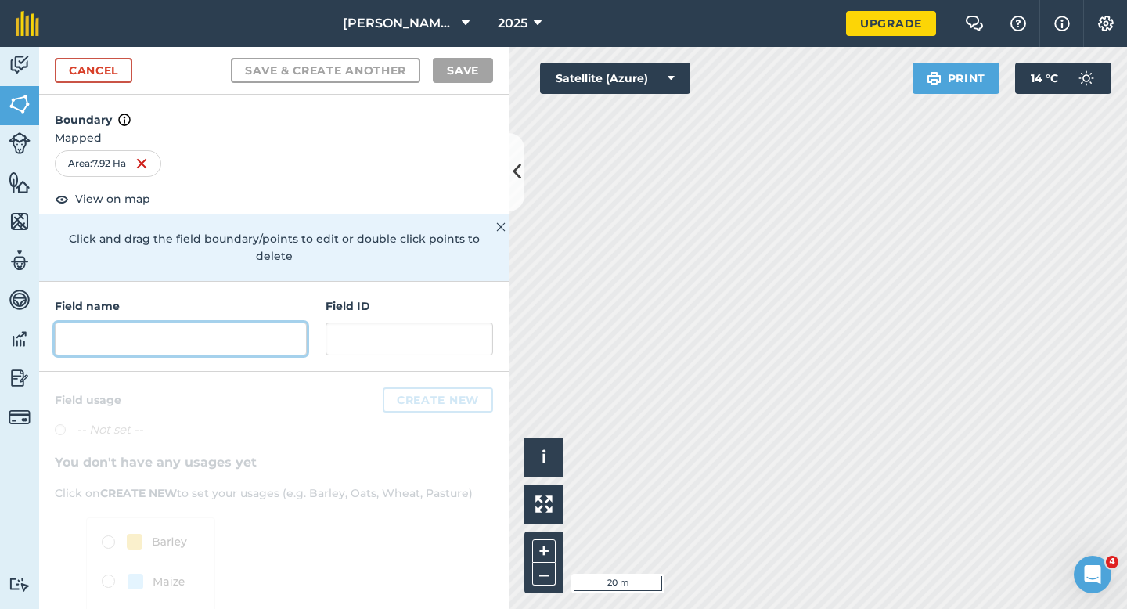
click at [264, 329] on input "text" at bounding box center [181, 338] width 252 height 33
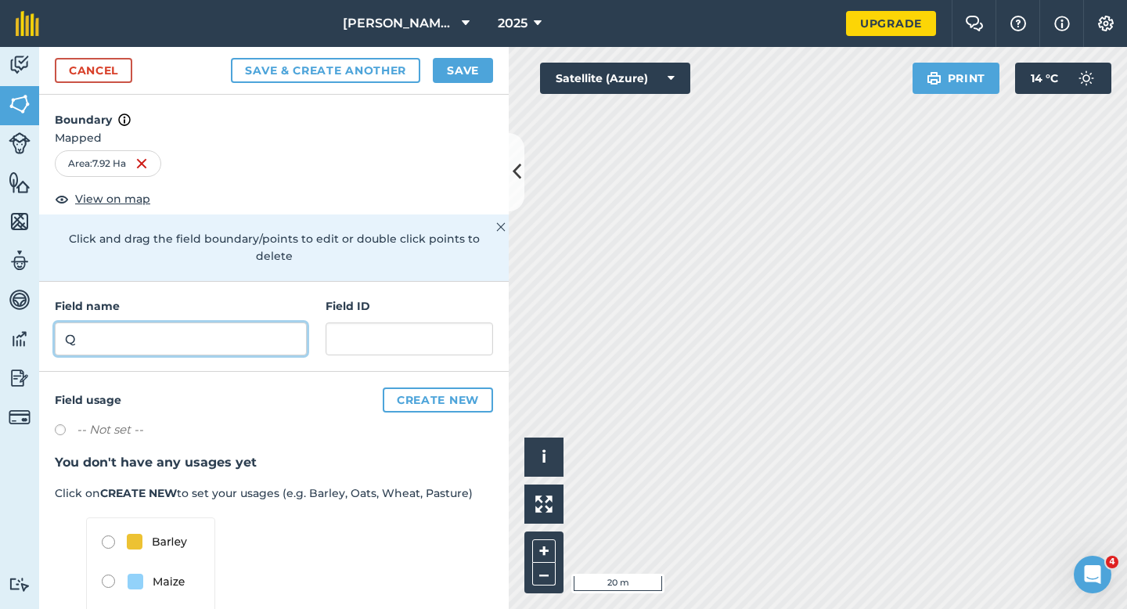
type input "Q"
click at [450, 75] on button "Save" at bounding box center [463, 70] width 60 height 25
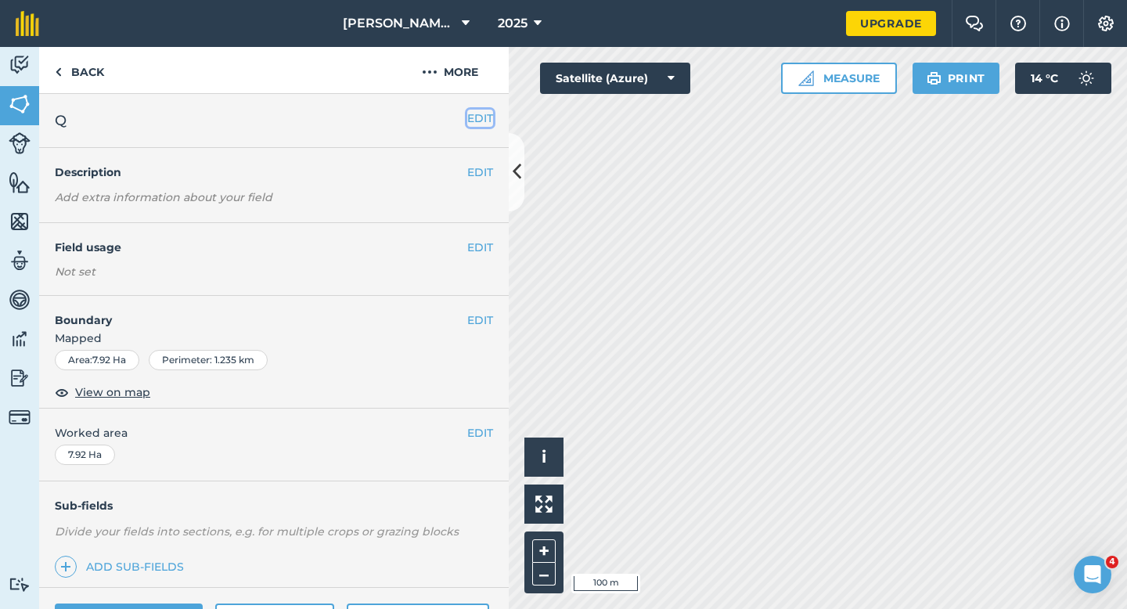
click at [484, 114] on button "EDIT" at bounding box center [480, 118] width 26 height 17
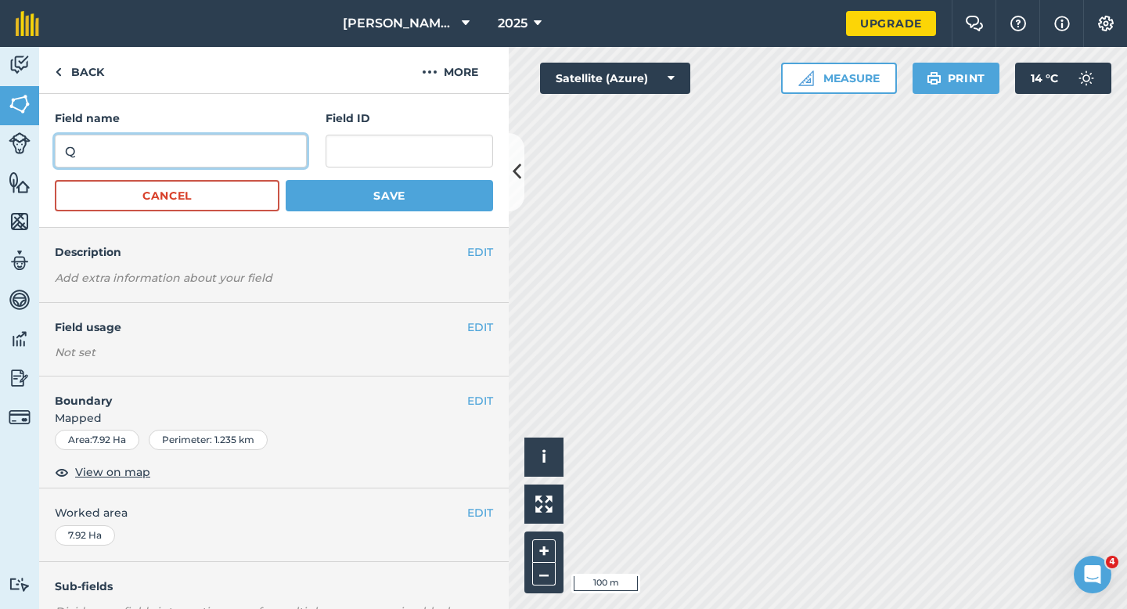
click at [289, 152] on input "Q" at bounding box center [181, 151] width 252 height 33
type input "R"
click at [286, 180] on button "Save" at bounding box center [389, 195] width 207 height 31
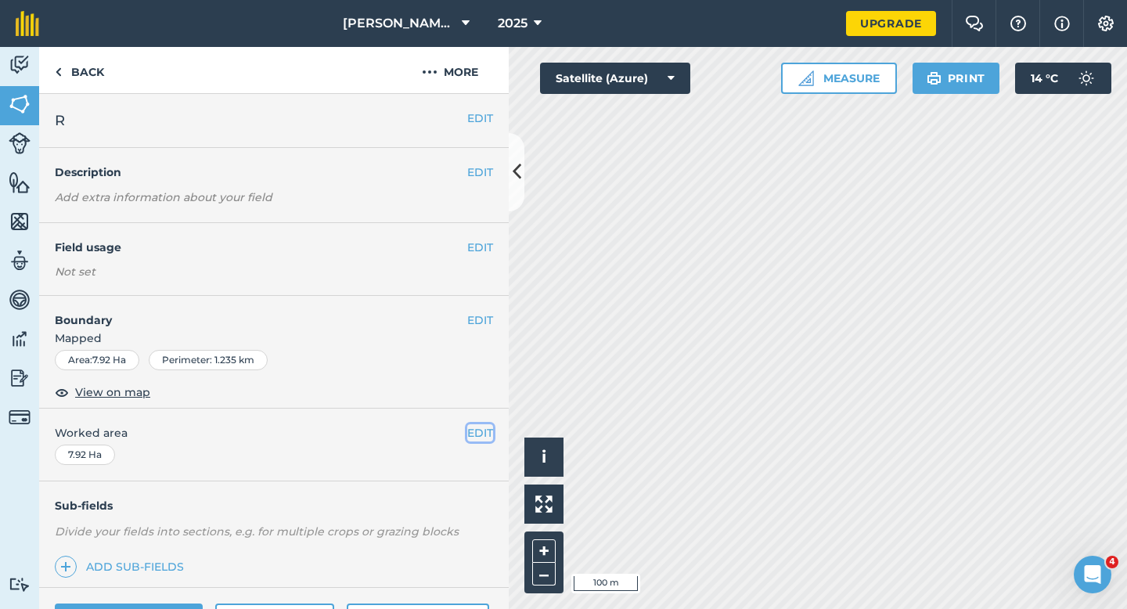
click at [469, 439] on button "EDIT" at bounding box center [480, 432] width 26 height 17
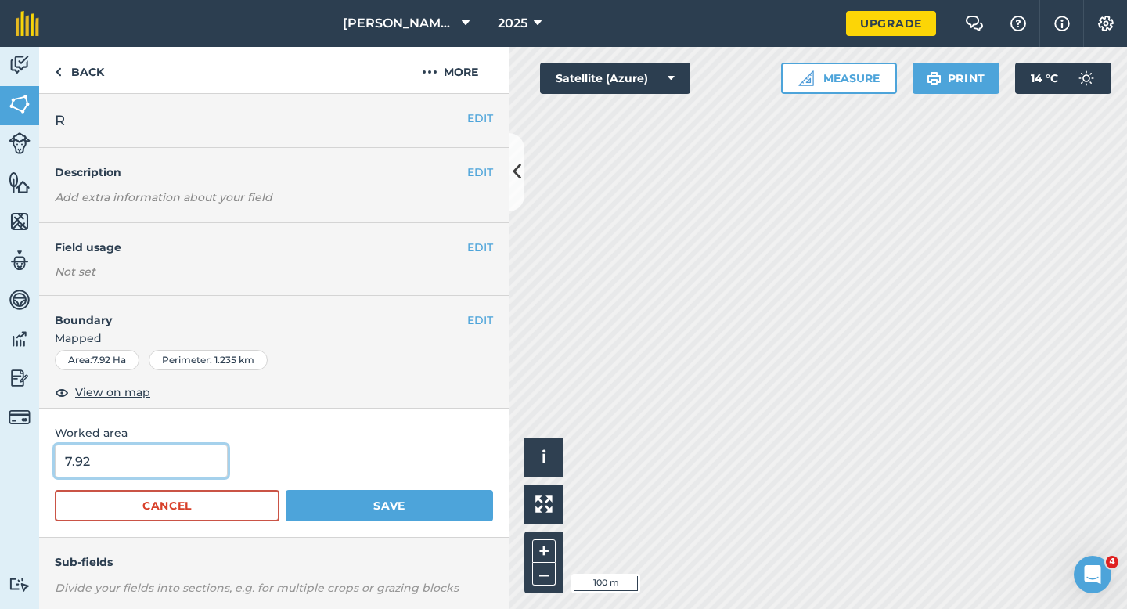
click at [184, 467] on input "7.92" at bounding box center [141, 460] width 173 height 33
click at [286, 490] on button "Save" at bounding box center [389, 505] width 207 height 31
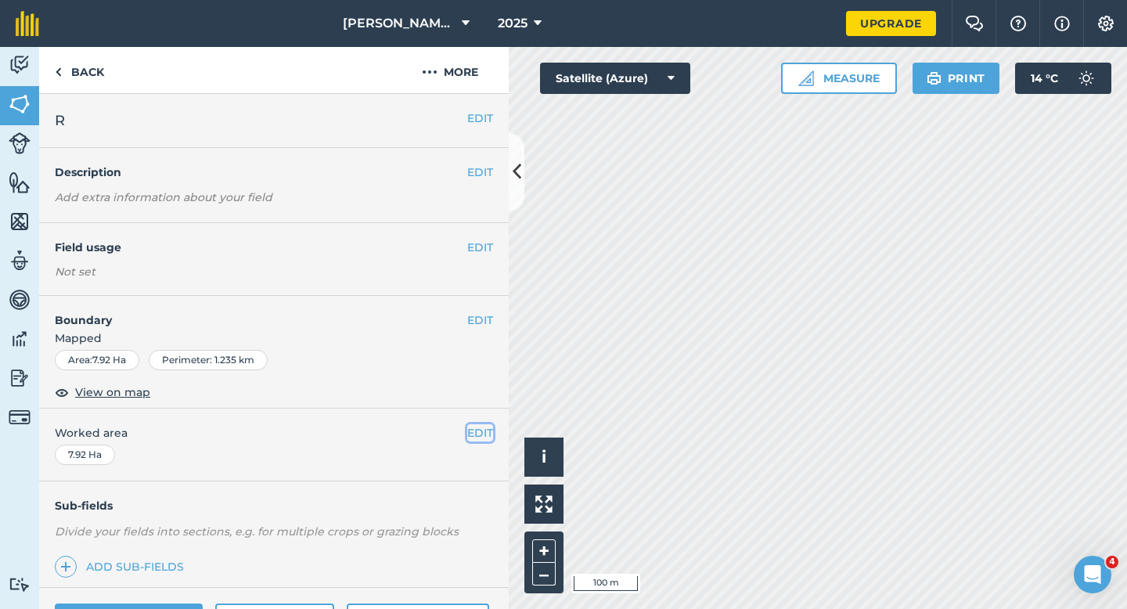
click at [477, 437] on button "EDIT" at bounding box center [480, 432] width 26 height 17
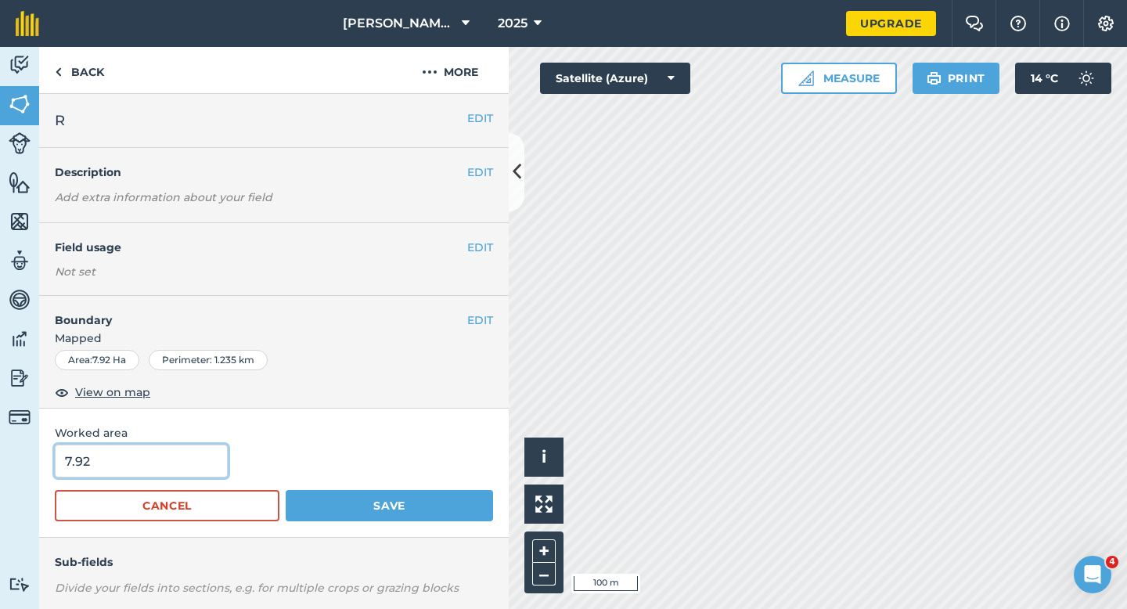
click at [208, 469] on input "7.92" at bounding box center [141, 460] width 173 height 33
type input "8"
click at [286, 490] on button "Save" at bounding box center [389, 505] width 207 height 31
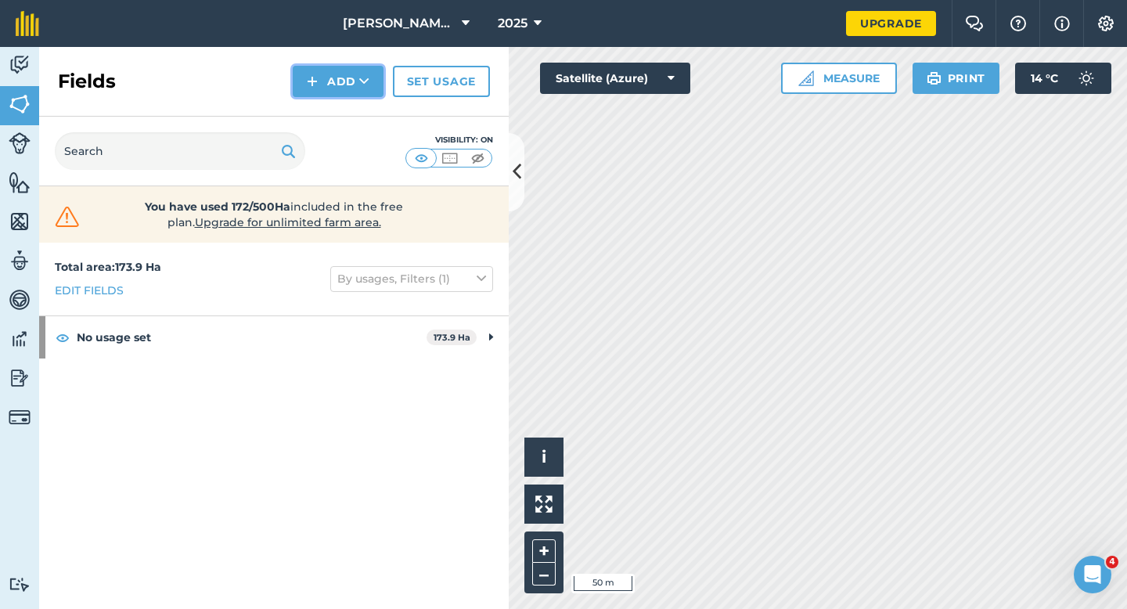
click at [358, 74] on button "Add" at bounding box center [338, 81] width 91 height 31
click at [358, 107] on link "Draw" at bounding box center [338, 116] width 86 height 34
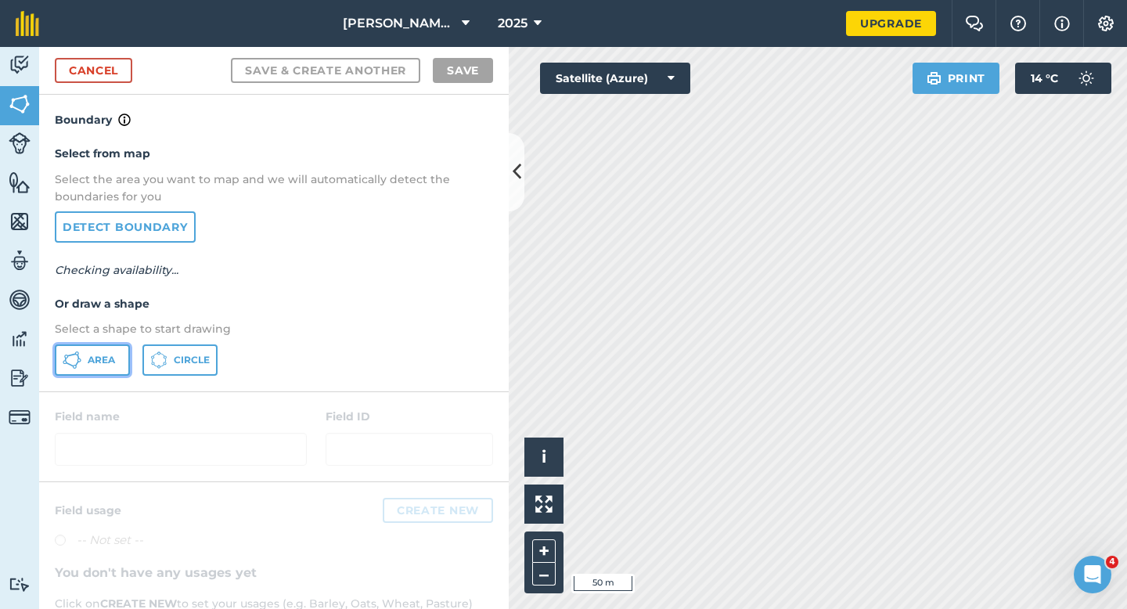
click at [114, 353] on button "Area" at bounding box center [92, 359] width 75 height 31
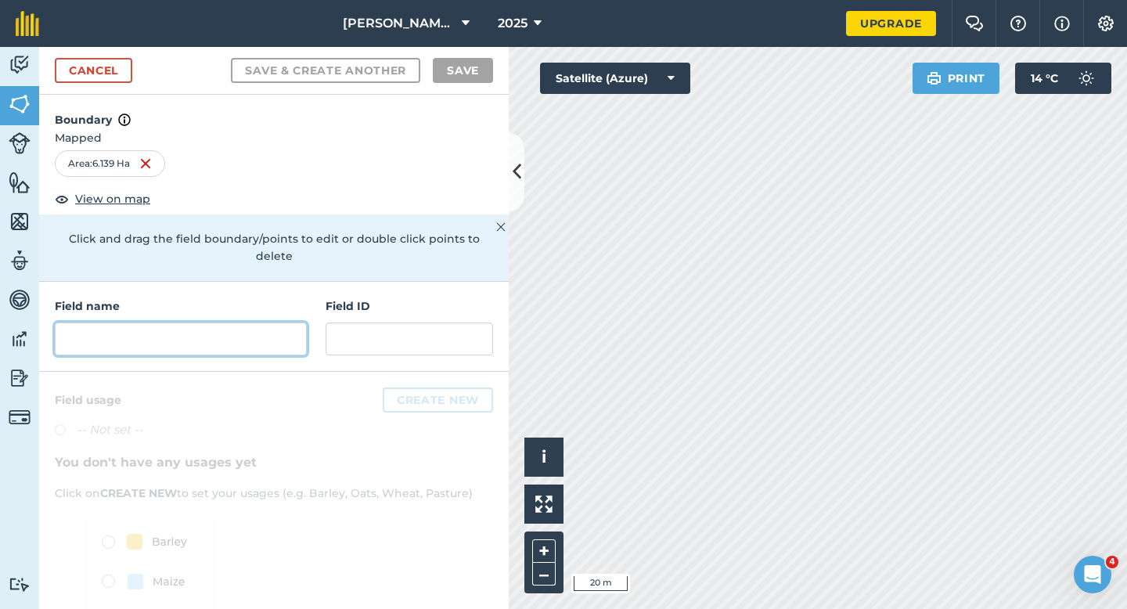
click at [282, 332] on input "text" at bounding box center [181, 338] width 252 height 33
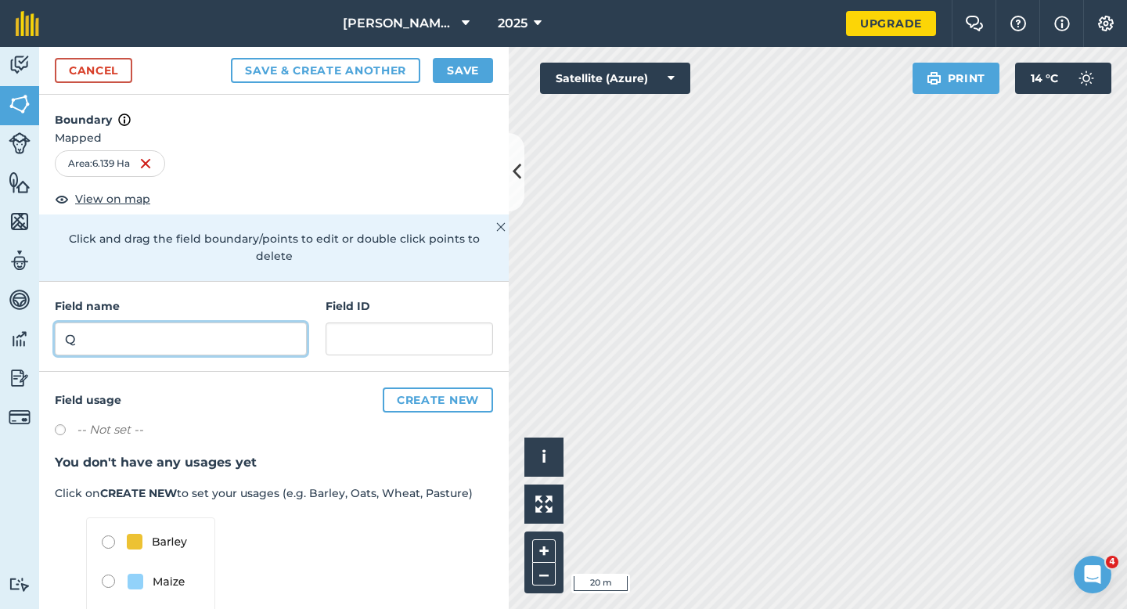
type input "Q"
click at [451, 55] on div "Cancel Save & Create Another Save" at bounding box center [273, 71] width 469 height 48
click at [458, 66] on button "Save" at bounding box center [463, 70] width 60 height 25
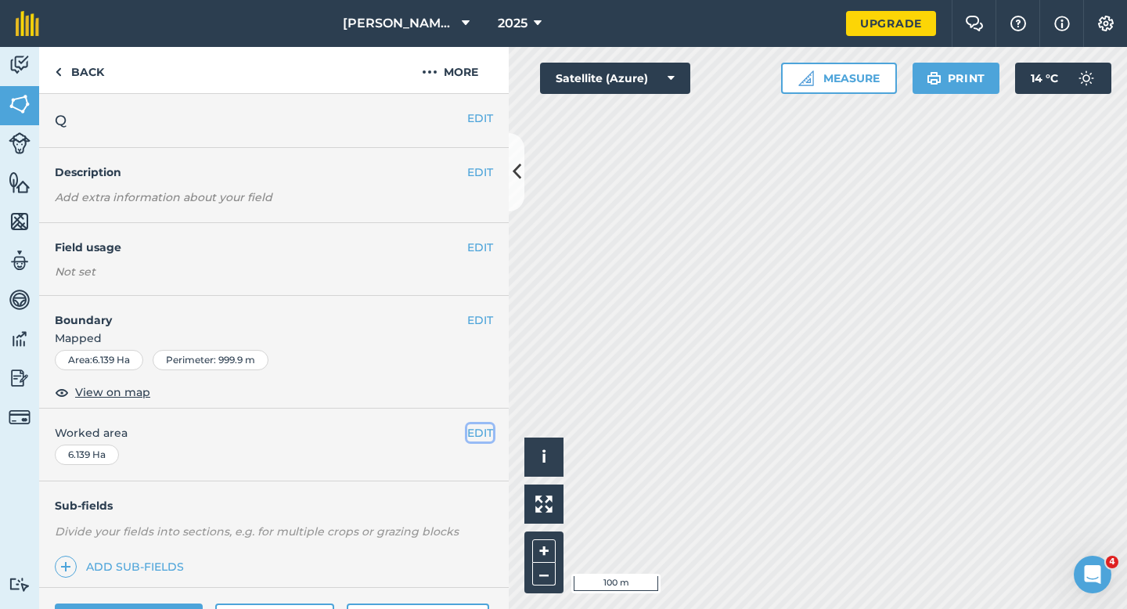
click at [478, 426] on button "EDIT" at bounding box center [480, 432] width 26 height 17
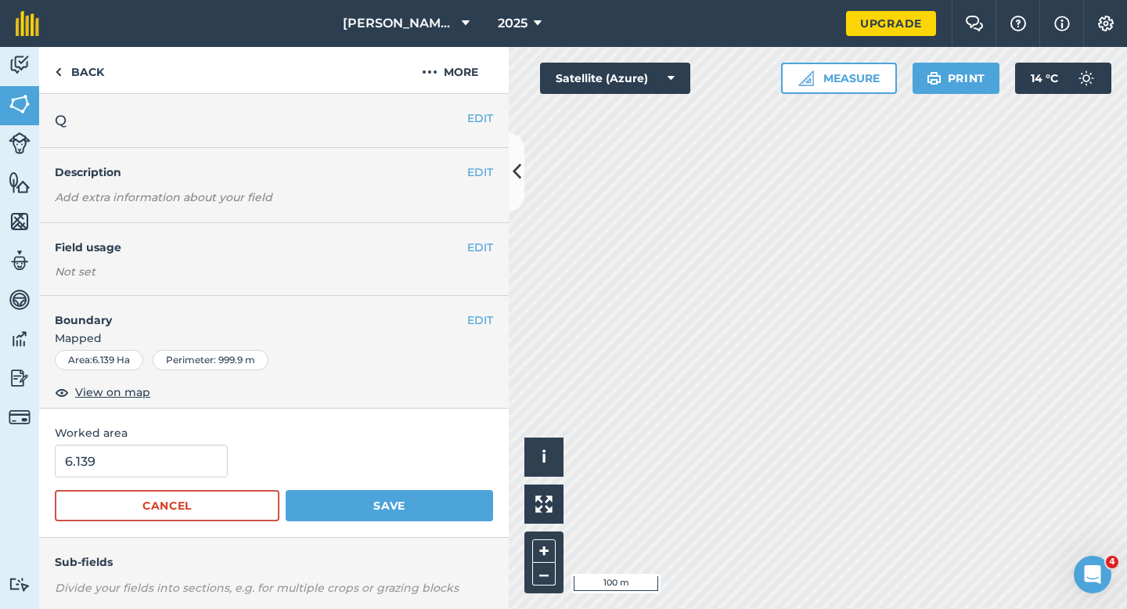
click at [154, 480] on form "6.139 Cancel Save" at bounding box center [274, 482] width 438 height 77
click at [154, 475] on input "6.139" at bounding box center [141, 460] width 173 height 33
type input "6.2"
click at [286, 490] on button "Save" at bounding box center [389, 505] width 207 height 31
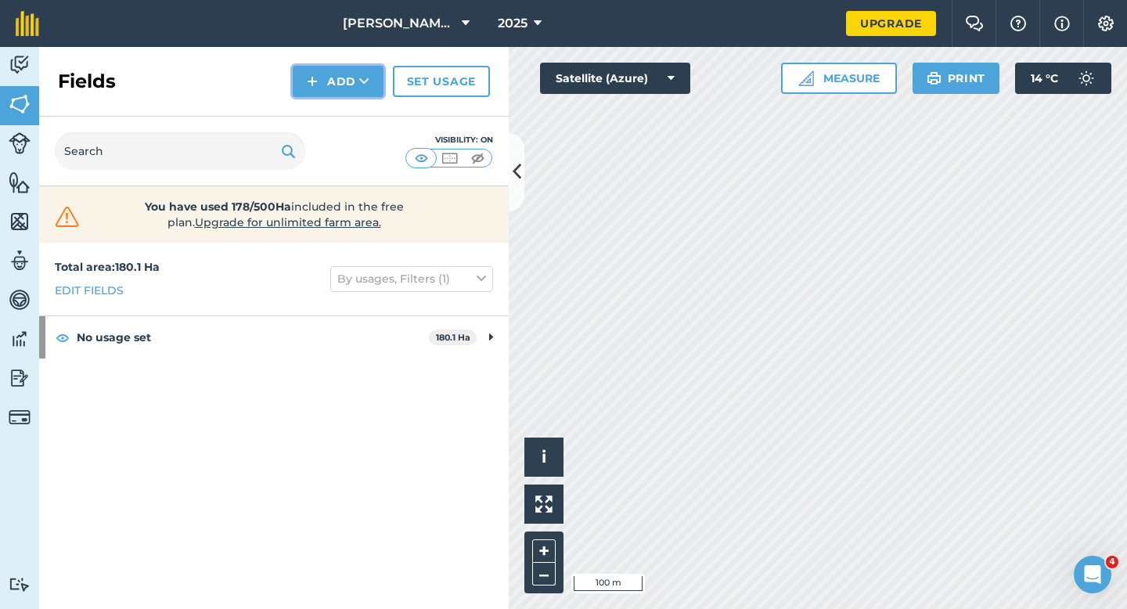
click at [339, 84] on button "Add" at bounding box center [338, 81] width 91 height 31
click at [339, 114] on link "Draw" at bounding box center [338, 116] width 86 height 34
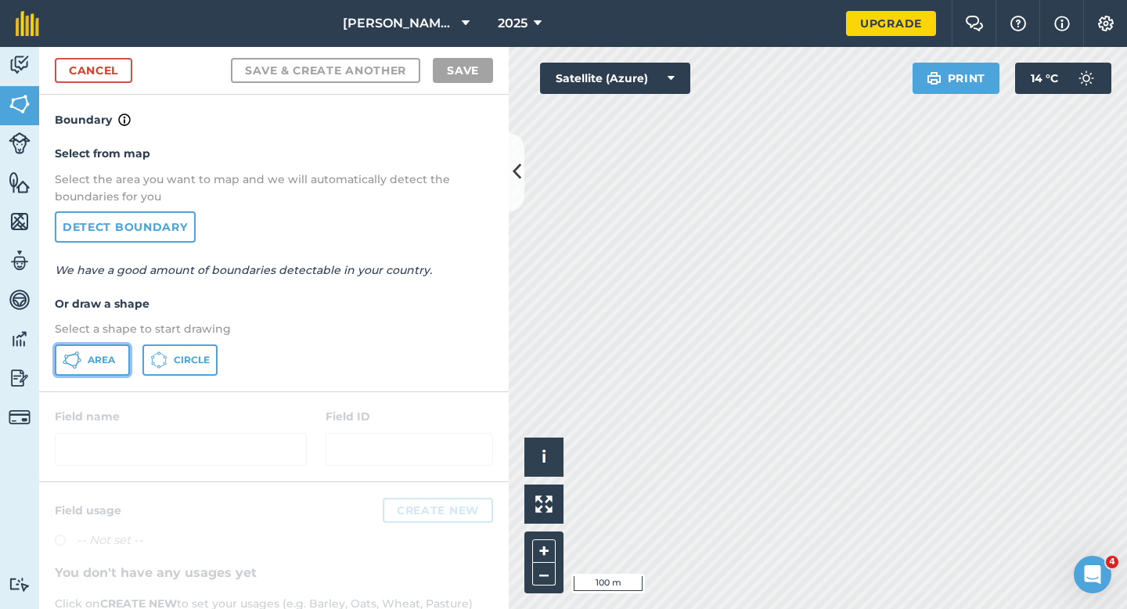
click at [68, 344] on button "Area" at bounding box center [92, 359] width 75 height 31
click at [68, 349] on button "Area" at bounding box center [92, 359] width 75 height 31
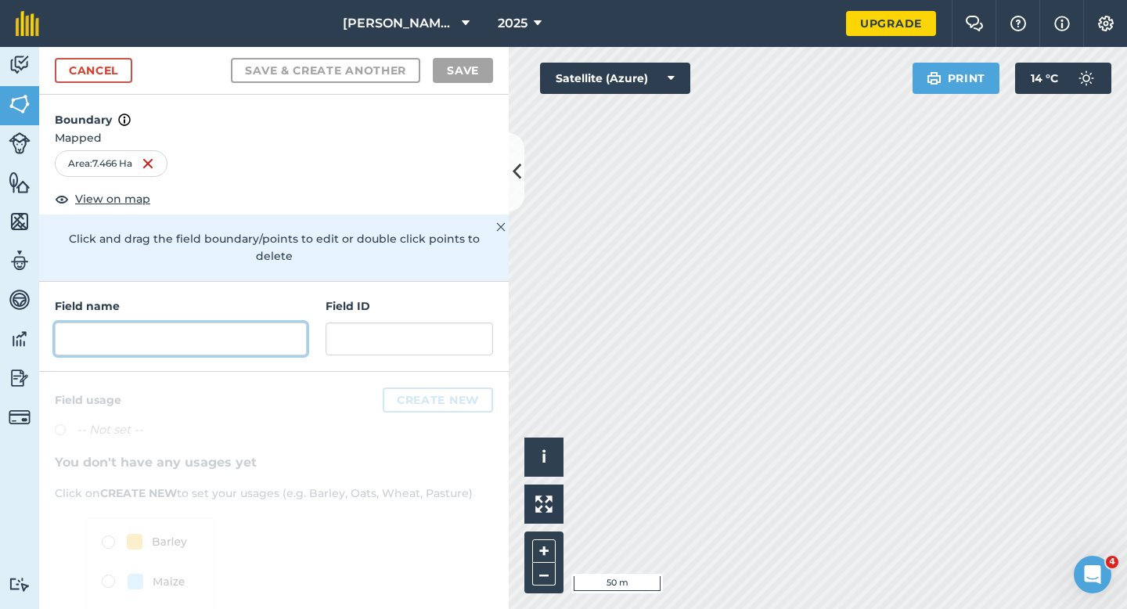
click at [276, 331] on input "text" at bounding box center [181, 338] width 252 height 33
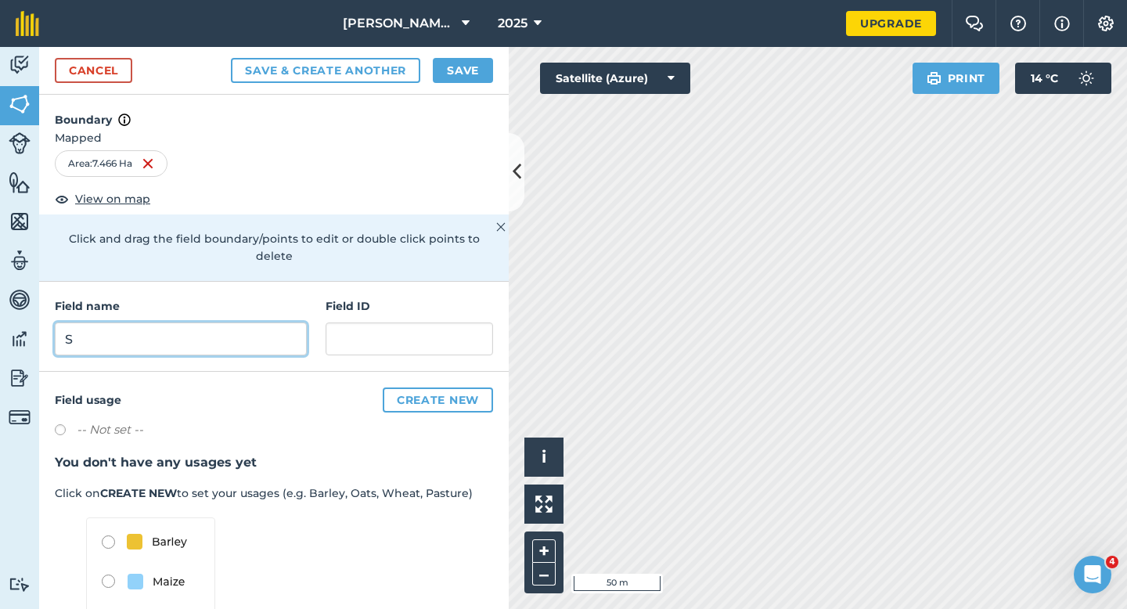
type input "S"
click at [462, 99] on h4 "Boundary" at bounding box center [273, 112] width 469 height 34
click at [462, 81] on button "Save" at bounding box center [463, 70] width 60 height 25
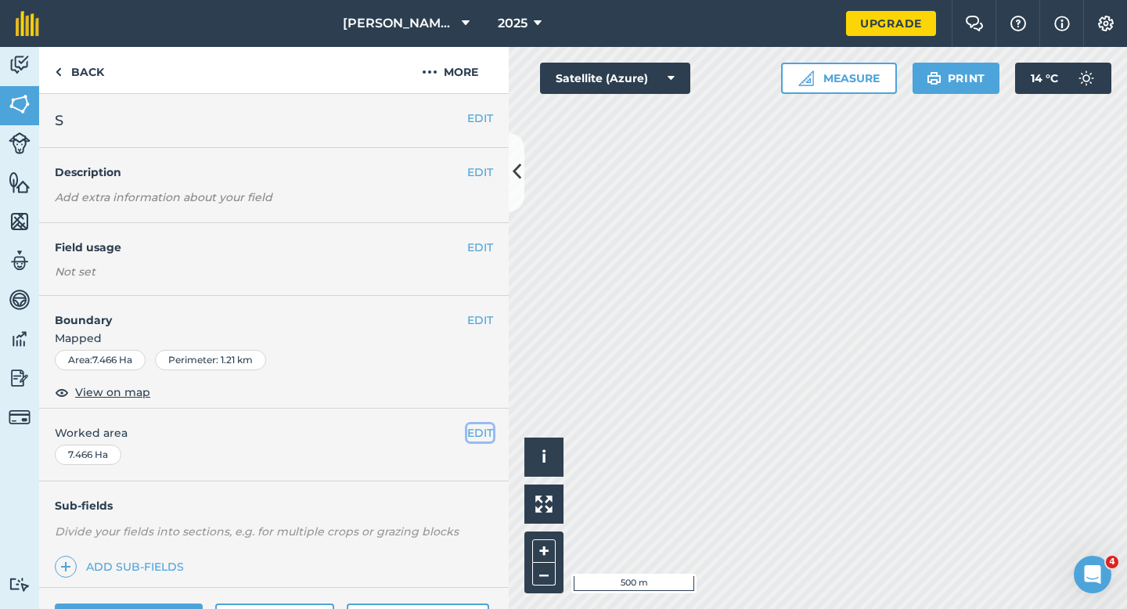
click at [479, 437] on button "EDIT" at bounding box center [480, 432] width 26 height 17
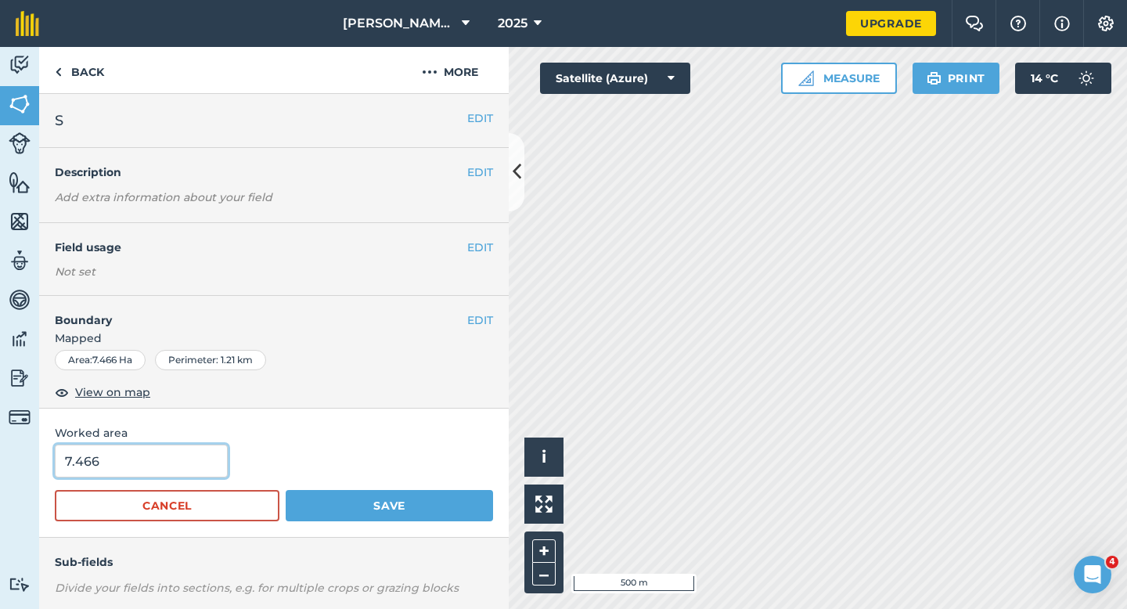
click at [200, 459] on input "7.466" at bounding box center [141, 460] width 173 height 33
type input "7.5"
click at [286, 490] on button "Save" at bounding box center [389, 505] width 207 height 31
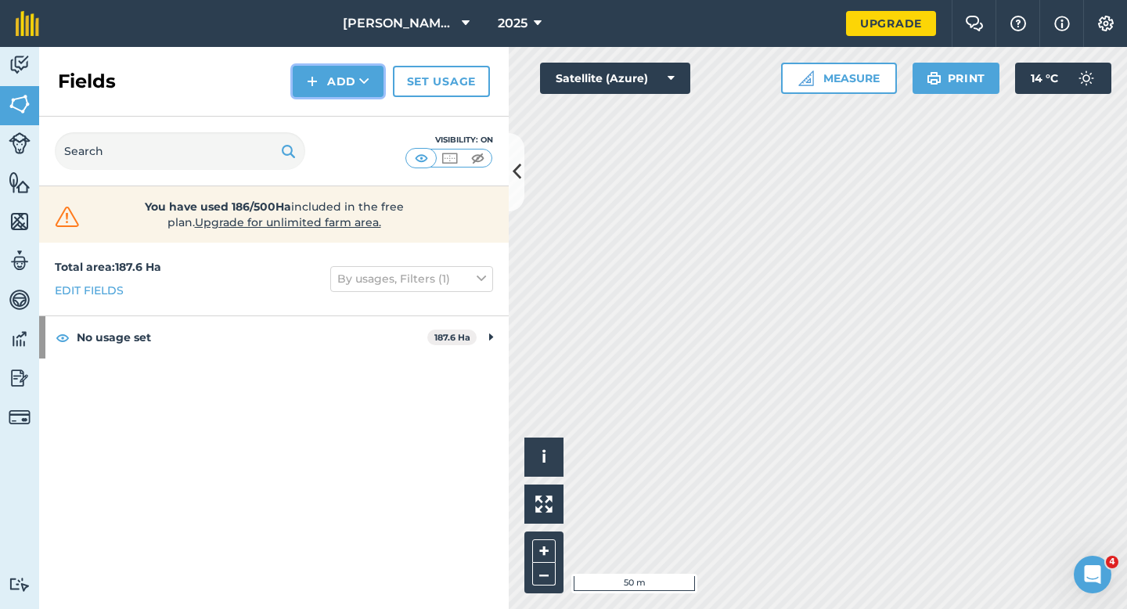
click at [343, 70] on button "Add" at bounding box center [338, 81] width 91 height 31
click at [343, 111] on link "Draw" at bounding box center [338, 116] width 86 height 34
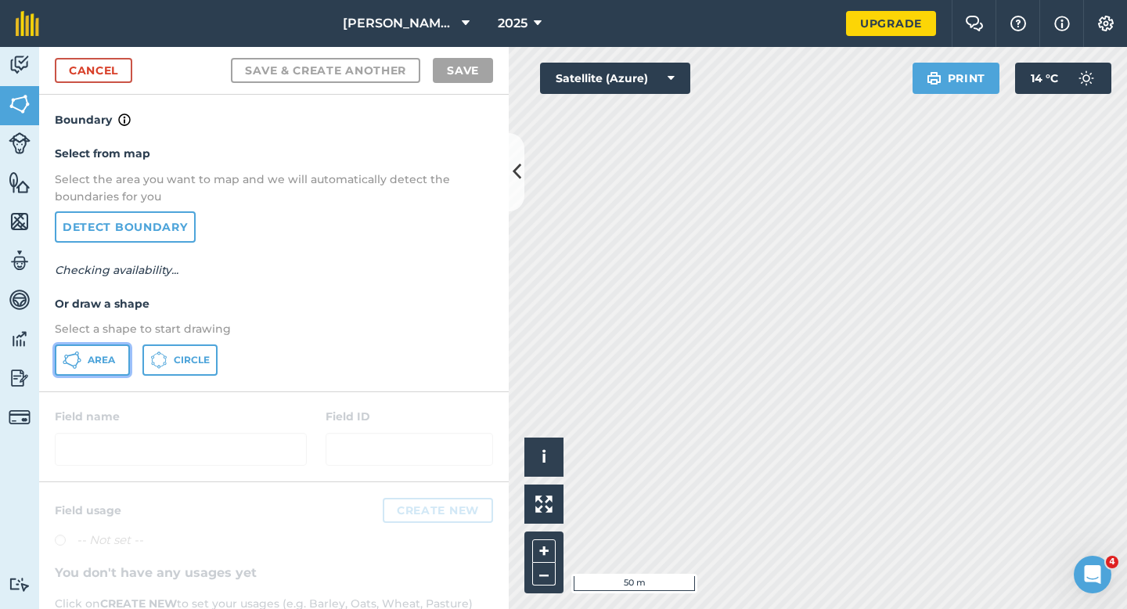
click at [107, 354] on span "Area" at bounding box center [101, 360] width 27 height 13
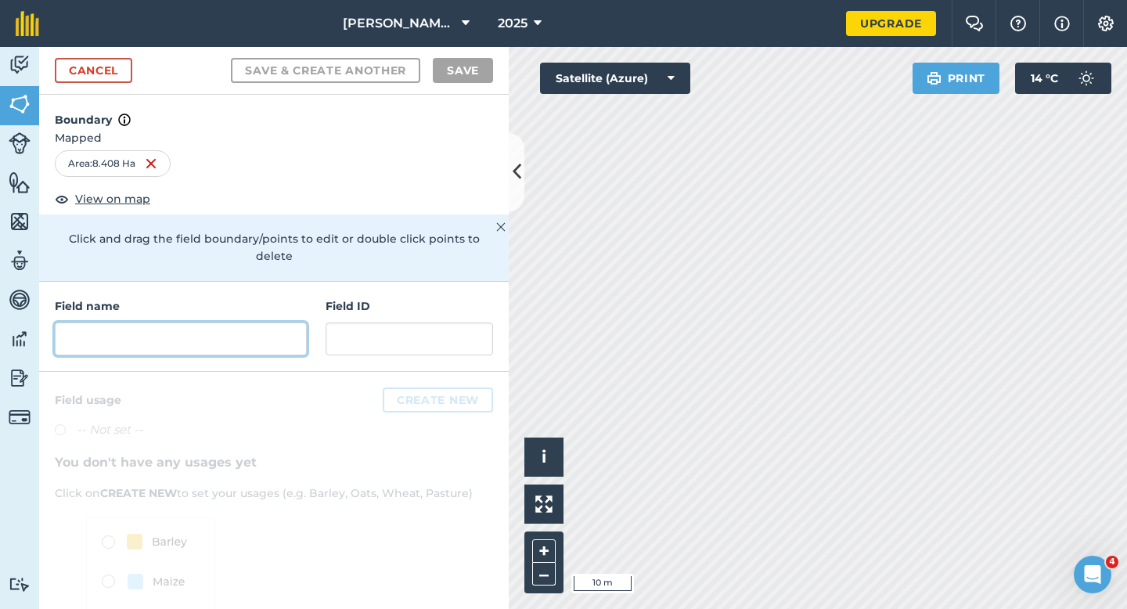
click at [289, 324] on input "text" at bounding box center [181, 338] width 252 height 33
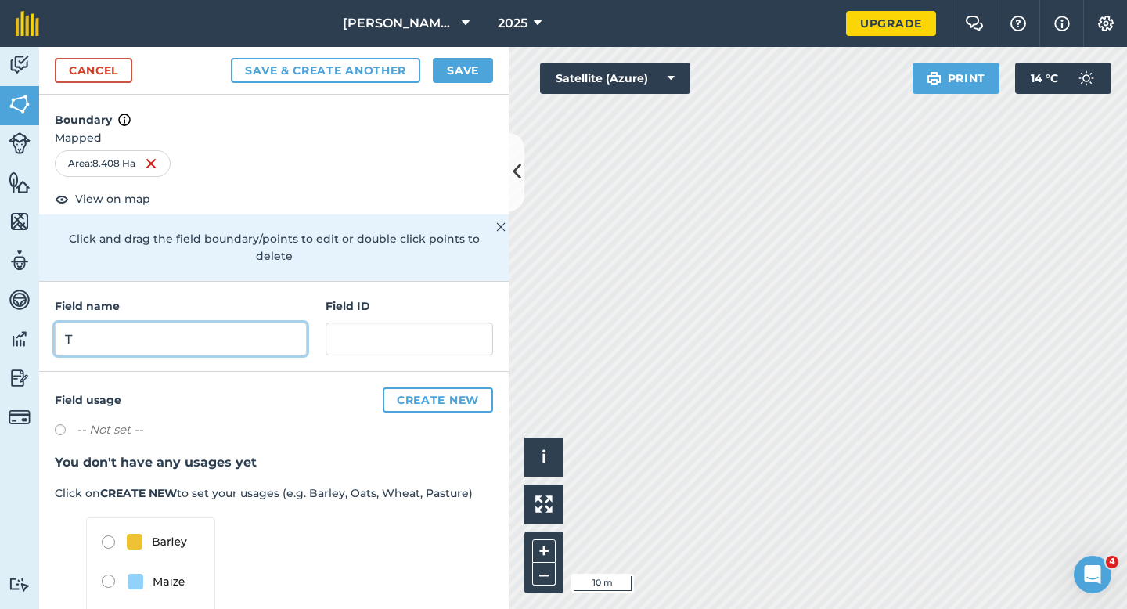
type input "T"
click at [472, 74] on button "Save" at bounding box center [463, 70] width 60 height 25
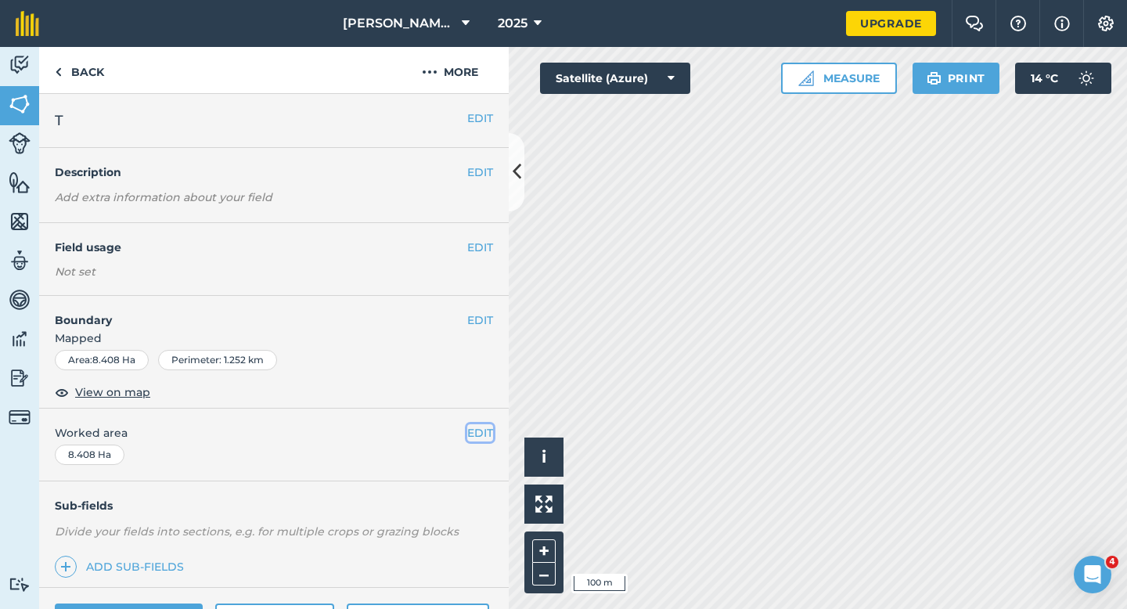
click at [476, 440] on button "EDIT" at bounding box center [480, 432] width 26 height 17
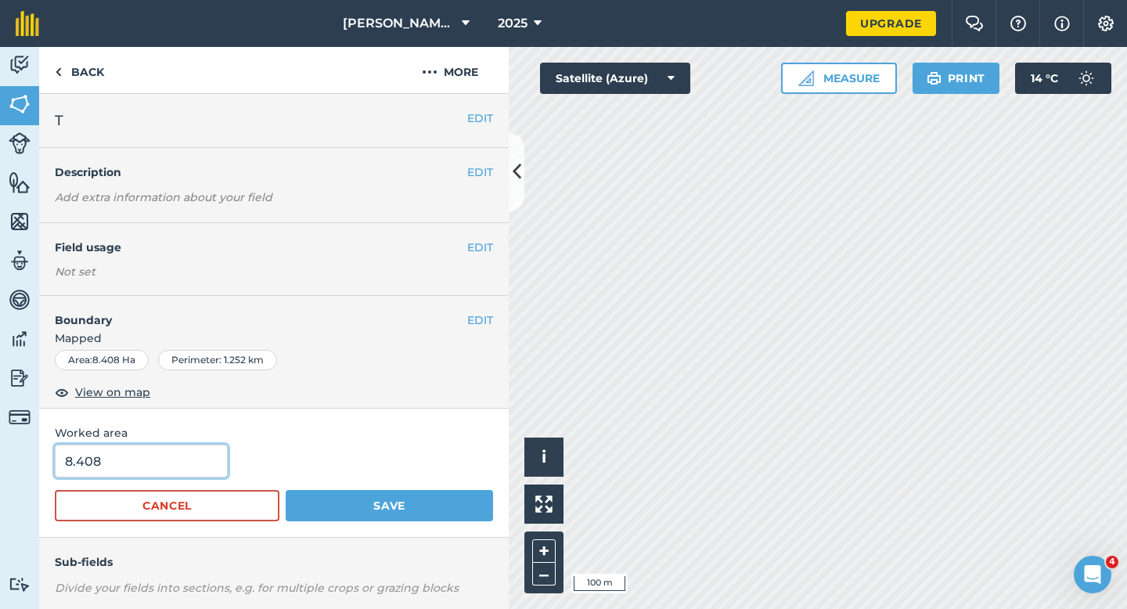
click at [195, 473] on input "8.408" at bounding box center [141, 460] width 173 height 33
type input "8.4"
click at [286, 490] on button "Save" at bounding box center [389, 505] width 207 height 31
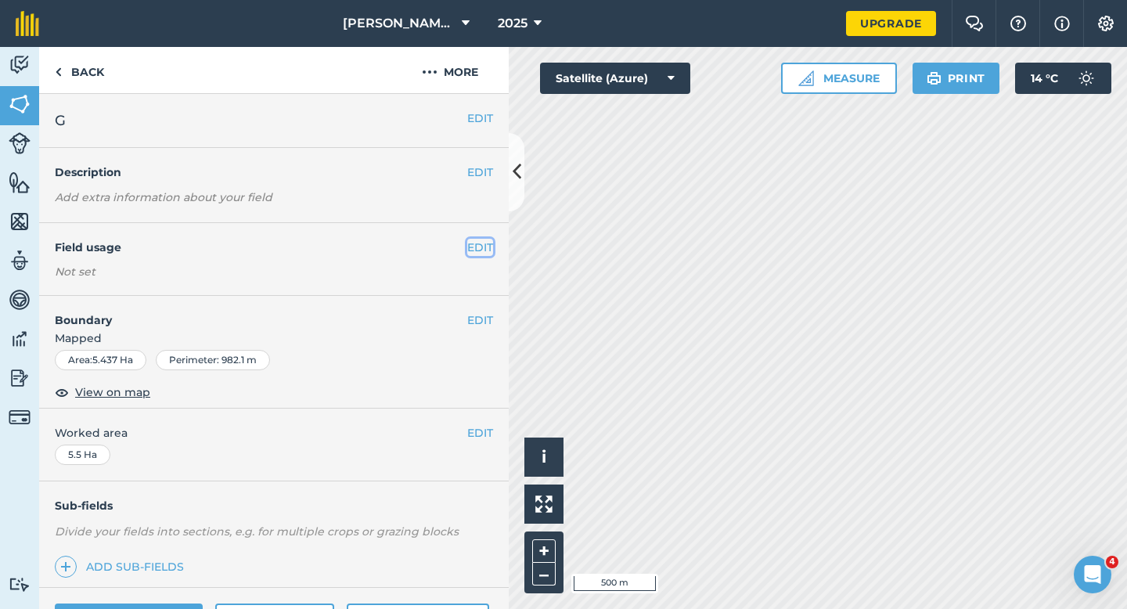
click at [471, 243] on button "EDIT" at bounding box center [480, 247] width 26 height 17
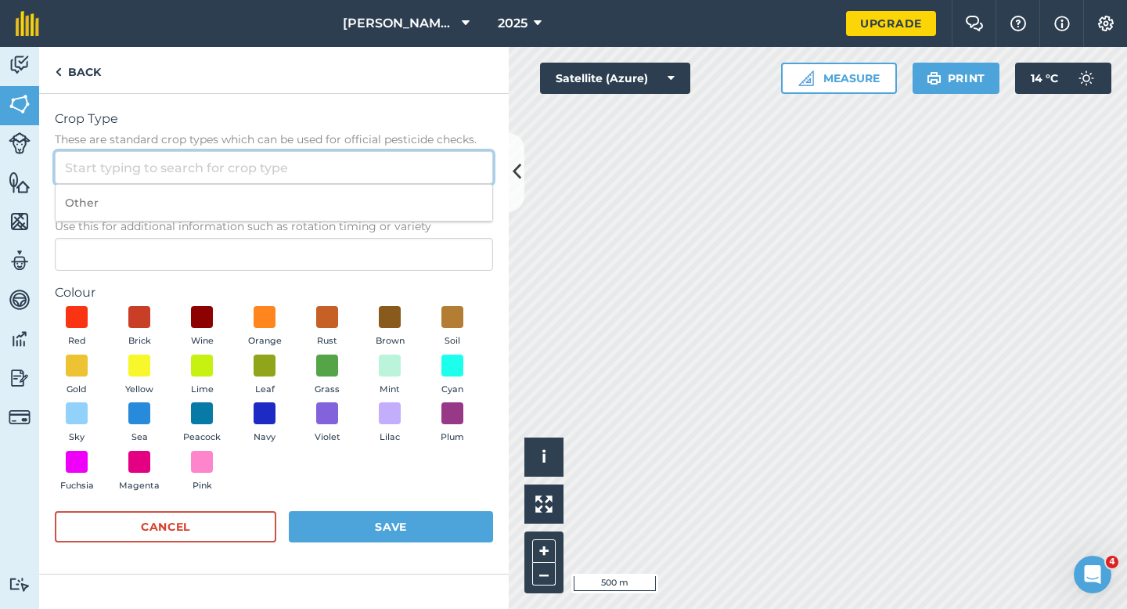
click at [452, 165] on input "Crop Type These are standard crop types which can be used for official pesticid…" at bounding box center [274, 167] width 438 height 33
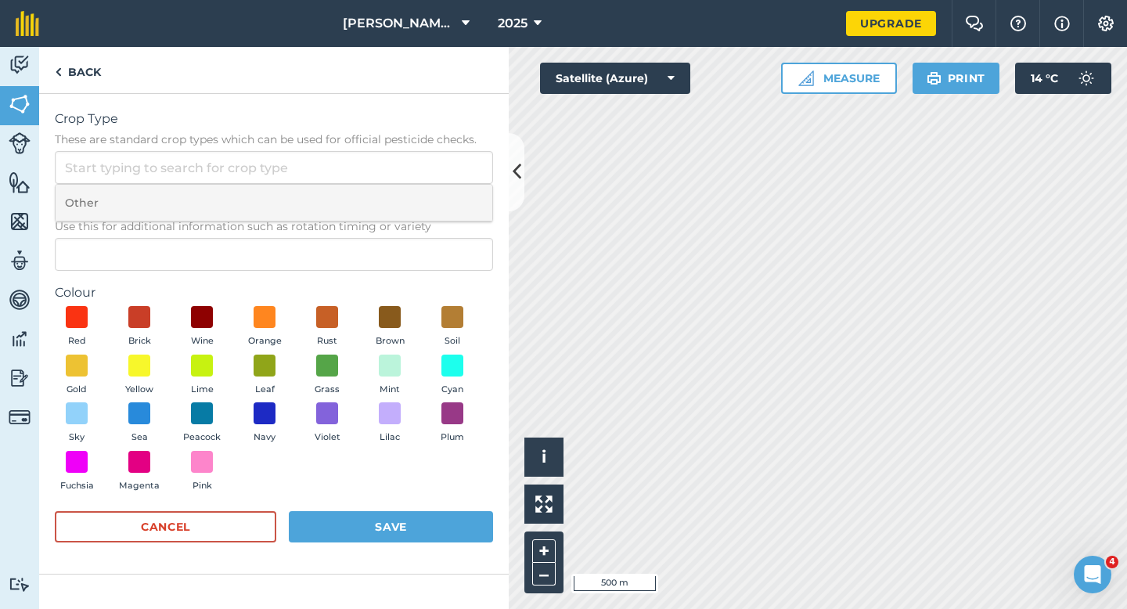
click at [452, 200] on li "Other" at bounding box center [274, 203] width 437 height 37
type input "Other"
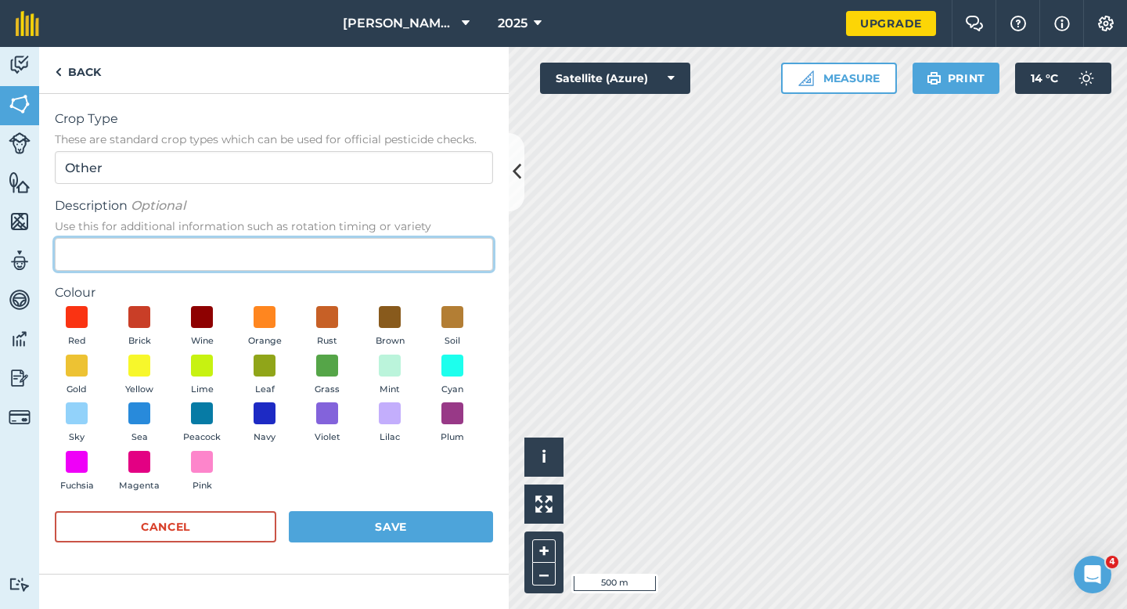
click at [452, 240] on input "Description Optional Use this for additional information such as rotation timin…" at bounding box center [274, 254] width 438 height 33
type input "Chard Seed"
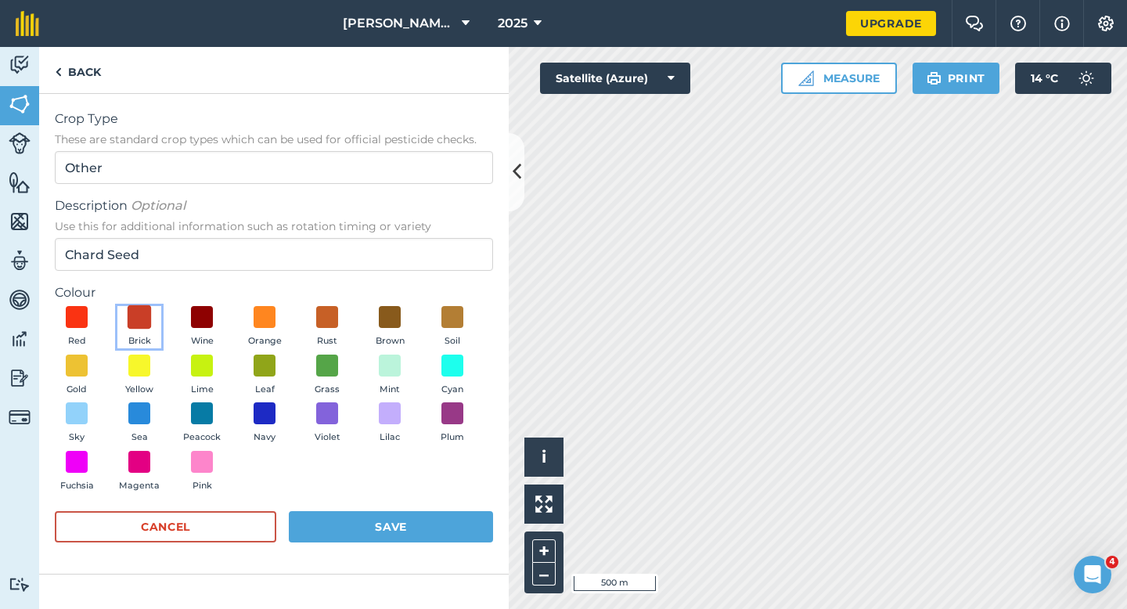
click at [144, 313] on span at bounding box center [140, 317] width 24 height 24
click at [363, 513] on button "Save" at bounding box center [391, 526] width 204 height 31
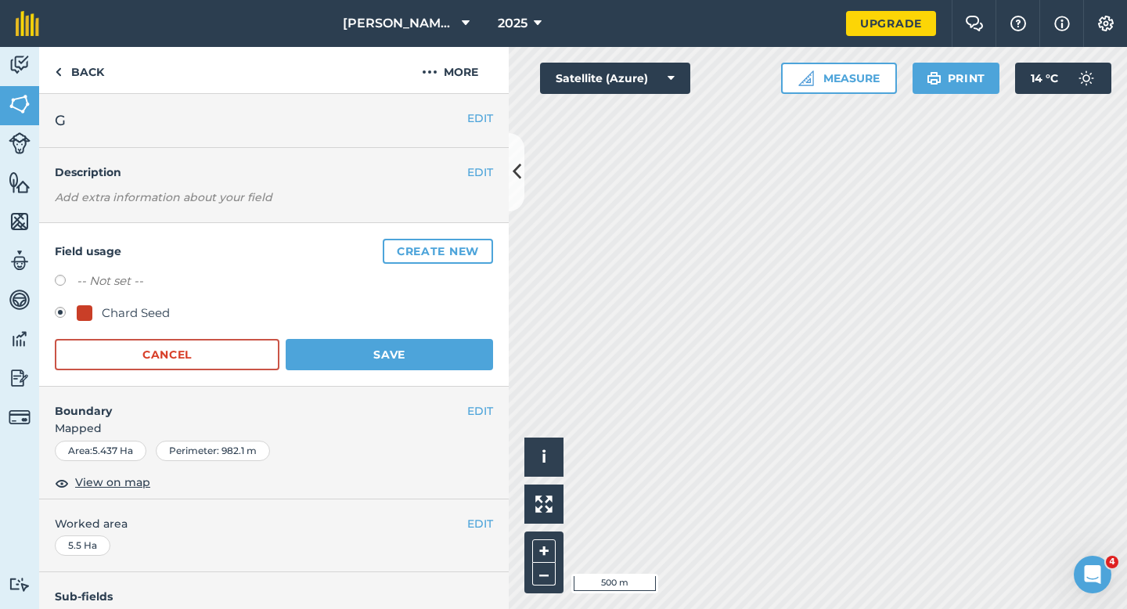
click at [410, 384] on div "Field usage Create new -- Not set -- Chard Seed Cancel Save" at bounding box center [273, 305] width 469 height 164
click at [408, 347] on button "Save" at bounding box center [389, 354] width 207 height 31
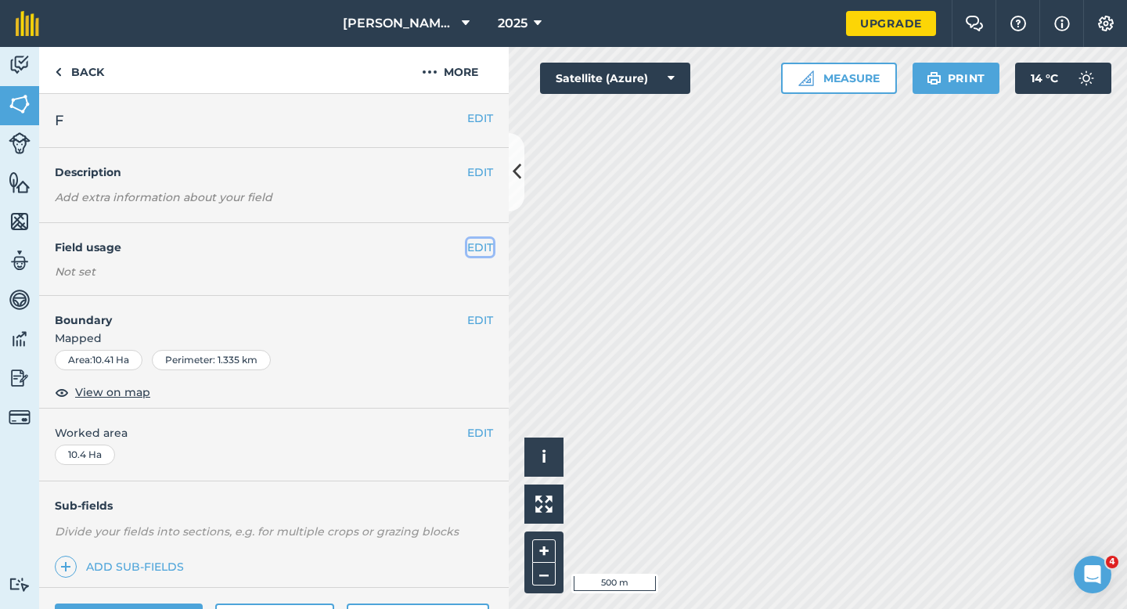
click at [482, 253] on button "EDIT" at bounding box center [480, 247] width 26 height 17
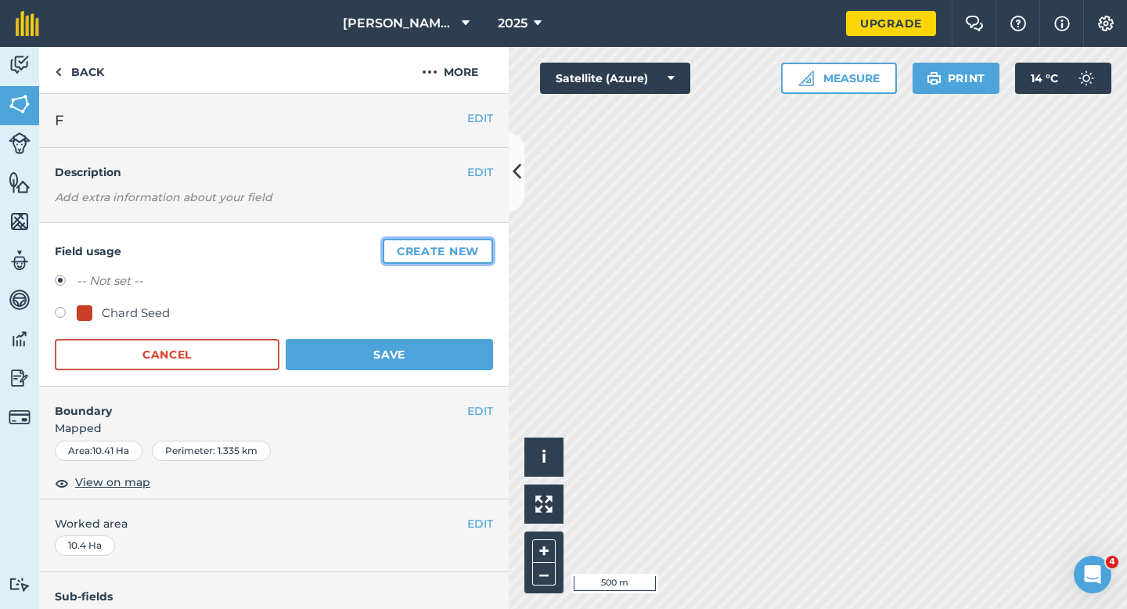
click at [482, 253] on button "Create new" at bounding box center [438, 251] width 110 height 25
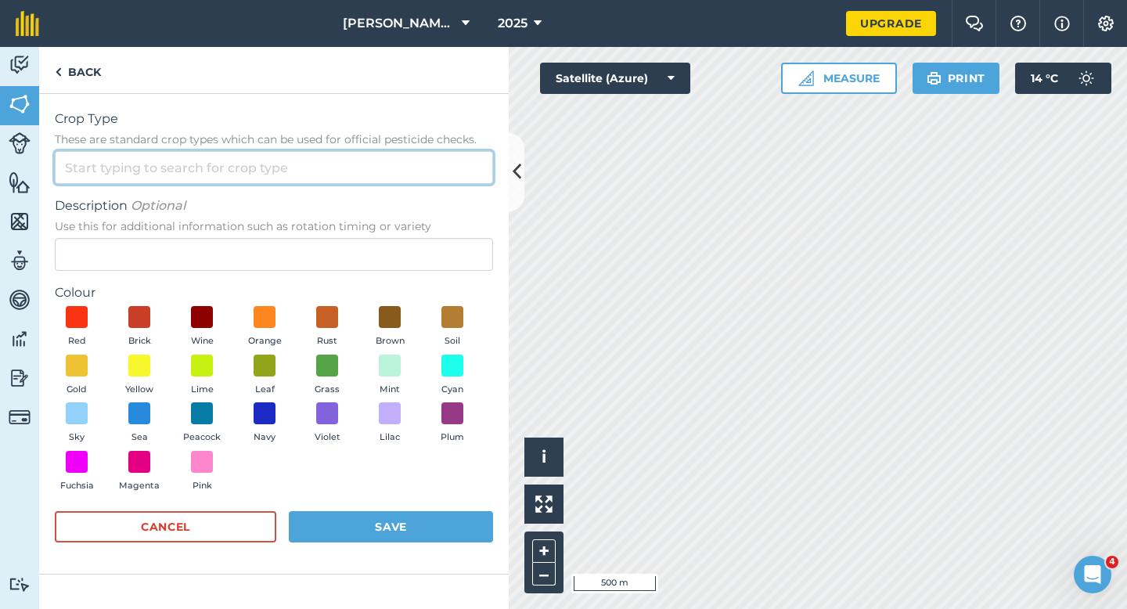
click at [426, 153] on input "Crop Type These are standard crop types which can be used for official pesticid…" at bounding box center [274, 167] width 438 height 33
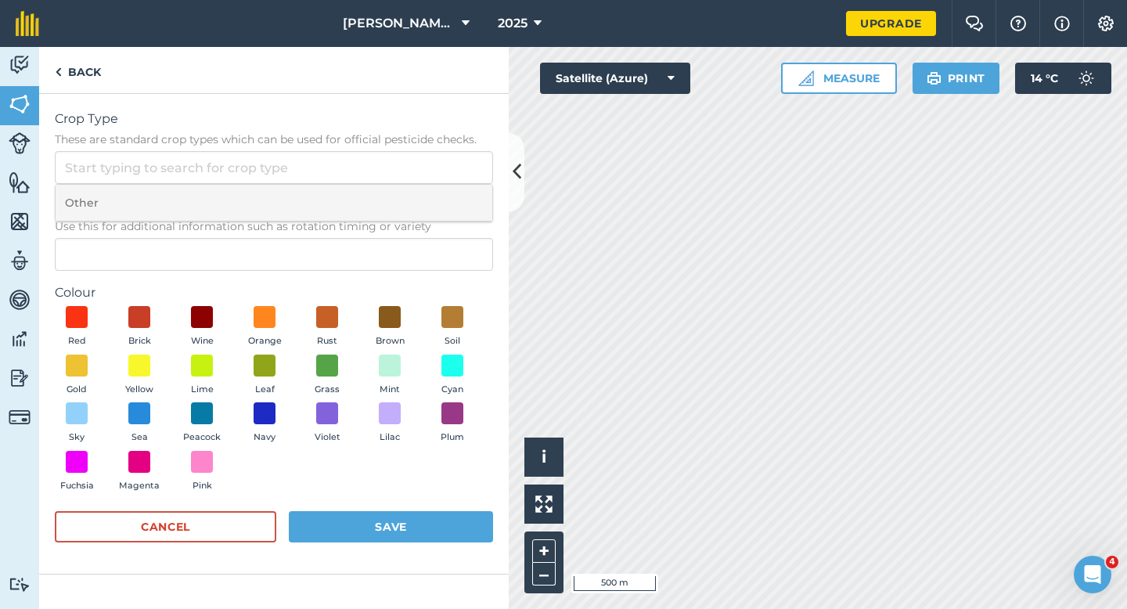
click at [426, 188] on li "Other" at bounding box center [274, 203] width 437 height 37
type input "Other"
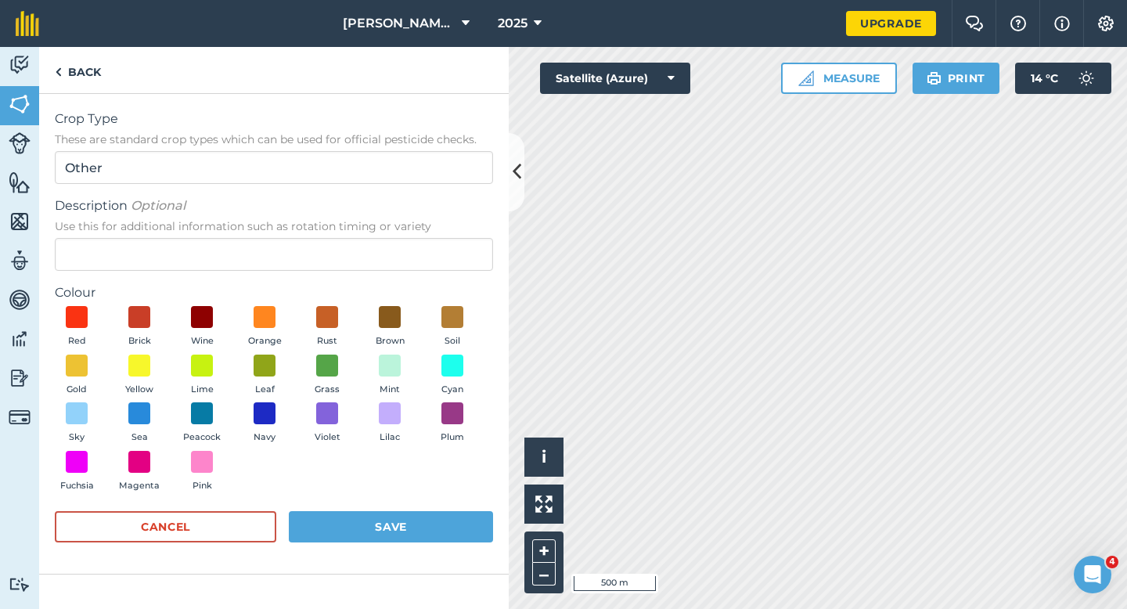
click at [426, 220] on span "Use this for additional information such as rotation timing or variety" at bounding box center [274, 226] width 438 height 16
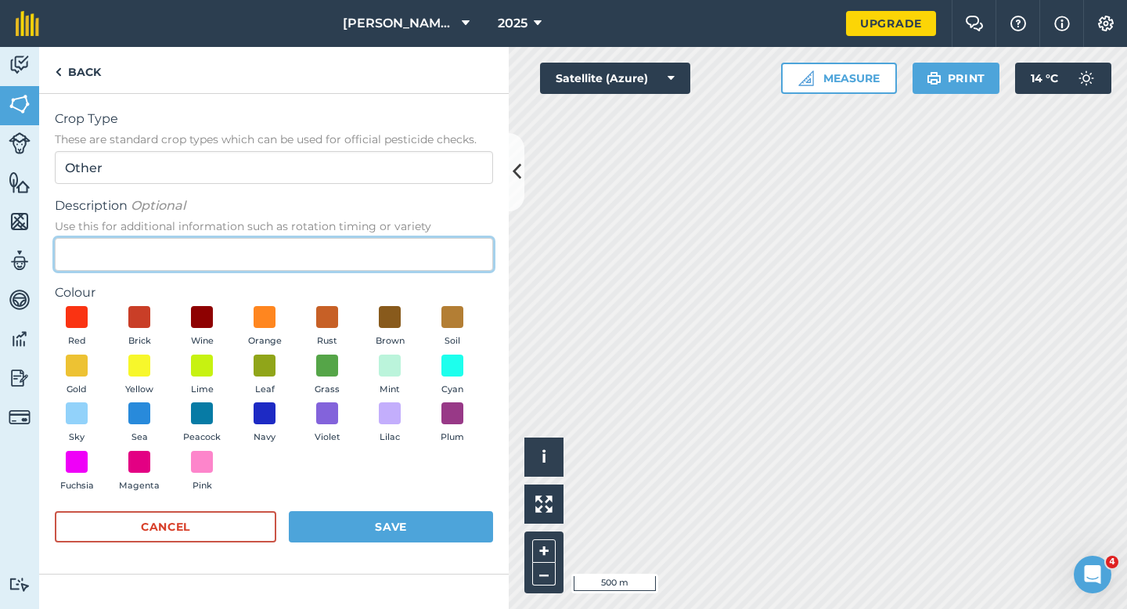
click at [426, 238] on input "Description Optional Use this for additional information such as rotation timin…" at bounding box center [274, 254] width 438 height 33
type input "Wheat"
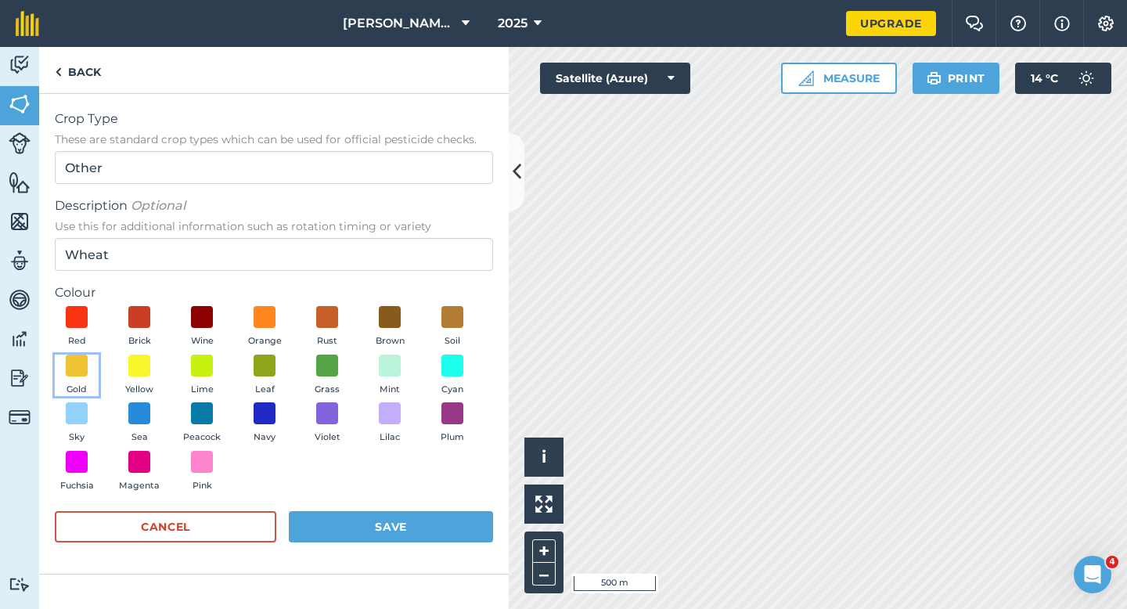
click at [60, 365] on button "Gold" at bounding box center [77, 375] width 44 height 42
click at [391, 527] on button "Save" at bounding box center [391, 526] width 204 height 31
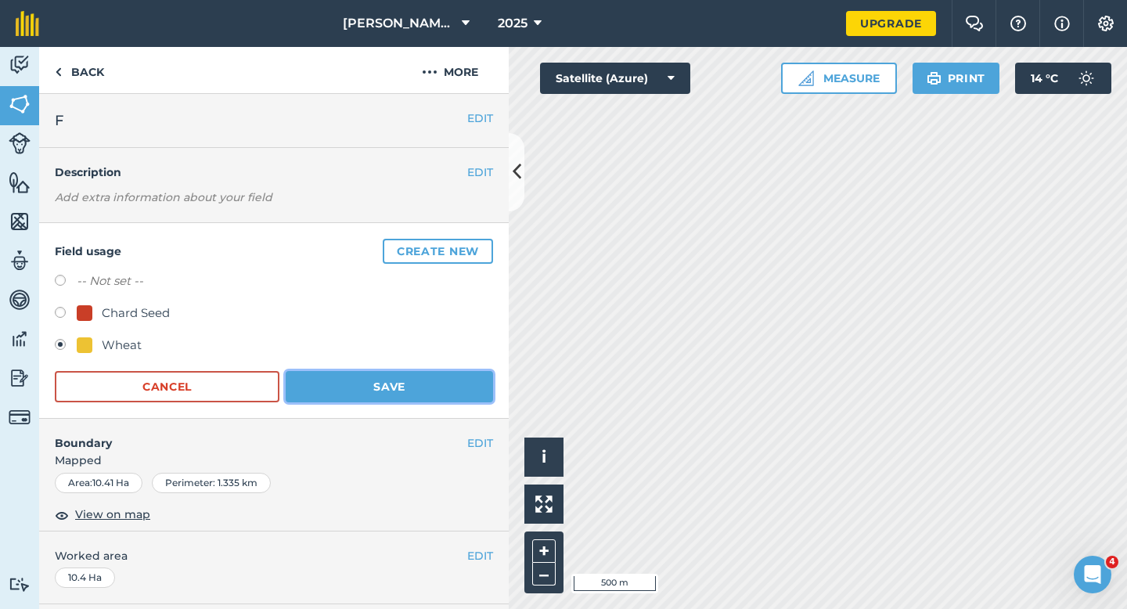
click at [408, 397] on button "Save" at bounding box center [389, 386] width 207 height 31
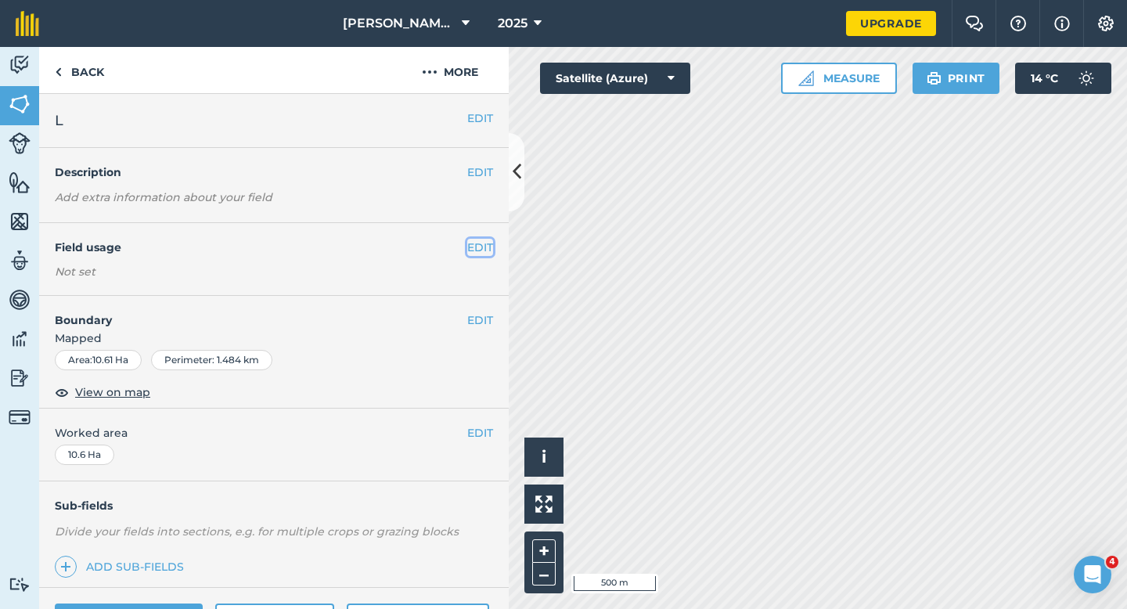
click at [489, 238] on div "EDIT Field usage Not set" at bounding box center [273, 259] width 469 height 73
click at [474, 250] on button "EDIT" at bounding box center [480, 247] width 26 height 17
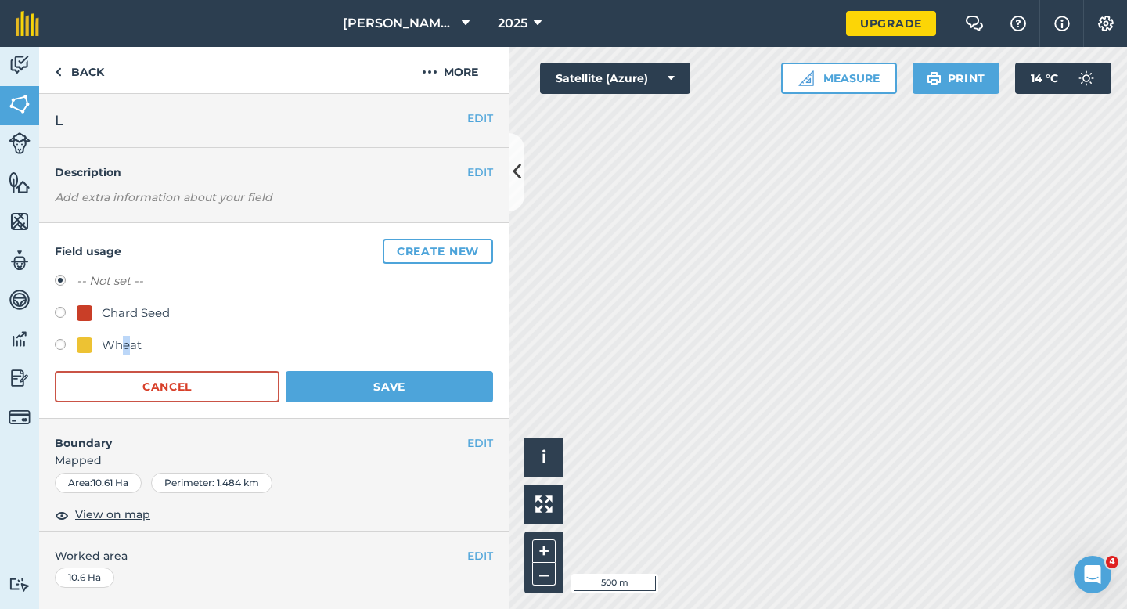
click at [125, 349] on div "Wheat" at bounding box center [122, 345] width 40 height 19
click at [452, 411] on div "Field usage Create new -- Not set -- Chard Seed Wheat Cancel Save" at bounding box center [273, 321] width 469 height 196
click at [124, 350] on div "Wheat" at bounding box center [122, 345] width 40 height 19
radio input "true"
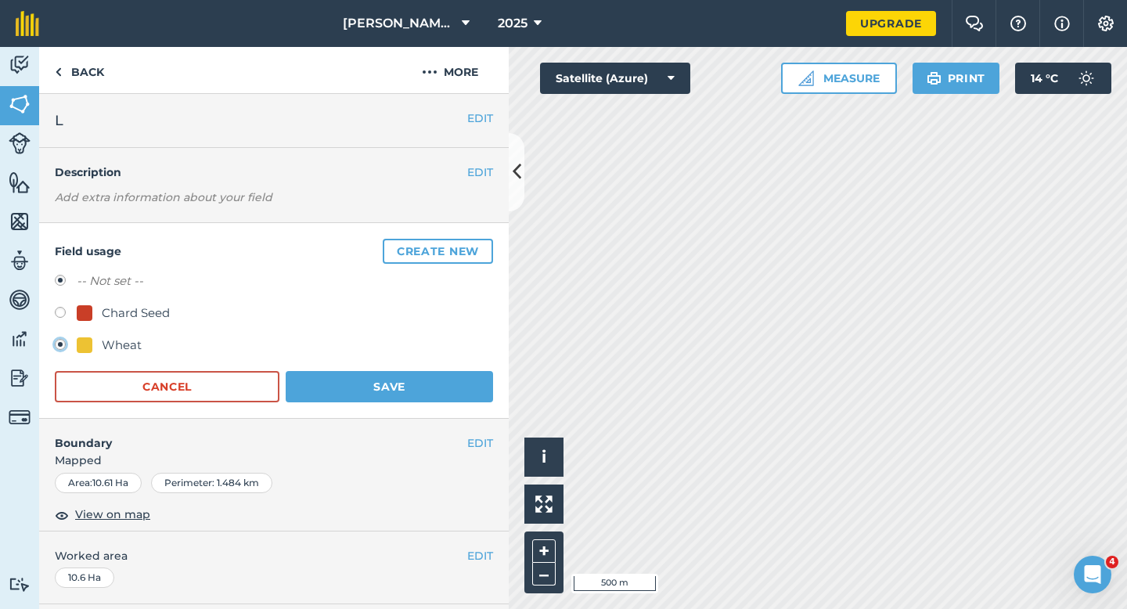
radio input "false"
click at [392, 401] on button "Save" at bounding box center [389, 386] width 207 height 31
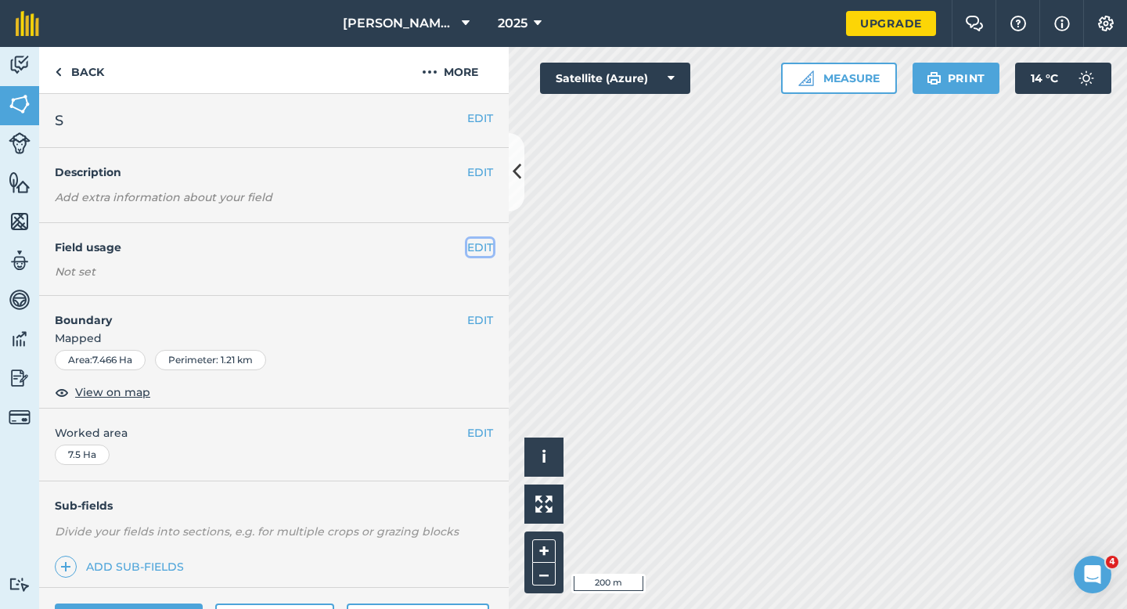
click at [486, 246] on button "EDIT" at bounding box center [480, 247] width 26 height 17
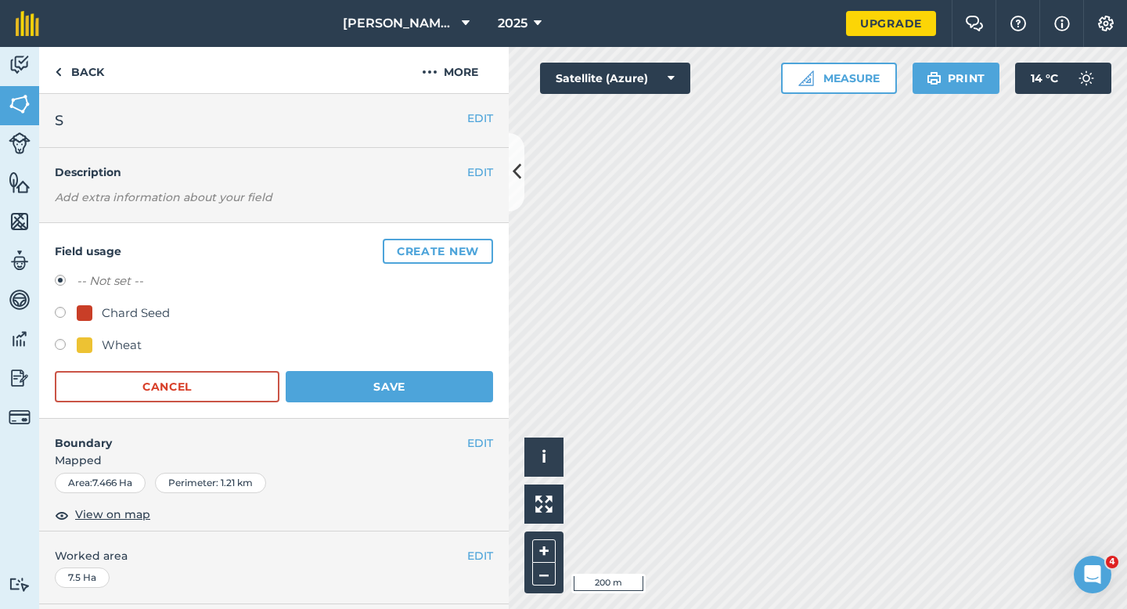
click at [121, 340] on div "Wheat" at bounding box center [122, 345] width 40 height 19
radio input "true"
radio input "false"
click at [393, 393] on button "Save" at bounding box center [389, 386] width 207 height 31
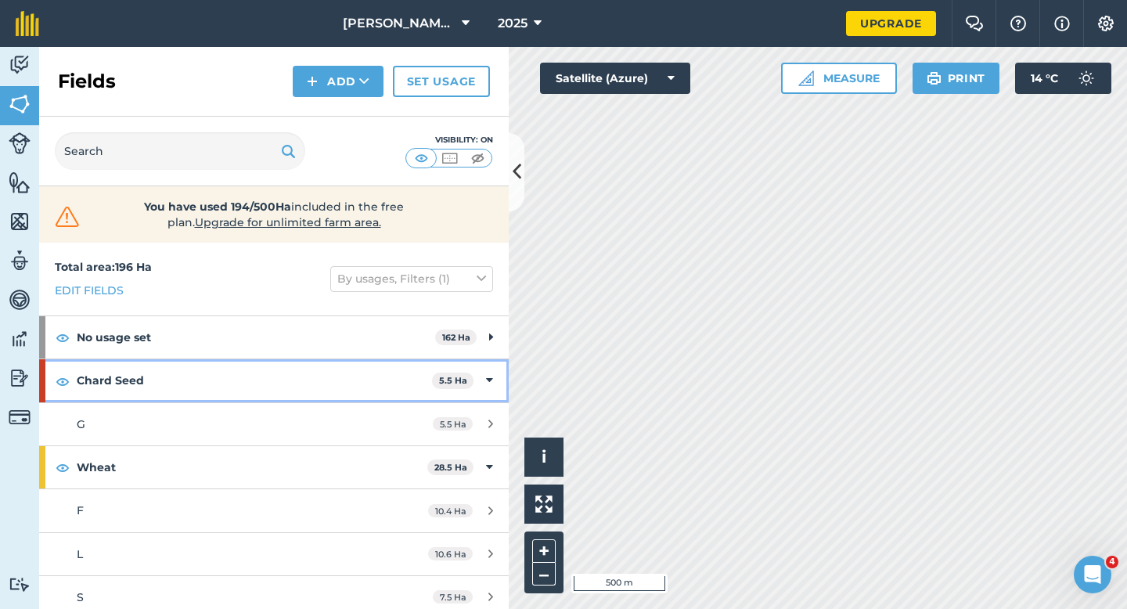
click at [482, 384] on div "Chard Seed 5.5 Ha" at bounding box center [273, 380] width 469 height 42
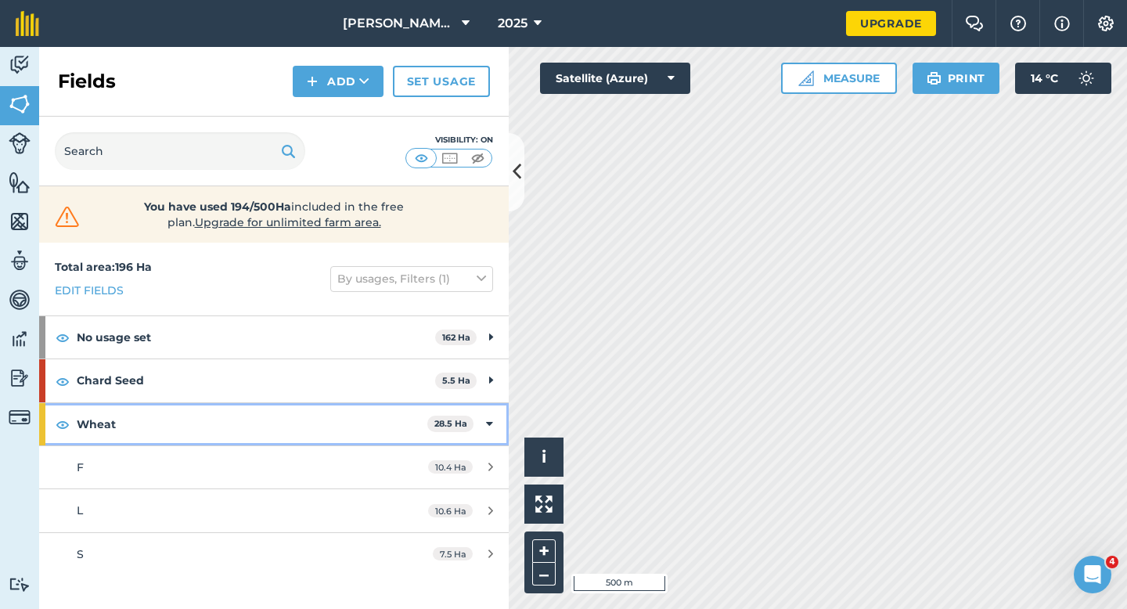
click at [482, 412] on div "Wheat 28.5 Ha" at bounding box center [273, 424] width 469 height 42
